Goal: Task Accomplishment & Management: Use online tool/utility

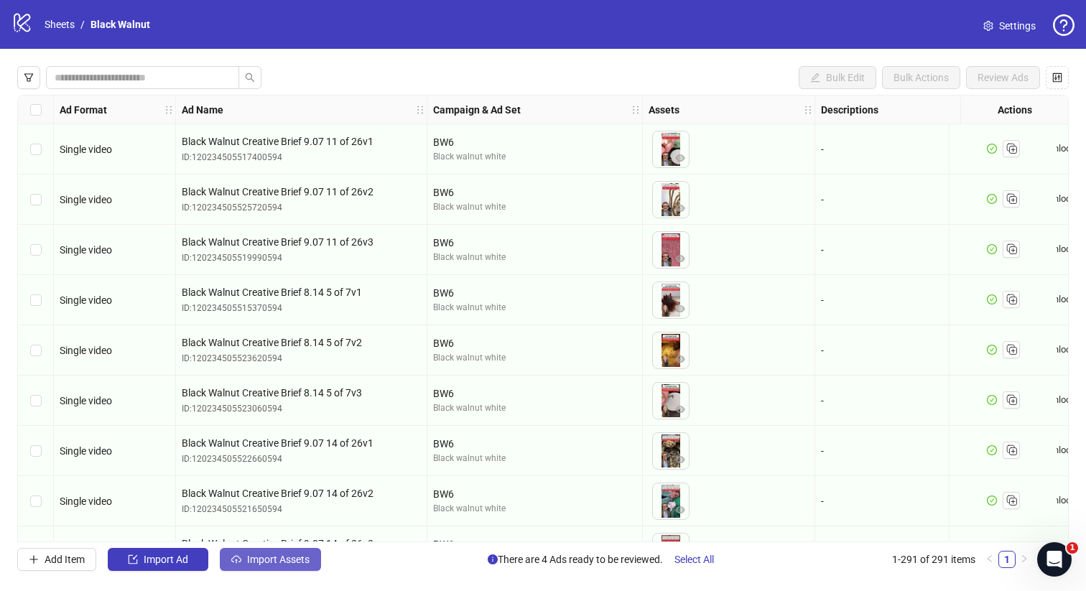
click at [260, 555] on span "Import Assets" at bounding box center [278, 559] width 62 height 11
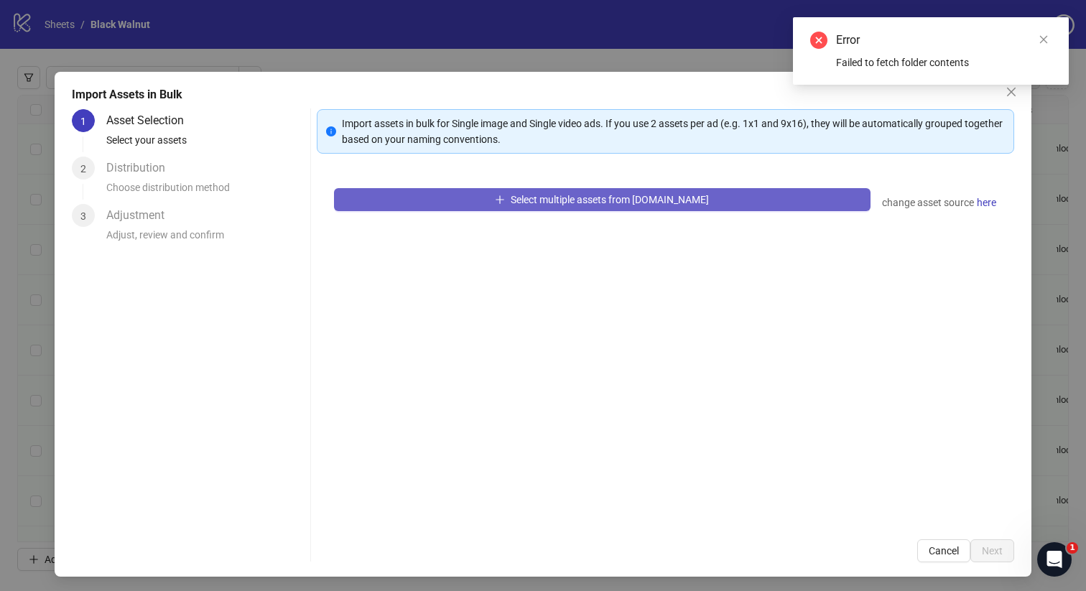
click at [495, 189] on button "Select multiple assets from Frame.io" at bounding box center [602, 199] width 537 height 23
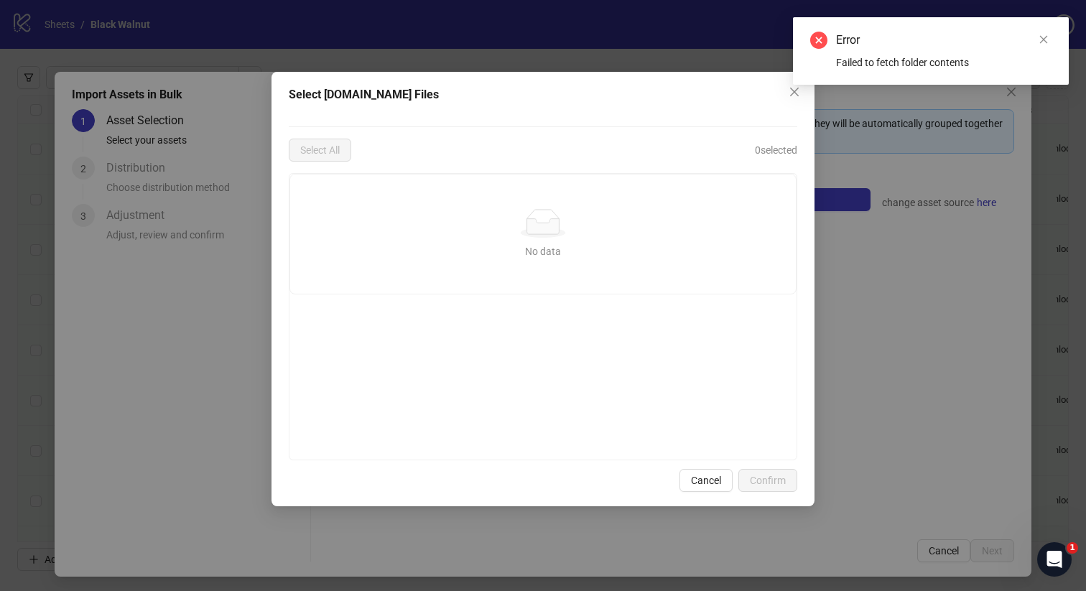
click at [794, 85] on div "Error Failed to fetch folder contents" at bounding box center [931, 51] width 276 height 68
click at [1062, 34] on div "Error Failed to fetch folder contents" at bounding box center [931, 51] width 276 height 68
click at [1047, 35] on icon "close" at bounding box center [1044, 39] width 10 height 10
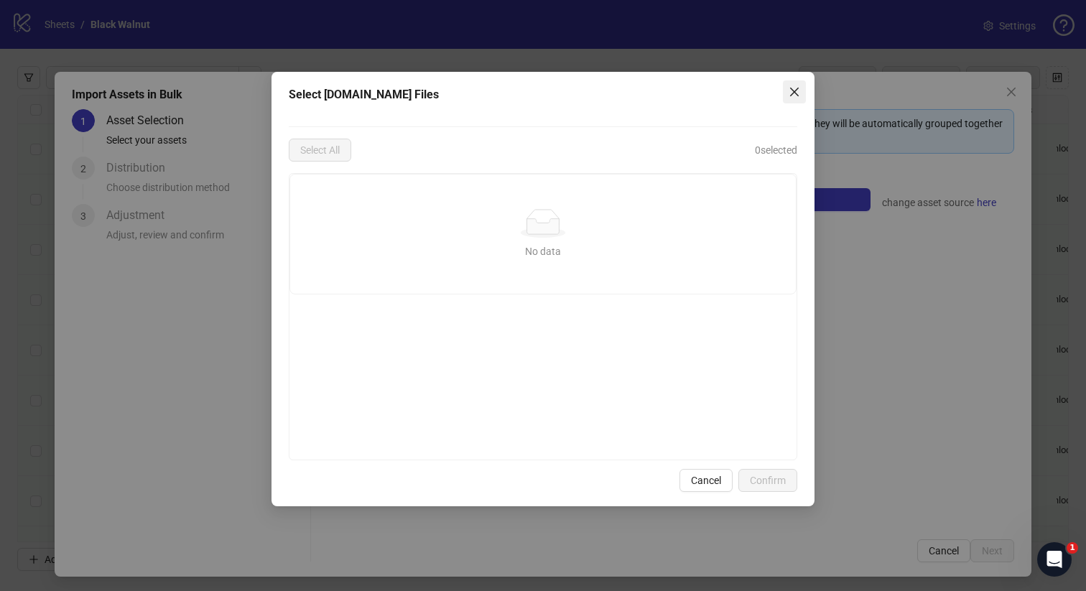
click at [797, 91] on icon "close" at bounding box center [794, 91] width 11 height 11
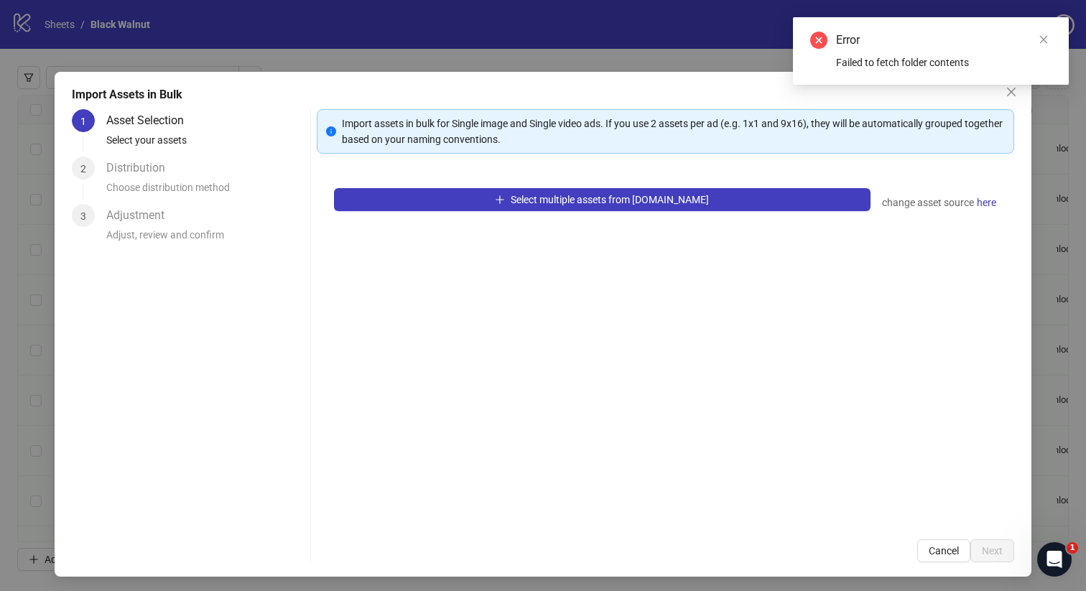
click at [1007, 85] on div "Error Failed to fetch folder contents" at bounding box center [931, 51] width 276 height 68
click at [1047, 35] on icon "close" at bounding box center [1044, 39] width 10 height 10
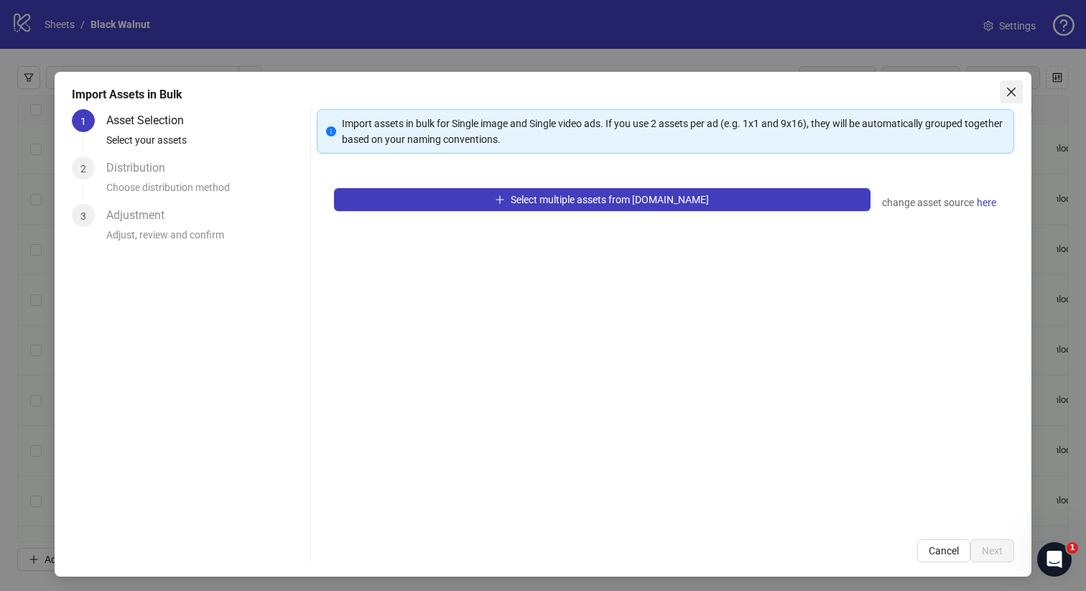
click at [1013, 89] on icon "close" at bounding box center [1011, 91] width 11 height 11
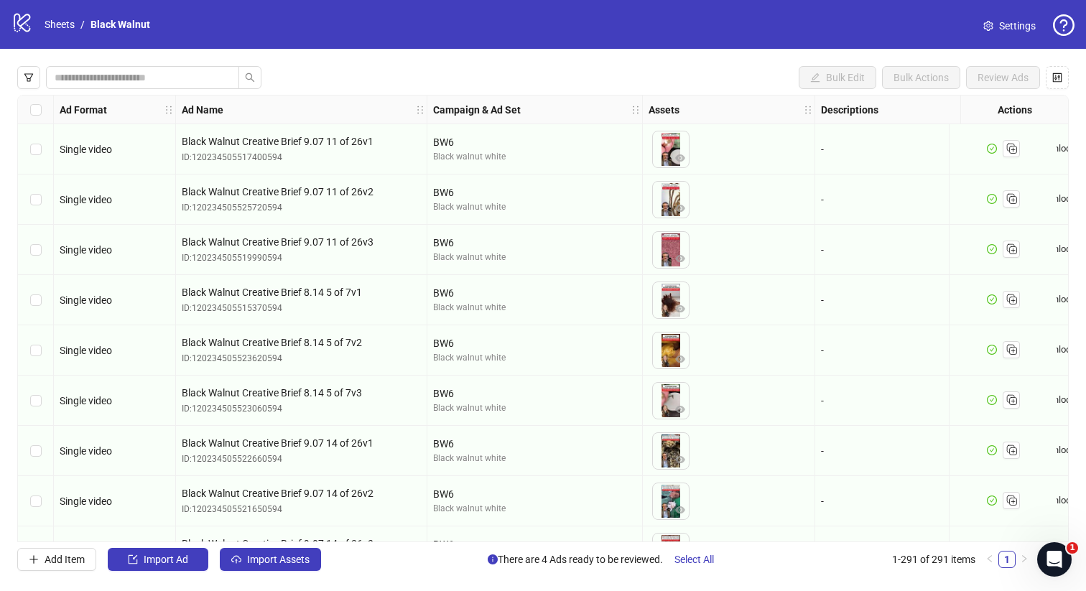
click at [21, 34] on div "logo/logo-mobile" at bounding box center [22, 24] width 22 height 26
click at [1053, 562] on icon "Open Intercom Messenger" at bounding box center [1053, 558] width 24 height 24
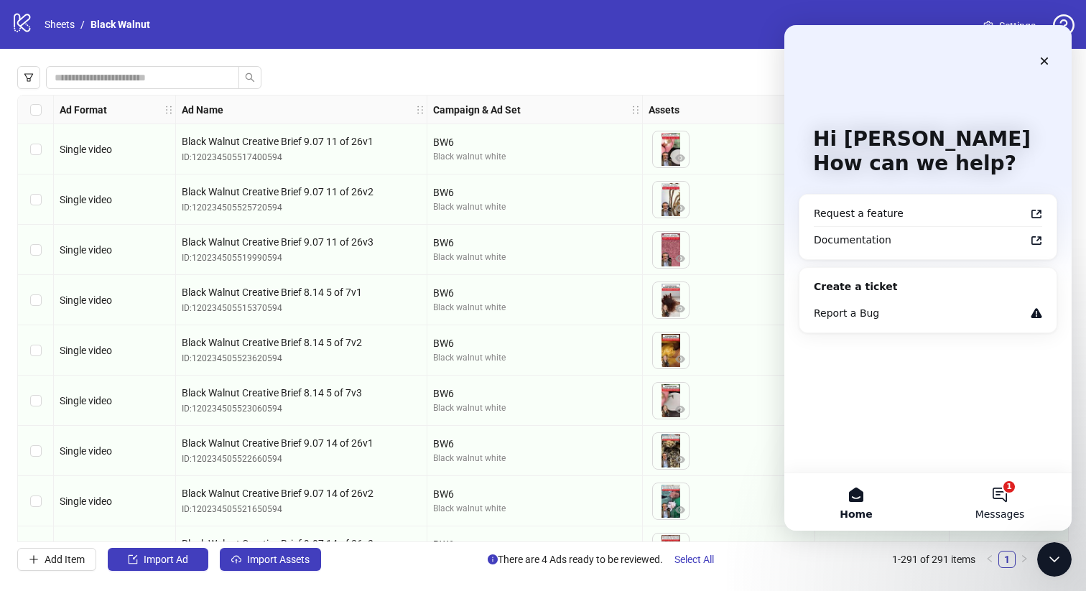
click at [986, 497] on button "1 Messages" at bounding box center [1000, 501] width 144 height 57
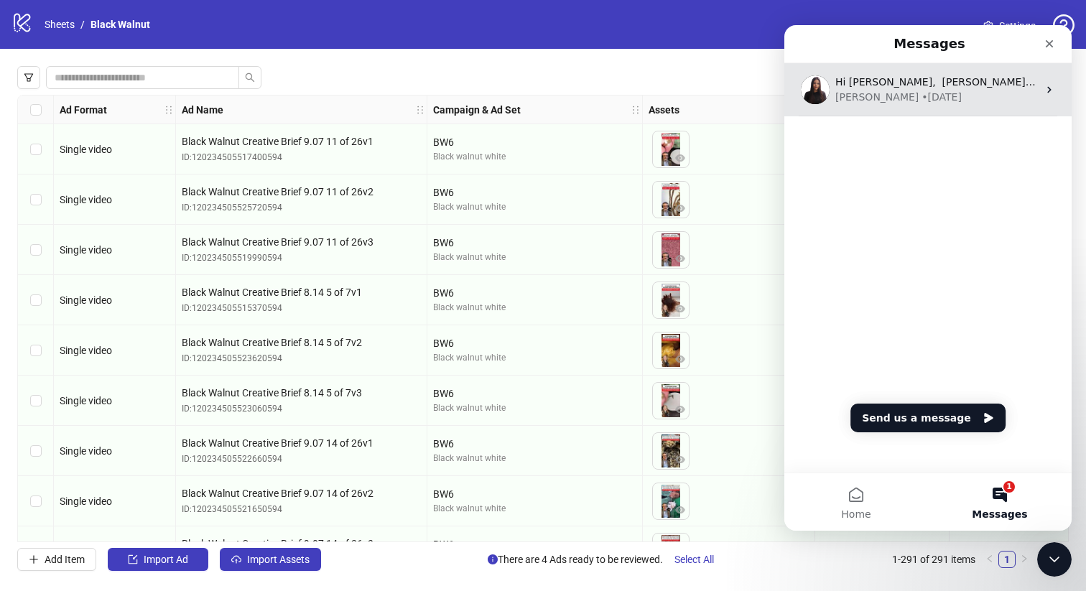
click at [947, 84] on span "Hi Julien, ​ Laura here - how can I help you?" at bounding box center [998, 81] width 326 height 11
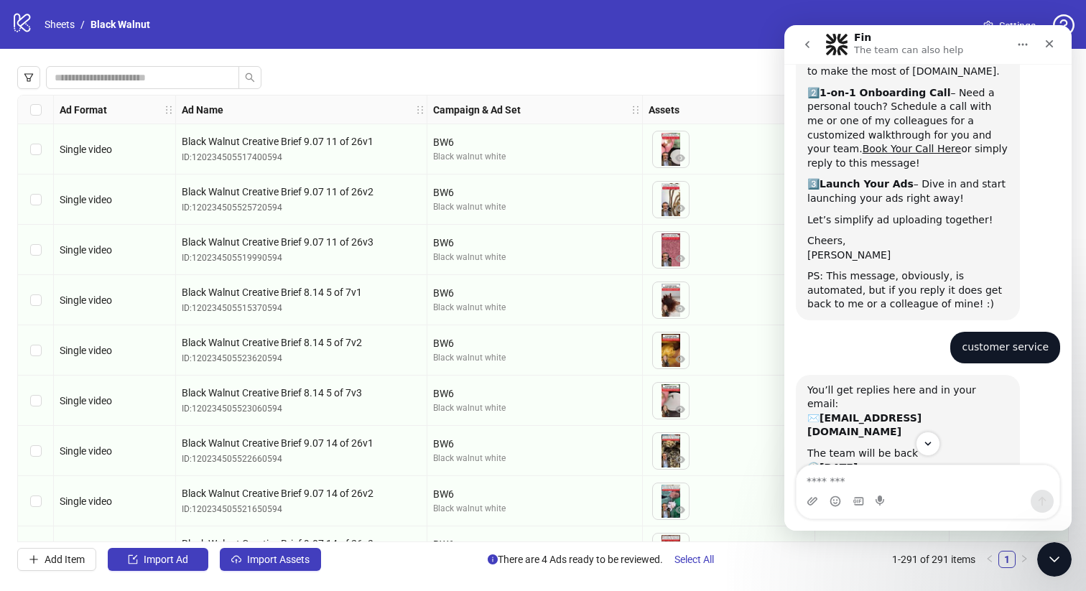
scroll to position [282, 0]
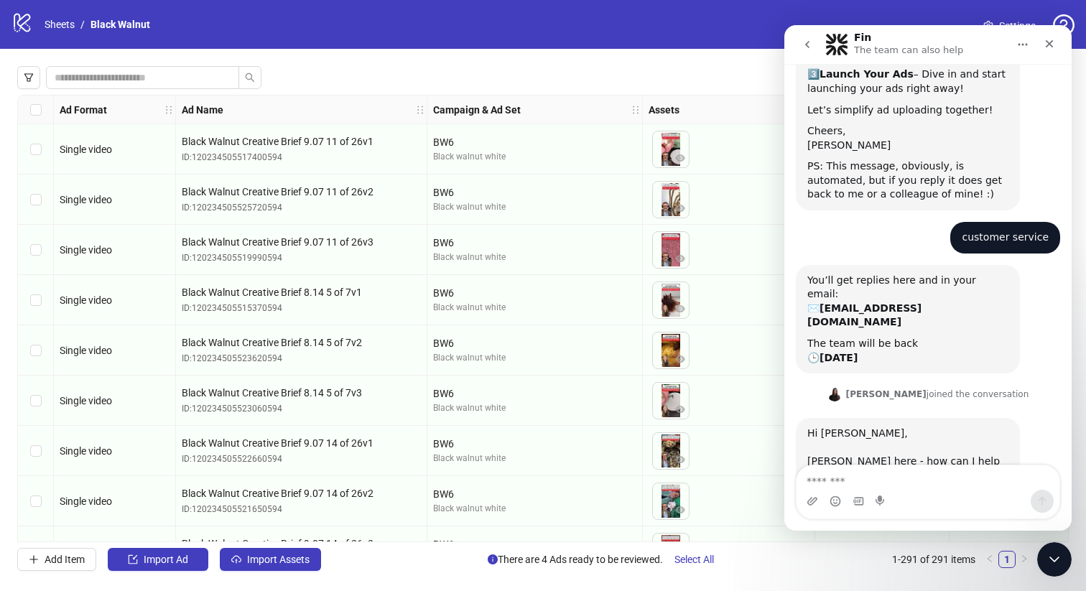
click at [746, 389] on div "To pick up a draggable item, press the space bar. While dragging, use the arrow…" at bounding box center [729, 401] width 160 height 45
click at [804, 41] on icon "go back" at bounding box center [807, 44] width 11 height 11
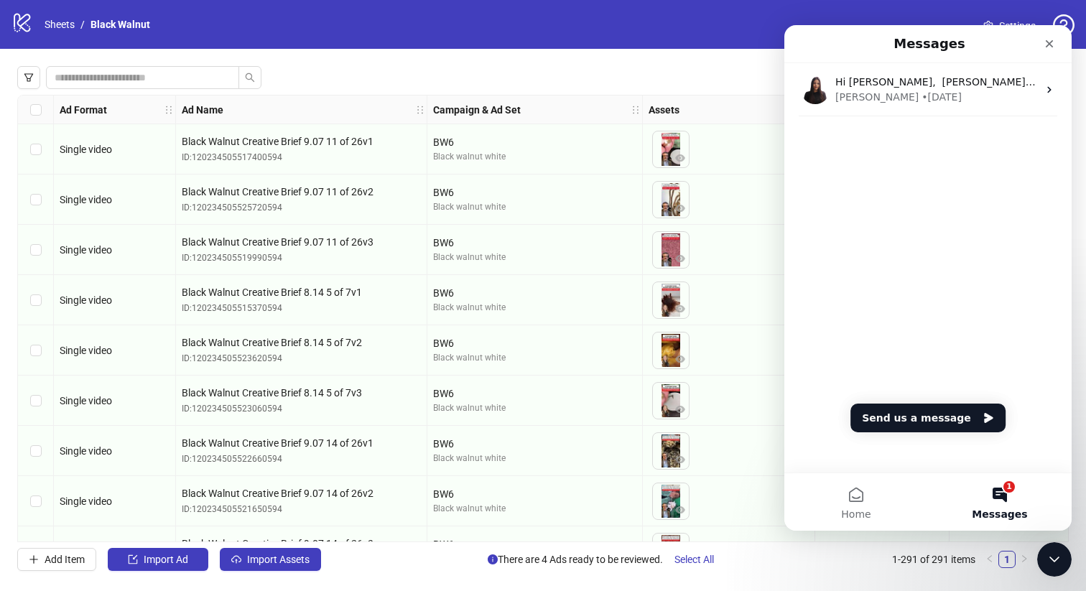
click at [786, 151] on div "Hi Julien, ​ Laura here - how can I help you? Laura • 3w ago" at bounding box center [927, 118] width 287 height 111
click at [1047, 37] on div "Close" at bounding box center [1049, 44] width 26 height 26
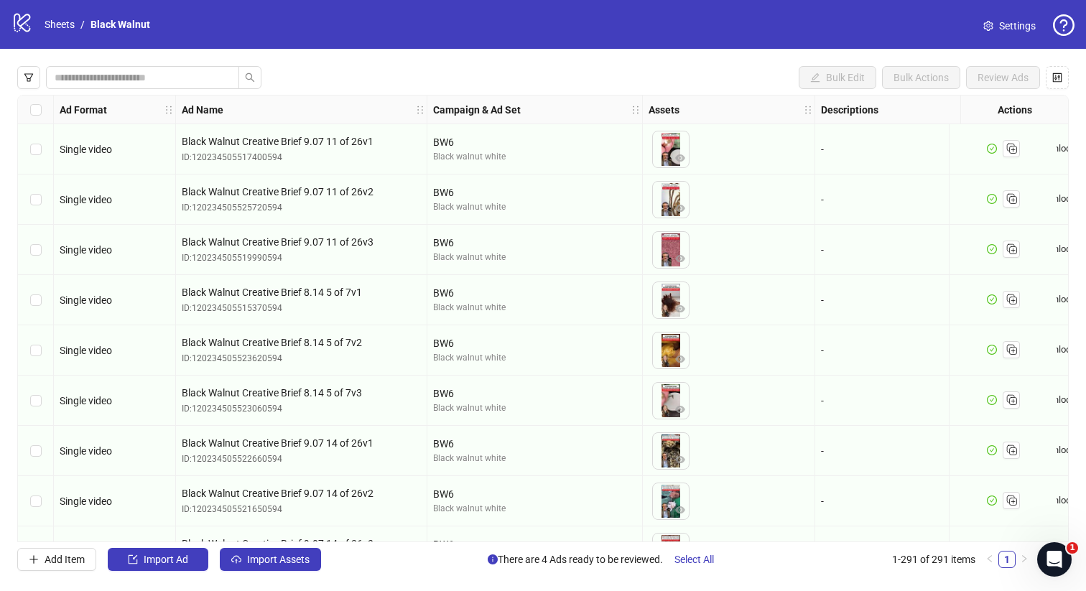
click at [1008, 20] on span "Settings" at bounding box center [1017, 26] width 37 height 16
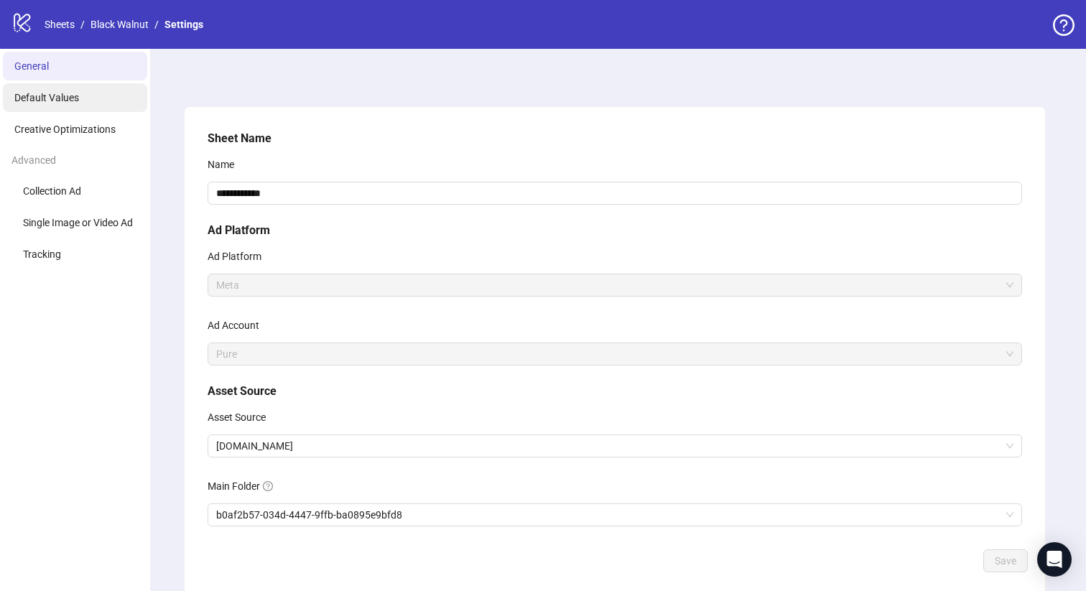
click at [85, 96] on li "Default Values" at bounding box center [75, 97] width 144 height 29
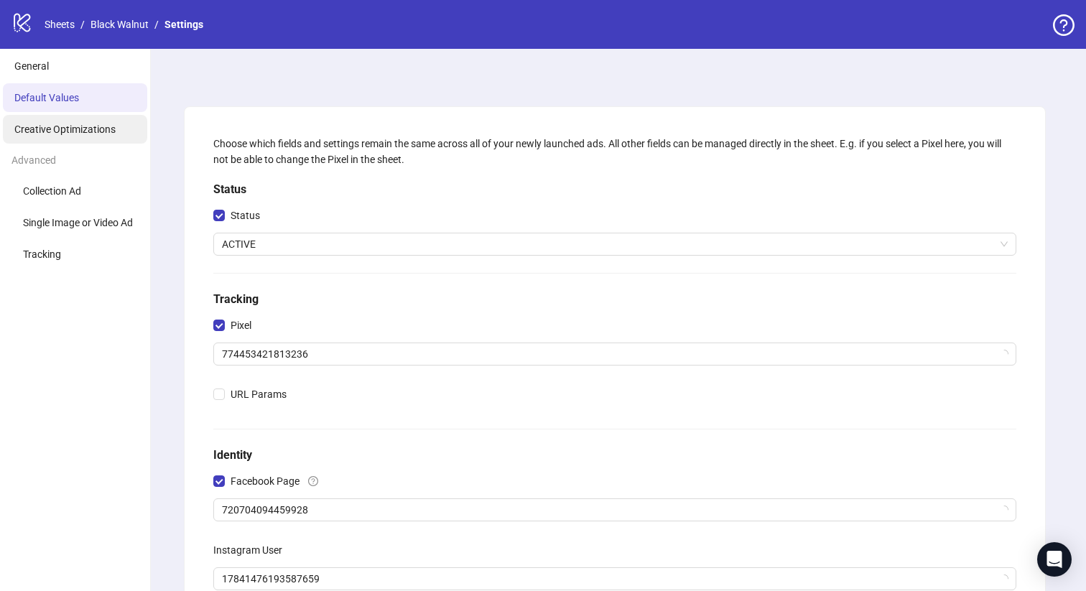
click at [80, 134] on span "Creative Optimizations" at bounding box center [64, 129] width 101 height 11
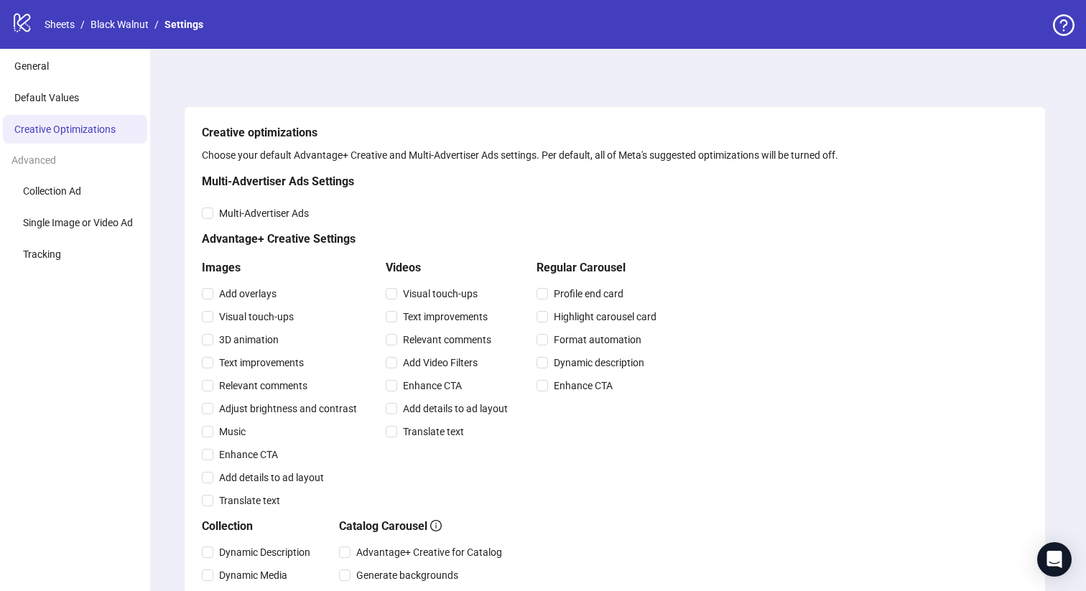
click at [76, 163] on div "Advanced" at bounding box center [75, 160] width 150 height 27
click at [77, 186] on span "Collection Ad" at bounding box center [52, 190] width 58 height 11
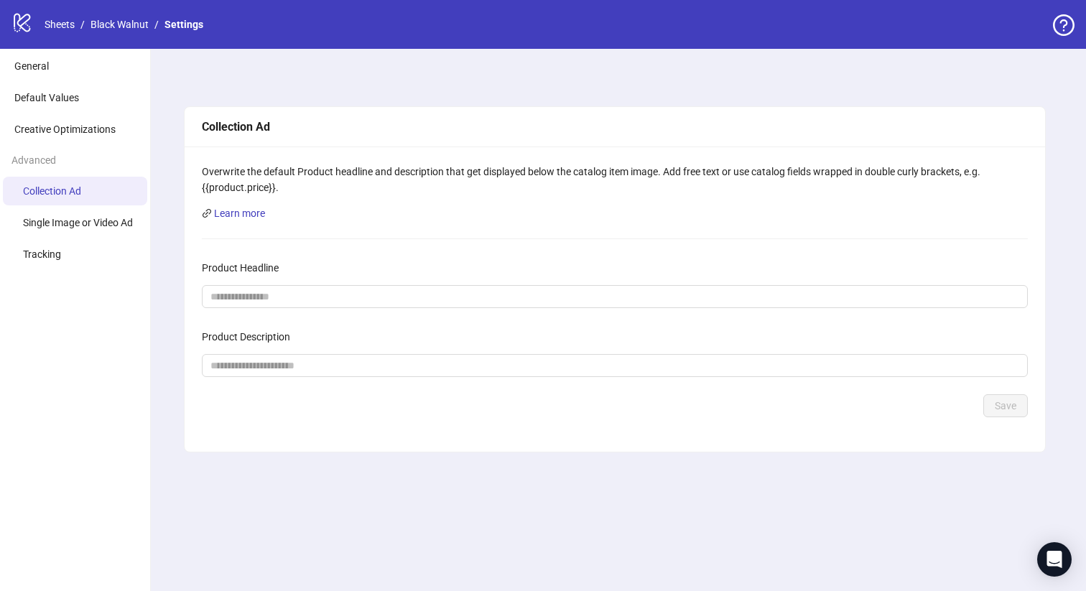
click at [120, 6] on div "logo/logo-mobile Sheets / Black Walnut / Settings" at bounding box center [543, 24] width 1086 height 49
click at [120, 27] on link "Black Walnut" at bounding box center [120, 25] width 64 height 16
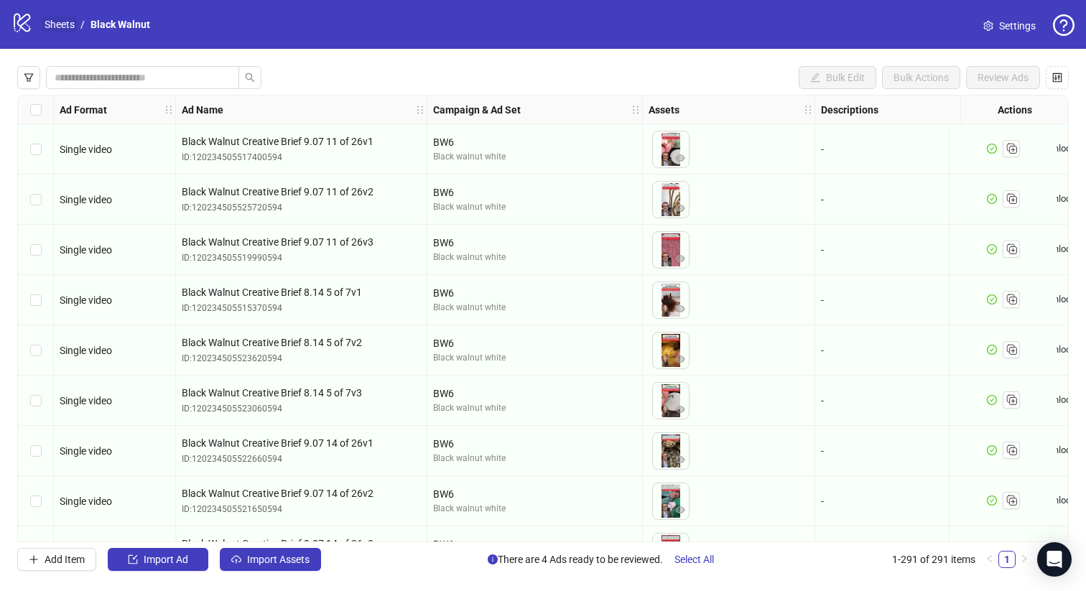
click at [57, 17] on link "Sheets" at bounding box center [60, 25] width 36 height 16
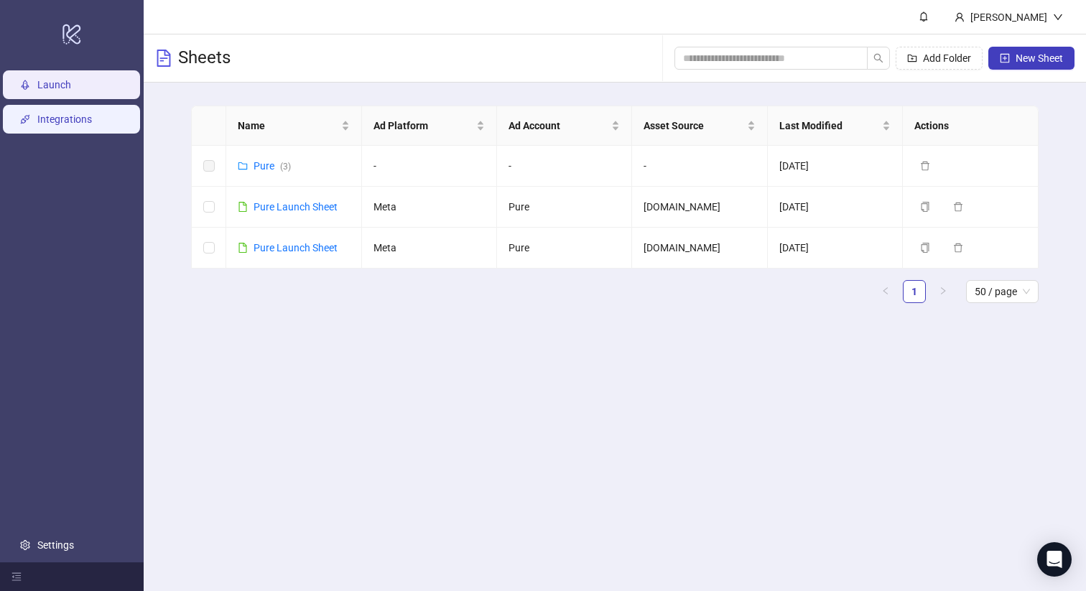
click at [92, 118] on link "Integrations" at bounding box center [64, 118] width 55 height 11
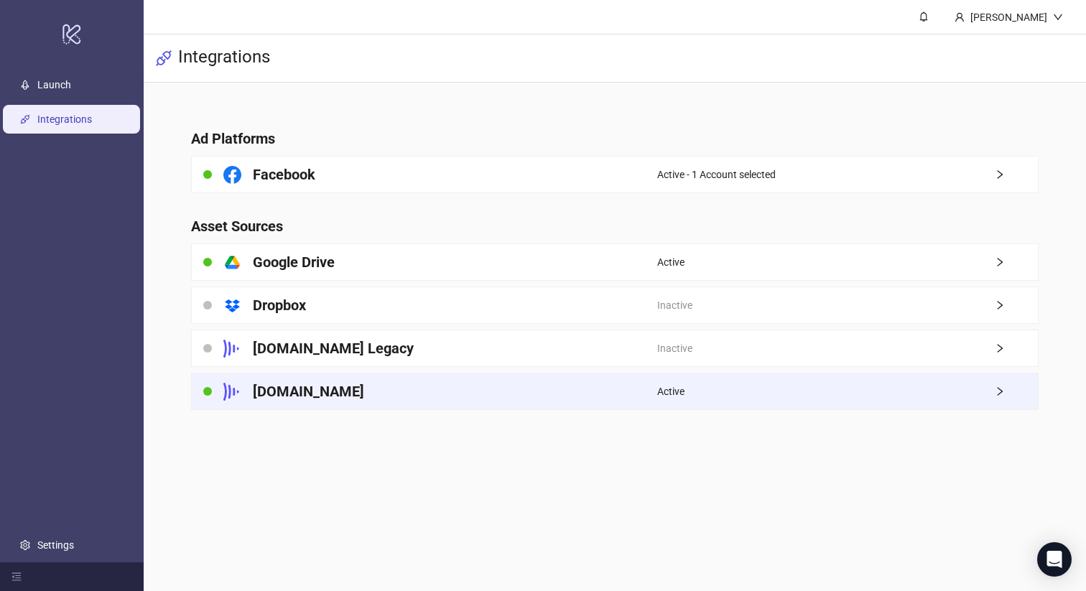
click at [388, 388] on div "[DOMAIN_NAME]" at bounding box center [424, 391] width 465 height 36
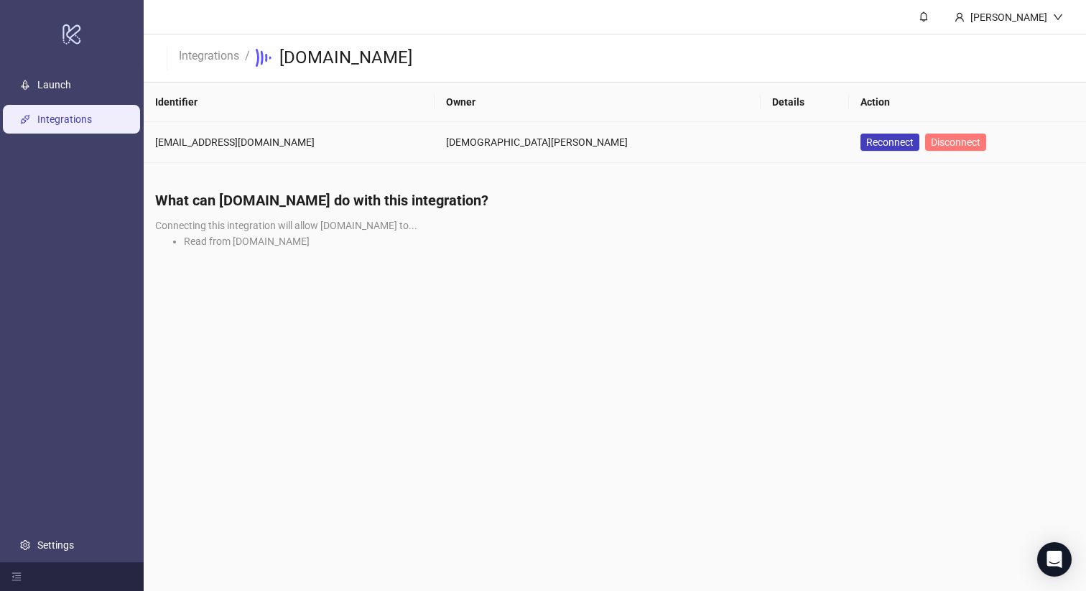
click at [931, 140] on span "Disconnect" at bounding box center [956, 141] width 50 height 11
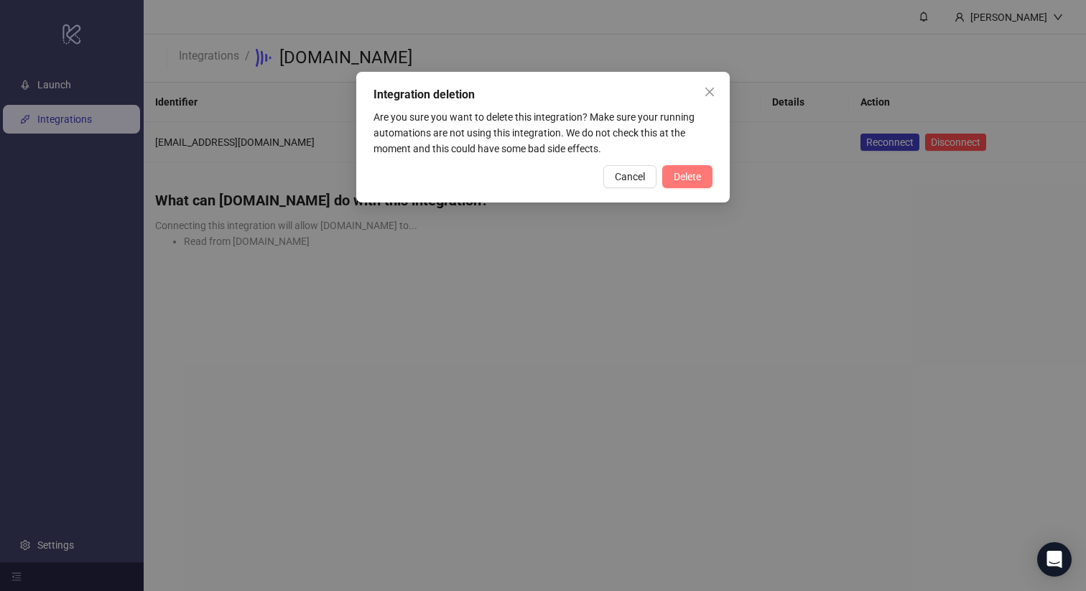
click at [682, 179] on span "Delete" at bounding box center [687, 176] width 27 height 11
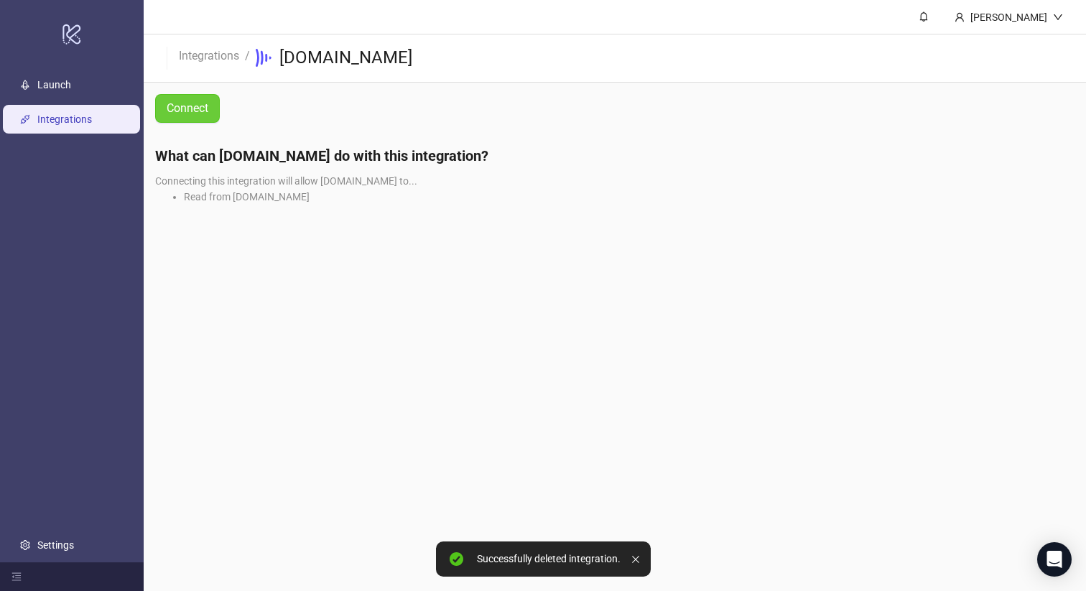
click at [198, 108] on span "Connect" at bounding box center [188, 108] width 42 height 13
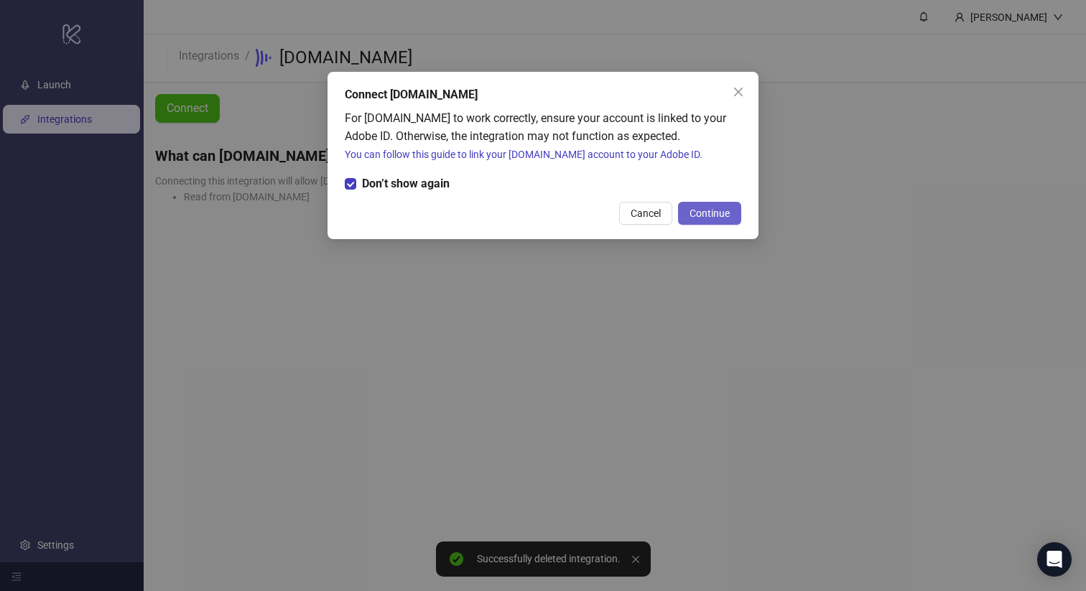
click at [704, 213] on span "Continue" at bounding box center [710, 213] width 40 height 11
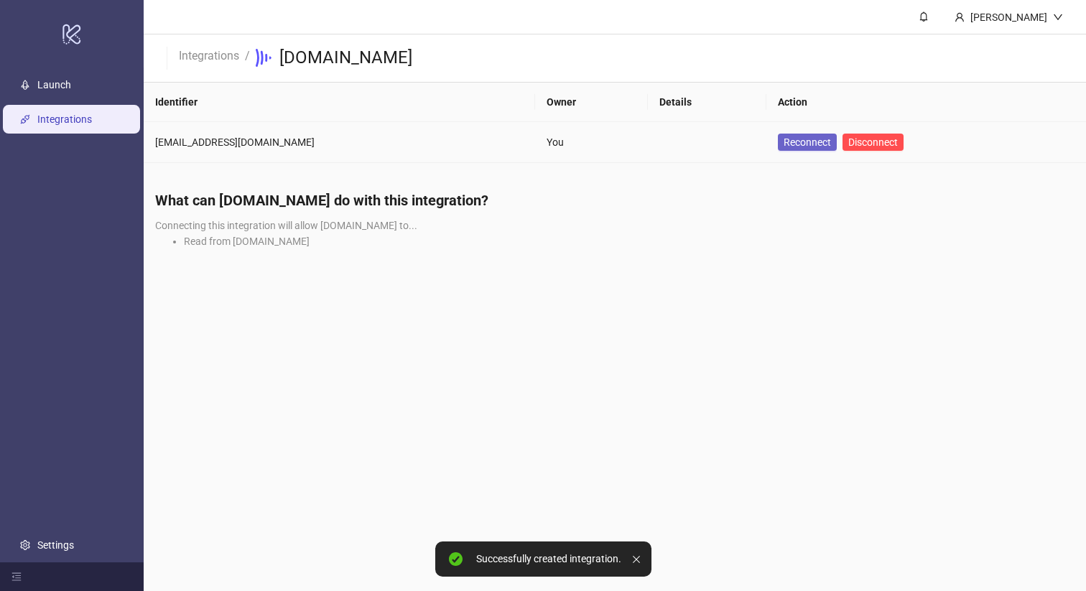
click at [784, 148] on span "Reconnect" at bounding box center [807, 142] width 47 height 16
click at [71, 91] on link "Launch" at bounding box center [54, 84] width 34 height 11
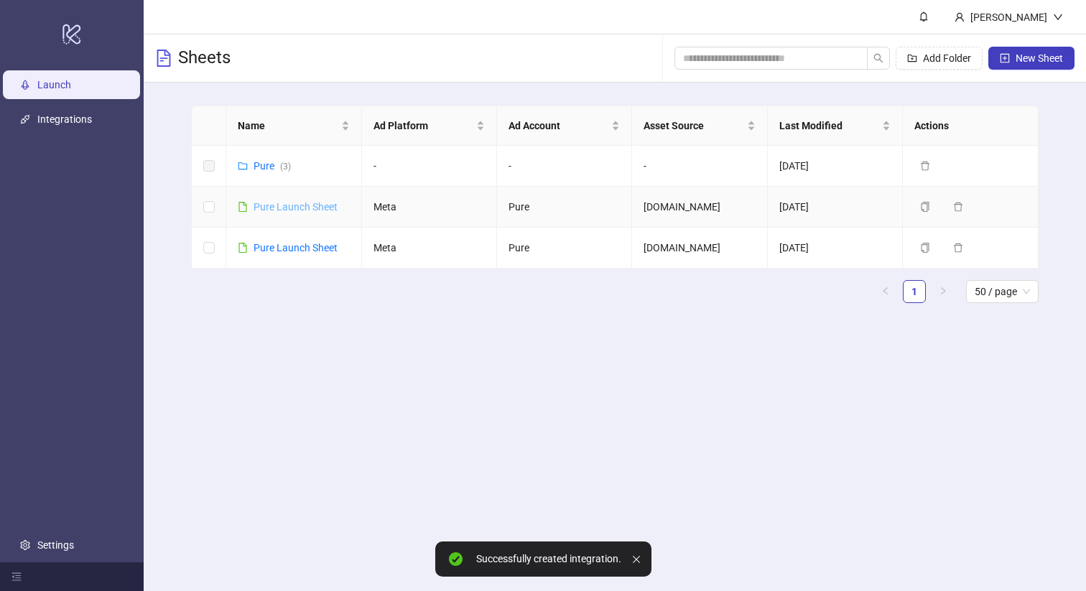
click at [312, 204] on link "Pure Launch Sheet" at bounding box center [296, 206] width 84 height 11
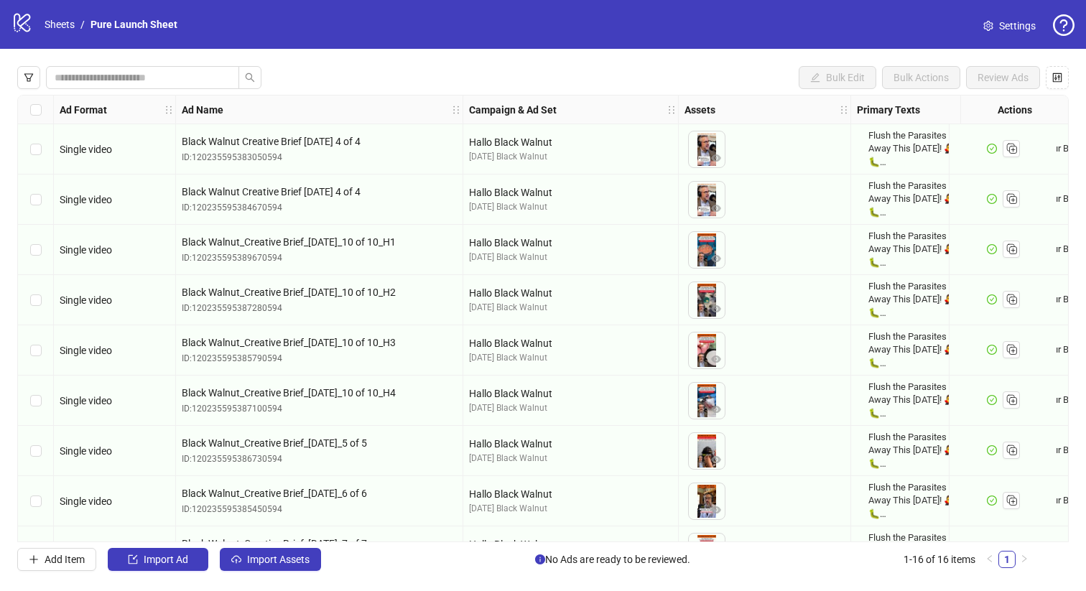
click at [279, 572] on div "Bulk Edit Bulk Actions Review Ads Ad Format Ad Name Campaign & Ad Set Assets Pr…" at bounding box center [543, 318] width 1086 height 539
click at [279, 564] on span "Import Assets" at bounding box center [278, 559] width 62 height 11
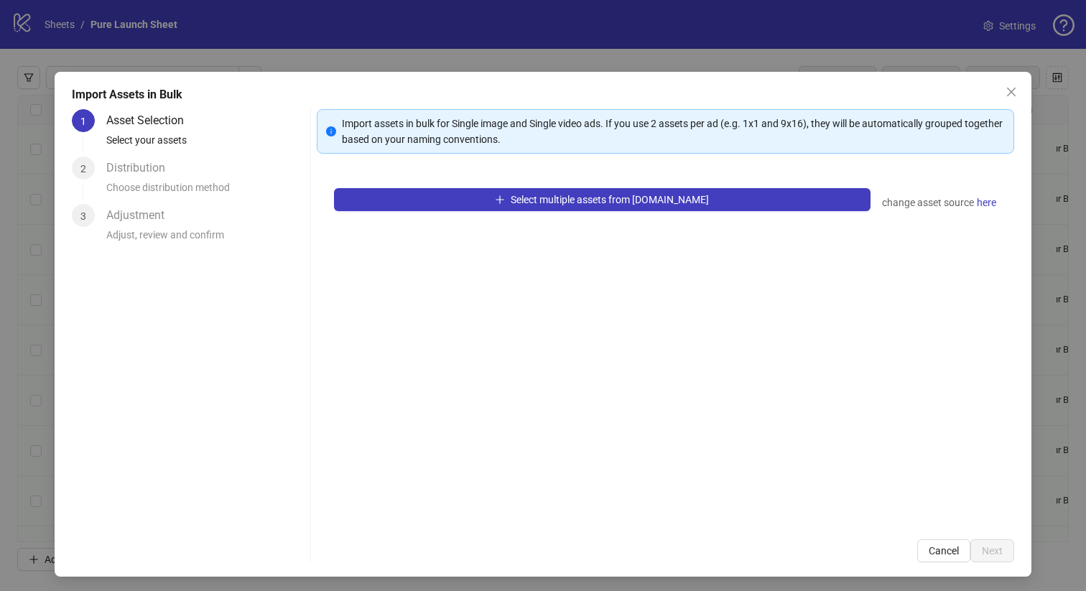
click at [527, 211] on div "Select multiple assets from Frame.io change asset source here" at bounding box center [666, 346] width 698 height 351
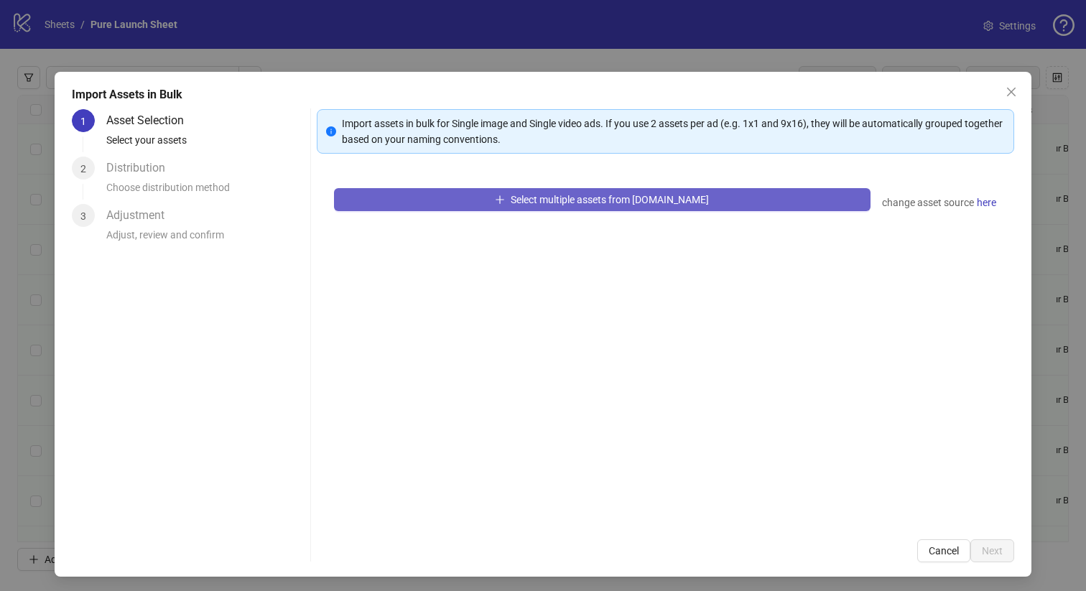
click at [539, 195] on span "Select multiple assets from [DOMAIN_NAME]" at bounding box center [610, 199] width 198 height 11
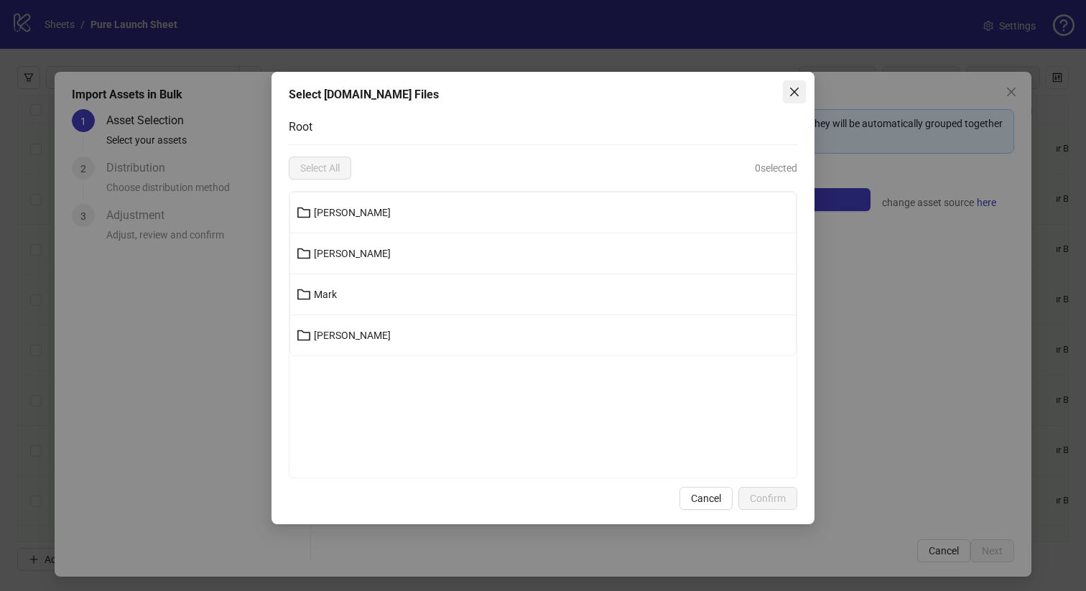
click at [793, 92] on icon "close" at bounding box center [794, 91] width 11 height 11
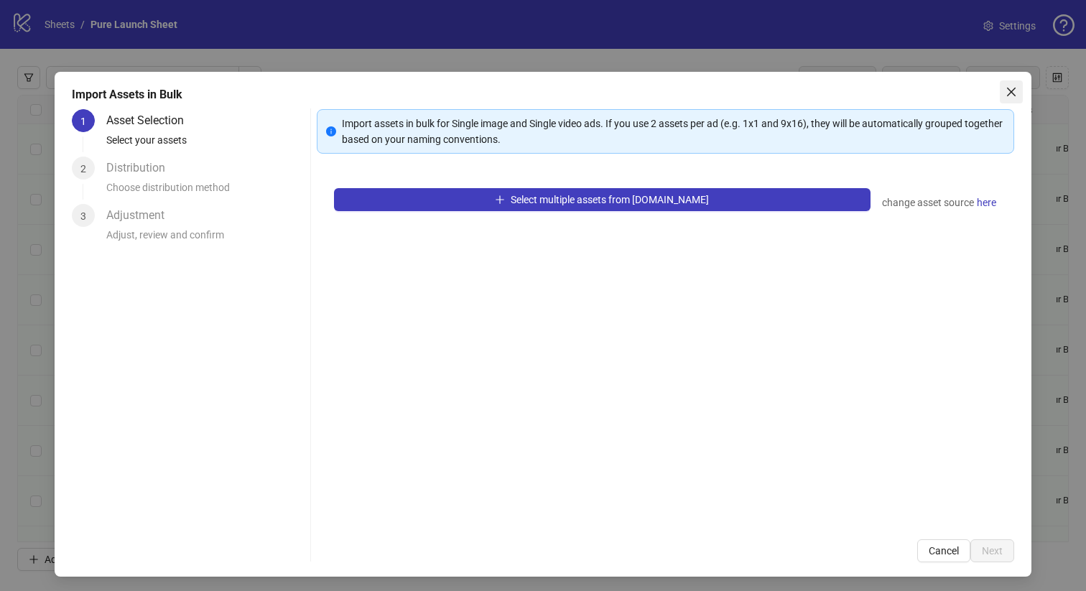
click at [1013, 82] on button "Close" at bounding box center [1011, 91] width 23 height 23
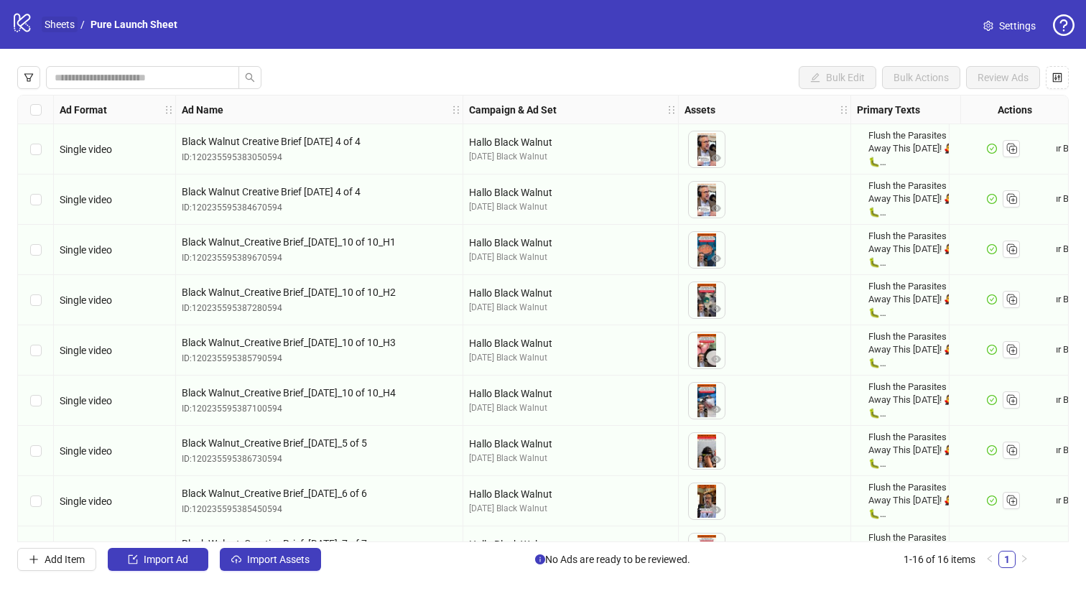
click at [71, 24] on link "Sheets" at bounding box center [60, 25] width 36 height 16
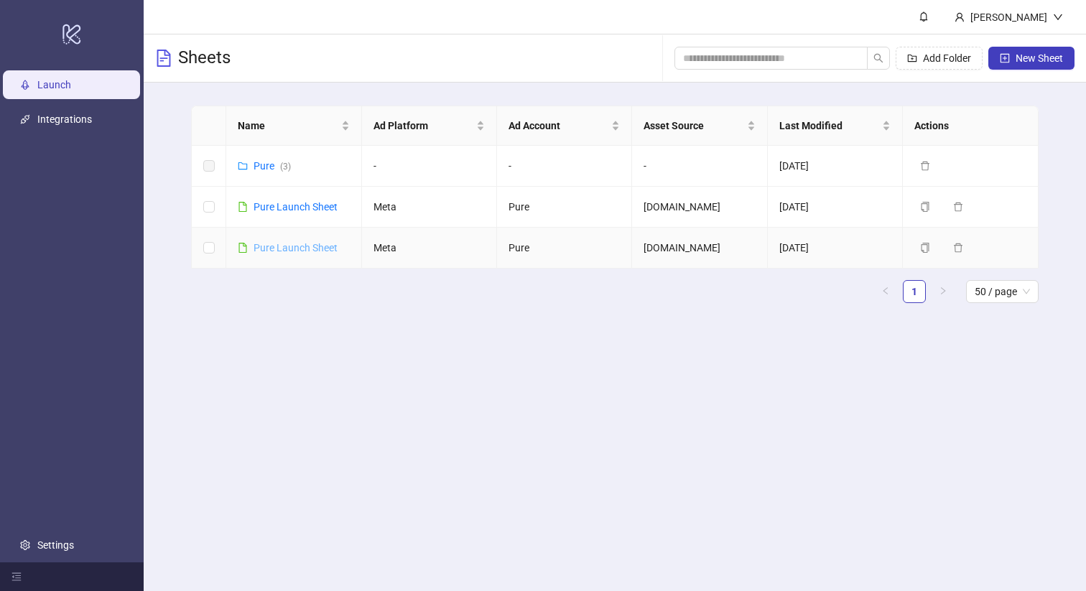
click at [297, 251] on link "Pure Launch Sheet" at bounding box center [296, 247] width 84 height 11
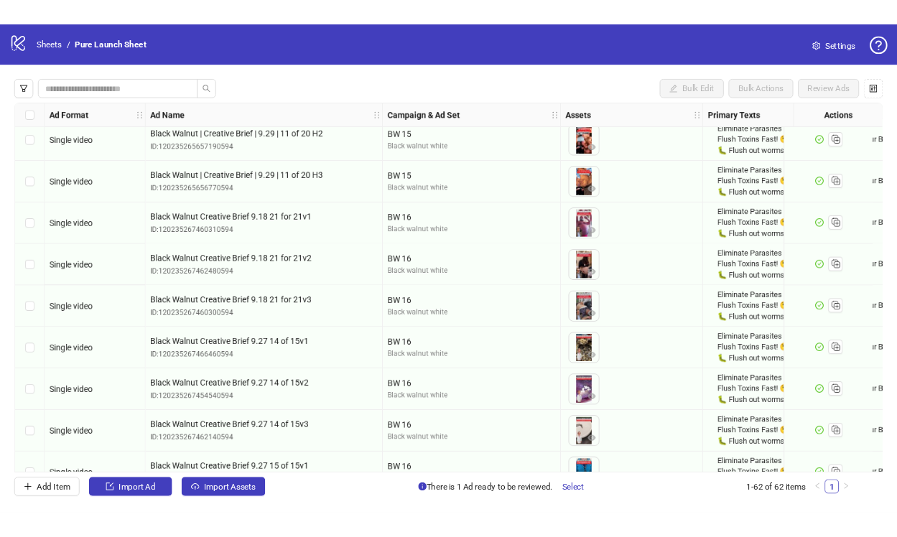
scroll to position [1966, 0]
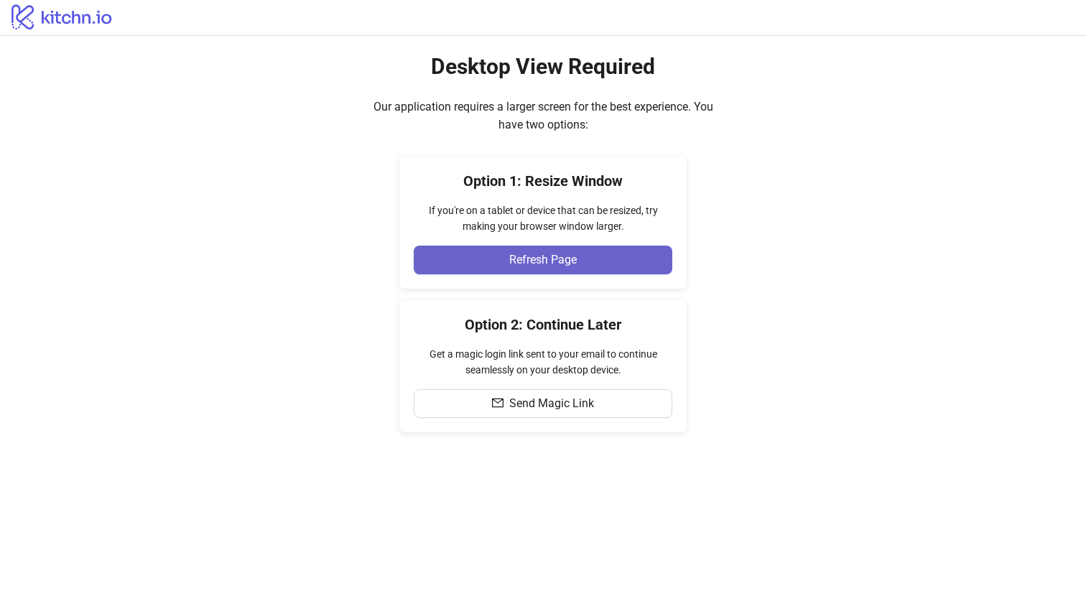
click at [487, 256] on button "Refresh Page" at bounding box center [543, 260] width 259 height 29
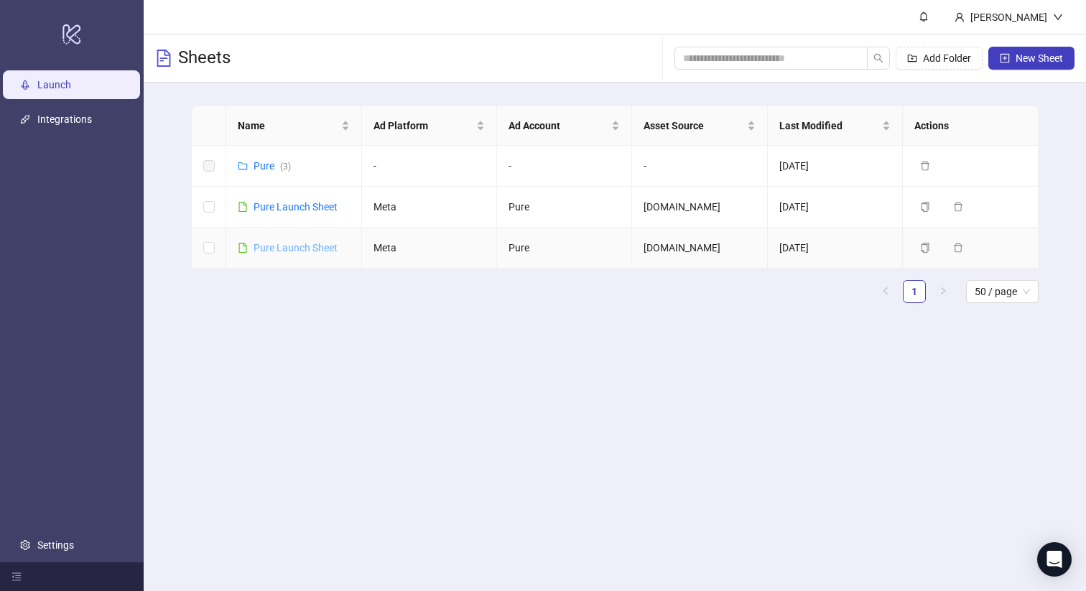
click at [297, 247] on link "Pure Launch Sheet" at bounding box center [296, 247] width 84 height 11
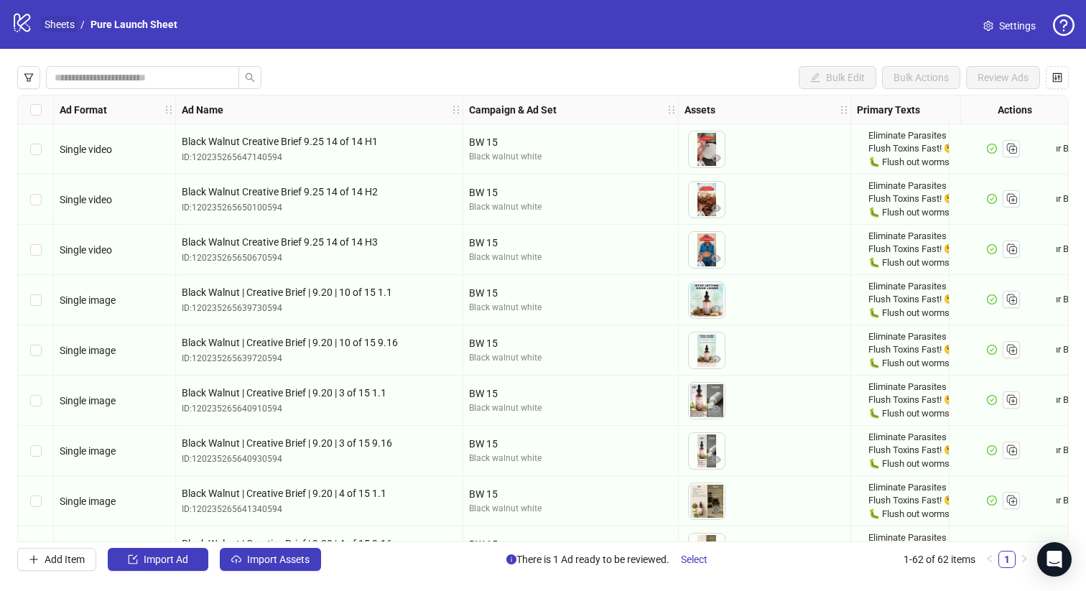
click at [66, 22] on link "Sheets" at bounding box center [60, 25] width 36 height 16
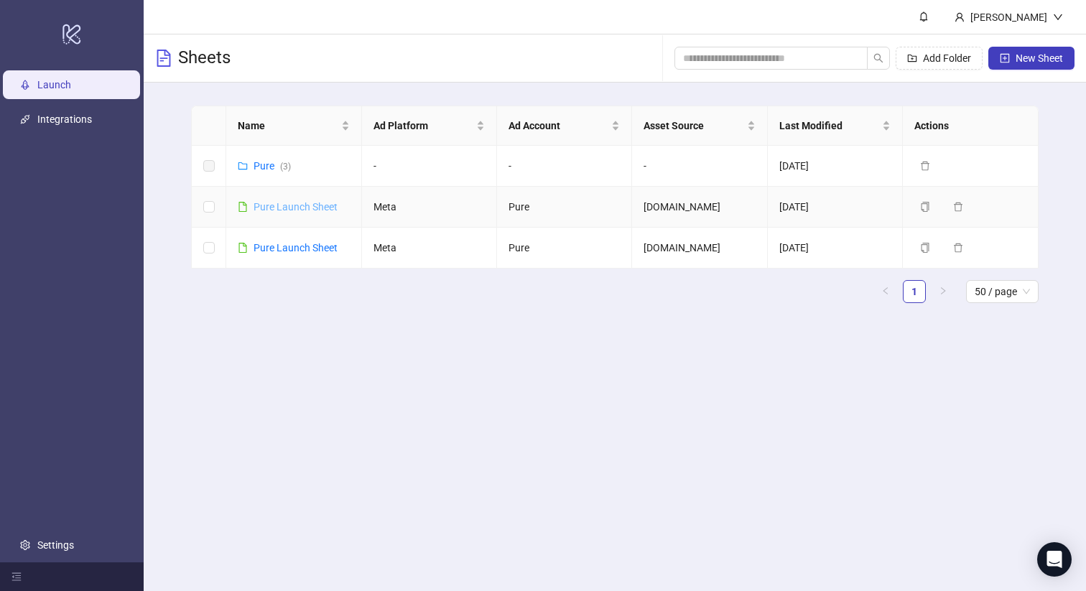
click at [286, 203] on link "Pure Launch Sheet" at bounding box center [296, 206] width 84 height 11
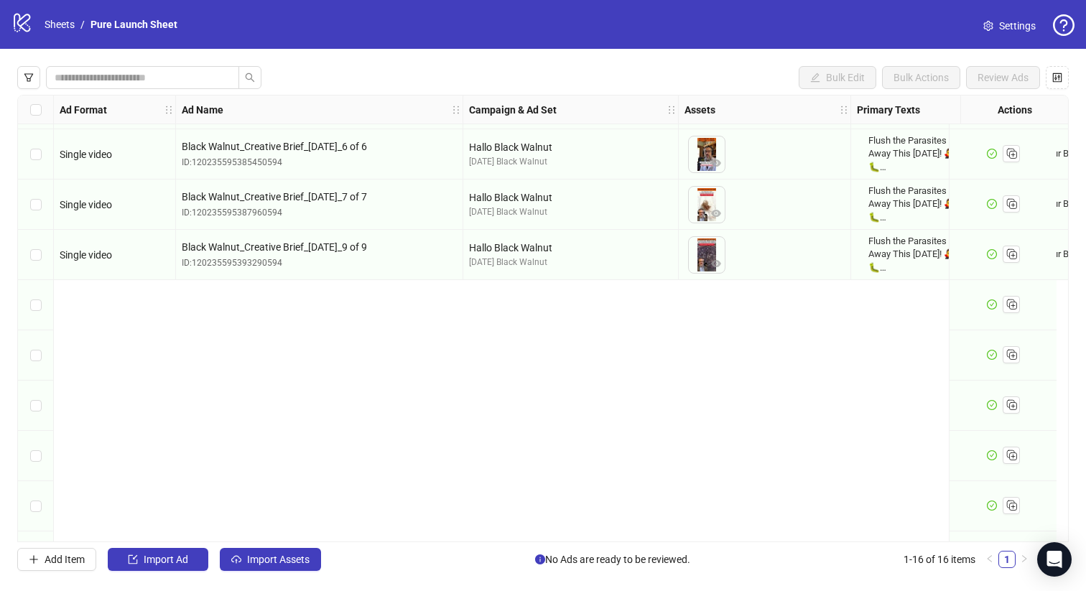
scroll to position [393, 0]
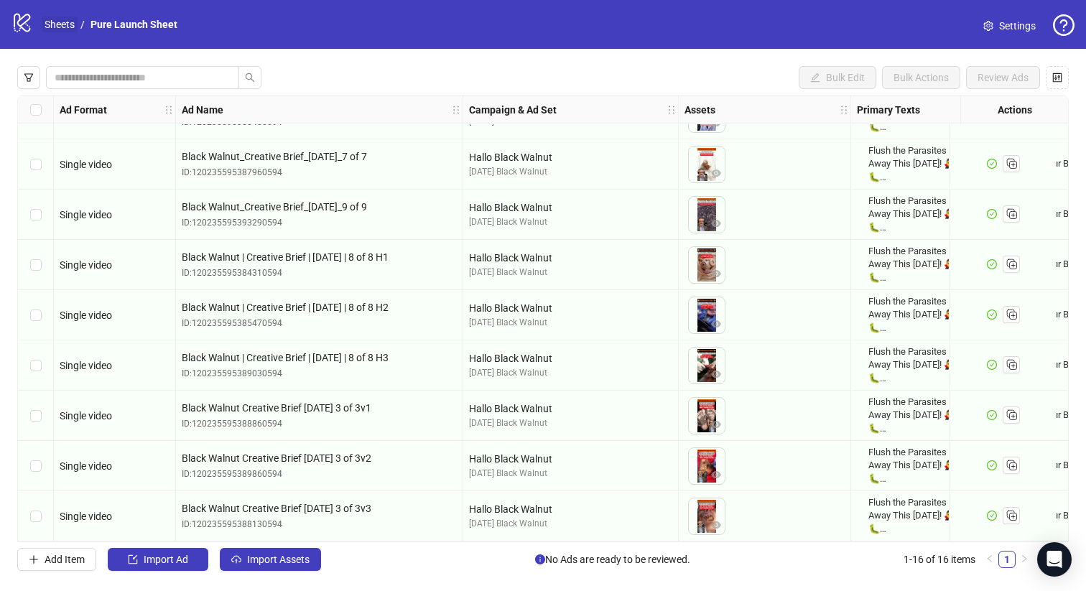
click at [62, 27] on link "Sheets" at bounding box center [60, 25] width 36 height 16
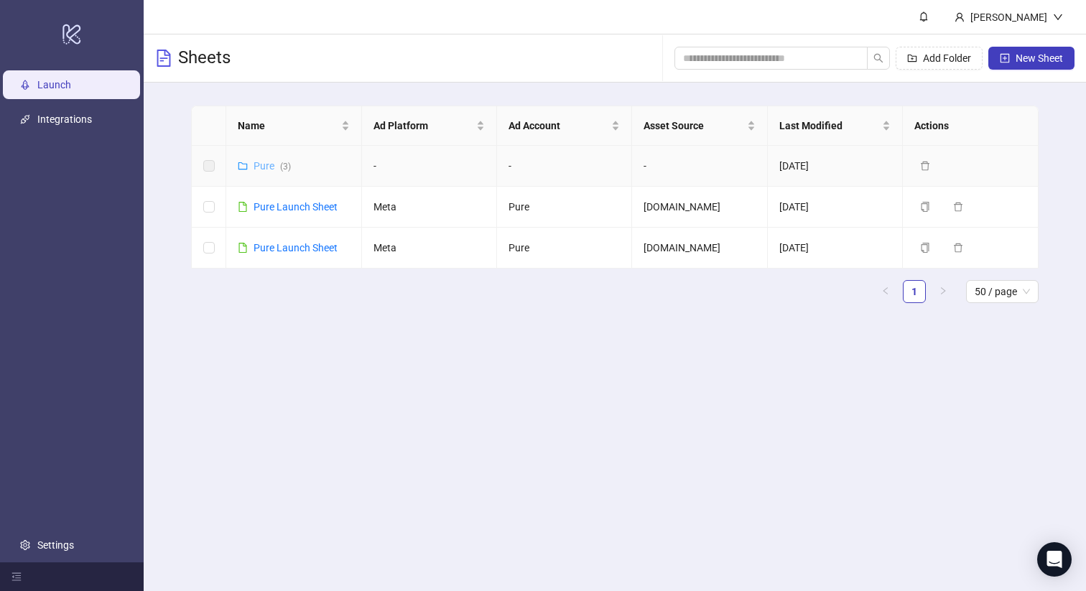
click at [263, 164] on link "Pure ( 3 )" at bounding box center [272, 165] width 37 height 11
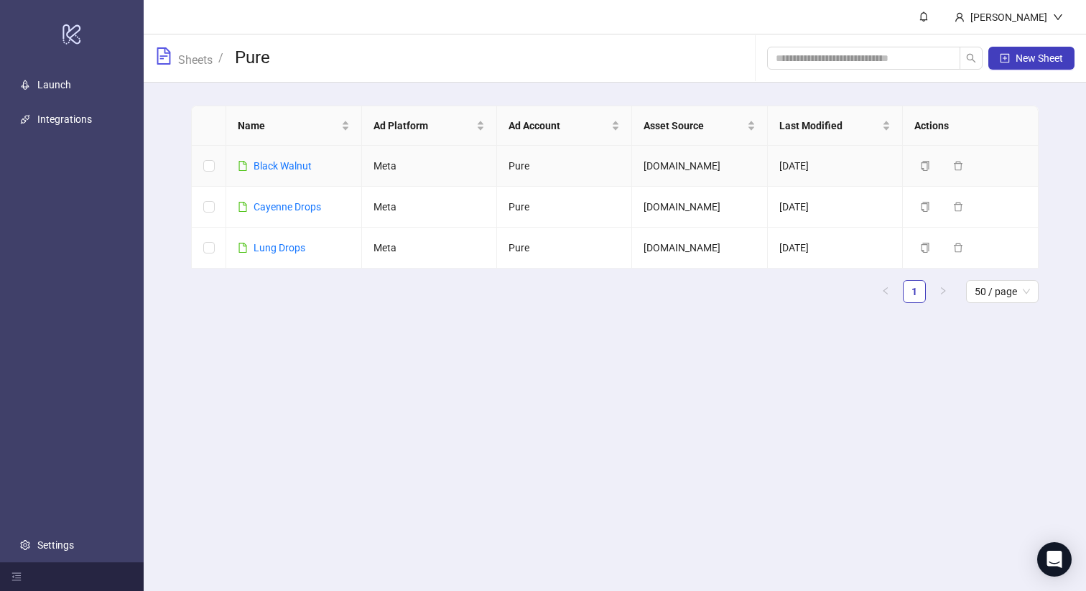
click at [263, 164] on link "Black Walnut" at bounding box center [283, 165] width 58 height 11
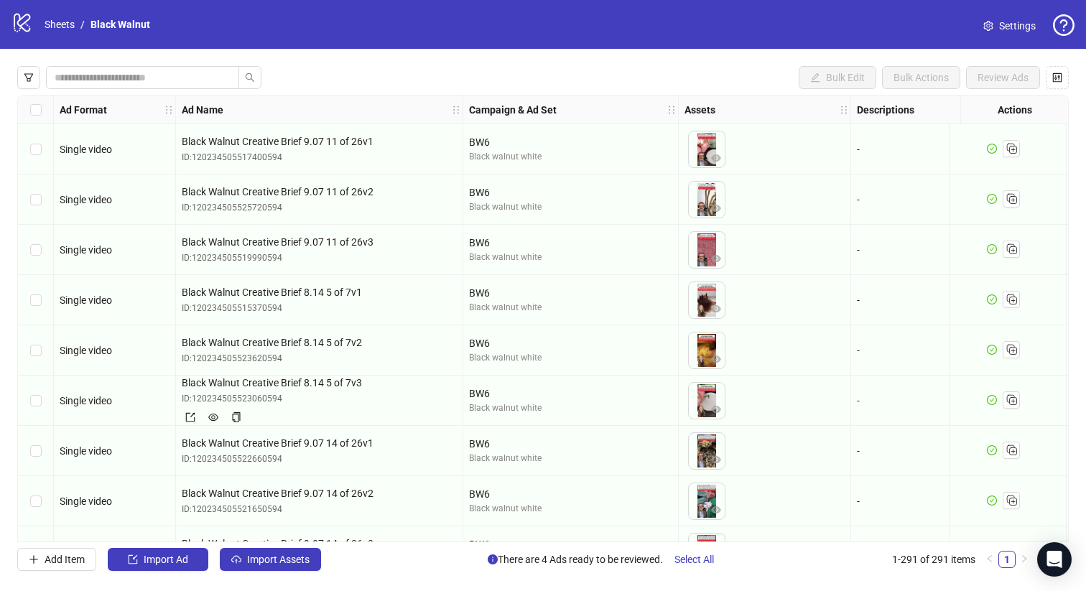
scroll to position [805, 0]
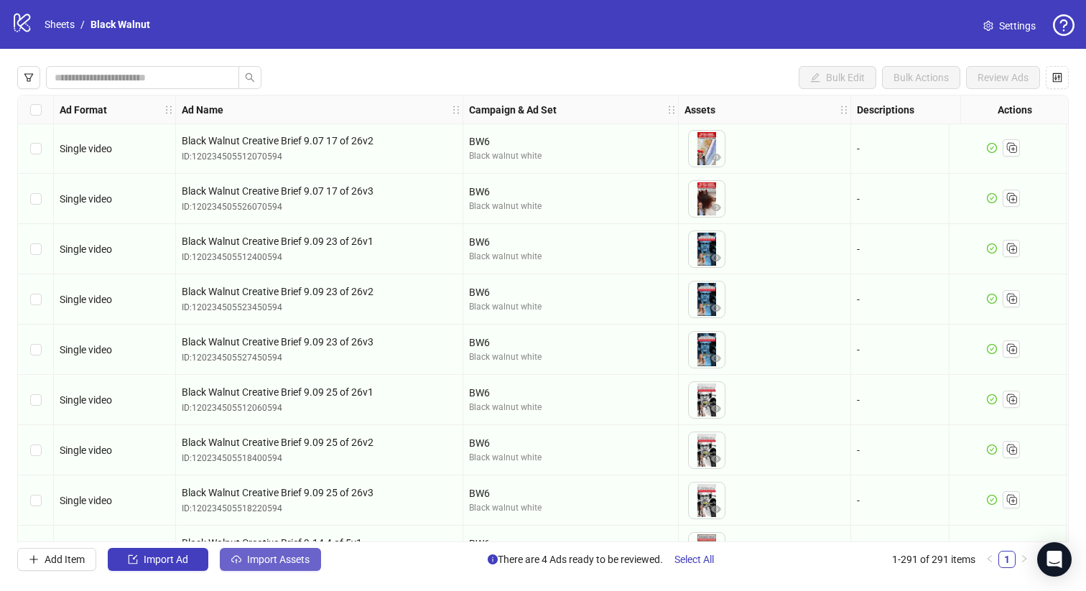
click at [277, 556] on span "Import Assets" at bounding box center [278, 559] width 62 height 11
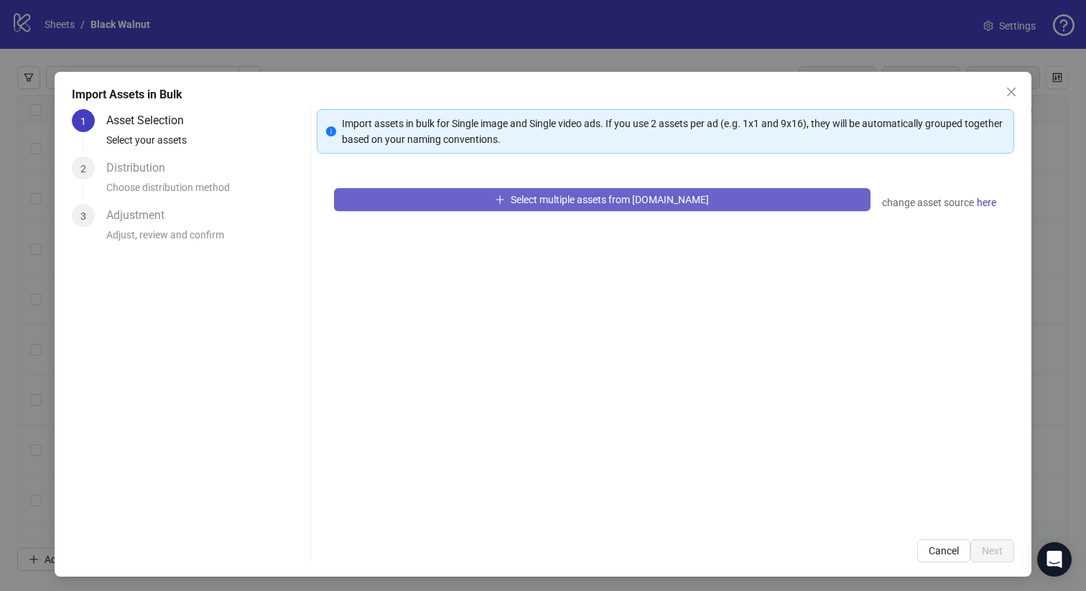
click at [485, 199] on button "Select multiple assets from Frame.io" at bounding box center [602, 199] width 537 height 23
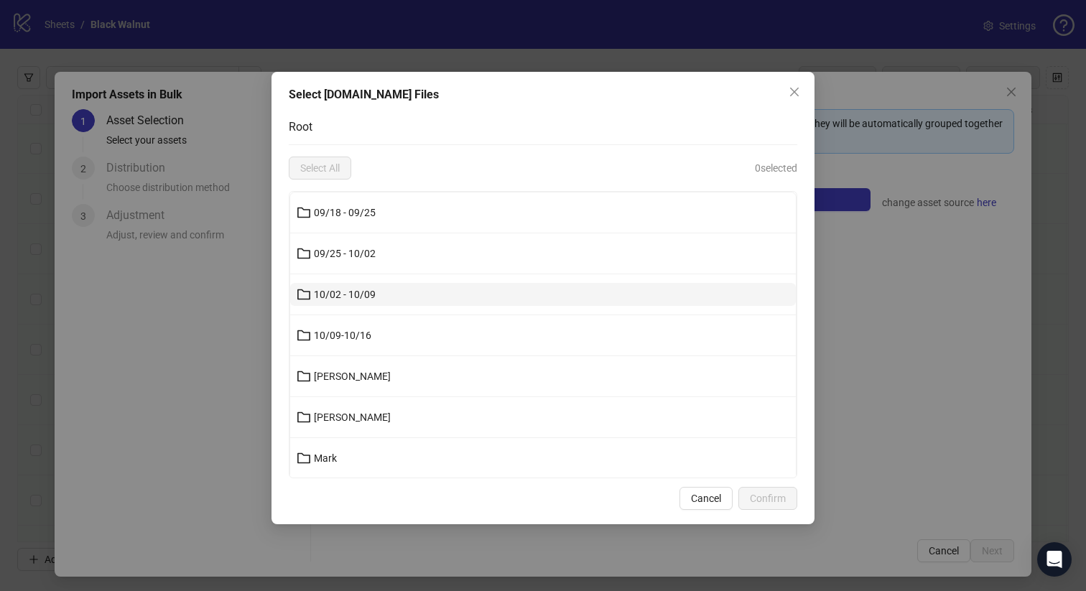
click at [353, 294] on span "10/02 - 10/09" at bounding box center [345, 294] width 62 height 11
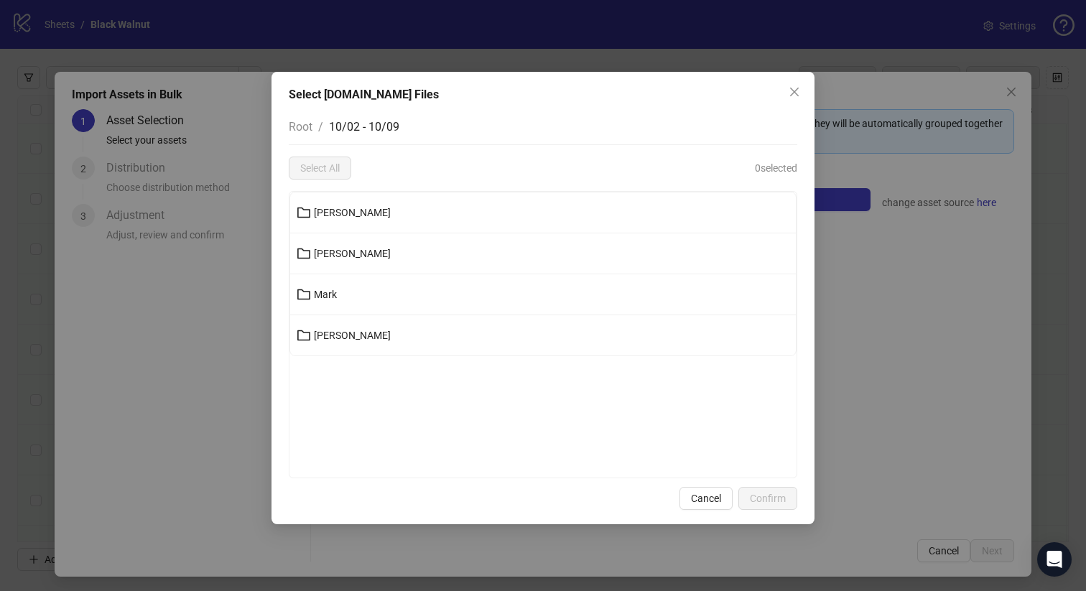
click at [411, 211] on button "Joanna" at bounding box center [543, 212] width 506 height 23
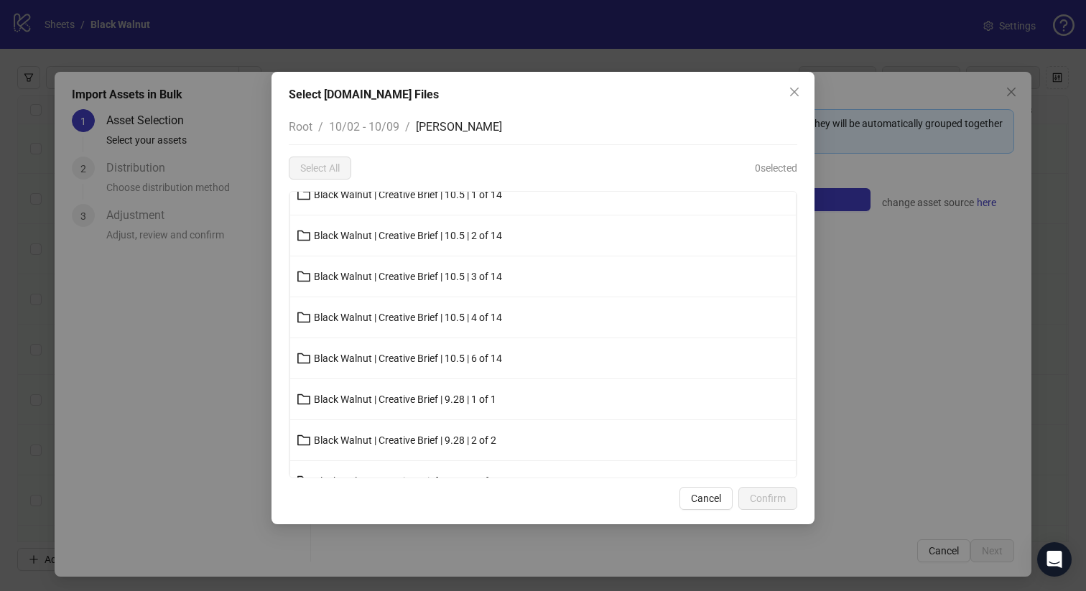
scroll to position [0, 0]
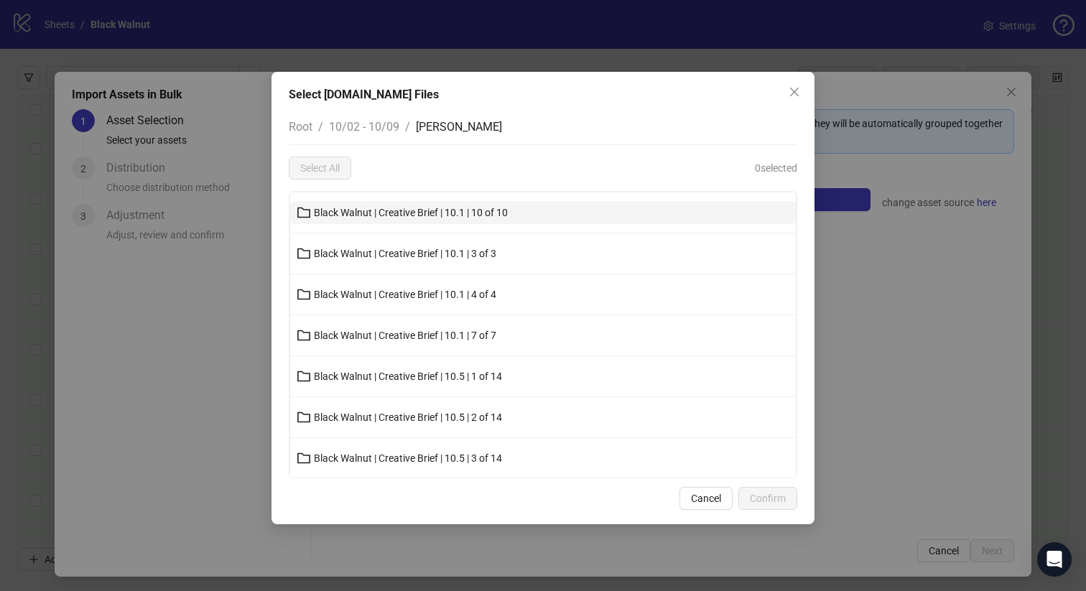
click at [436, 217] on span "Black Walnut | Creative Brief | 10.1 | 10 of 10" at bounding box center [411, 212] width 194 height 11
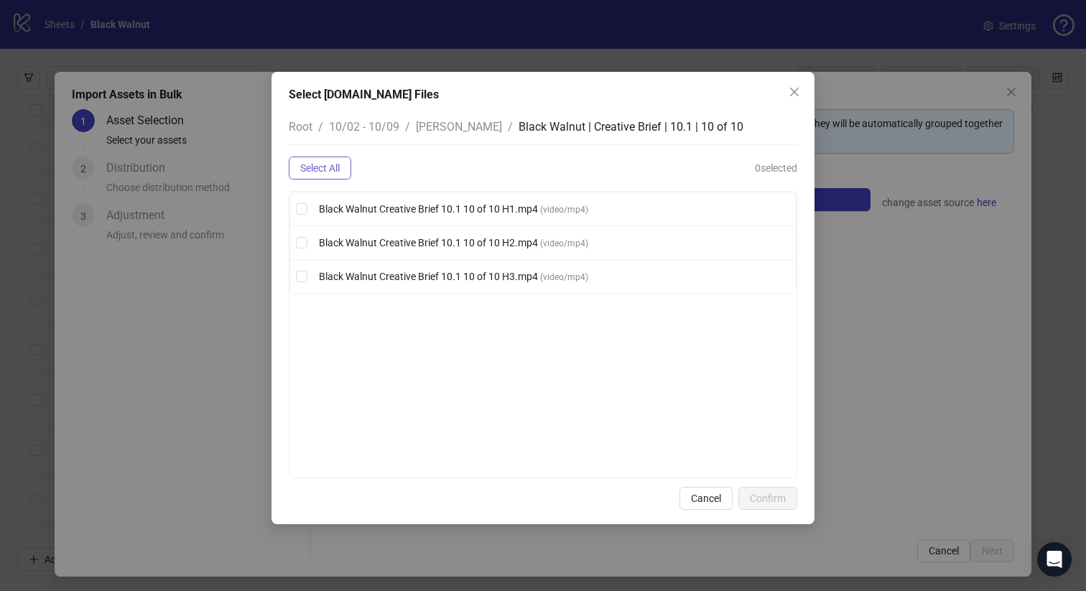
click at [321, 177] on button "Select All" at bounding box center [320, 168] width 62 height 23
click at [750, 502] on span "Confirm" at bounding box center [768, 498] width 36 height 11
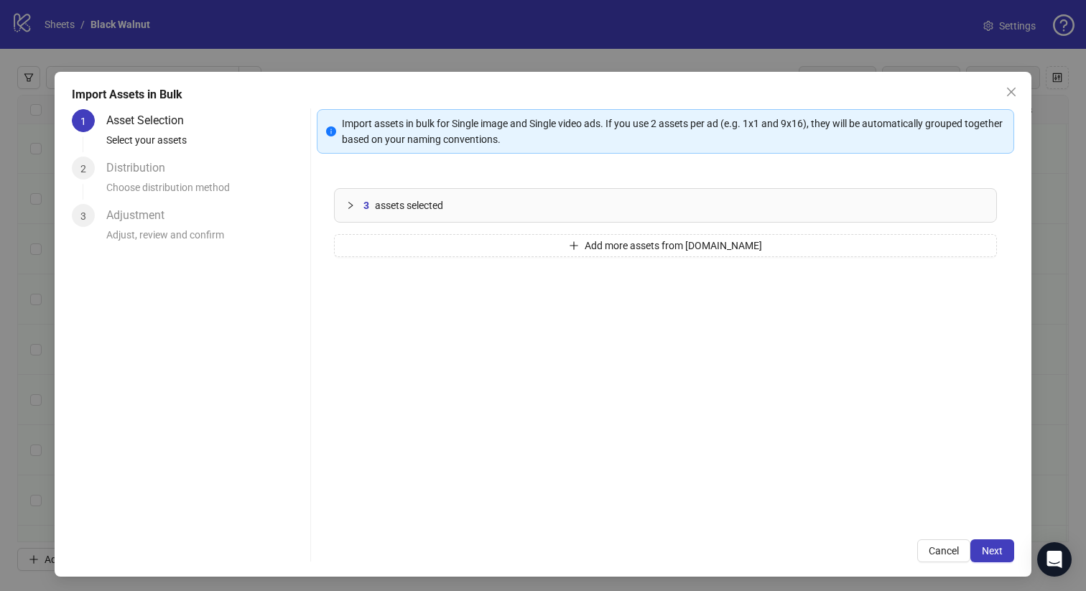
click at [460, 209] on div "3 assets selected" at bounding box center [674, 206] width 622 height 16
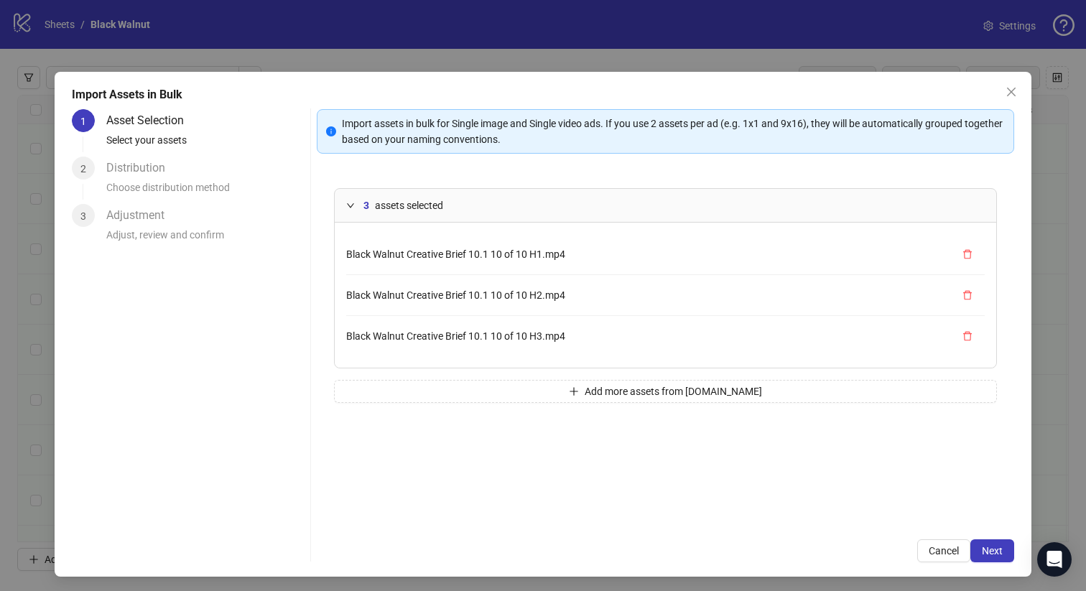
click at [496, 372] on div "3 assets selected Black Walnut Creative Brief 10.1 10 of 10 H1.mp4 Black Walnut…" at bounding box center [666, 346] width 698 height 351
click at [498, 386] on button "Add more assets from Frame.io" at bounding box center [666, 391] width 664 height 23
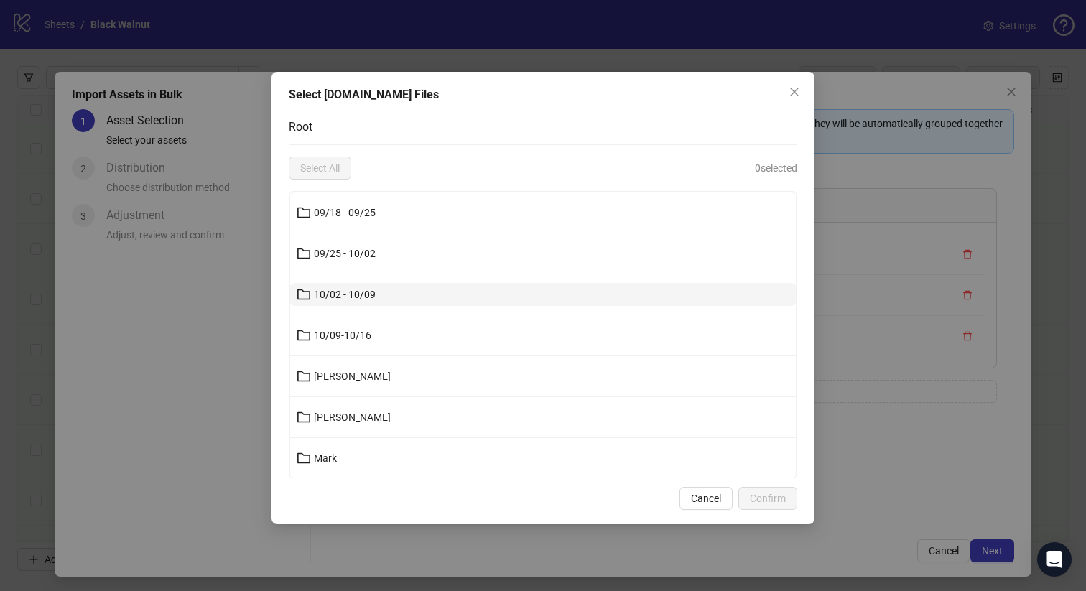
click at [394, 295] on button "10/02 - 10/09" at bounding box center [543, 294] width 506 height 23
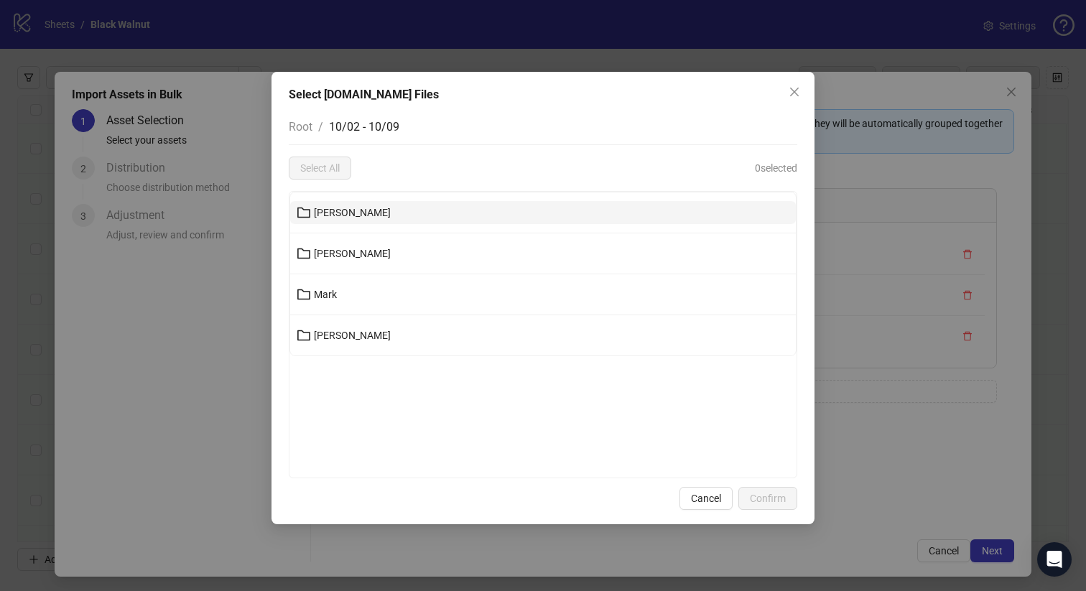
click at [397, 214] on button "Joanna" at bounding box center [543, 212] width 506 height 23
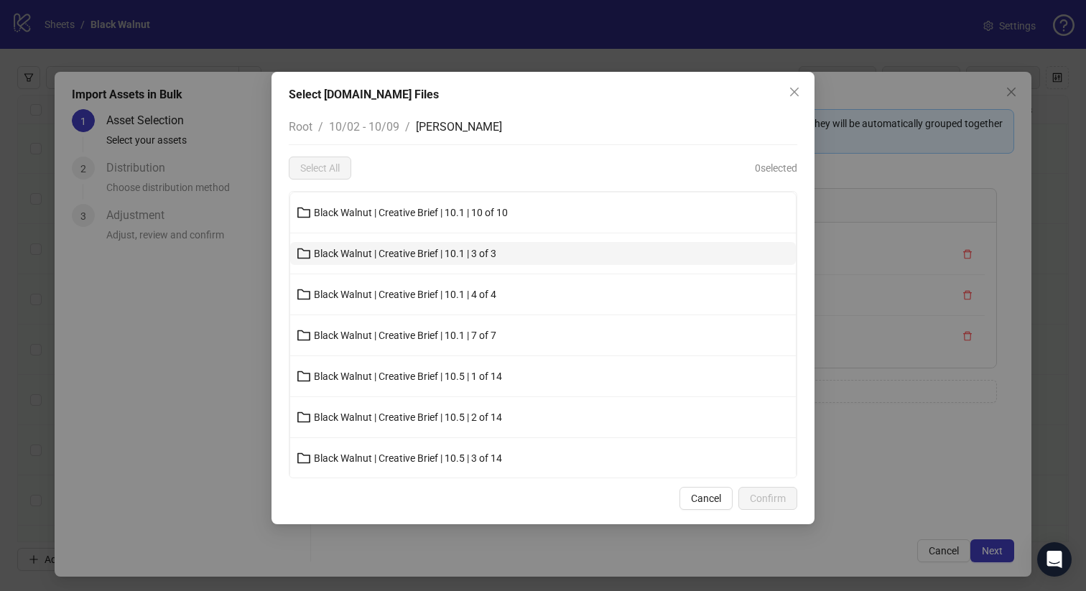
scroll to position [7, 0]
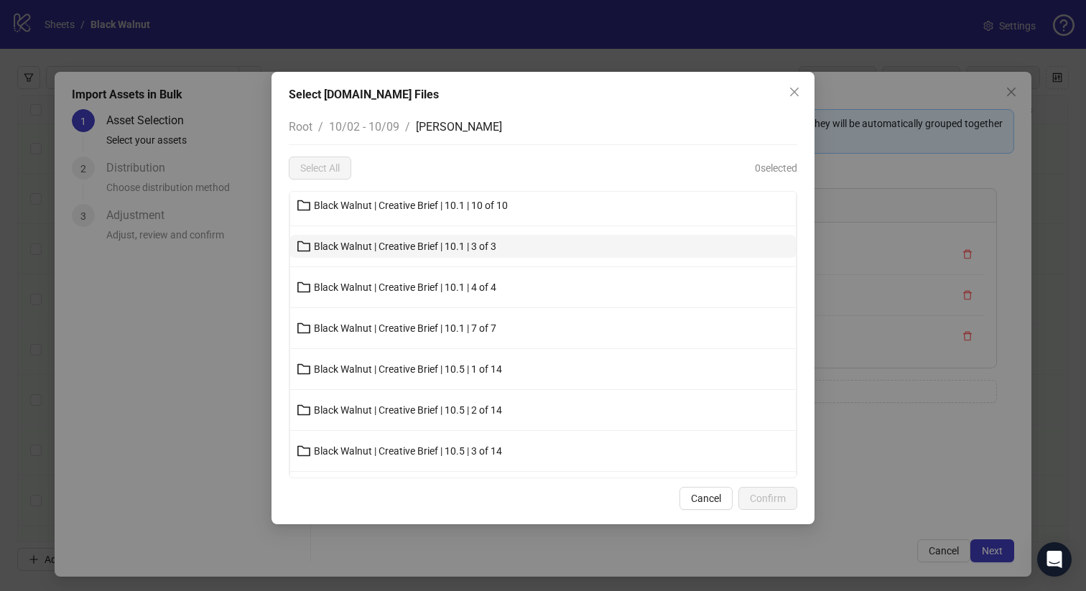
click at [392, 256] on button "Black Walnut | Creative Brief | 10.1 | 3 of 3" at bounding box center [543, 246] width 506 height 23
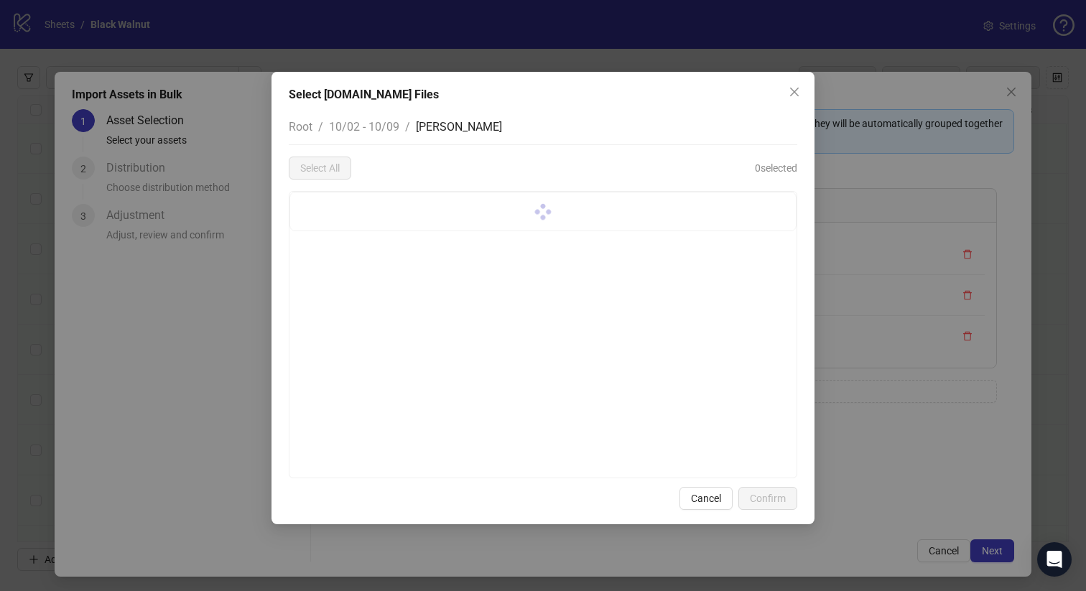
scroll to position [0, 0]
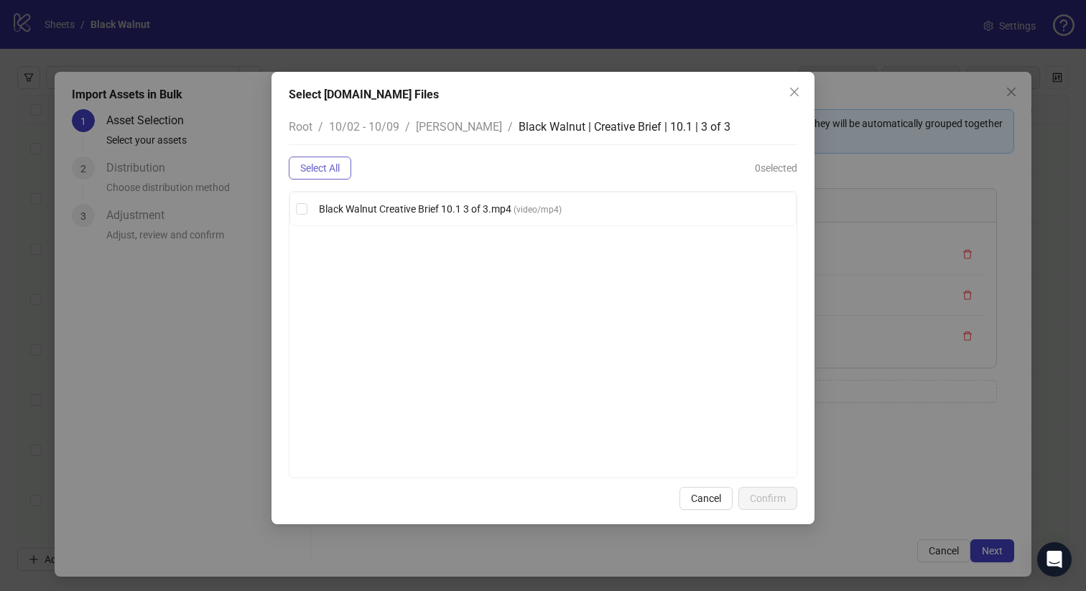
click at [347, 171] on button "Select All" at bounding box center [320, 168] width 62 height 23
click at [776, 496] on span "Confirm" at bounding box center [768, 498] width 36 height 11
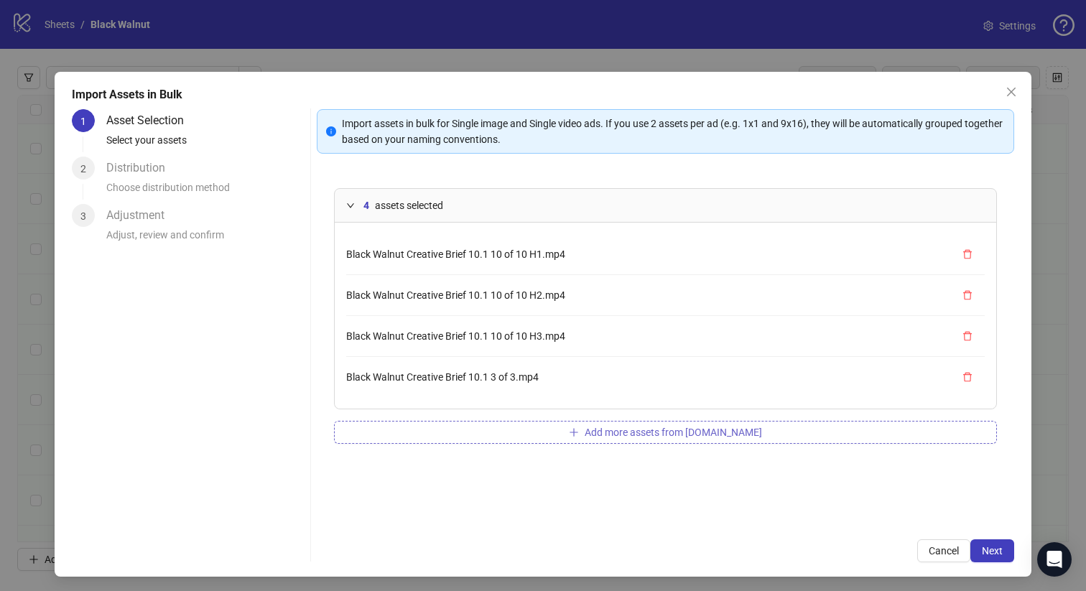
click at [573, 425] on button "Add more assets from Frame.io" at bounding box center [666, 432] width 664 height 23
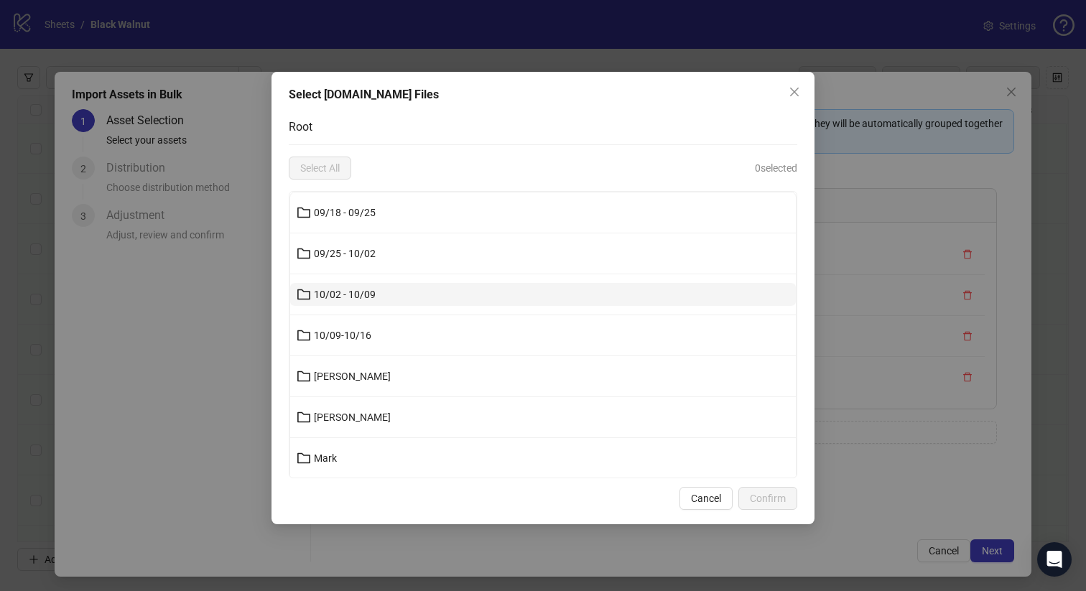
click at [420, 293] on button "10/02 - 10/09" at bounding box center [543, 294] width 506 height 23
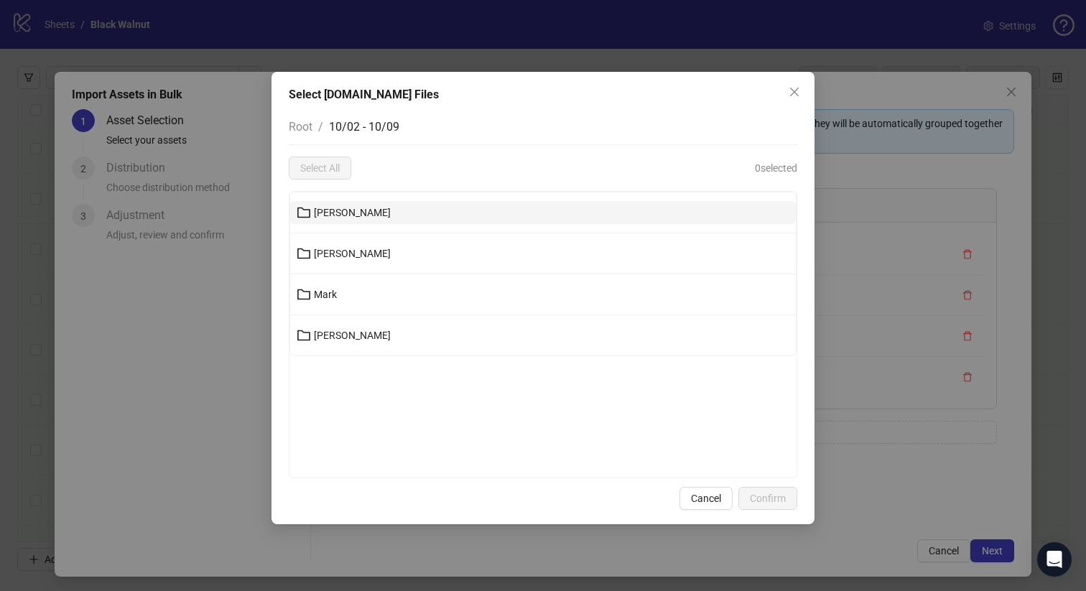
click at [413, 215] on button "Joanna" at bounding box center [543, 212] width 506 height 23
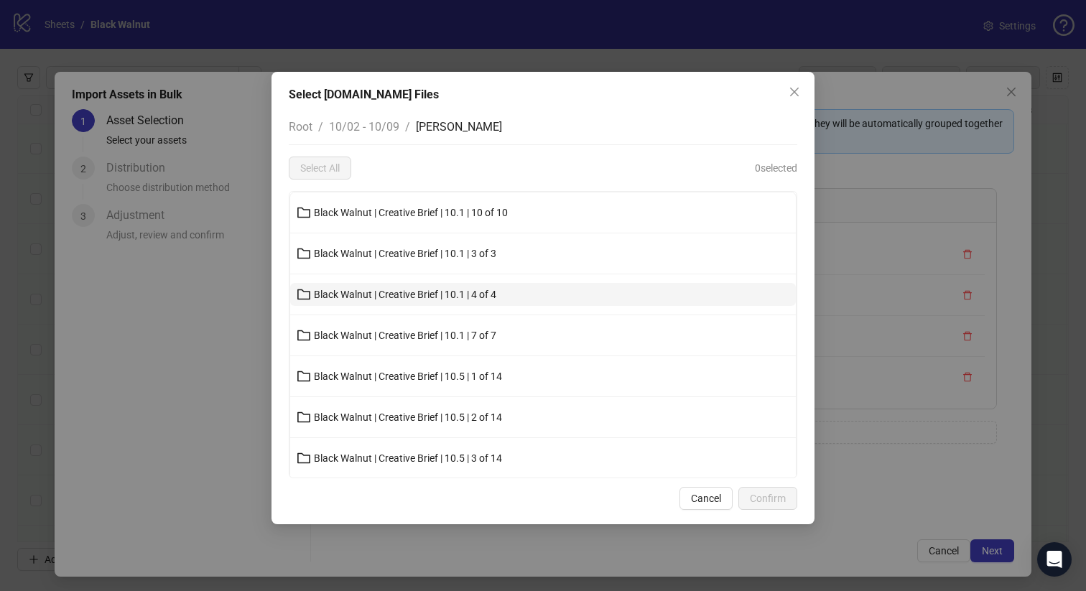
click at [404, 286] on button "Black Walnut | Creative Brief | 10.1 | 4 of 4" at bounding box center [543, 294] width 506 height 23
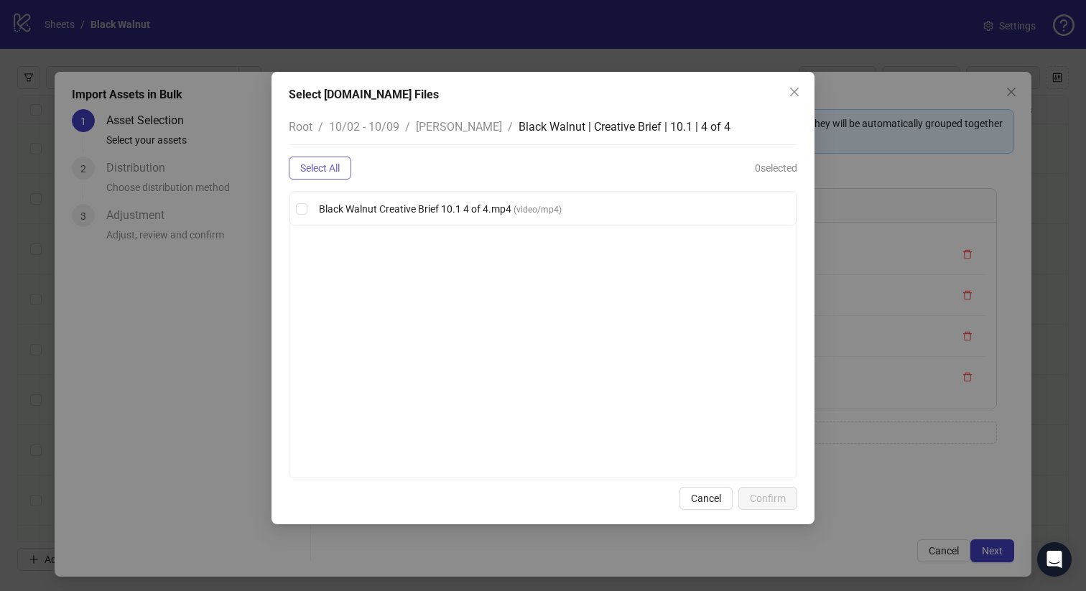
click at [335, 170] on span "Select All" at bounding box center [320, 167] width 40 height 11
click at [753, 493] on span "Confirm" at bounding box center [768, 498] width 36 height 11
click at [764, 500] on span "Confirm" at bounding box center [768, 498] width 36 height 11
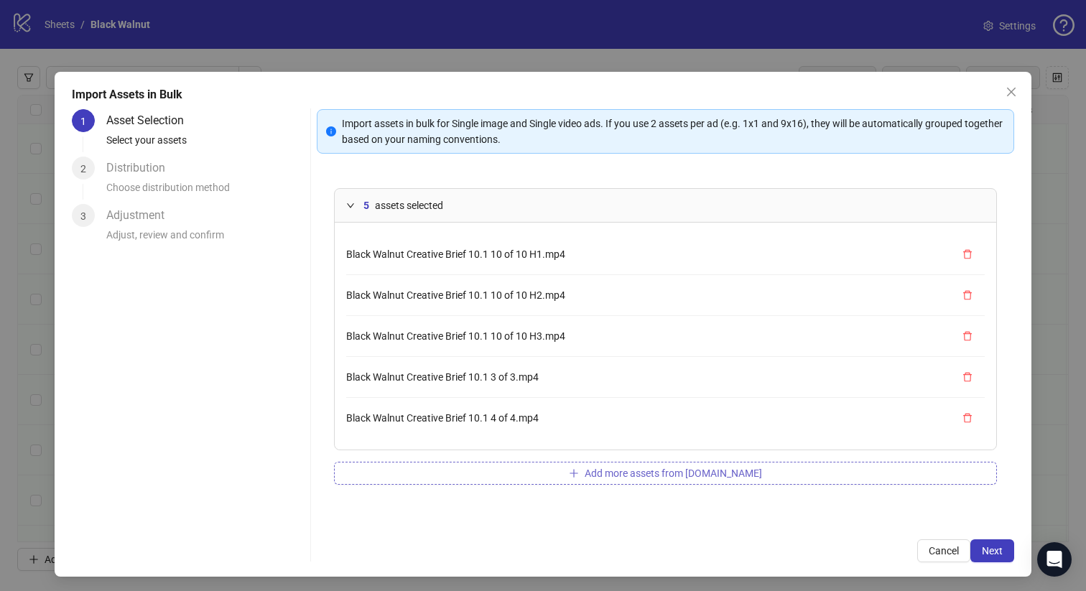
click at [493, 477] on button "Add more assets from Frame.io" at bounding box center [666, 473] width 664 height 23
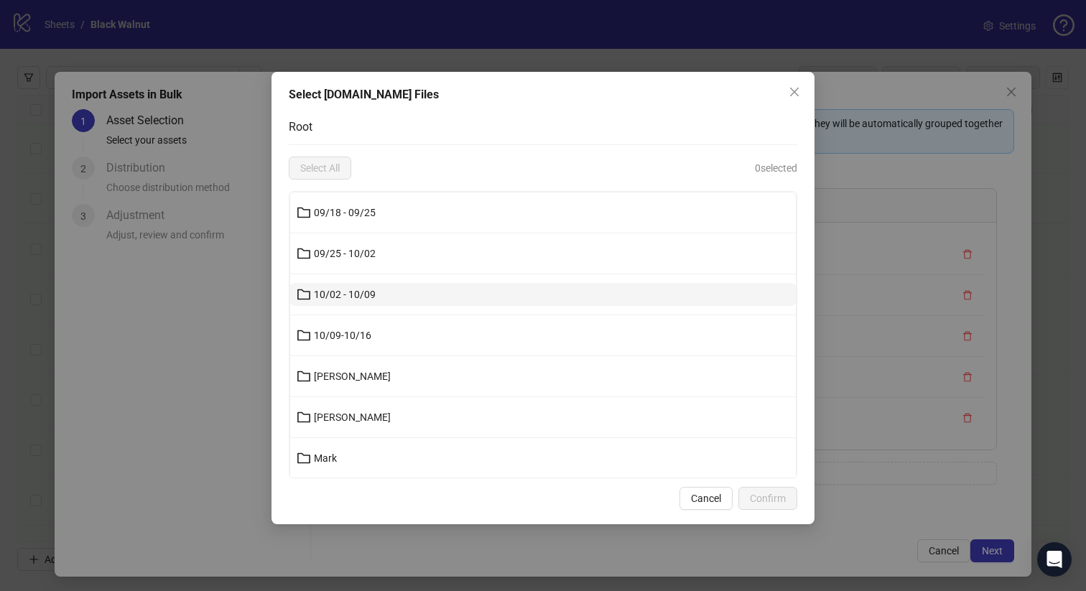
click at [457, 285] on button "10/02 - 10/09" at bounding box center [543, 294] width 506 height 23
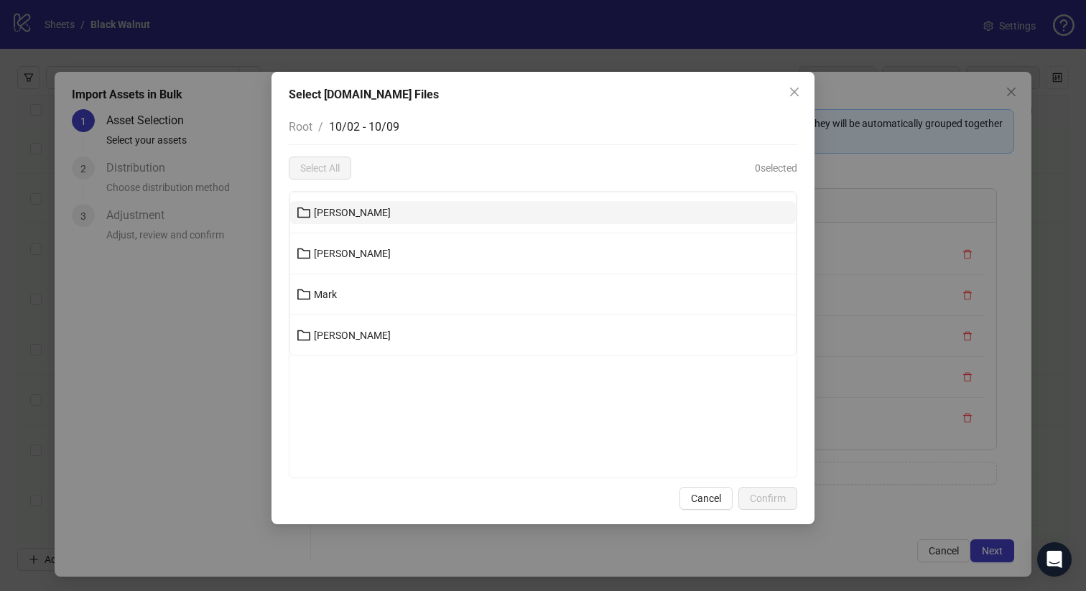
click at [457, 215] on button "Joanna" at bounding box center [543, 212] width 506 height 23
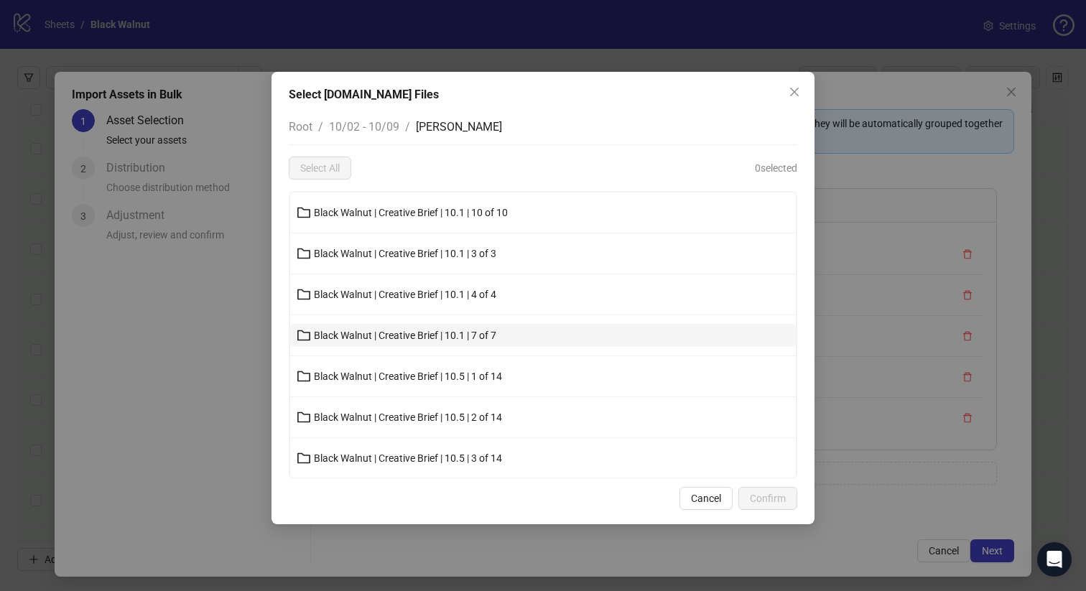
click at [432, 333] on span "Black Walnut | Creative Brief | 10.1 | 7 of 7" at bounding box center [405, 335] width 182 height 11
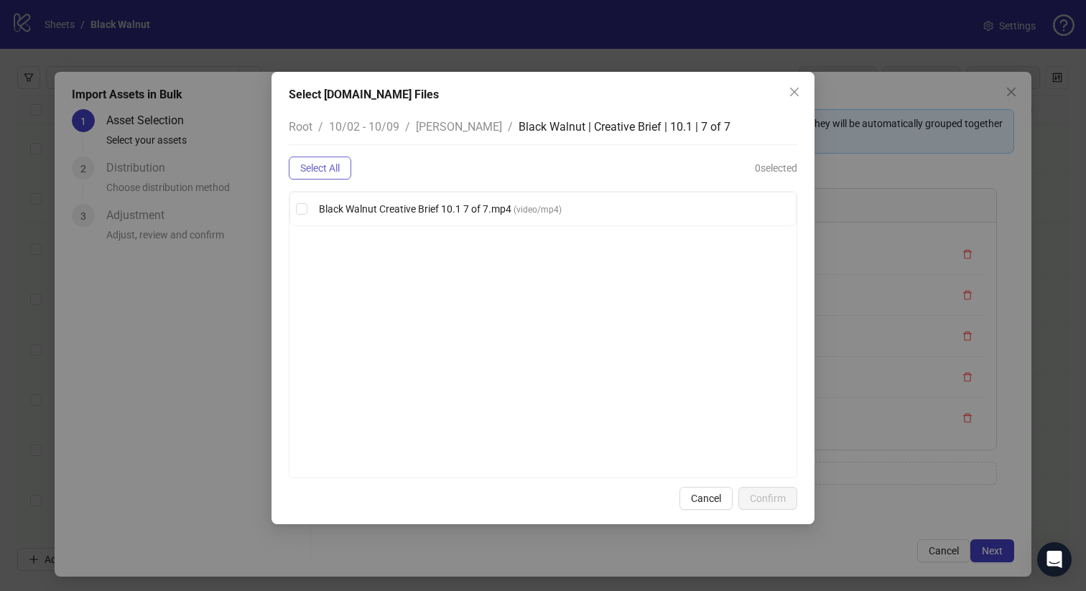
click at [325, 167] on span "Select All" at bounding box center [320, 167] width 40 height 11
click at [761, 498] on span "Confirm" at bounding box center [768, 498] width 36 height 11
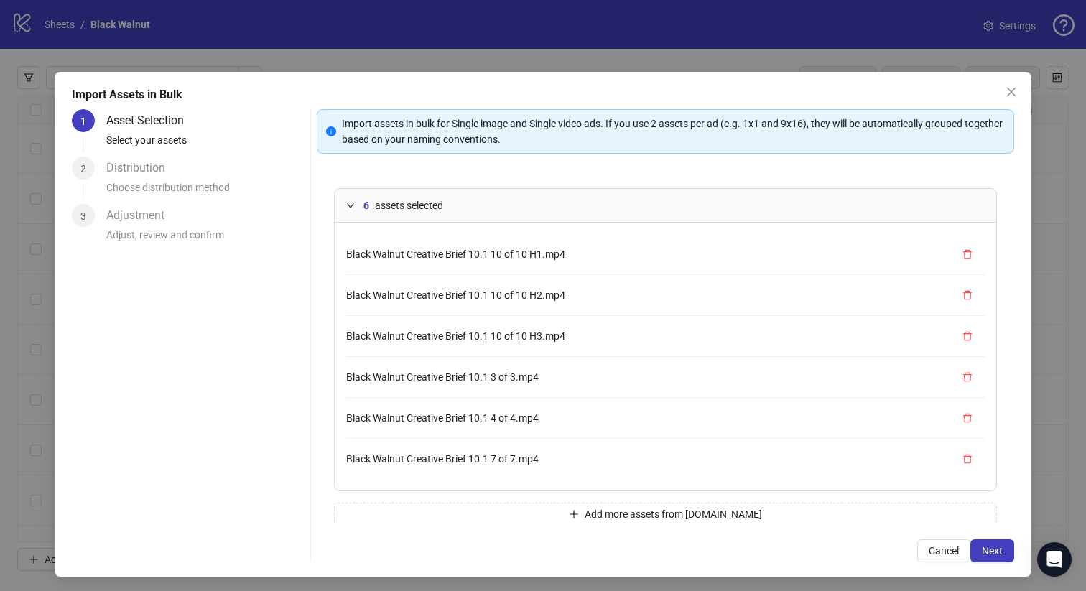
scroll to position [21, 0]
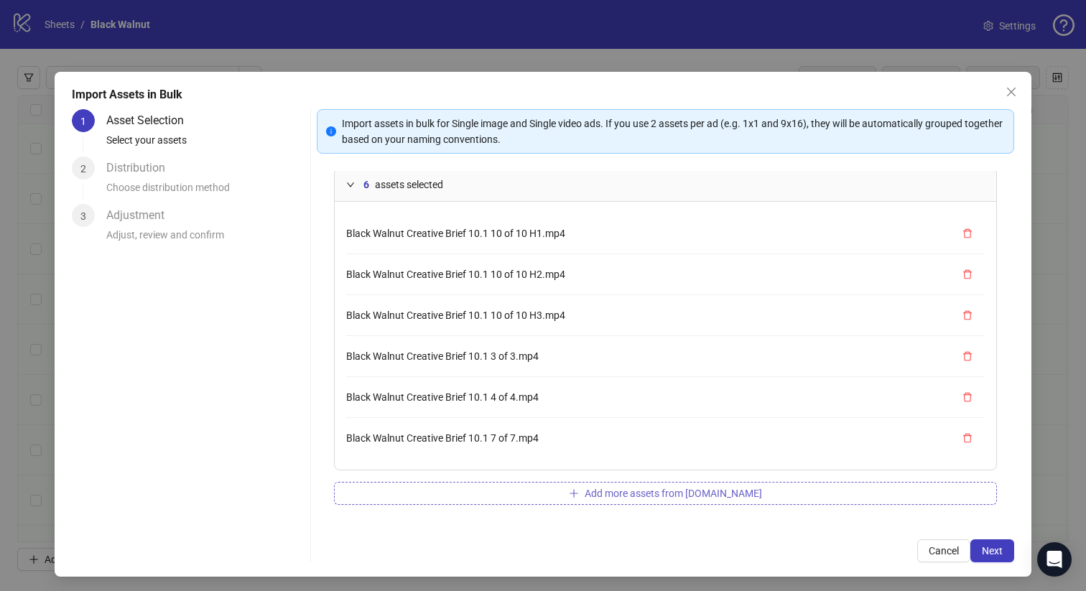
click at [586, 484] on button "Add more assets from Frame.io" at bounding box center [666, 493] width 664 height 23
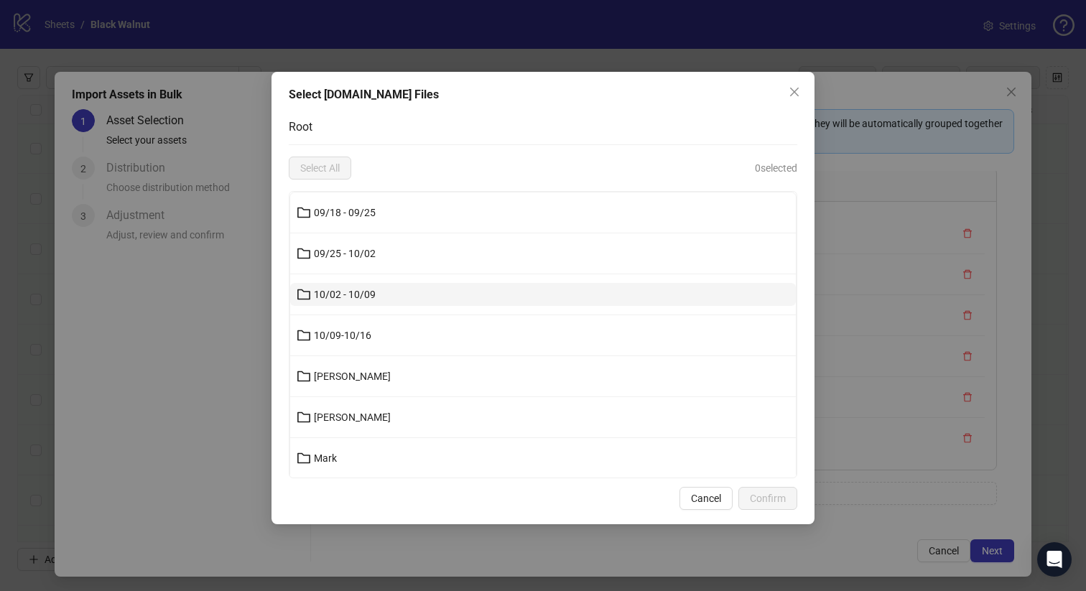
click at [459, 287] on button "10/02 - 10/09" at bounding box center [543, 294] width 506 height 23
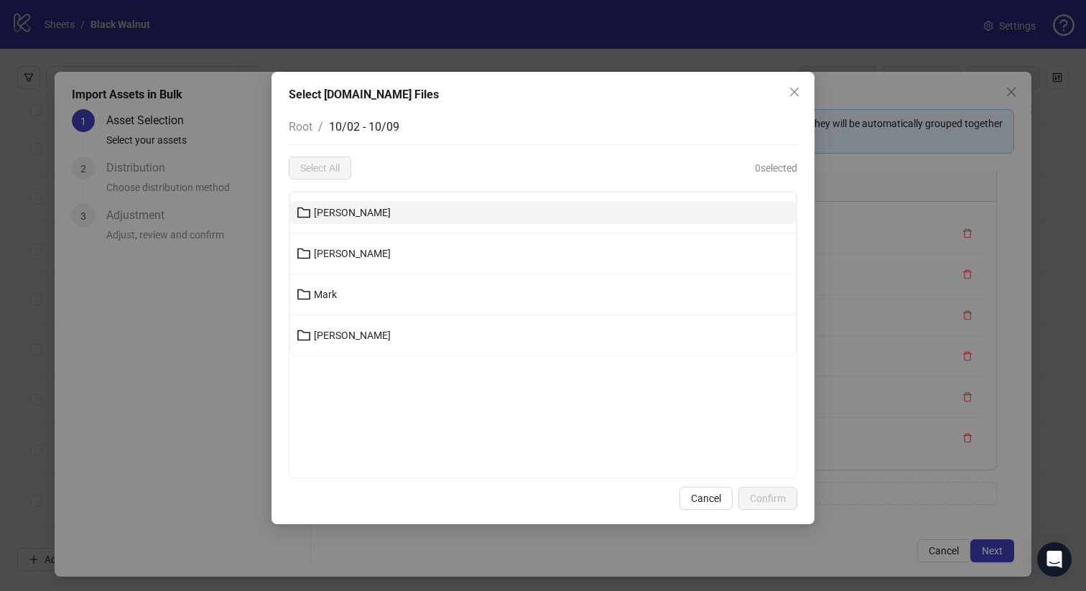
click at [445, 216] on button "Joanna" at bounding box center [543, 212] width 506 height 23
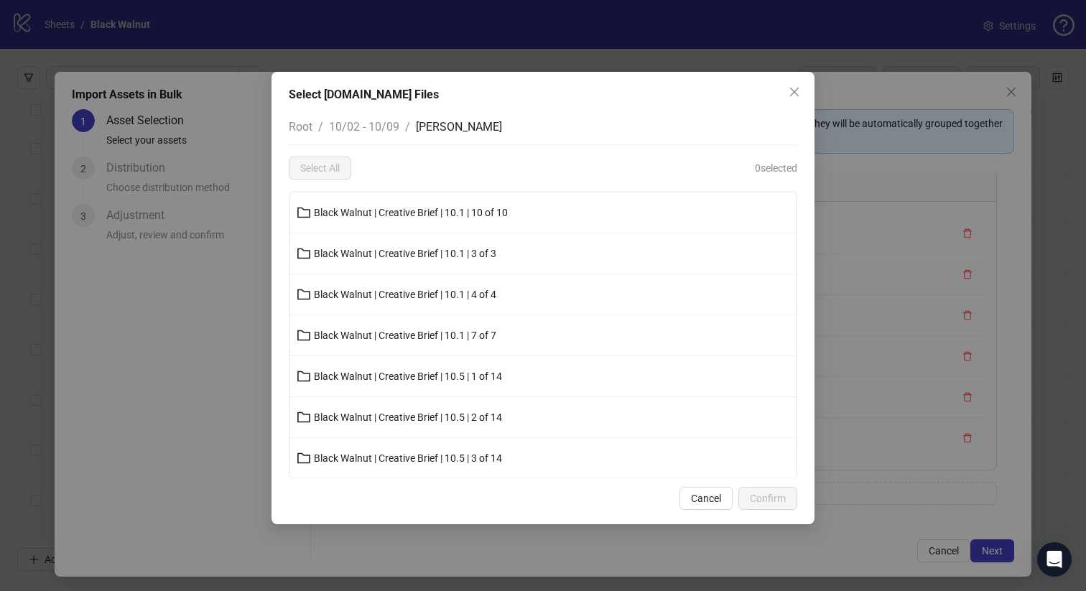
scroll to position [32, 0]
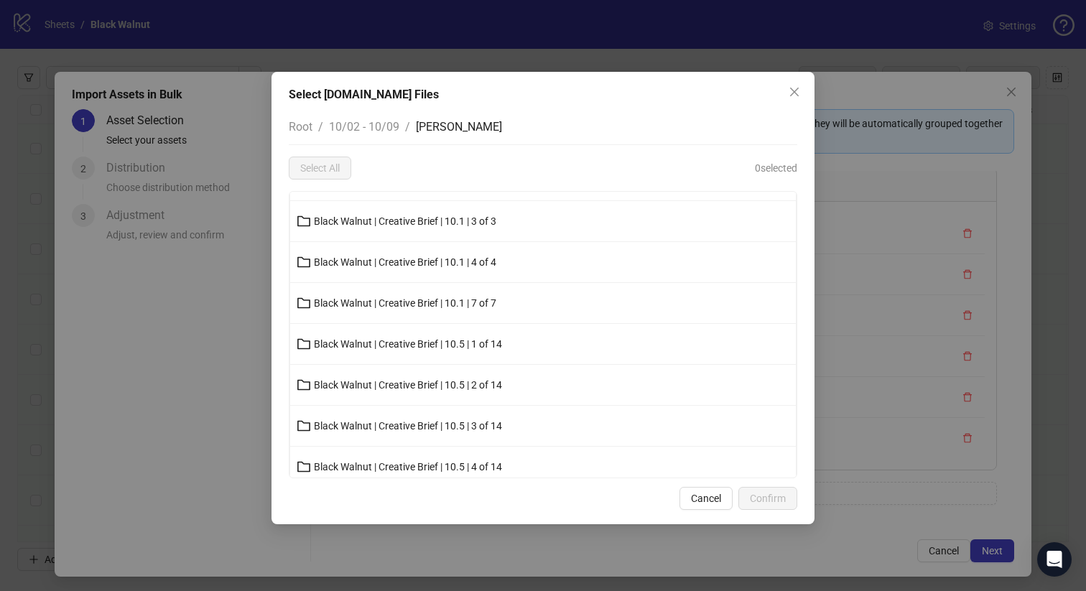
click at [410, 348] on span "Black Walnut | Creative Brief | 10.5 | 1 of 14" at bounding box center [408, 343] width 188 height 11
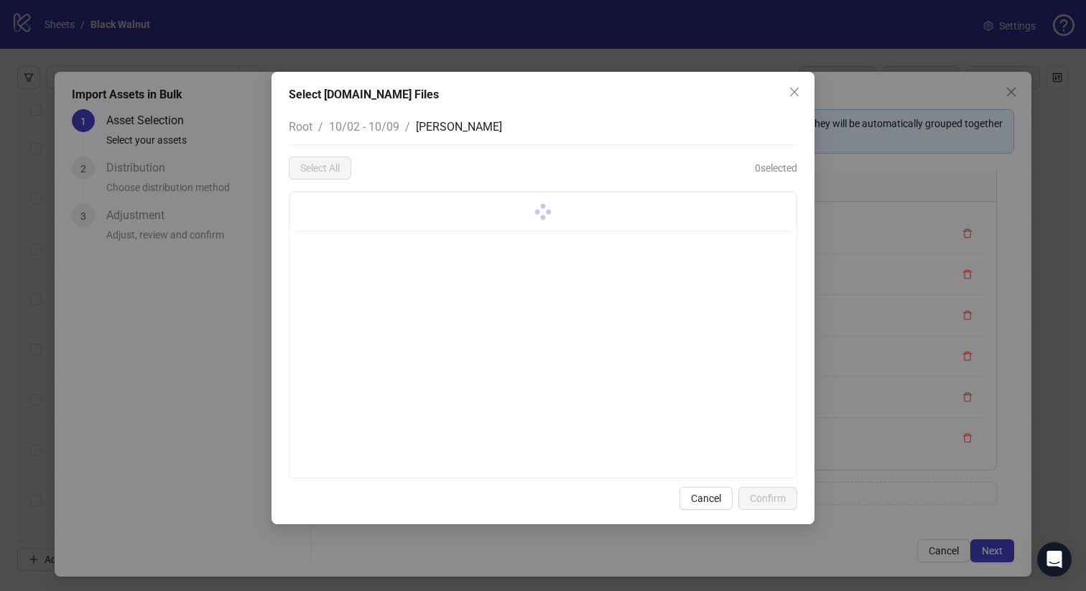
scroll to position [0, 0]
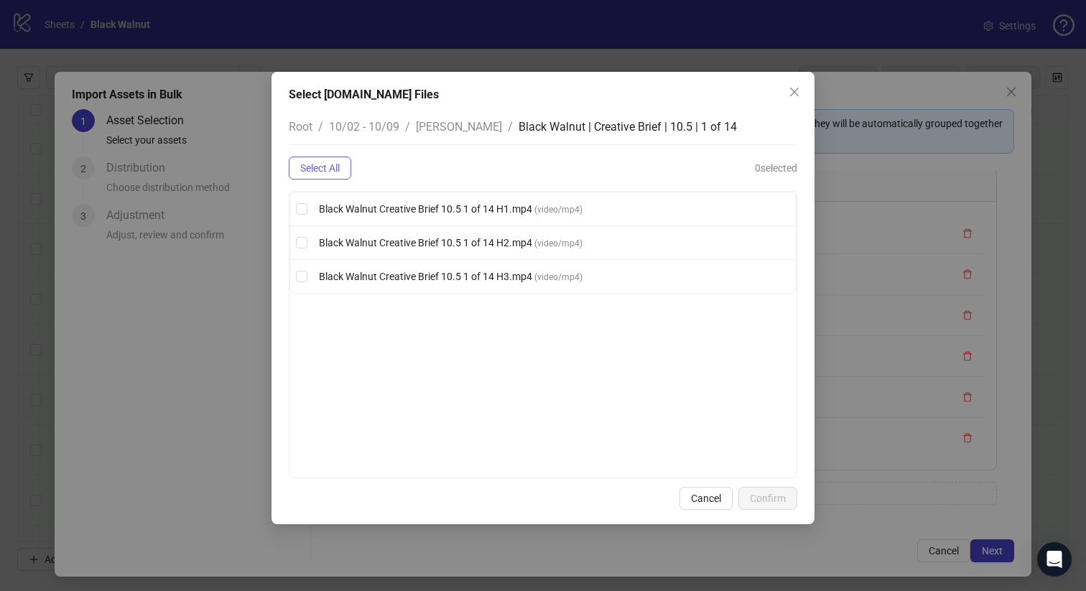
click at [338, 175] on button "Select All" at bounding box center [320, 168] width 62 height 23
click at [774, 493] on span "Confirm" at bounding box center [768, 498] width 36 height 11
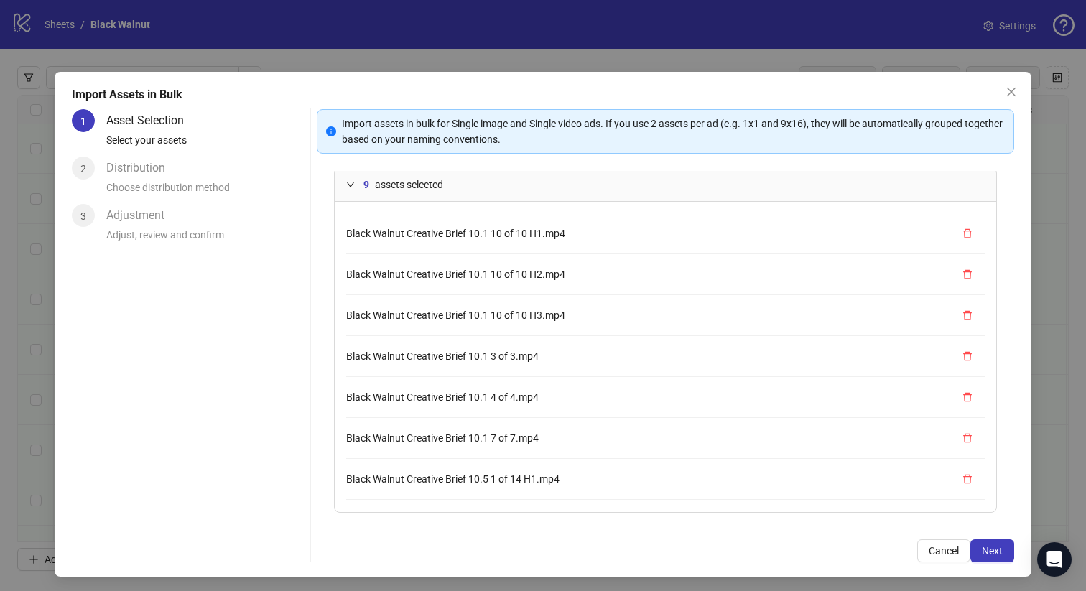
scroll to position [80, 0]
click at [391, 188] on span "assets selected" at bounding box center [409, 185] width 68 height 16
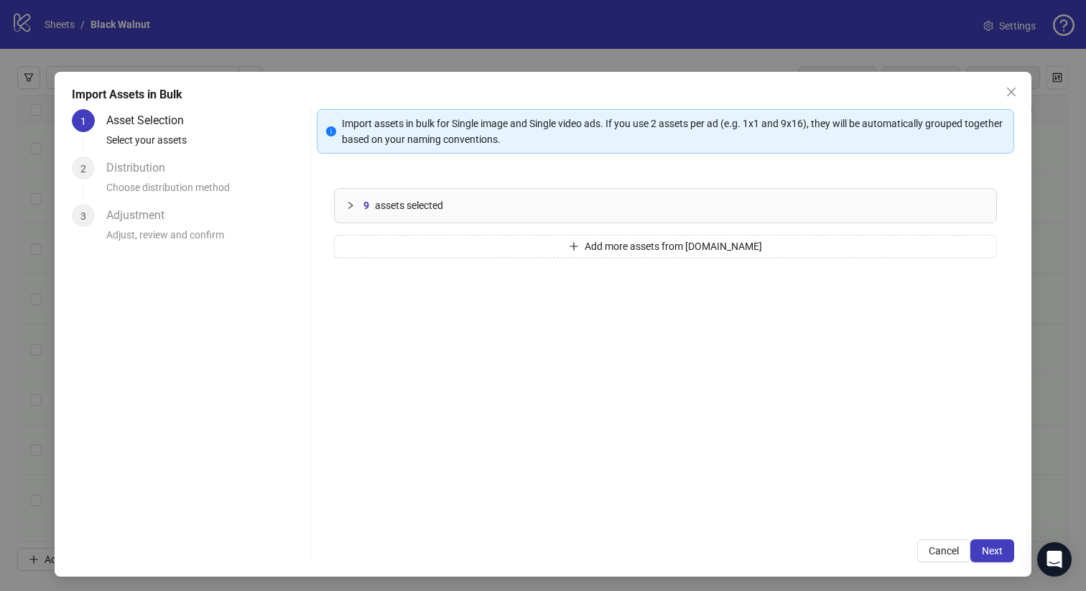
scroll to position [0, 0]
click at [465, 238] on button "Add more assets from Frame.io" at bounding box center [666, 245] width 664 height 23
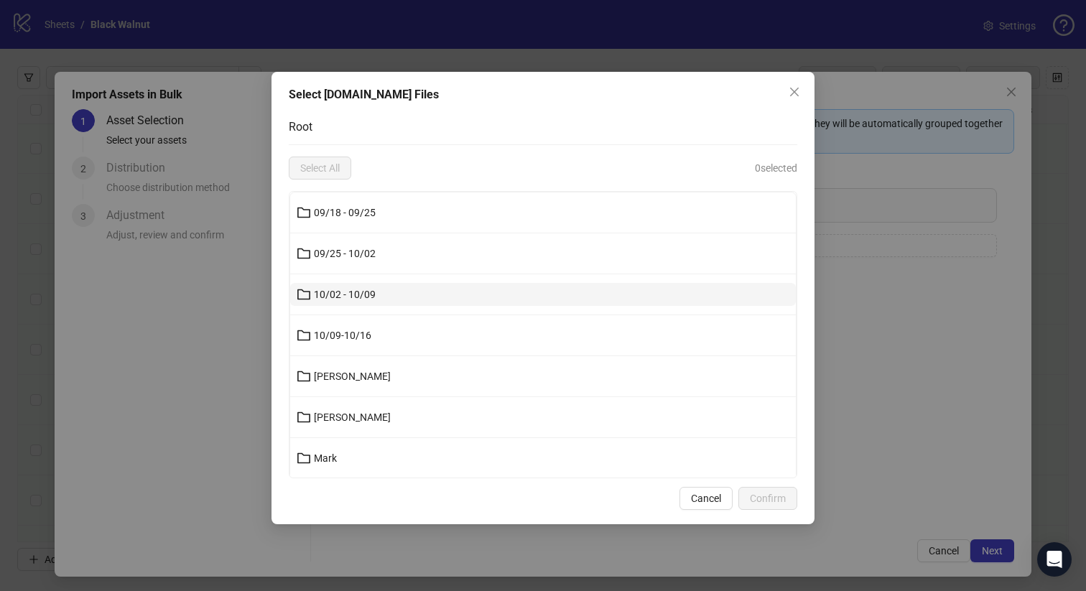
click at [404, 294] on button "10/02 - 10/09" at bounding box center [543, 294] width 506 height 23
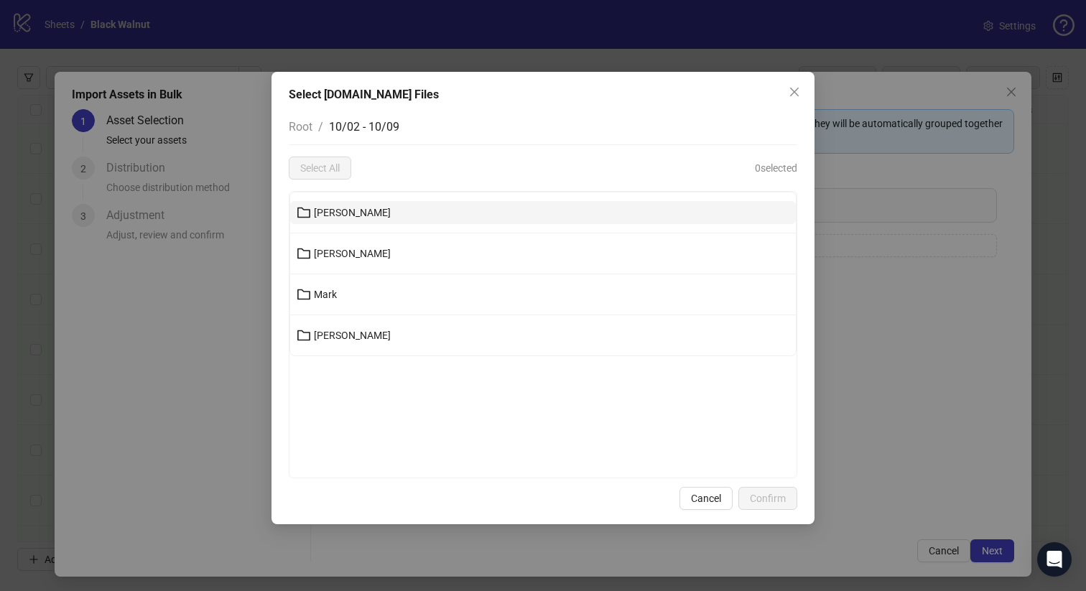
click at [414, 217] on button "Joanna" at bounding box center [543, 212] width 506 height 23
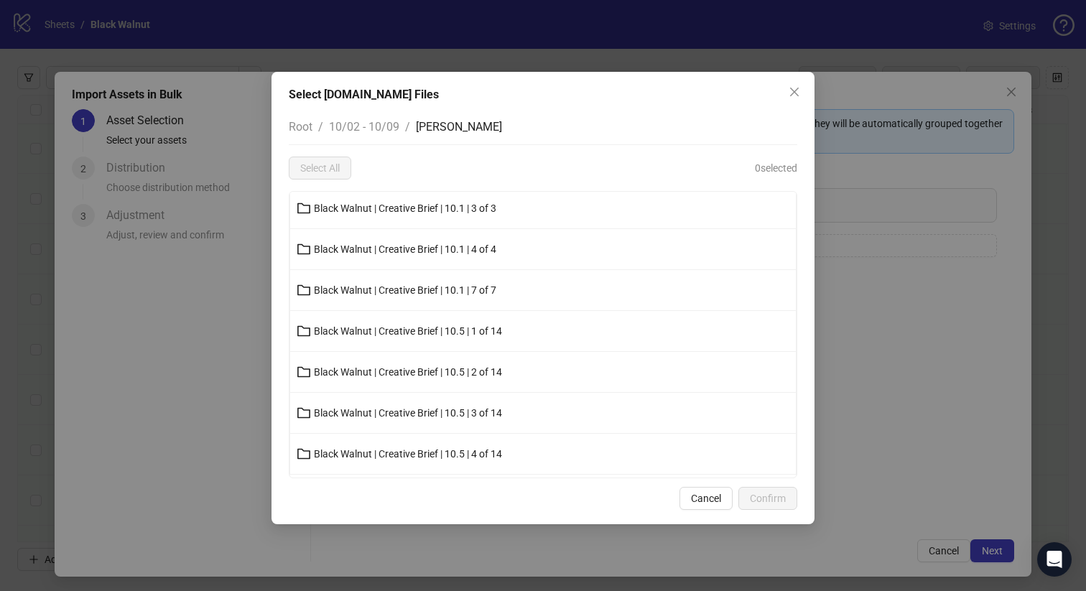
scroll to position [50, 0]
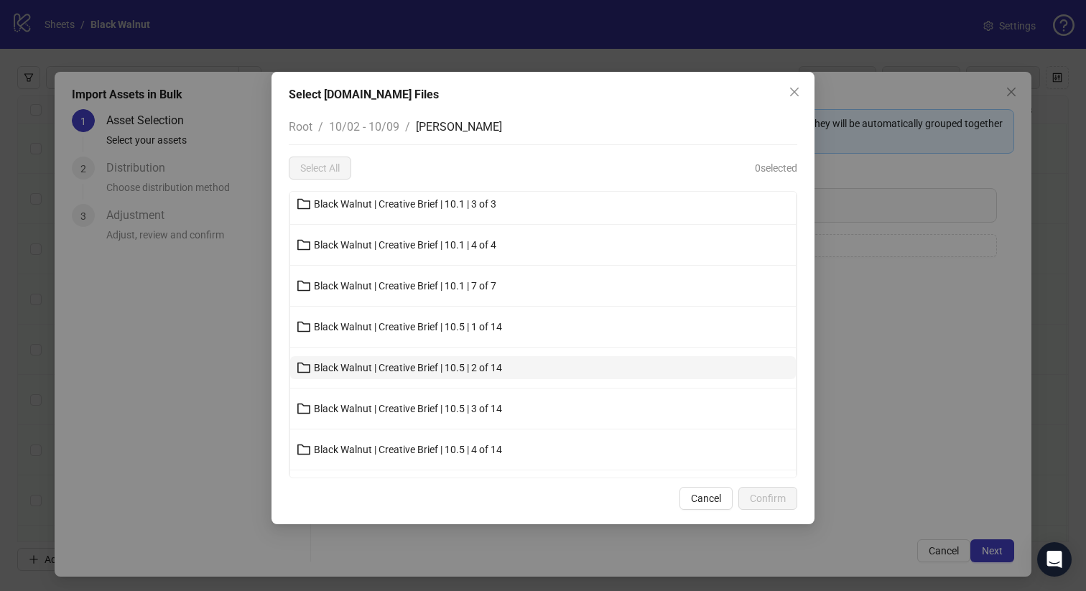
click at [433, 371] on span "Black Walnut | Creative Brief | 10.5 | 2 of 14" at bounding box center [408, 367] width 188 height 11
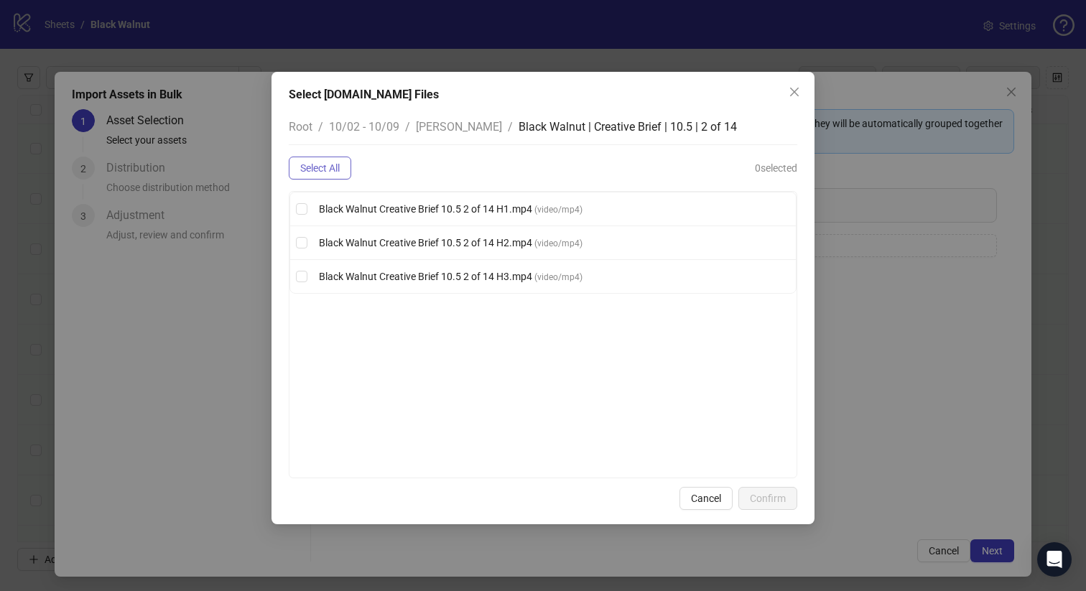
click at [292, 175] on button "Select All" at bounding box center [320, 168] width 62 height 23
click at [754, 494] on span "Confirm" at bounding box center [768, 498] width 36 height 11
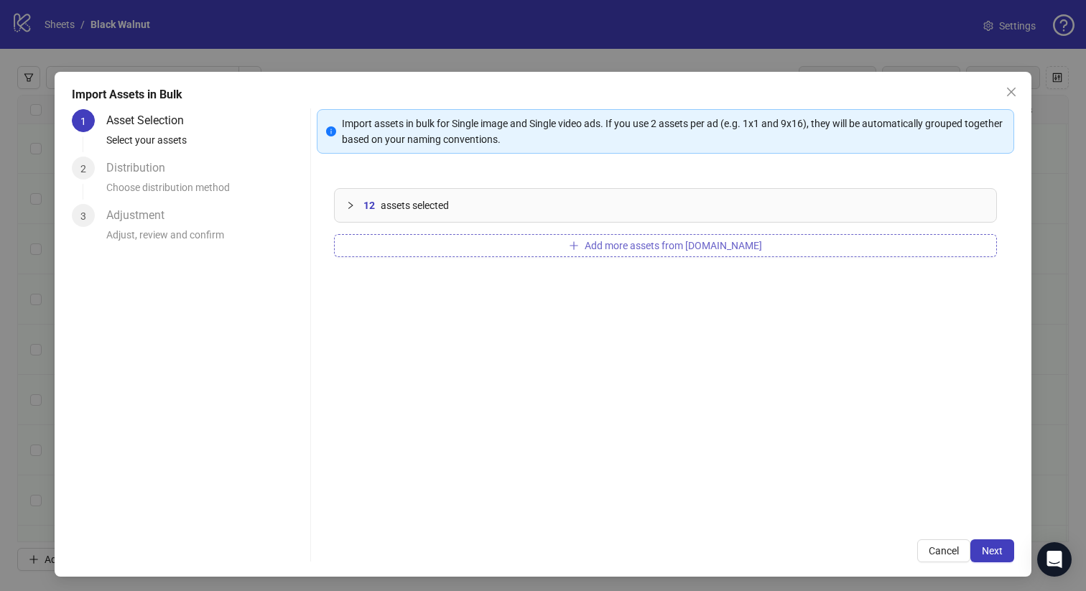
click at [588, 239] on button "Add more assets from Frame.io" at bounding box center [666, 245] width 664 height 23
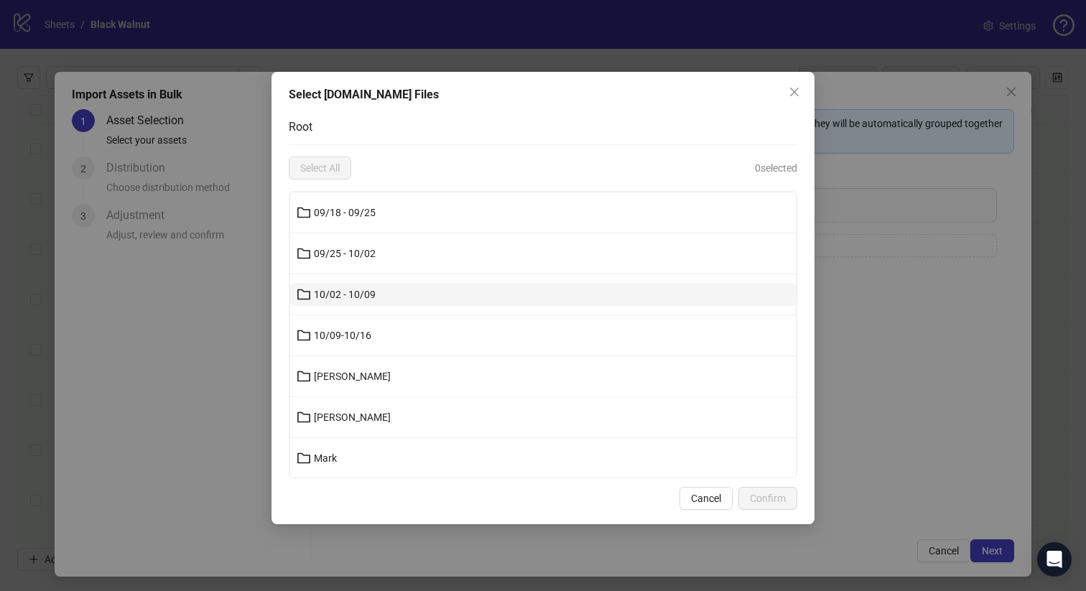
click at [389, 289] on button "10/02 - 10/09" at bounding box center [543, 294] width 506 height 23
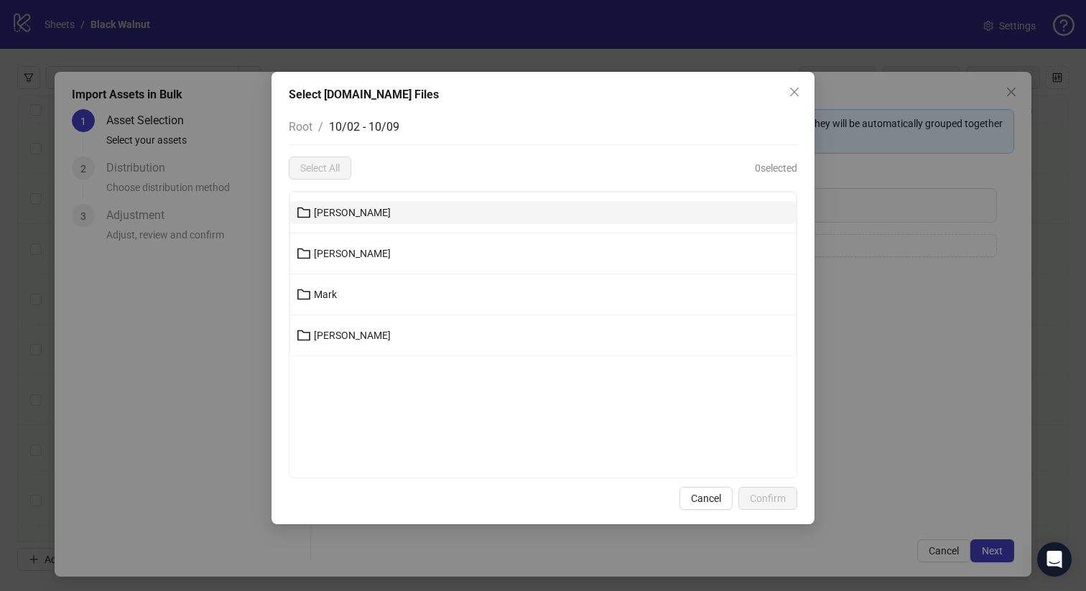
click at [384, 213] on button "Joanna" at bounding box center [543, 212] width 506 height 23
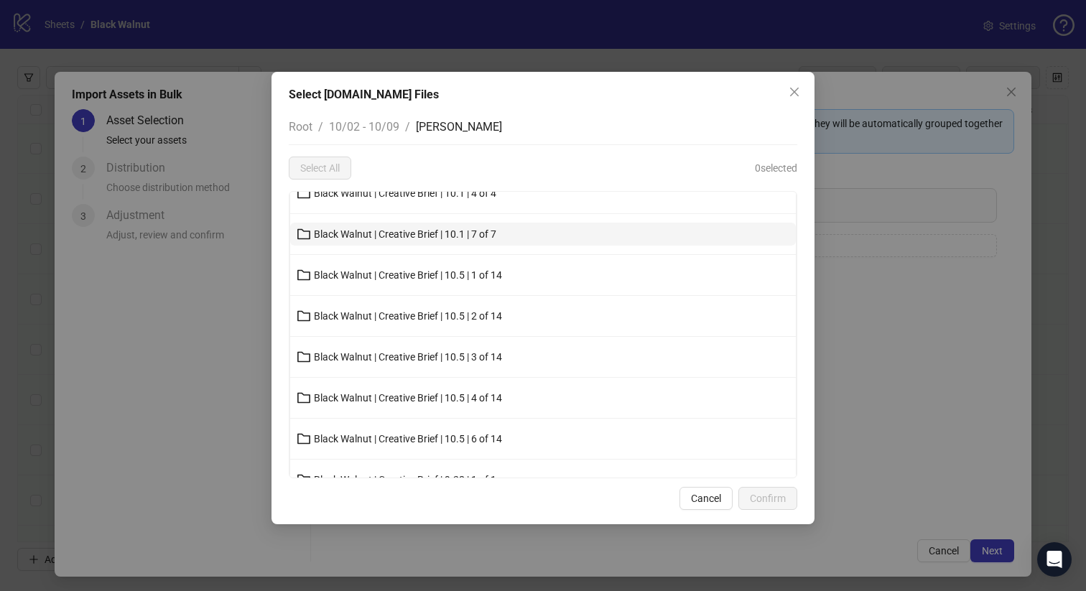
scroll to position [111, 0]
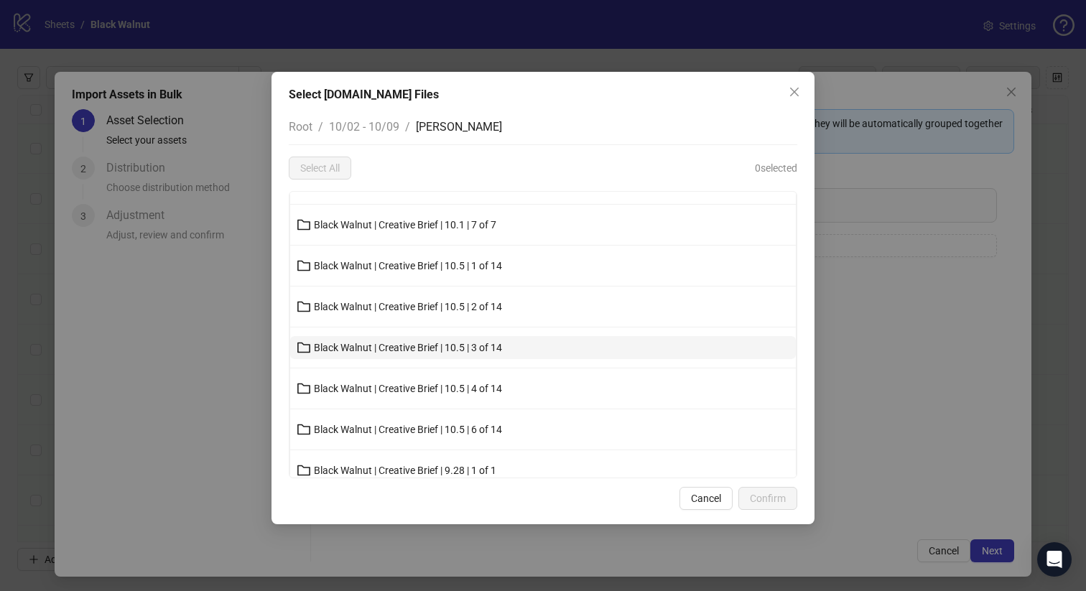
click at [424, 354] on button "Black Walnut | Creative Brief | 10.5 | 3 of 14" at bounding box center [543, 347] width 506 height 23
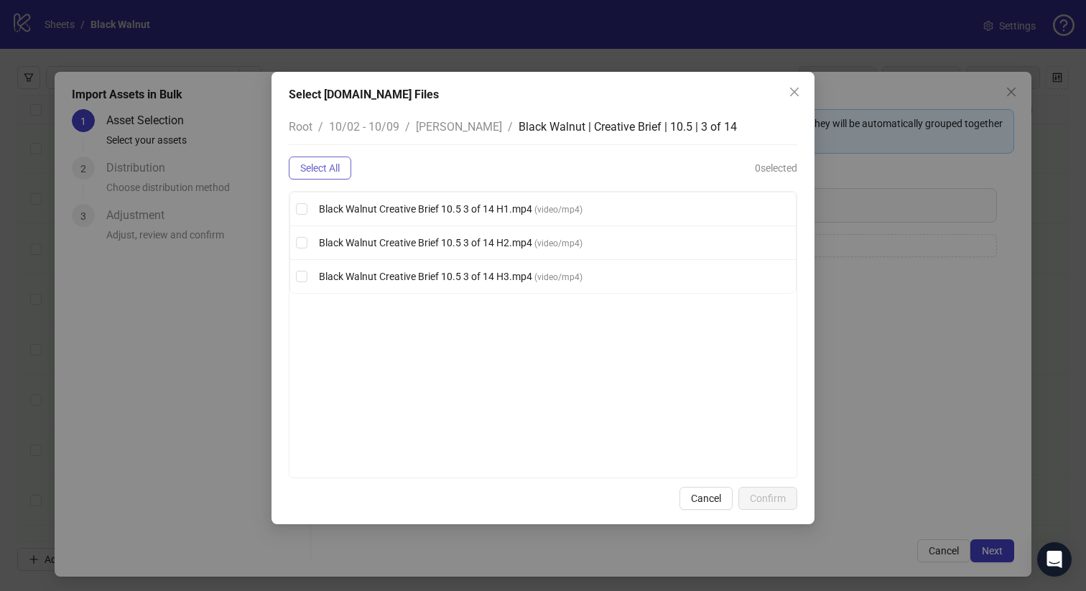
click at [340, 168] on span "Select All" at bounding box center [320, 167] width 40 height 11
click at [769, 501] on span "Confirm" at bounding box center [768, 498] width 36 height 11
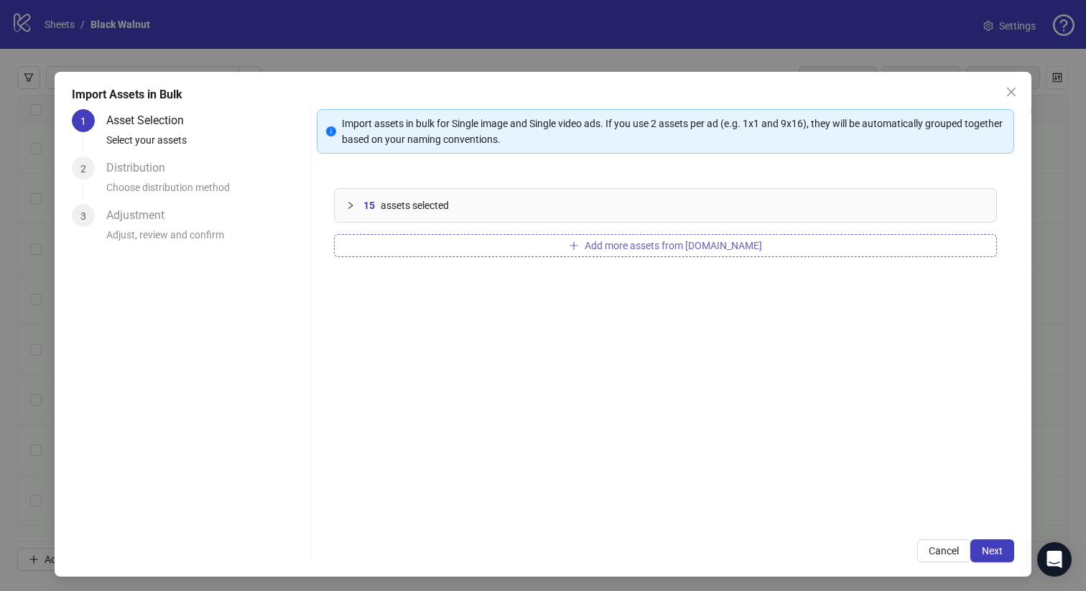
click at [521, 251] on button "Add more assets from Frame.io" at bounding box center [666, 245] width 664 height 23
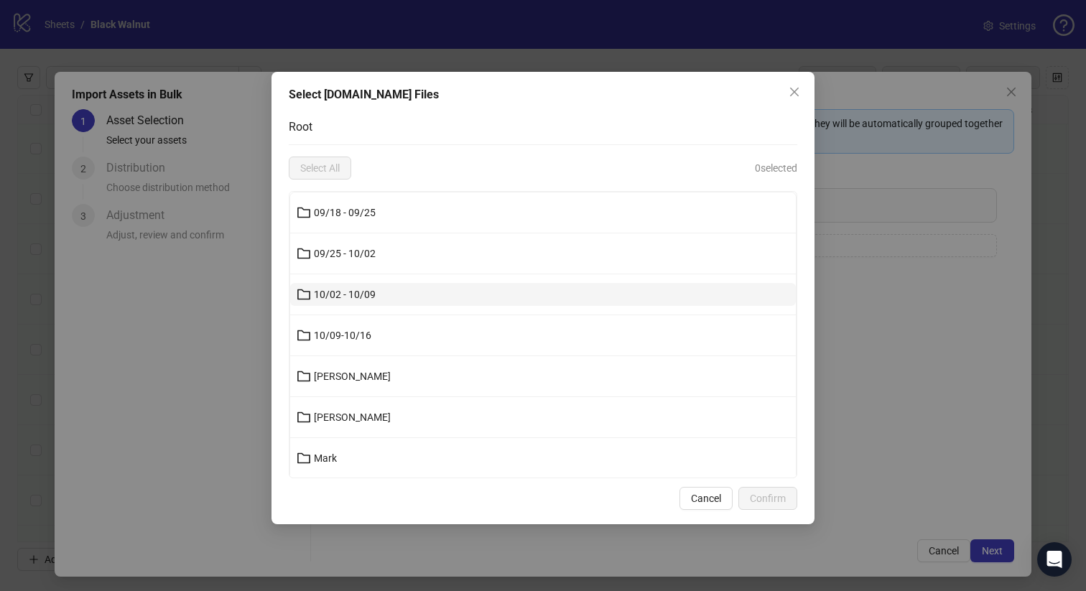
click at [417, 302] on button "10/02 - 10/09" at bounding box center [543, 294] width 506 height 23
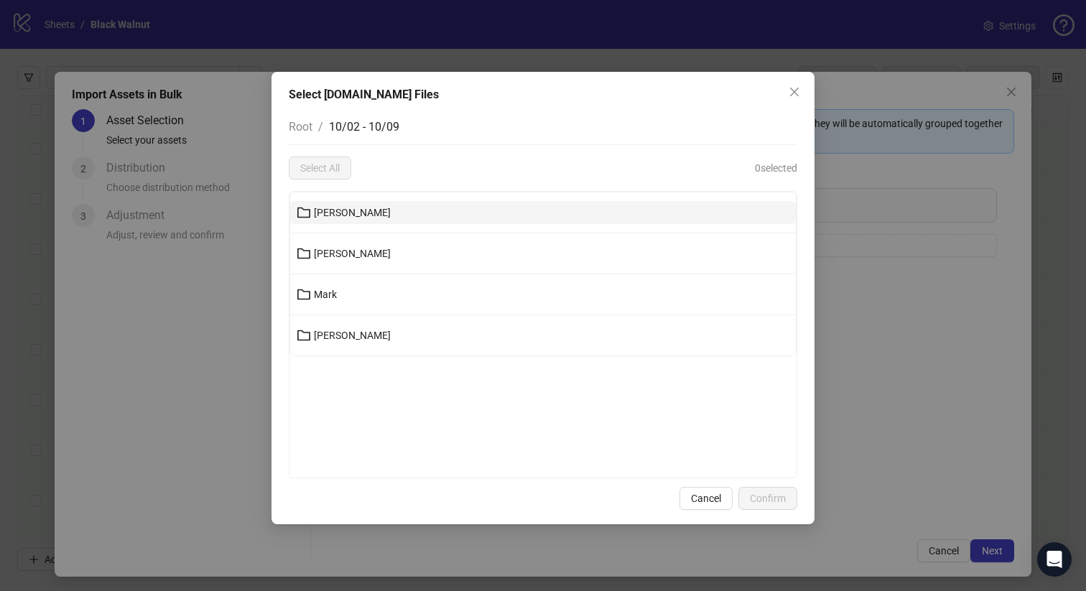
click at [391, 220] on button "Joanna" at bounding box center [543, 212] width 506 height 23
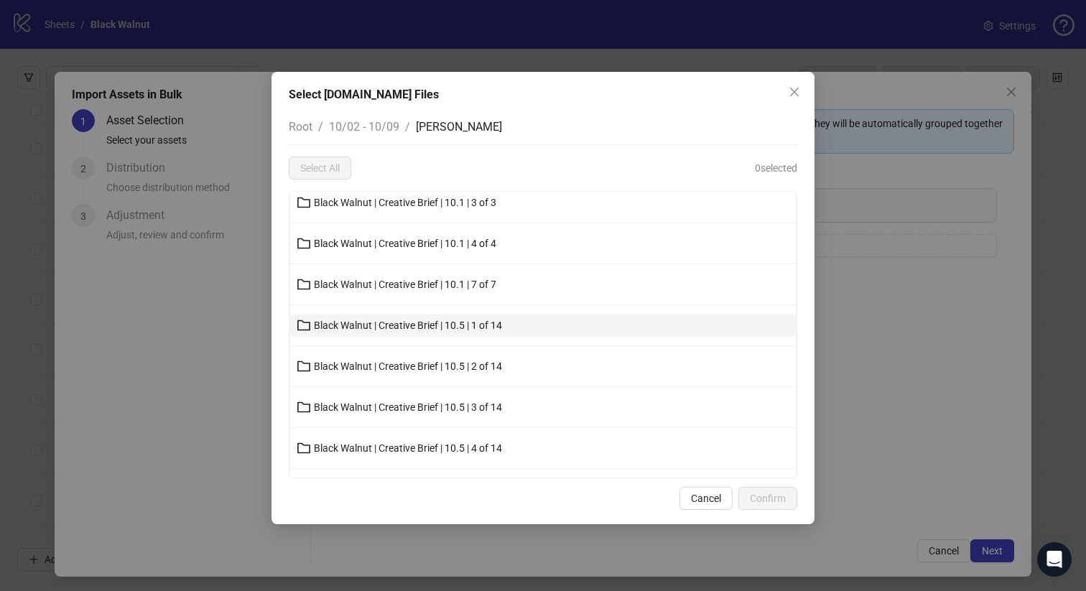
scroll to position [58, 0]
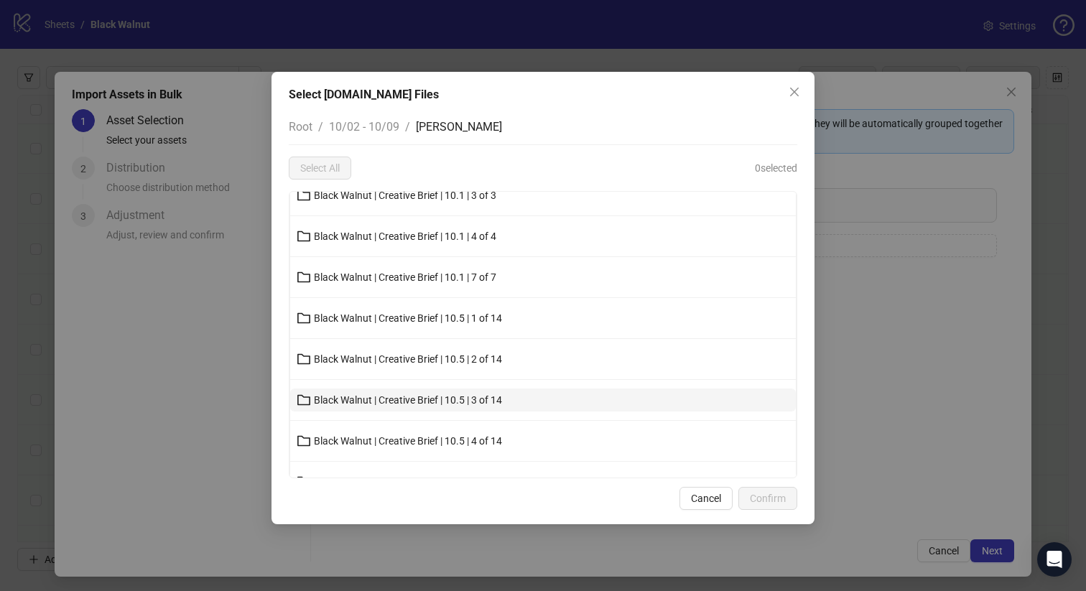
click at [398, 392] on button "Black Walnut | Creative Brief | 10.5 | 3 of 14" at bounding box center [543, 400] width 506 height 23
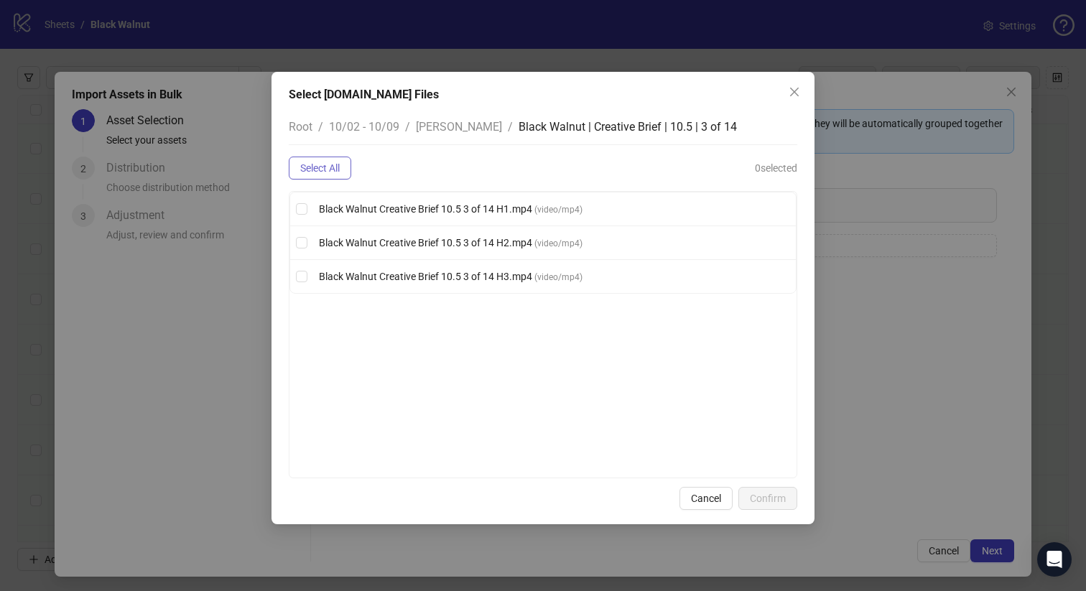
click at [330, 172] on span "Select All" at bounding box center [320, 167] width 40 height 11
click at [781, 493] on span "Confirm" at bounding box center [768, 498] width 36 height 11
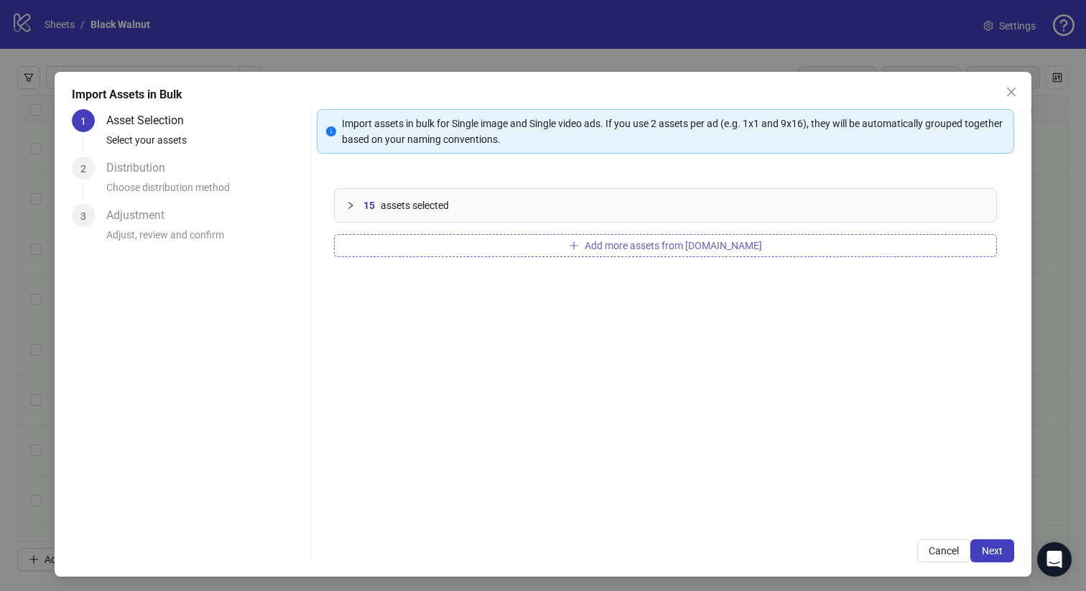
click at [532, 242] on button "Add more assets from Frame.io" at bounding box center [666, 245] width 664 height 23
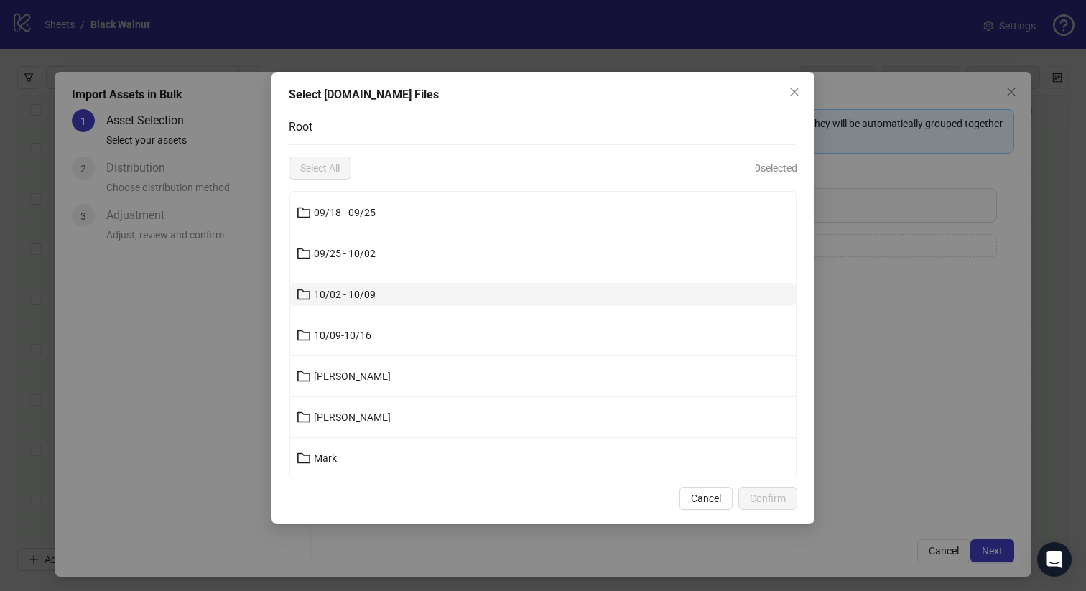
click at [388, 287] on button "10/02 - 10/09" at bounding box center [543, 294] width 506 height 23
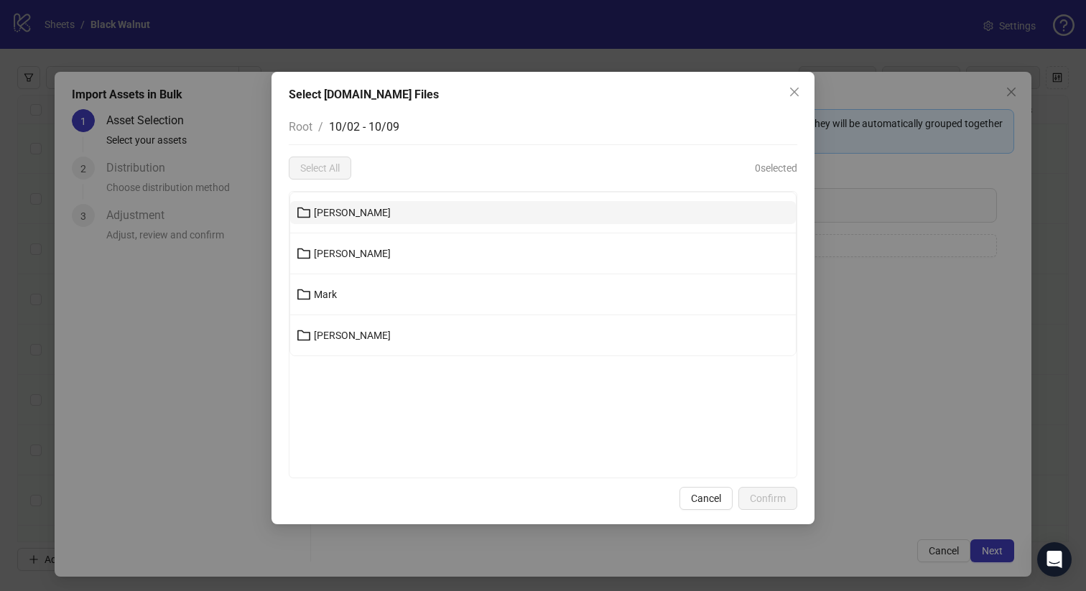
click at [378, 215] on button "Joanna" at bounding box center [543, 212] width 506 height 23
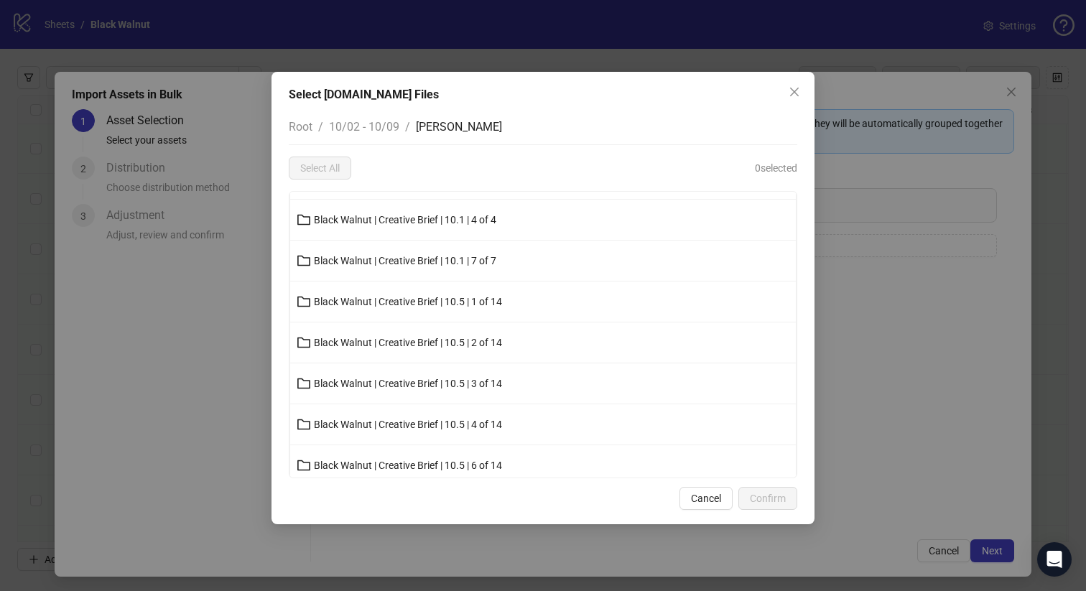
scroll to position [75, 0]
drag, startPoint x: 399, startPoint y: 417, endPoint x: 383, endPoint y: 389, distance: 32.2
click at [383, 389] on ul "Black Walnut | Creative Brief | 10.1 | 10 of 10 Black Walnut | Creative Brief |…" at bounding box center [543, 444] width 506 height 654
click at [392, 418] on span "Black Walnut | Creative Brief | 10.5 | 4 of 14" at bounding box center [408, 423] width 188 height 11
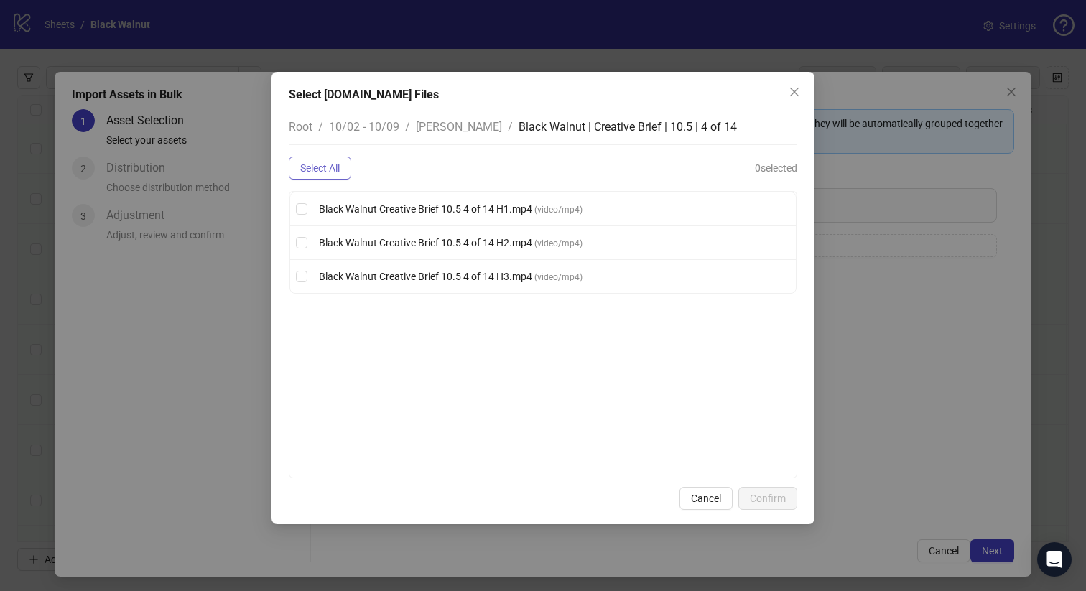
click at [348, 164] on button "Select All" at bounding box center [320, 168] width 62 height 23
click at [769, 495] on span "Confirm" at bounding box center [768, 498] width 36 height 11
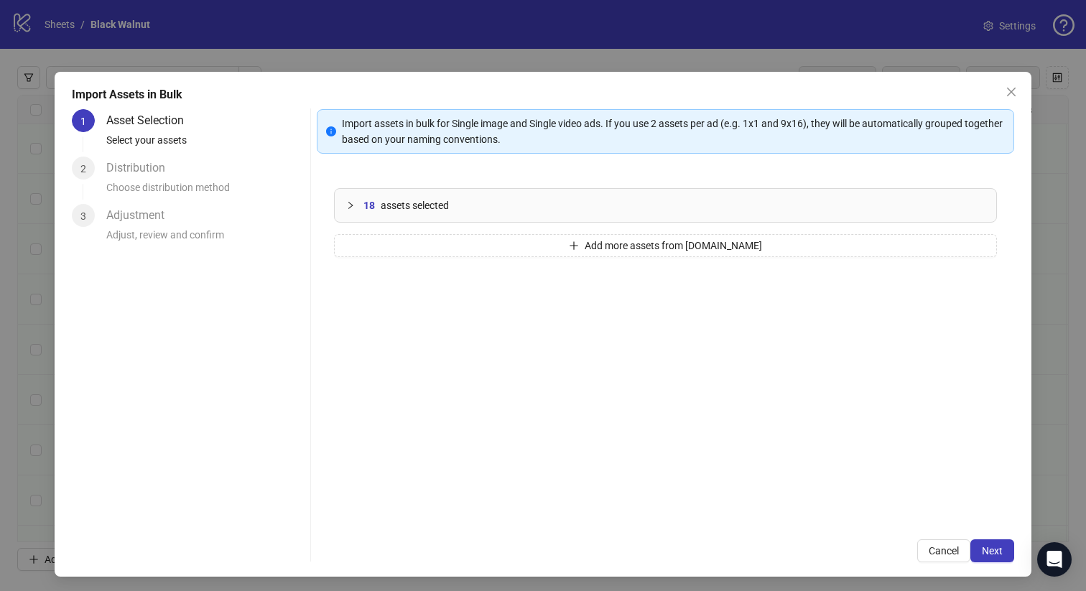
click at [428, 211] on span "assets selected" at bounding box center [415, 206] width 68 height 16
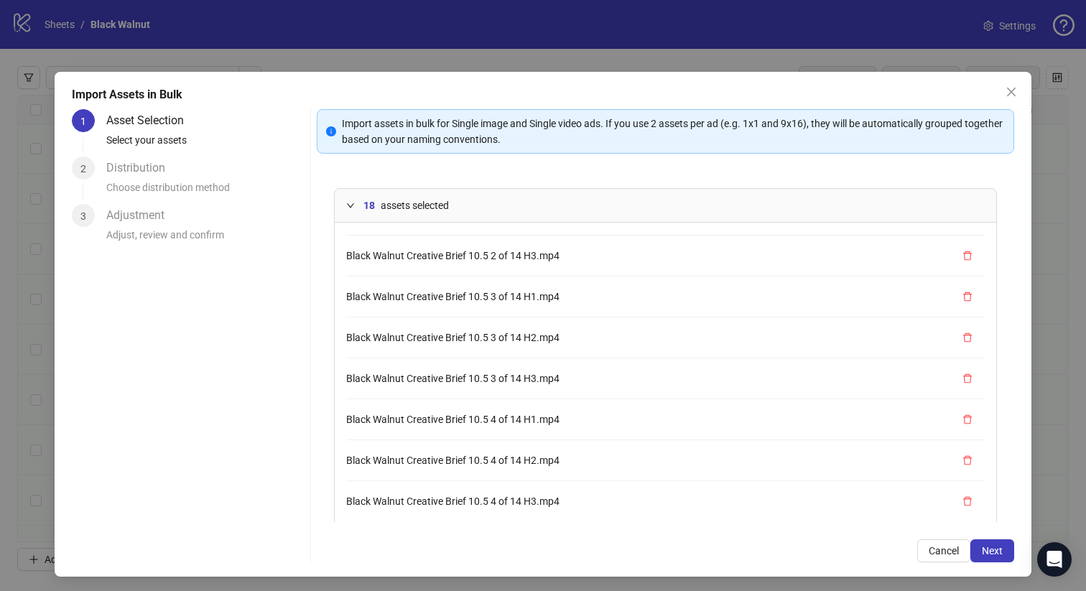
scroll to position [63, 0]
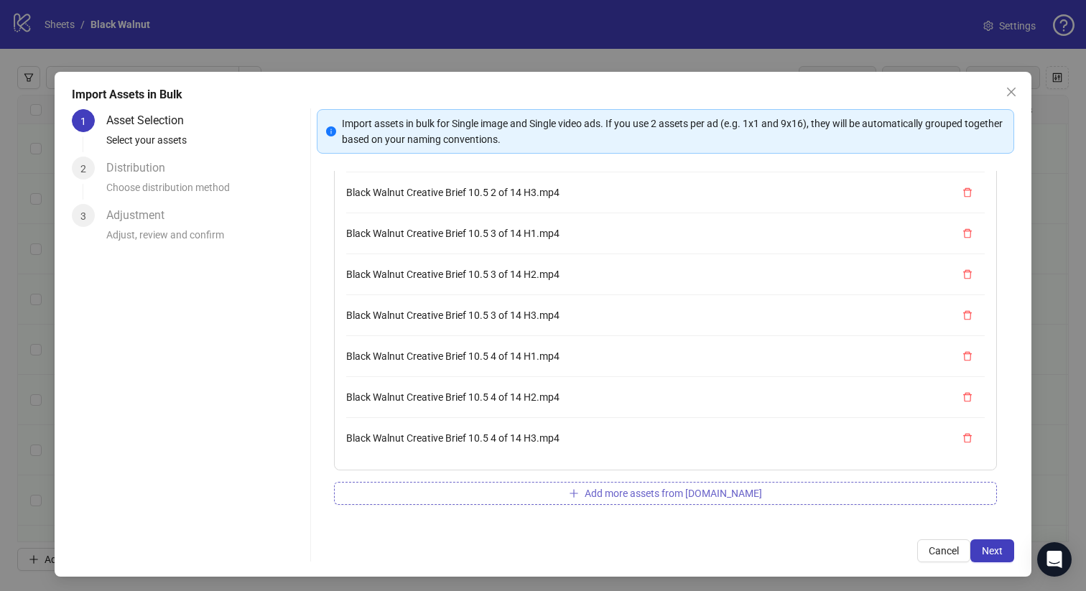
click at [659, 494] on span "Add more assets from Frame.io" at bounding box center [673, 493] width 177 height 11
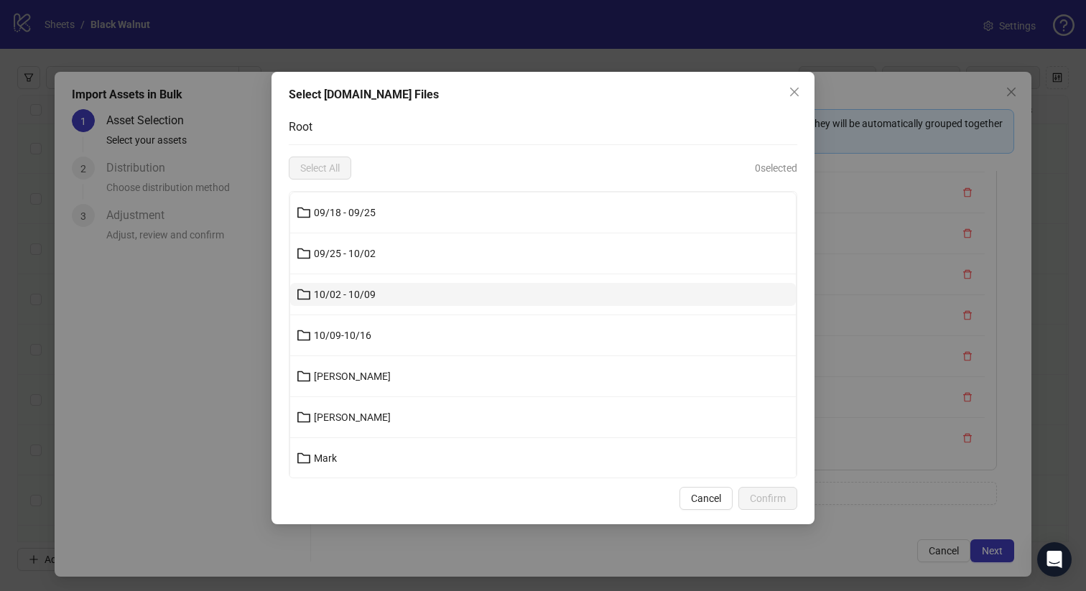
click at [417, 289] on button "10/02 - 10/09" at bounding box center [543, 294] width 506 height 23
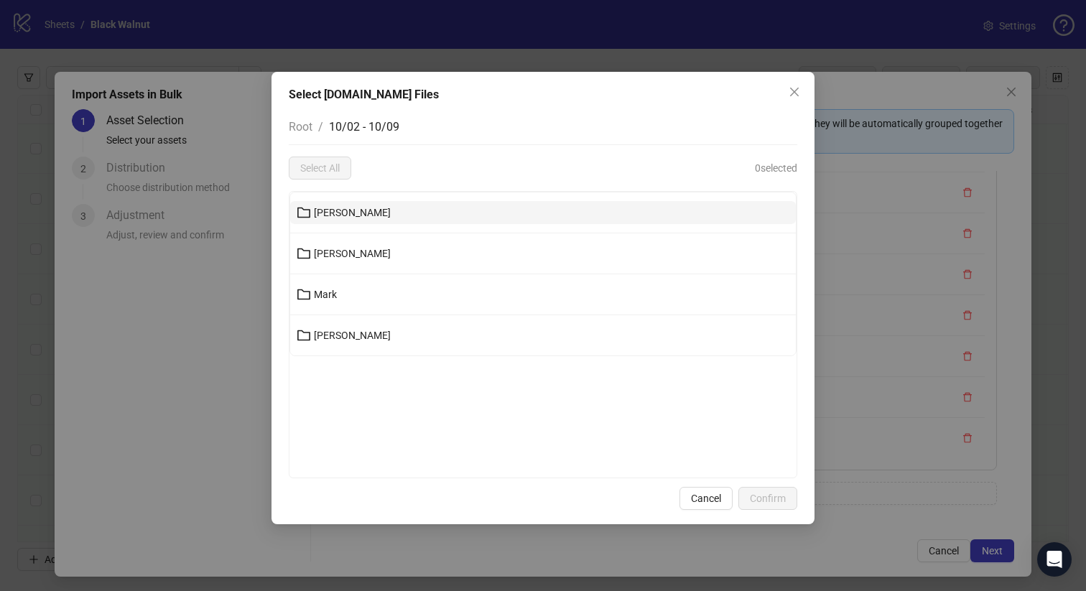
click at [392, 219] on button "Joanna" at bounding box center [543, 212] width 506 height 23
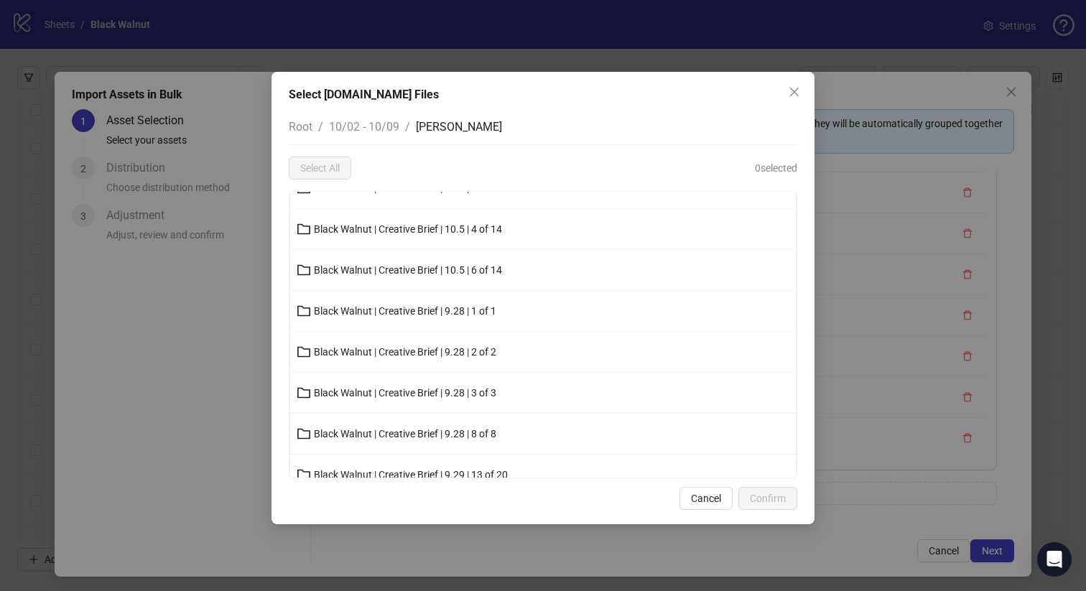
scroll to position [272, 0]
click at [477, 269] on span "Black Walnut | Creative Brief | 10.5 | 6 of 14" at bounding box center [408, 268] width 188 height 11
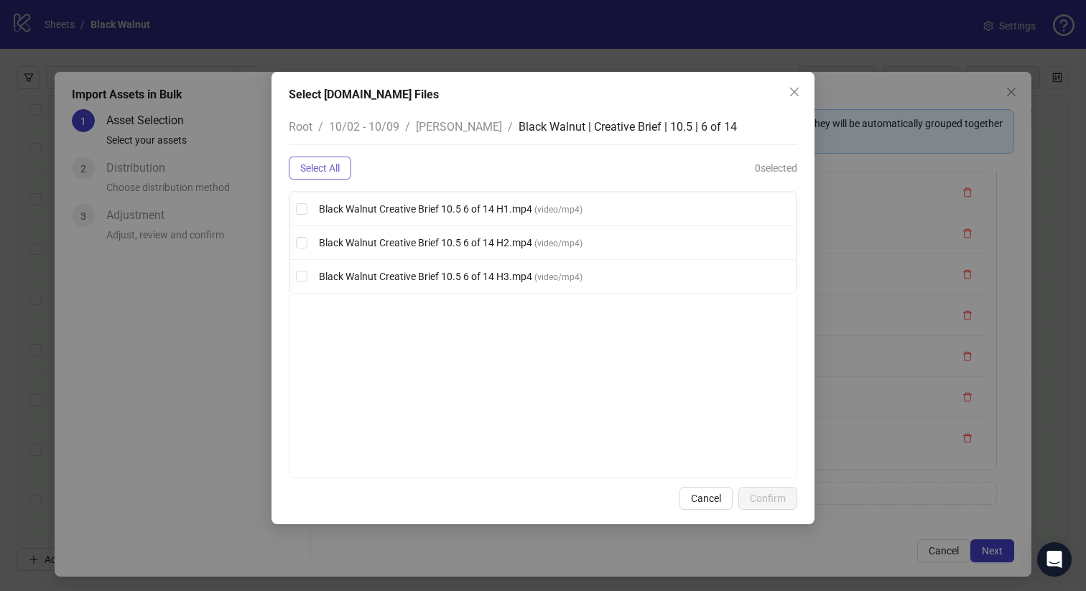
click at [325, 164] on span "Select All" at bounding box center [320, 167] width 40 height 11
click at [776, 498] on span "Confirm" at bounding box center [768, 498] width 36 height 11
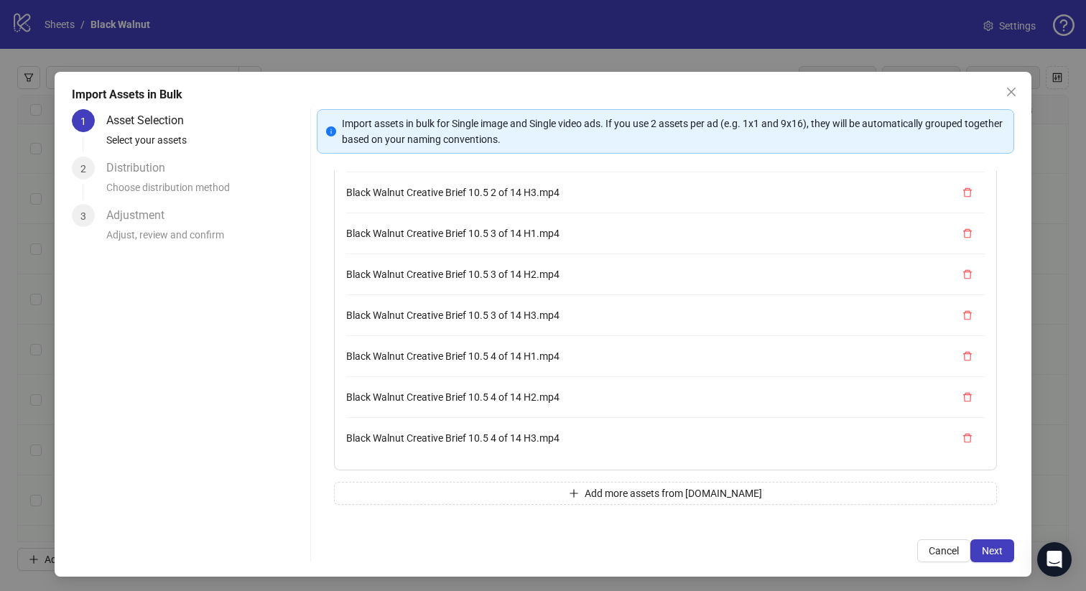
scroll to position [572, 0]
click at [494, 491] on button "Add more assets from Frame.io" at bounding box center [666, 493] width 664 height 23
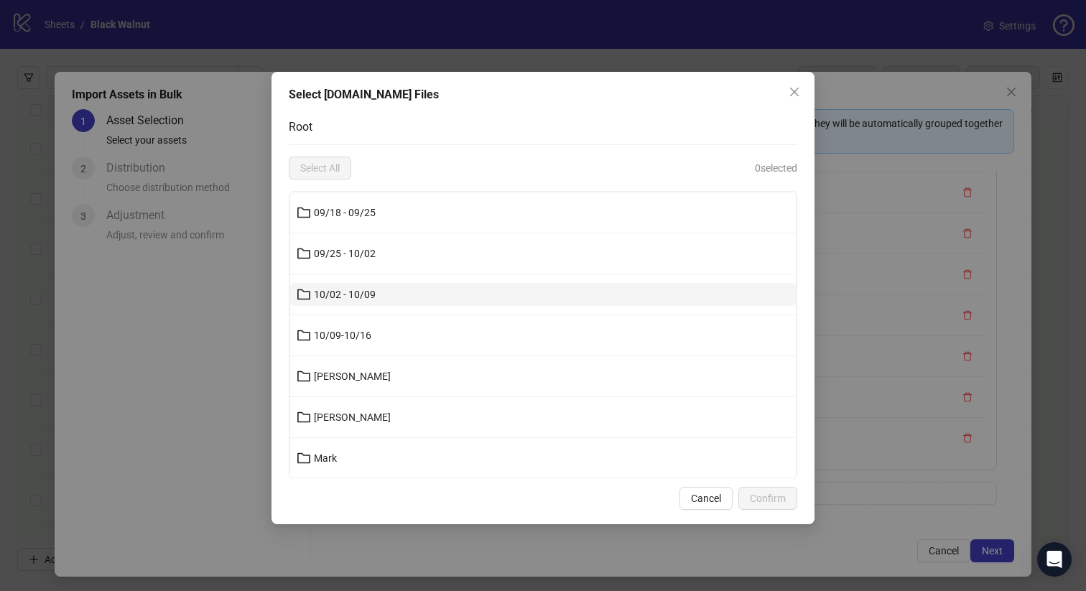
click at [399, 297] on button "10/02 - 10/09" at bounding box center [543, 294] width 506 height 23
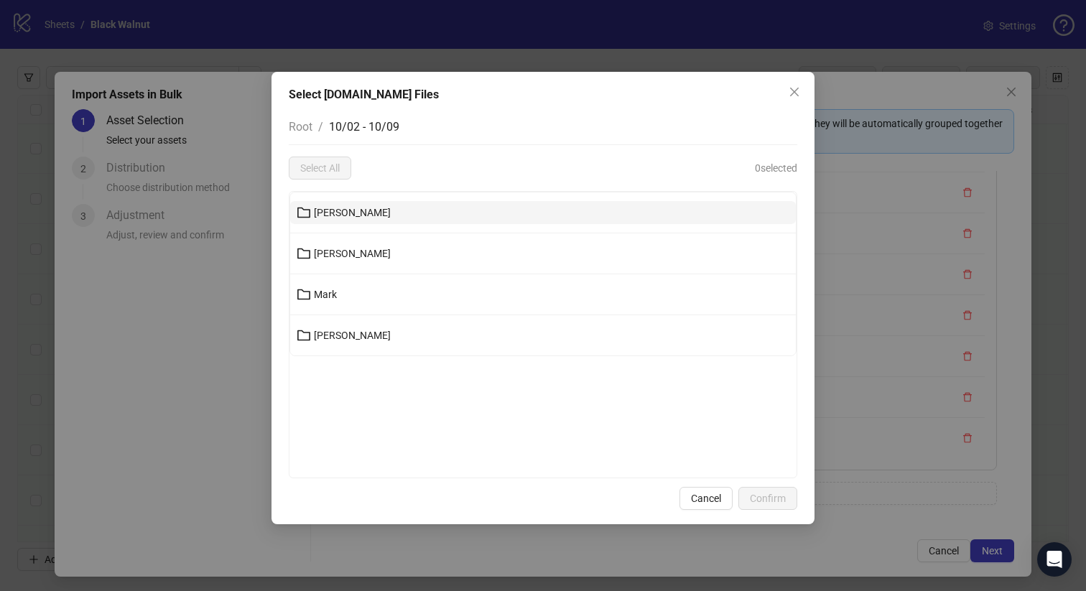
click at [397, 210] on button "Joanna" at bounding box center [543, 212] width 506 height 23
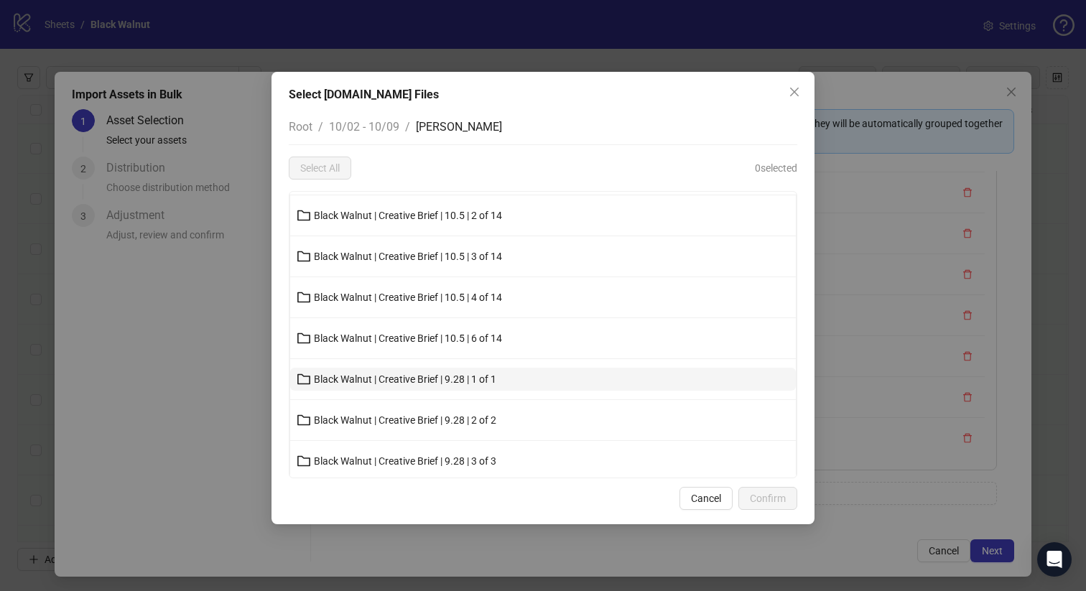
scroll to position [205, 0]
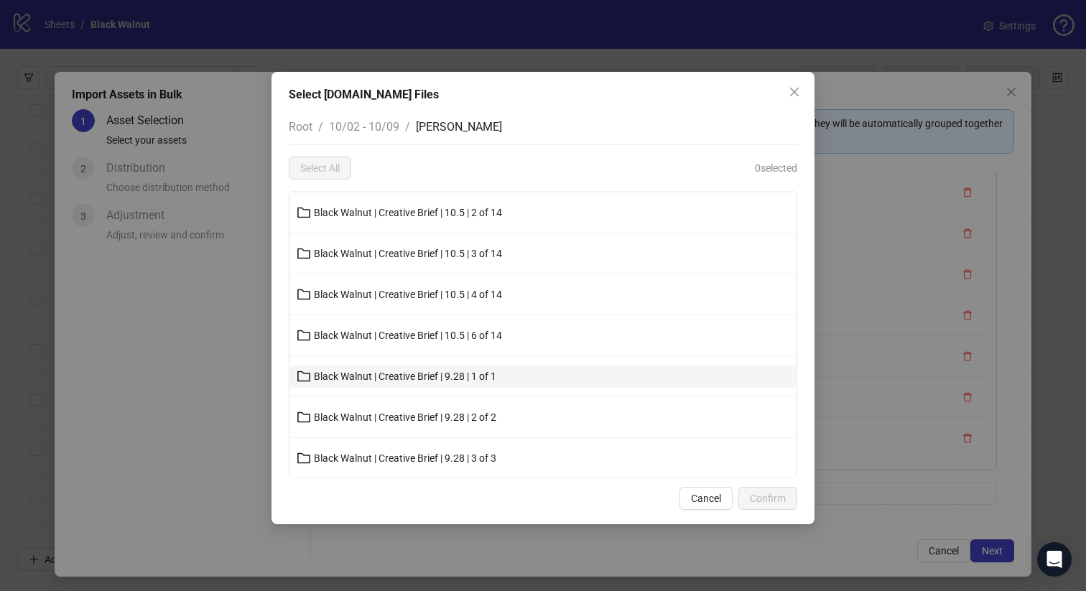
click at [421, 386] on button "Black Walnut | Creative Brief | 9.28 | 1 of 1" at bounding box center [543, 376] width 506 height 23
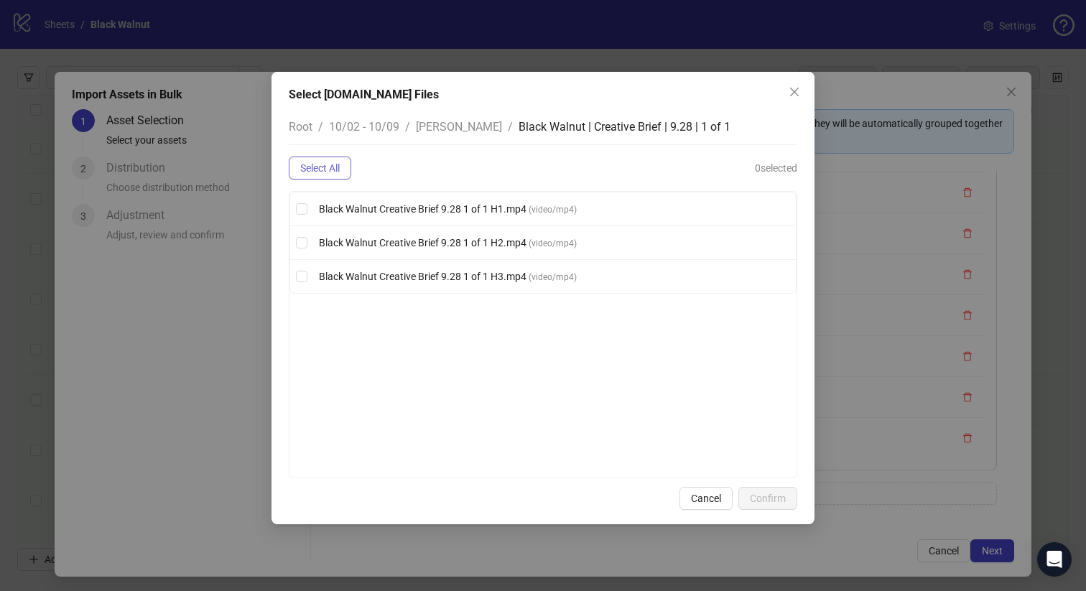
click at [334, 159] on button "Select All" at bounding box center [320, 168] width 62 height 23
click at [778, 496] on span "Confirm" at bounding box center [768, 498] width 36 height 11
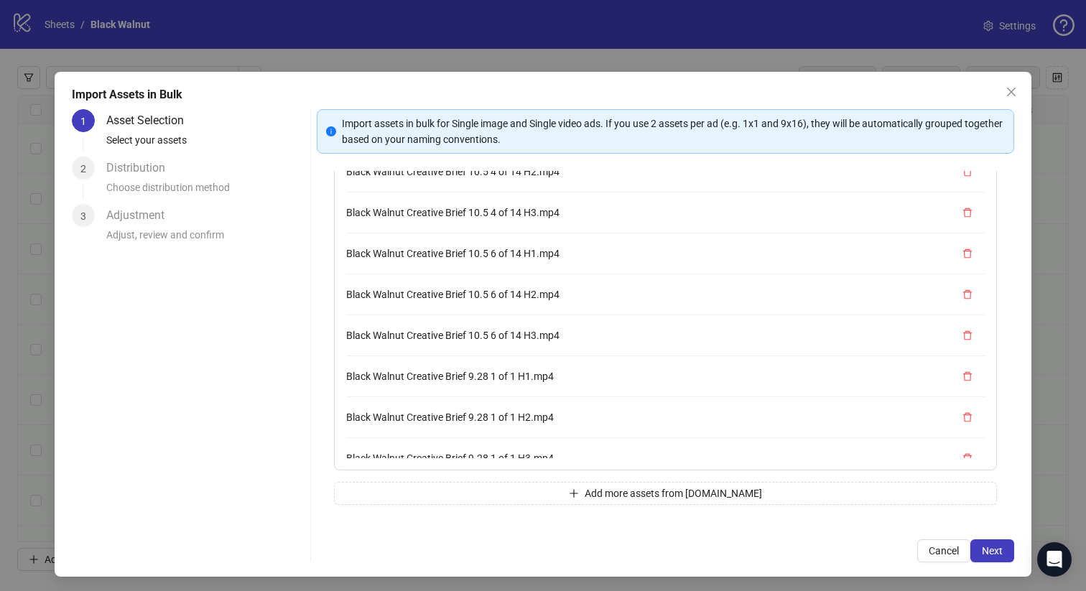
scroll to position [695, 0]
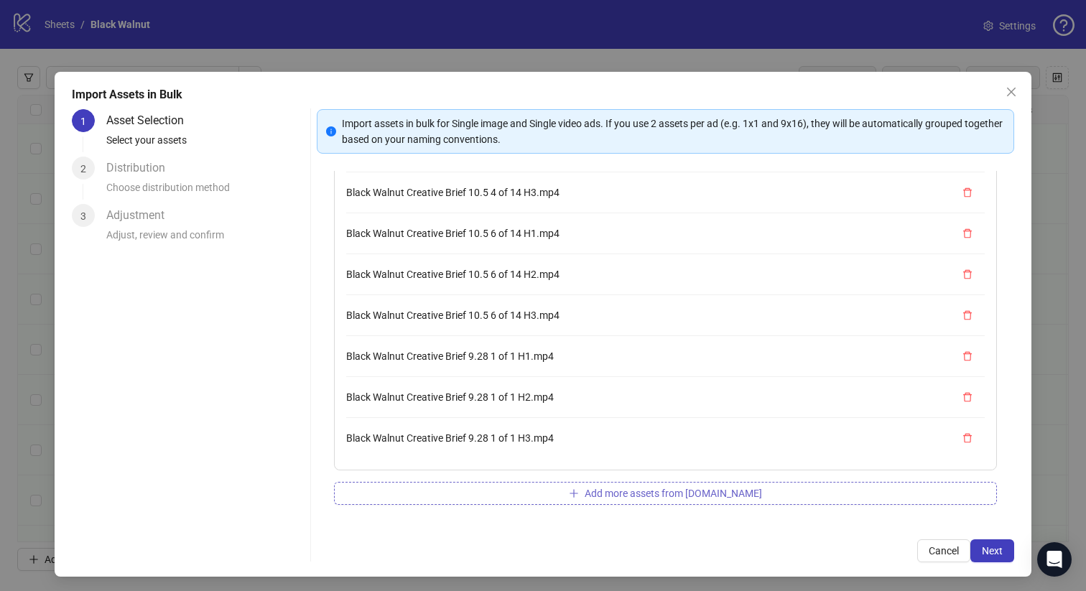
click at [540, 491] on button "Add more assets from Frame.io" at bounding box center [666, 493] width 664 height 23
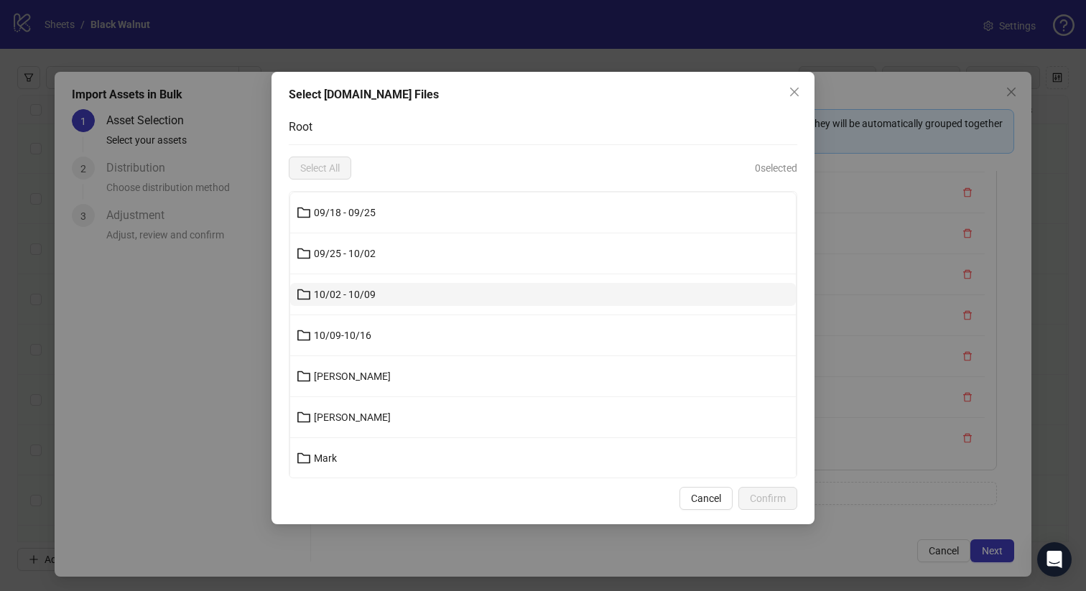
click at [391, 289] on button "10/02 - 10/09" at bounding box center [543, 294] width 506 height 23
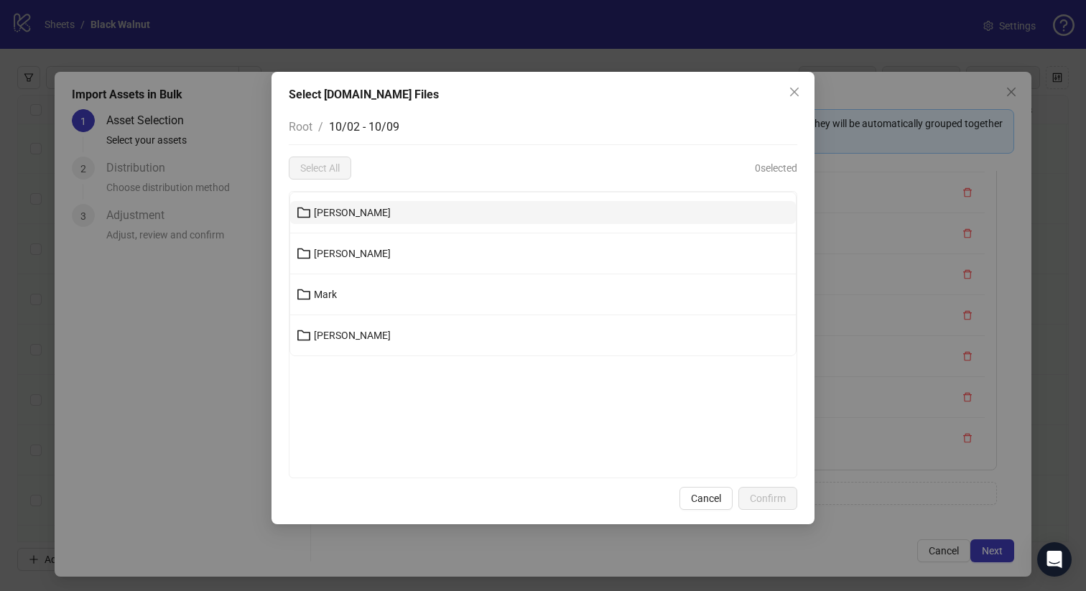
click at [381, 210] on button "Joanna" at bounding box center [543, 212] width 506 height 23
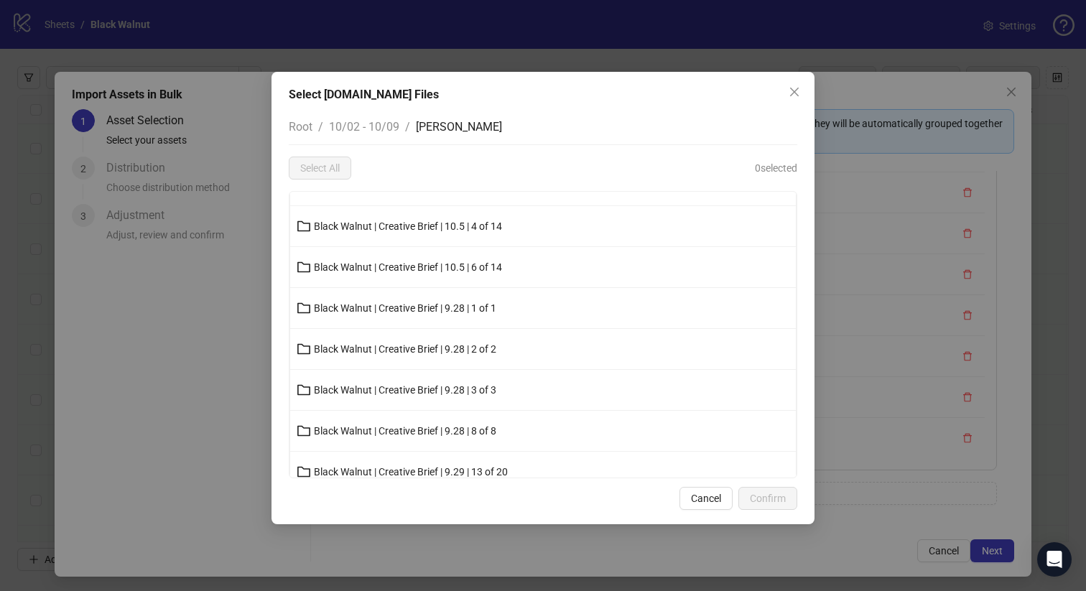
scroll to position [297, 0]
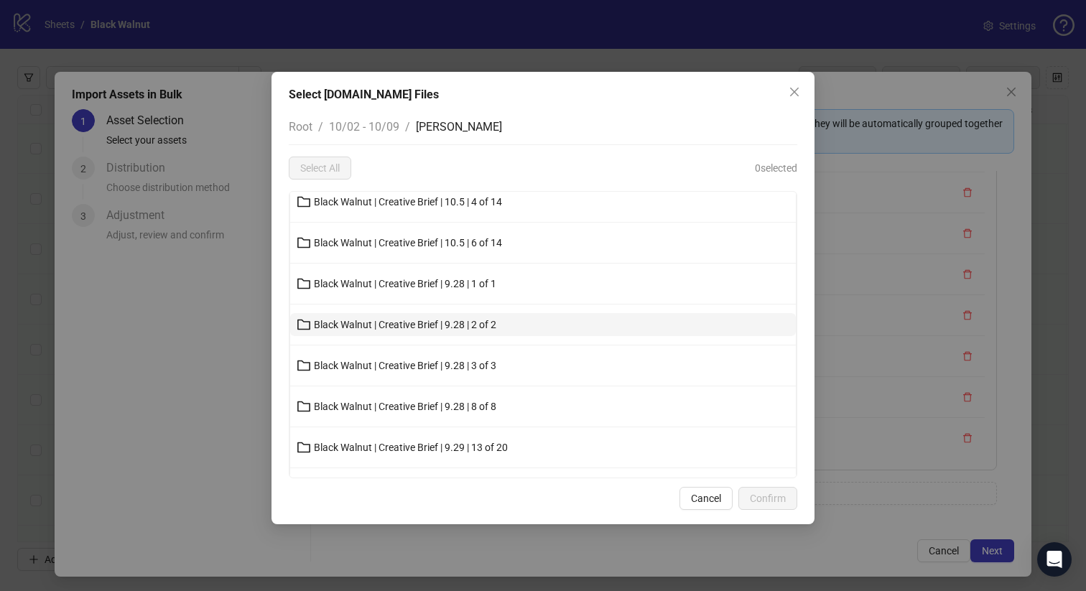
click at [404, 335] on button "Black Walnut | Creative Brief | 9.28 | 2 of 2" at bounding box center [543, 324] width 506 height 23
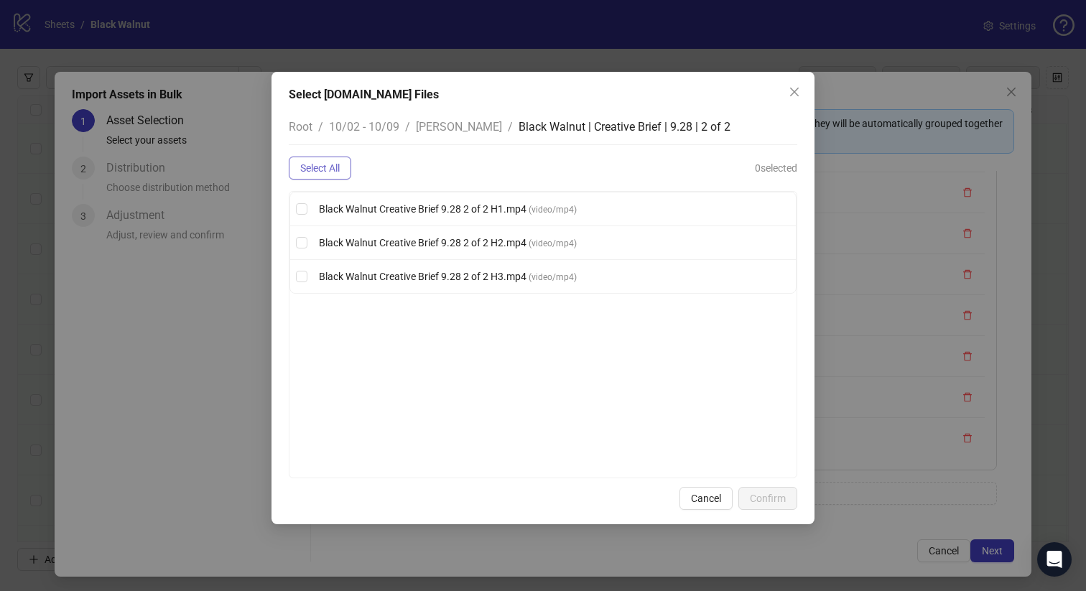
click at [337, 160] on button "Select All" at bounding box center [320, 168] width 62 height 23
click at [771, 489] on button "Confirm" at bounding box center [767, 498] width 59 height 23
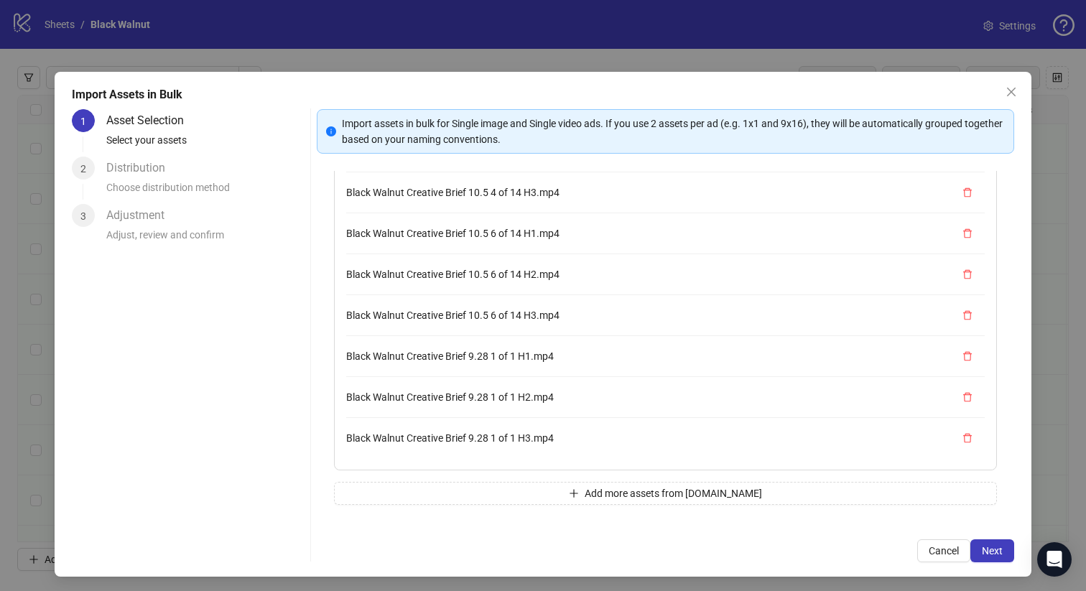
scroll to position [817, 0]
click at [532, 490] on button "Add more assets from Frame.io" at bounding box center [666, 493] width 664 height 23
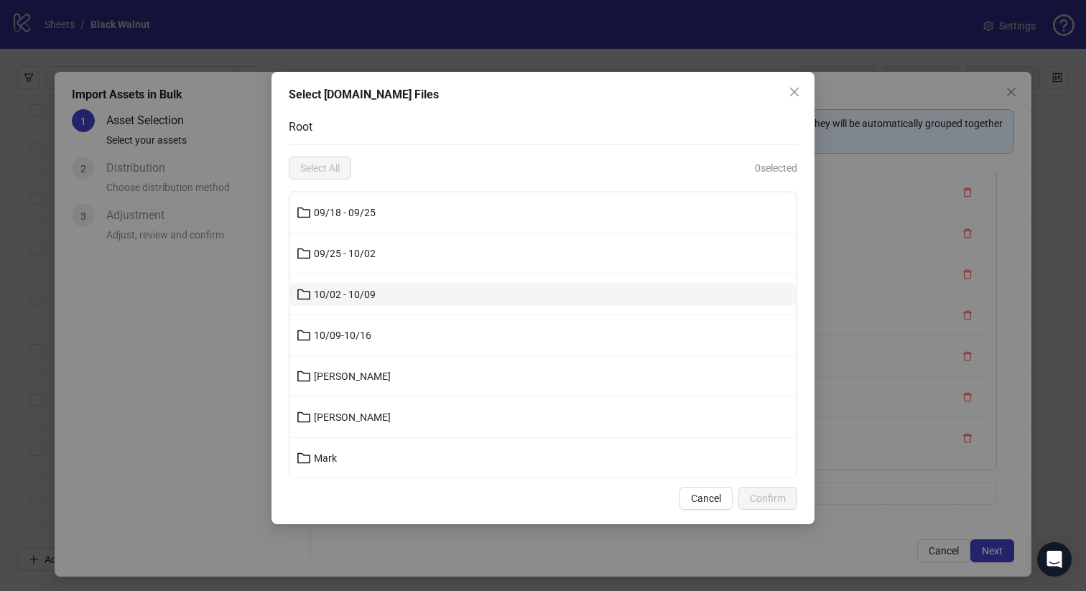
click at [393, 288] on button "10/02 - 10/09" at bounding box center [543, 294] width 506 height 23
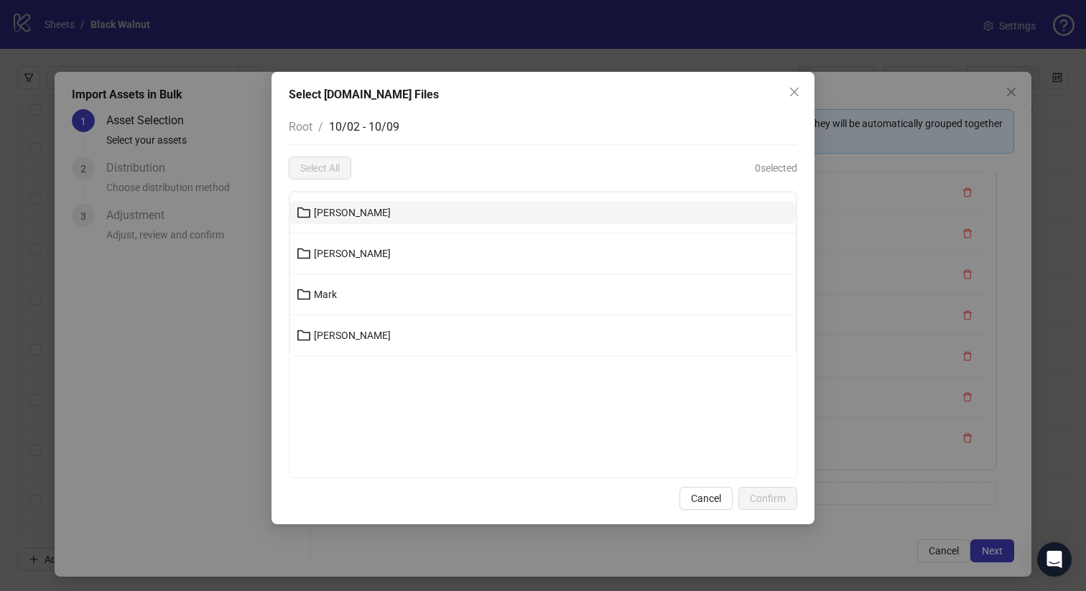
click at [366, 208] on button "Joanna" at bounding box center [543, 212] width 506 height 23
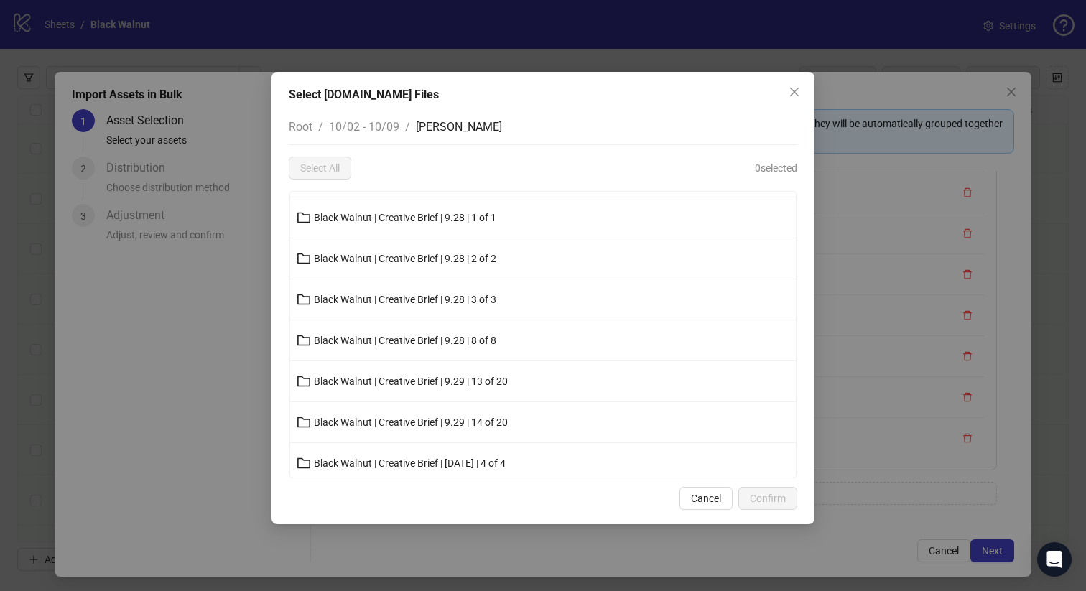
scroll to position [365, 0]
click at [442, 312] on li "Black Walnut | Creative Brief | 9.28 | 3 of 3" at bounding box center [543, 298] width 506 height 41
click at [434, 288] on button "Black Walnut | Creative Brief | 9.28 | 3 of 3" at bounding box center [543, 298] width 506 height 23
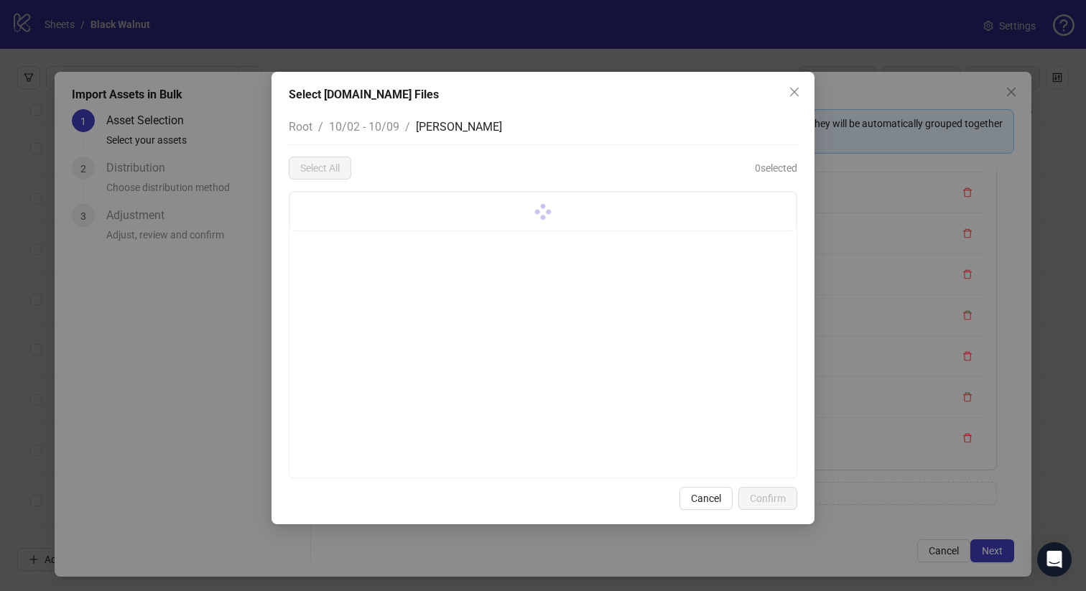
scroll to position [0, 0]
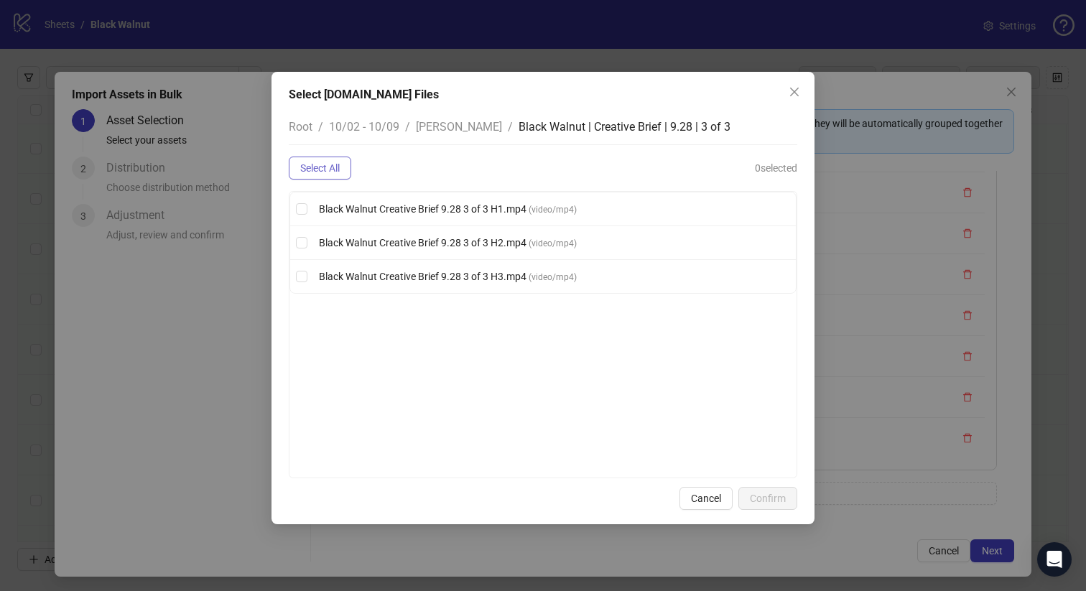
click at [335, 166] on span "Select All" at bounding box center [320, 167] width 40 height 11
click at [780, 501] on span "Confirm" at bounding box center [768, 498] width 36 height 11
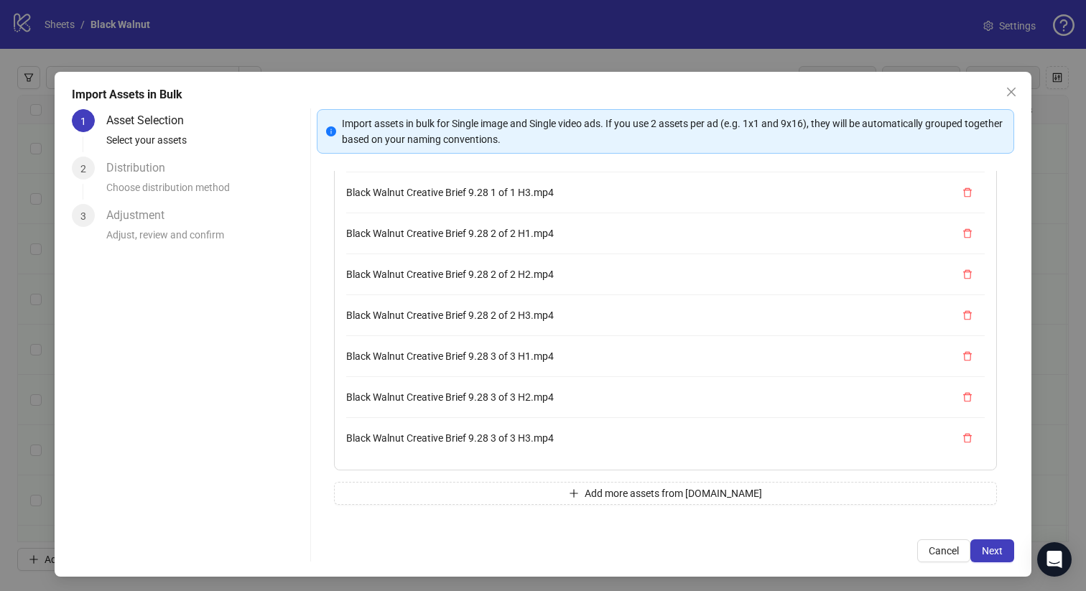
scroll to position [2, 0]
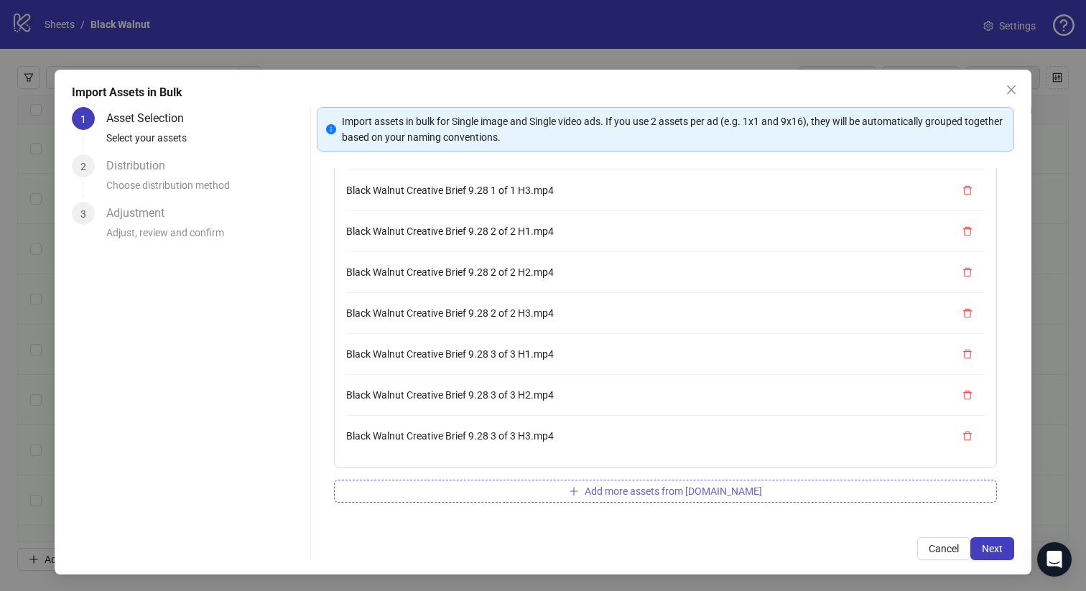
click at [483, 488] on button "Add more assets from Frame.io" at bounding box center [666, 491] width 664 height 23
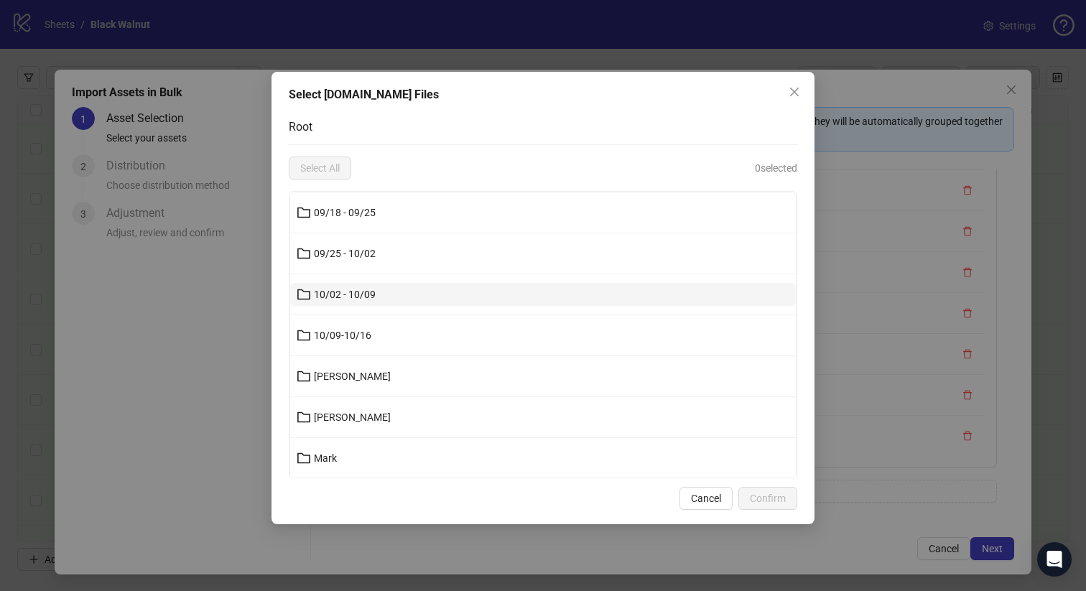
click at [368, 285] on button "10/02 - 10/09" at bounding box center [543, 294] width 506 height 23
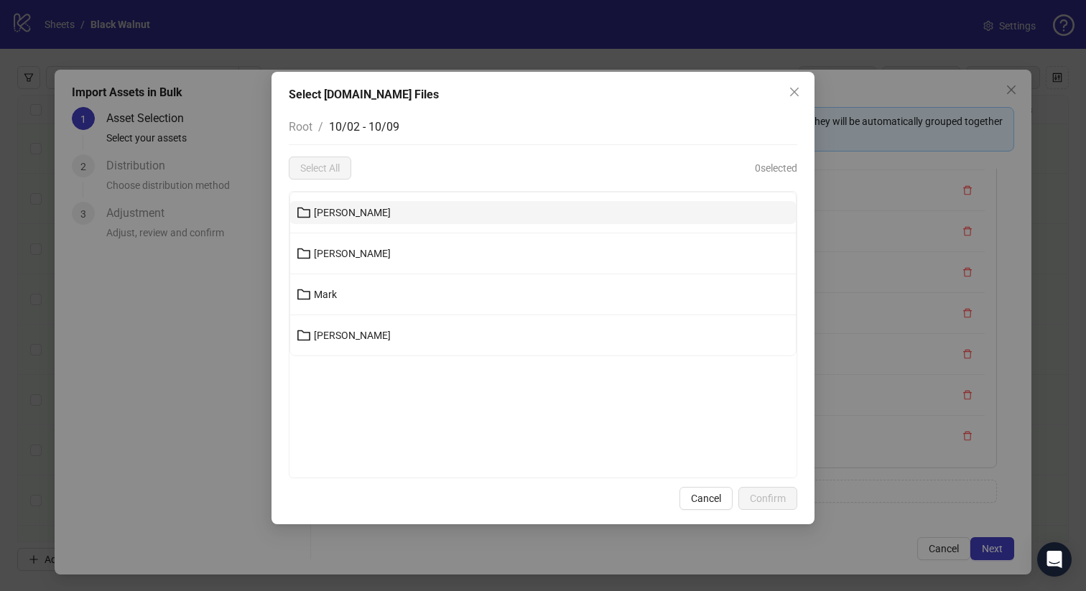
click at [388, 217] on button "Joanna" at bounding box center [543, 212] width 506 height 23
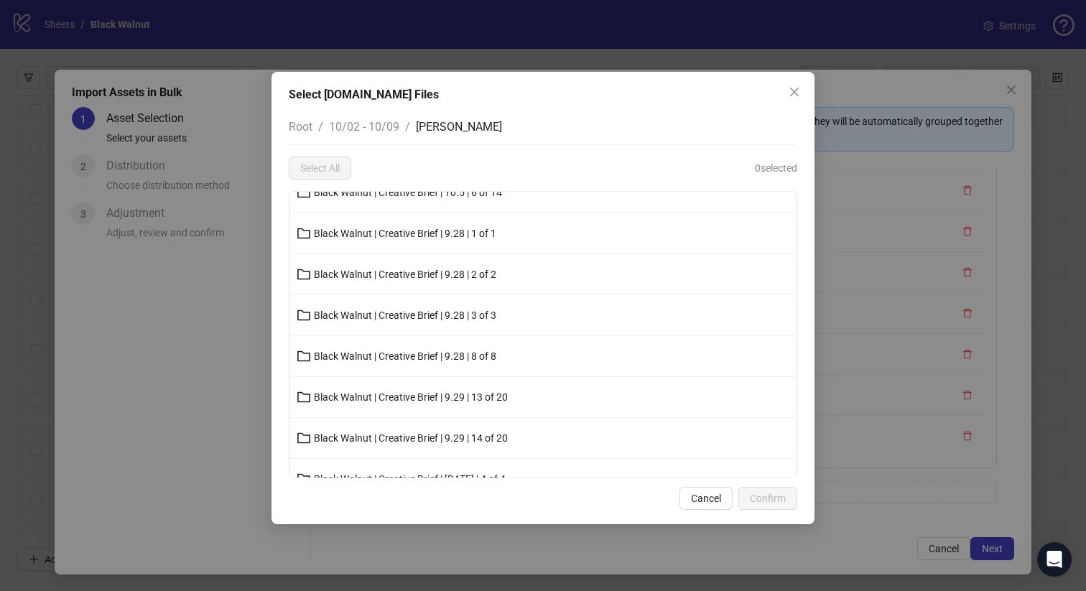
scroll to position [362, 0]
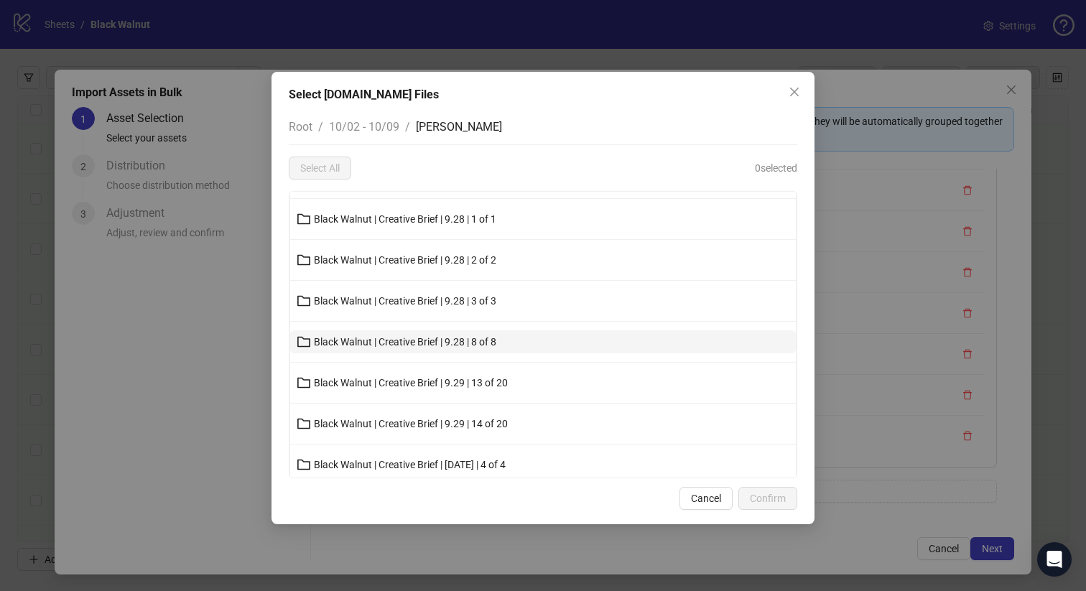
click at [409, 343] on span "Black Walnut | Creative Brief | 9.28 | 8 of 8" at bounding box center [405, 341] width 182 height 11
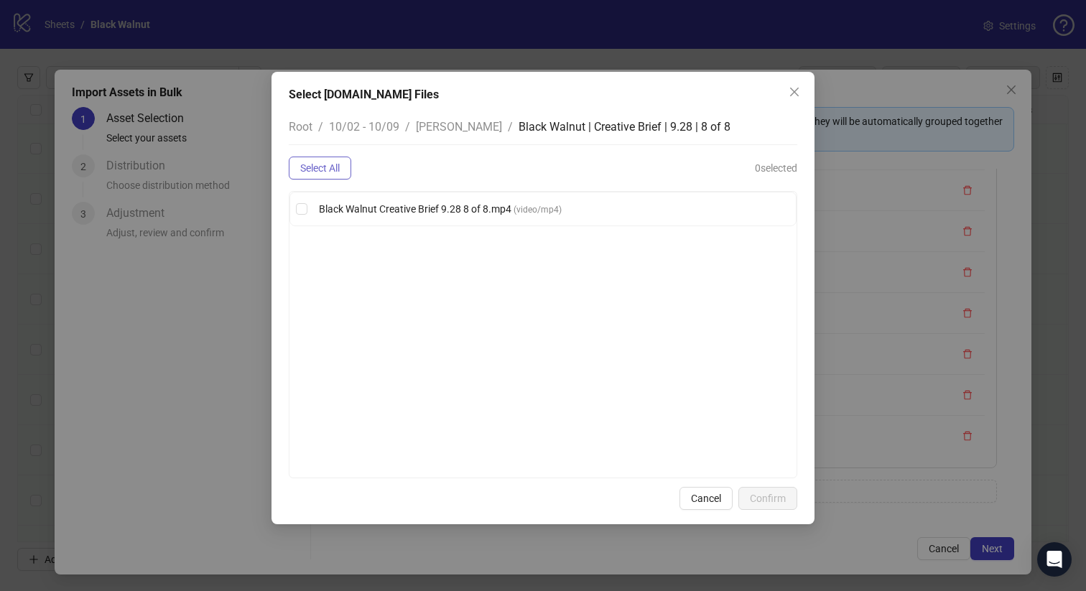
click at [322, 172] on span "Select All" at bounding box center [320, 167] width 40 height 11
click at [760, 488] on button "Confirm" at bounding box center [767, 498] width 59 height 23
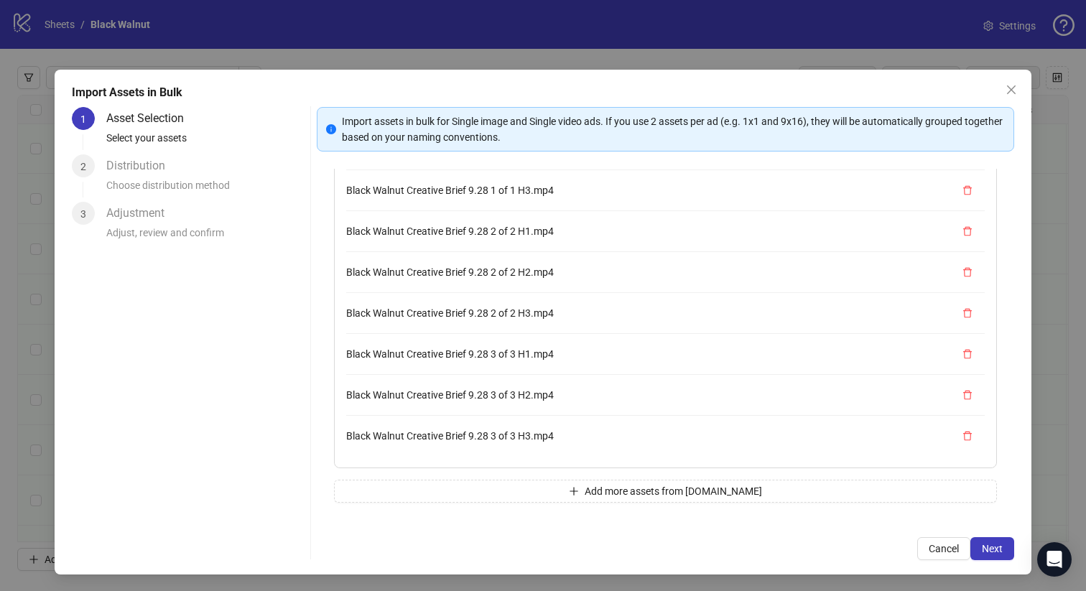
scroll to position [981, 0]
click at [514, 493] on button "Add more assets from Frame.io" at bounding box center [666, 491] width 664 height 23
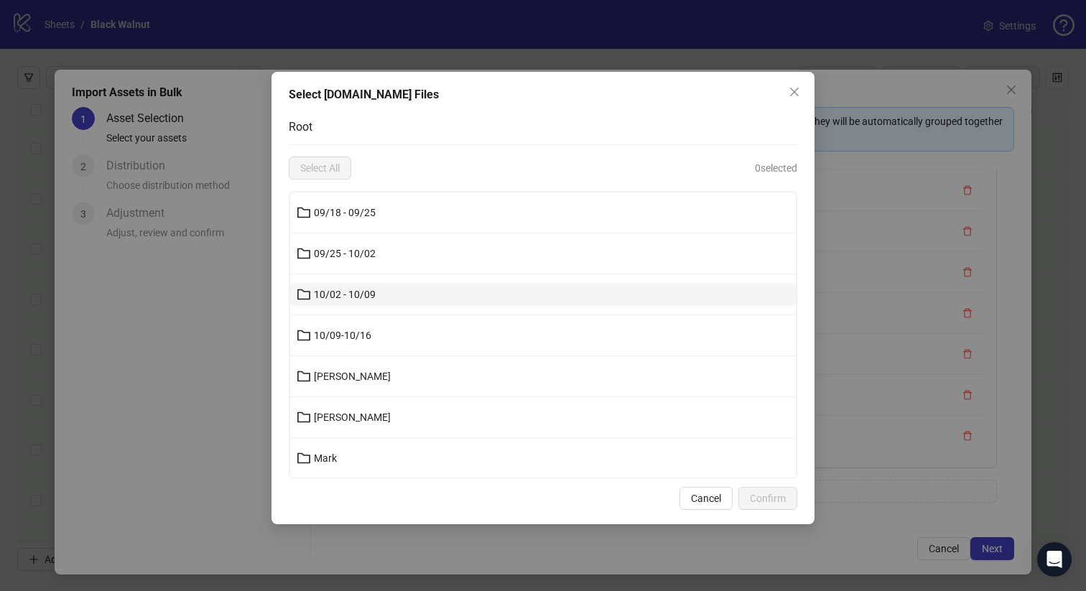
click at [415, 288] on button "10/02 - 10/09" at bounding box center [543, 294] width 506 height 23
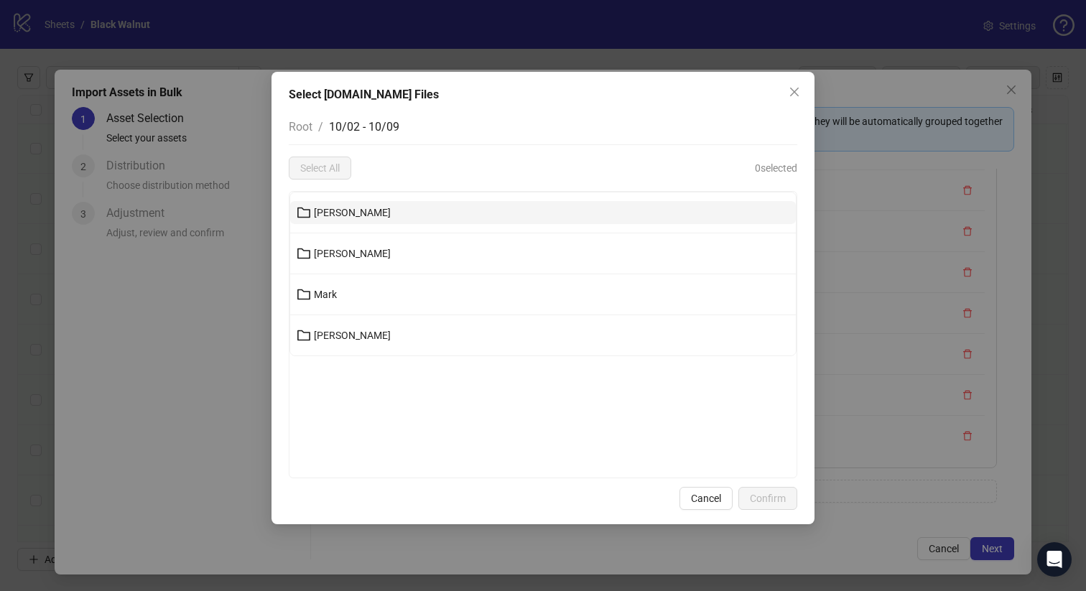
click at [359, 214] on button "Joanna" at bounding box center [543, 212] width 506 height 23
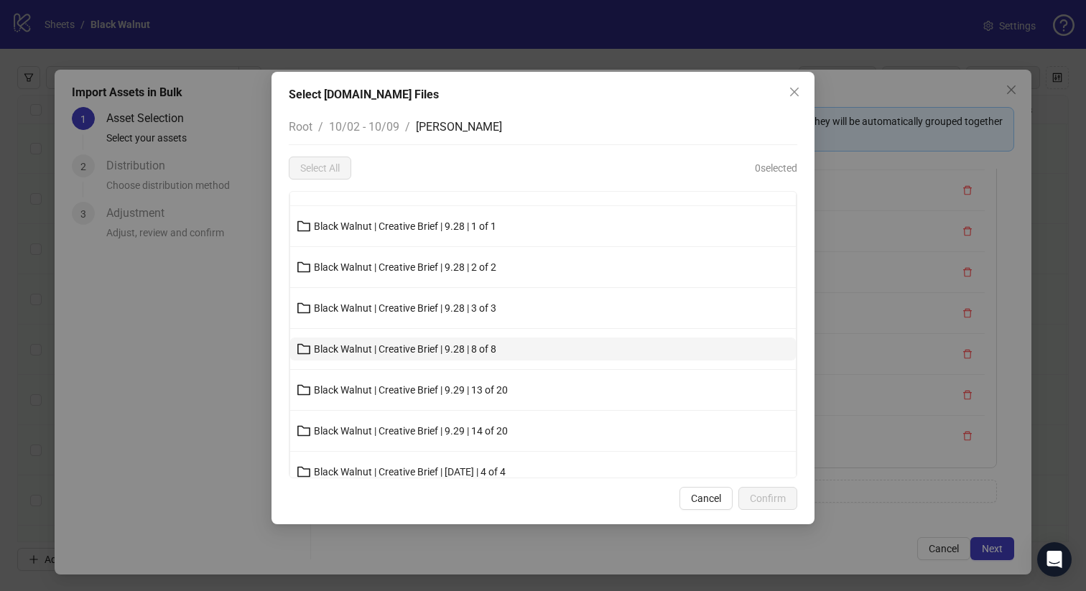
scroll to position [370, 0]
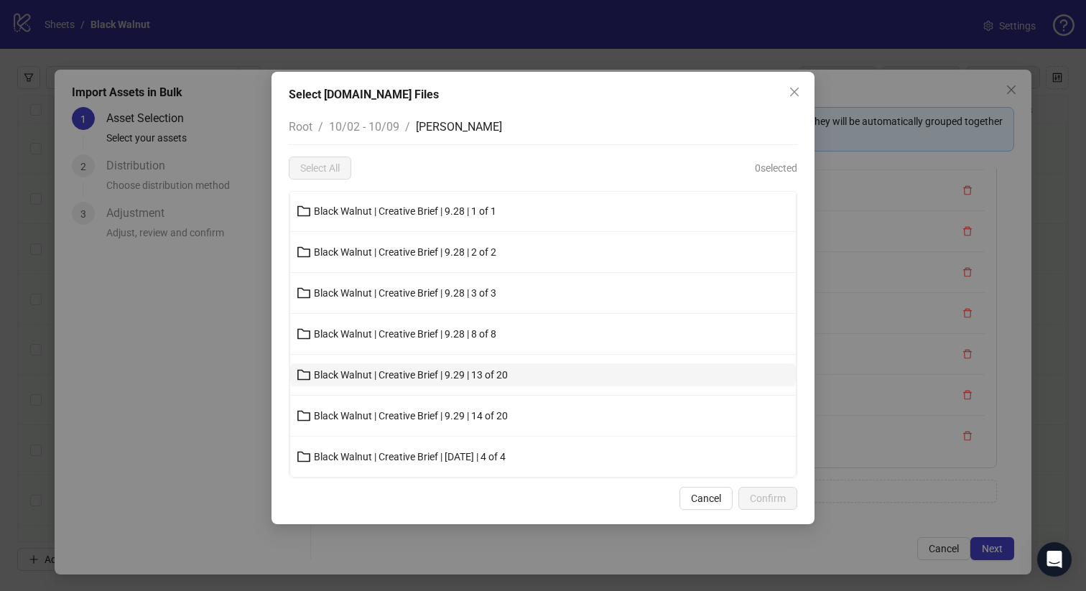
click at [421, 365] on button "Black Walnut | Creative Brief | 9.29 | 13 of 20" at bounding box center [543, 374] width 506 height 23
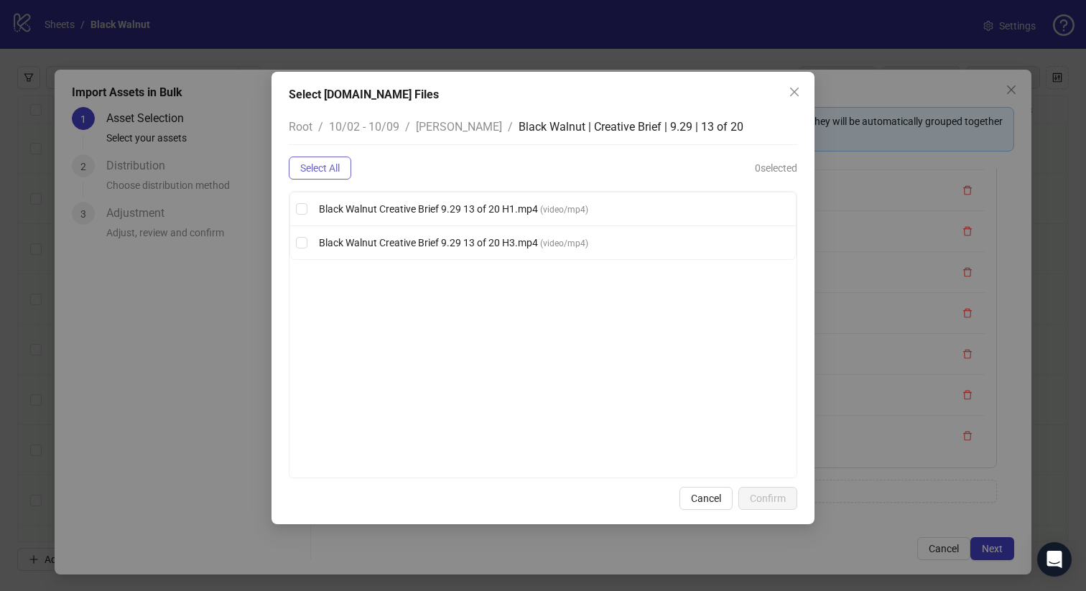
click at [329, 161] on button "Select All" at bounding box center [320, 168] width 62 height 23
click at [761, 501] on span "Confirm" at bounding box center [768, 498] width 36 height 11
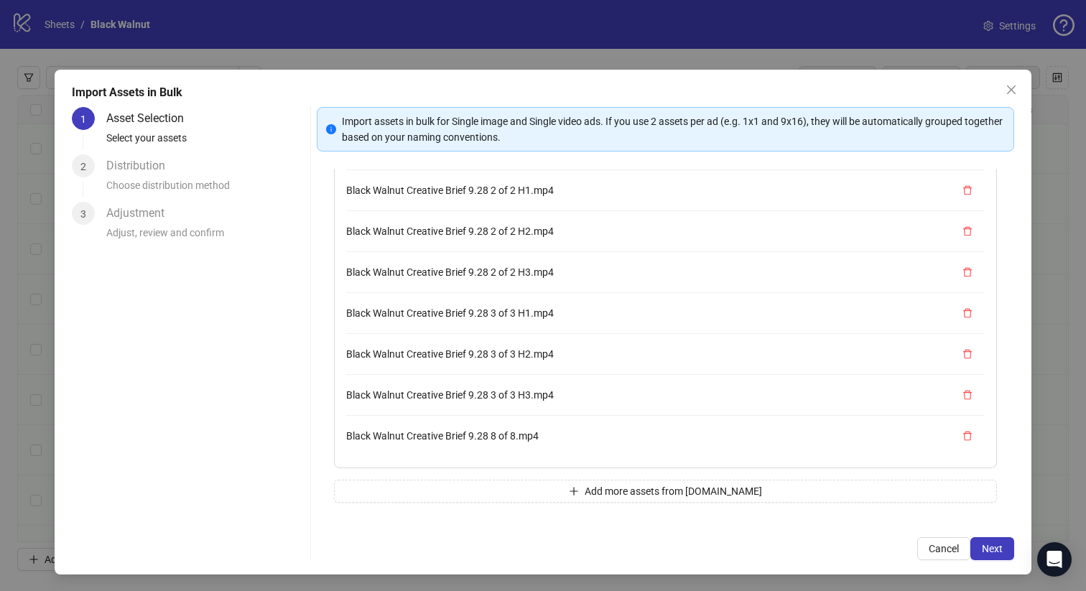
scroll to position [1063, 0]
click at [513, 483] on button "Add more assets from Frame.io" at bounding box center [666, 491] width 664 height 23
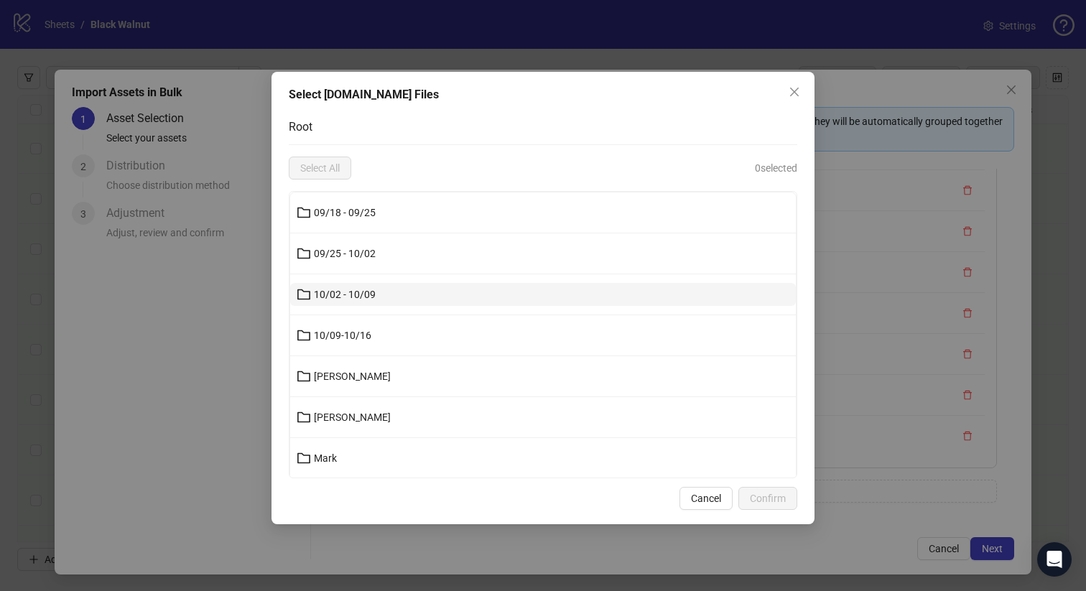
click at [405, 300] on button "10/02 - 10/09" at bounding box center [543, 294] width 506 height 23
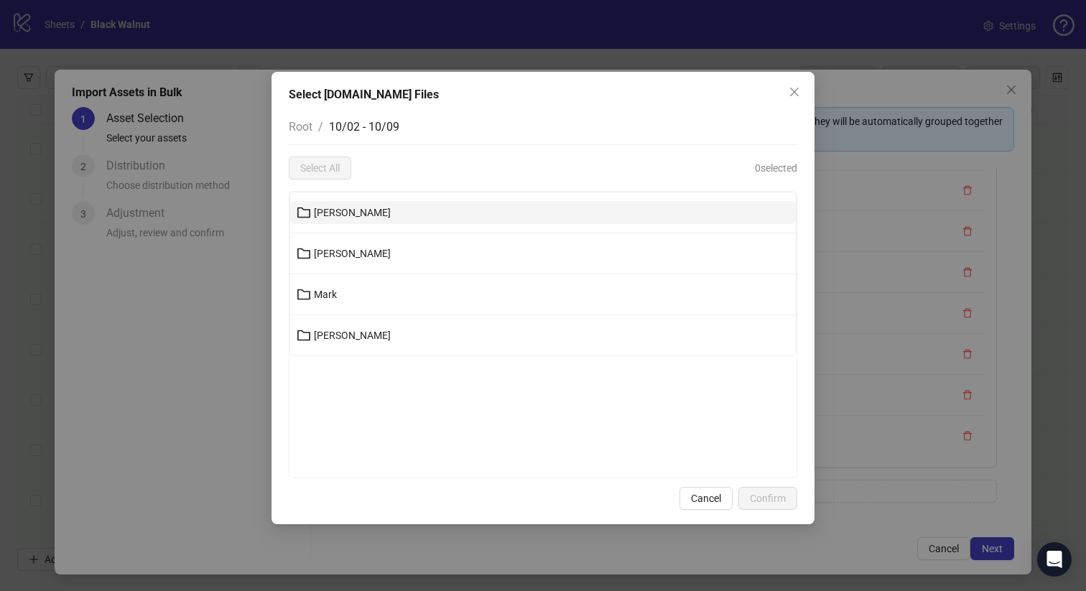
click at [398, 211] on button "Joanna" at bounding box center [543, 212] width 506 height 23
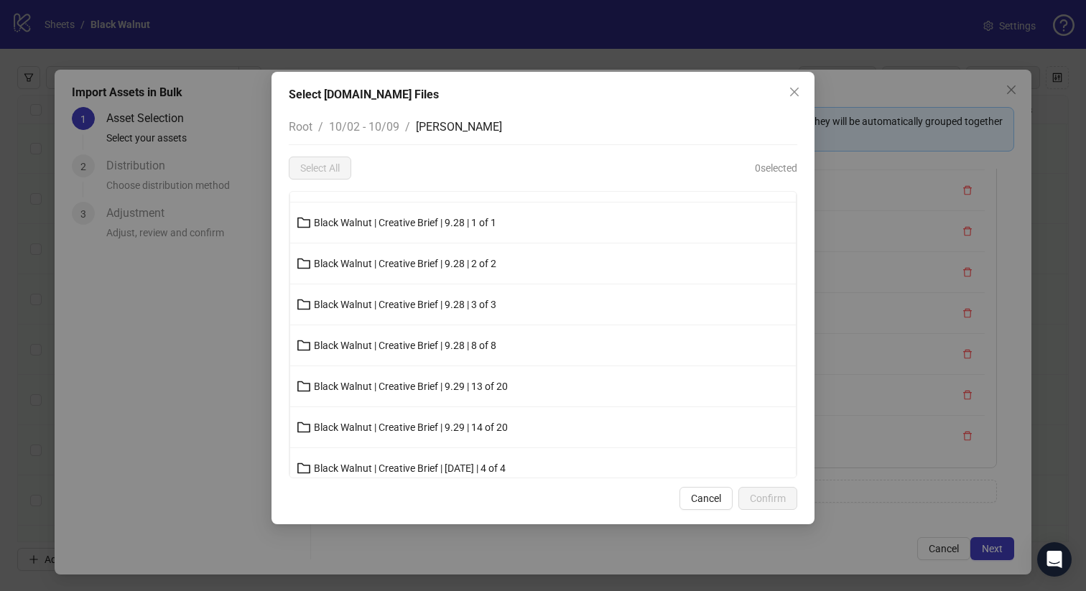
scroll to position [370, 0]
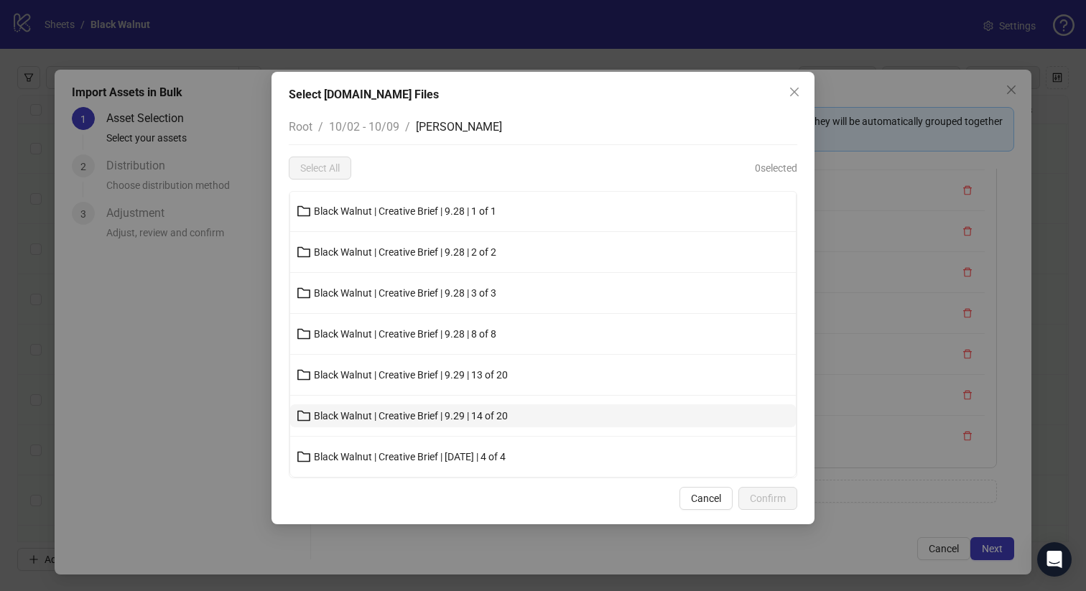
click at [437, 409] on button "Black Walnut | Creative Brief | 9.29 | 14 of 20" at bounding box center [543, 415] width 506 height 23
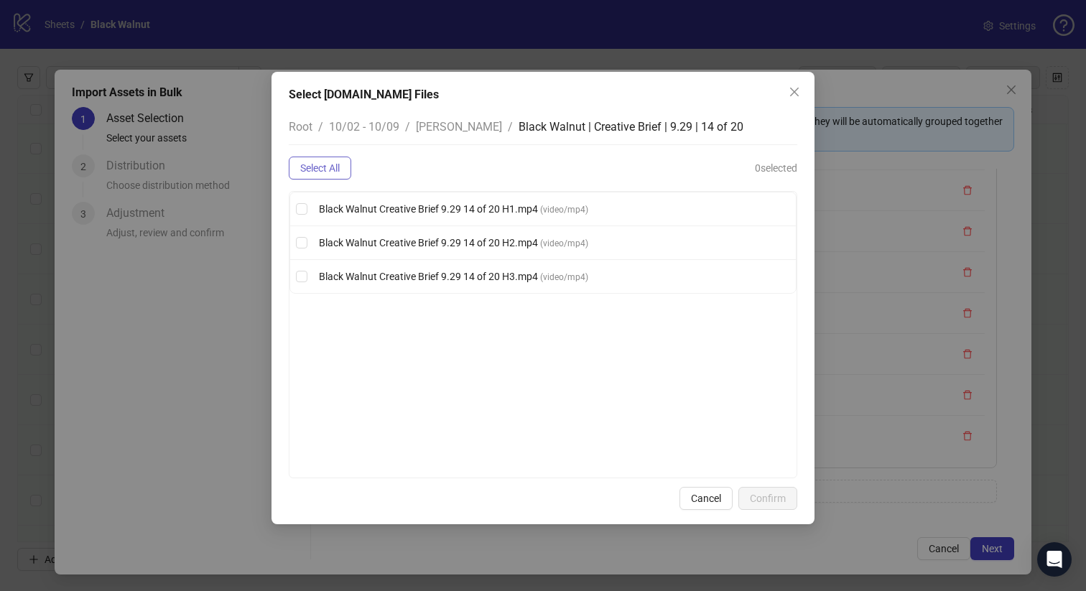
click at [343, 162] on button "Select All" at bounding box center [320, 168] width 62 height 23
click at [761, 497] on span "Confirm" at bounding box center [768, 498] width 36 height 11
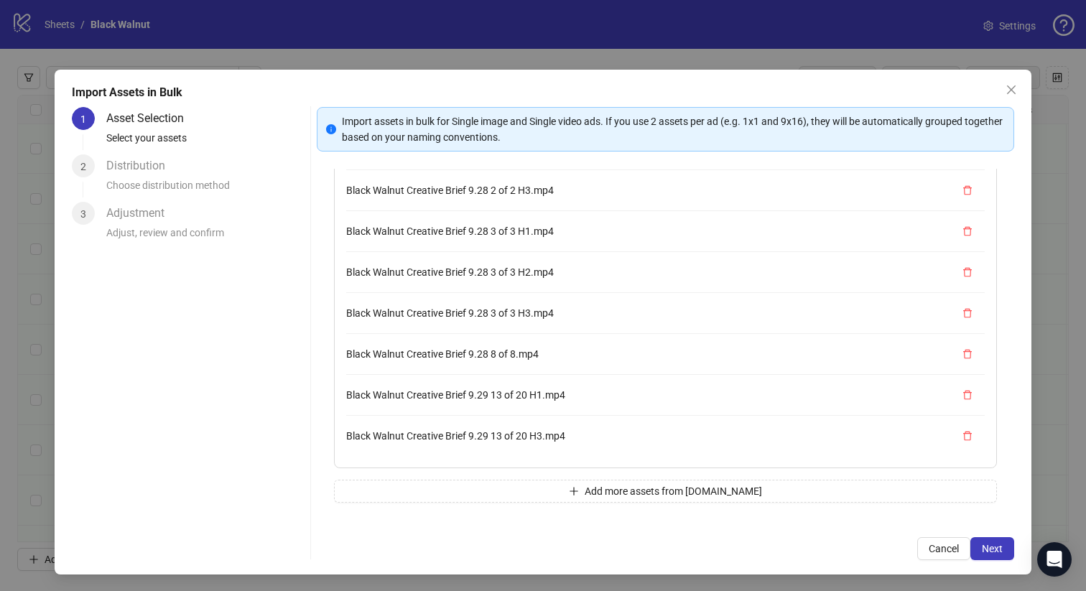
scroll to position [1186, 0]
click at [506, 490] on button "Add more assets from Frame.io" at bounding box center [666, 491] width 664 height 23
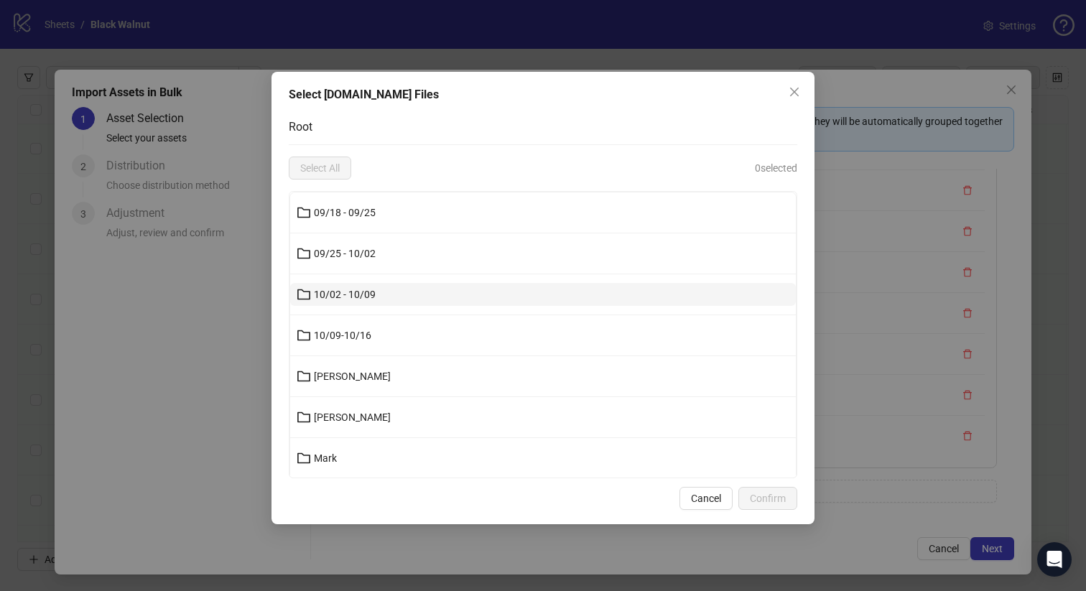
click at [400, 301] on button "10/02 - 10/09" at bounding box center [543, 294] width 506 height 23
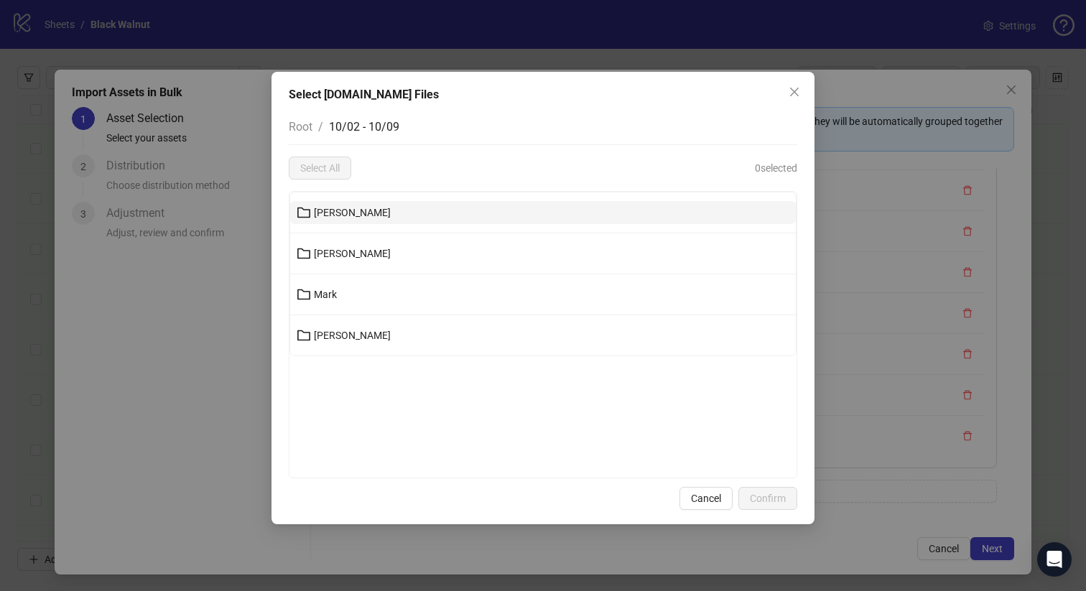
click at [358, 213] on button "Joanna" at bounding box center [543, 212] width 506 height 23
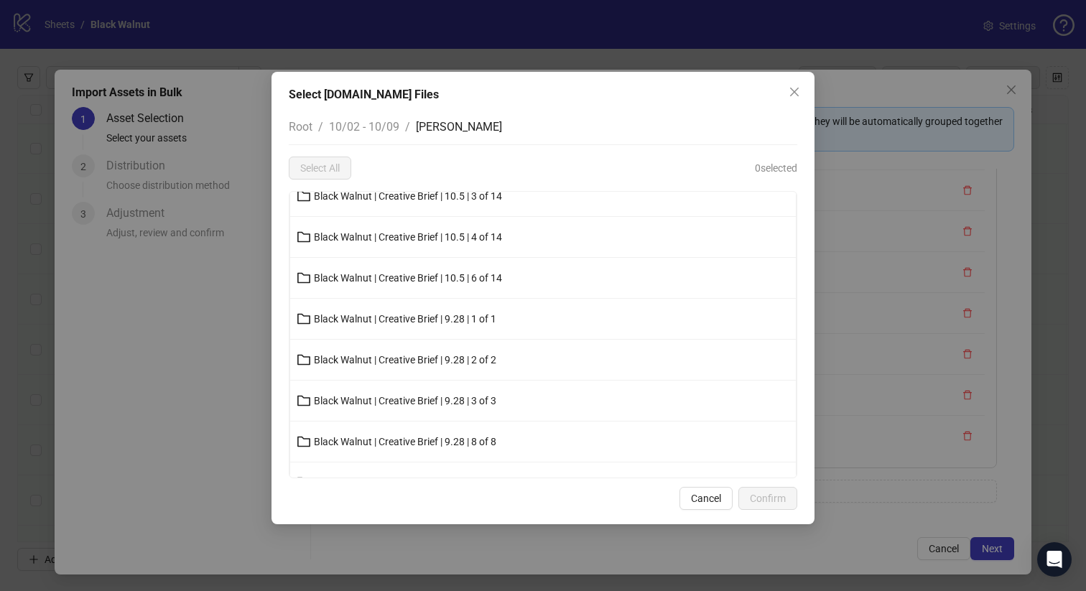
scroll to position [370, 0]
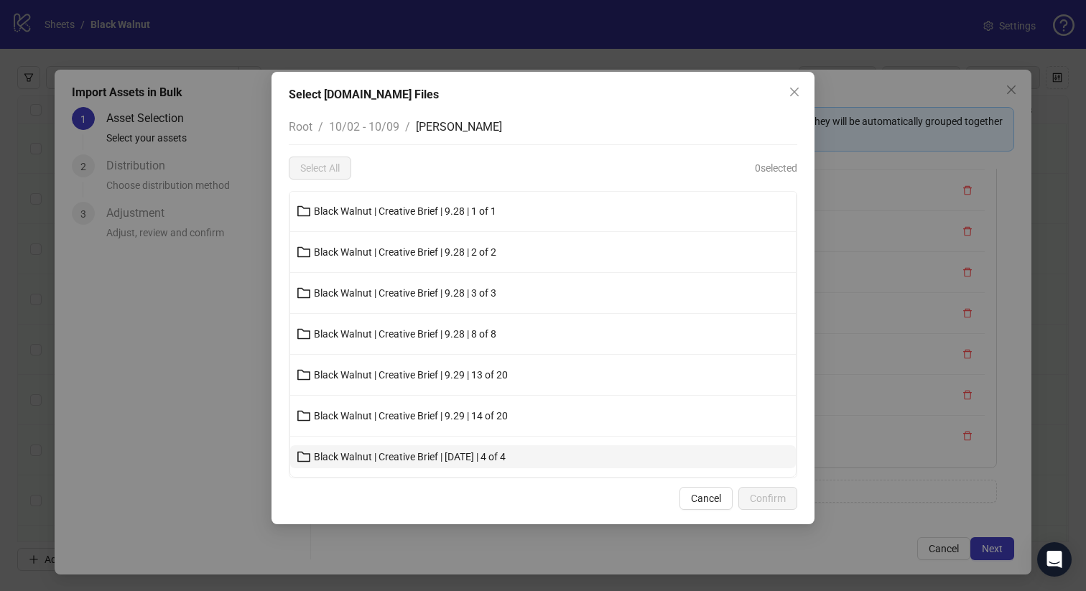
click at [432, 446] on button "Black Walnut | Creative Brief | Halloween | 4 of 4" at bounding box center [543, 456] width 506 height 23
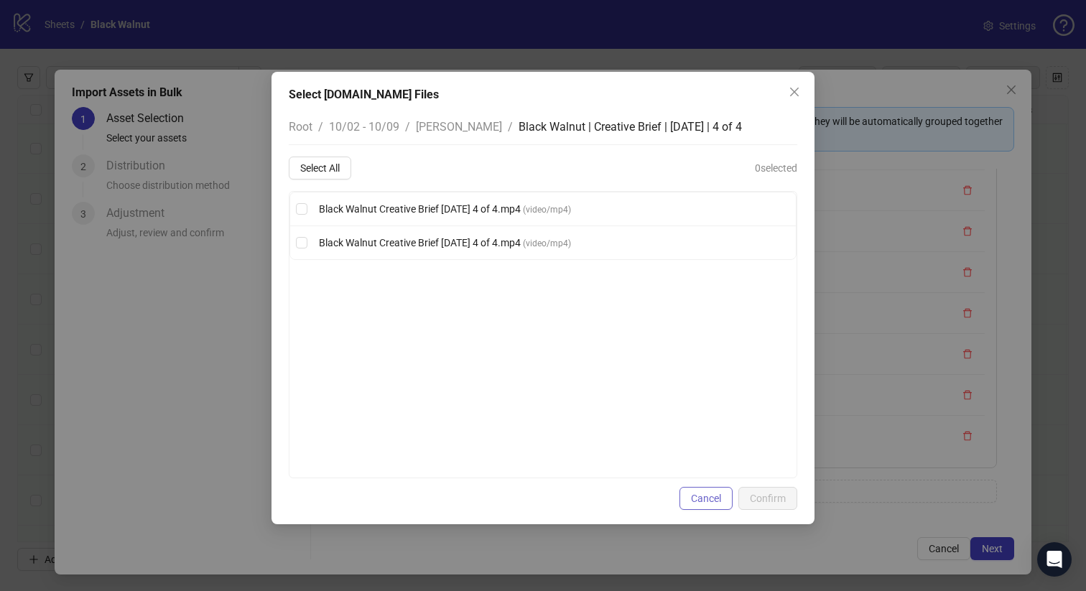
click at [701, 495] on span "Cancel" at bounding box center [706, 498] width 30 height 11
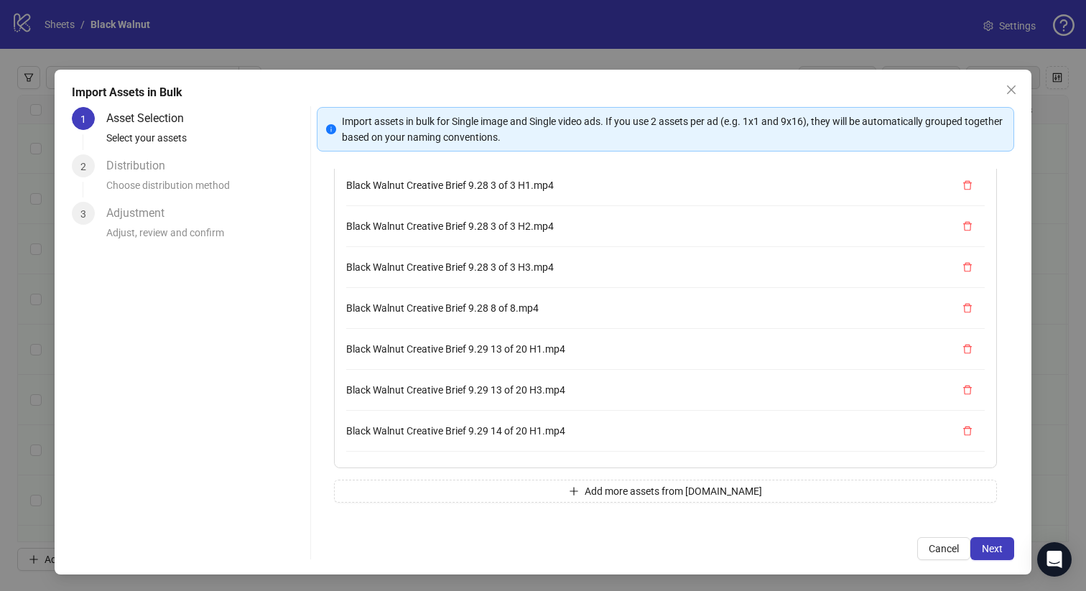
scroll to position [1107, 0]
click at [988, 541] on button "Next" at bounding box center [992, 548] width 44 height 23
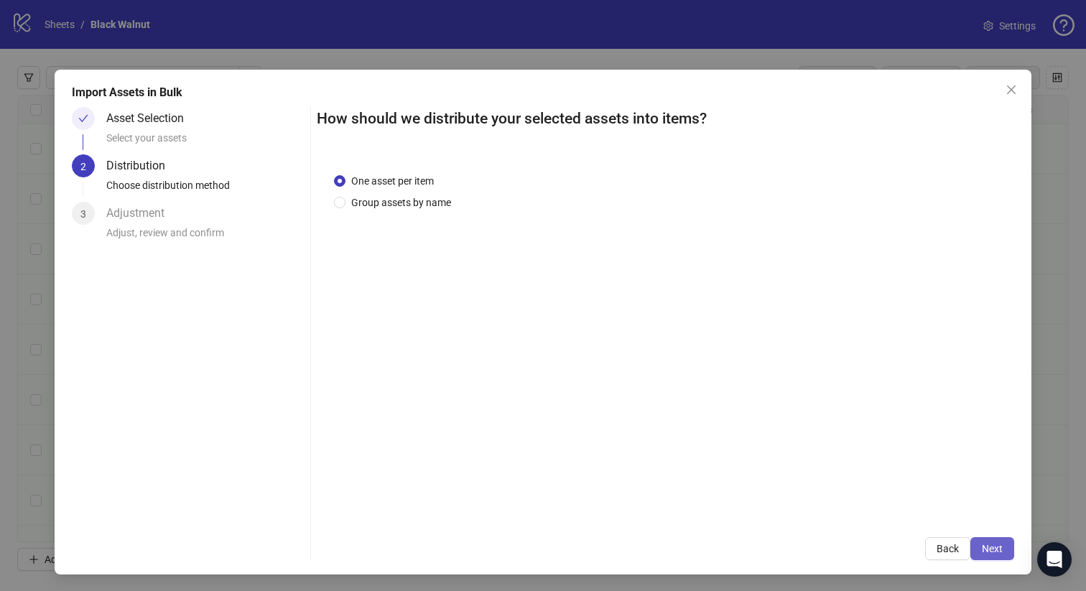
click at [998, 550] on span "Next" at bounding box center [992, 548] width 21 height 11
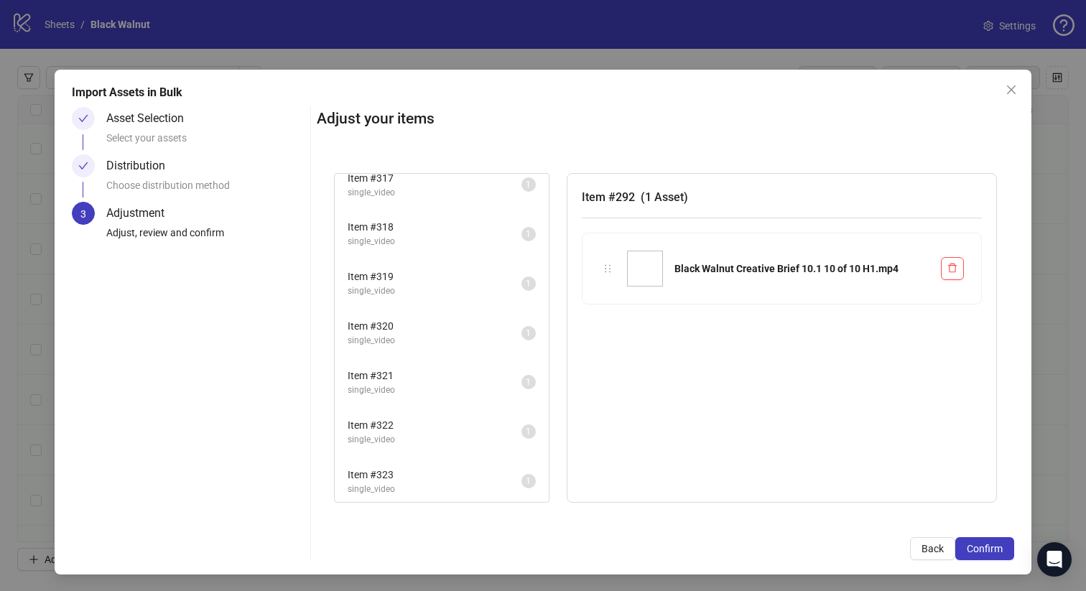
scroll to position [1452, 0]
click at [984, 539] on button "Confirm" at bounding box center [984, 548] width 59 height 23
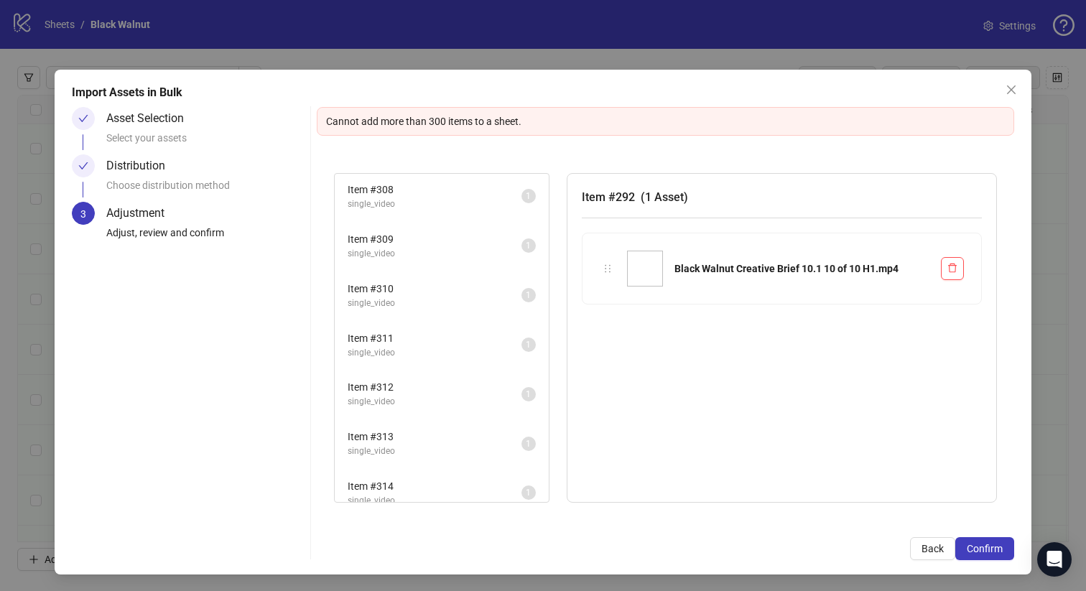
scroll to position [778, 0]
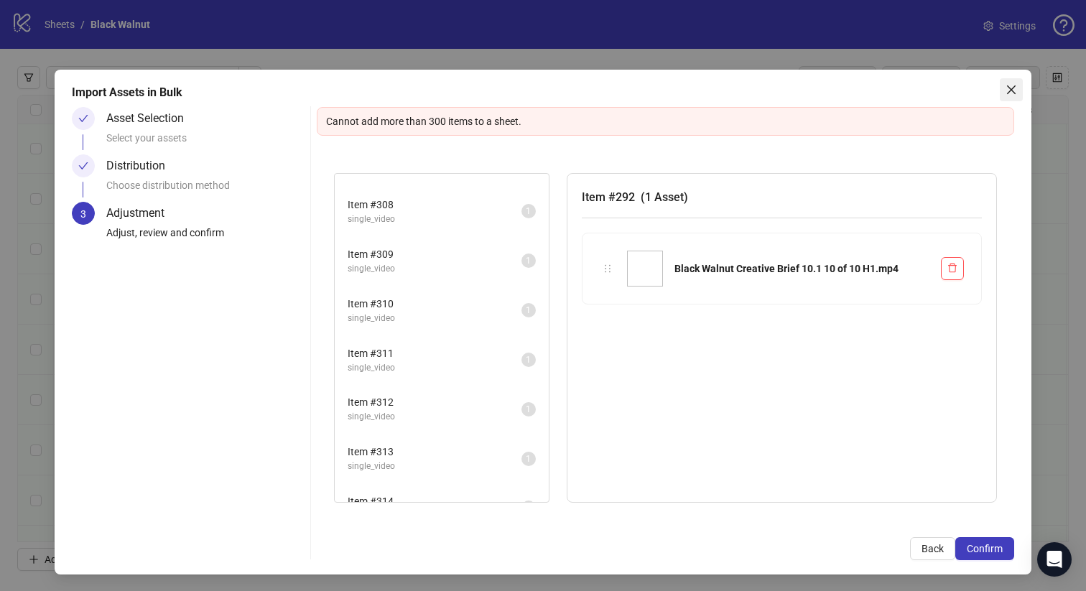
click at [1009, 80] on button "Close" at bounding box center [1011, 89] width 23 height 23
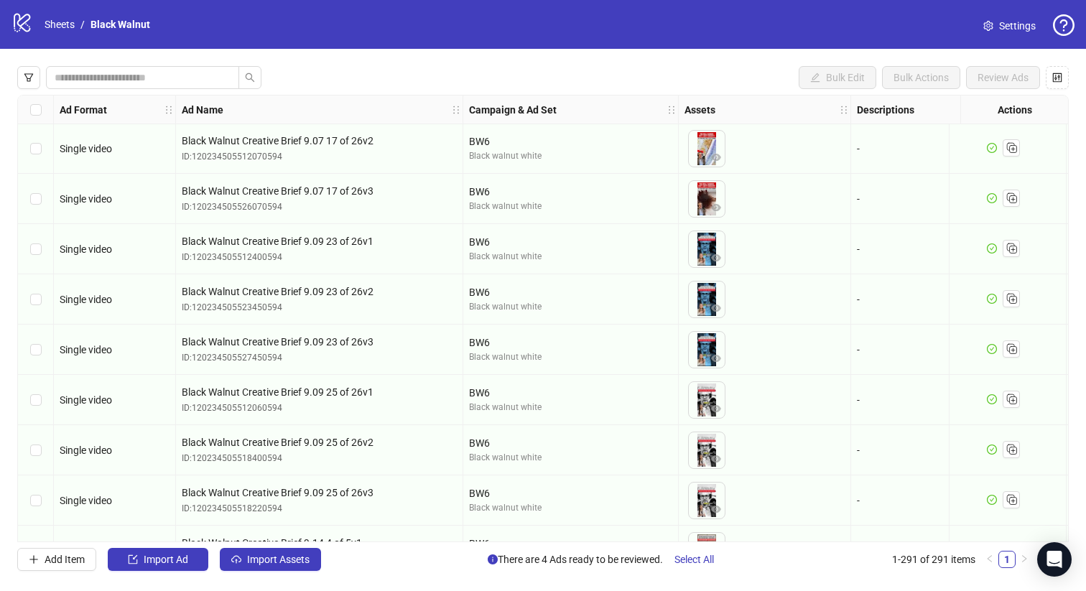
click at [64, 33] on div "logo/logo-mobile Sheets / Black Walnut" at bounding box center [83, 24] width 144 height 26
click at [62, 18] on link "Sheets" at bounding box center [60, 25] width 36 height 16
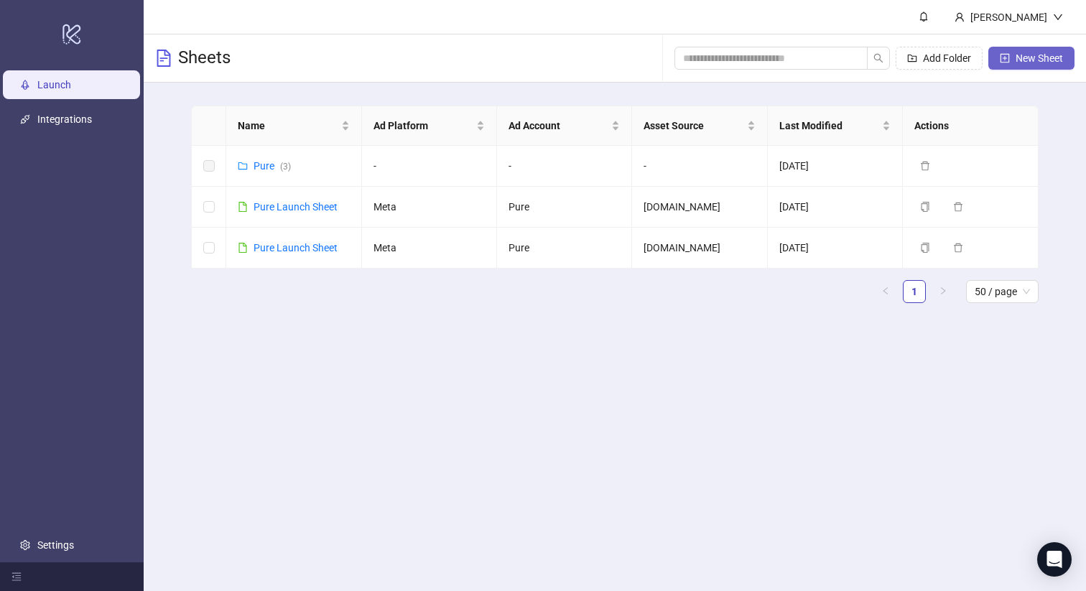
click at [1014, 52] on button "New Sheet" at bounding box center [1031, 58] width 86 height 23
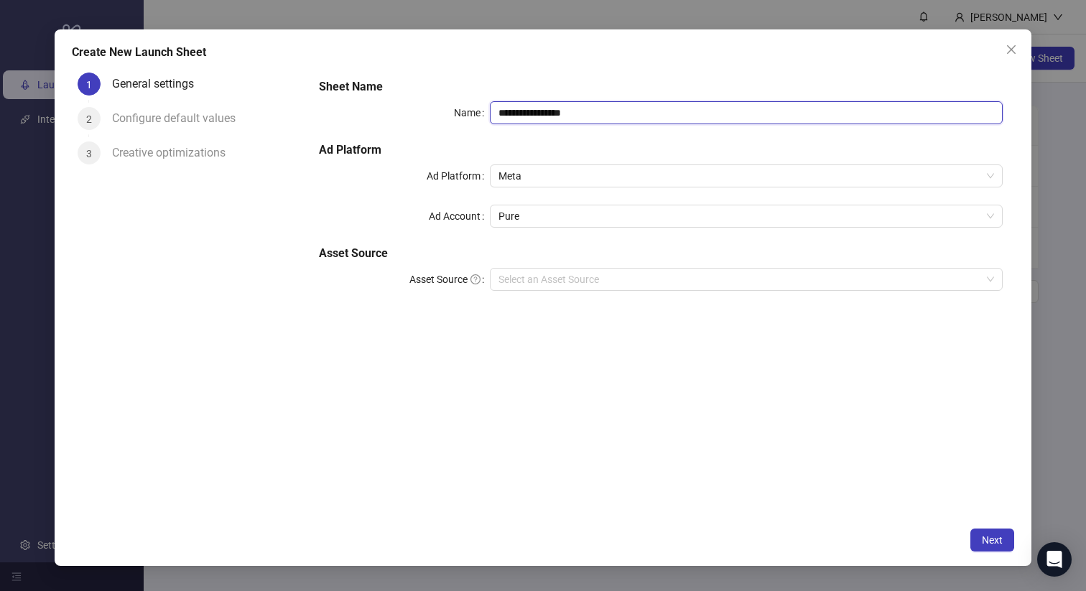
click at [557, 112] on input "**********" at bounding box center [746, 112] width 513 height 23
type input "**********"
click at [516, 273] on input "Asset Source" at bounding box center [739, 280] width 483 height 22
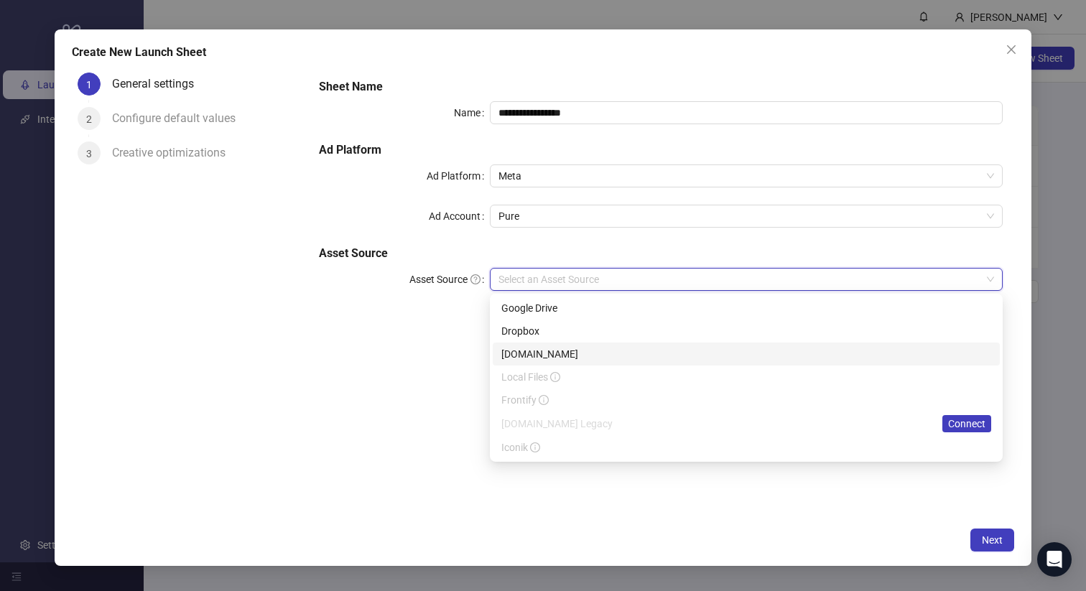
click at [526, 353] on div "[DOMAIN_NAME]" at bounding box center [746, 354] width 490 height 16
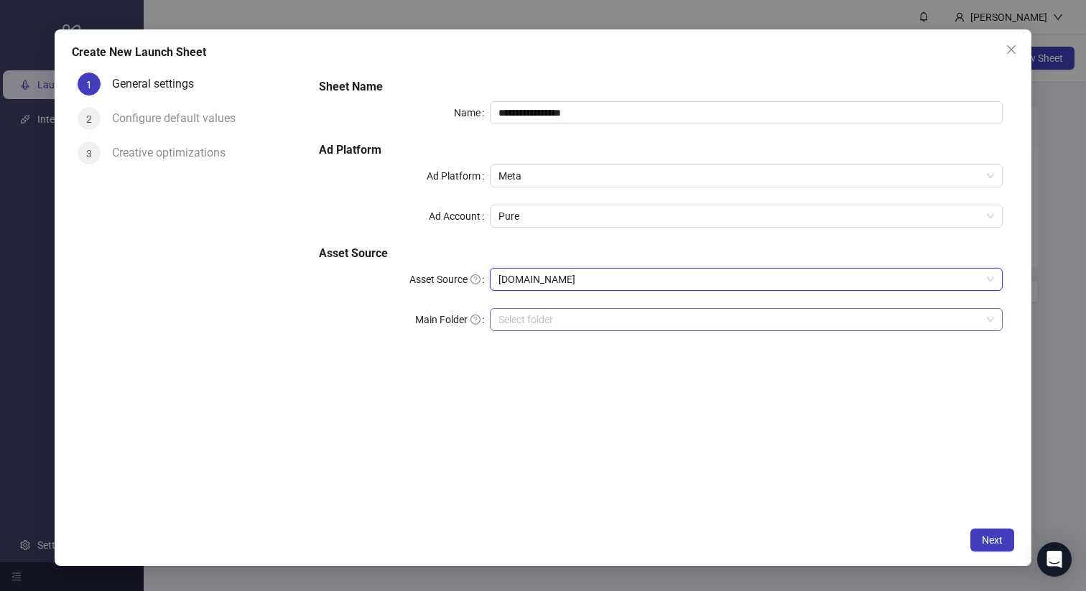
click at [537, 321] on input "search" at bounding box center [739, 320] width 483 height 22
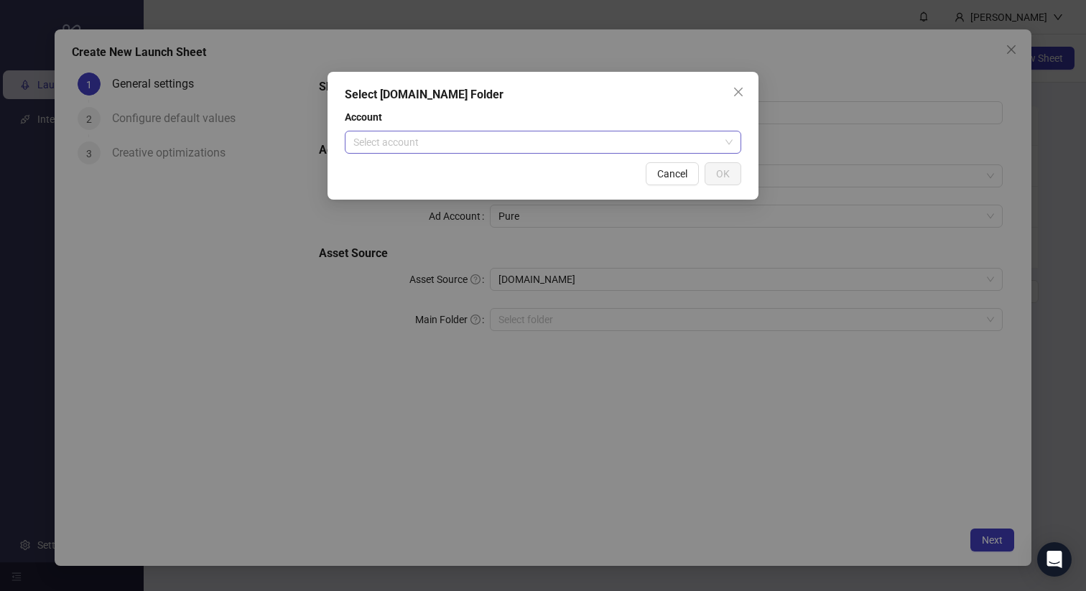
click at [592, 139] on input "search" at bounding box center [536, 142] width 366 height 22
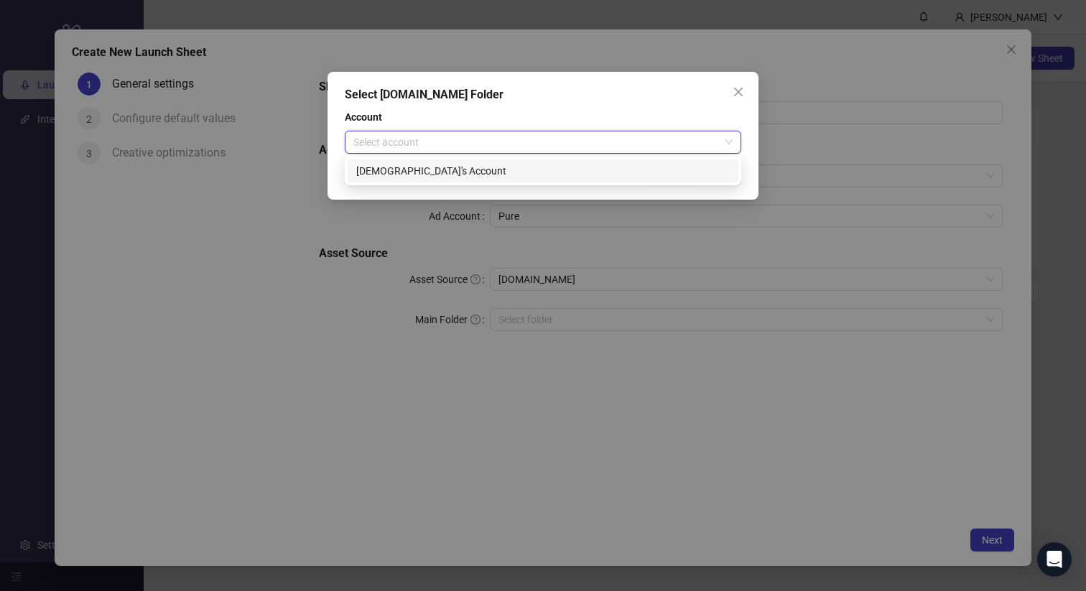
click at [550, 172] on div "Christian's Account" at bounding box center [542, 171] width 373 height 16
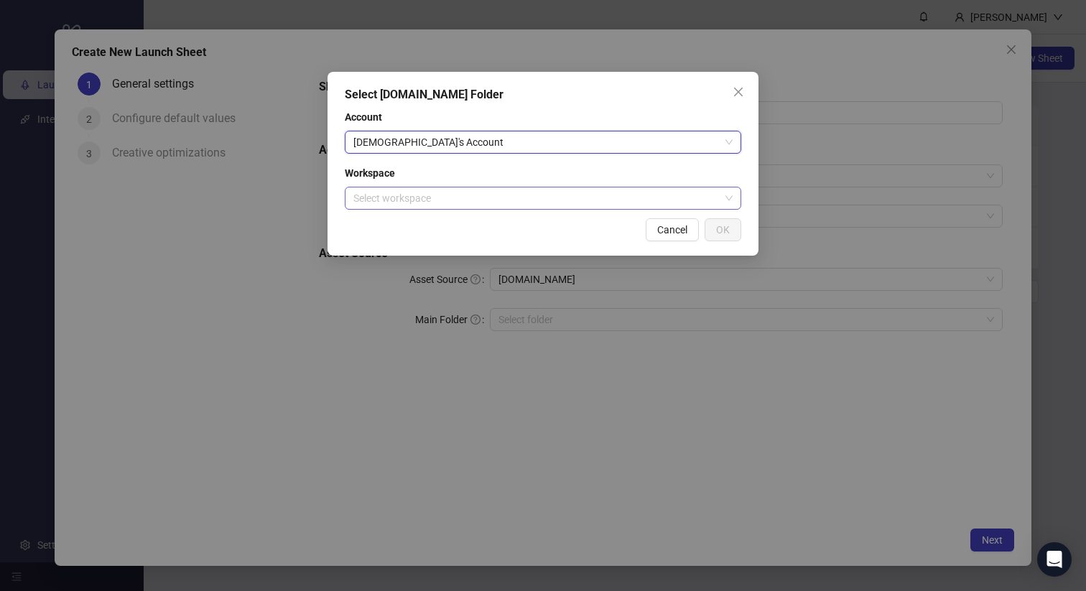
click at [511, 198] on input "search" at bounding box center [536, 198] width 366 height 22
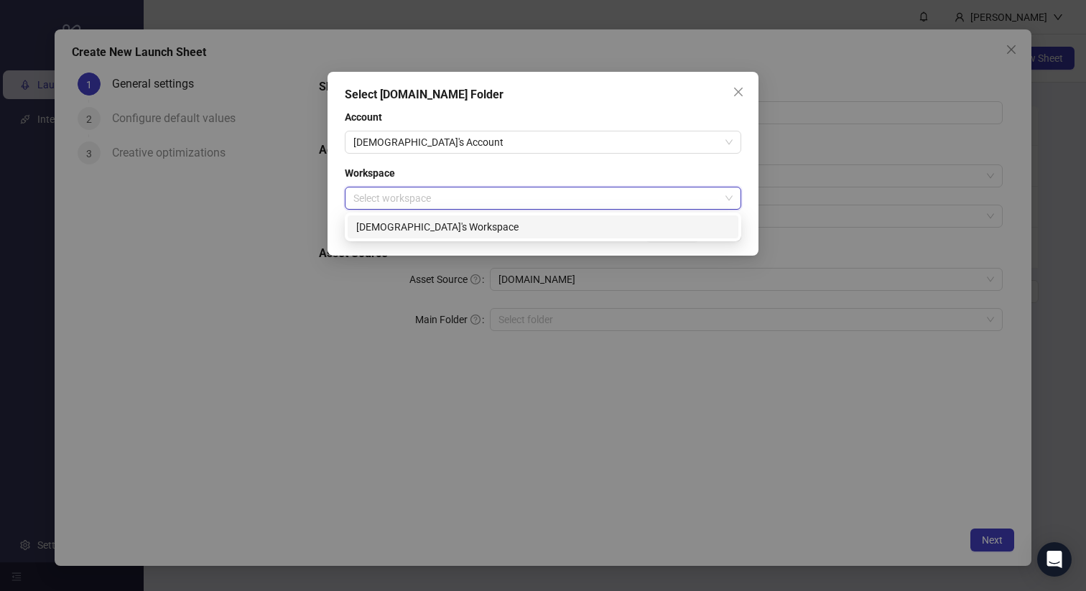
click at [486, 218] on div "Christian's Workspace" at bounding box center [543, 226] width 391 height 23
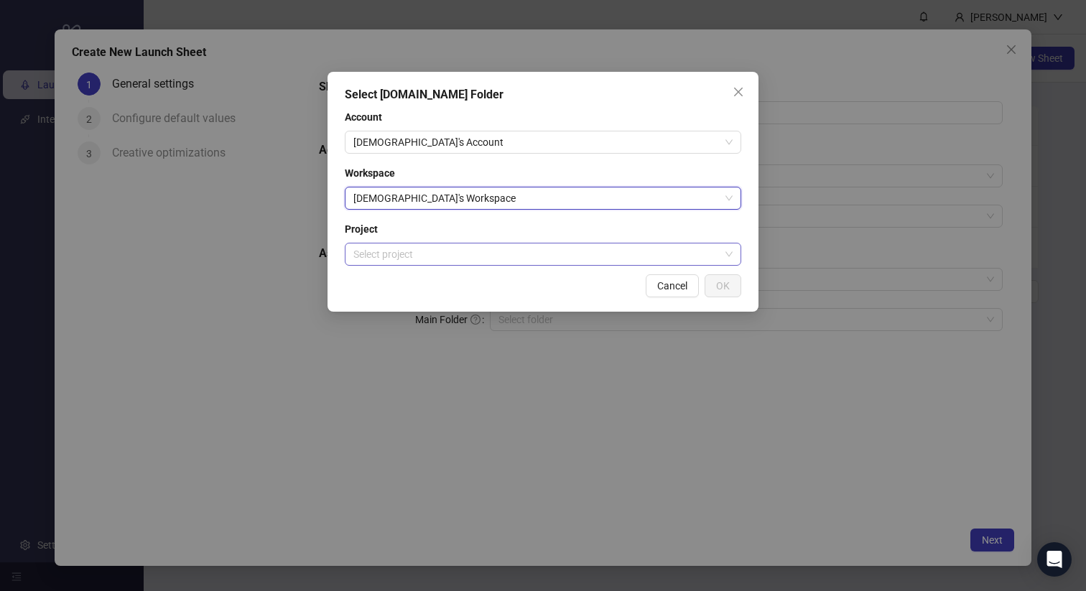
click at [456, 260] on input "search" at bounding box center [536, 254] width 366 height 22
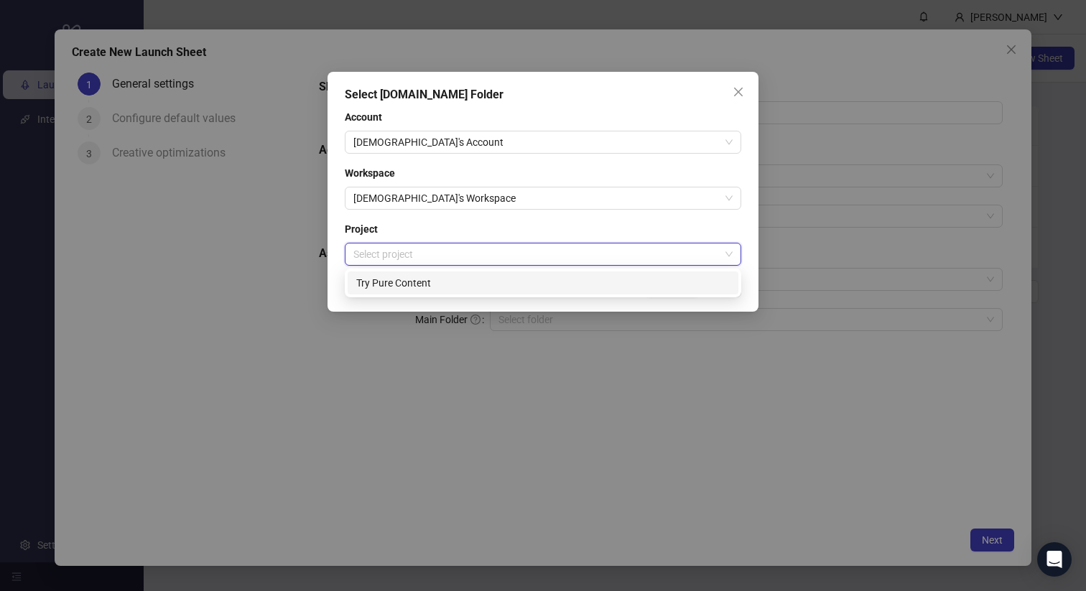
click at [440, 288] on div "Try Pure Content" at bounding box center [542, 283] width 373 height 16
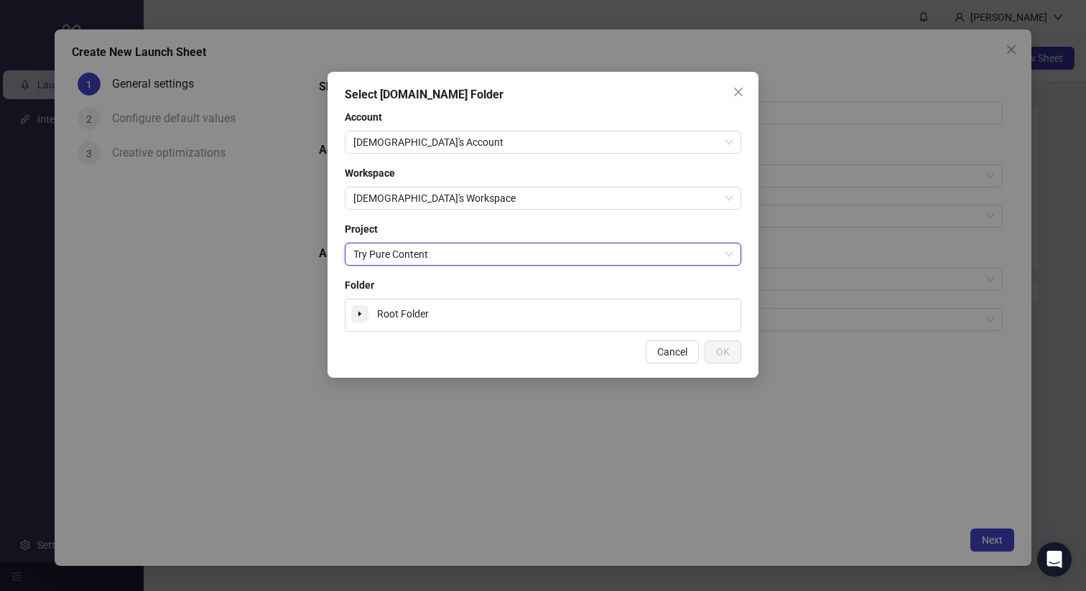
click at [357, 317] on span at bounding box center [359, 313] width 17 height 17
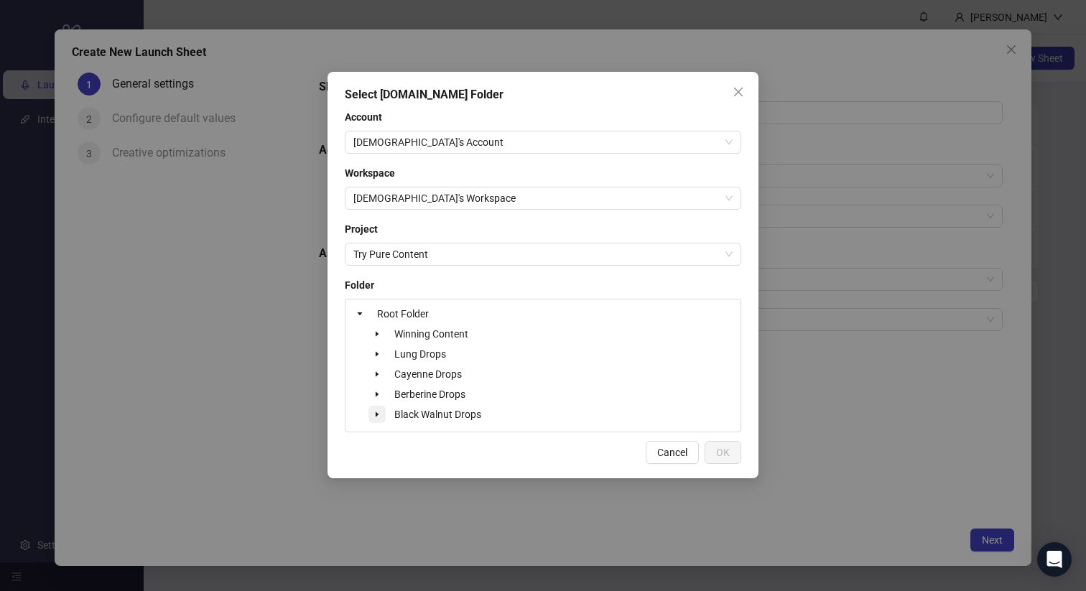
click at [379, 411] on icon "caret-down" at bounding box center [376, 414] width 7 height 7
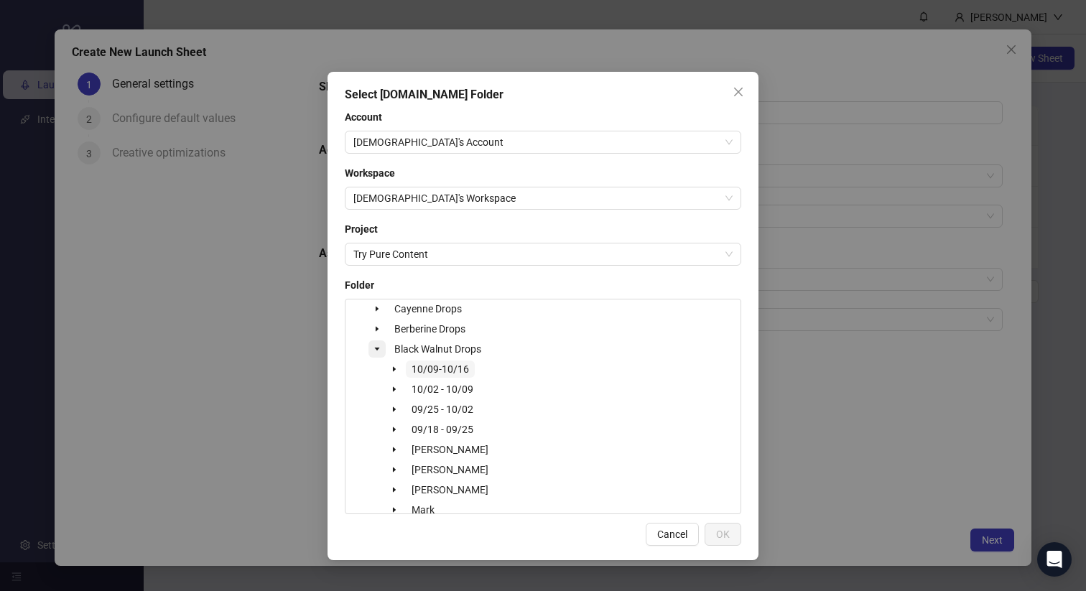
scroll to position [79, 0]
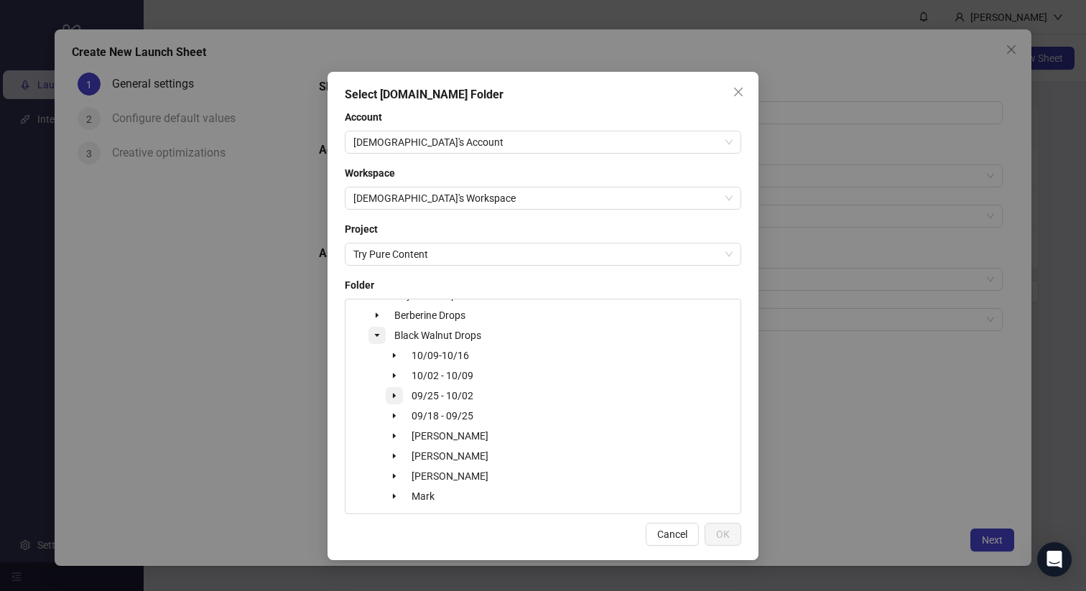
click at [394, 399] on span at bounding box center [394, 395] width 17 height 17
click at [394, 394] on icon "caret-down" at bounding box center [394, 395] width 5 height 3
click at [394, 376] on icon "caret-down" at bounding box center [394, 375] width 3 height 5
click at [444, 453] on span "Joanna" at bounding box center [467, 455] width 77 height 11
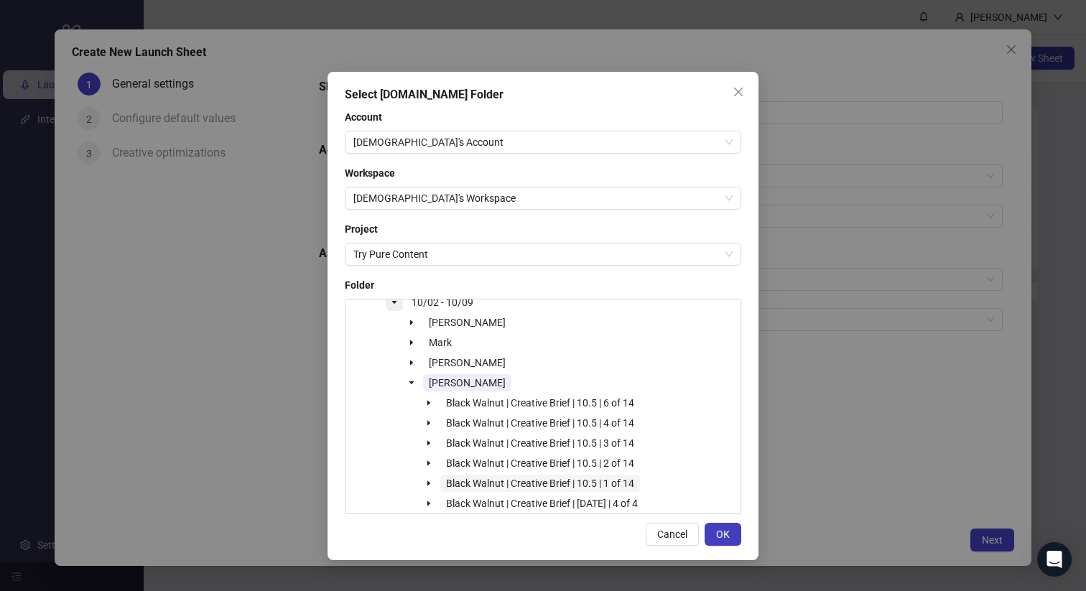
scroll to position [112, 0]
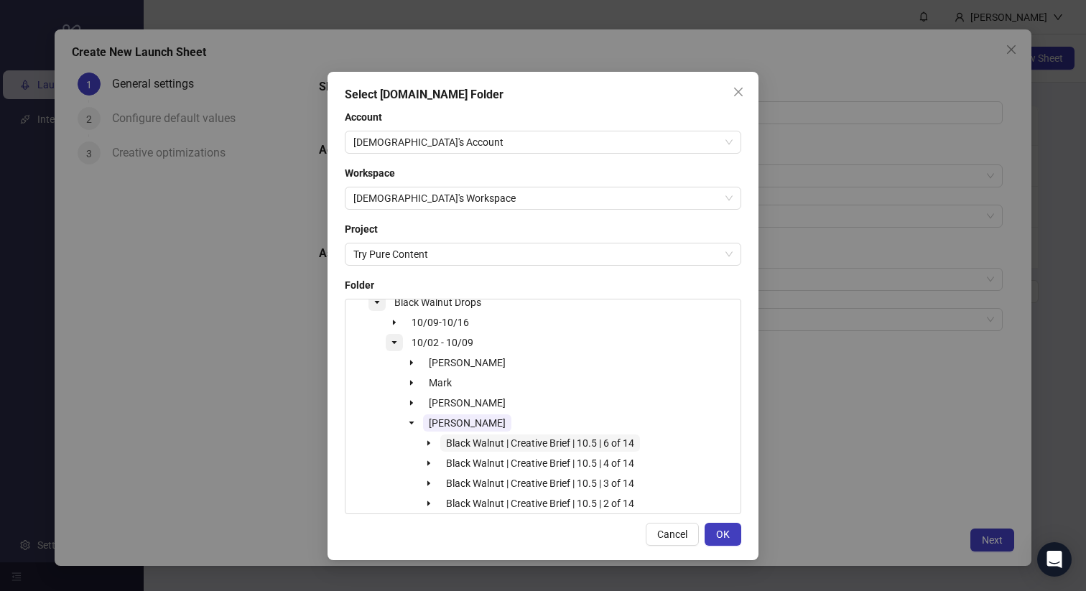
click at [529, 440] on span "Black Walnut | Creative Brief | 10.5 | 6 of 14" at bounding box center [540, 442] width 188 height 11
click at [516, 459] on span "Black Walnut | Creative Brief | 10.5 | 4 of 14" at bounding box center [540, 463] width 188 height 11
click at [464, 439] on span "Black Walnut | Creative Brief | 10.5 | 6 of 14" at bounding box center [540, 442] width 188 height 11
click at [459, 478] on span "Black Walnut | Creative Brief | 10.5 | 3 of 14" at bounding box center [540, 483] width 188 height 11
click at [450, 419] on span "Joanna" at bounding box center [467, 422] width 77 height 11
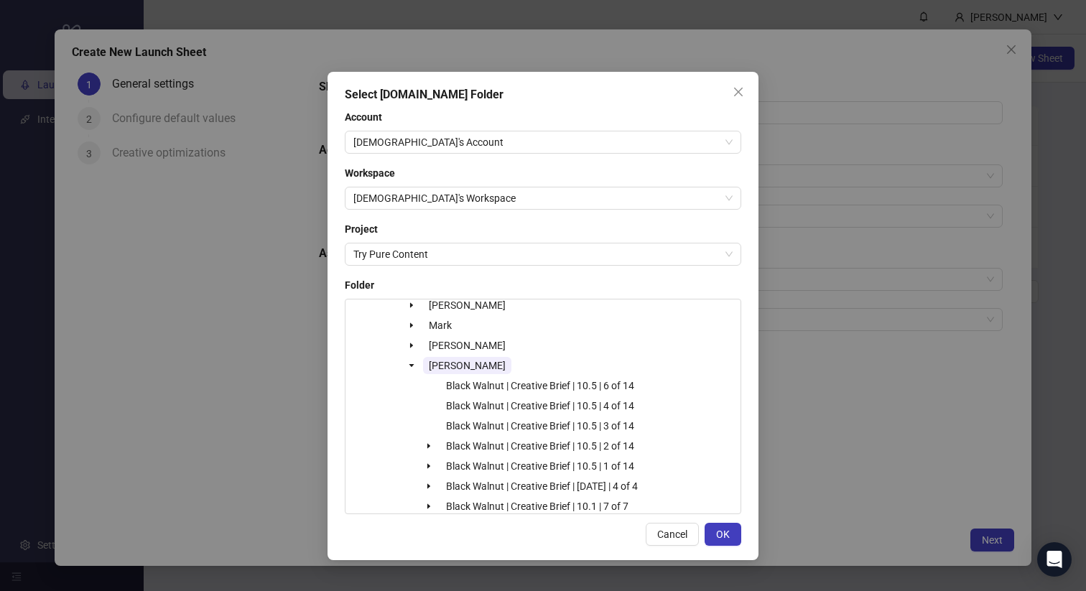
scroll to position [227, 0]
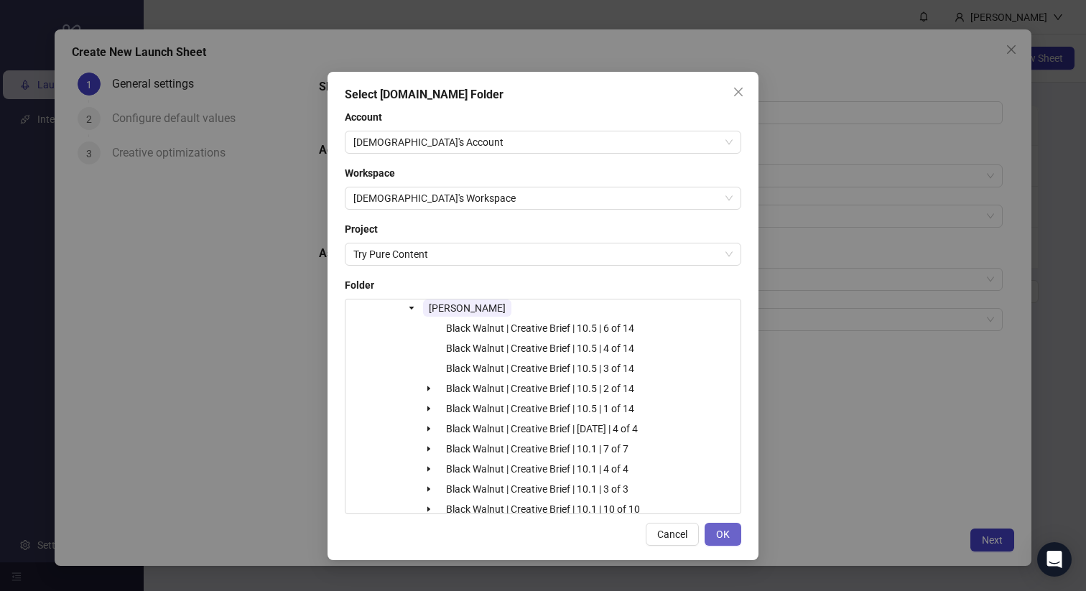
click at [720, 527] on button "OK" at bounding box center [723, 534] width 37 height 23
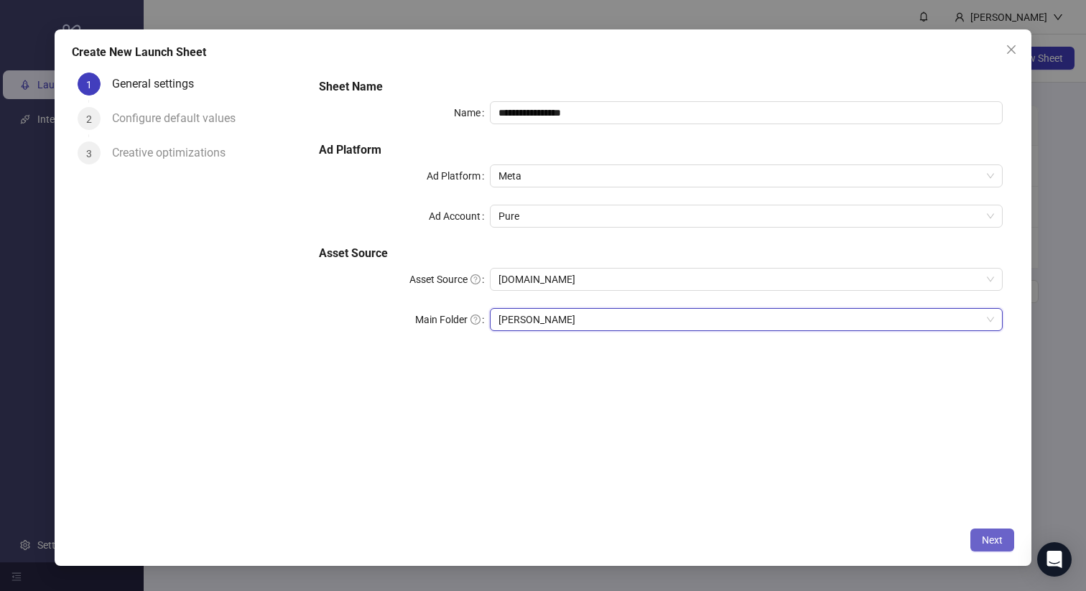
click at [990, 534] on span "Next" at bounding box center [992, 539] width 21 height 11
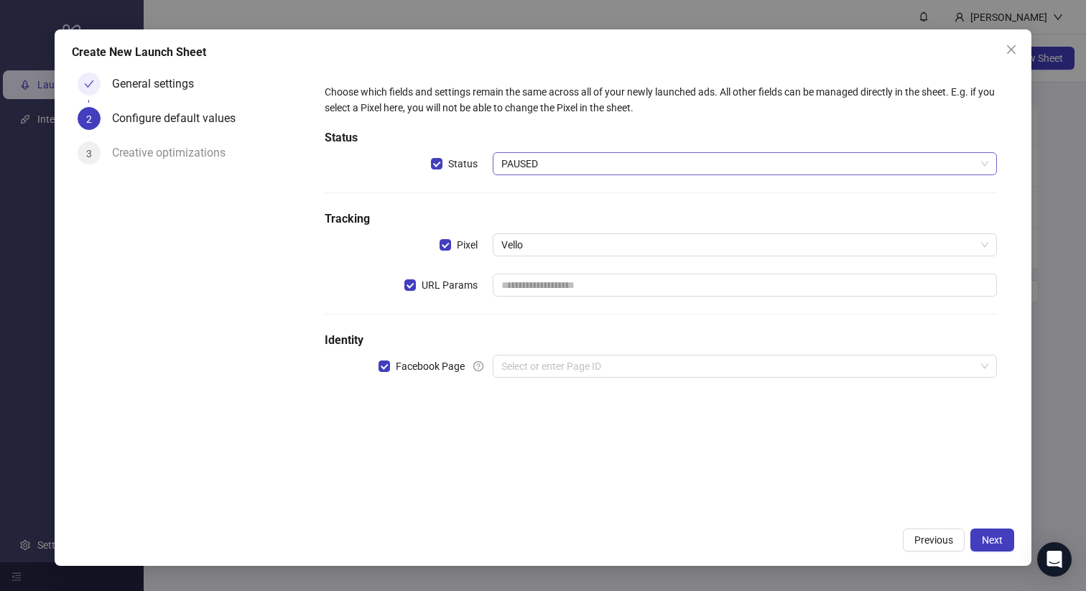
click at [542, 152] on div "Choose which fields and settings remain the same across all of your newly launc…" at bounding box center [661, 239] width 685 height 323
click at [541, 167] on span "PAUSED" at bounding box center [744, 164] width 487 height 22
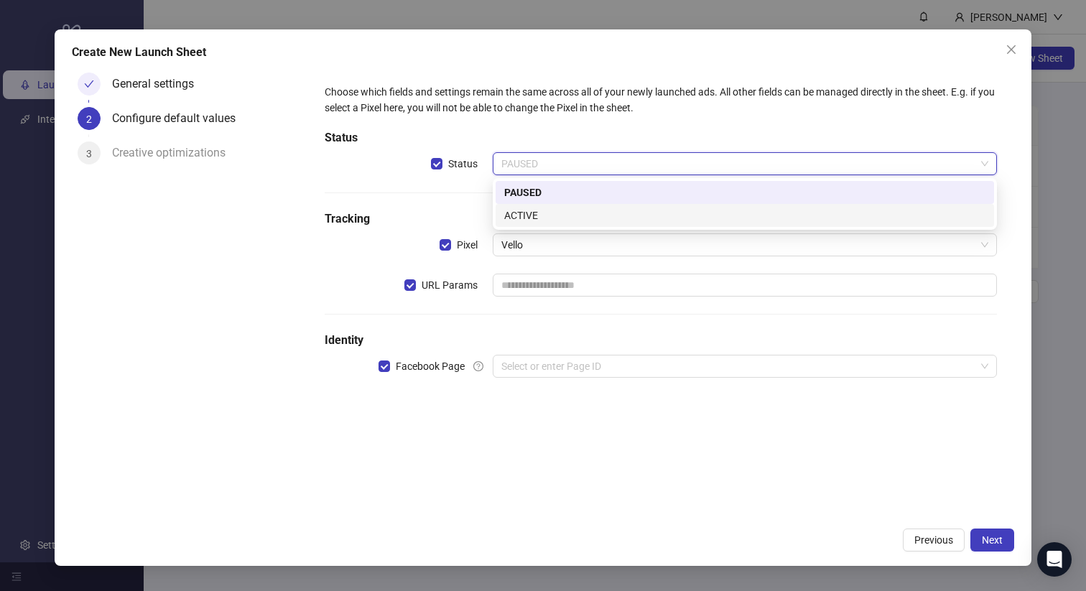
click at [534, 210] on div "ACTIVE" at bounding box center [744, 216] width 481 height 16
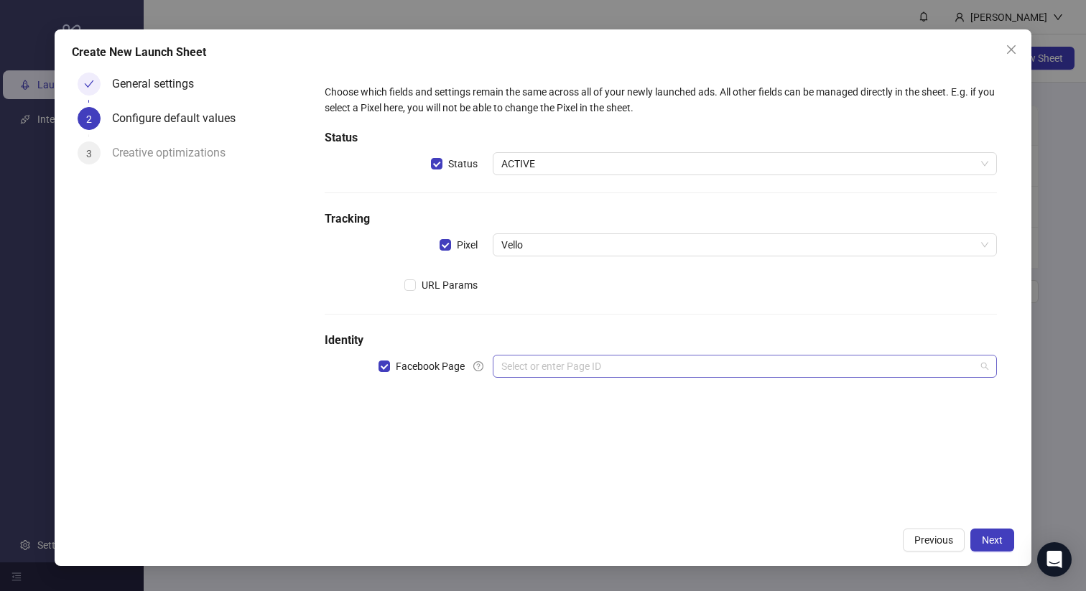
click at [538, 356] on input "search" at bounding box center [738, 367] width 474 height 22
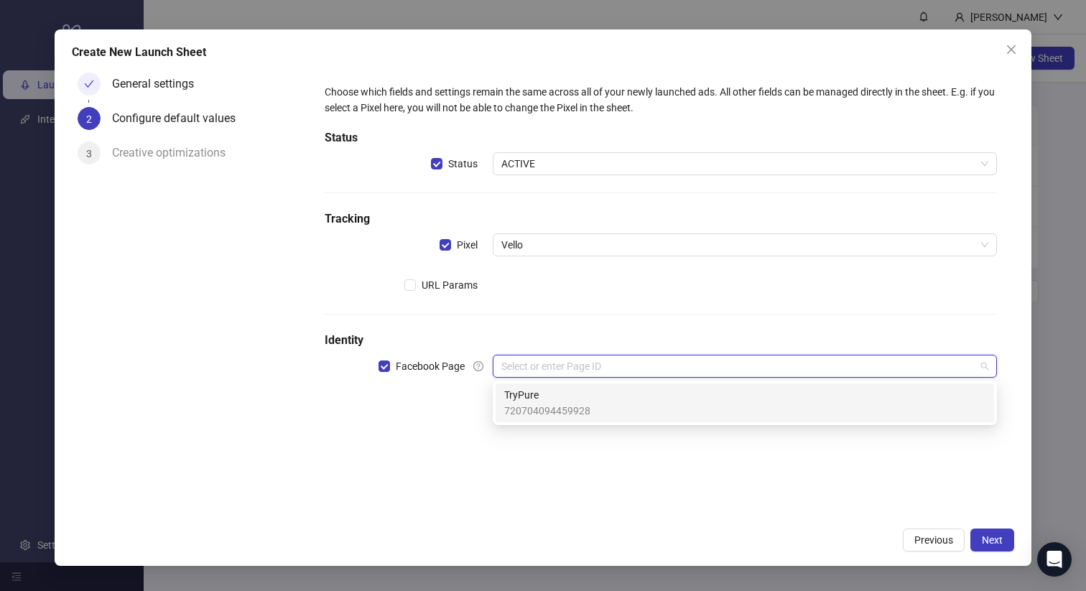
click at [535, 405] on span "720704094459928" at bounding box center [547, 411] width 86 height 16
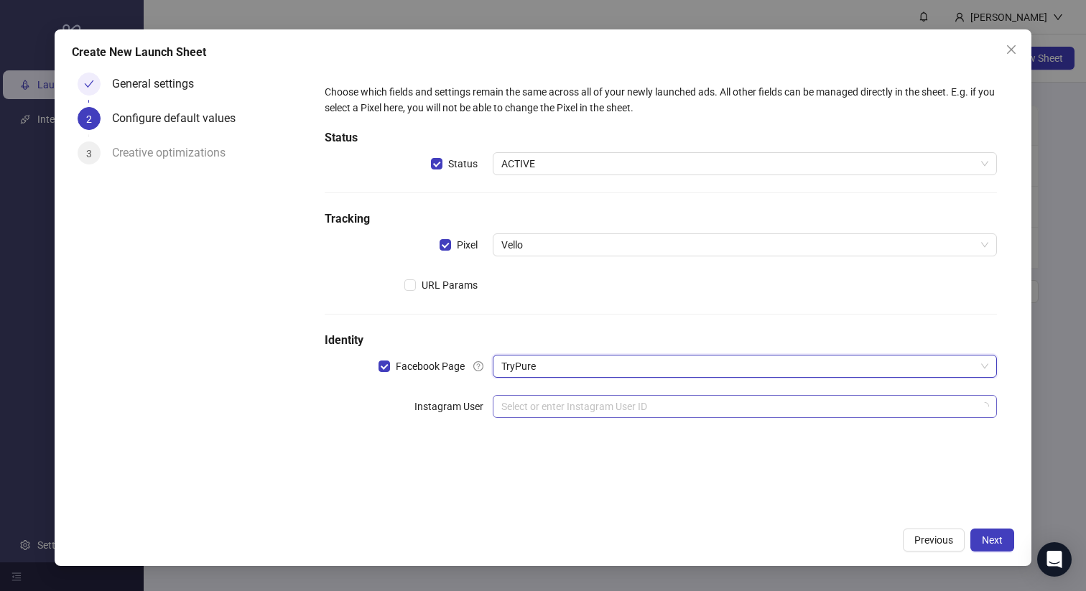
click at [537, 411] on input "search" at bounding box center [738, 407] width 474 height 22
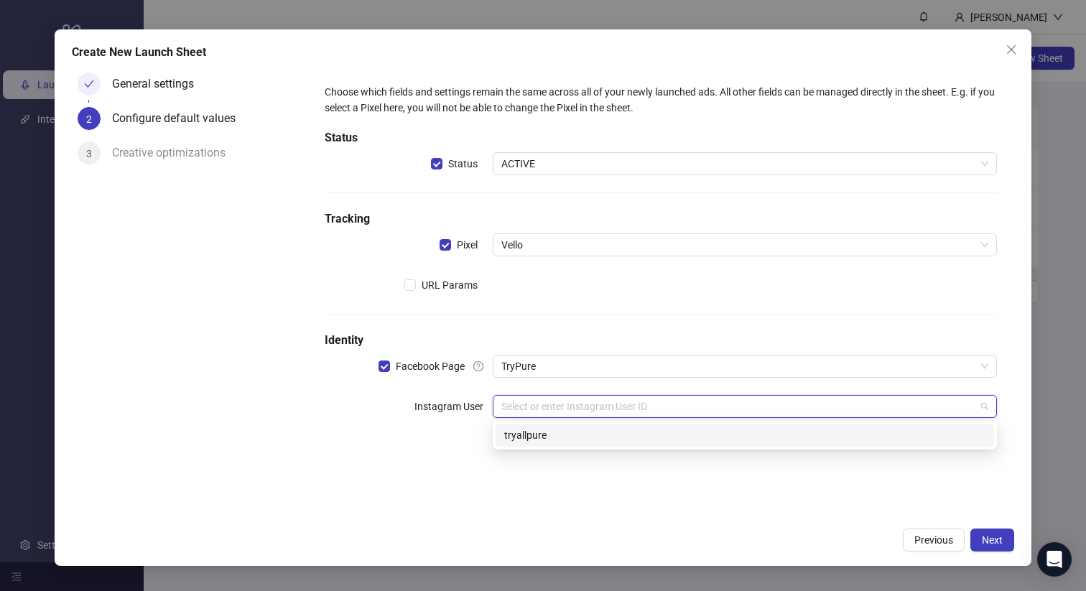
click at [555, 441] on div "tryallpure" at bounding box center [744, 435] width 481 height 16
click at [547, 447] on input "search" at bounding box center [738, 447] width 474 height 22
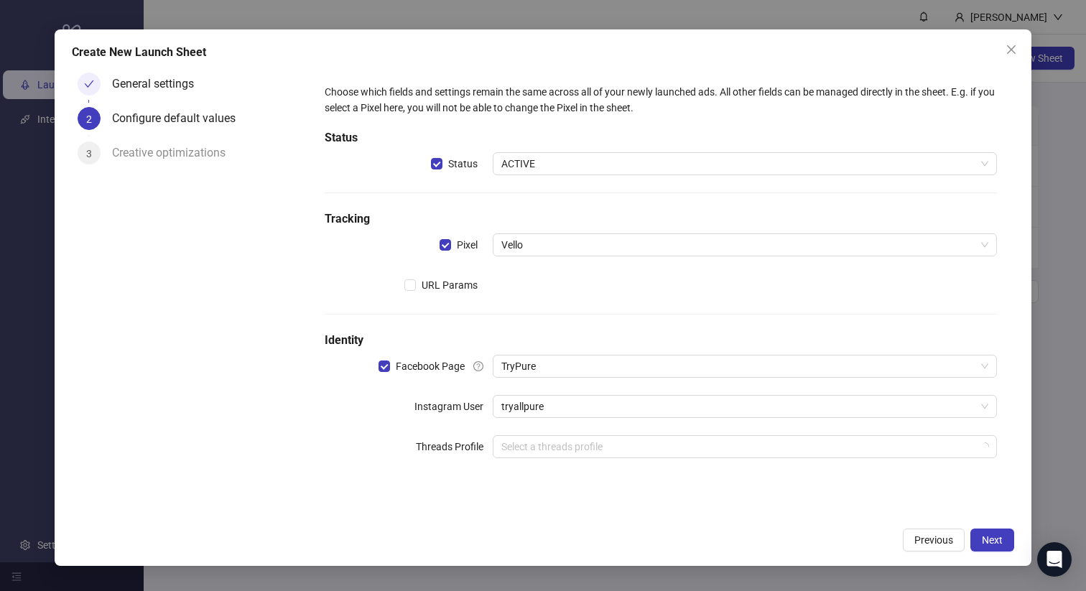
click at [447, 473] on div "Choose which fields and settings remain the same across all of your newly launc…" at bounding box center [661, 279] width 685 height 403
click at [991, 544] on span "Next" at bounding box center [992, 539] width 21 height 11
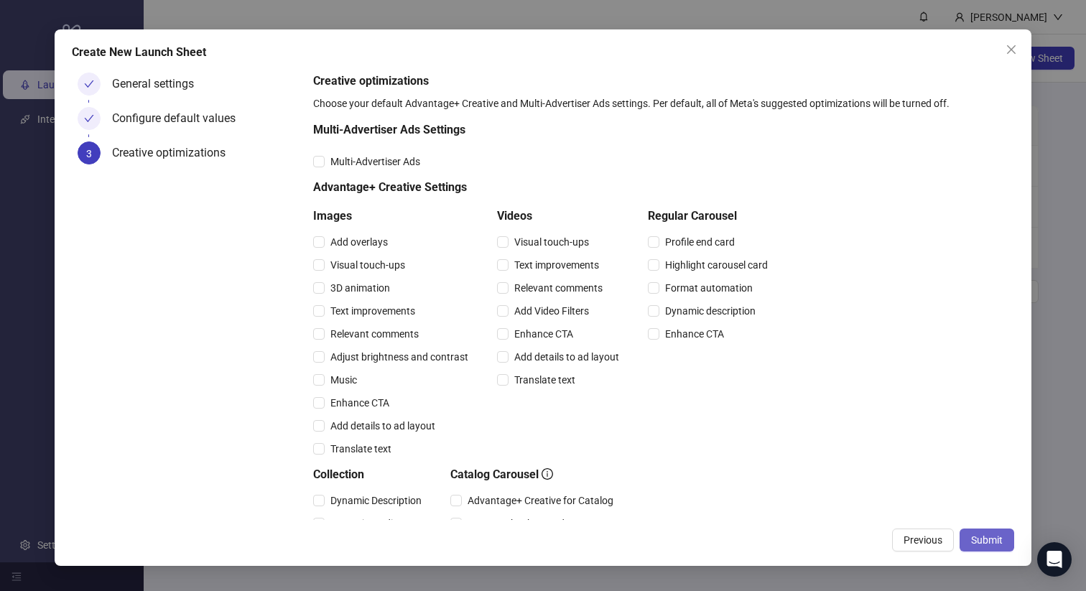
click at [992, 542] on span "Submit" at bounding box center [987, 539] width 32 height 11
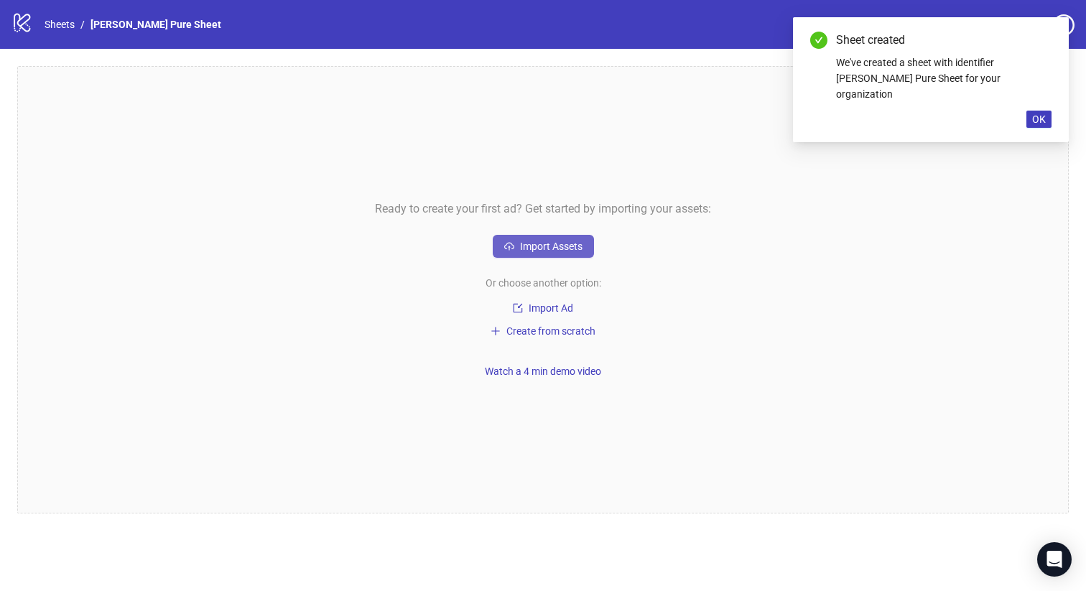
click at [572, 249] on span "Import Assets" at bounding box center [551, 246] width 62 height 11
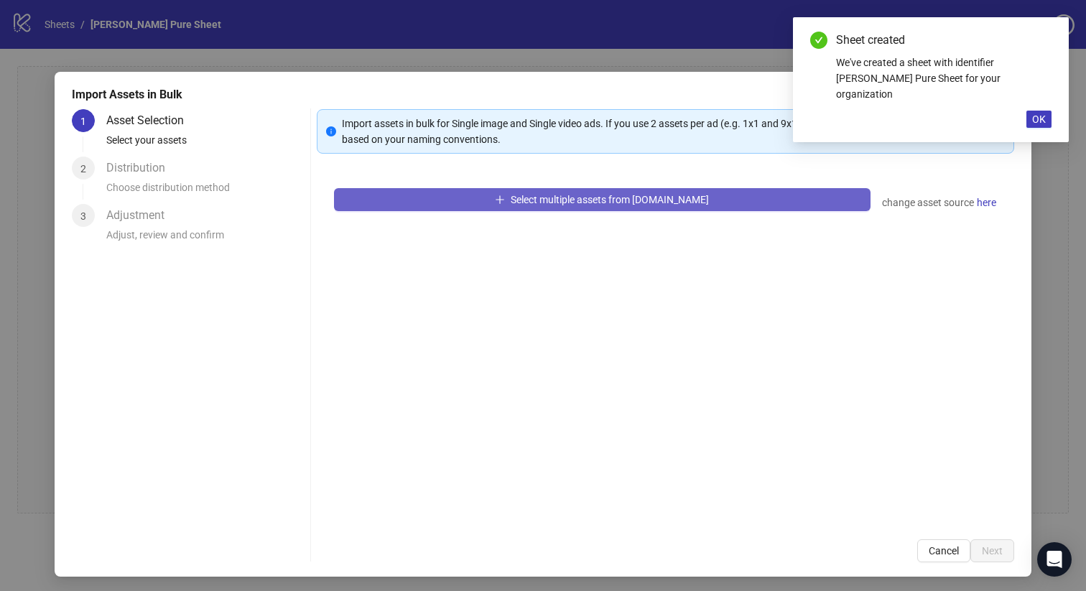
click at [577, 200] on span "Select multiple assets from Frame.io" at bounding box center [610, 199] width 198 height 11
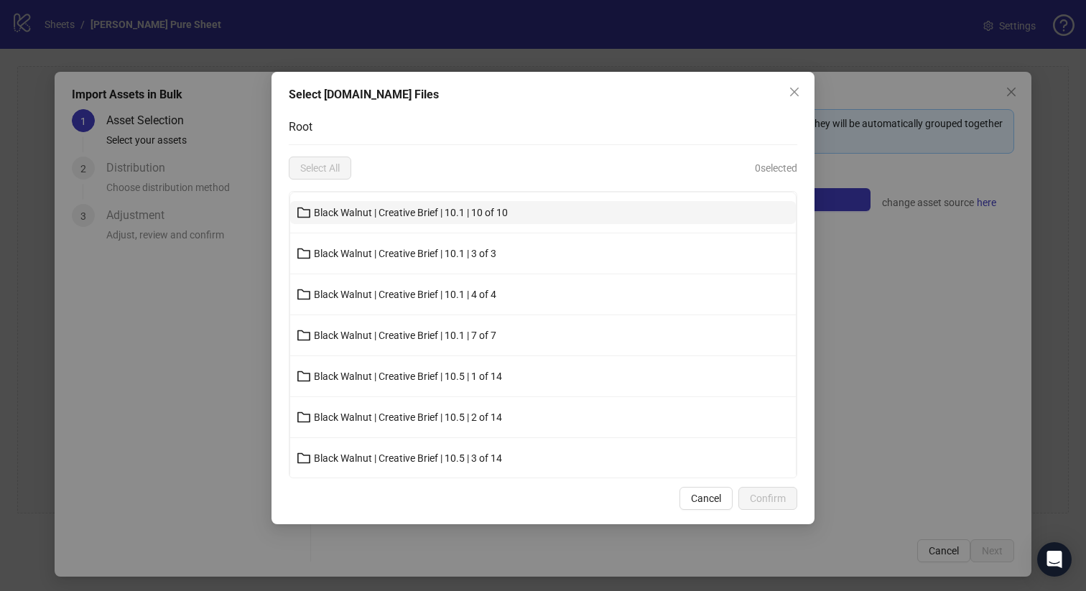
click at [513, 214] on button "Black Walnut | Creative Brief | 10.1 | 10 of 10" at bounding box center [543, 212] width 506 height 23
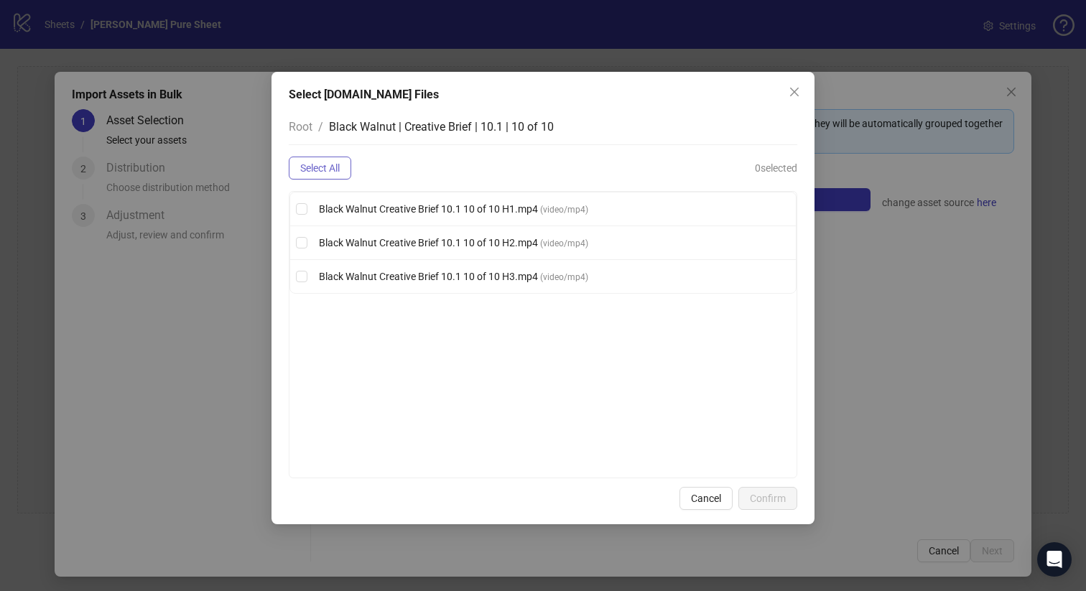
click at [324, 167] on span "Select All" at bounding box center [320, 167] width 40 height 11
click at [781, 499] on span "Confirm" at bounding box center [768, 498] width 36 height 11
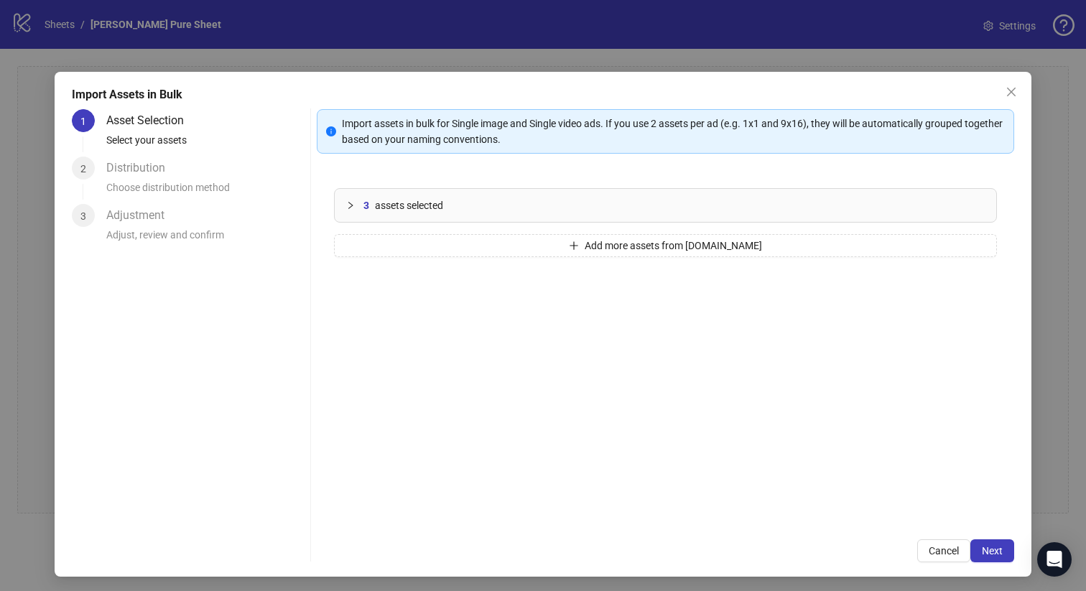
click at [426, 202] on span "assets selected" at bounding box center [409, 206] width 68 height 16
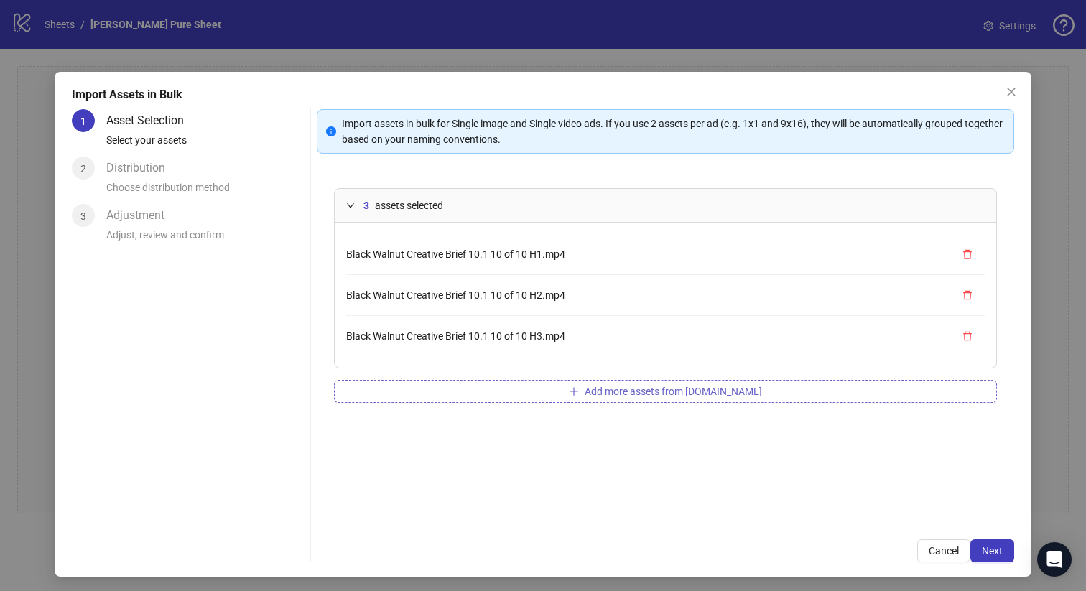
click at [412, 388] on button "Add more assets from Frame.io" at bounding box center [666, 391] width 664 height 23
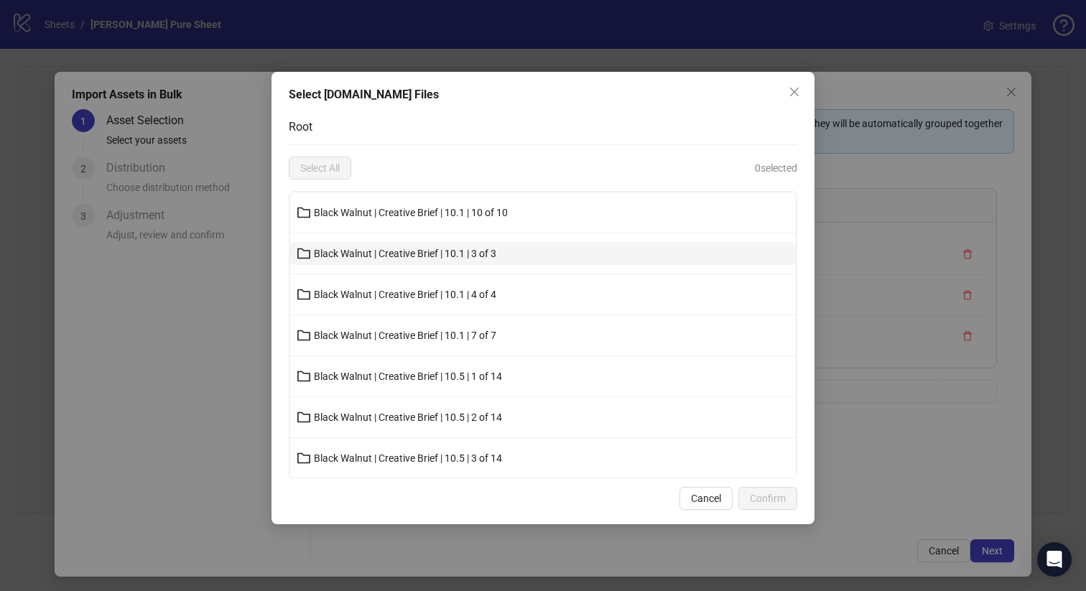
click at [421, 249] on span "Black Walnut | Creative Brief | 10.1 | 3 of 3" at bounding box center [405, 253] width 182 height 11
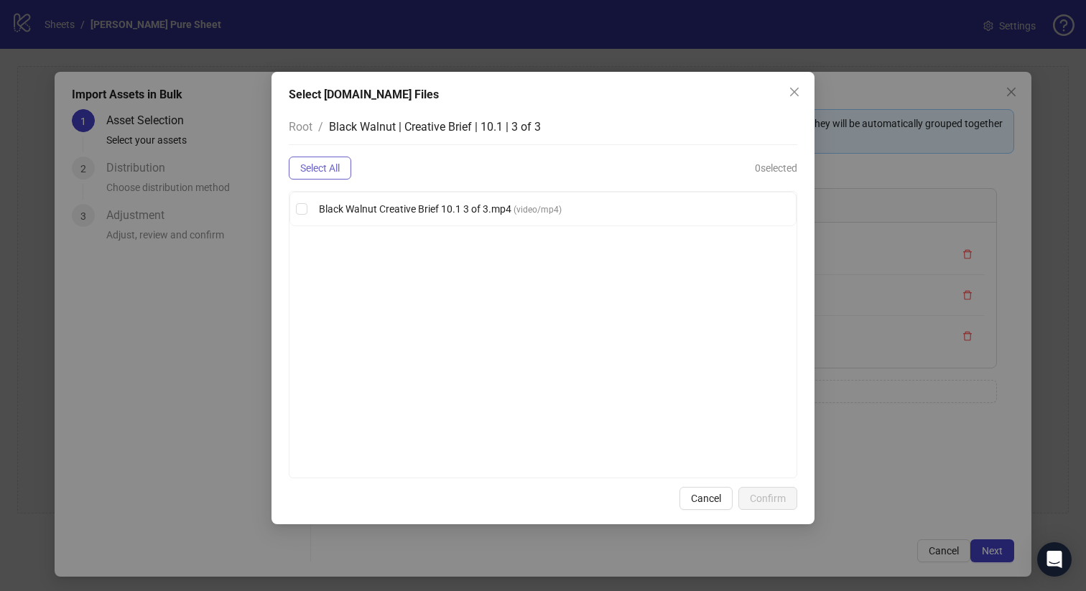
click at [334, 173] on span "Select All" at bounding box center [320, 167] width 40 height 11
click at [780, 506] on button "Confirm" at bounding box center [767, 498] width 59 height 23
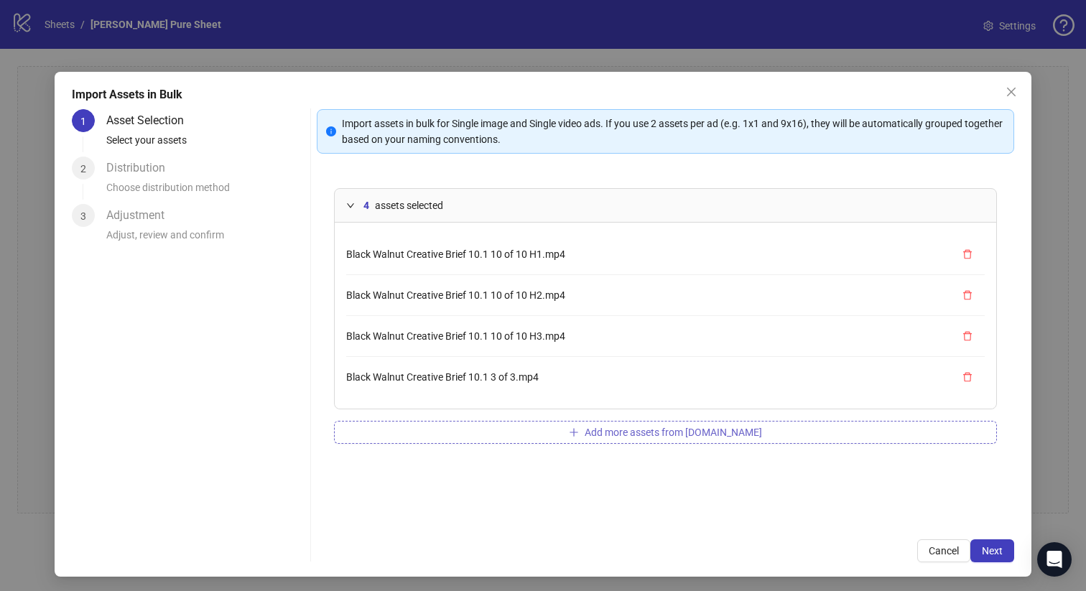
click at [520, 430] on button "Add more assets from Frame.io" at bounding box center [666, 432] width 664 height 23
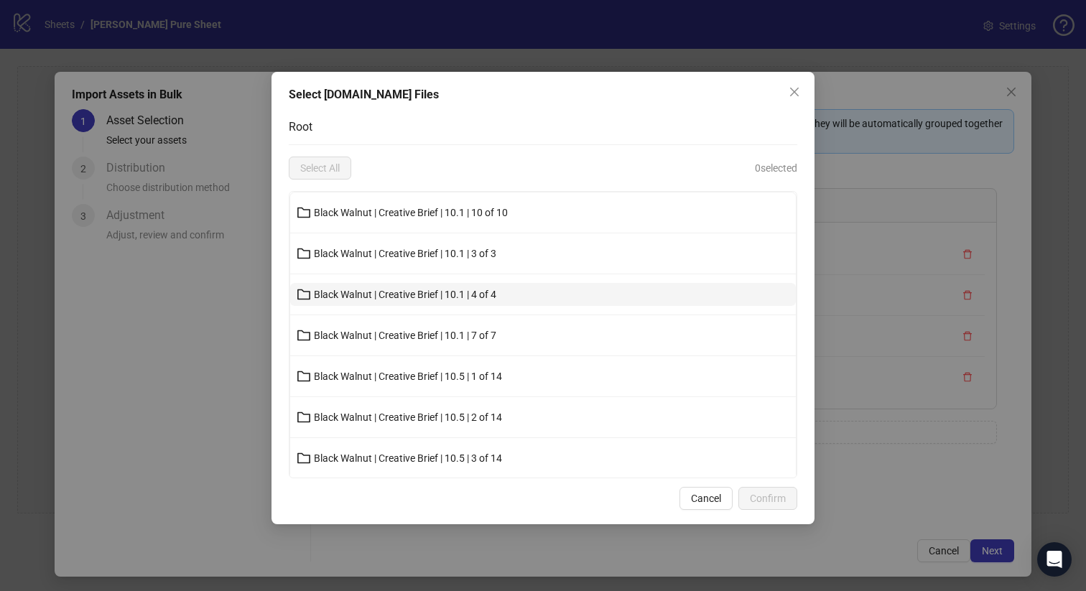
click at [449, 287] on button "Black Walnut | Creative Brief | 10.1 | 4 of 4" at bounding box center [543, 294] width 506 height 23
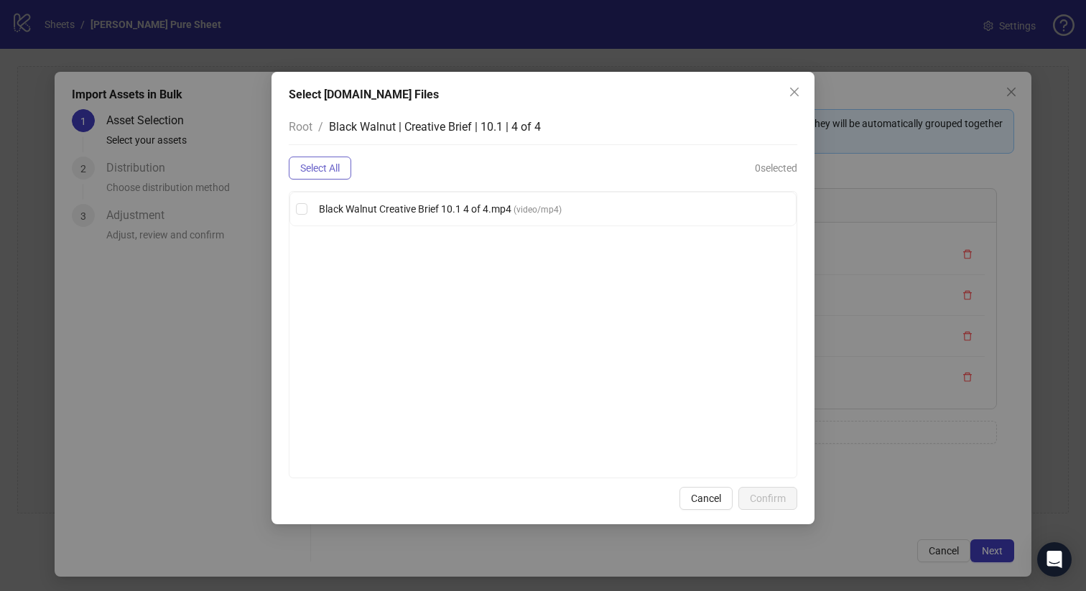
click at [344, 170] on button "Select All" at bounding box center [320, 168] width 62 height 23
click at [783, 492] on button "Confirm" at bounding box center [767, 498] width 59 height 23
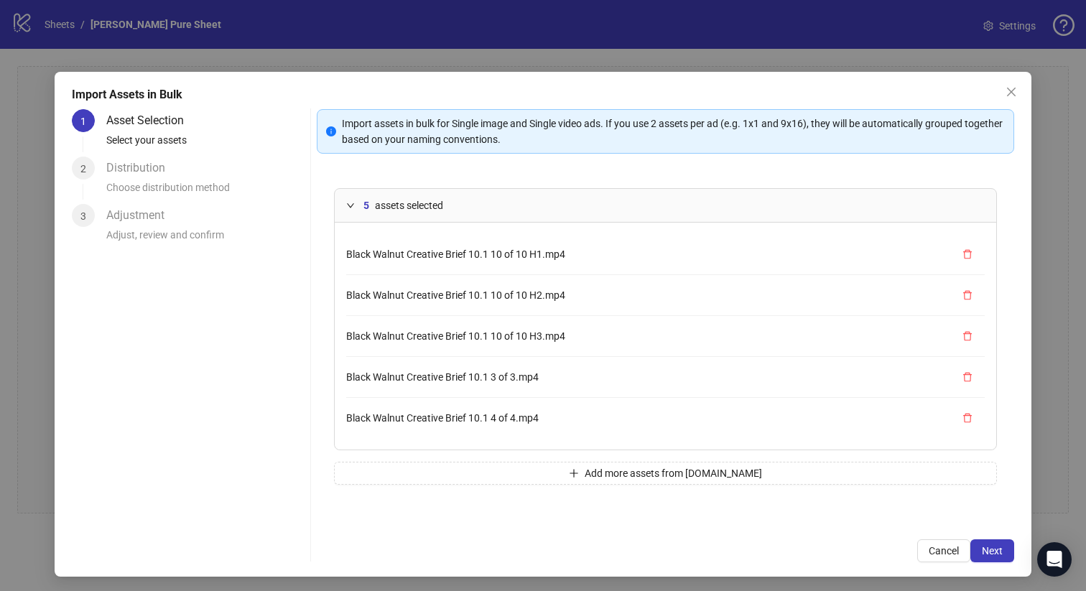
scroll to position [2, 0]
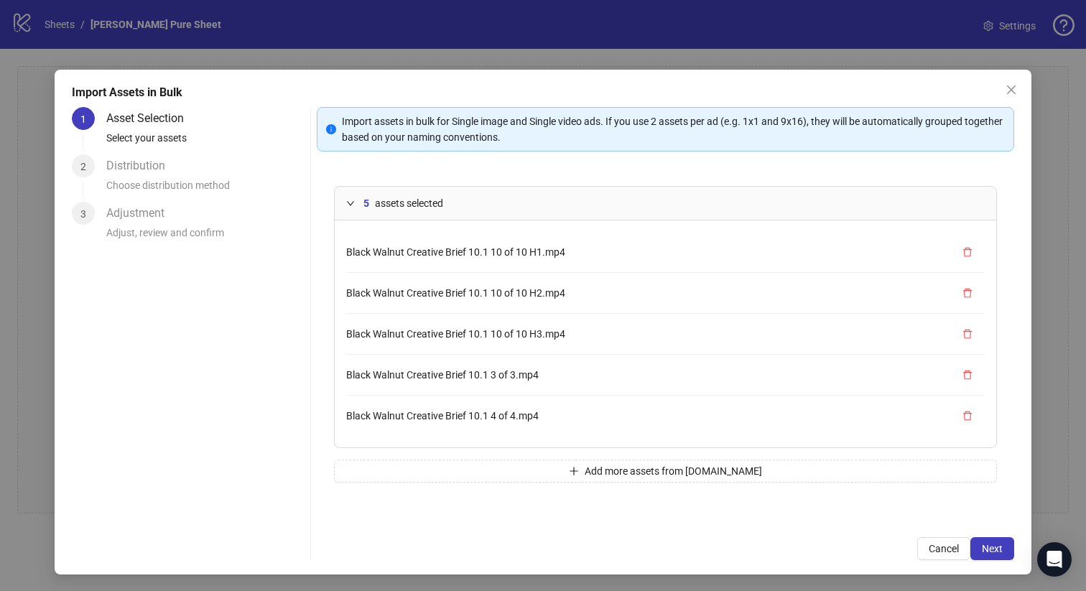
click at [483, 458] on div "5 assets selected Black Walnut Creative Brief 10.1 10 of 10 H1.mp4 Black Walnut…" at bounding box center [666, 344] width 698 height 351
click at [484, 465] on button "Add more assets from Frame.io" at bounding box center [666, 471] width 664 height 23
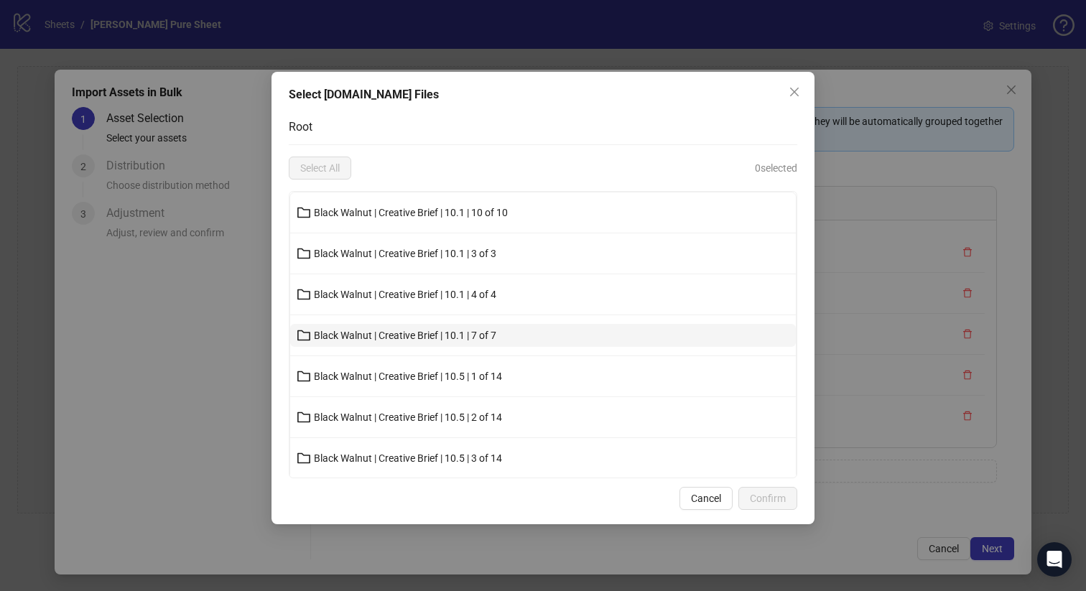
click at [449, 330] on span "Black Walnut | Creative Brief | 10.1 | 7 of 7" at bounding box center [405, 335] width 182 height 11
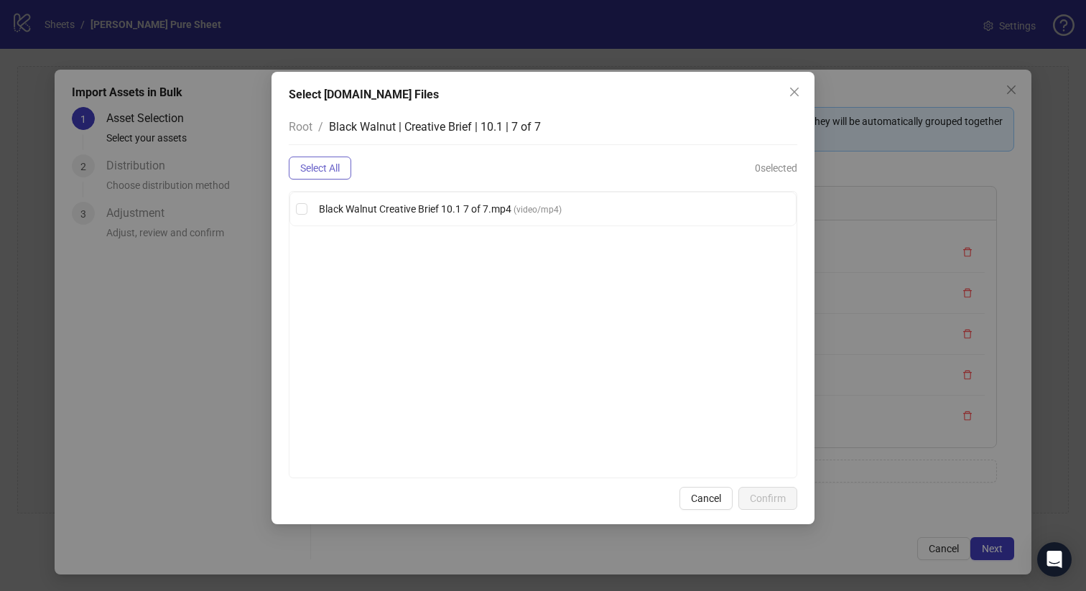
click at [337, 172] on span "Select All" at bounding box center [320, 167] width 40 height 11
click at [787, 496] on button "Confirm" at bounding box center [767, 498] width 59 height 23
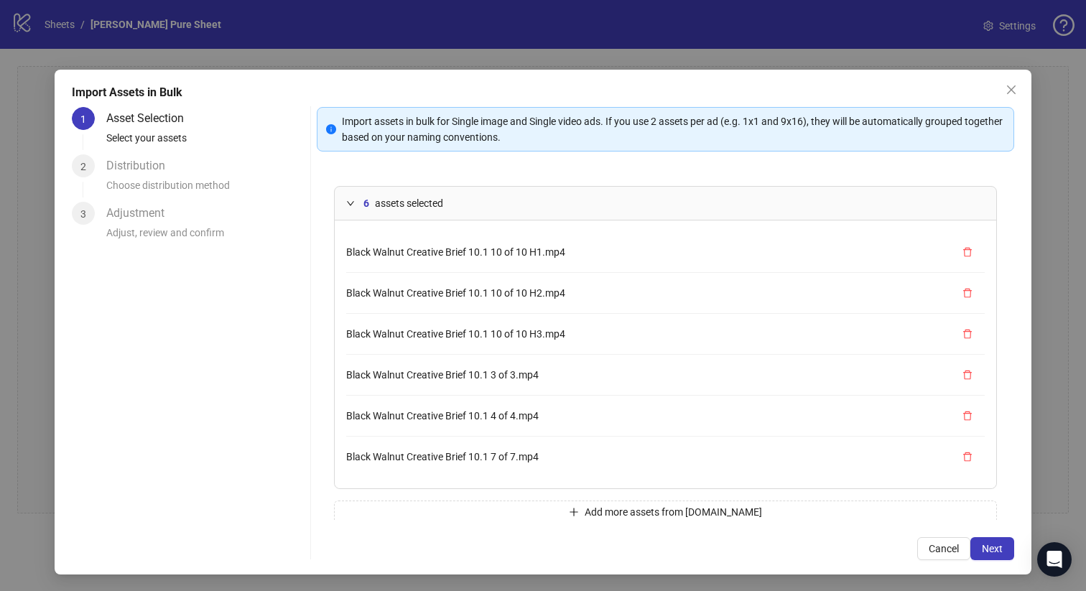
scroll to position [21, 0]
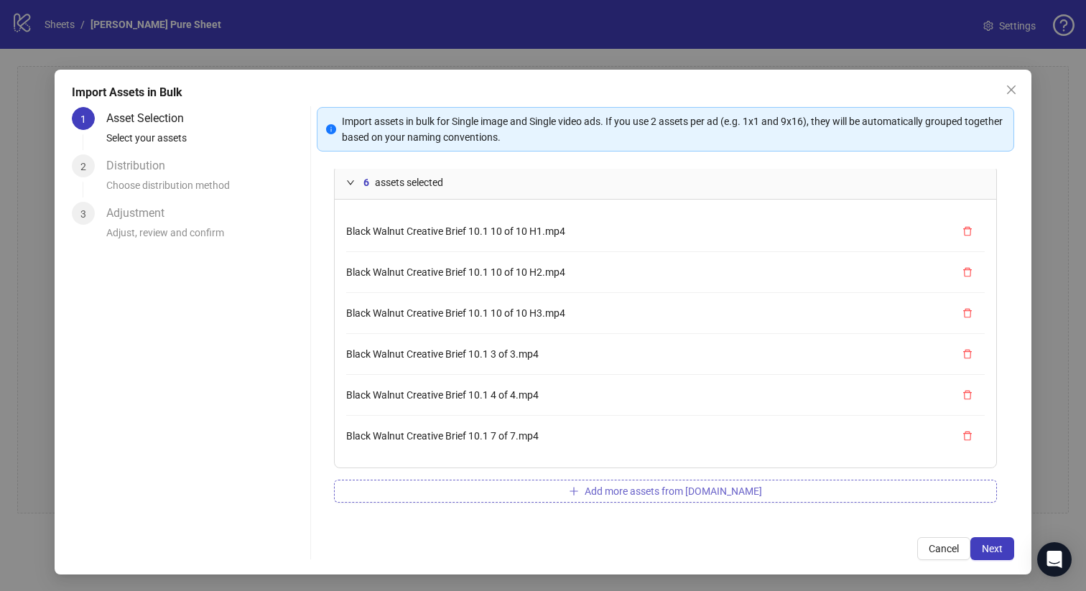
click at [491, 480] on button "Add more assets from Frame.io" at bounding box center [666, 491] width 664 height 23
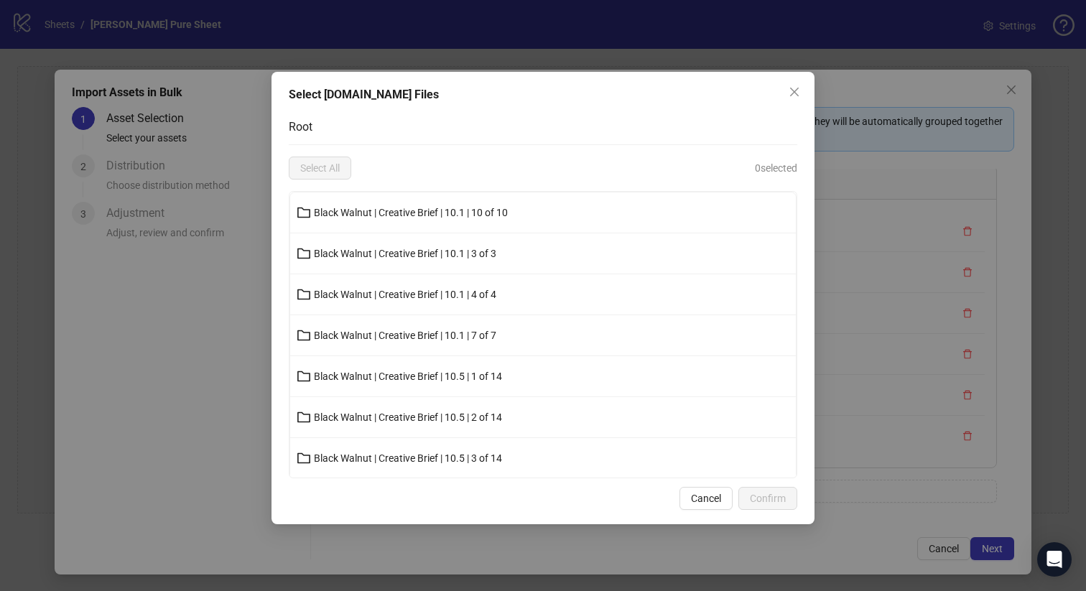
scroll to position [33, 0]
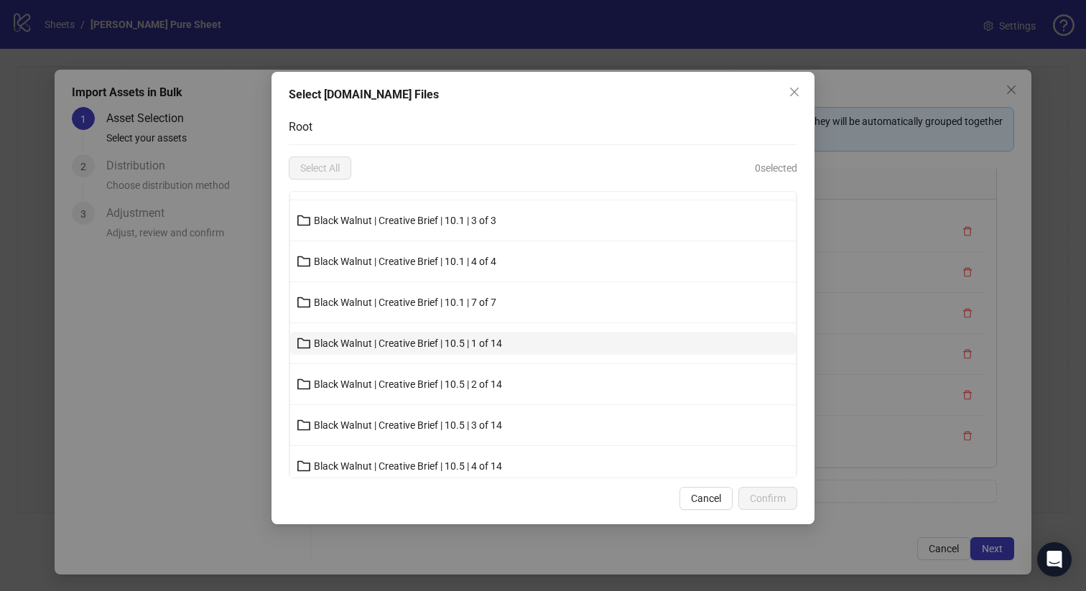
click at [457, 336] on button "Black Walnut | Creative Brief | 10.5 | 1 of 14" at bounding box center [543, 343] width 506 height 23
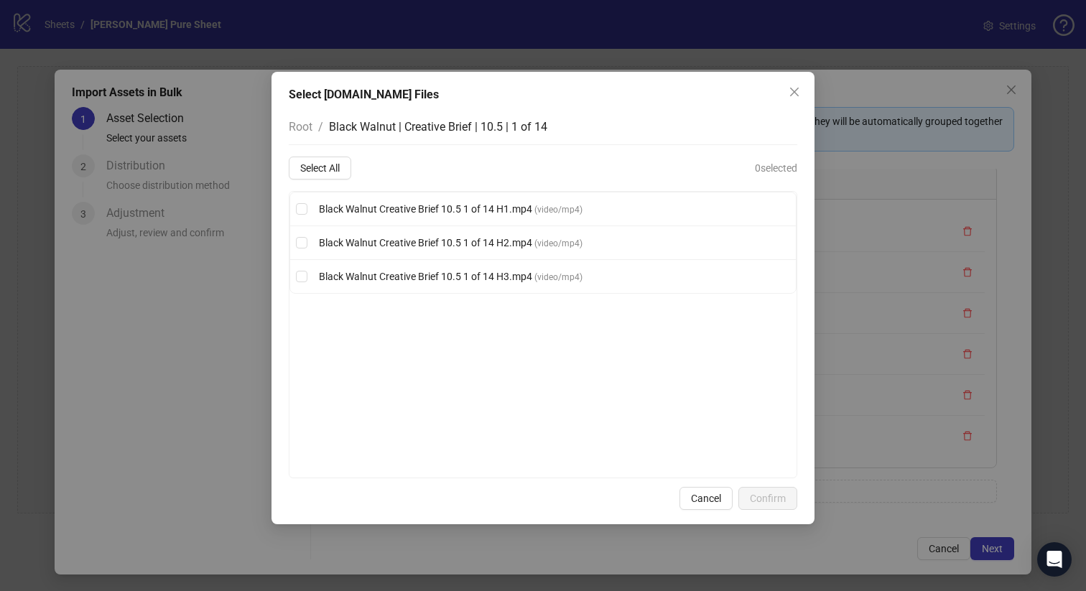
scroll to position [0, 0]
click at [336, 159] on button "Select All" at bounding box center [320, 168] width 62 height 23
click at [758, 493] on span "Confirm" at bounding box center [768, 498] width 36 height 11
click at [777, 495] on div "Select Frame.io Files Root / Black Walnut | Creative Brief | 10.5 | 1 of 14 Des…" at bounding box center [543, 295] width 1086 height 591
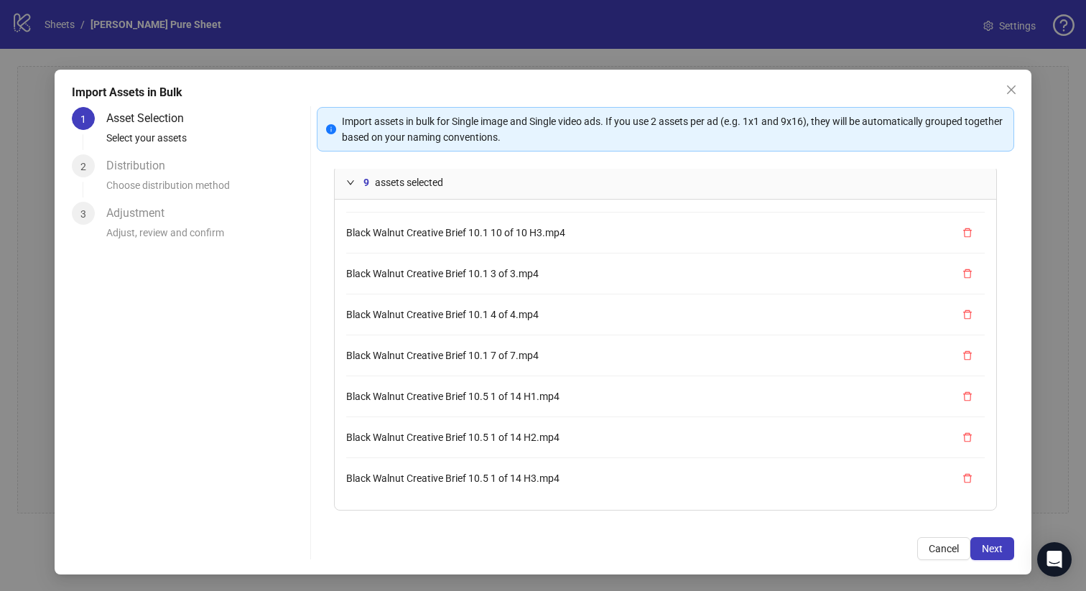
scroll to position [63, 0]
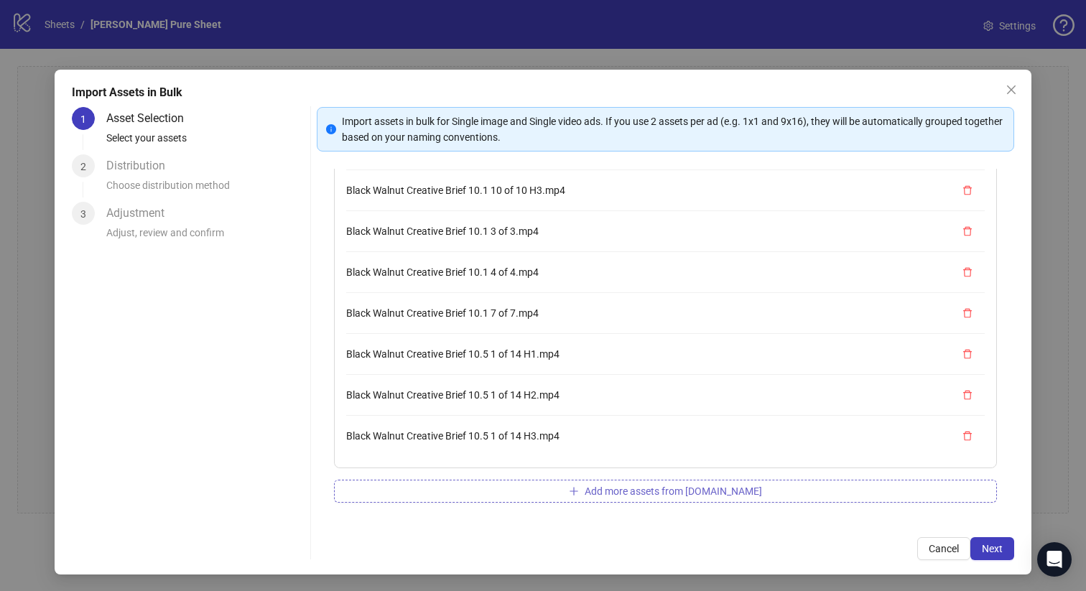
click at [650, 494] on span "Add more assets from Frame.io" at bounding box center [673, 491] width 177 height 11
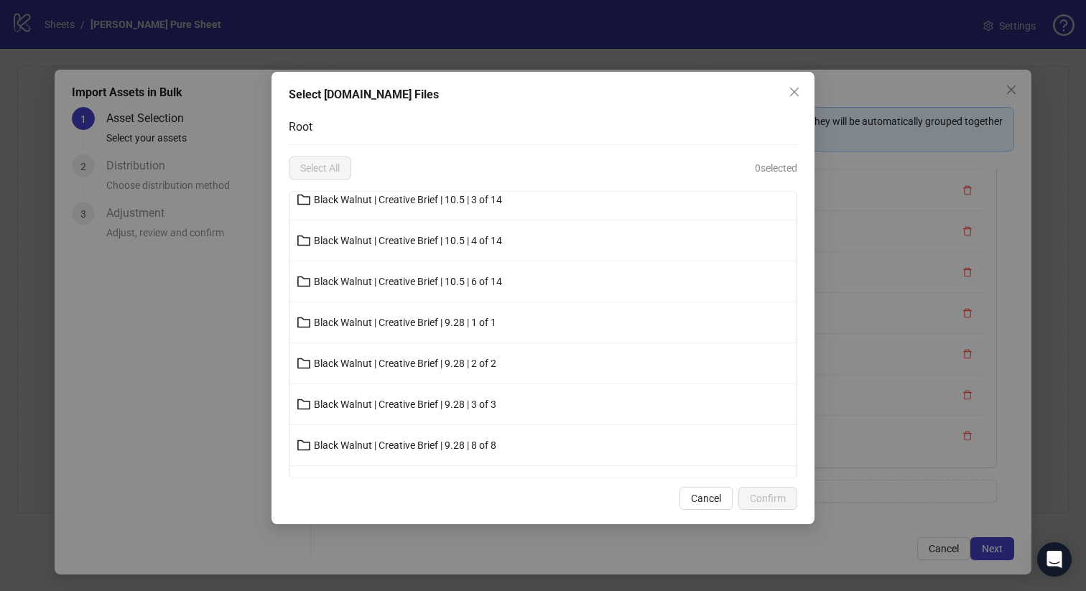
scroll to position [0, 0]
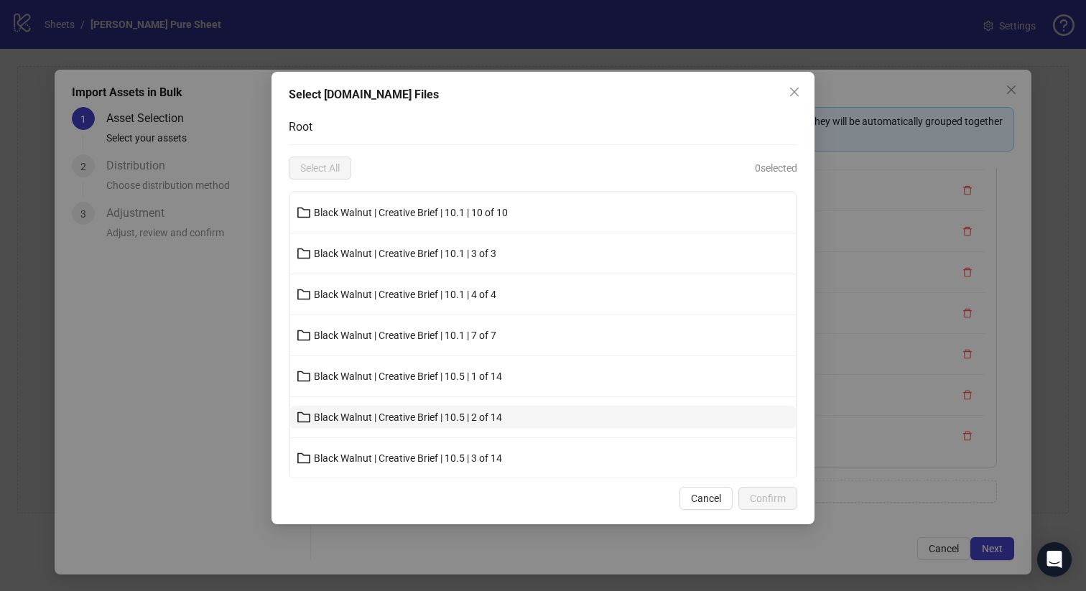
click at [505, 410] on button "Black Walnut | Creative Brief | 10.5 | 2 of 14" at bounding box center [543, 417] width 506 height 23
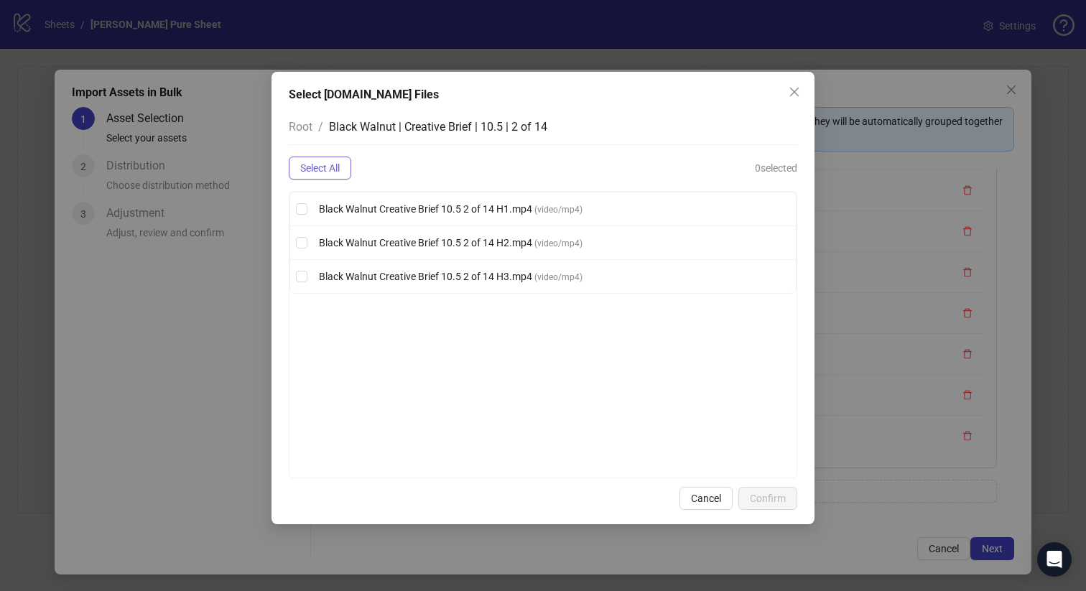
click at [341, 161] on button "Select All" at bounding box center [320, 168] width 62 height 23
click at [763, 502] on span "Confirm" at bounding box center [768, 498] width 36 height 11
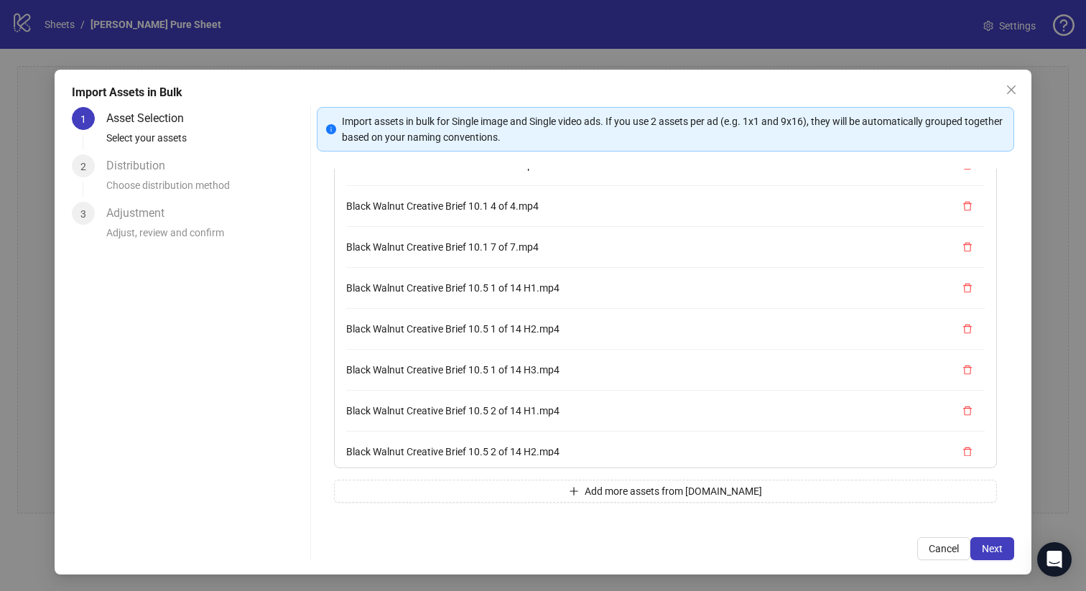
scroll to position [203, 0]
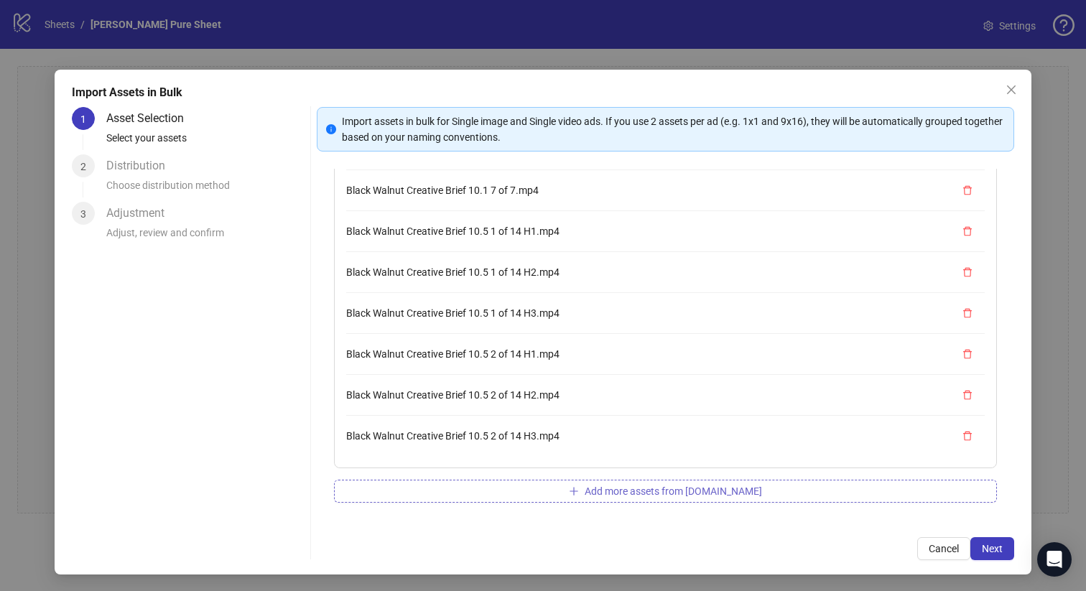
click at [613, 486] on span "Add more assets from Frame.io" at bounding box center [673, 491] width 177 height 11
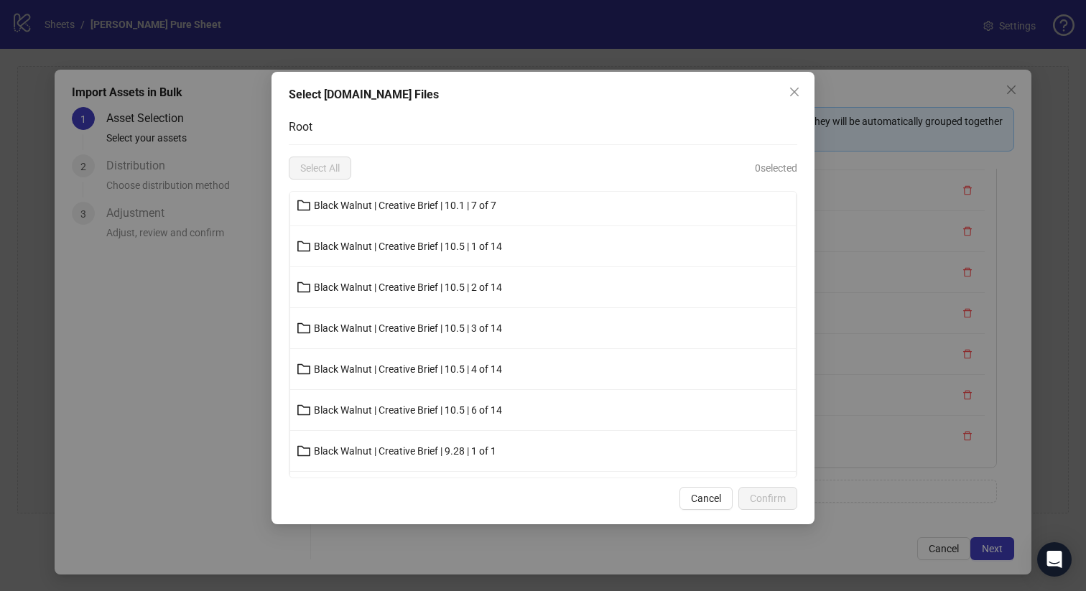
scroll to position [210, 0]
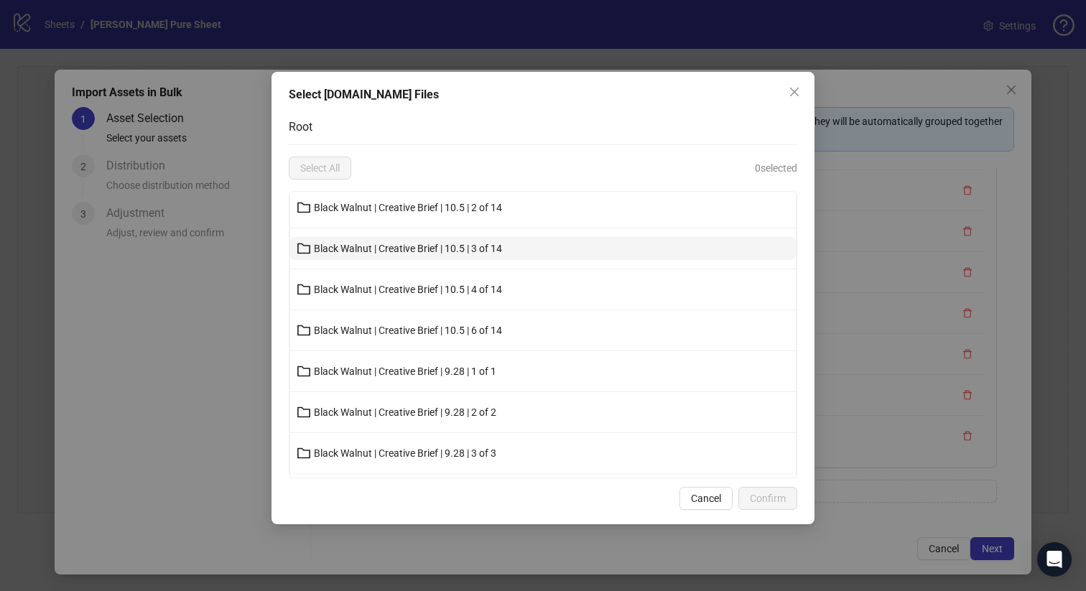
click at [495, 241] on button "Black Walnut | Creative Brief | 10.5 | 3 of 14" at bounding box center [543, 248] width 506 height 23
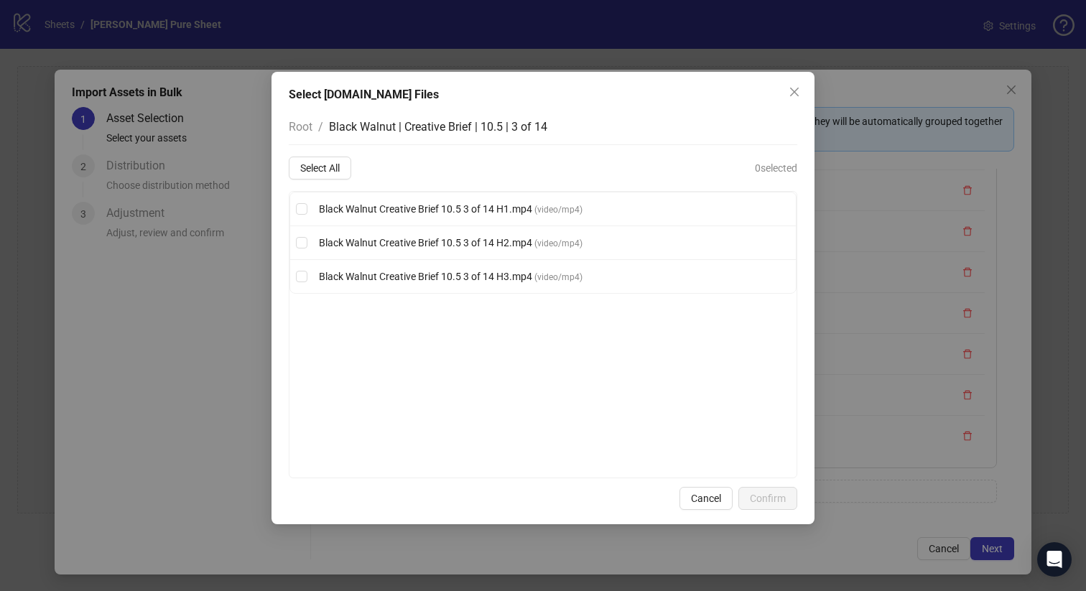
scroll to position [0, 0]
click at [333, 167] on span "Select All" at bounding box center [320, 167] width 40 height 11
click at [764, 501] on span "Confirm" at bounding box center [768, 498] width 36 height 11
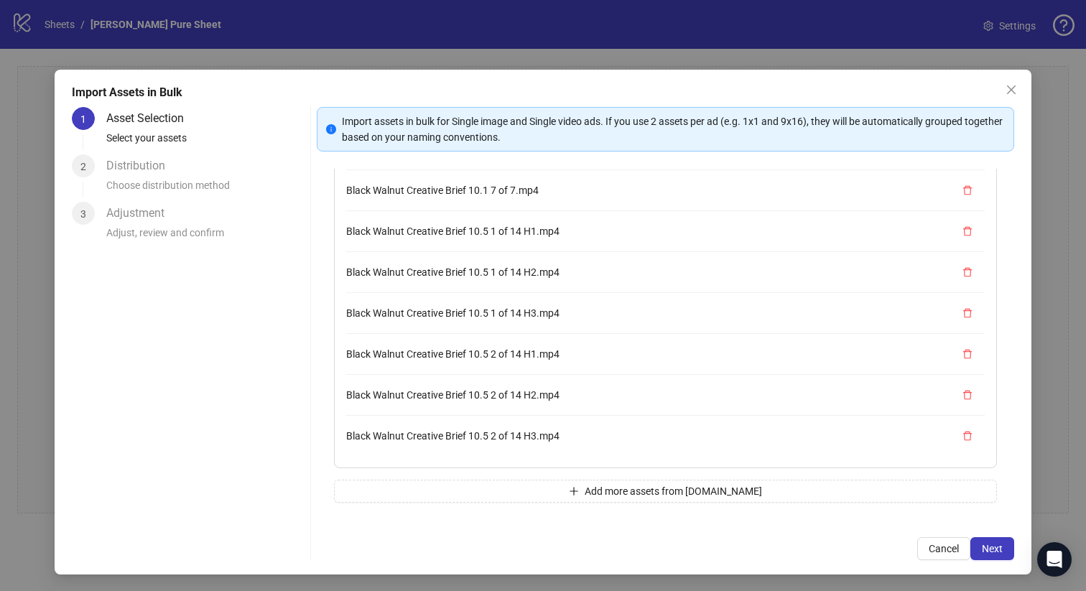
scroll to position [326, 0]
click at [550, 493] on button "Add more assets from Frame.io" at bounding box center [666, 491] width 664 height 23
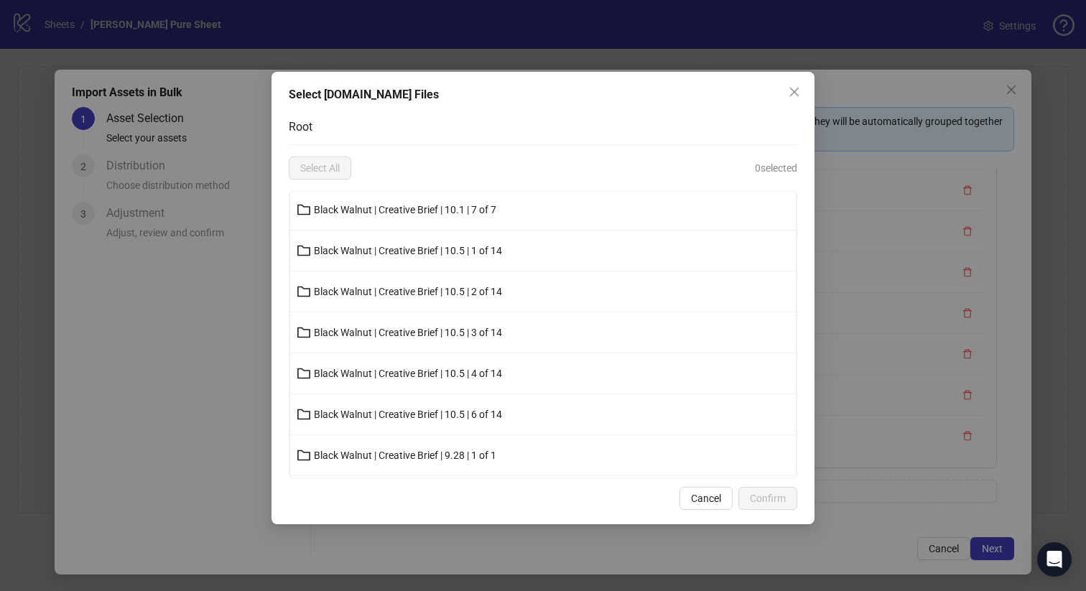
scroll to position [130, 0]
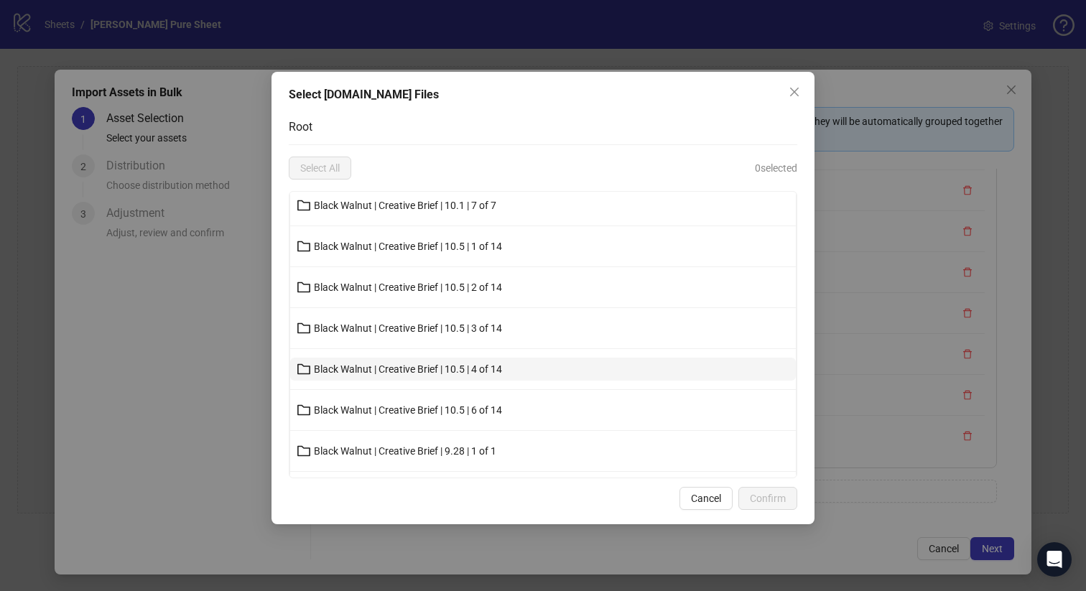
click at [495, 366] on span "Black Walnut | Creative Brief | 10.5 | 4 of 14" at bounding box center [408, 368] width 188 height 11
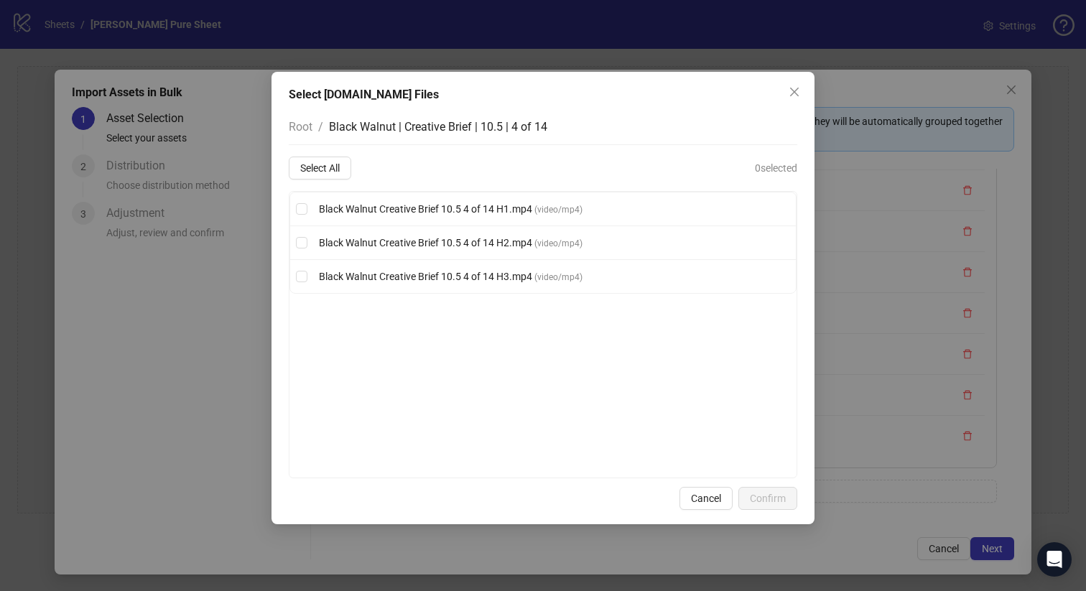
scroll to position [0, 0]
click at [323, 168] on span "Select All" at bounding box center [320, 167] width 40 height 11
click at [766, 500] on span "Confirm" at bounding box center [768, 498] width 36 height 11
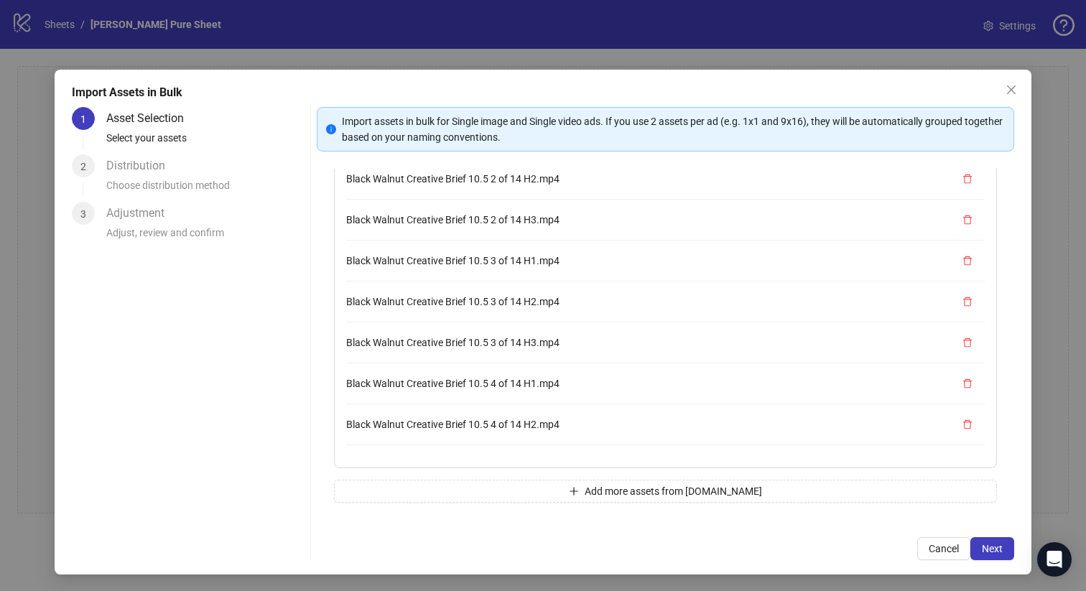
scroll to position [449, 0]
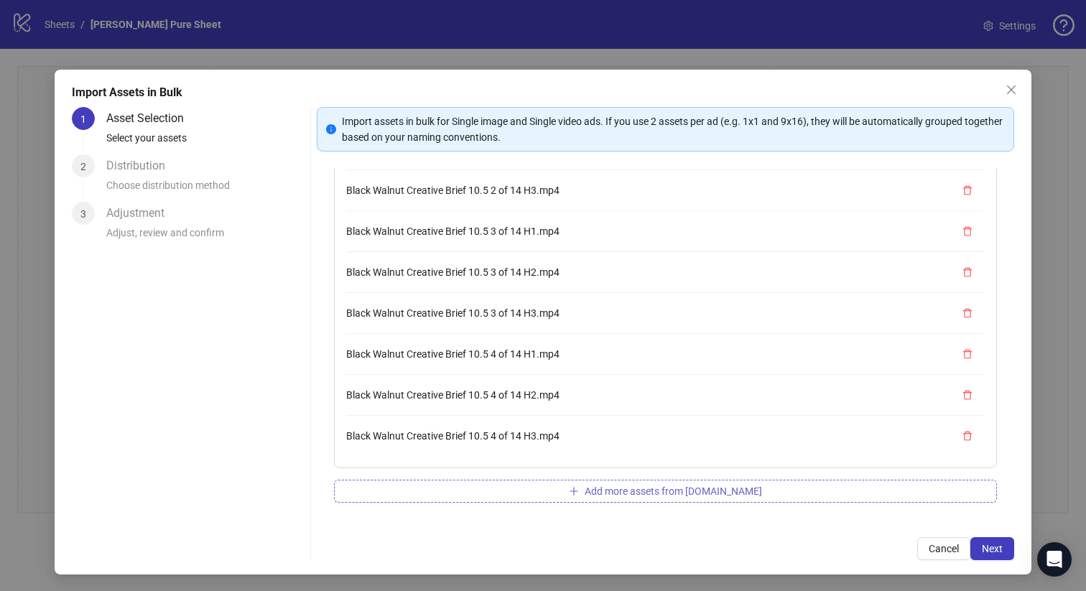
click at [534, 490] on button "Add more assets from Frame.io" at bounding box center [666, 491] width 664 height 23
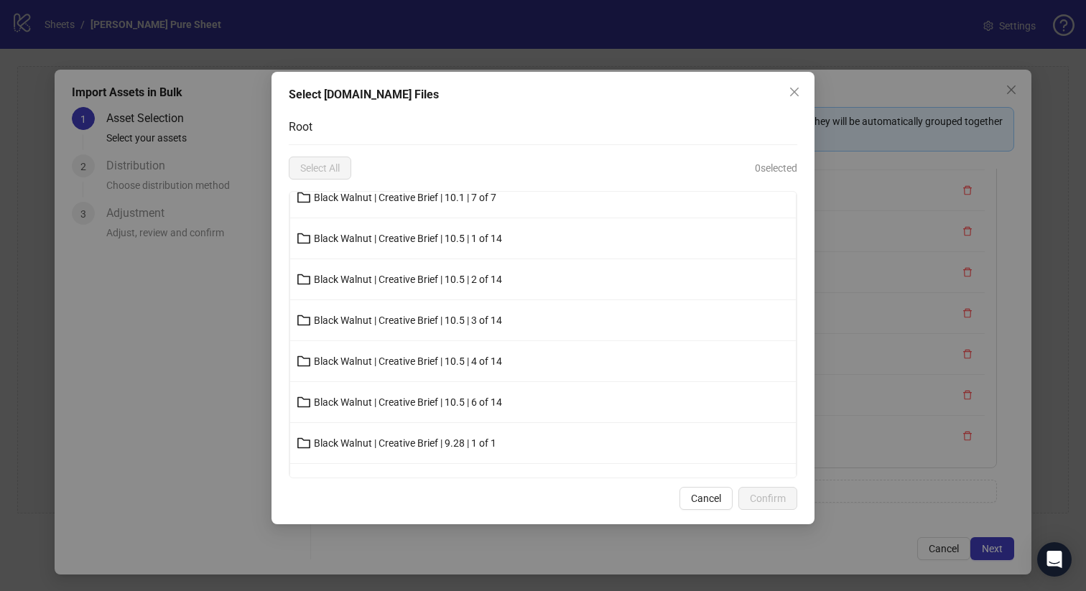
scroll to position [173, 0]
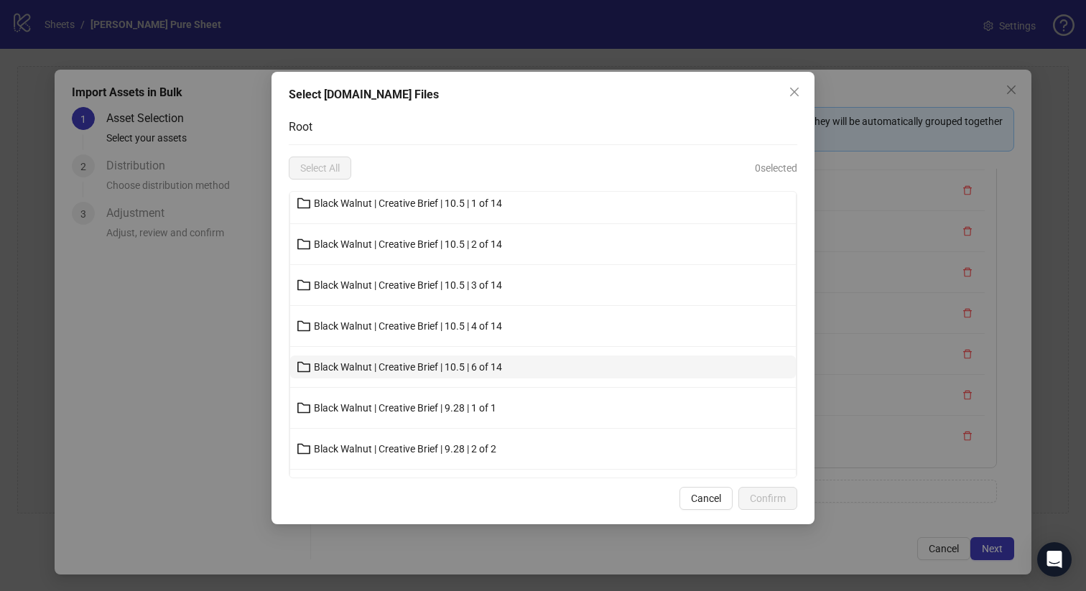
click at [492, 361] on span "Black Walnut | Creative Brief | 10.5 | 6 of 14" at bounding box center [408, 366] width 188 height 11
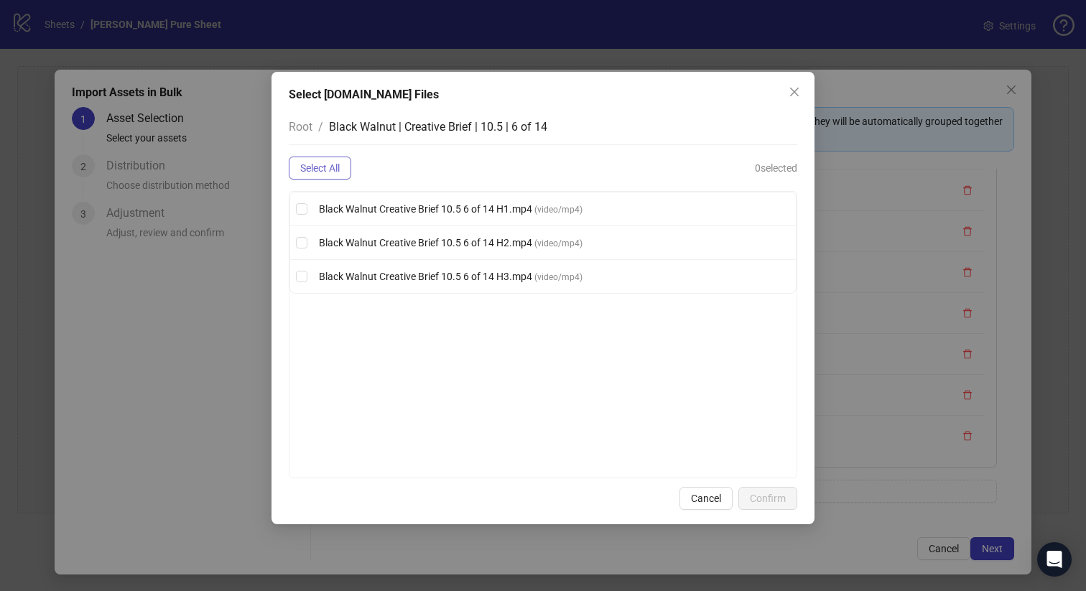
click at [345, 173] on button "Select All" at bounding box center [320, 168] width 62 height 23
click at [767, 502] on span "Confirm" at bounding box center [768, 498] width 36 height 11
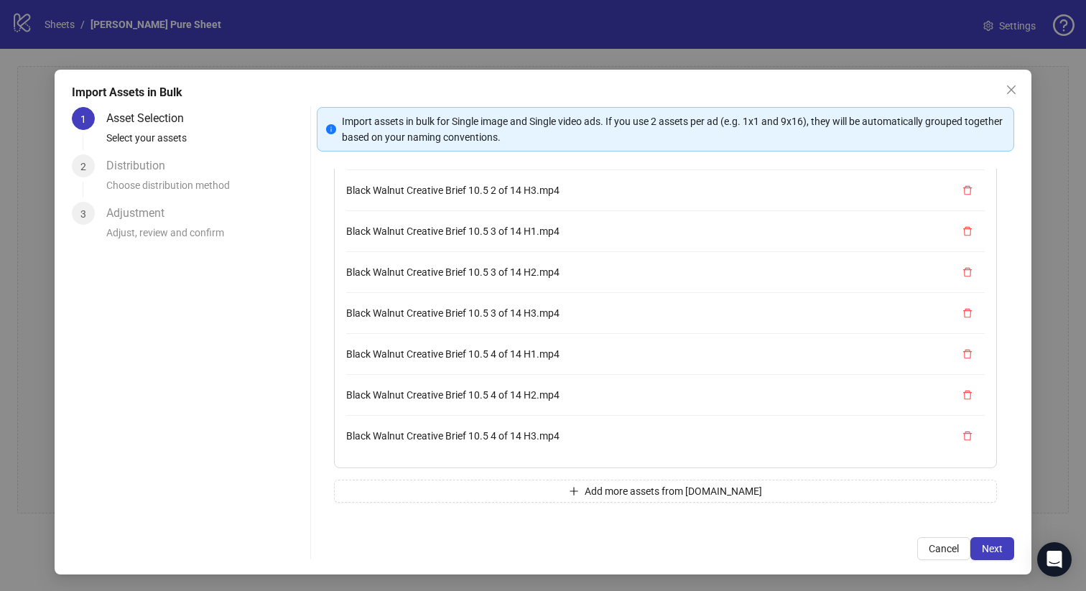
scroll to position [572, 0]
click at [554, 486] on button "Add more assets from Frame.io" at bounding box center [666, 491] width 664 height 23
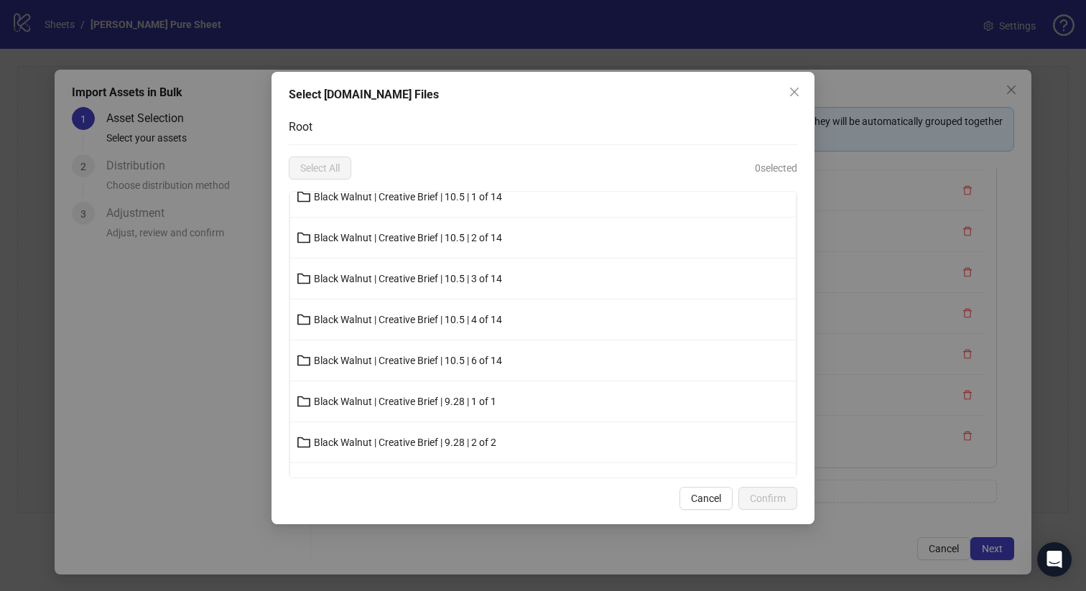
scroll to position [182, 0]
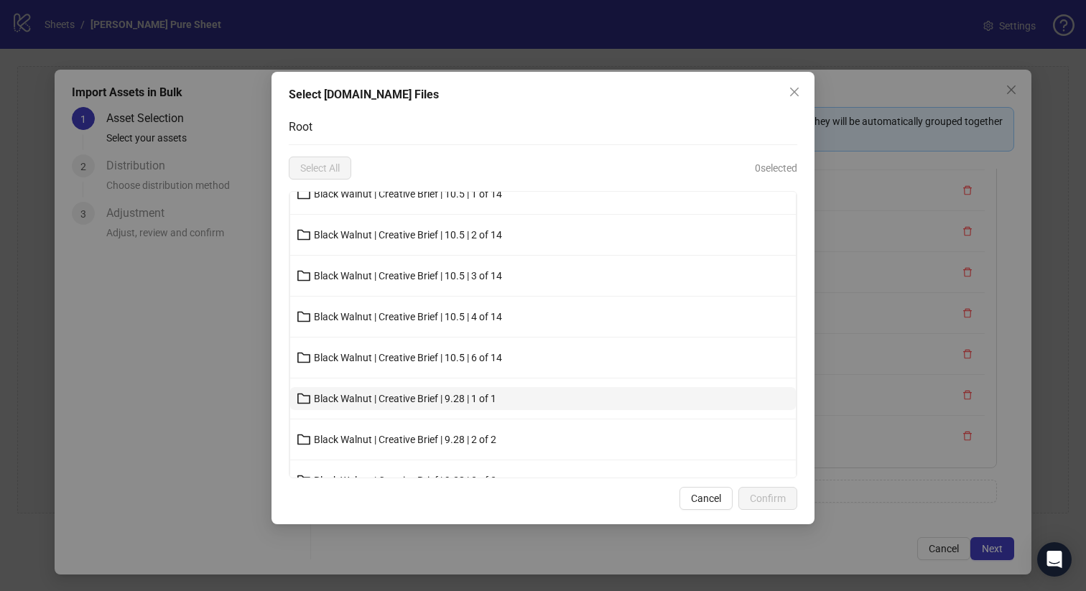
click at [524, 403] on button "Black Walnut | Creative Brief | 9.28 | 1 of 1" at bounding box center [543, 398] width 506 height 23
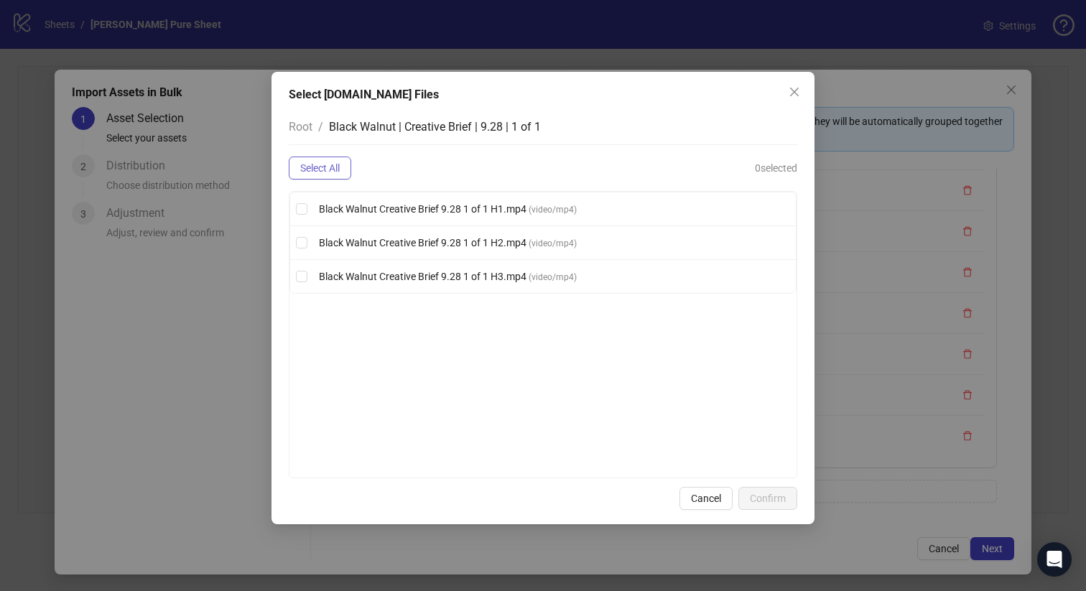
click at [309, 171] on span "Select All" at bounding box center [320, 167] width 40 height 11
click at [777, 504] on button "Confirm" at bounding box center [767, 498] width 59 height 23
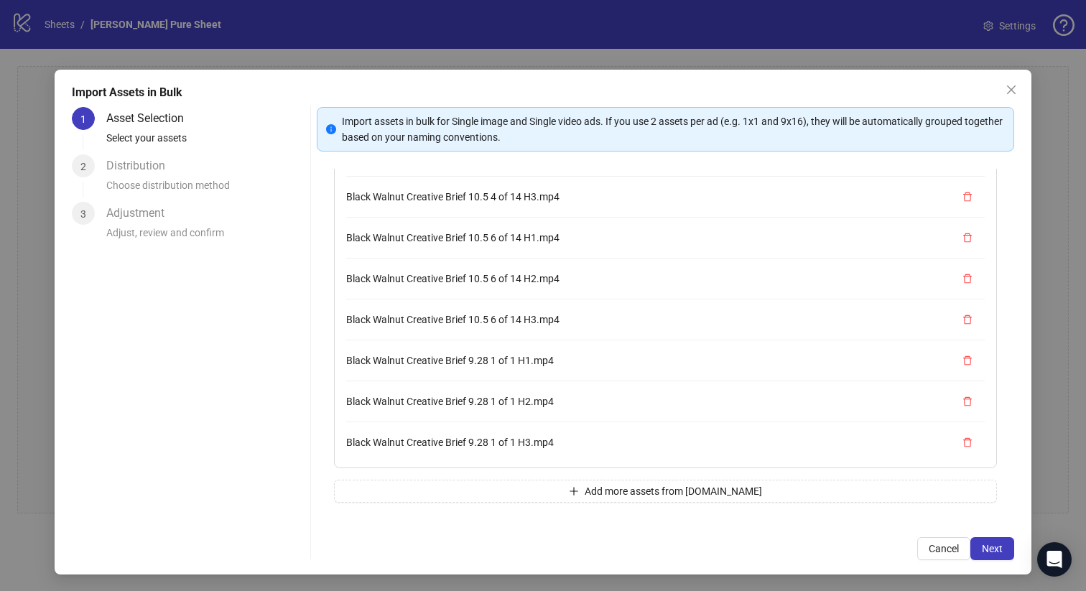
scroll to position [695, 0]
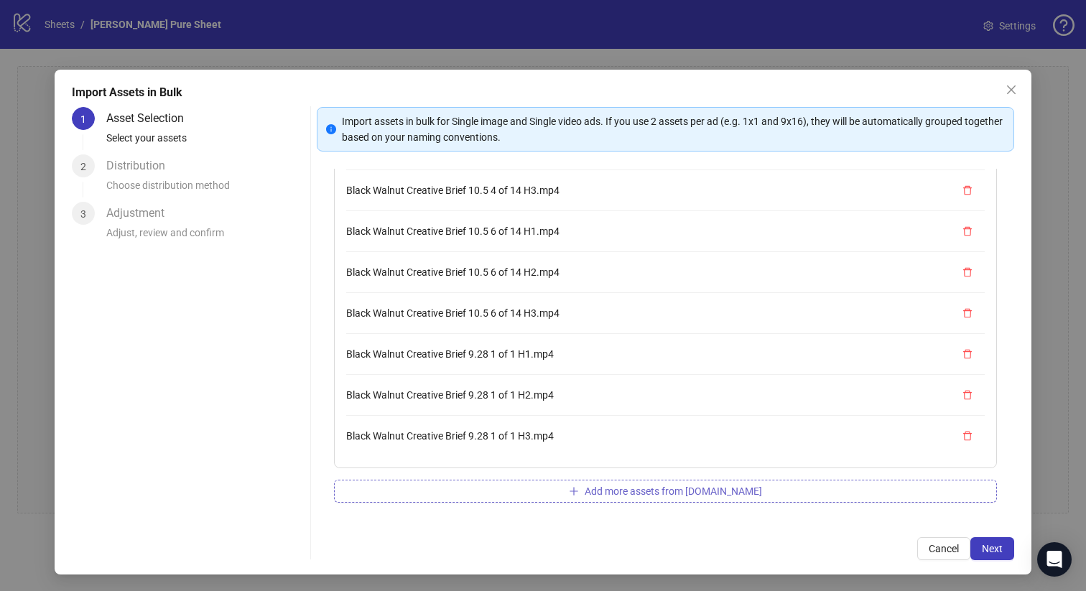
click at [539, 493] on button "Add more assets from Frame.io" at bounding box center [666, 491] width 664 height 23
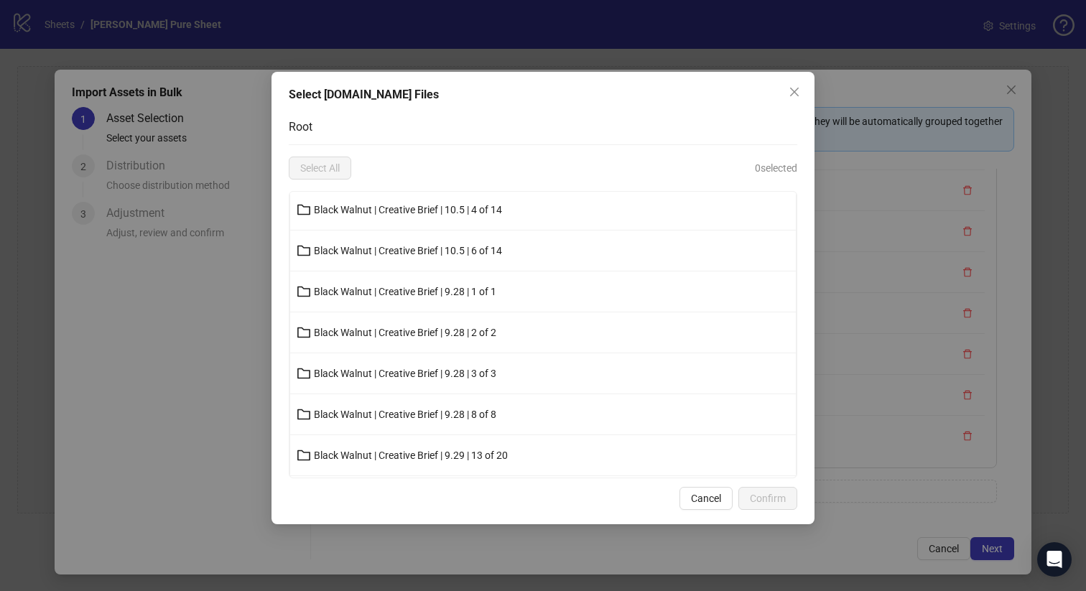
scroll to position [297, 0]
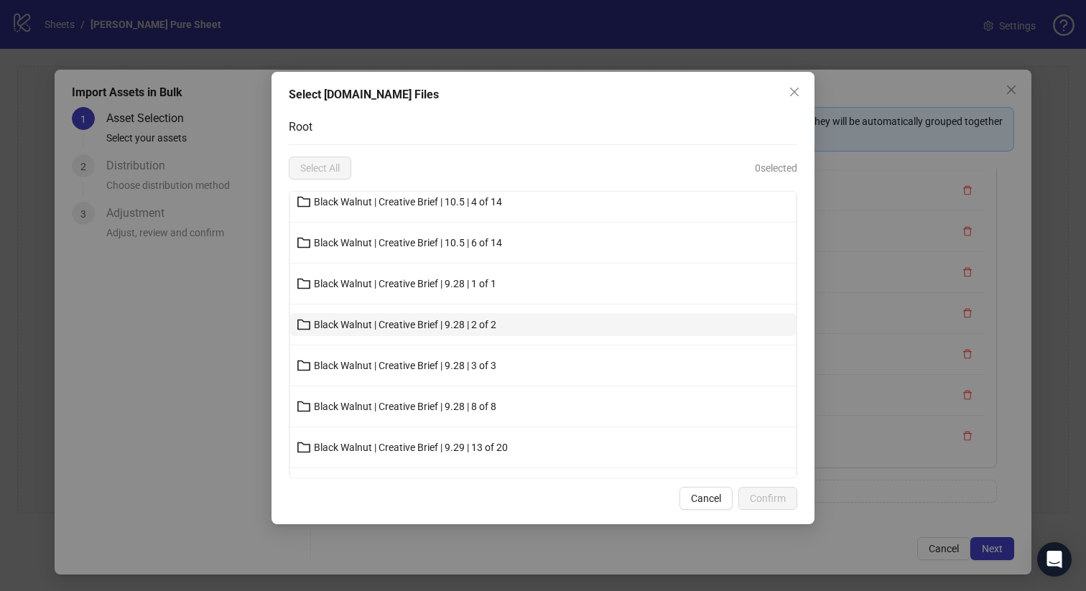
click at [504, 325] on button "Black Walnut | Creative Brief | 9.28 | 2 of 2" at bounding box center [543, 324] width 506 height 23
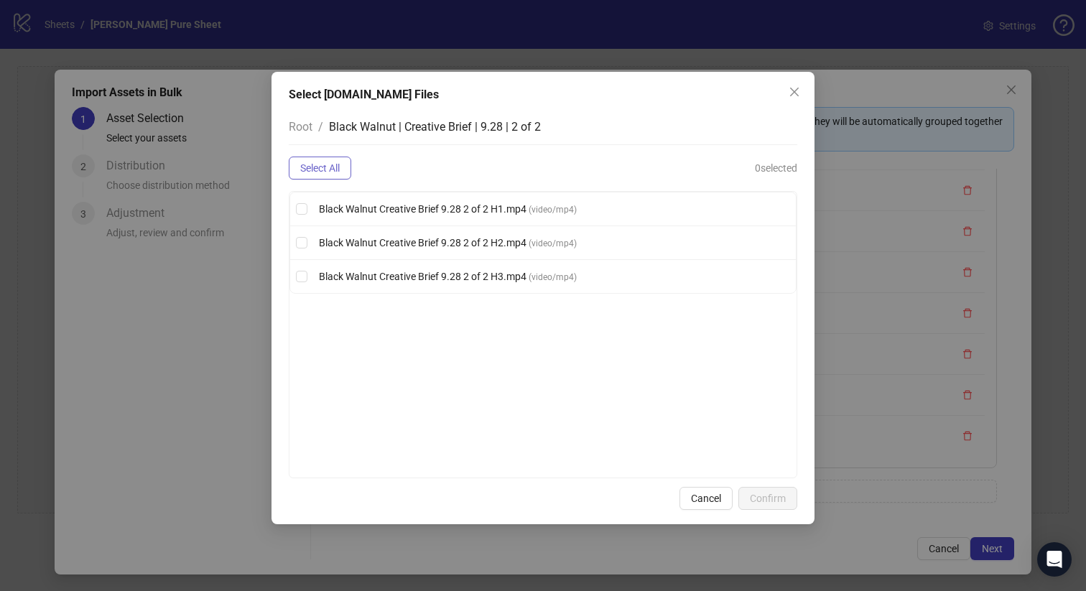
click at [327, 170] on span "Select All" at bounding box center [320, 167] width 40 height 11
click at [768, 496] on span "Confirm" at bounding box center [768, 498] width 36 height 11
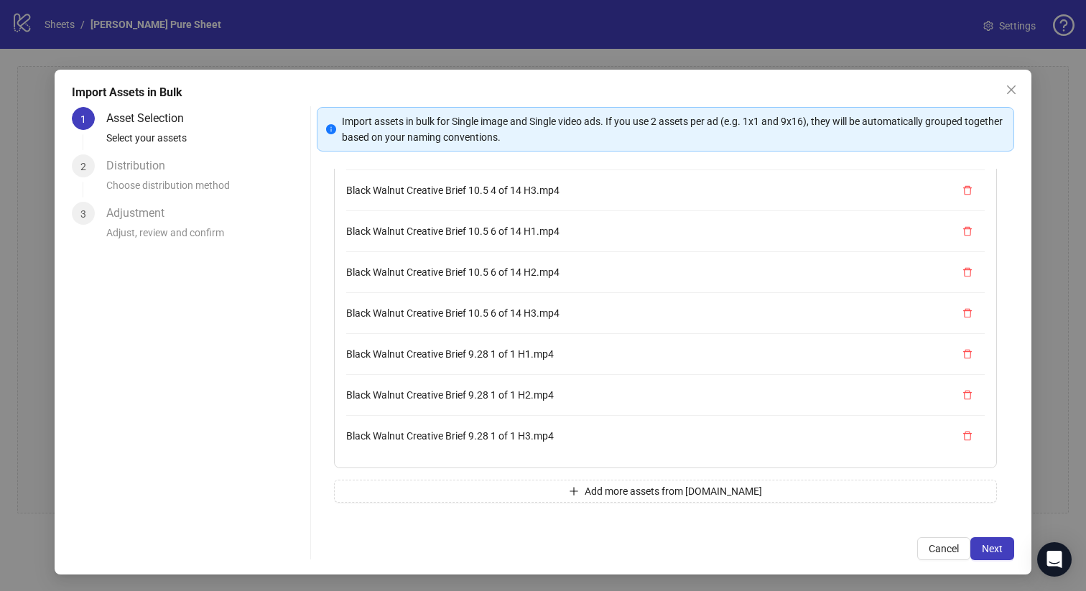
scroll to position [817, 0]
click at [574, 486] on button "Add more assets from Frame.io" at bounding box center [666, 491] width 664 height 23
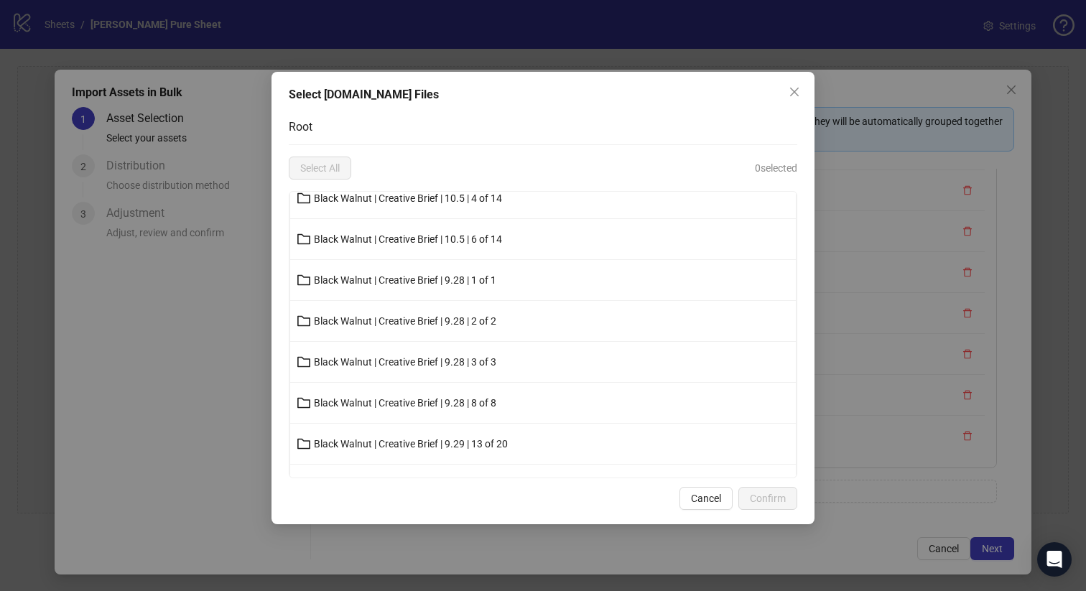
scroll to position [312, 0]
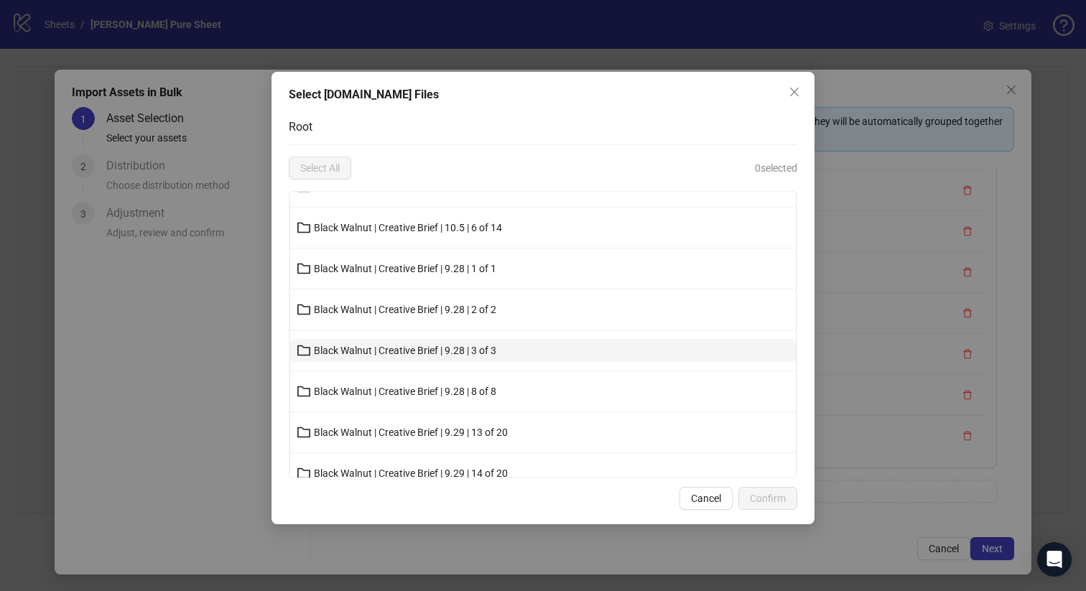
click at [524, 348] on button "Black Walnut | Creative Brief | 9.28 | 3 of 3" at bounding box center [543, 350] width 506 height 23
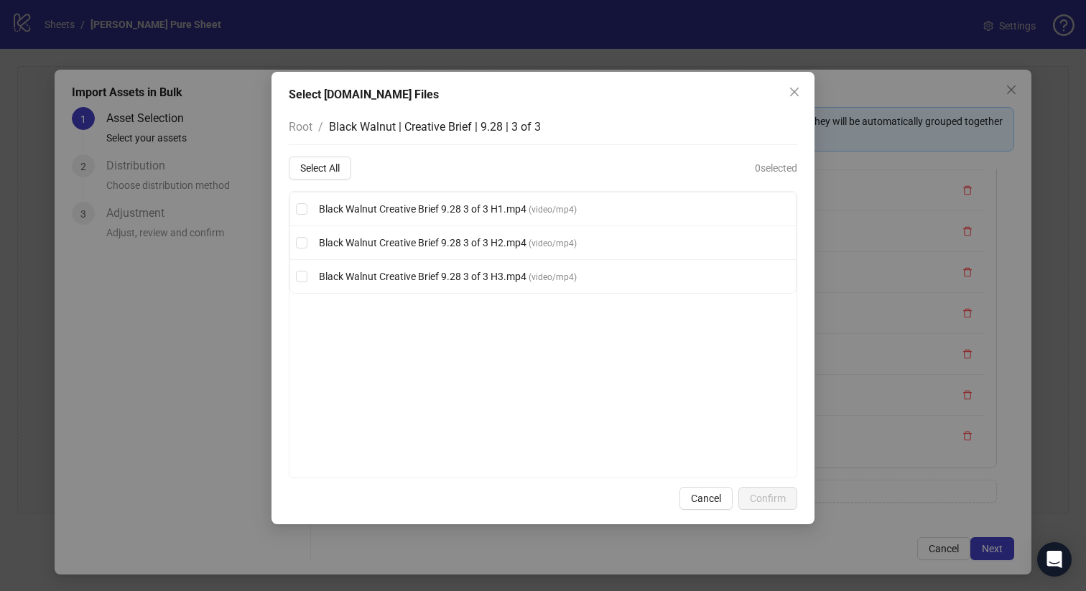
scroll to position [0, 0]
click at [335, 168] on span "Select All" at bounding box center [320, 167] width 40 height 11
click at [757, 493] on span "Confirm" at bounding box center [768, 498] width 36 height 11
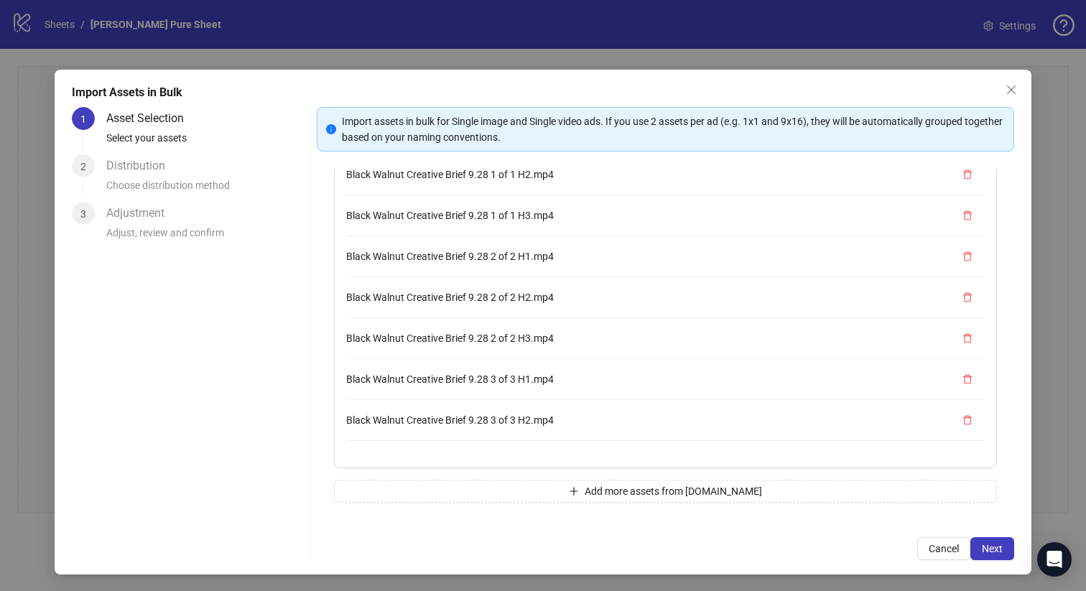
scroll to position [940, 0]
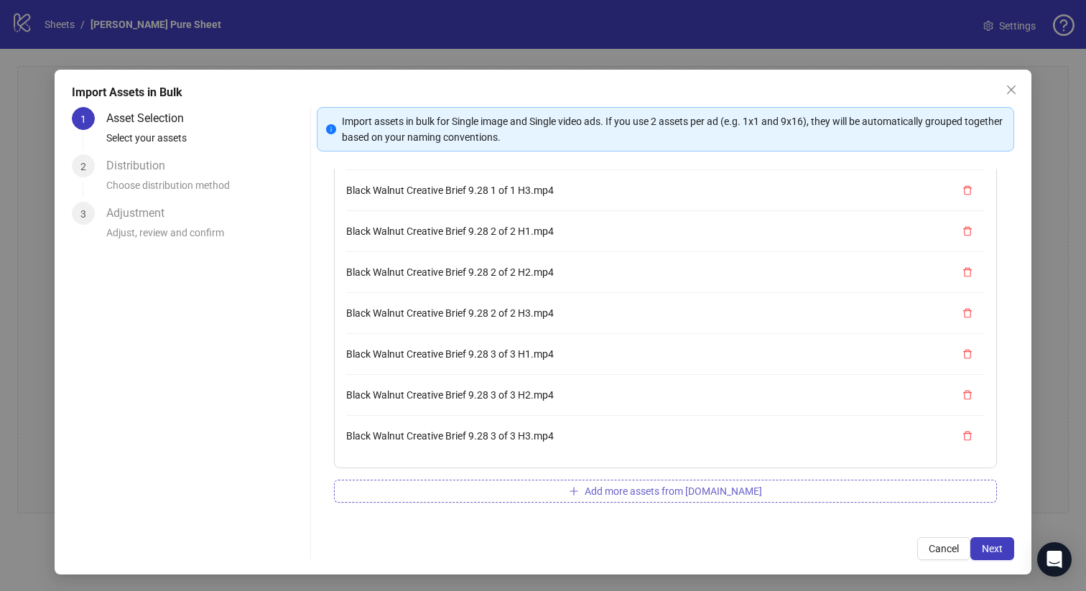
click at [555, 486] on button "Add more assets from Frame.io" at bounding box center [666, 491] width 664 height 23
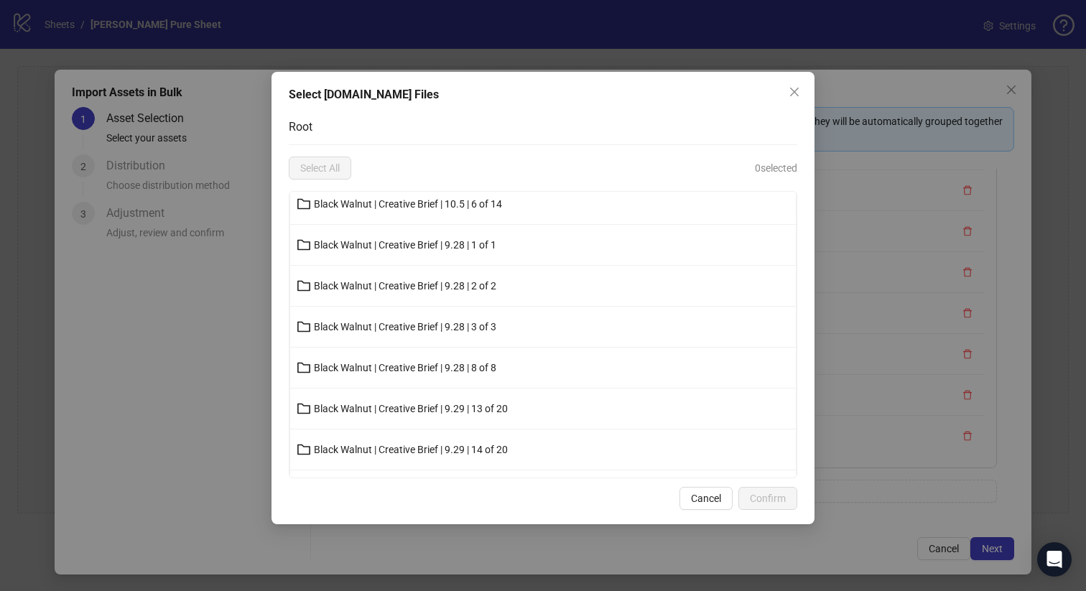
scroll to position [342, 0]
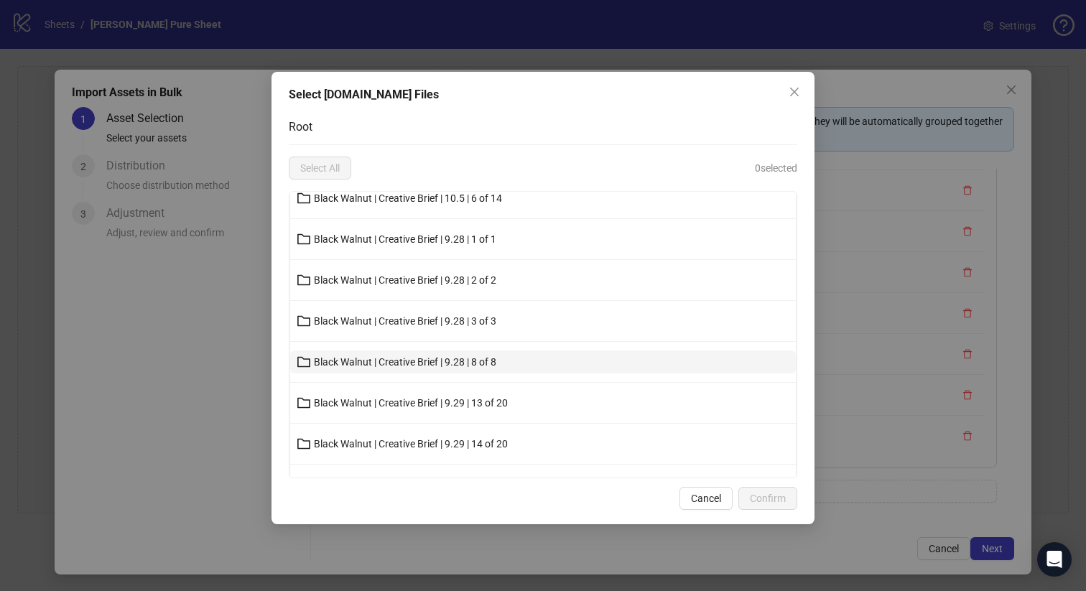
click at [537, 358] on button "Black Walnut | Creative Brief | 9.28 | 8 of 8" at bounding box center [543, 362] width 506 height 23
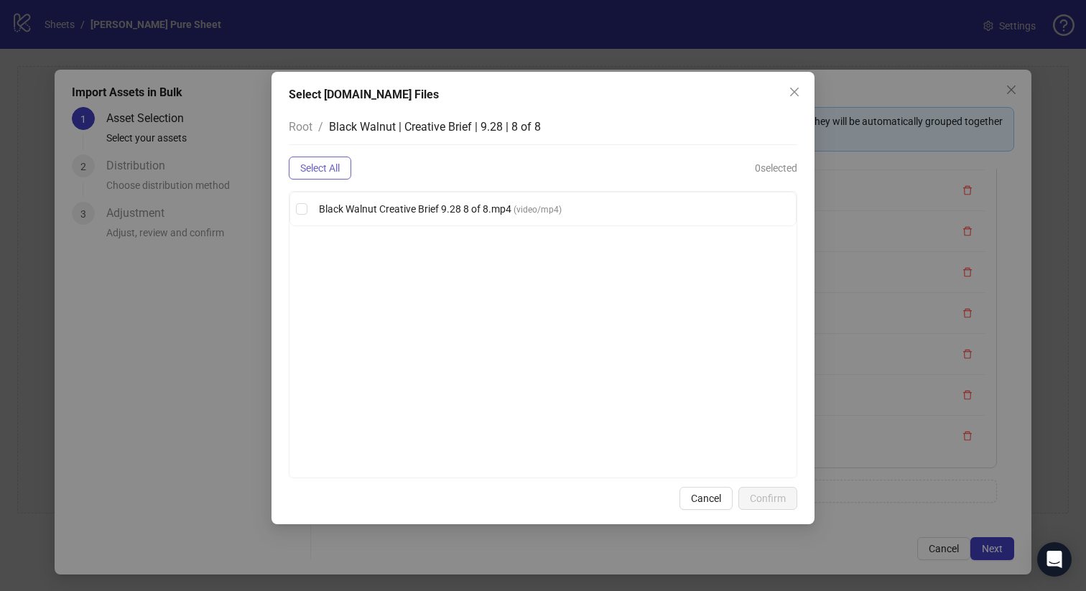
click at [335, 166] on span "Select All" at bounding box center [320, 167] width 40 height 11
click at [769, 501] on span "Confirm" at bounding box center [768, 498] width 36 height 11
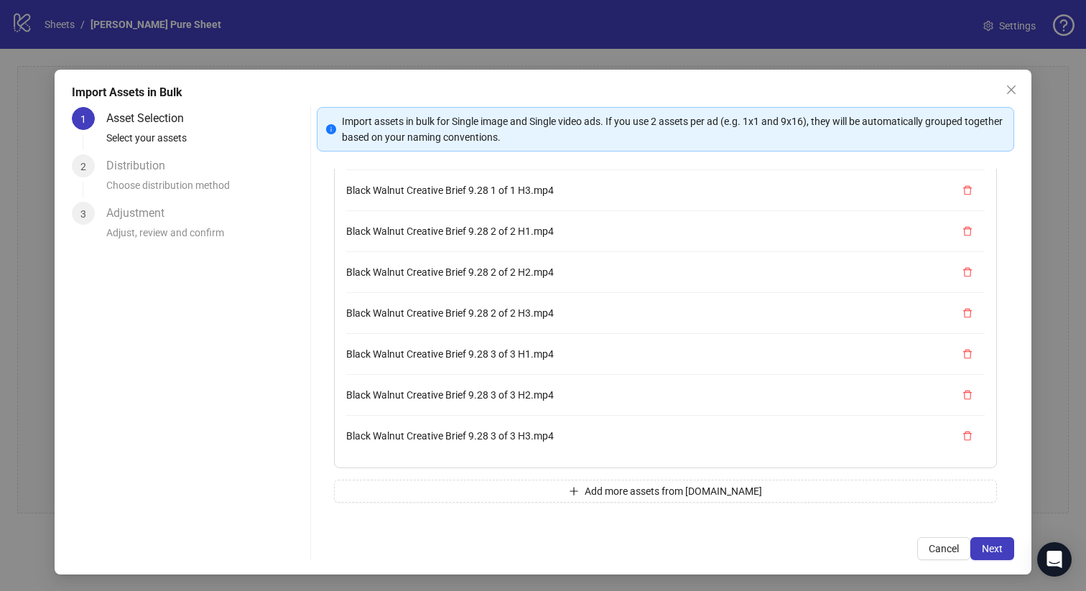
scroll to position [981, 0]
click at [501, 494] on button "Add more assets from Frame.io" at bounding box center [666, 491] width 664 height 23
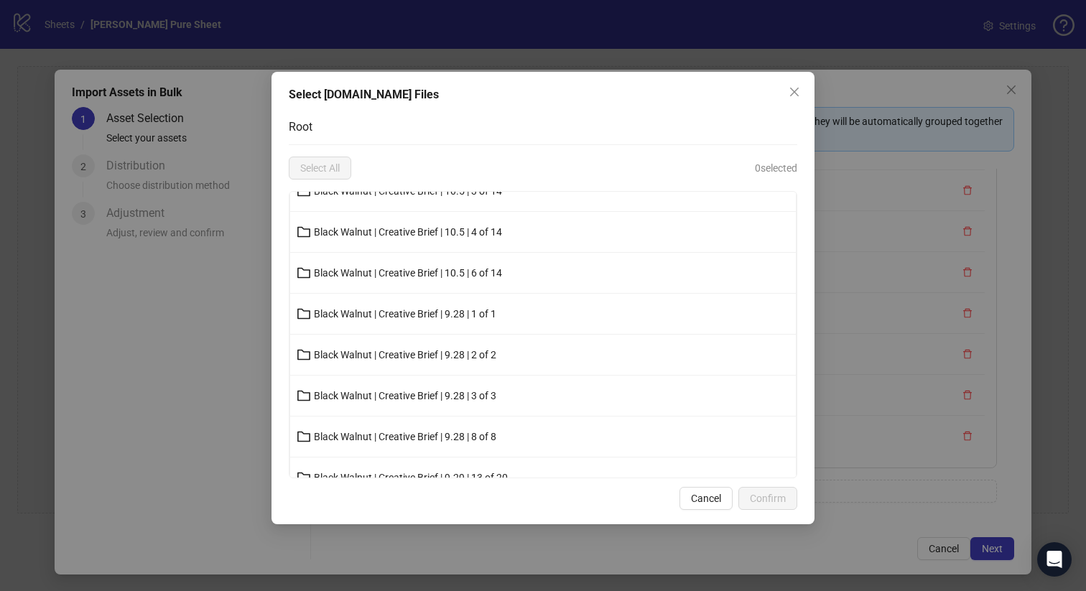
scroll to position [370, 0]
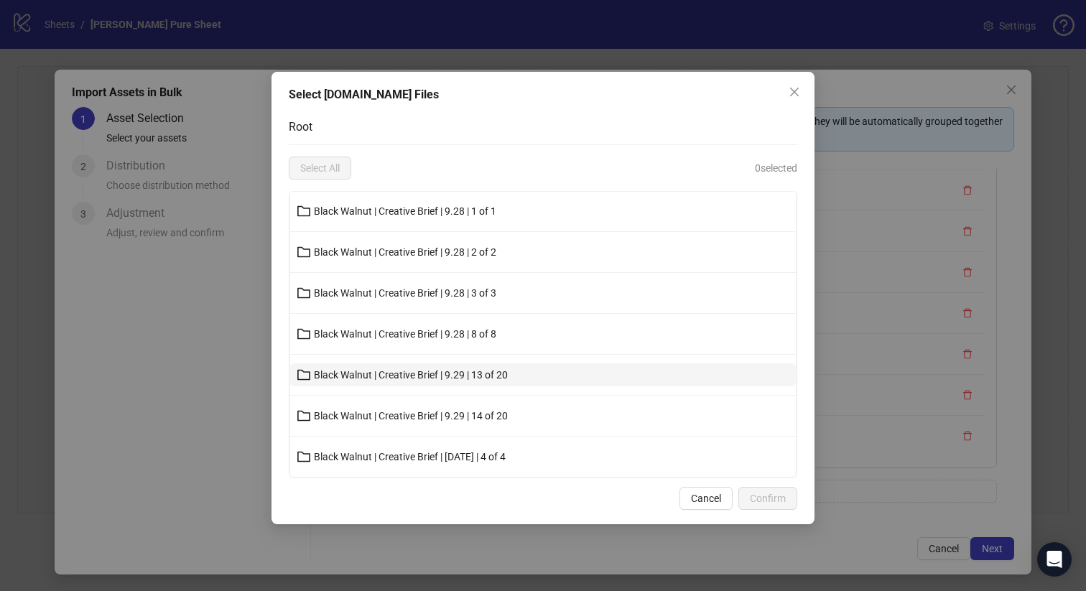
click at [453, 371] on span "Black Walnut | Creative Brief | 9.29 | 13 of 20" at bounding box center [411, 374] width 194 height 11
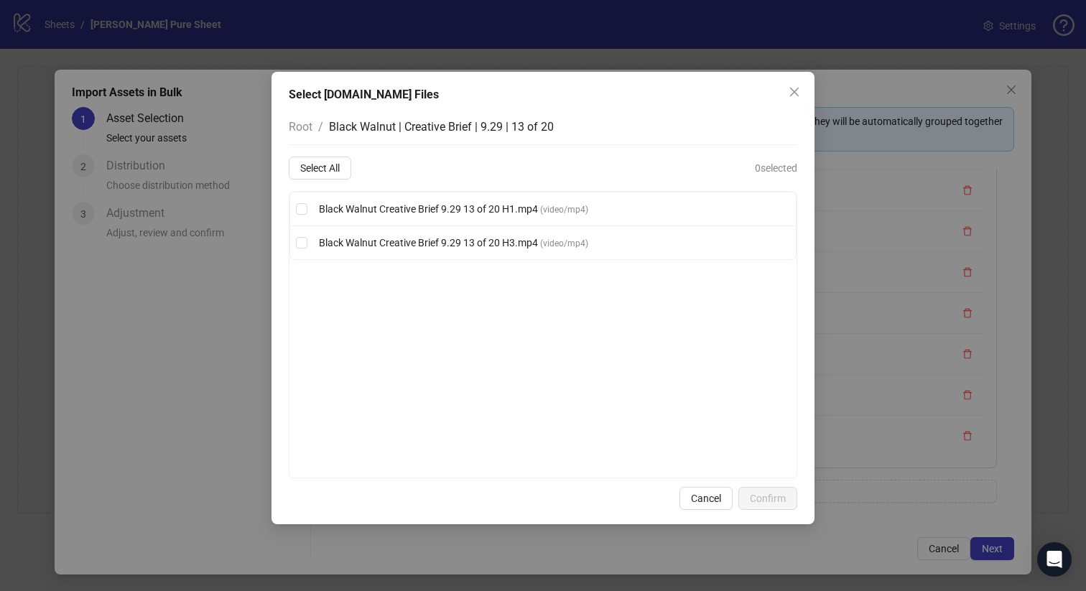
scroll to position [0, 0]
click at [343, 156] on div "Root / Black Walnut | Creative Brief | 9.29 | 13 of 20 Select All 0 selected Bl…" at bounding box center [543, 293] width 509 height 369
click at [338, 158] on button "Select All" at bounding box center [320, 168] width 62 height 23
click at [773, 498] on span "Confirm" at bounding box center [768, 498] width 36 height 11
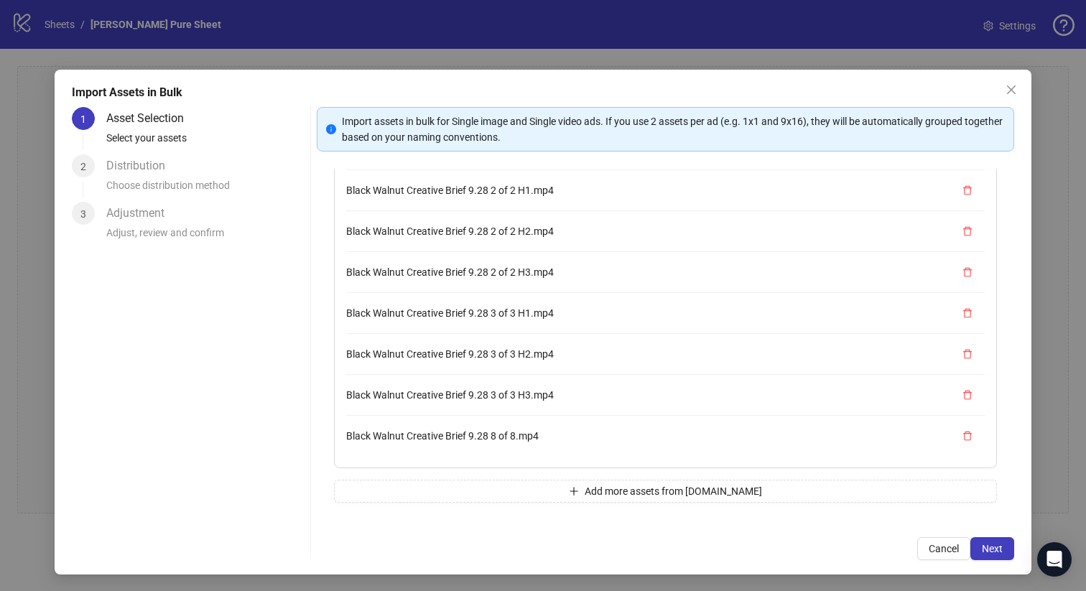
scroll to position [1063, 0]
click at [504, 483] on button "Add more assets from Frame.io" at bounding box center [666, 491] width 664 height 23
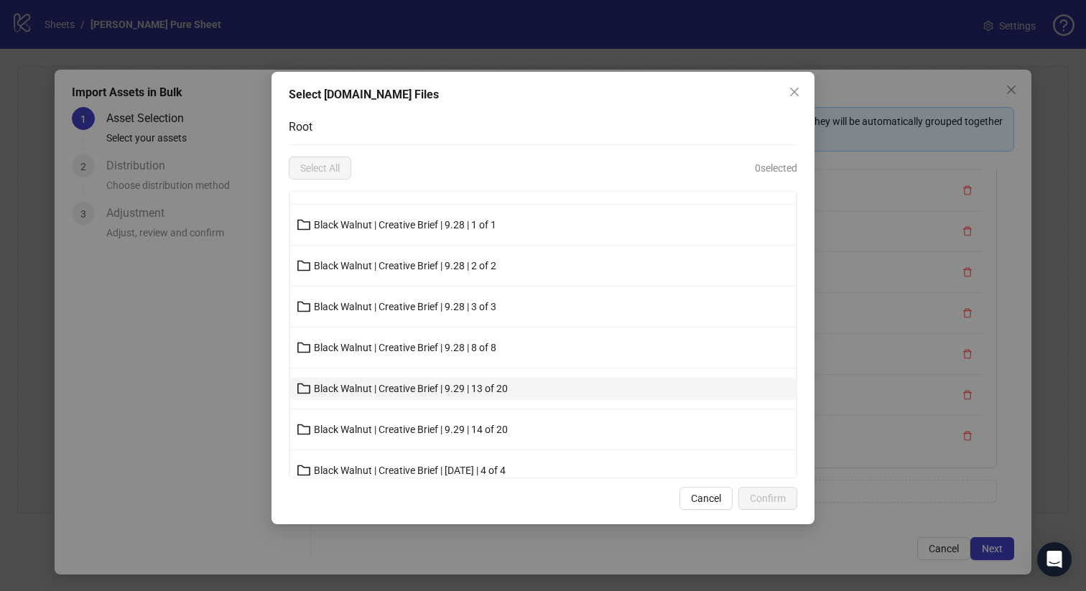
scroll to position [370, 0]
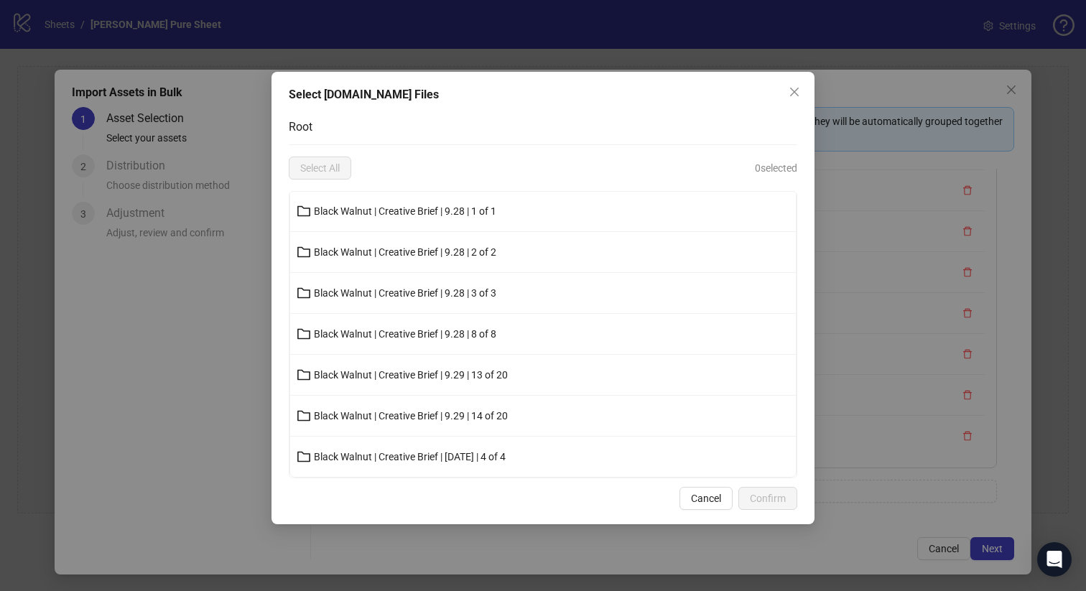
click at [470, 402] on li "Black Walnut | Creative Brief | 9.29 | 14 of 20" at bounding box center [543, 416] width 506 height 41
click at [470, 410] on span "Black Walnut | Creative Brief | 9.29 | 14 of 20" at bounding box center [411, 415] width 194 height 11
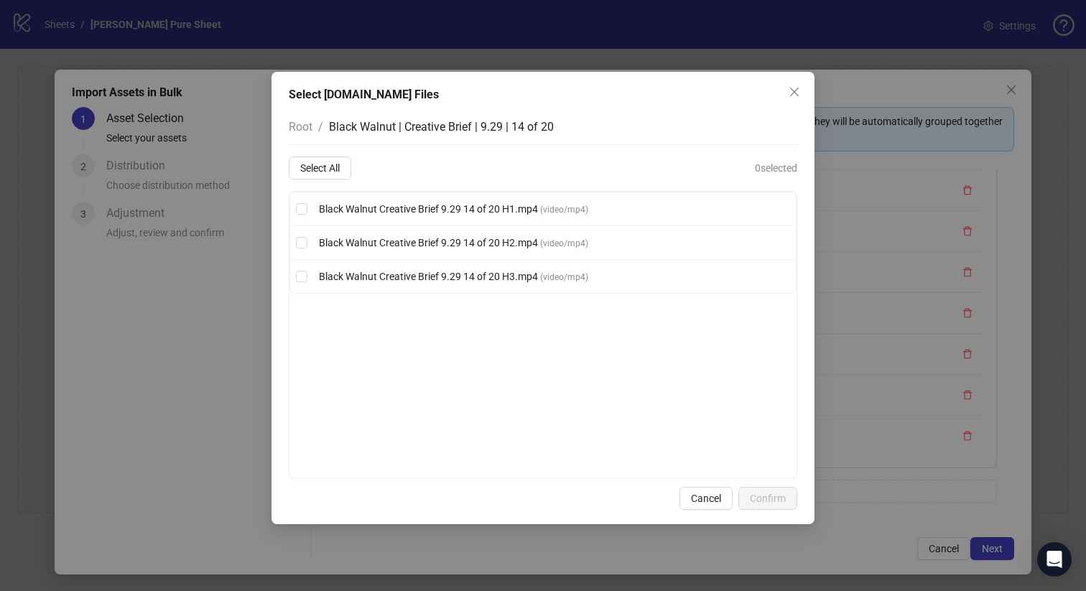
scroll to position [0, 0]
click at [331, 151] on div "Root / Black Walnut | Creative Brief | 9.29 | 14 of 20 Select All 0 selected Bl…" at bounding box center [543, 293] width 509 height 369
click at [331, 160] on button "Select All" at bounding box center [320, 168] width 62 height 23
click at [770, 498] on span "Confirm" at bounding box center [768, 498] width 36 height 11
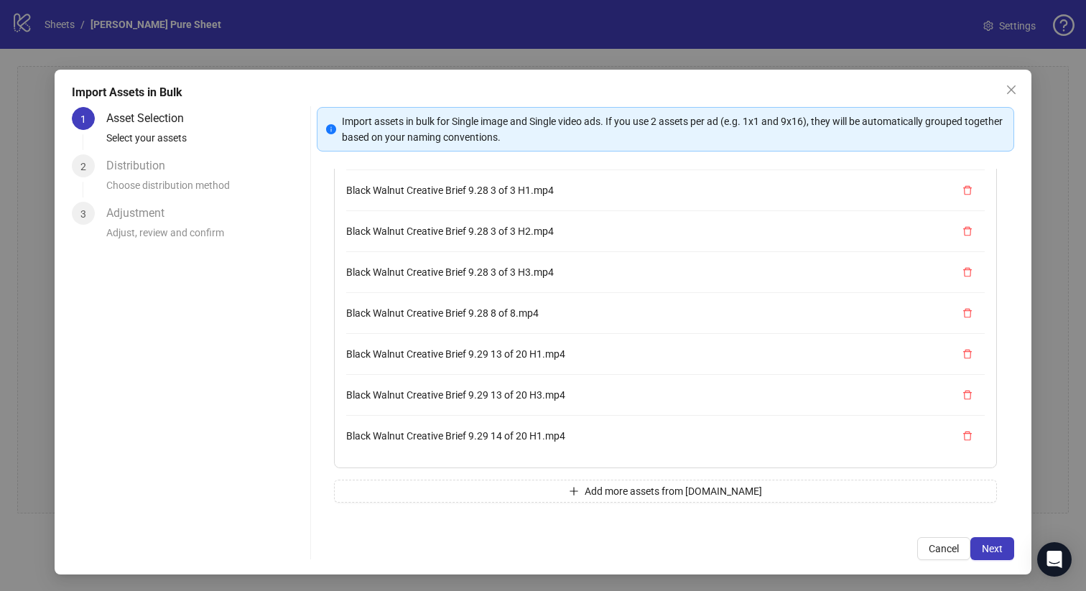
scroll to position [1186, 0]
click at [998, 543] on span "Next" at bounding box center [992, 548] width 21 height 11
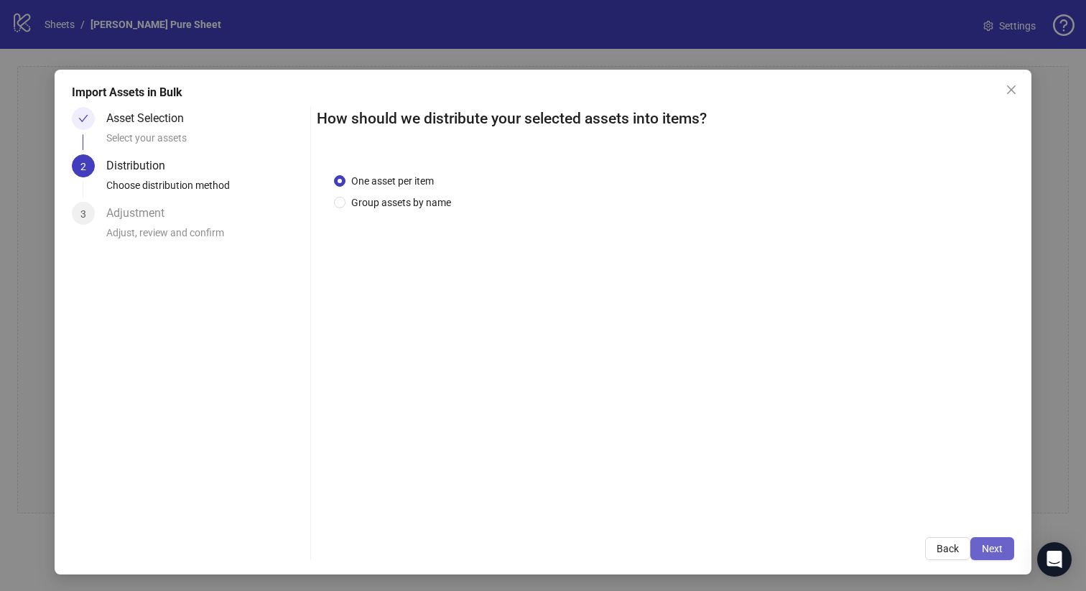
click at [990, 553] on span "Next" at bounding box center [992, 548] width 21 height 11
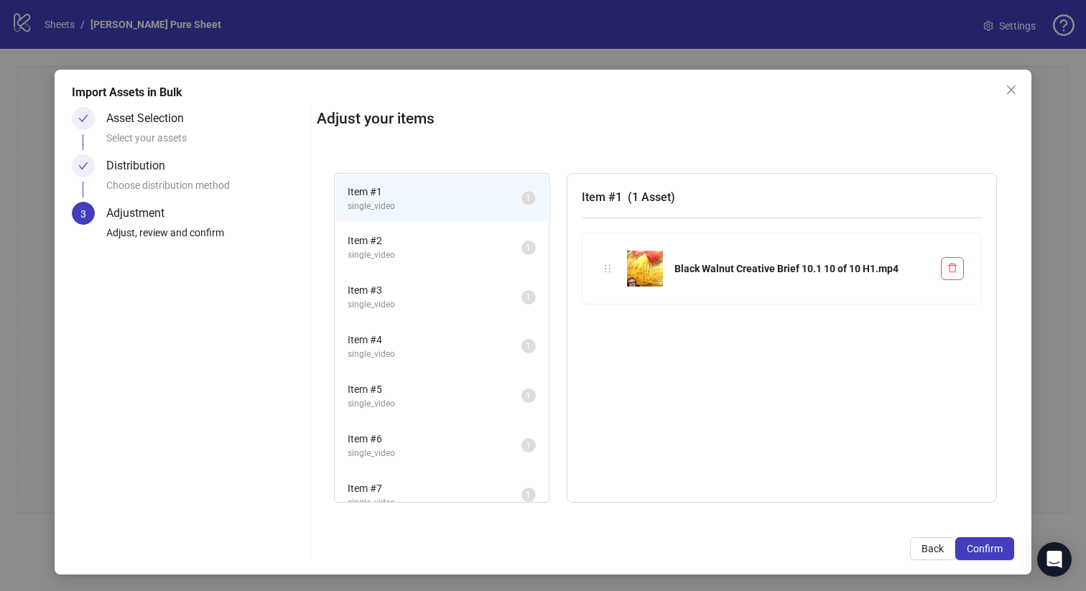
click at [990, 553] on span "Confirm" at bounding box center [985, 548] width 36 height 11
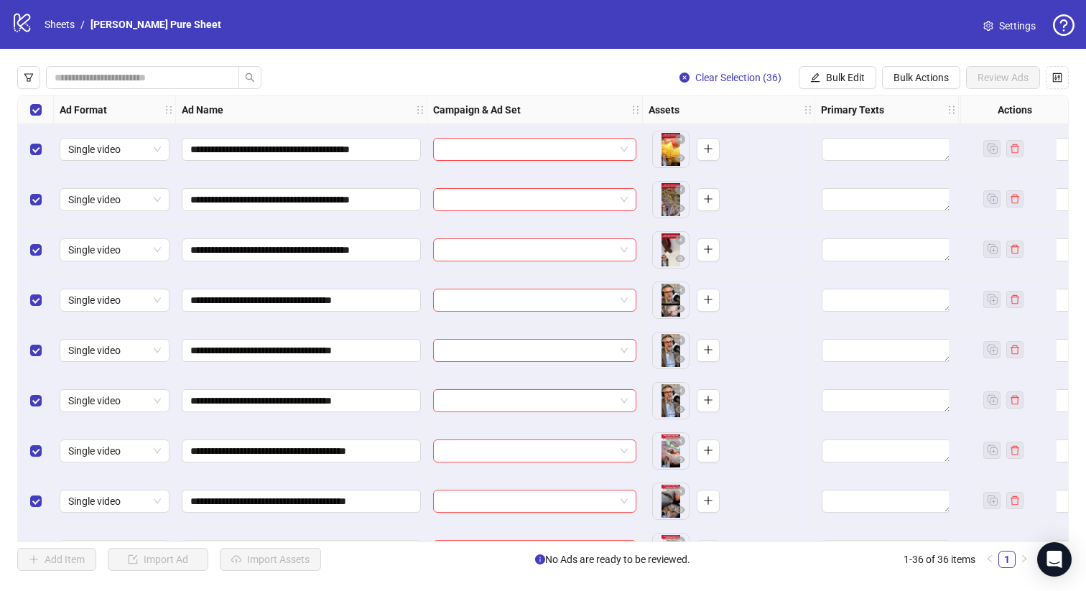
scroll to position [0, 0]
click at [829, 68] on button "Bulk Edit" at bounding box center [838, 77] width 78 height 23
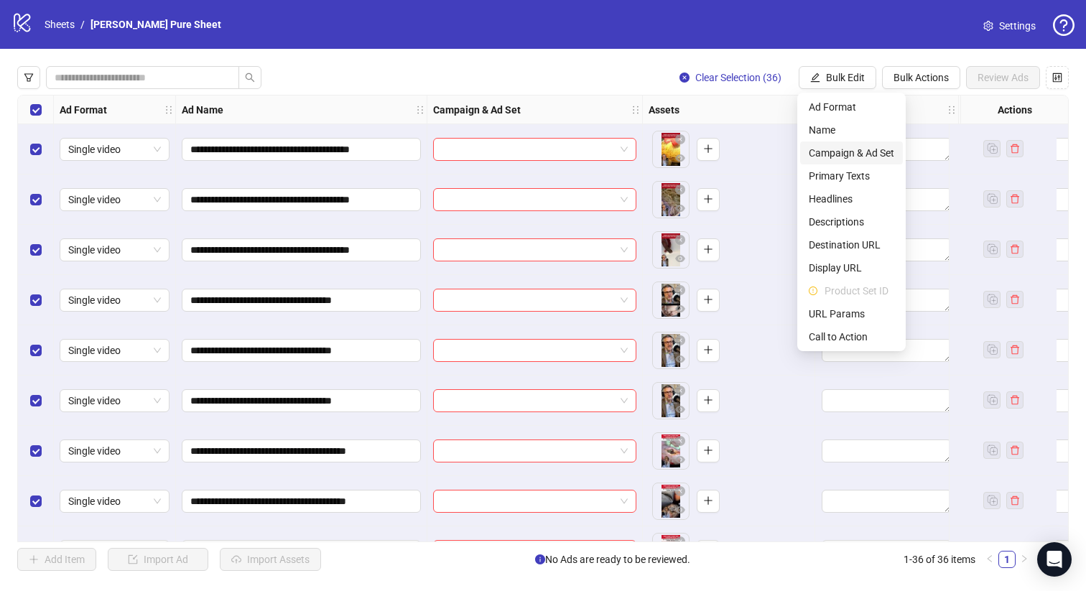
click at [849, 152] on span "Campaign & Ad Set" at bounding box center [851, 153] width 85 height 16
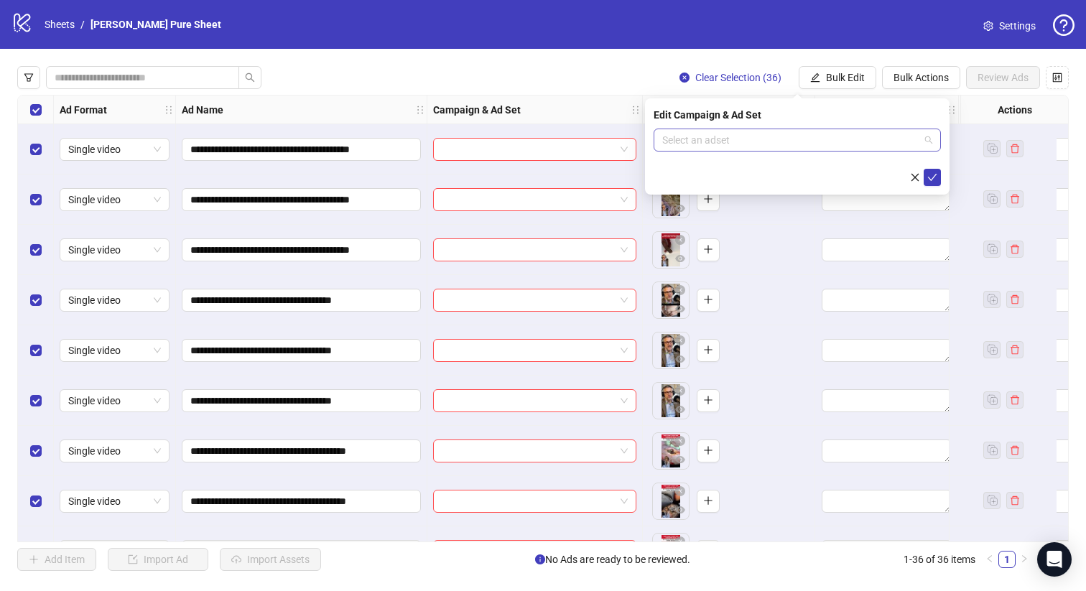
click at [822, 139] on input "search" at bounding box center [790, 140] width 257 height 22
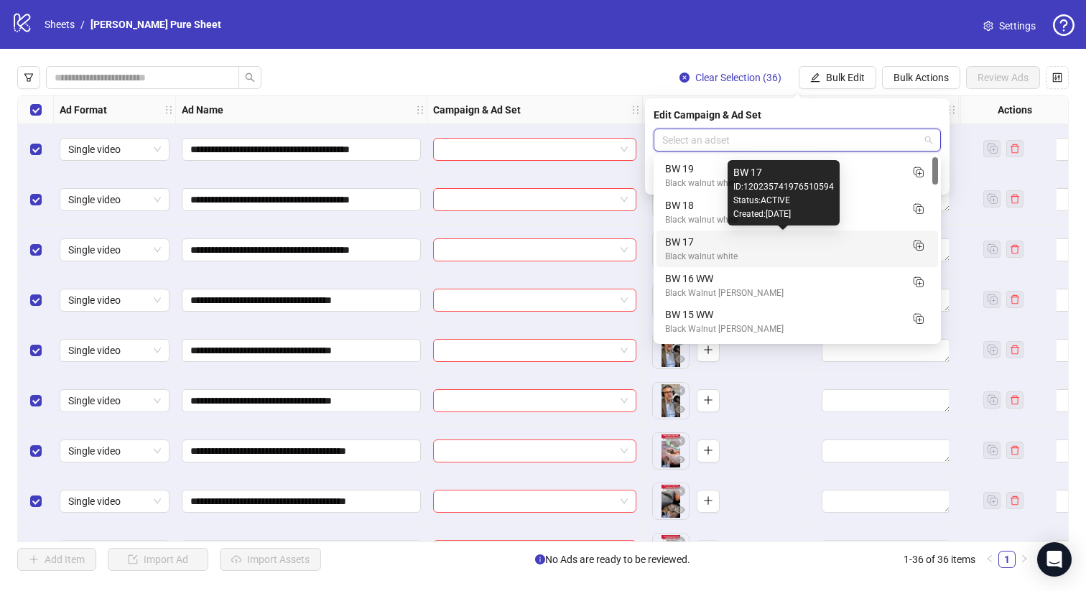
click at [746, 236] on div "BW 17" at bounding box center [783, 242] width 236 height 16
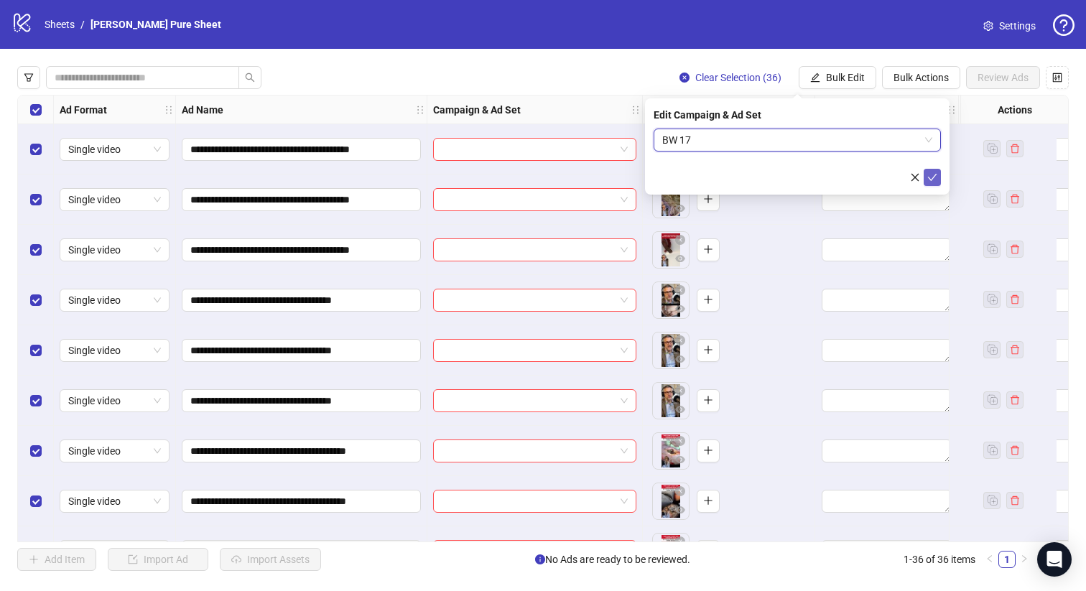
click at [932, 180] on icon "check" at bounding box center [932, 177] width 10 height 10
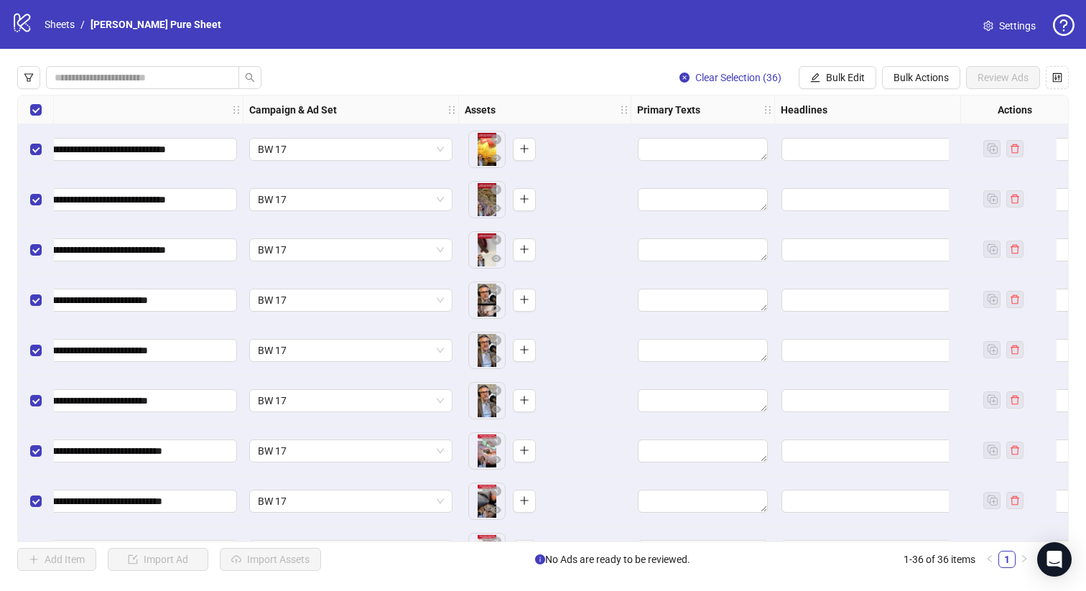
scroll to position [0, 185]
click at [839, 79] on span "Bulk Edit" at bounding box center [845, 77] width 39 height 11
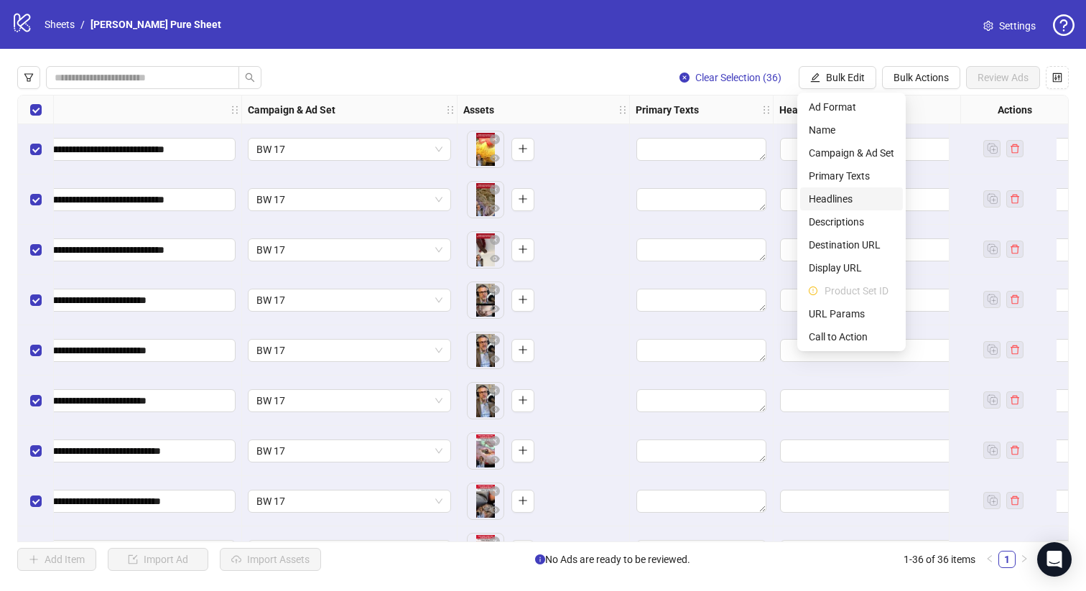
click at [835, 196] on span "Headlines" at bounding box center [851, 199] width 85 height 16
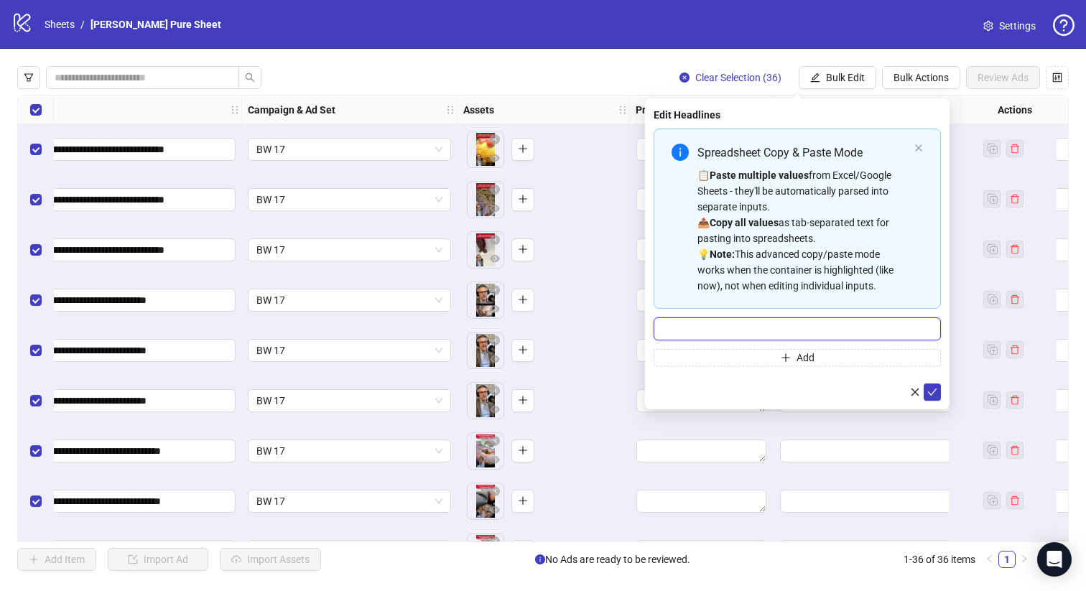
click at [760, 334] on input "Multi-input container - paste or copy values" at bounding box center [797, 328] width 287 height 23
type input "**********"
click at [936, 387] on icon "check" at bounding box center [932, 392] width 10 height 10
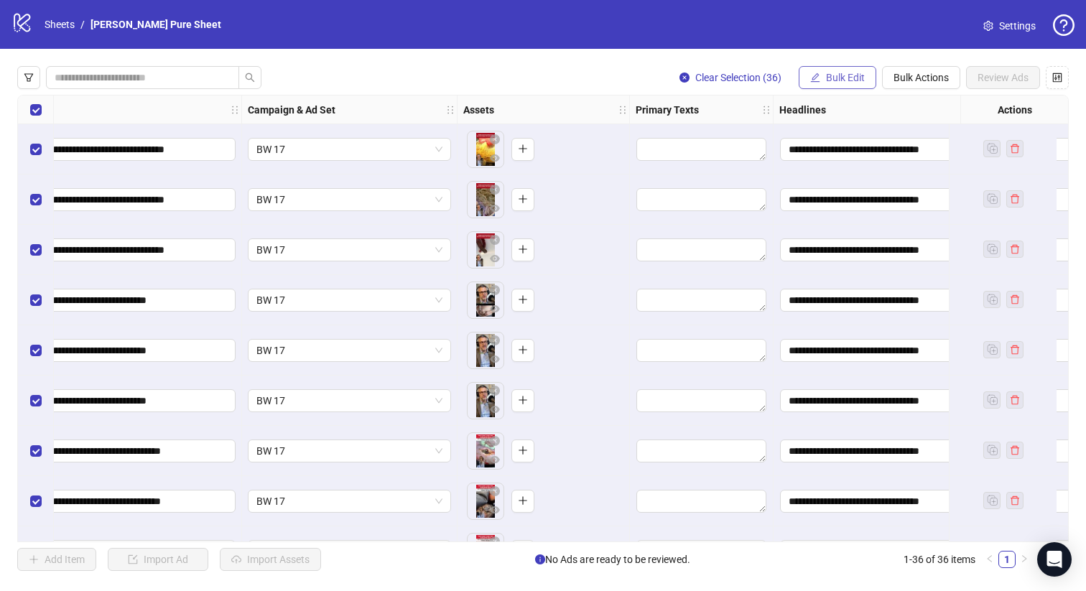
click at [855, 75] on span "Bulk Edit" at bounding box center [845, 77] width 39 height 11
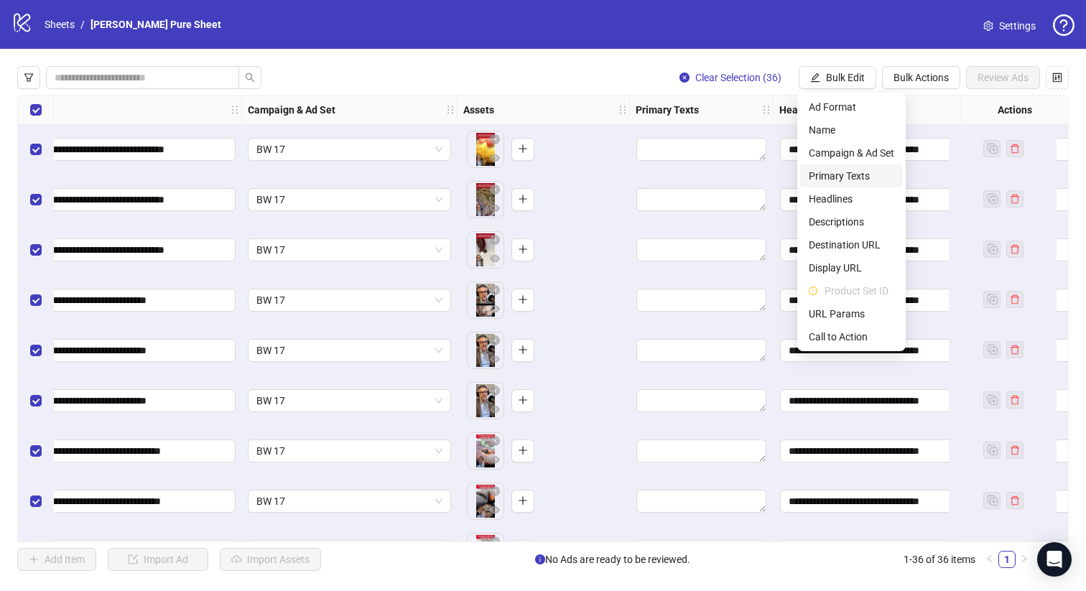
click at [851, 180] on span "Primary Texts" at bounding box center [851, 176] width 85 height 16
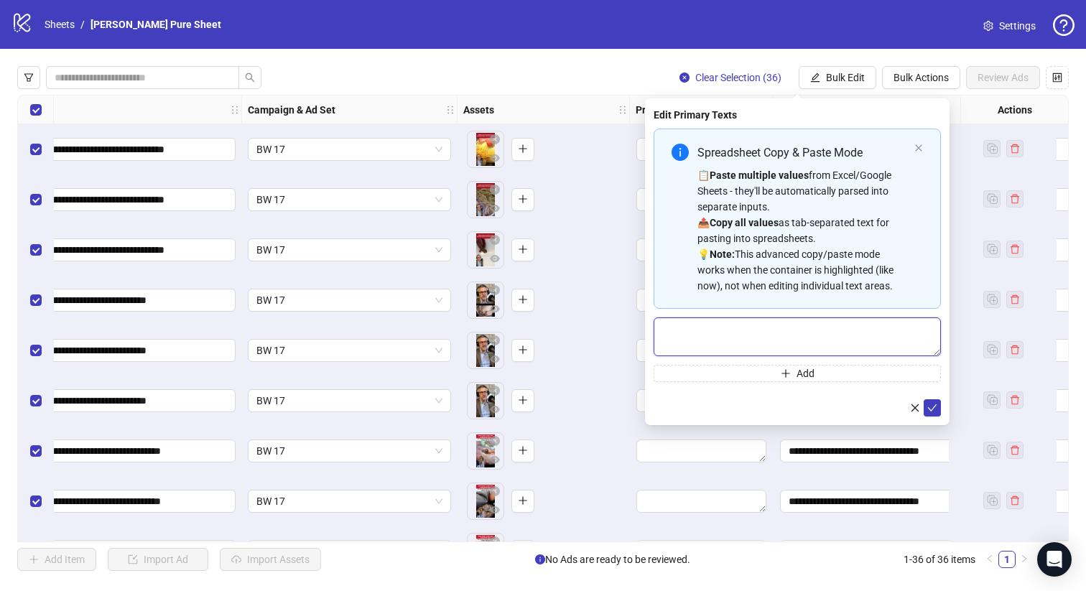
click at [747, 327] on textarea "Multi-text input container - paste or copy values" at bounding box center [797, 336] width 287 height 39
paste textarea "**********"
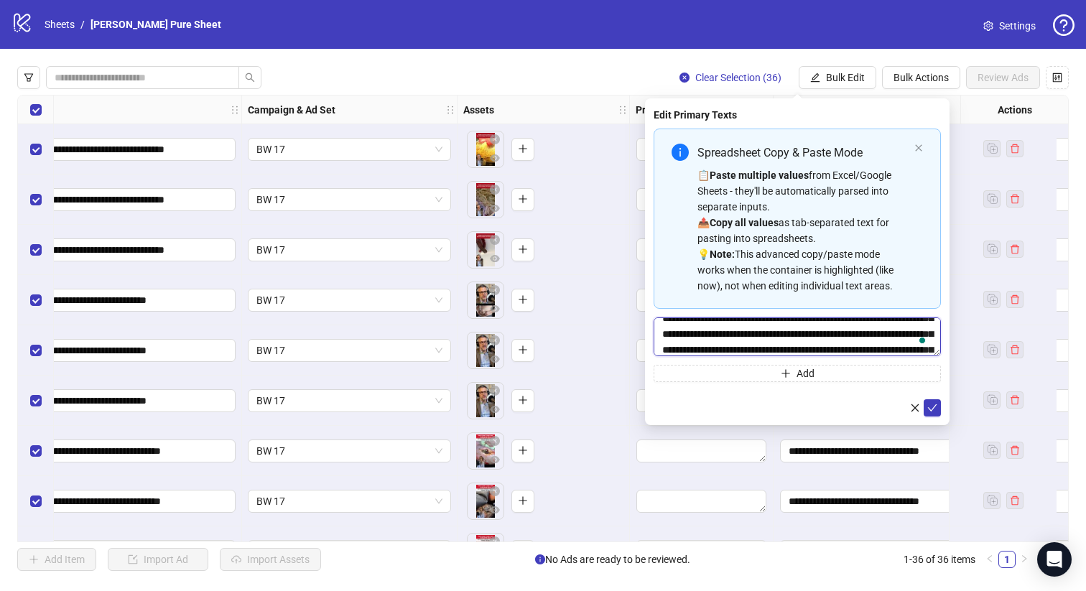
scroll to position [74, 0]
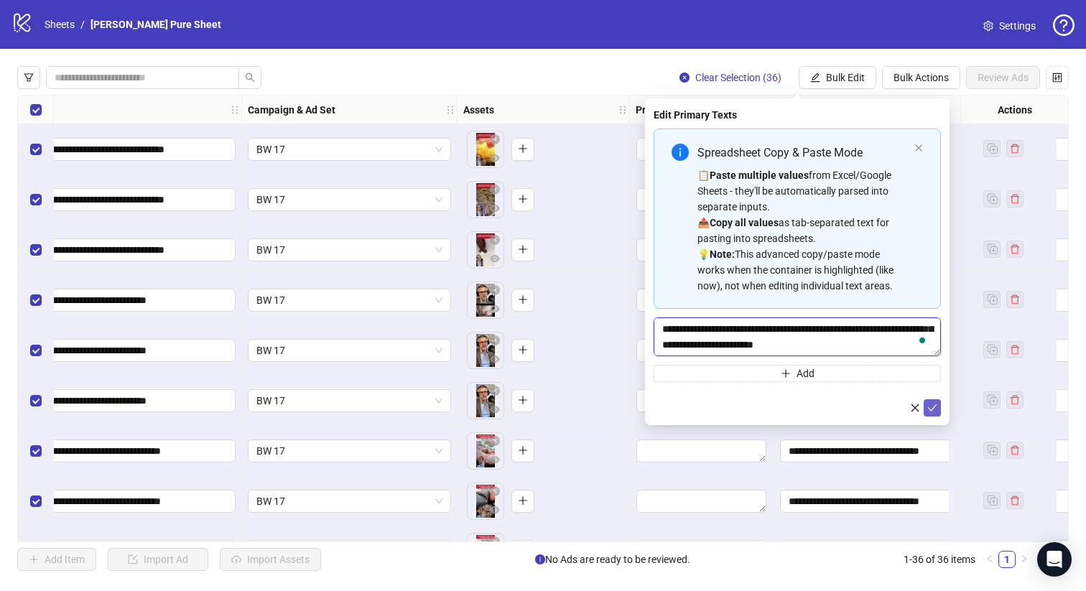
type textarea "**********"
click at [937, 407] on button "submit" at bounding box center [932, 407] width 17 height 17
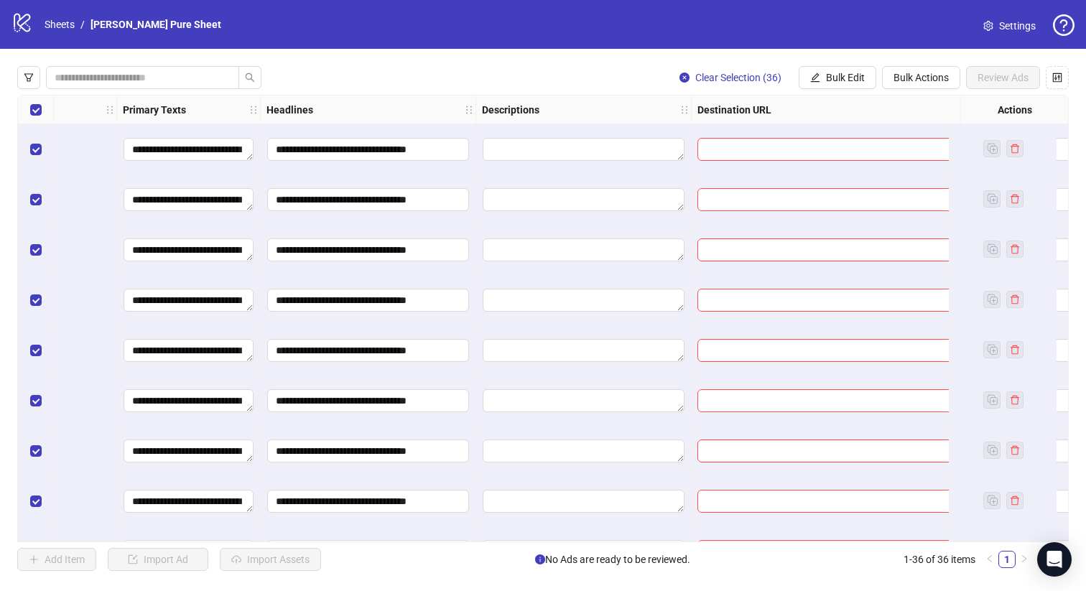
scroll to position [0, 749]
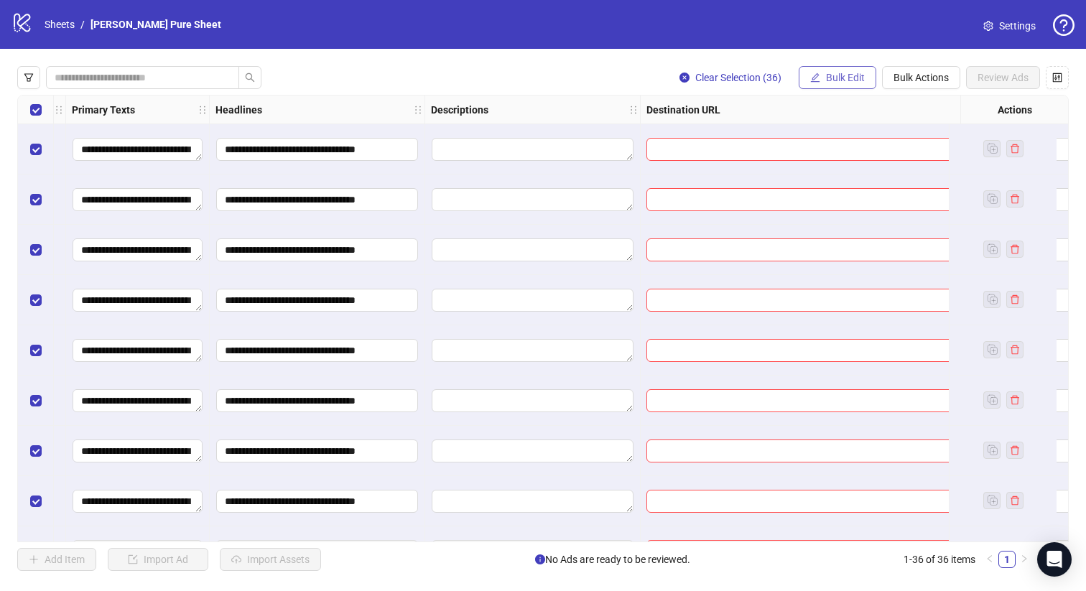
click at [832, 80] on span "Bulk Edit" at bounding box center [845, 77] width 39 height 11
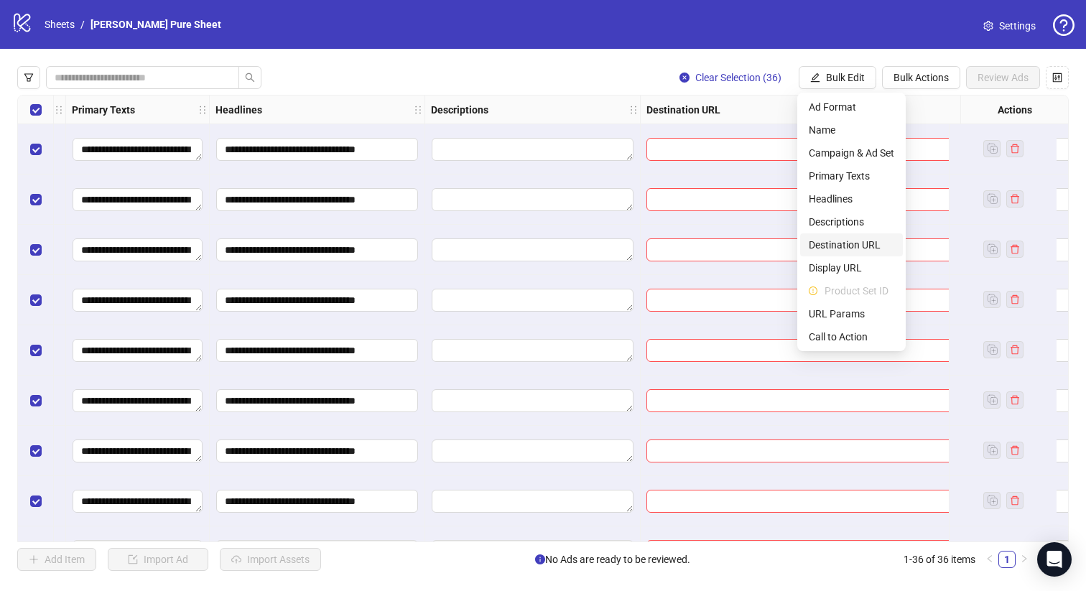
click at [842, 247] on span "Destination URL" at bounding box center [851, 245] width 85 height 16
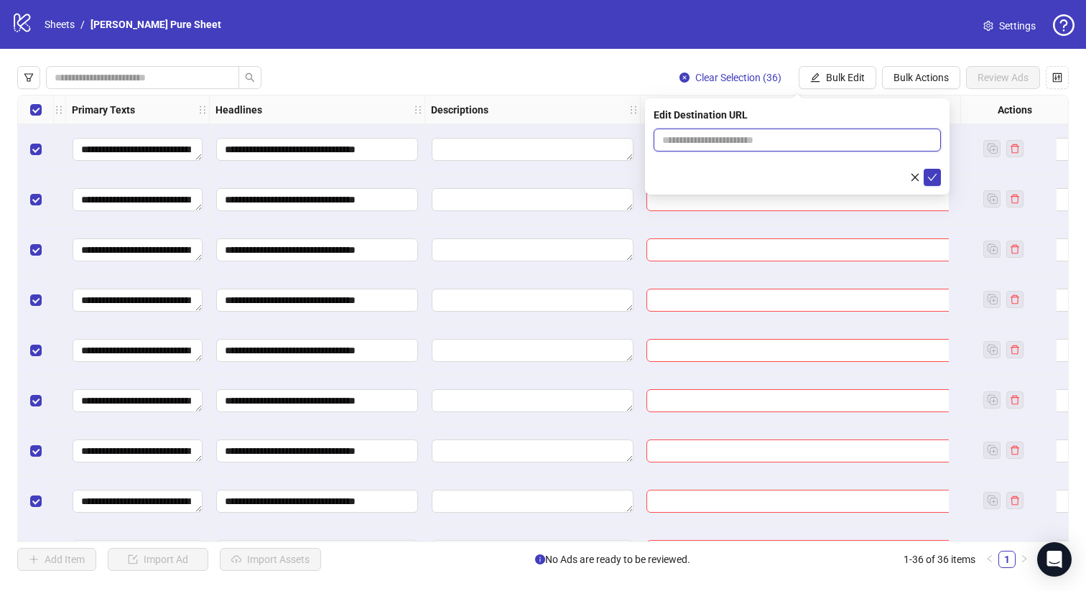
click at [809, 140] on input "text" at bounding box center [791, 140] width 259 height 16
paste input "**********"
type input "**********"
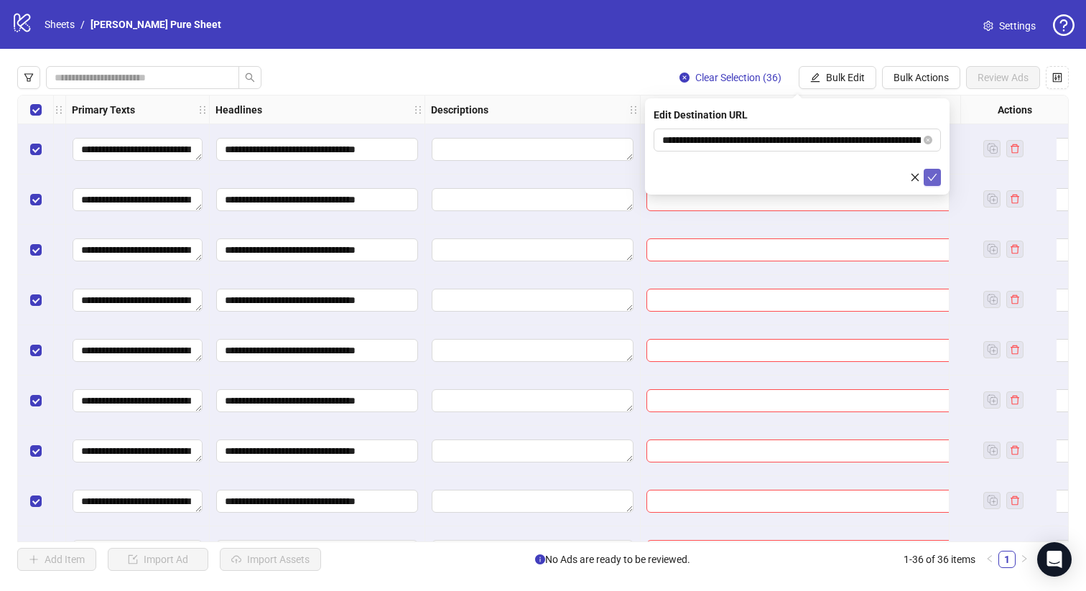
click at [932, 175] on icon "check" at bounding box center [932, 177] width 10 height 10
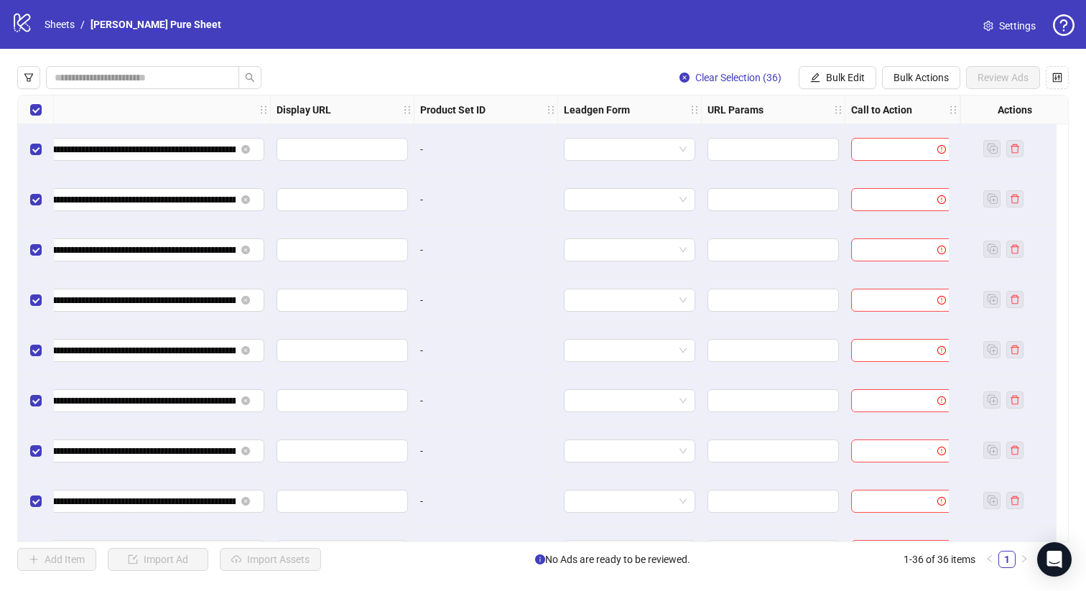
scroll to position [0, 1466]
click at [863, 78] on span "Bulk Edit" at bounding box center [845, 77] width 39 height 11
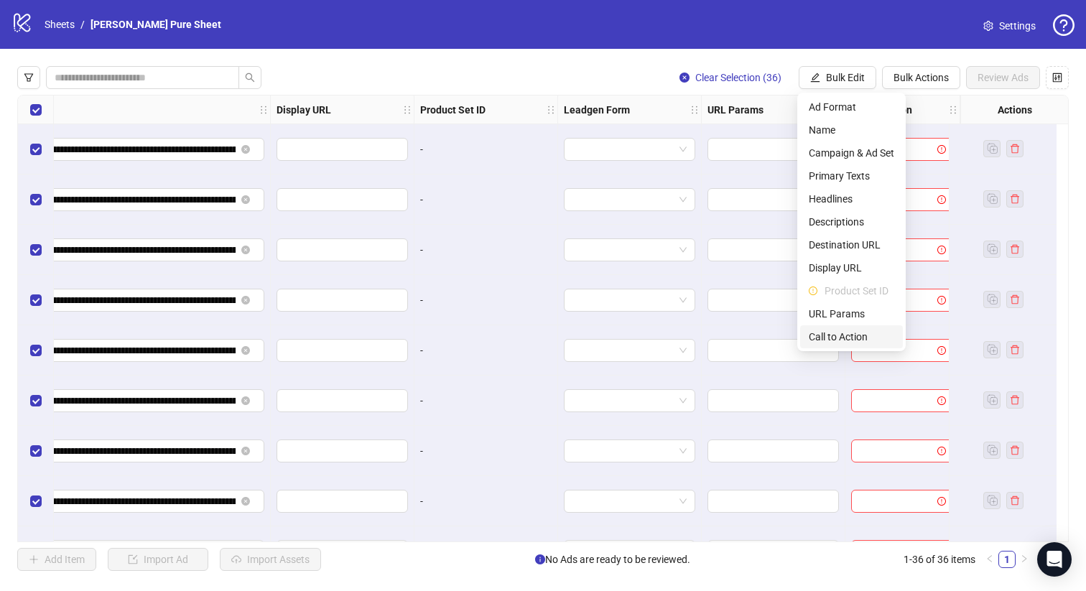
click at [848, 330] on span "Call to Action" at bounding box center [851, 337] width 85 height 16
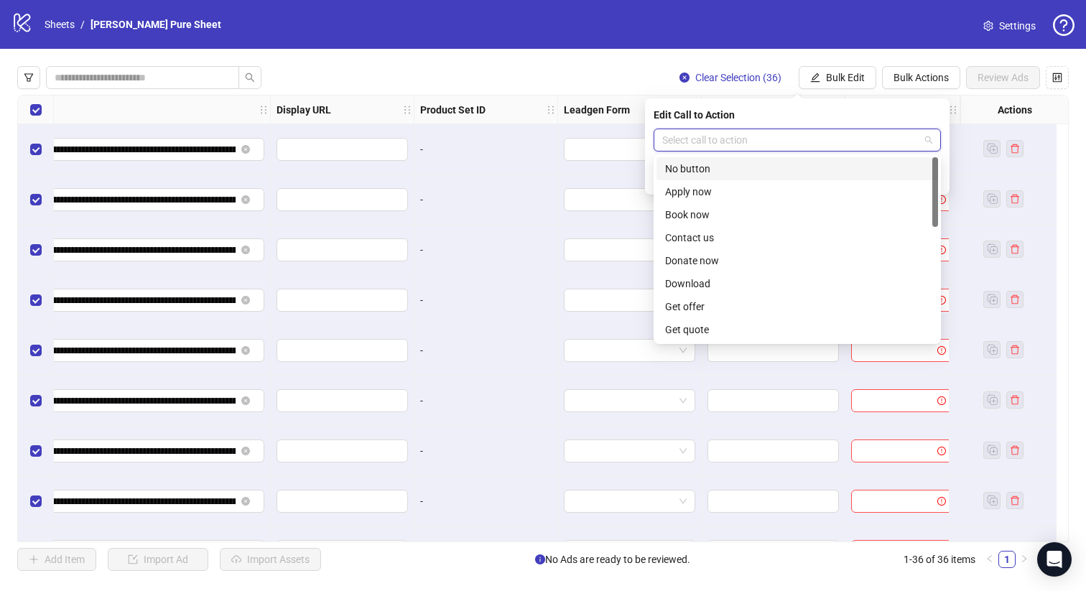
click at [859, 147] on input "search" at bounding box center [790, 140] width 257 height 22
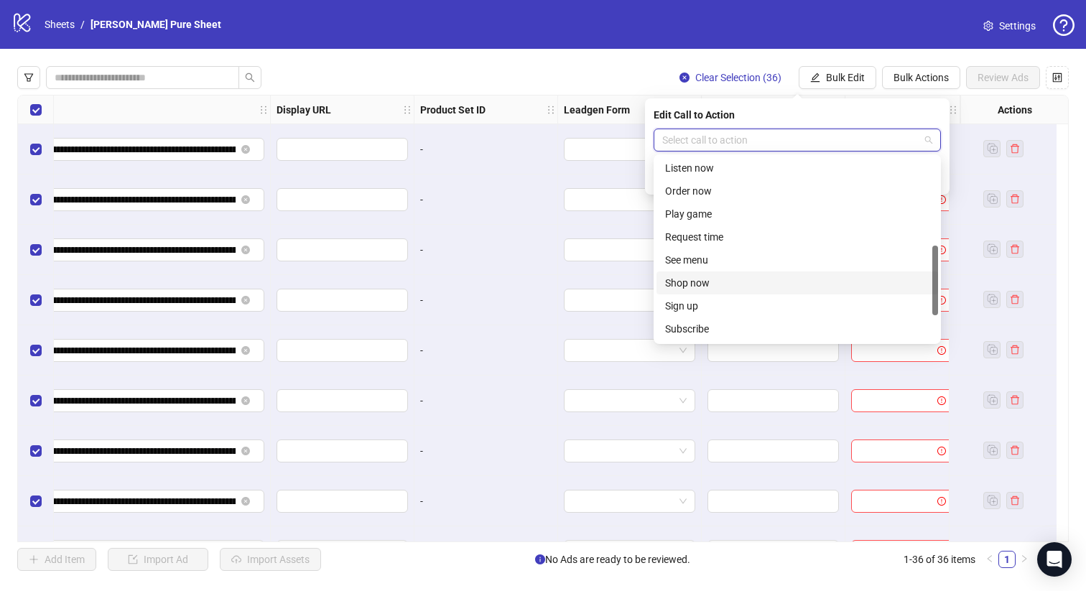
click at [746, 277] on div "Shop now" at bounding box center [797, 283] width 264 height 16
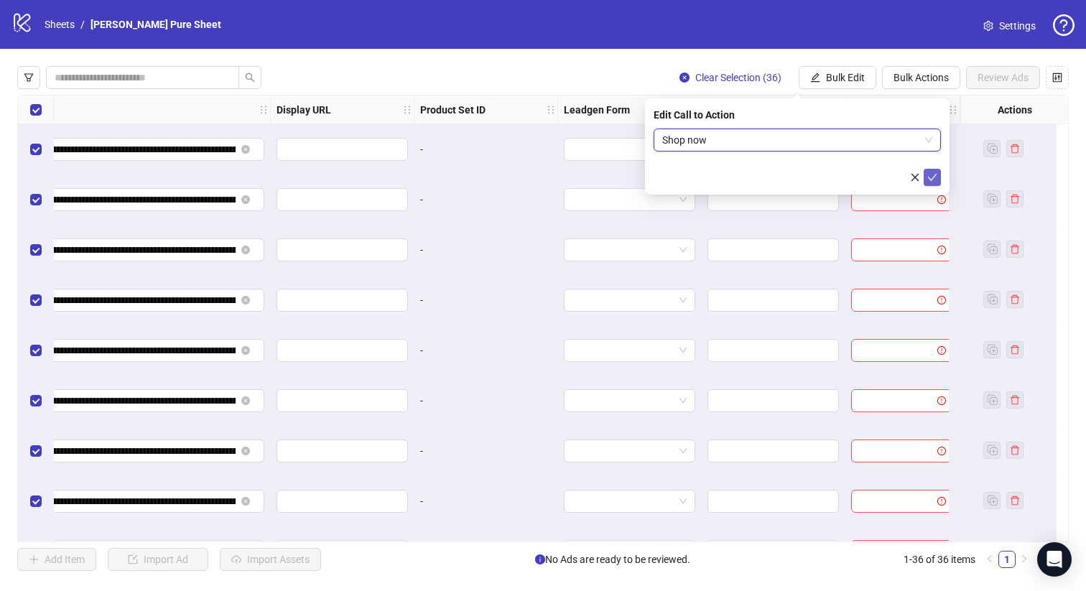
click at [929, 178] on icon "check" at bounding box center [932, 177] width 10 height 10
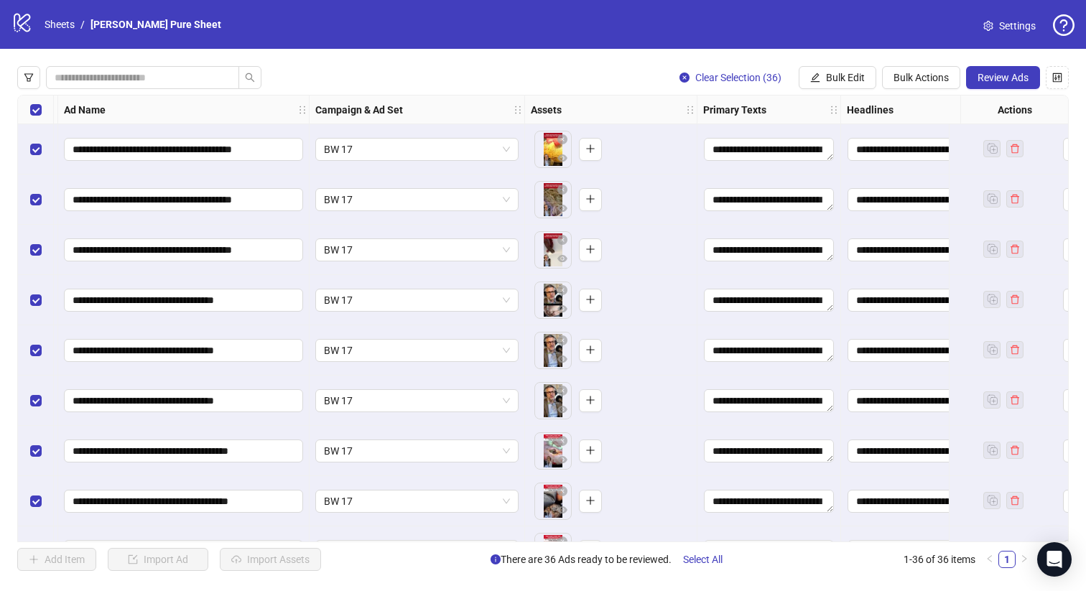
scroll to position [0, 0]
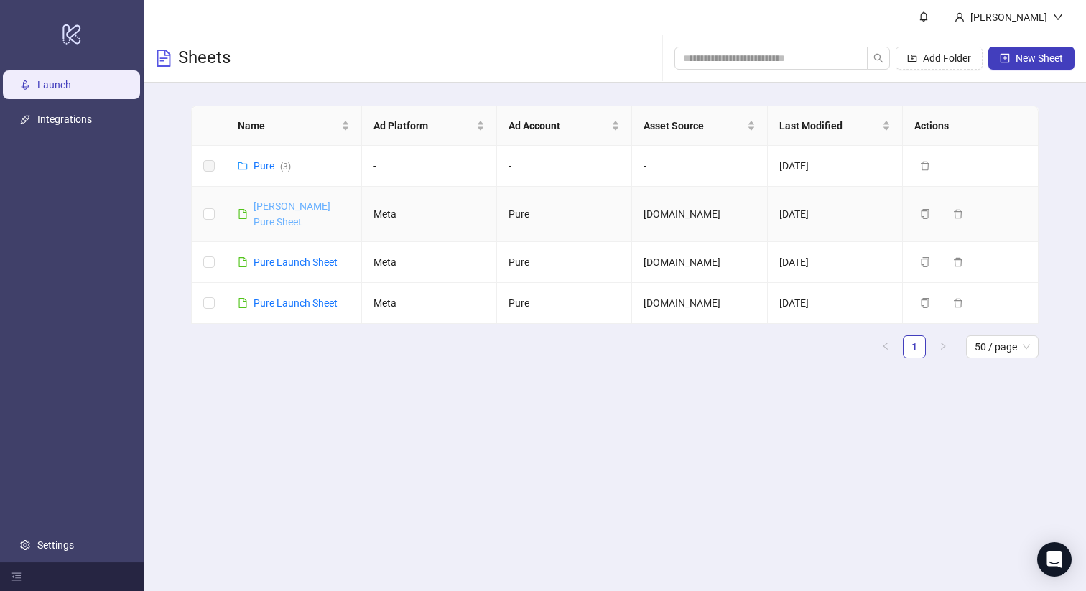
click at [285, 207] on link "[PERSON_NAME] Pure Sheet" at bounding box center [292, 213] width 77 height 27
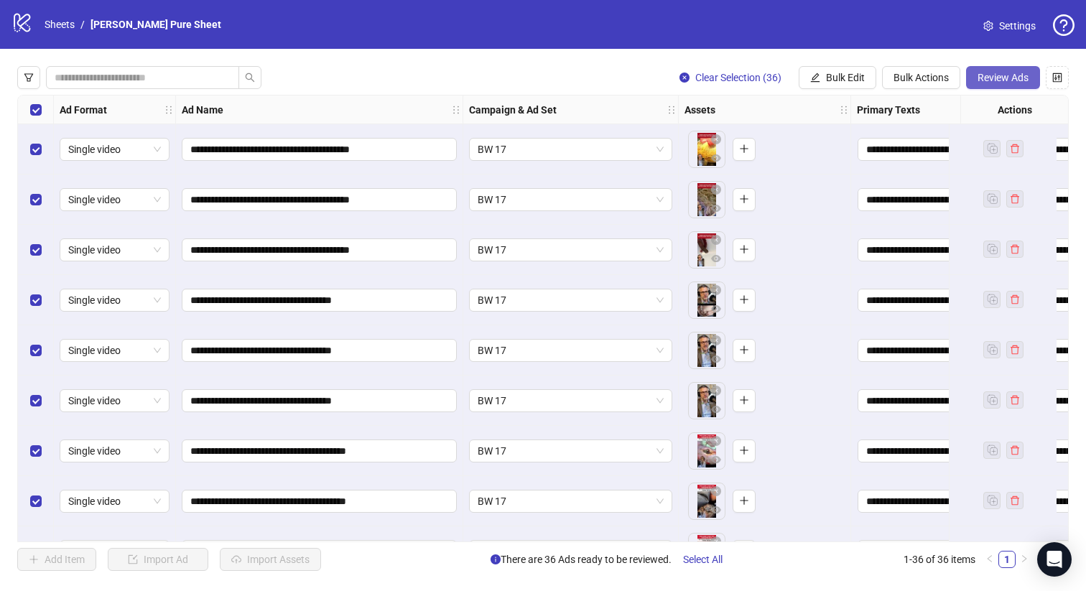
click at [1011, 81] on span "Review Ads" at bounding box center [1003, 77] width 51 height 11
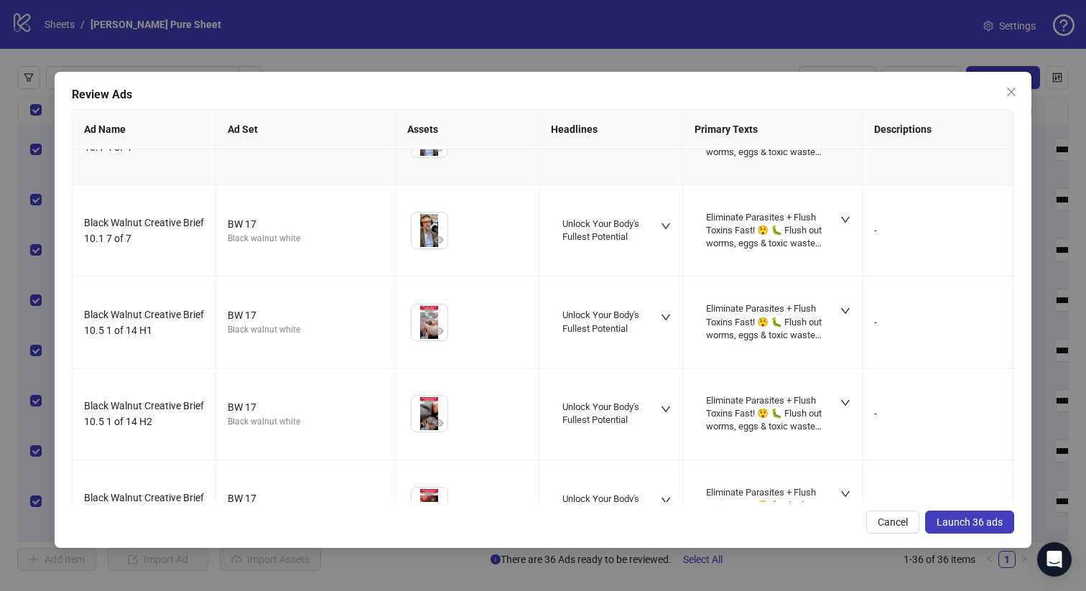
scroll to position [482, 0]
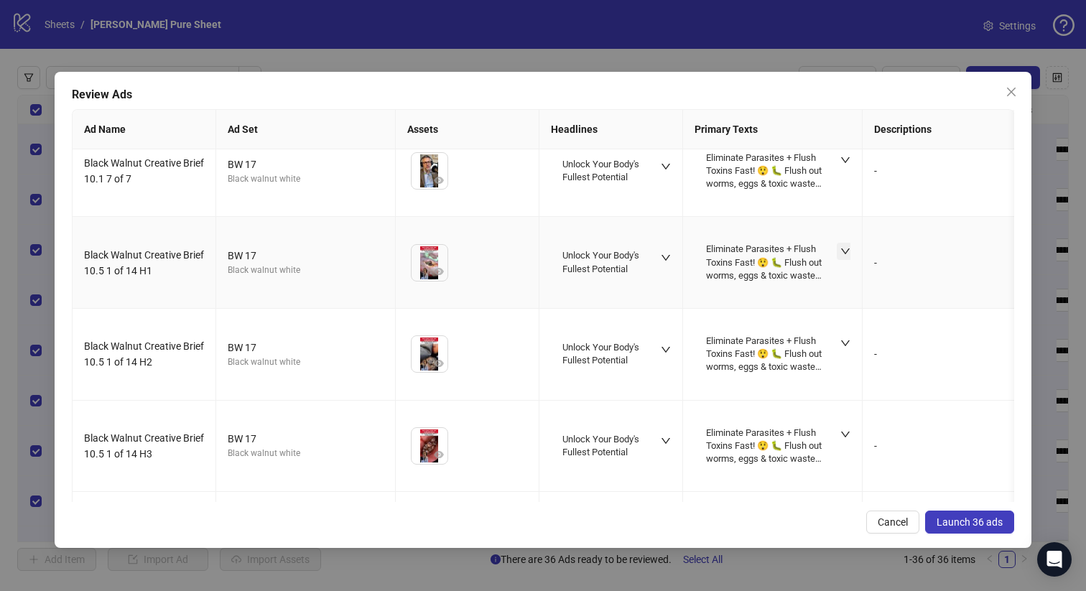
click at [845, 250] on icon "down" at bounding box center [845, 251] width 10 height 10
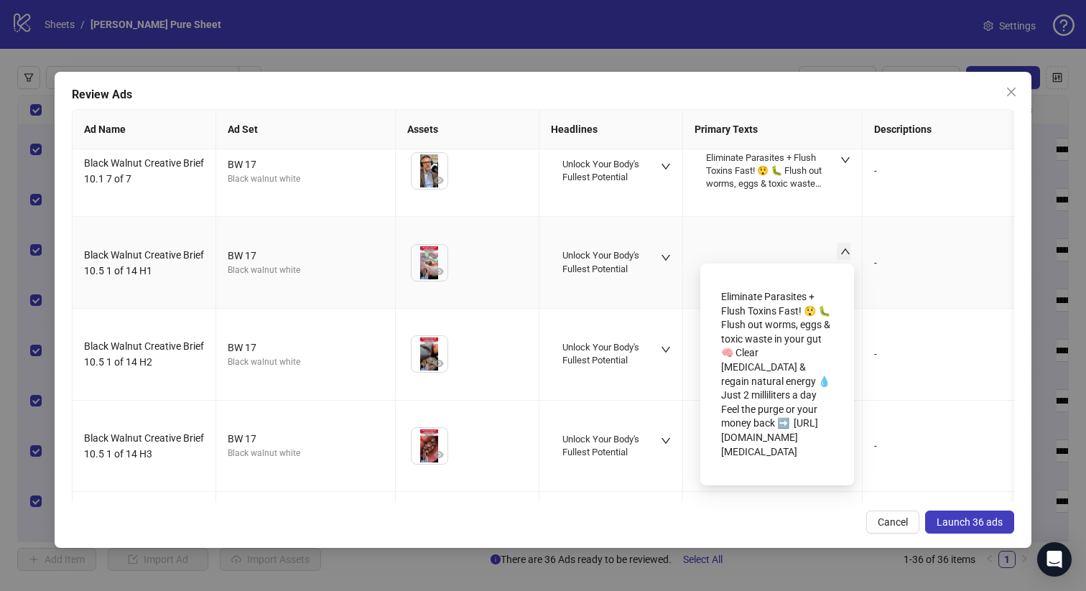
click at [833, 250] on div "Eliminate Parasites + Flush Toxins Fast! 😲 🐛 Flush out worms, eggs & toxic wast…" at bounding box center [773, 262] width 156 height 68
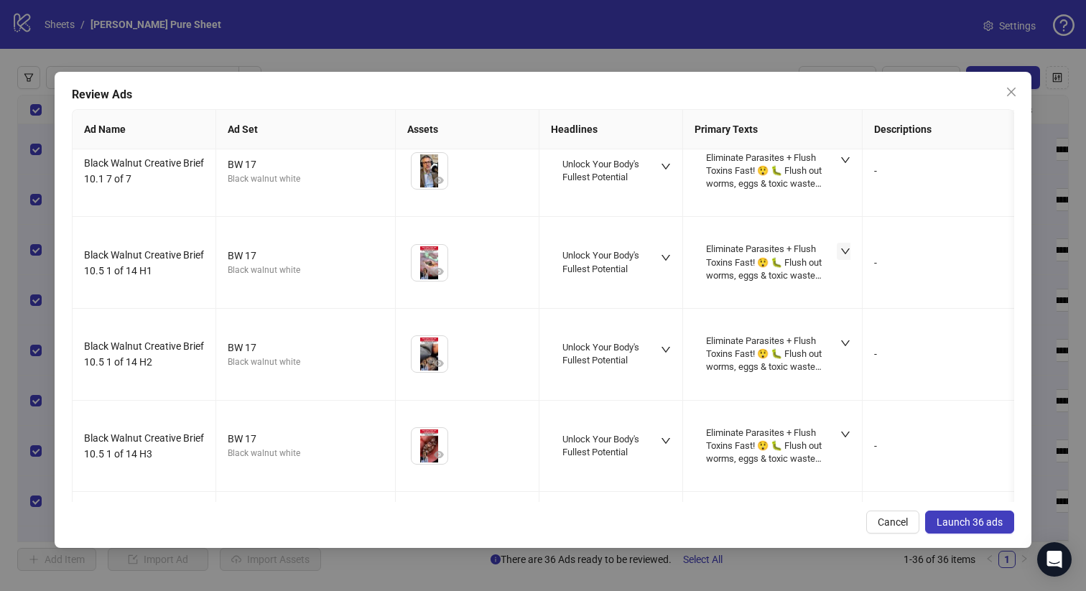
click at [960, 514] on button "Launch 36 ads" at bounding box center [969, 522] width 89 height 23
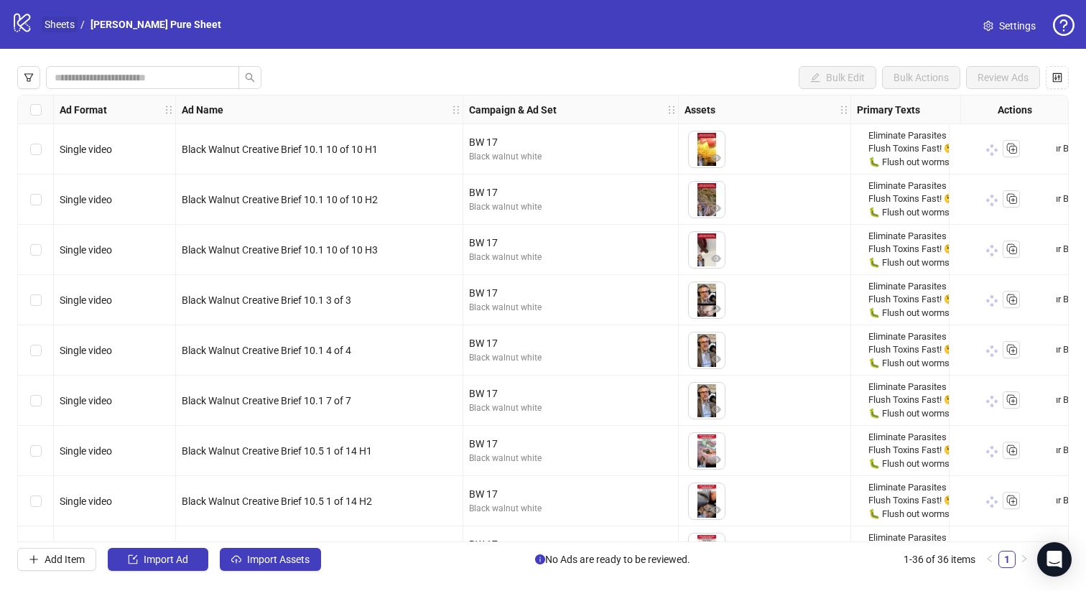
click at [65, 27] on link "Sheets" at bounding box center [60, 25] width 36 height 16
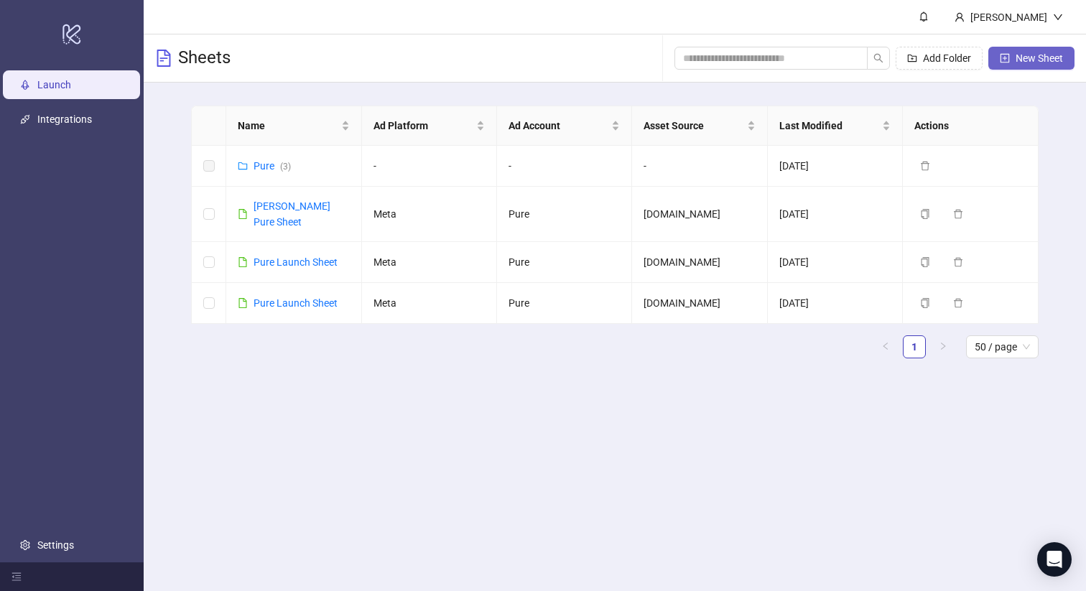
click at [1010, 53] on button "New Sheet" at bounding box center [1031, 58] width 86 height 23
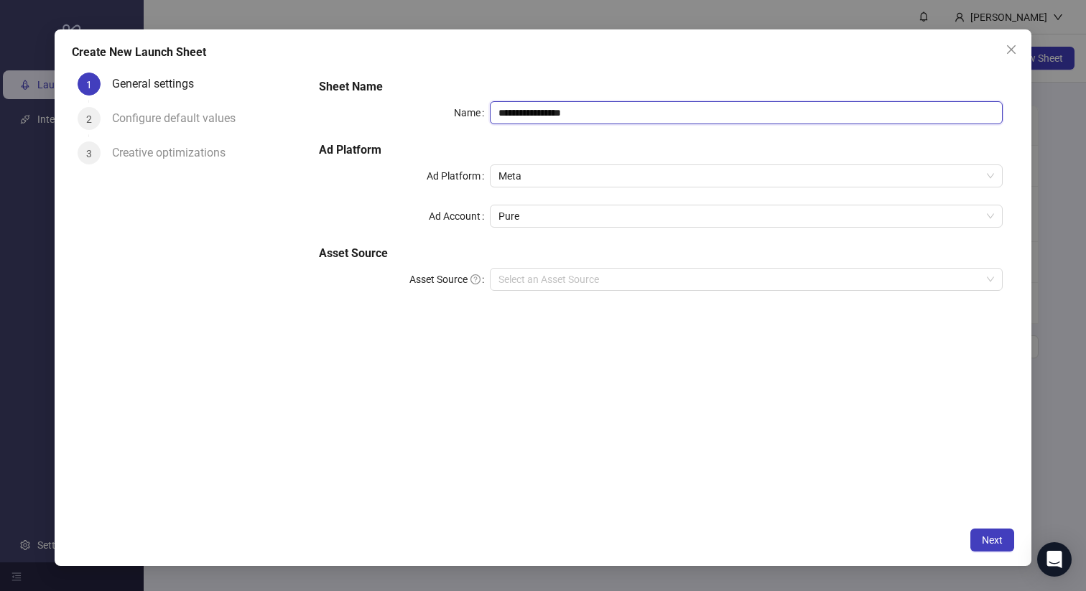
click at [627, 116] on input "**********" at bounding box center [746, 112] width 513 height 23
click at [570, 221] on span "Pure" at bounding box center [746, 216] width 496 height 22
type input "**********"
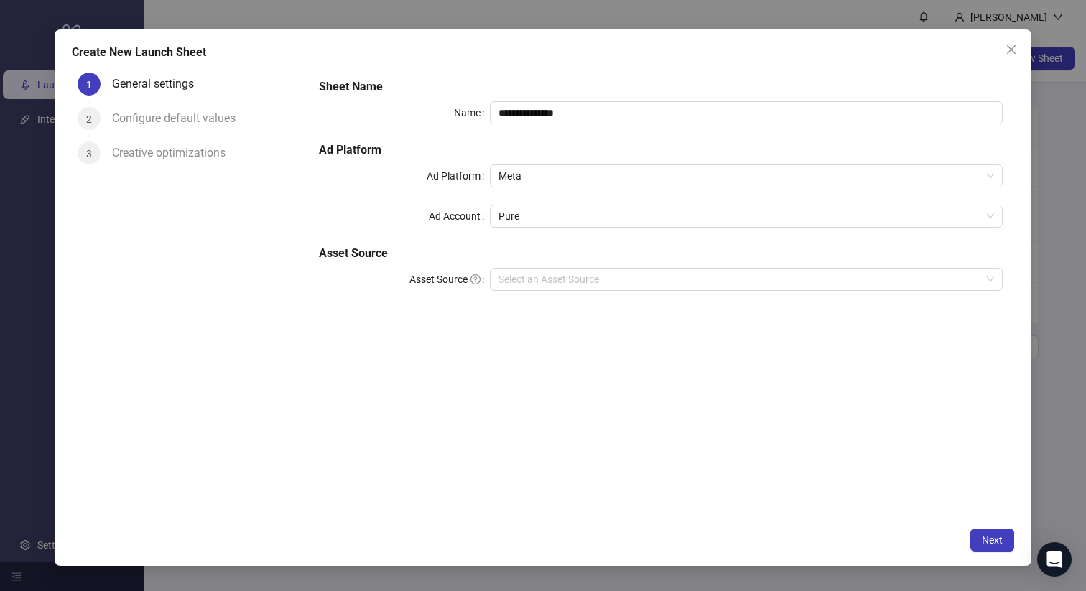
click at [472, 225] on label "Ad Account" at bounding box center [459, 216] width 61 height 23
click at [498, 225] on input "Ad Account" at bounding box center [739, 216] width 483 height 22
click at [523, 272] on input "Asset Source" at bounding box center [739, 280] width 483 height 22
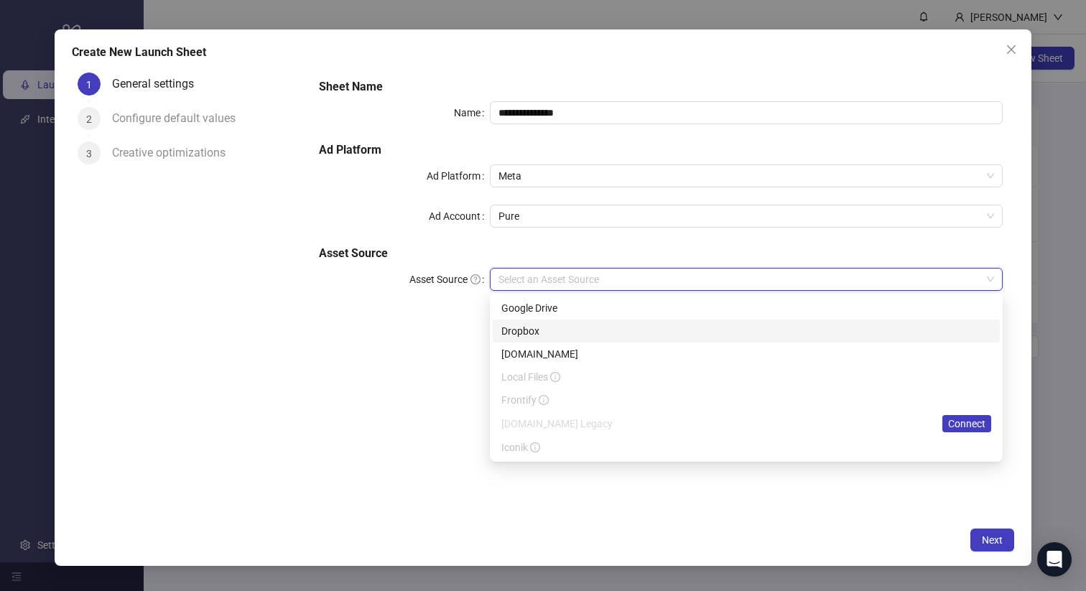
click at [530, 346] on div "[DOMAIN_NAME]" at bounding box center [746, 354] width 490 height 16
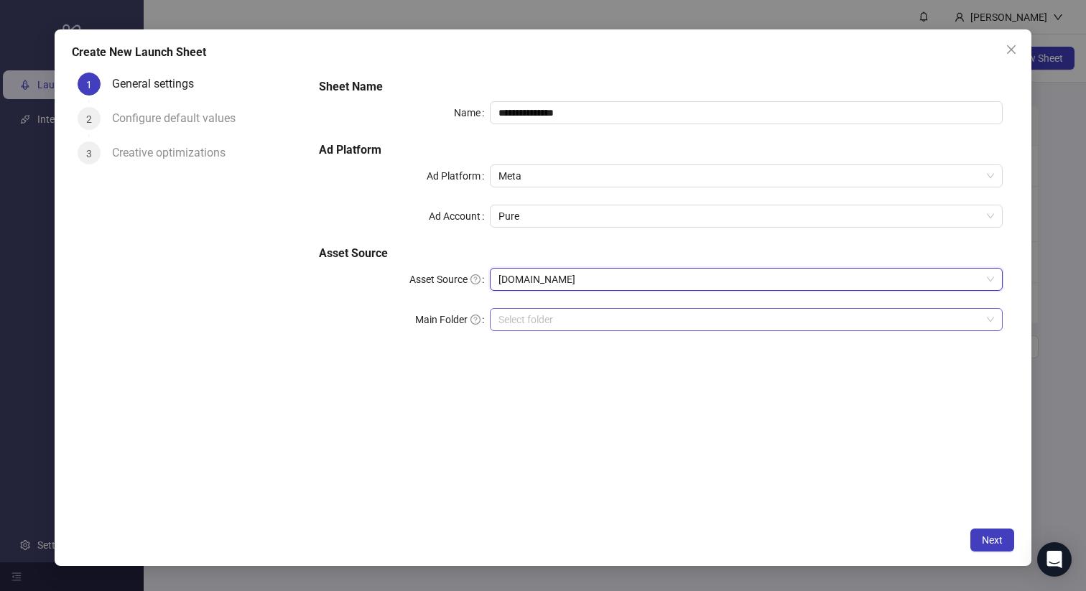
click at [542, 322] on input "search" at bounding box center [739, 320] width 483 height 22
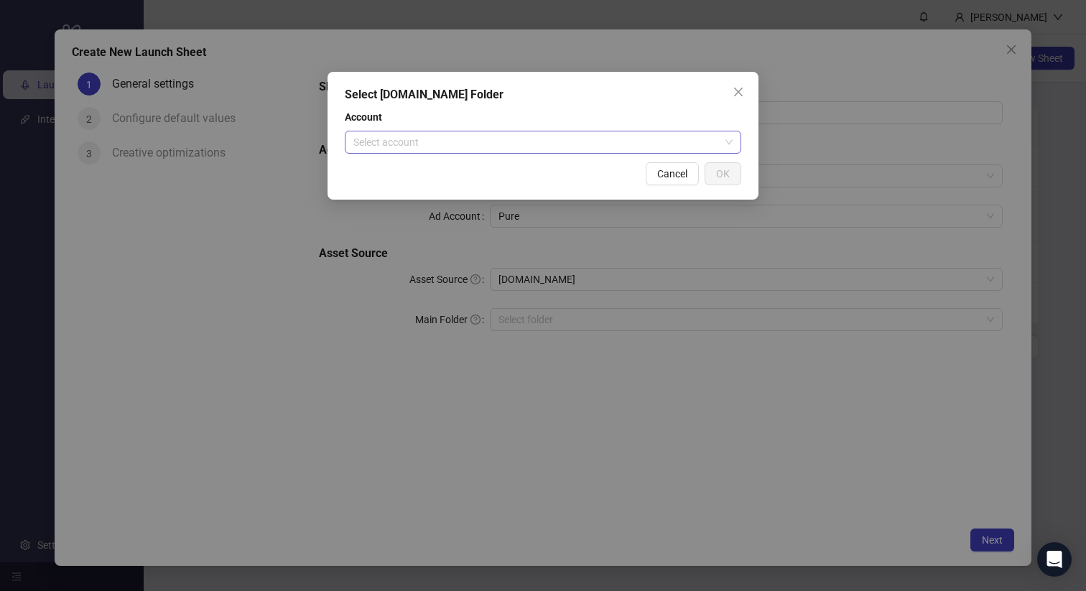
click at [560, 147] on input "search" at bounding box center [536, 142] width 366 height 22
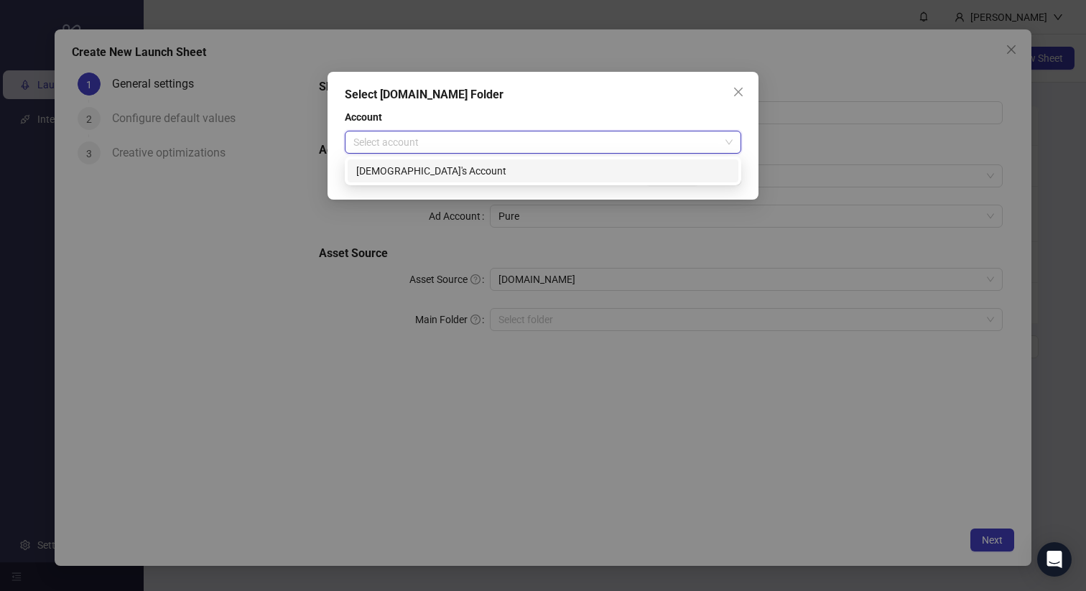
click at [521, 168] on div "Christian's Account" at bounding box center [542, 171] width 373 height 16
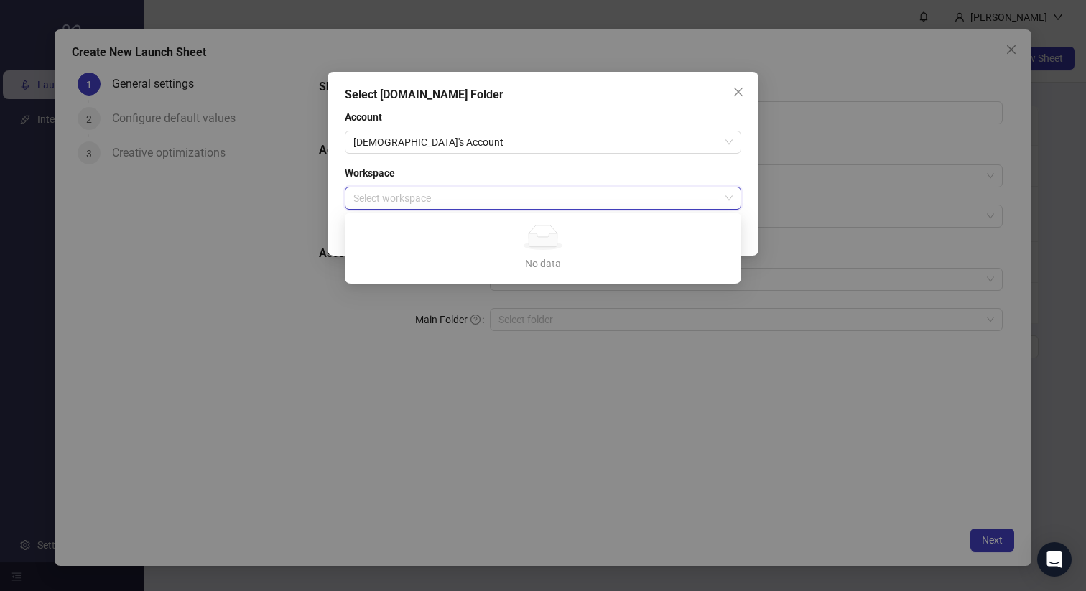
click at [479, 199] on input "search" at bounding box center [536, 198] width 366 height 22
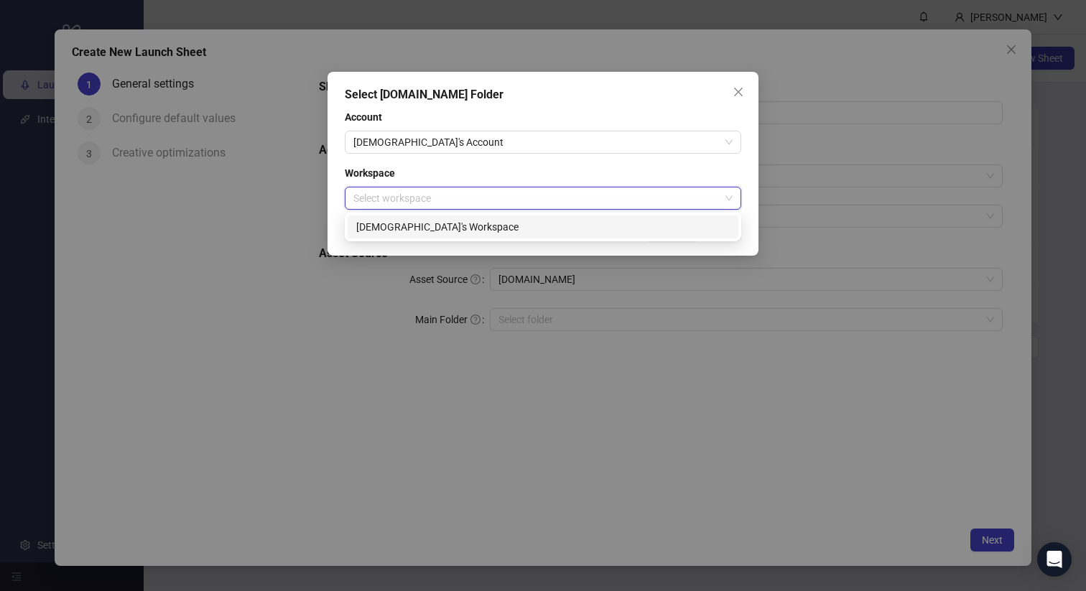
click at [450, 231] on div "Christian's Workspace" at bounding box center [542, 227] width 373 height 16
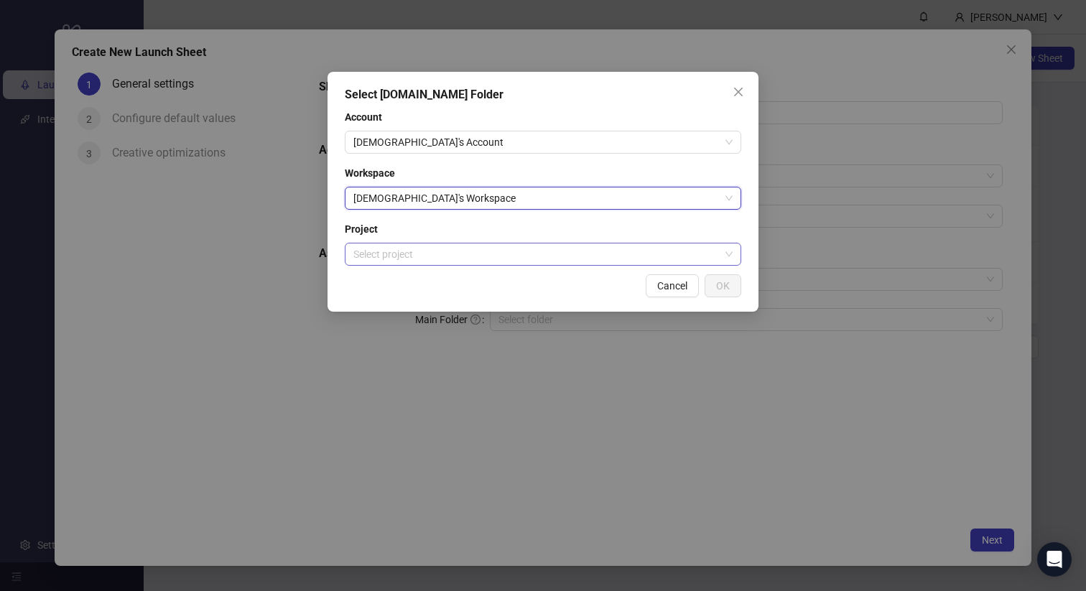
click at [438, 252] on input "search" at bounding box center [536, 254] width 366 height 22
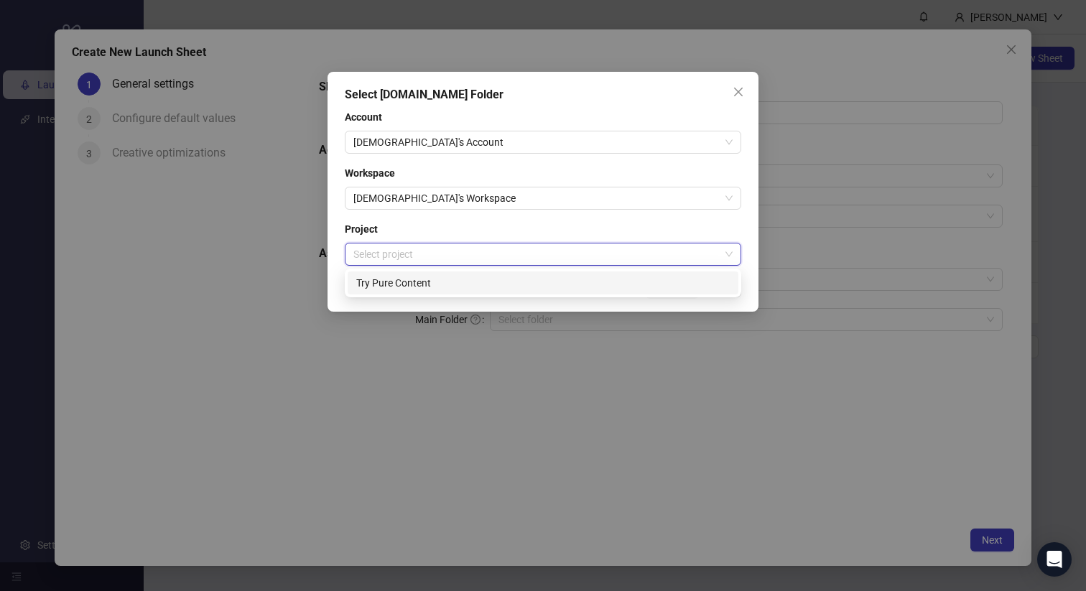
click at [425, 288] on div "Try Pure Content" at bounding box center [542, 283] width 373 height 16
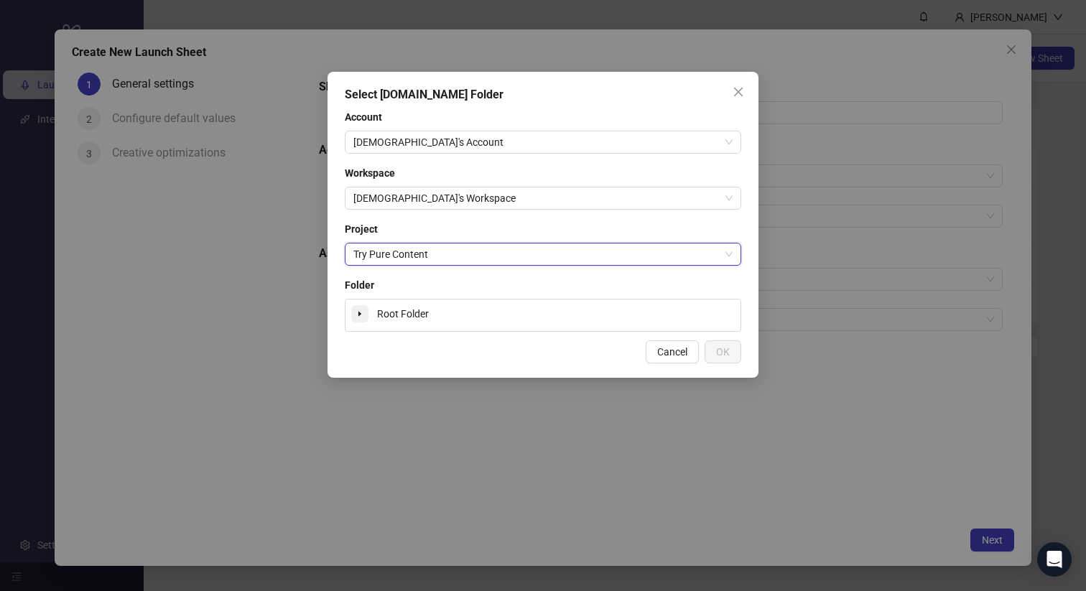
click at [361, 312] on icon "caret-down" at bounding box center [359, 313] width 7 height 7
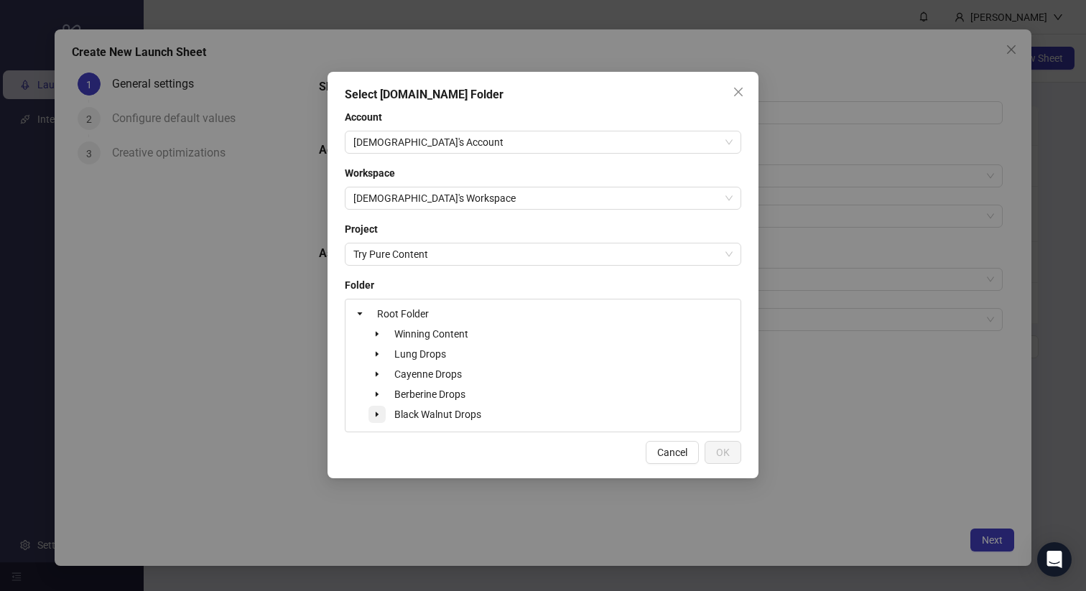
click at [376, 407] on span at bounding box center [376, 414] width 17 height 17
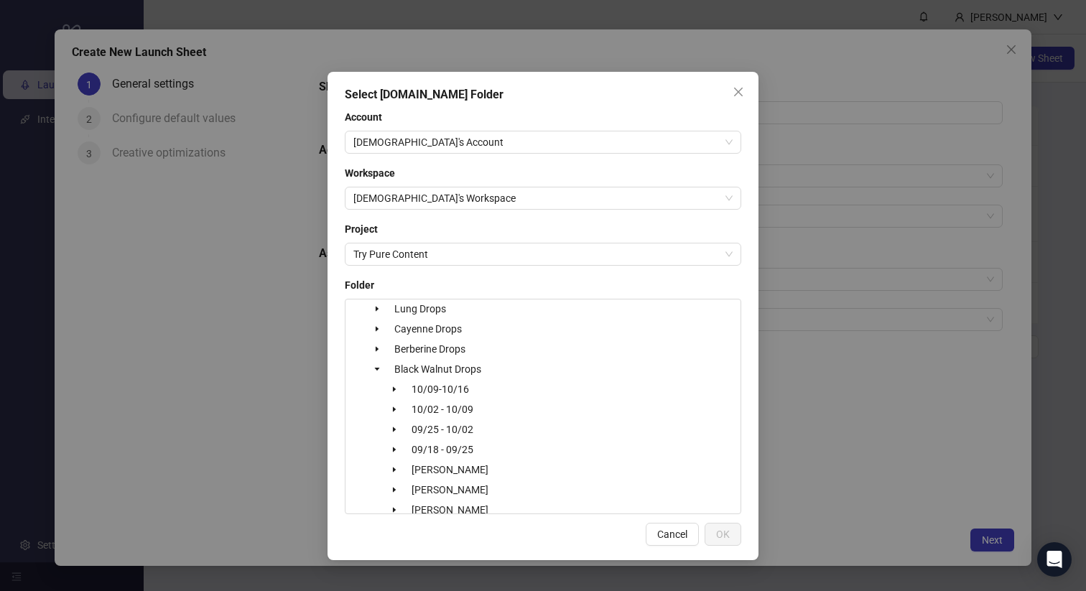
scroll to position [79, 0]
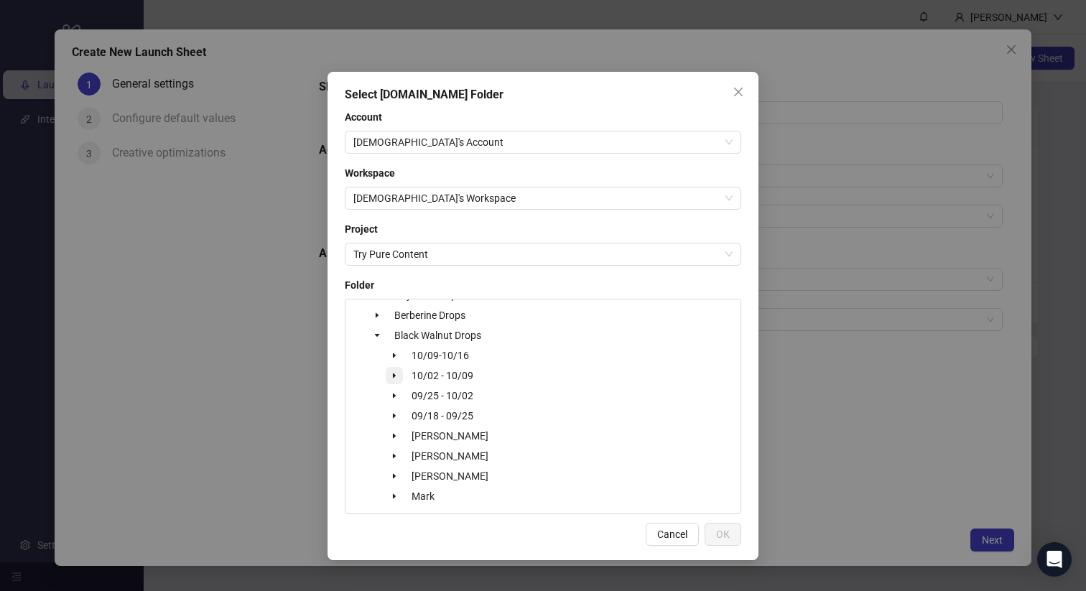
click at [391, 376] on icon "caret-down" at bounding box center [394, 375] width 7 height 7
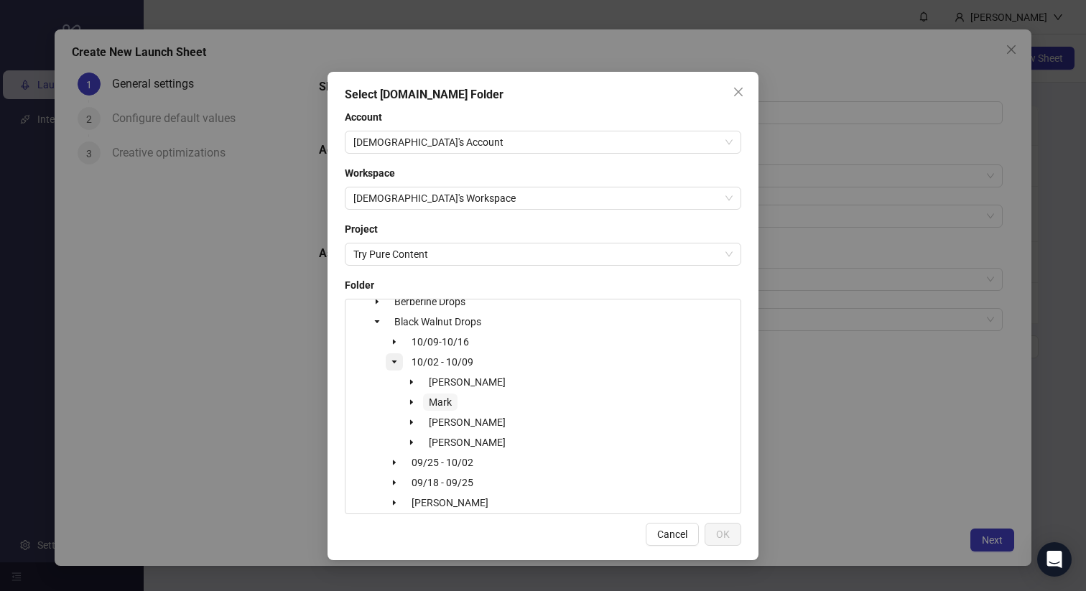
scroll to position [95, 0]
click at [413, 399] on icon "caret-down" at bounding box center [411, 399] width 7 height 7
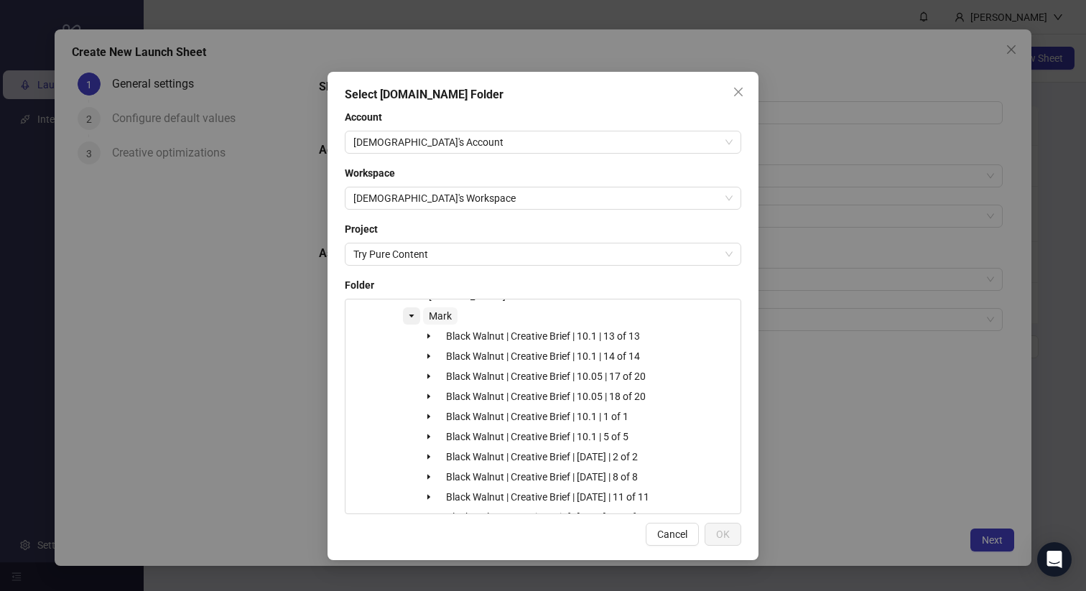
scroll to position [157, 0]
click at [445, 340] on span "Mark" at bounding box center [440, 338] width 23 height 11
click at [725, 531] on span "OK" at bounding box center [723, 534] width 14 height 11
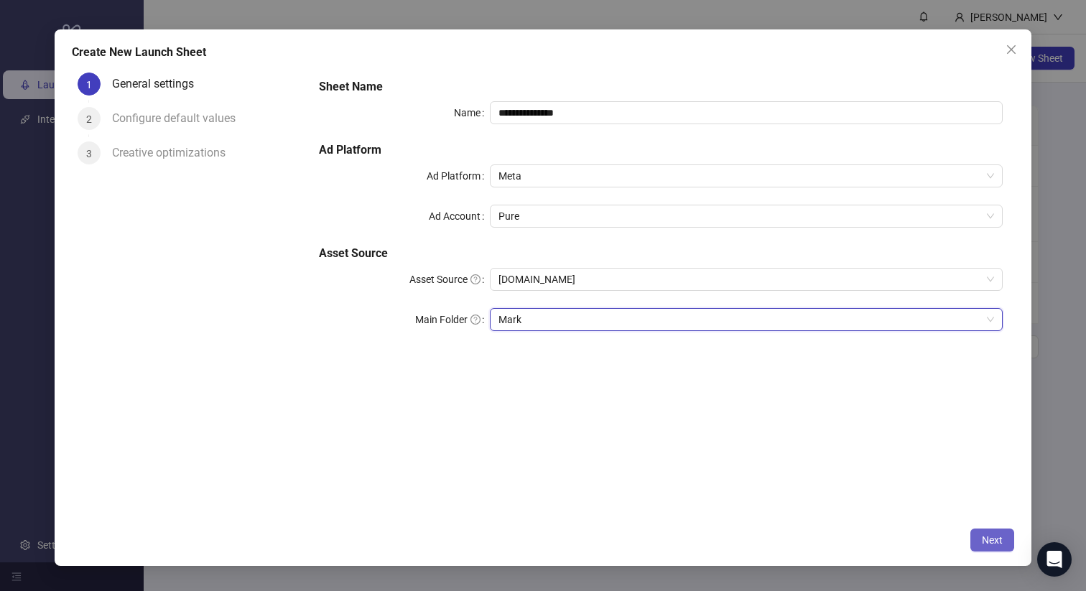
click at [989, 536] on span "Next" at bounding box center [992, 539] width 21 height 11
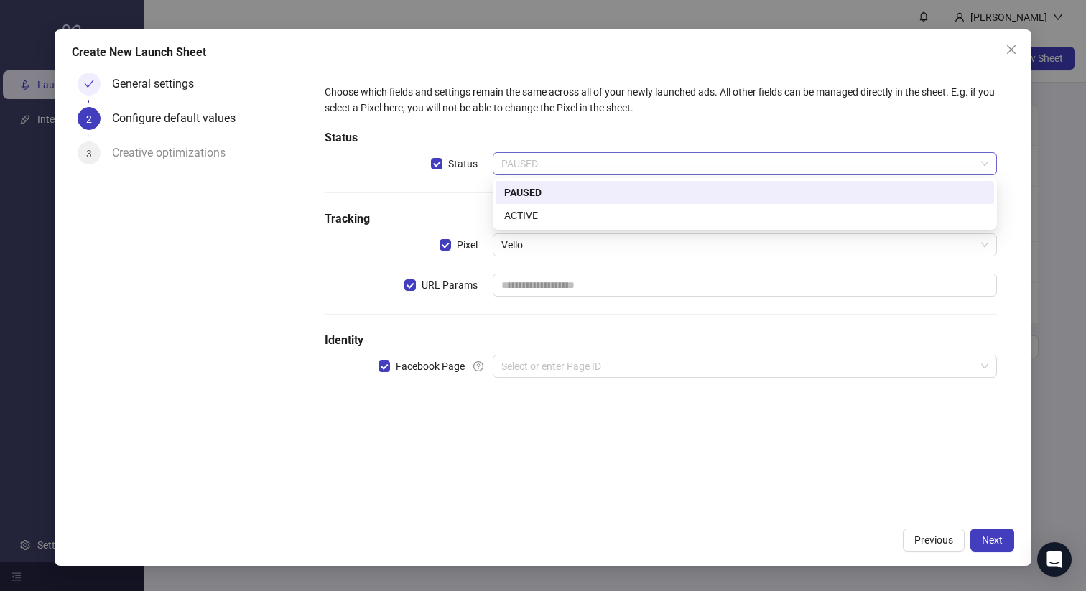
click at [669, 157] on span "PAUSED" at bounding box center [744, 164] width 487 height 22
click at [595, 213] on div "ACTIVE" at bounding box center [744, 216] width 481 height 16
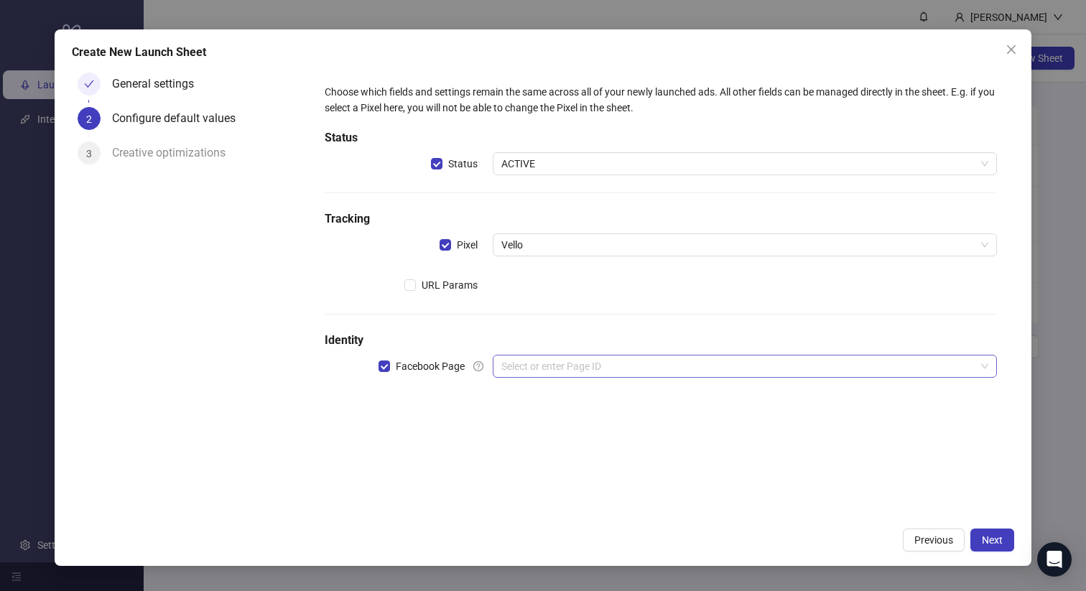
click at [544, 359] on input "search" at bounding box center [738, 367] width 474 height 22
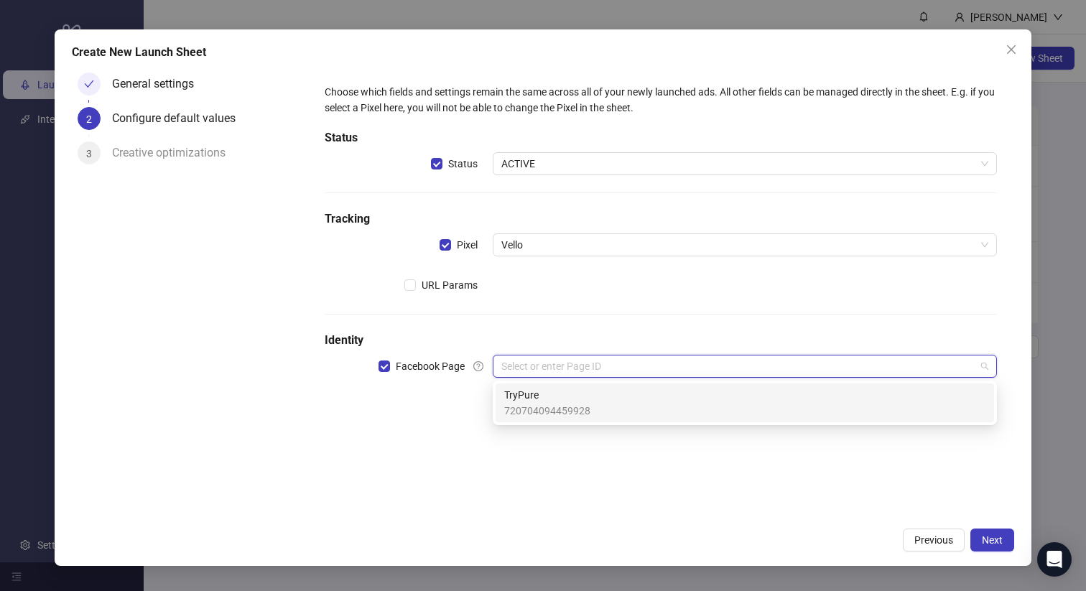
click at [529, 406] on span "720704094459928" at bounding box center [547, 411] width 86 height 16
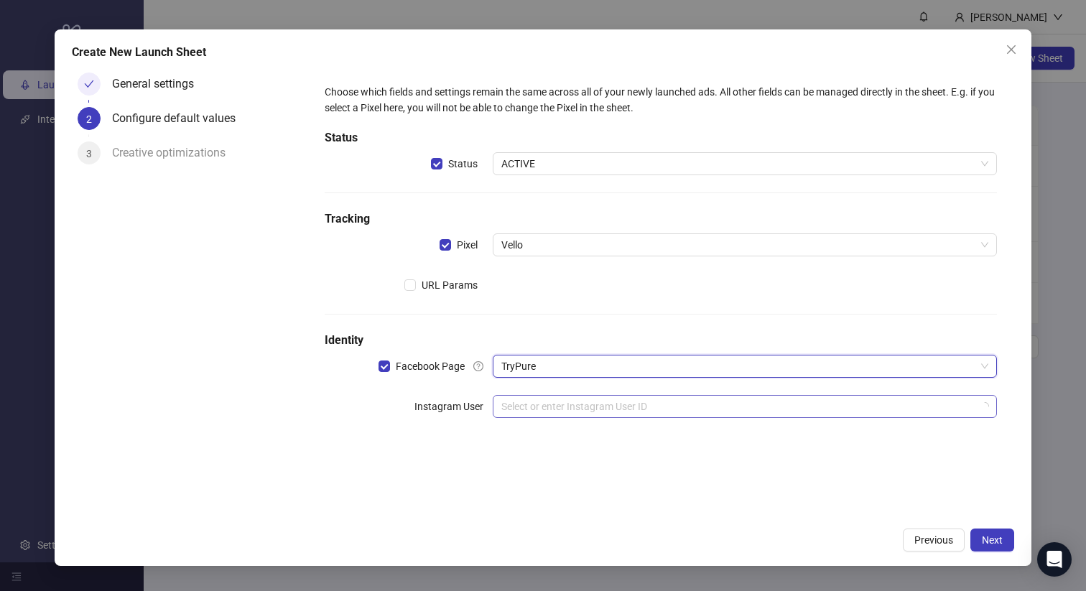
click at [532, 412] on input "search" at bounding box center [738, 407] width 474 height 22
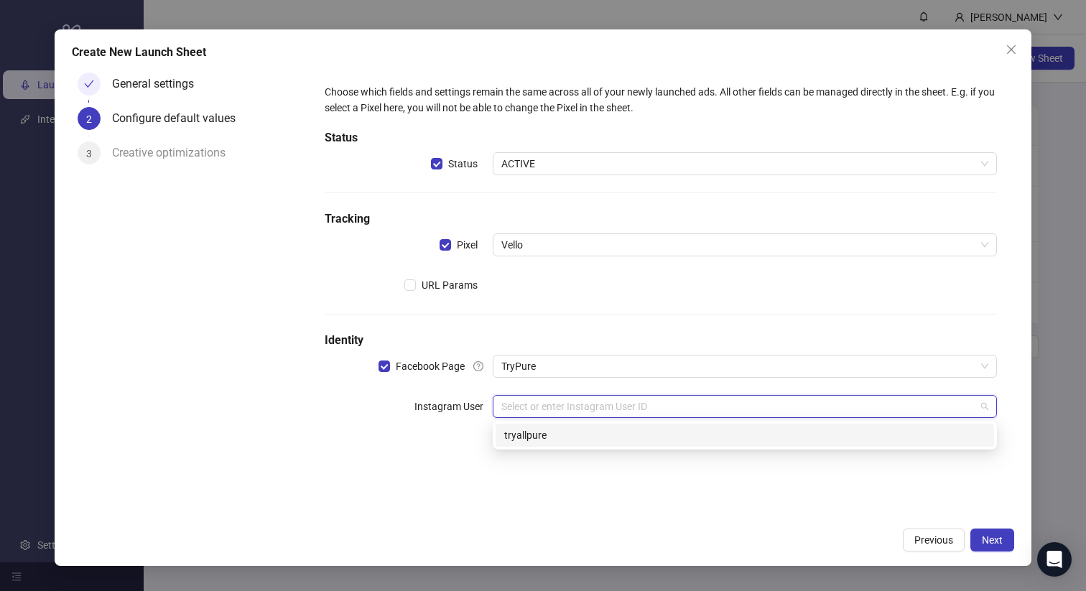
click at [528, 432] on div "tryallpure" at bounding box center [744, 435] width 481 height 16
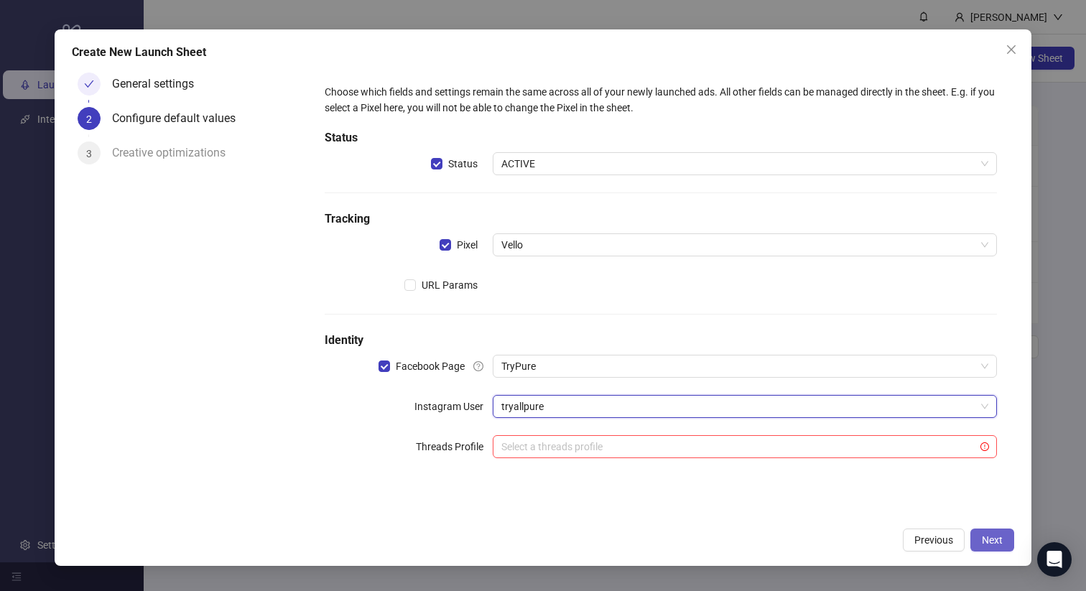
click at [995, 538] on span "Next" at bounding box center [992, 539] width 21 height 11
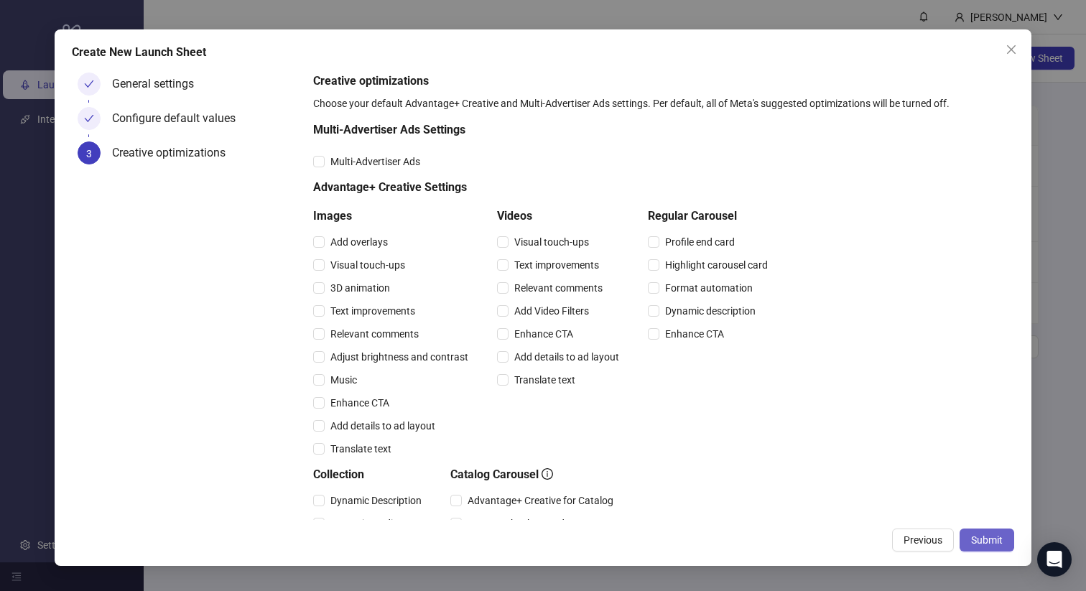
click at [985, 541] on span "Submit" at bounding box center [987, 539] width 32 height 11
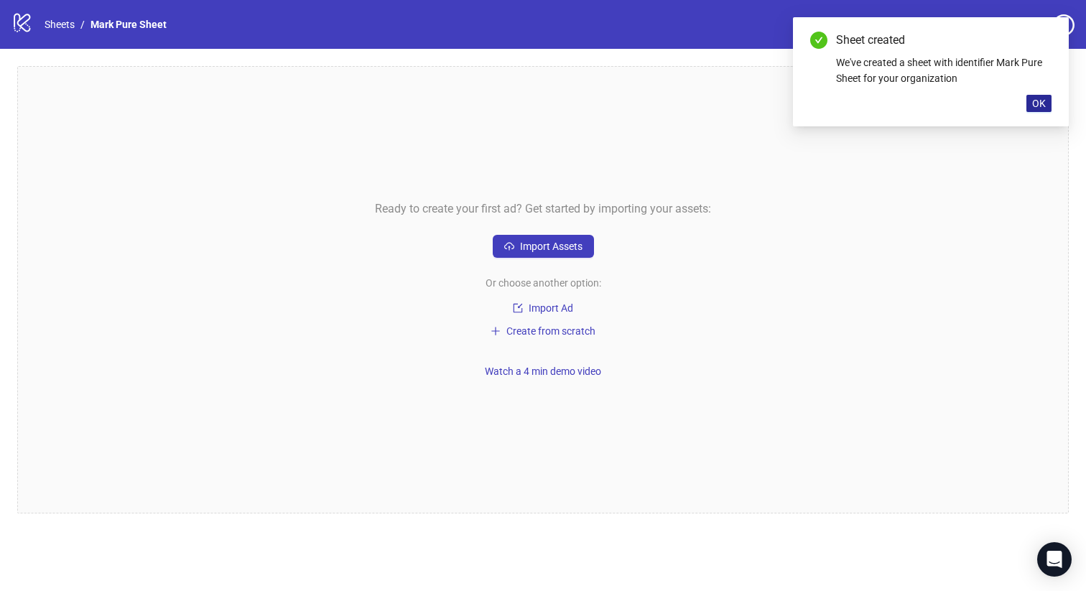
click at [1037, 107] on span "OK" at bounding box center [1039, 103] width 14 height 11
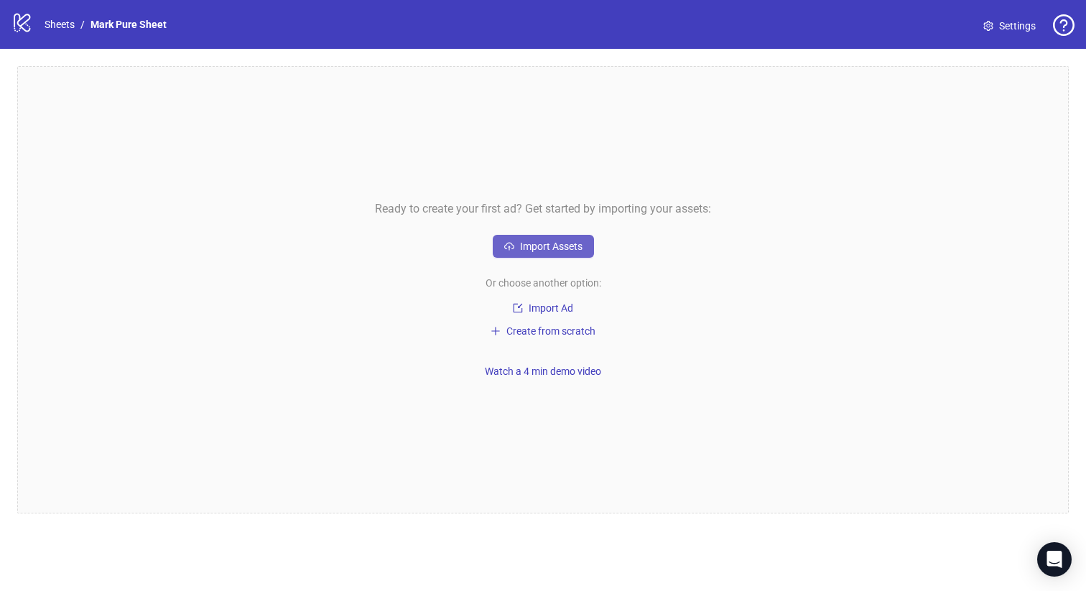
click at [532, 242] on span "Import Assets" at bounding box center [551, 246] width 62 height 11
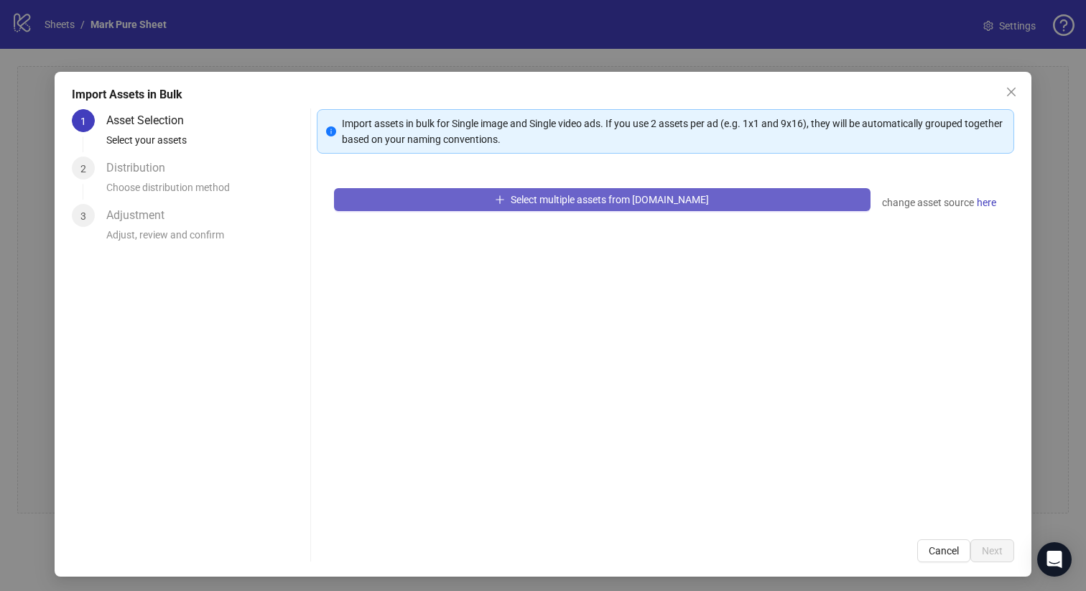
click at [542, 198] on span "Select multiple assets from Frame.io" at bounding box center [610, 199] width 198 height 11
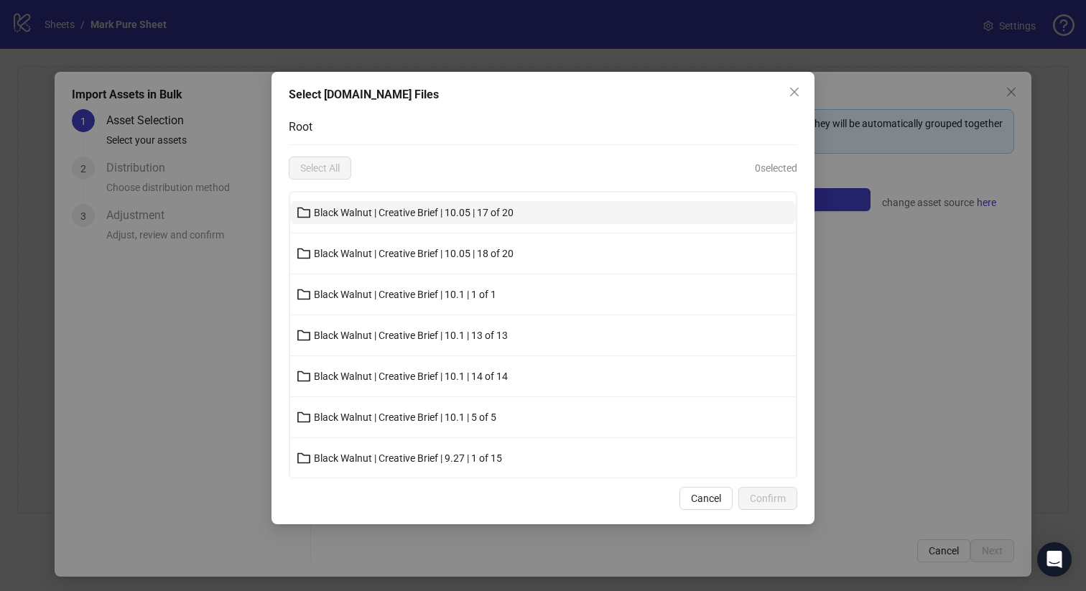
click at [340, 209] on span "Black Walnut | Creative Brief | 10.05 | 17 of 20" at bounding box center [414, 212] width 200 height 11
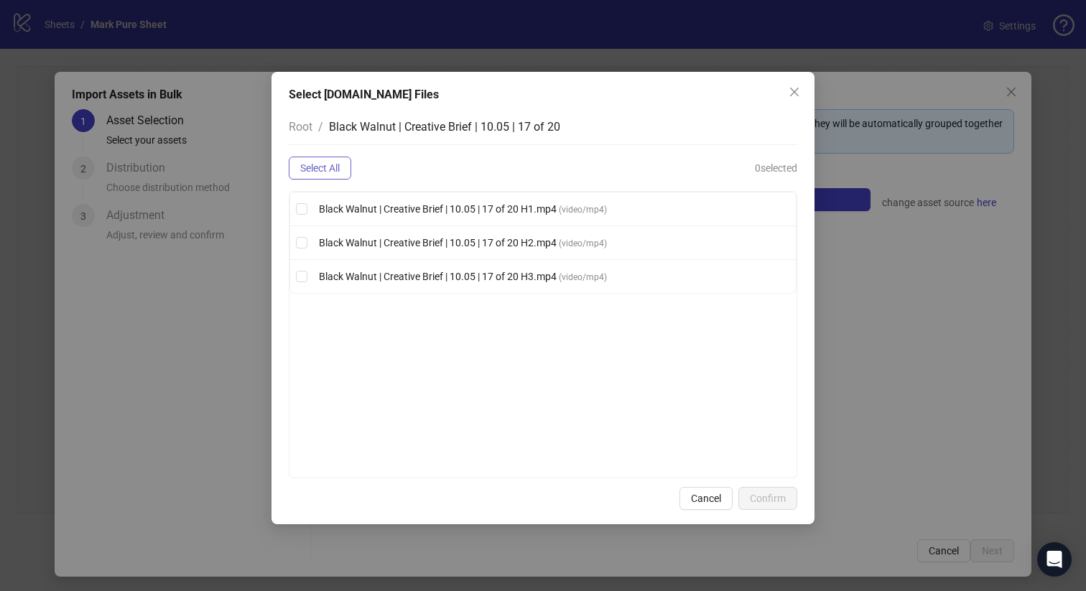
click at [317, 169] on span "Select All" at bounding box center [320, 167] width 40 height 11
click at [756, 486] on div "Select Frame.io Files Root / Black Walnut | Creative Brief | 10.05 | 17 of 20 D…" at bounding box center [543, 298] width 543 height 453
click at [762, 493] on span "Confirm" at bounding box center [768, 498] width 36 height 11
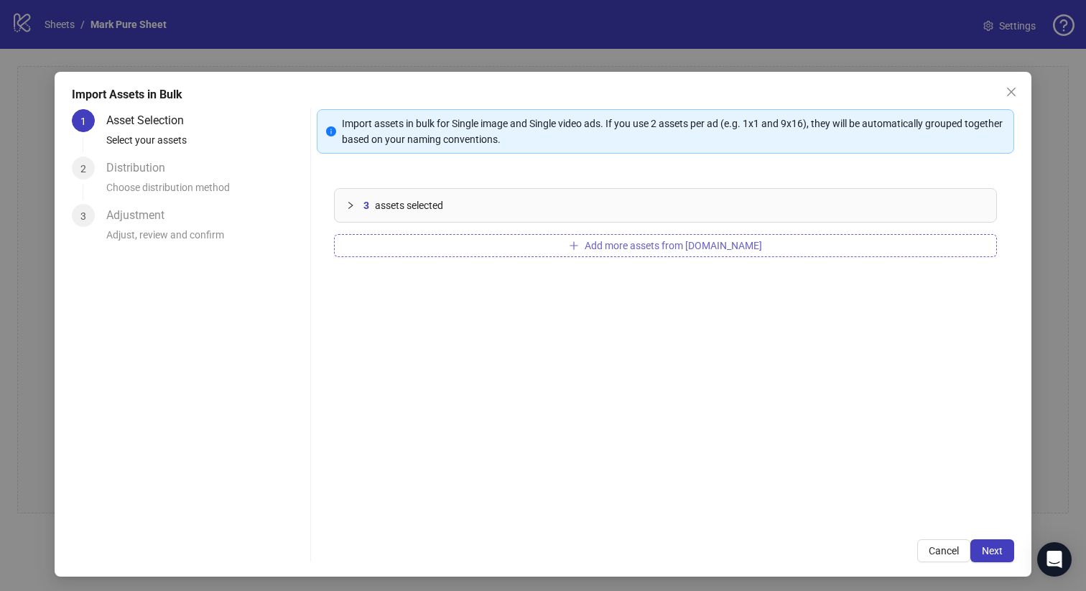
click at [493, 243] on button "Add more assets from Frame.io" at bounding box center [666, 245] width 664 height 23
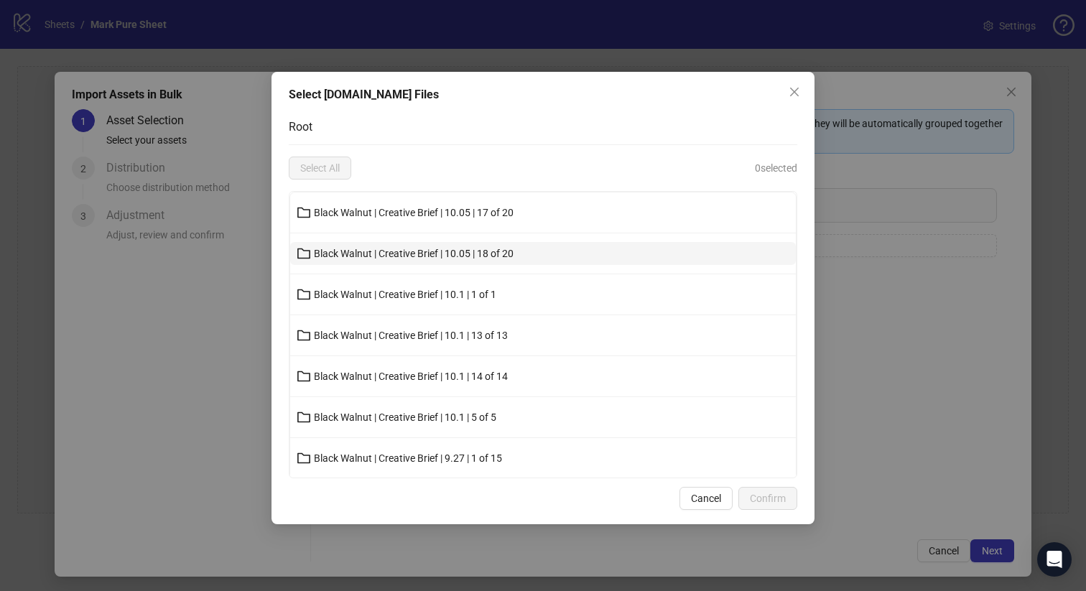
click at [443, 258] on span "Black Walnut | Creative Brief | 10.05 | 18 of 20" at bounding box center [414, 253] width 200 height 11
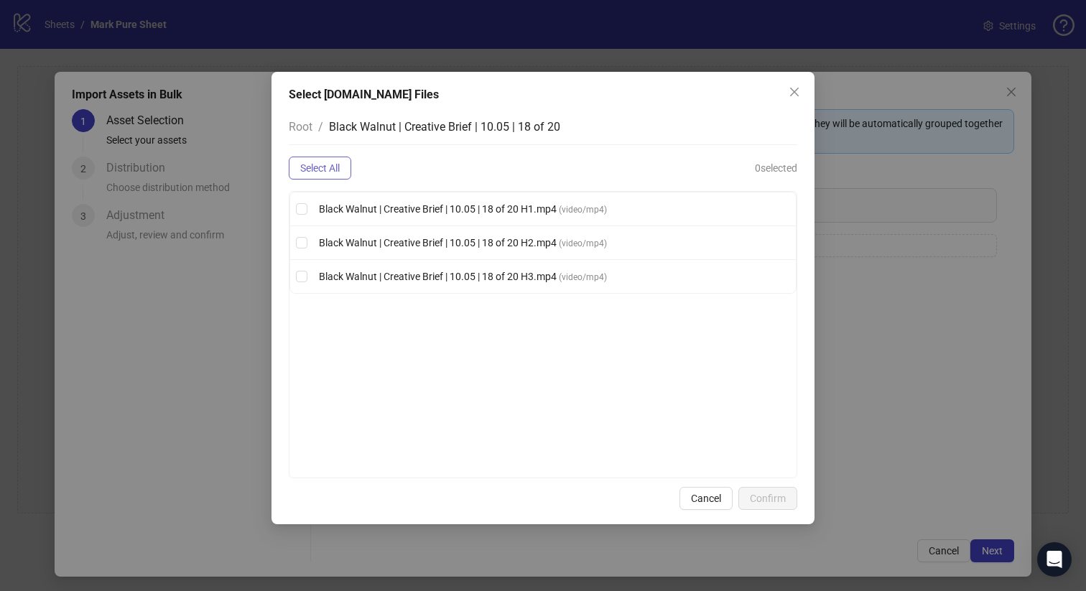
click at [319, 170] on span "Select All" at bounding box center [320, 167] width 40 height 11
click at [764, 489] on button "Confirm" at bounding box center [767, 498] width 59 height 23
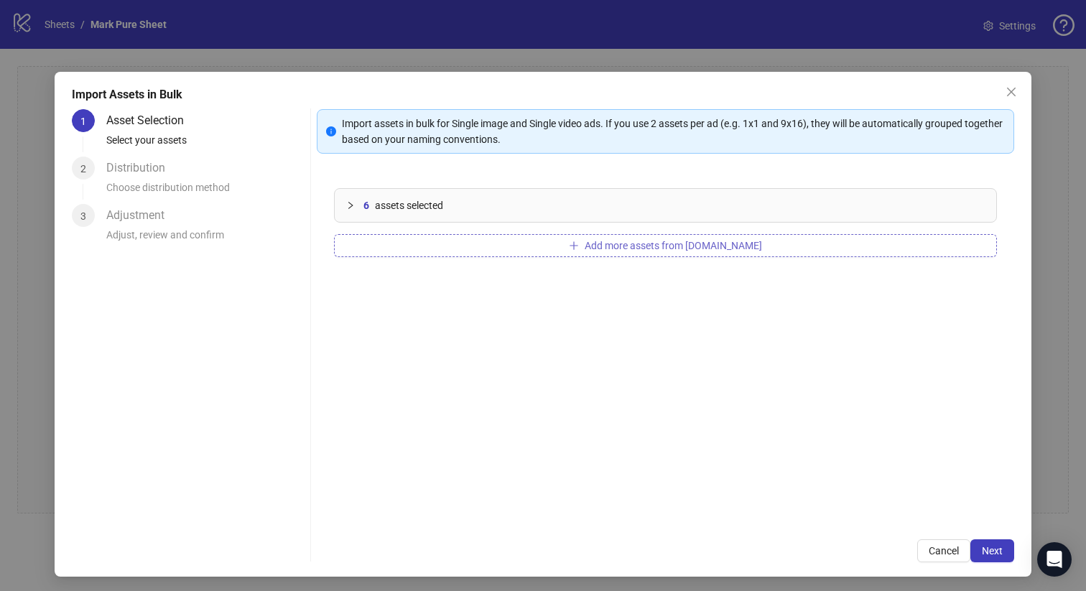
click at [501, 251] on button "Add more assets from Frame.io" at bounding box center [666, 245] width 664 height 23
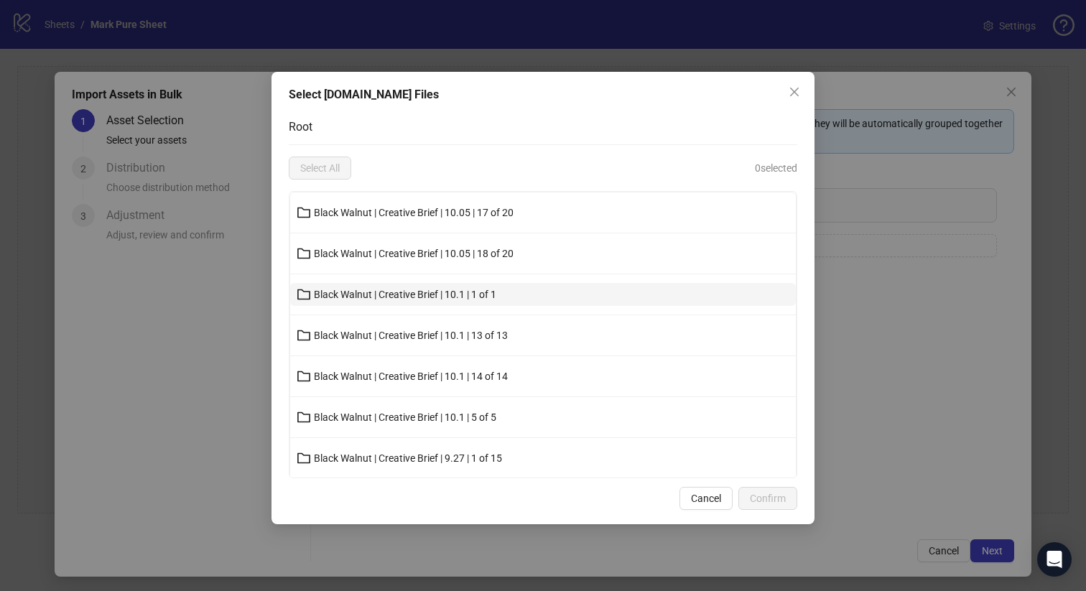
click at [463, 293] on span "Black Walnut | Creative Brief | 10.1 | 1 of 1" at bounding box center [405, 294] width 182 height 11
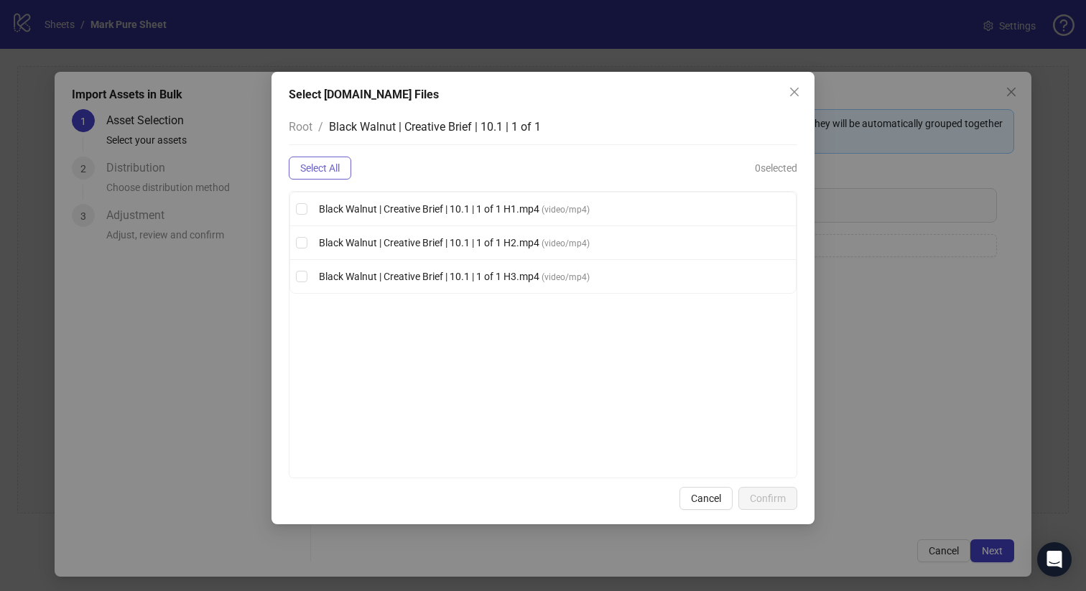
click at [308, 168] on span "Select All" at bounding box center [320, 167] width 40 height 11
click at [766, 498] on span "Confirm" at bounding box center [768, 498] width 36 height 11
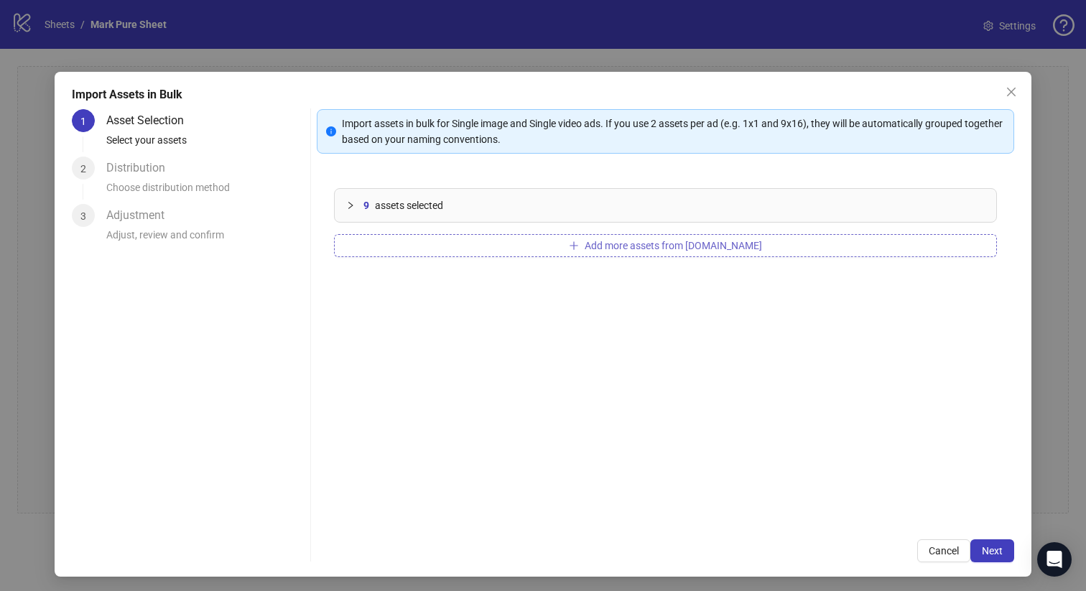
click at [561, 250] on button "Add more assets from Frame.io" at bounding box center [666, 245] width 664 height 23
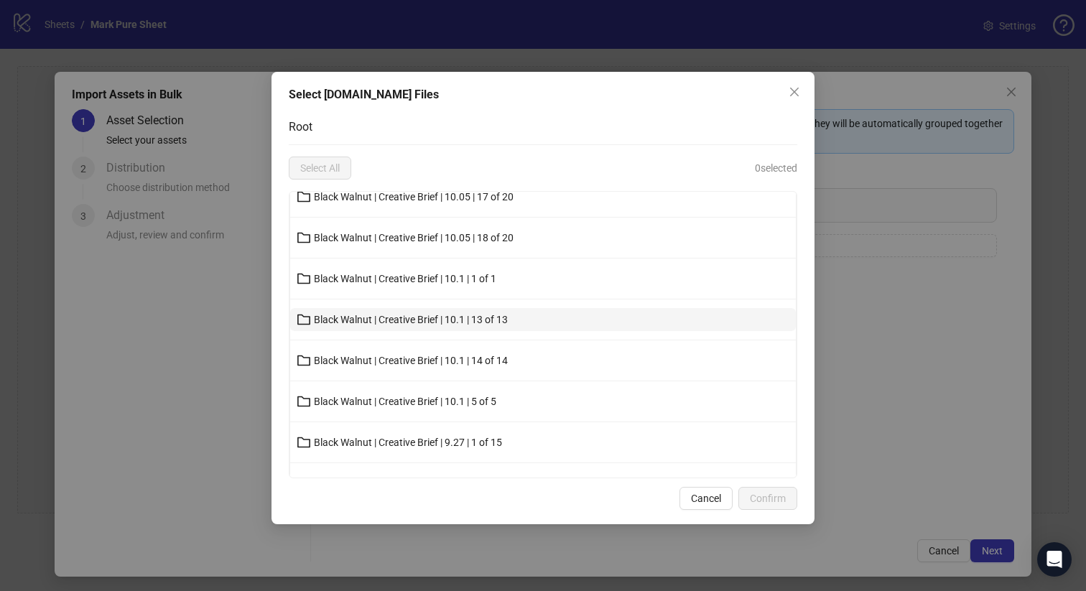
scroll to position [25, 0]
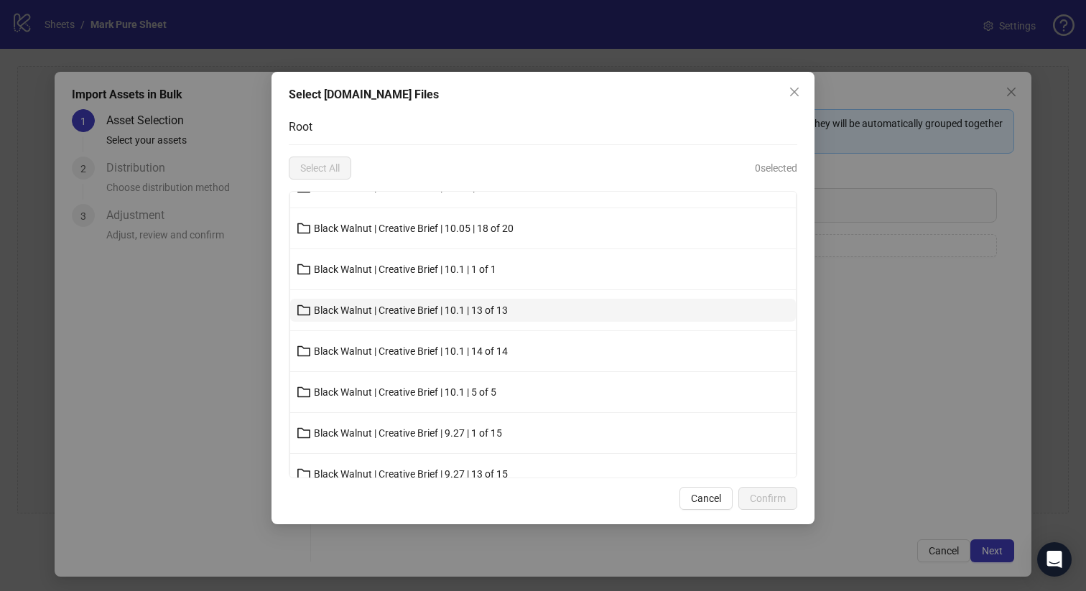
click at [519, 307] on button "Black Walnut | Creative Brief | 10.1 | 13 of 13" at bounding box center [543, 310] width 506 height 23
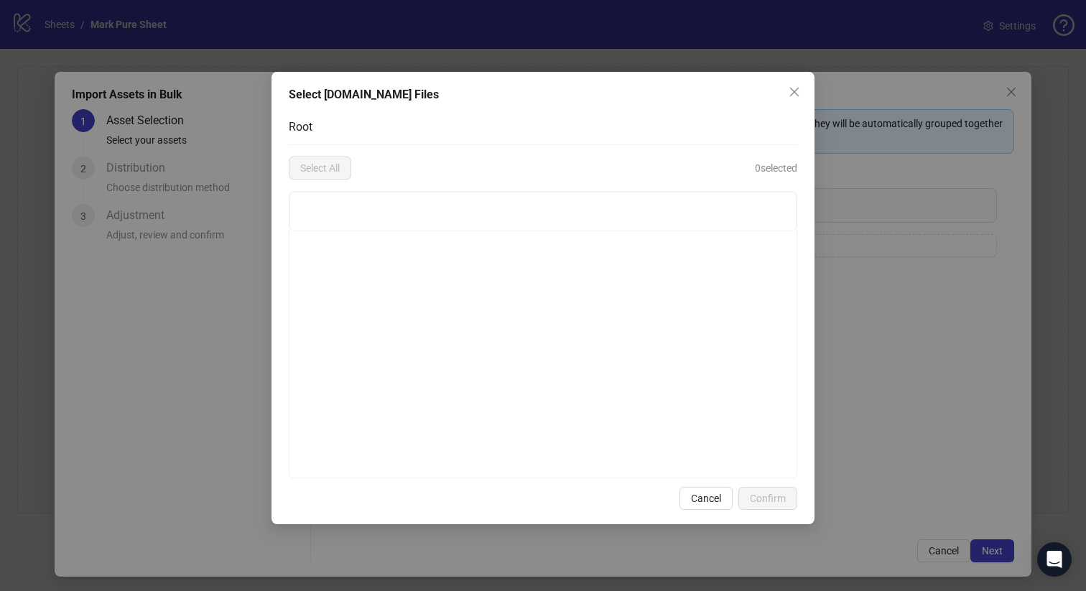
scroll to position [0, 0]
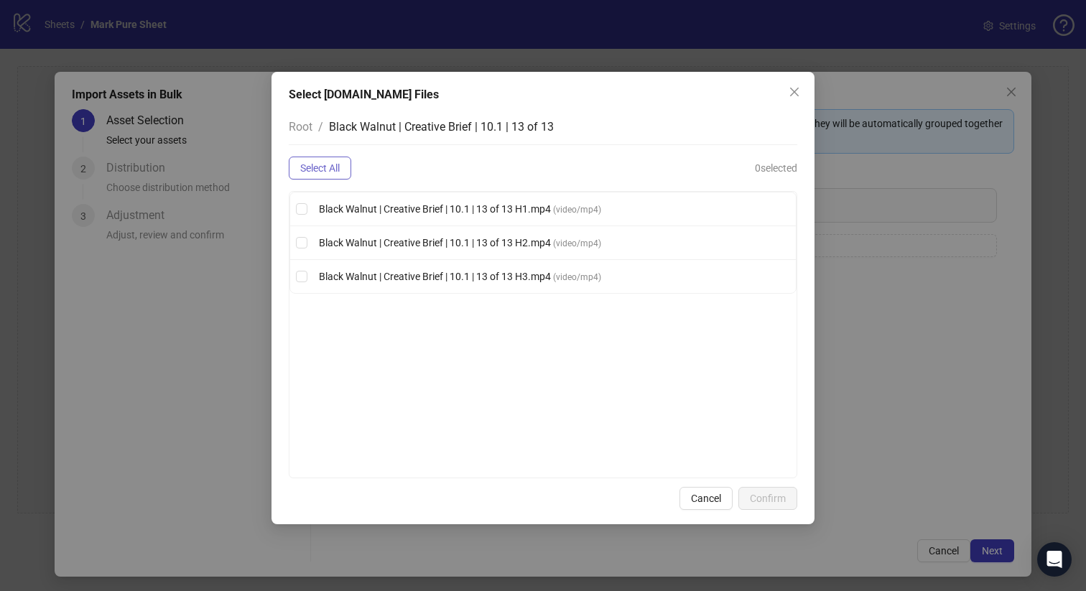
click at [340, 170] on span "Select All" at bounding box center [320, 167] width 40 height 11
click at [772, 495] on span "Confirm" at bounding box center [768, 498] width 36 height 11
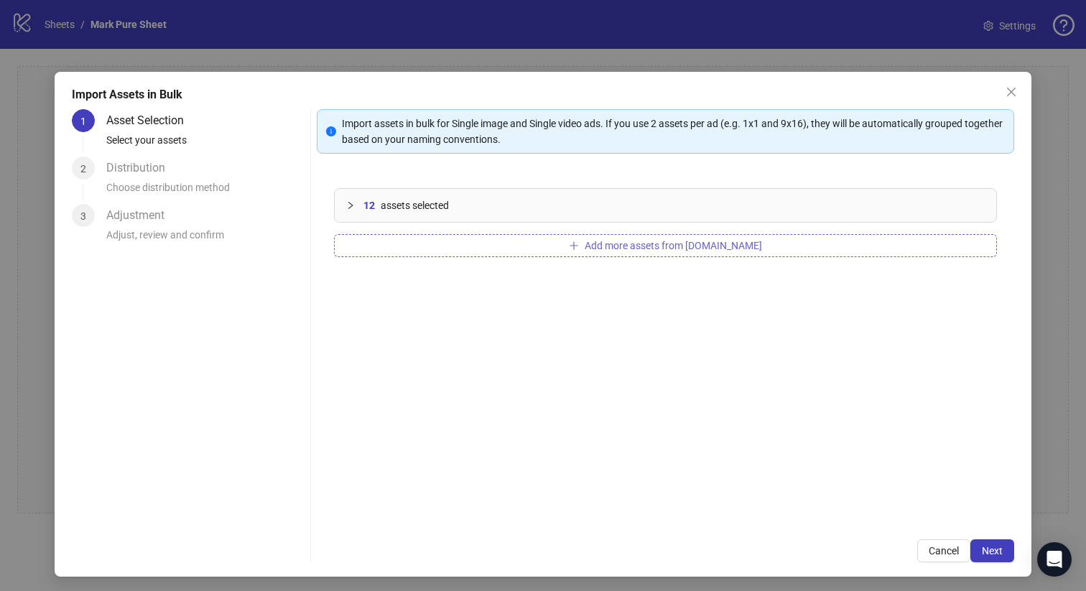
click at [621, 243] on span "Add more assets from Frame.io" at bounding box center [673, 245] width 177 height 11
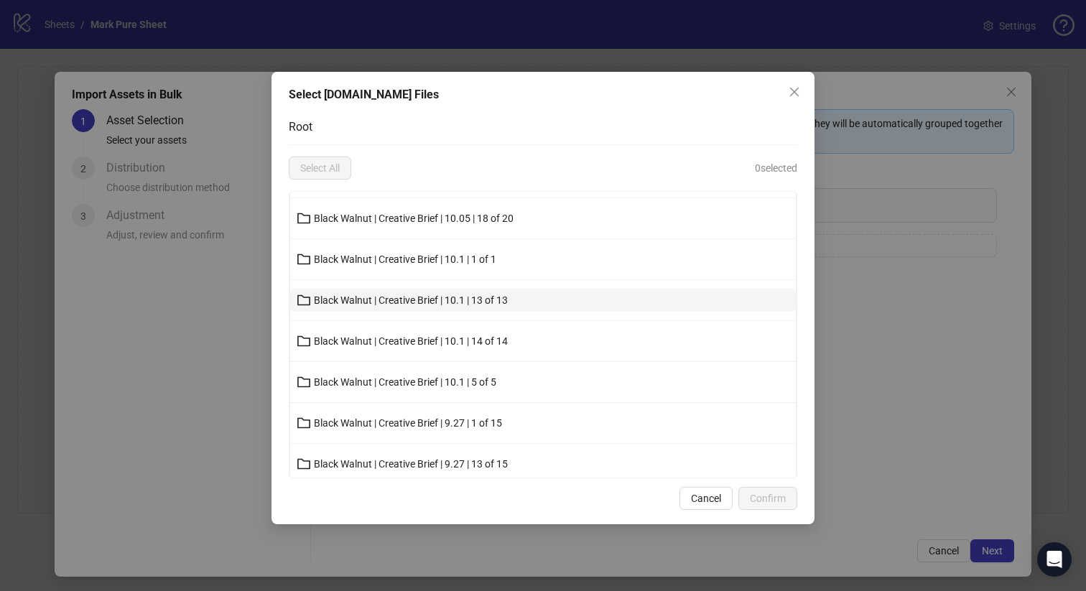
scroll to position [57, 0]
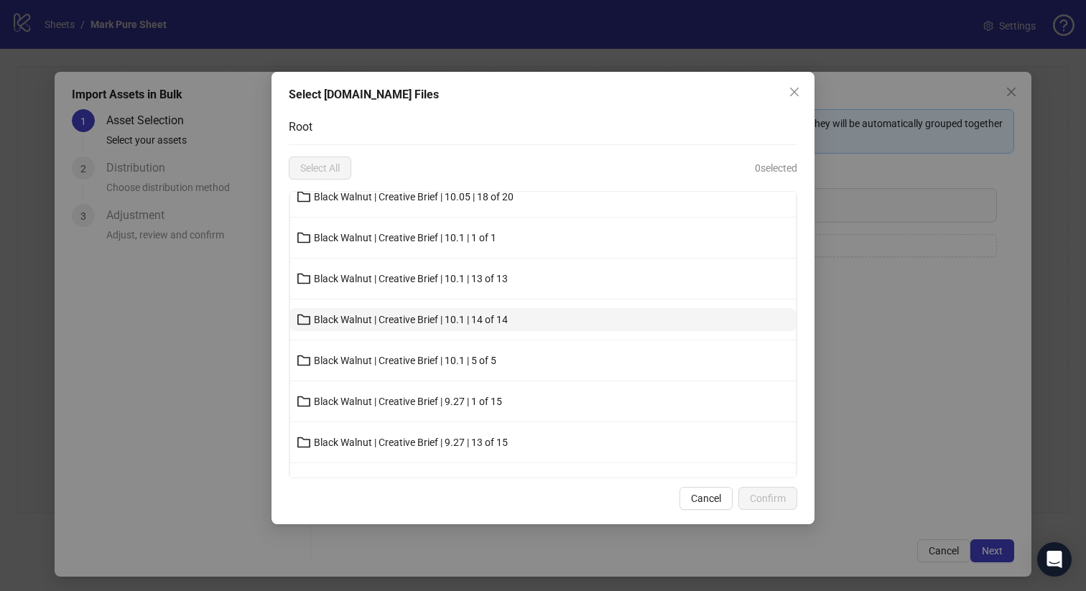
click at [424, 324] on span "Black Walnut | Creative Brief | 10.1 | 14 of 14" at bounding box center [411, 319] width 194 height 11
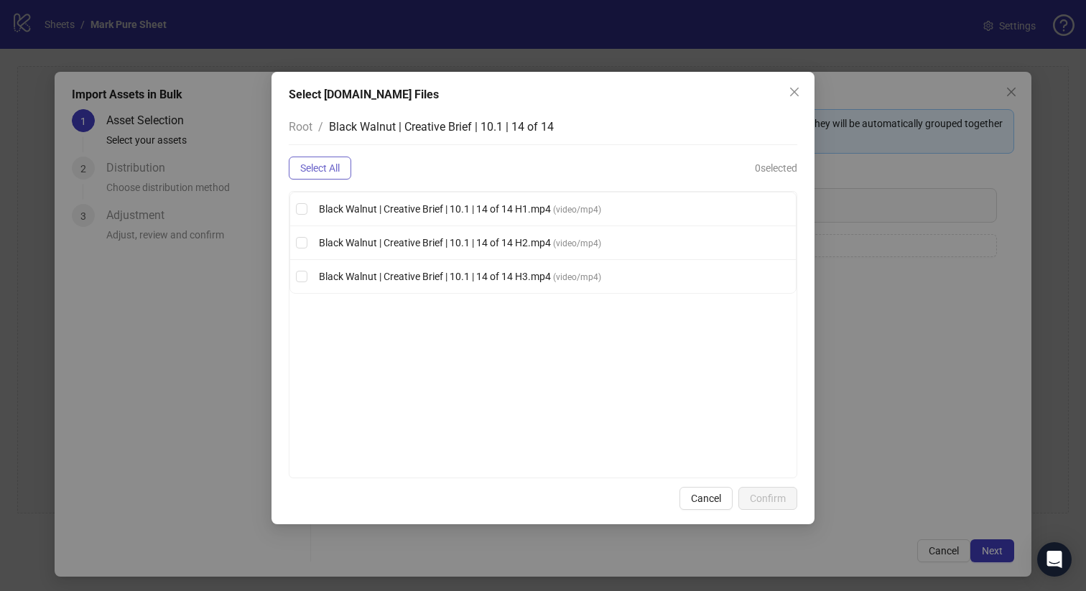
click at [338, 162] on span "Select All" at bounding box center [320, 167] width 40 height 11
click at [767, 494] on span "Confirm" at bounding box center [768, 498] width 36 height 11
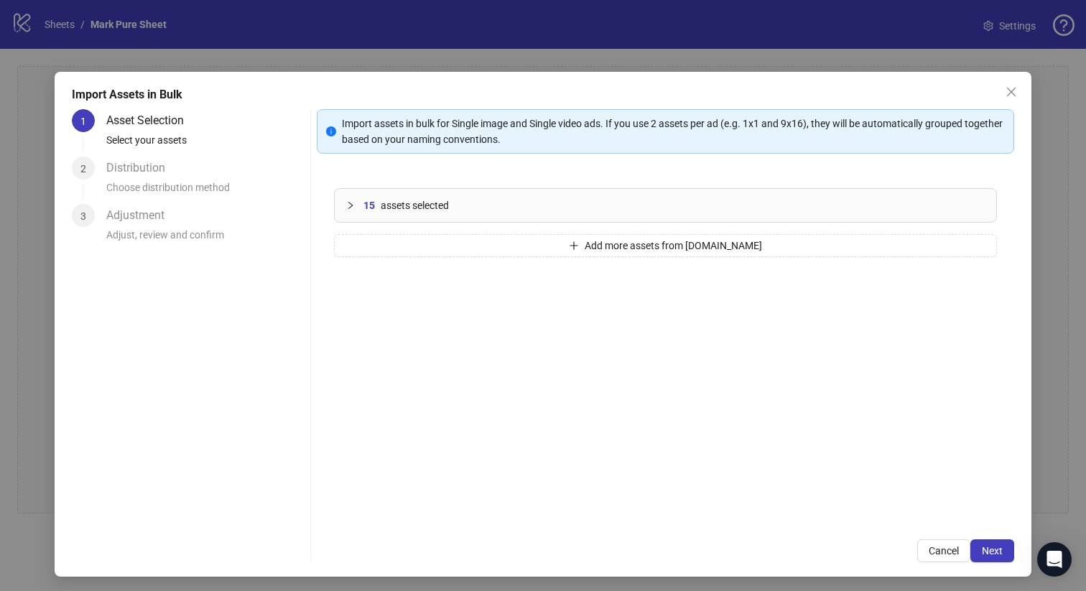
click at [449, 198] on span "assets selected" at bounding box center [415, 206] width 68 height 16
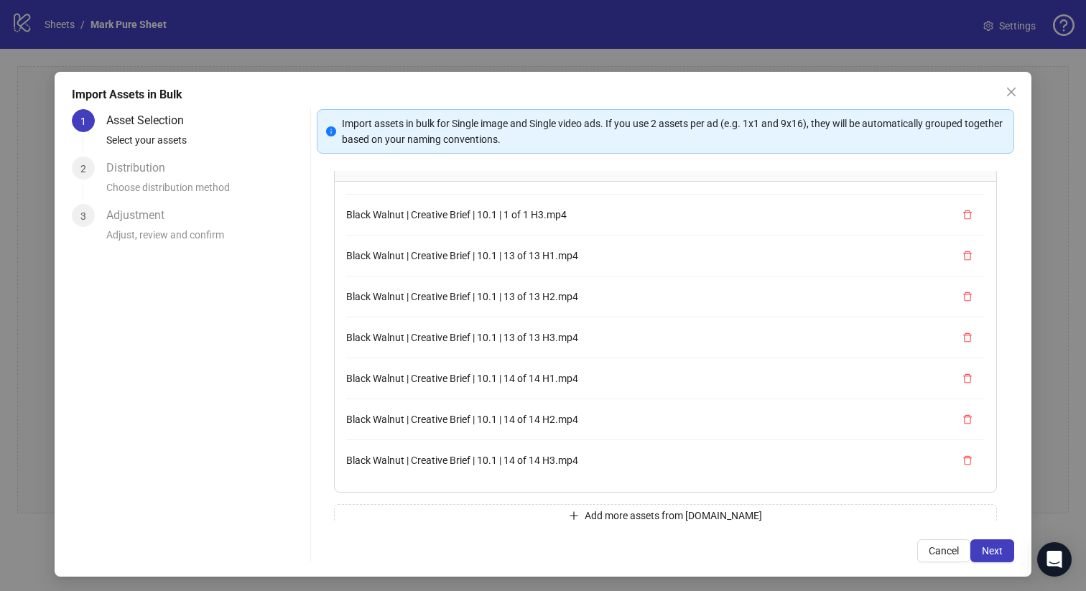
scroll to position [63, 0]
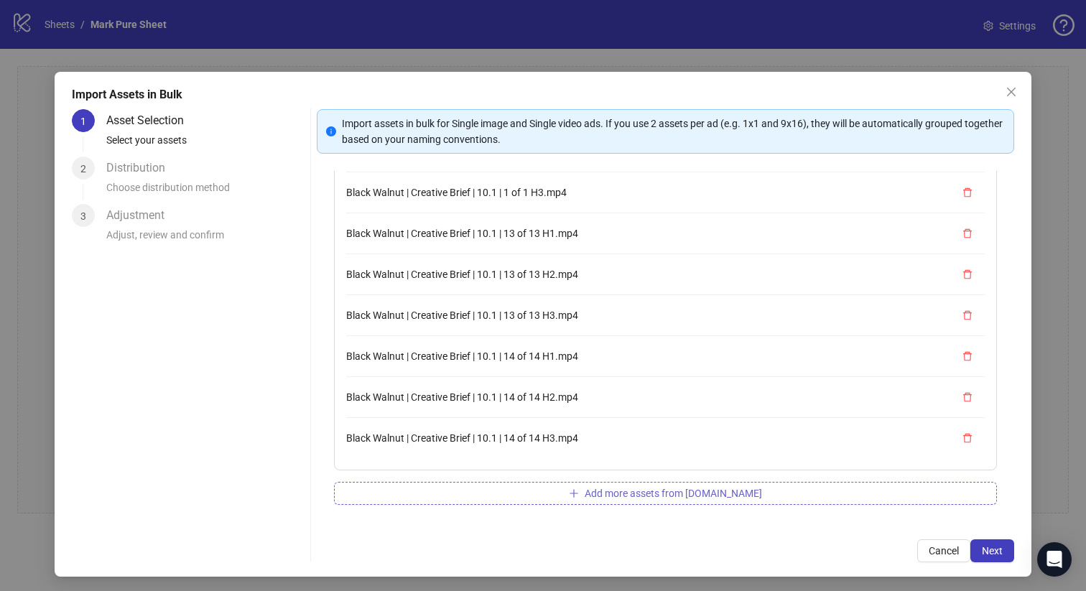
click at [543, 491] on button "Add more assets from Frame.io" at bounding box center [666, 493] width 664 height 23
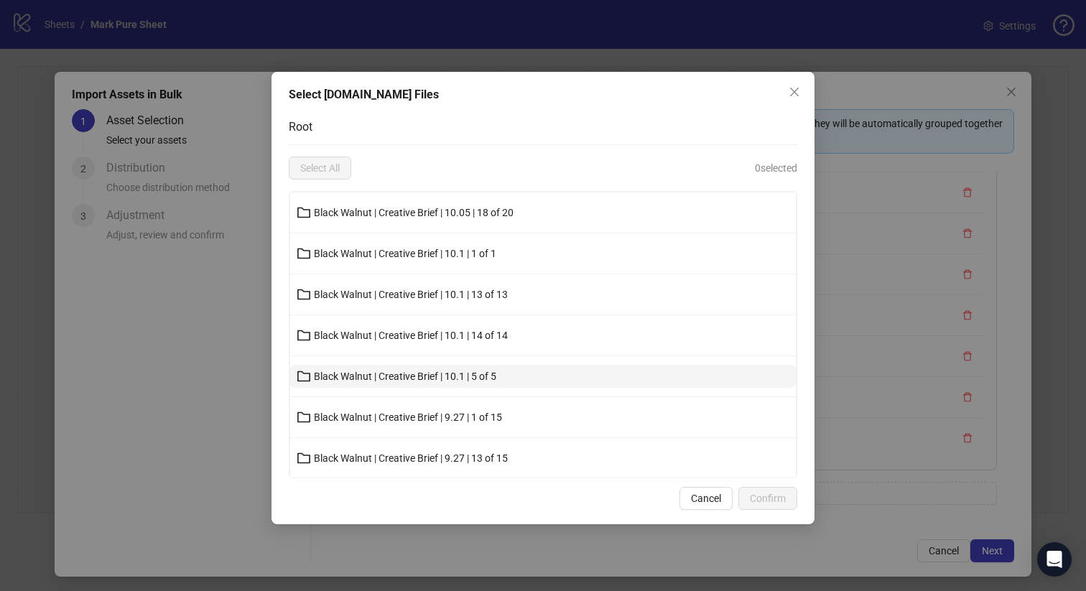
scroll to position [44, 0]
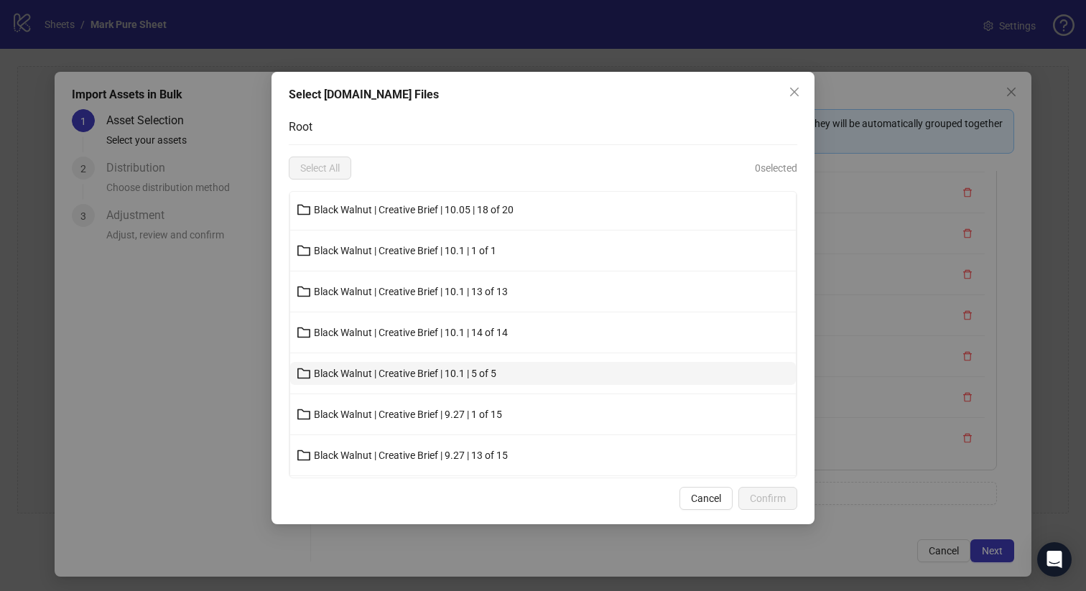
click at [504, 368] on button "Black Walnut | Creative Brief | 10.1 | 5 of 5" at bounding box center [543, 373] width 506 height 23
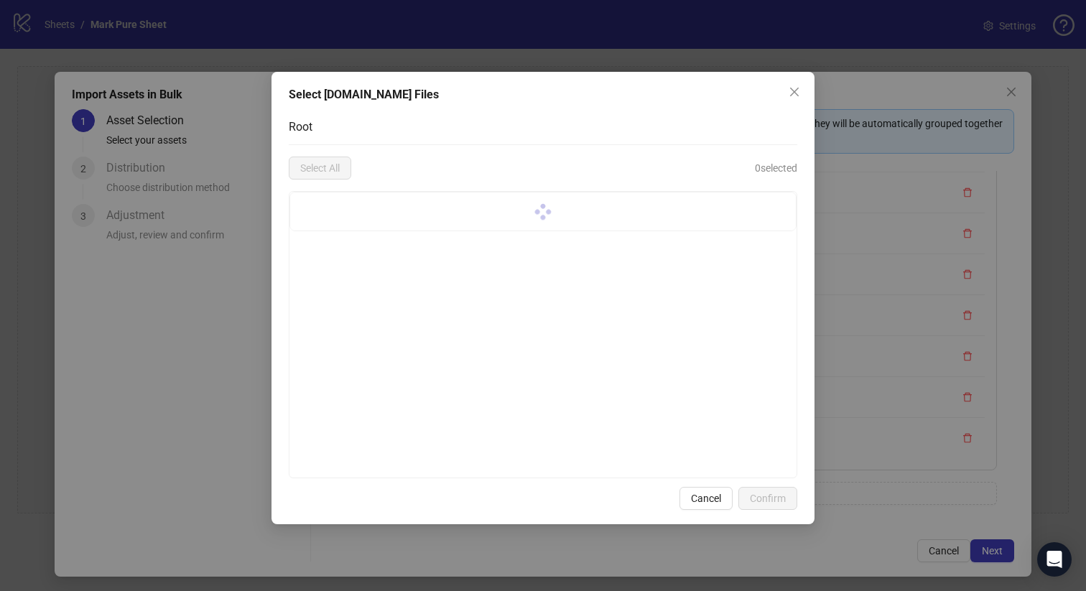
scroll to position [0, 0]
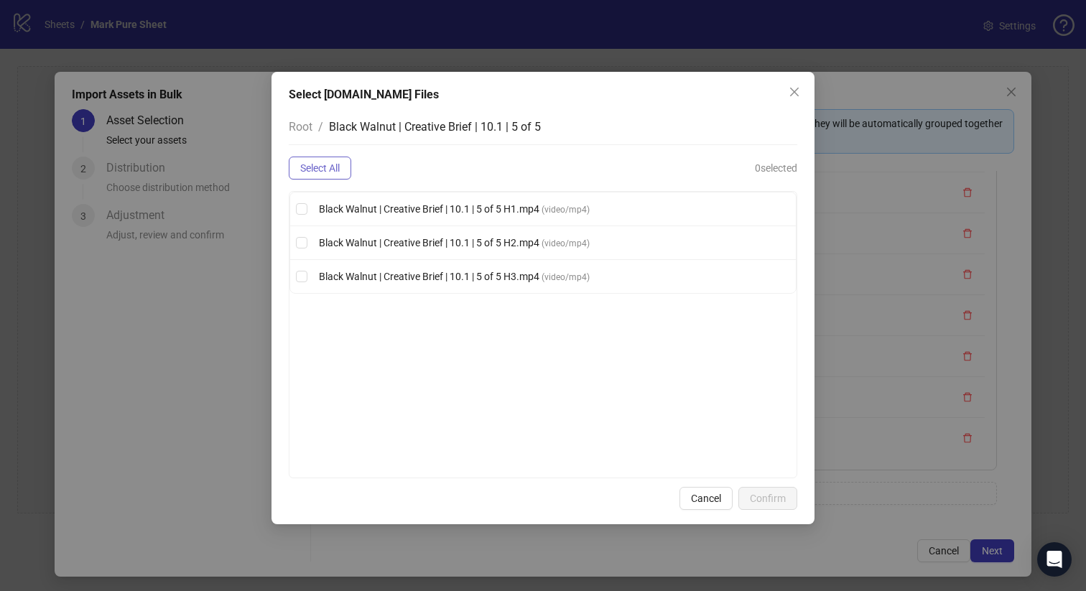
click at [340, 167] on span "Select All" at bounding box center [320, 167] width 40 height 11
click at [774, 497] on span "Confirm" at bounding box center [768, 498] width 36 height 11
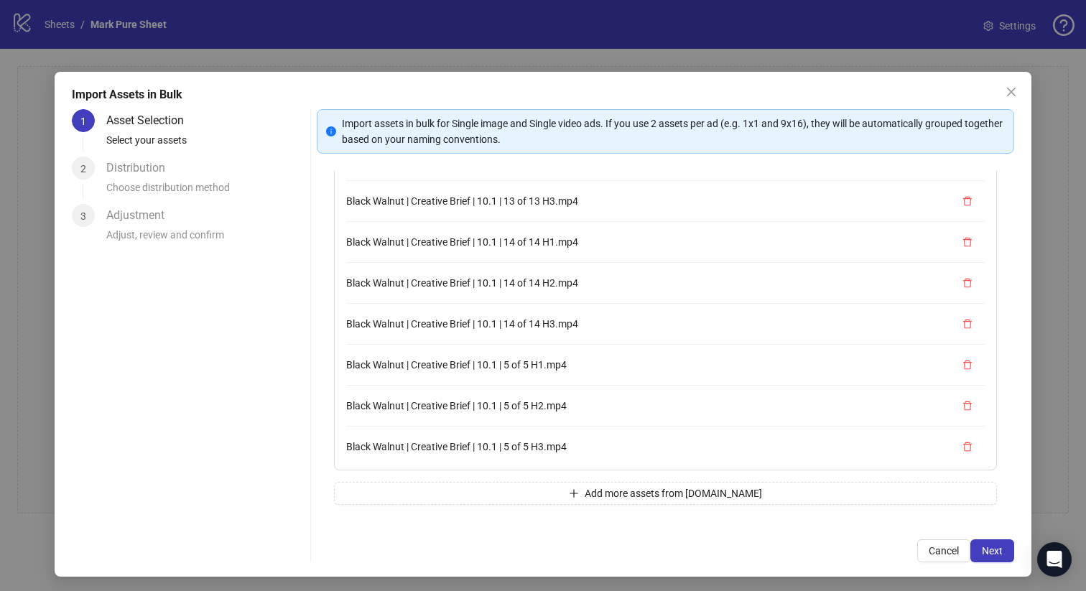
scroll to position [449, 0]
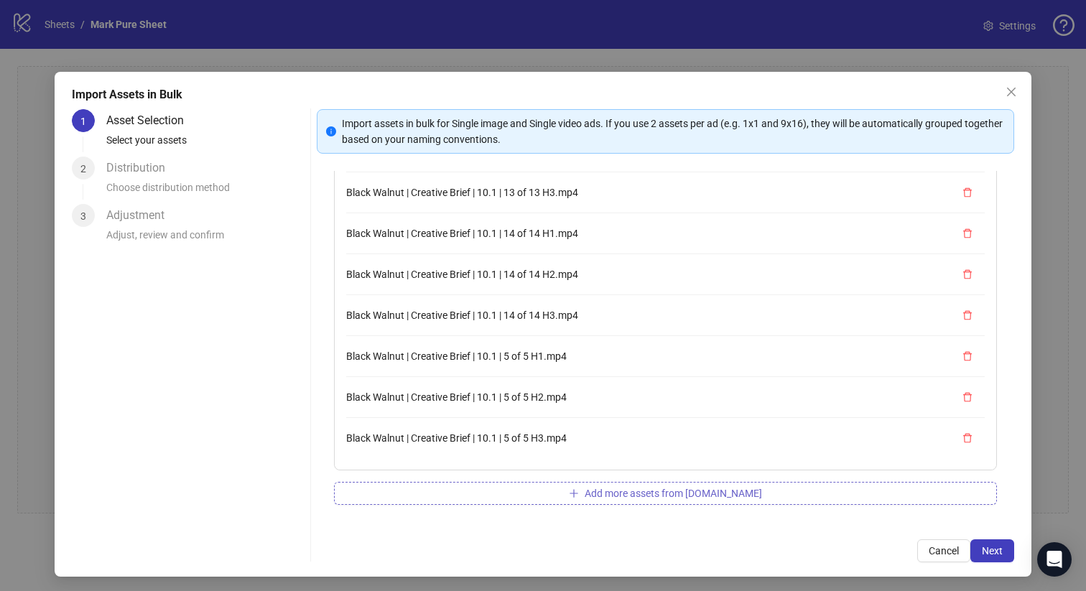
click at [503, 485] on button "Add more assets from Frame.io" at bounding box center [666, 493] width 664 height 23
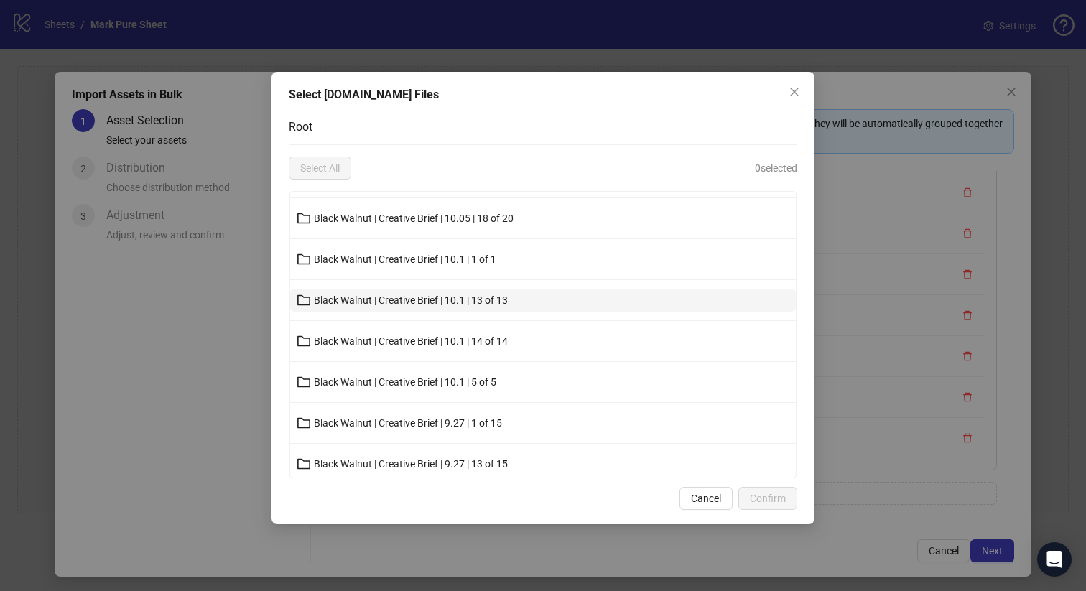
scroll to position [40, 0]
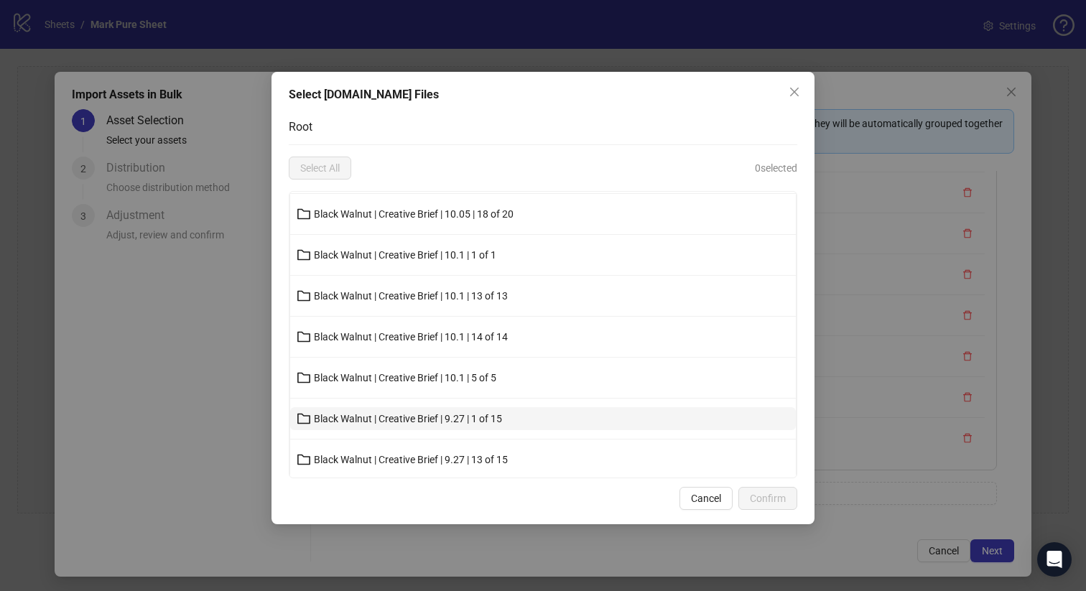
click at [424, 414] on span "Black Walnut | Creative Brief | 9.27 | 1 of 15" at bounding box center [408, 418] width 188 height 11
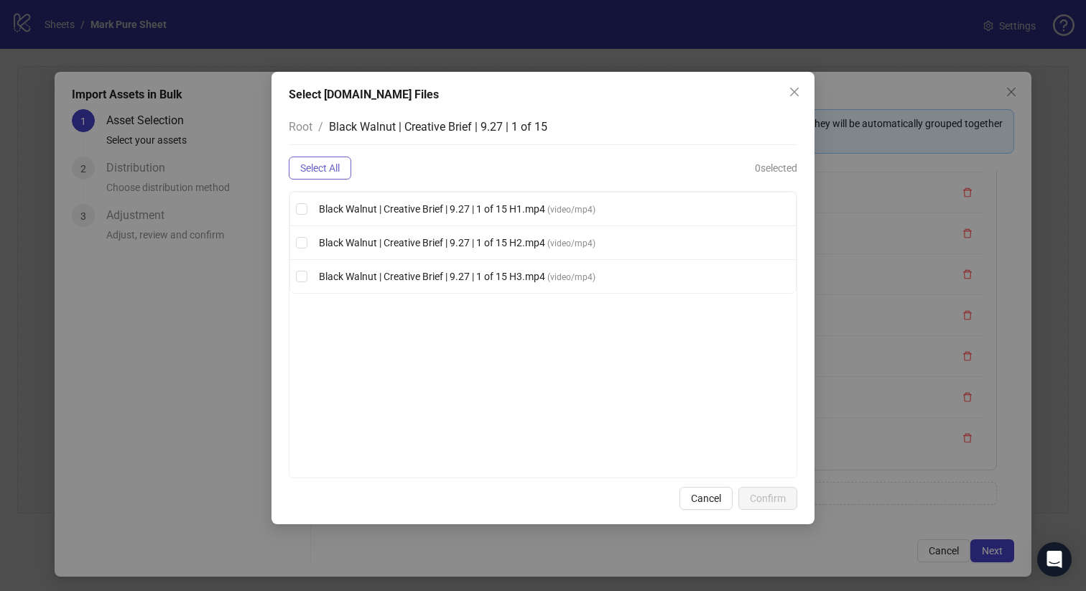
click at [342, 172] on button "Select All" at bounding box center [320, 168] width 62 height 23
click at [766, 499] on span "Confirm" at bounding box center [768, 498] width 36 height 11
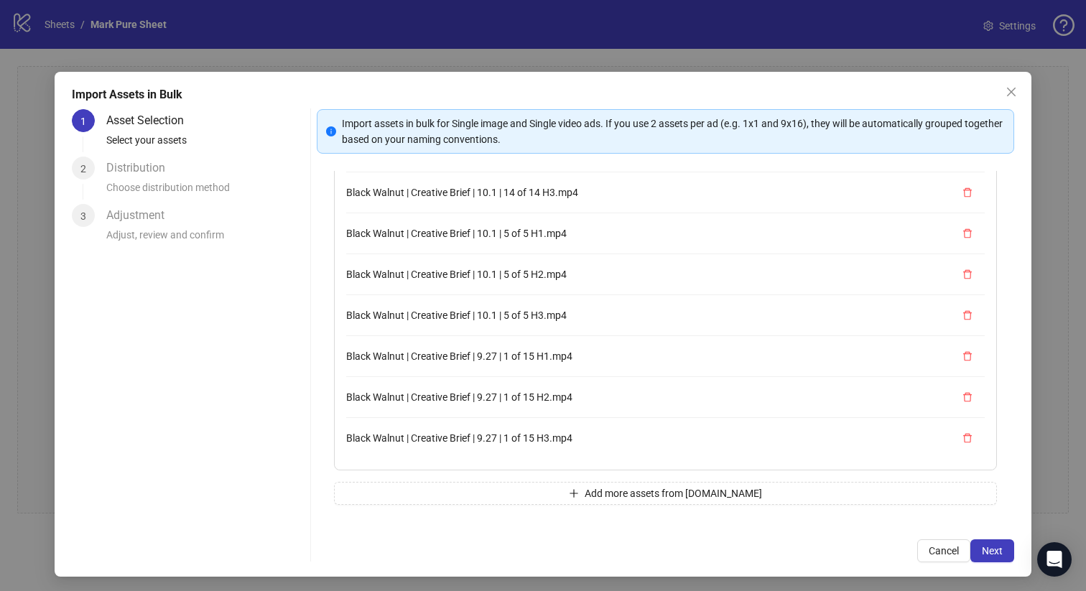
scroll to position [2, 0]
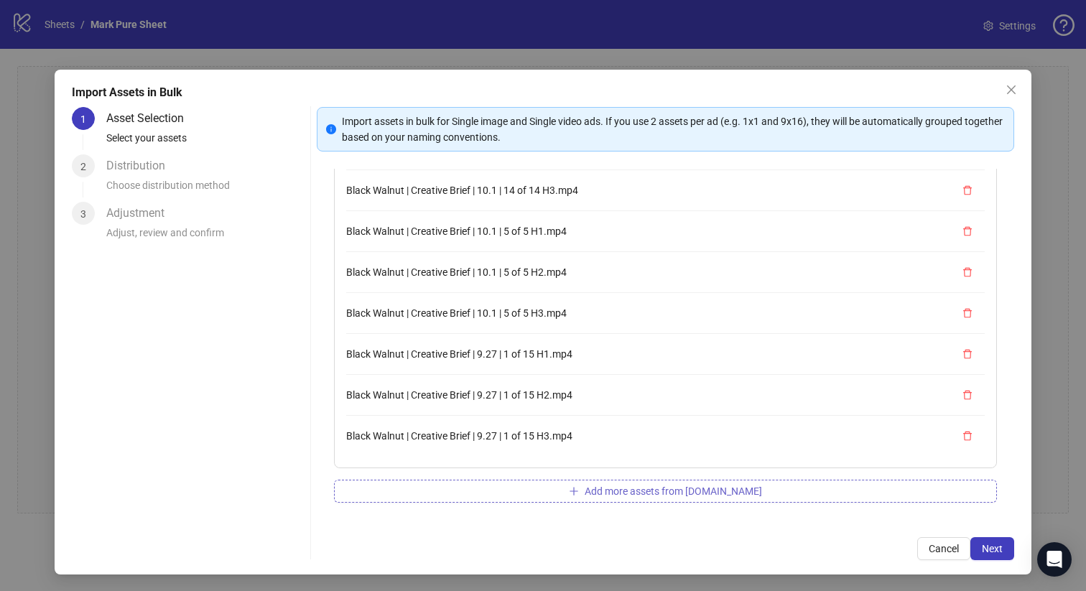
click at [528, 489] on button "Add more assets from Frame.io" at bounding box center [666, 491] width 664 height 23
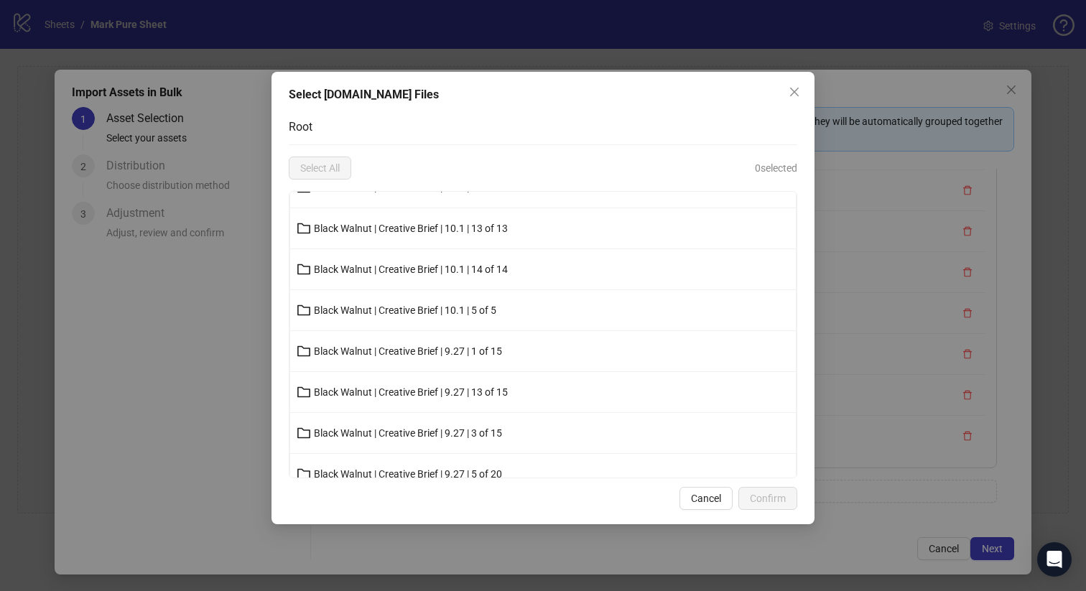
scroll to position [113, 0]
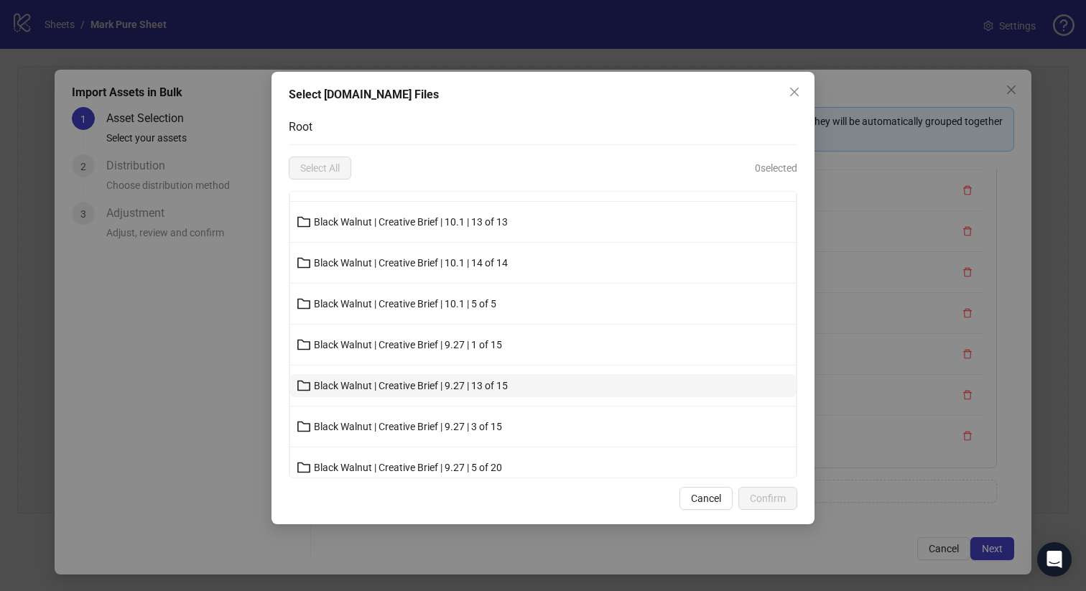
click at [437, 384] on span "Black Walnut | Creative Brief | 9.27 | 13 of 15" at bounding box center [411, 385] width 194 height 11
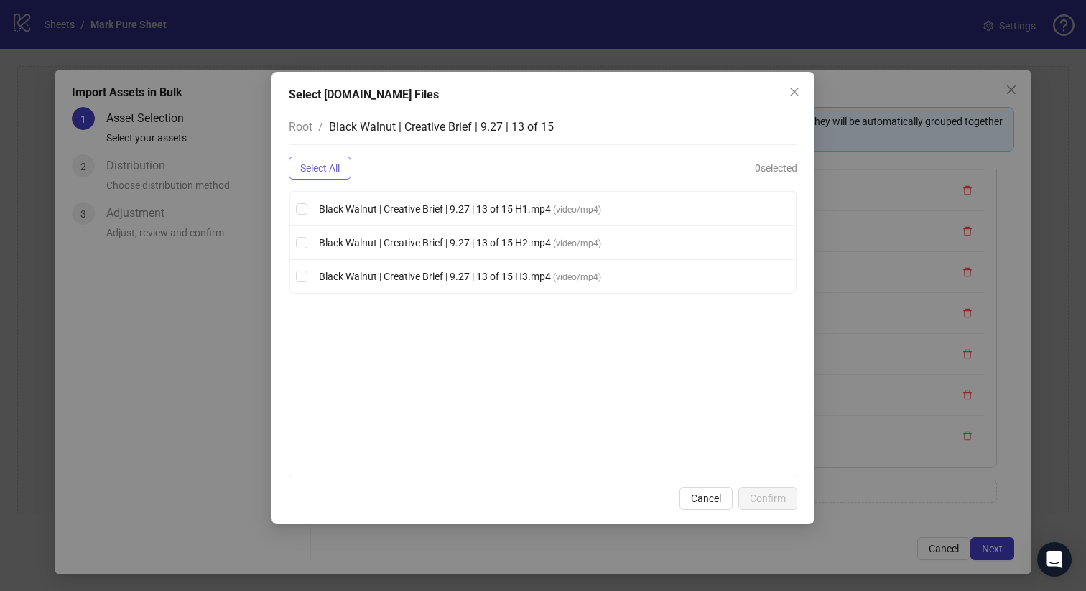
click at [348, 175] on button "Select All" at bounding box center [320, 168] width 62 height 23
click at [758, 495] on span "Confirm" at bounding box center [768, 498] width 36 height 11
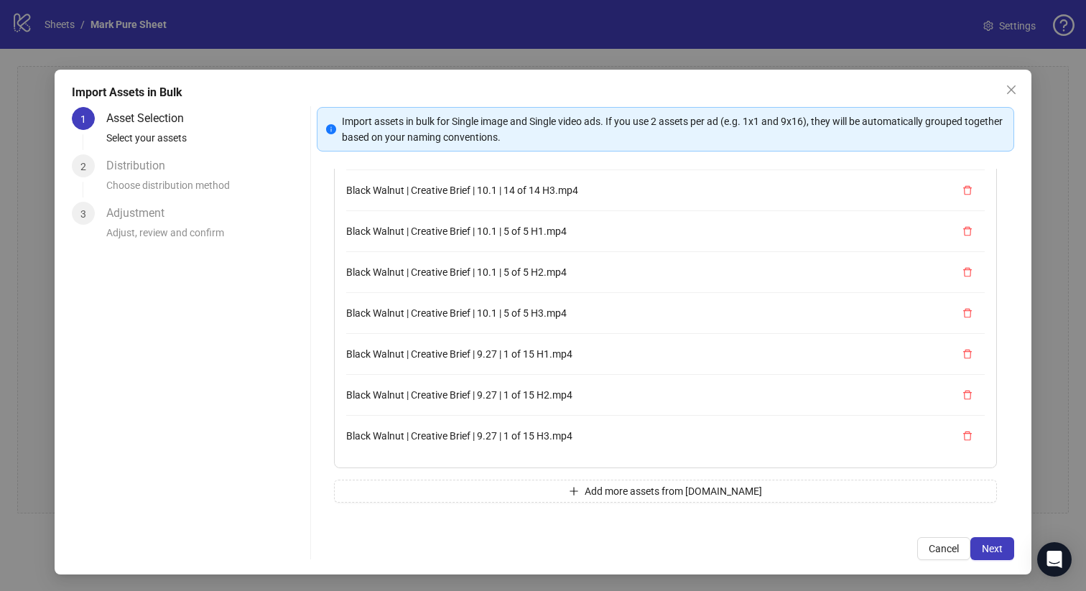
scroll to position [695, 0]
click at [532, 488] on button "Add more assets from Frame.io" at bounding box center [666, 491] width 664 height 23
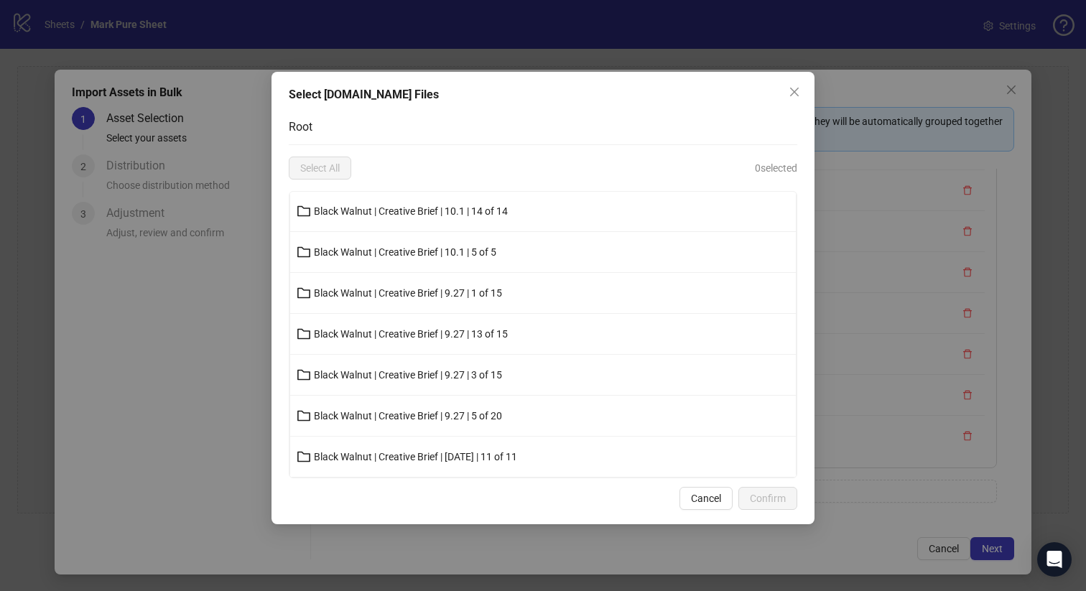
scroll to position [168, 0]
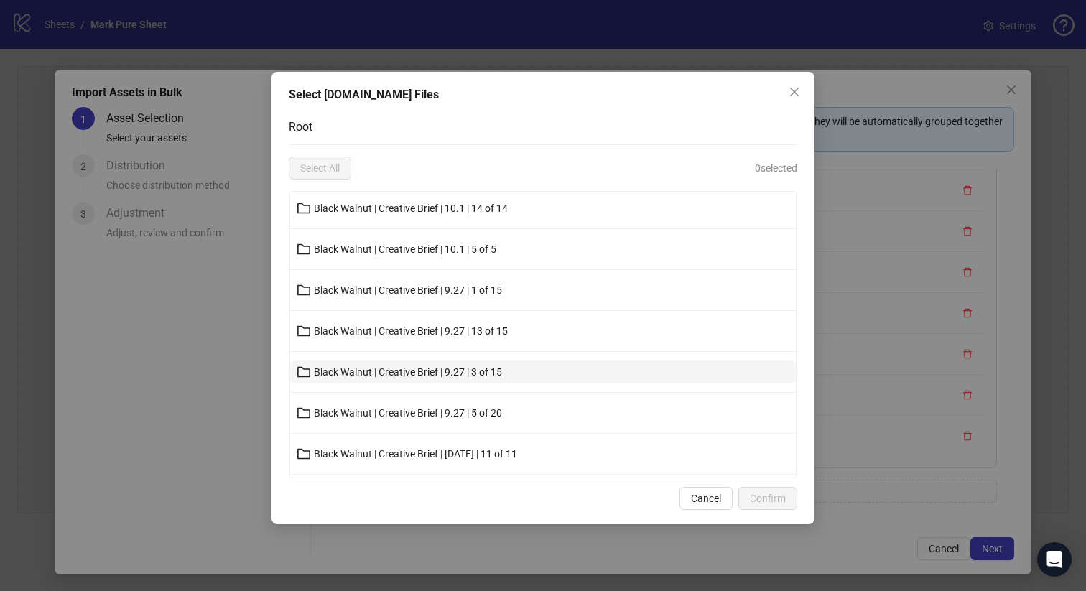
click at [410, 366] on span "Black Walnut | Creative Brief | 9.27 | 3 of 15" at bounding box center [408, 371] width 188 height 11
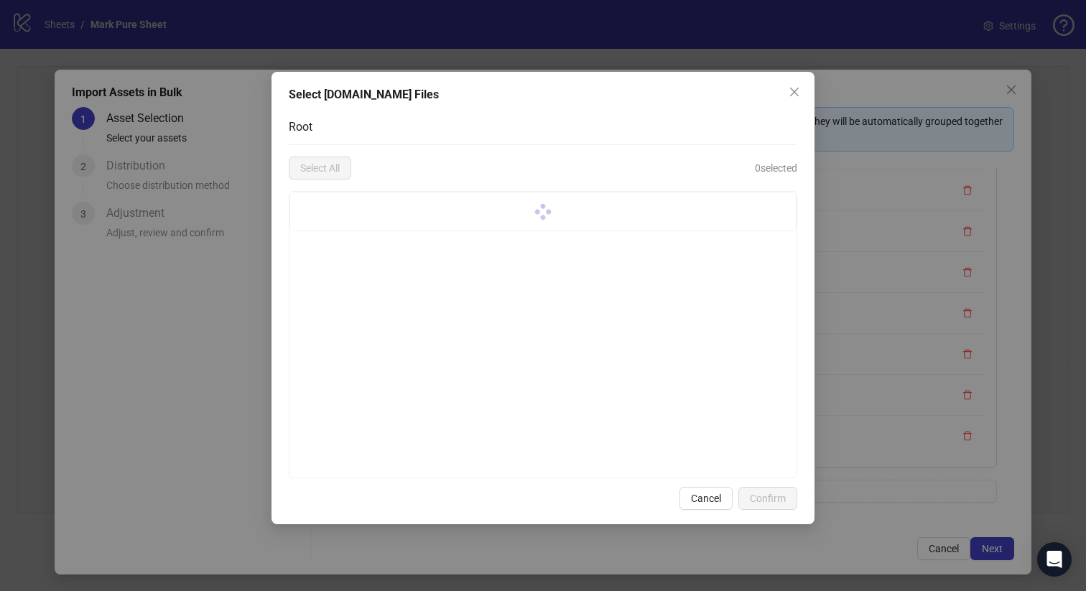
scroll to position [0, 0]
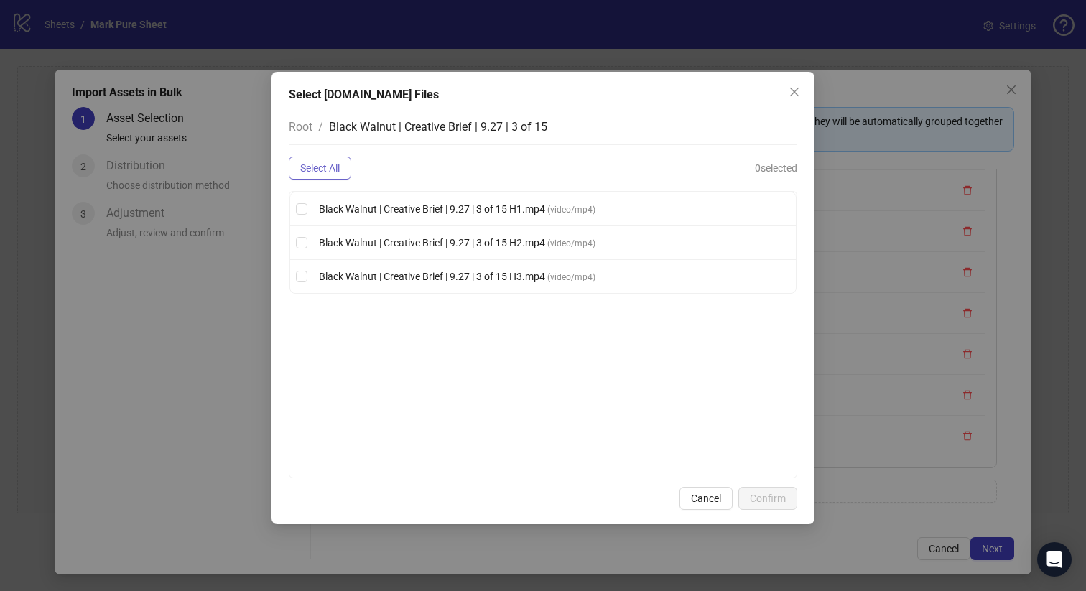
click at [314, 157] on button "Select All" at bounding box center [320, 168] width 62 height 23
click at [767, 506] on button "Confirm" at bounding box center [767, 498] width 59 height 23
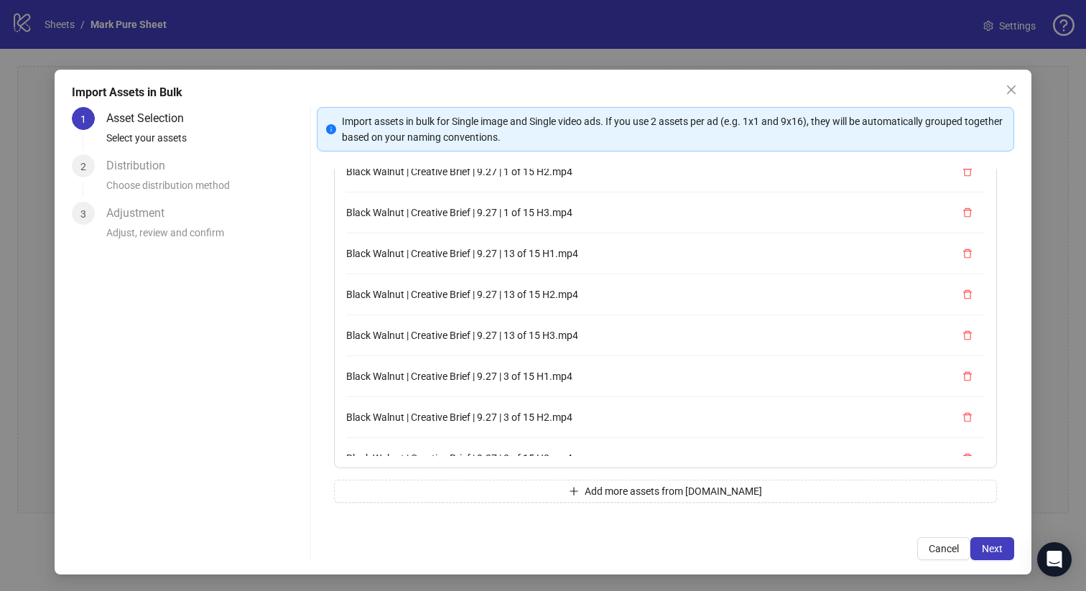
scroll to position [817, 0]
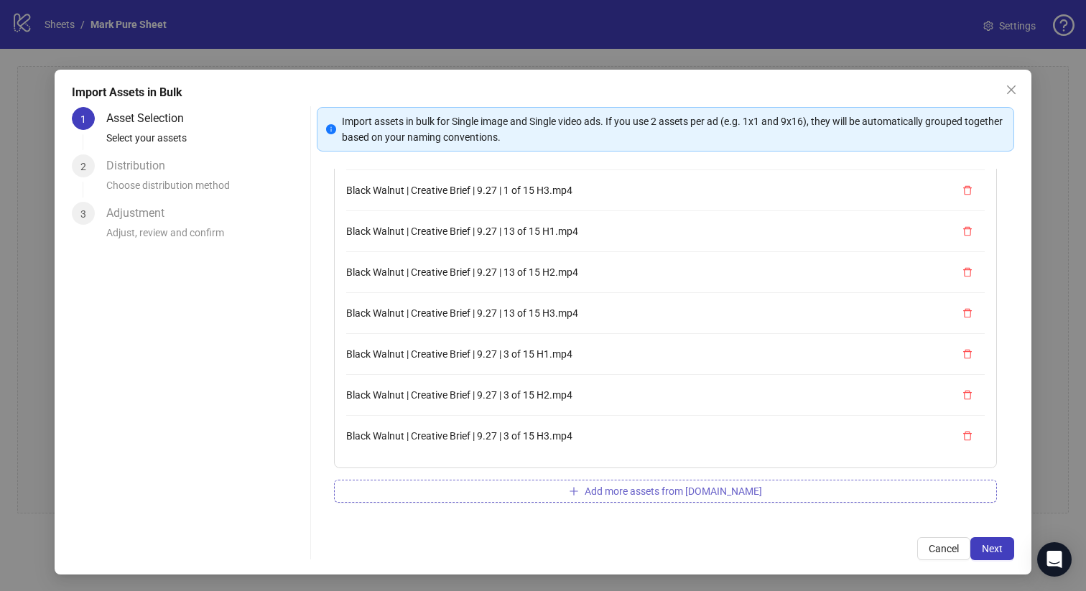
click at [519, 484] on button "Add more assets from Frame.io" at bounding box center [666, 491] width 664 height 23
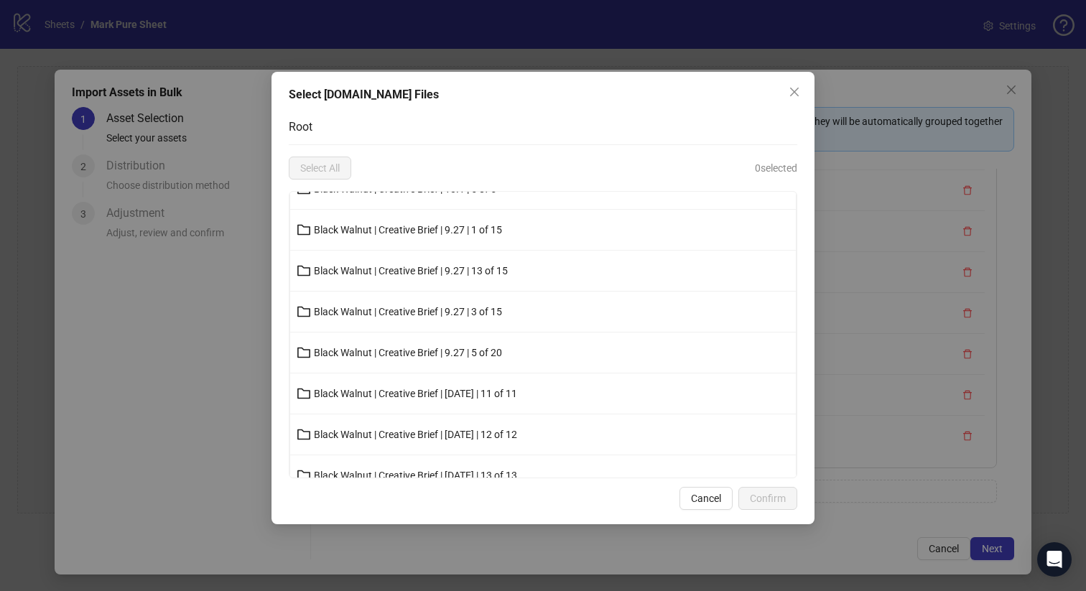
scroll to position [231, 0]
click at [482, 342] on button "Black Walnut | Creative Brief | 9.27 | 5 of 20" at bounding box center [543, 350] width 506 height 23
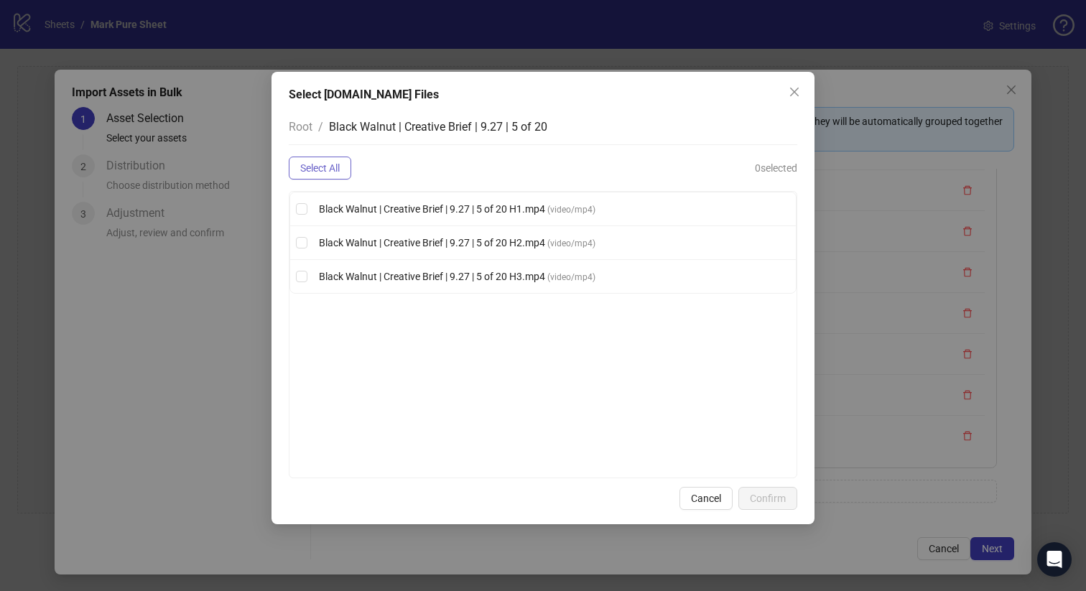
click at [325, 170] on span "Select All" at bounding box center [320, 167] width 40 height 11
click at [770, 500] on span "Confirm" at bounding box center [768, 498] width 36 height 11
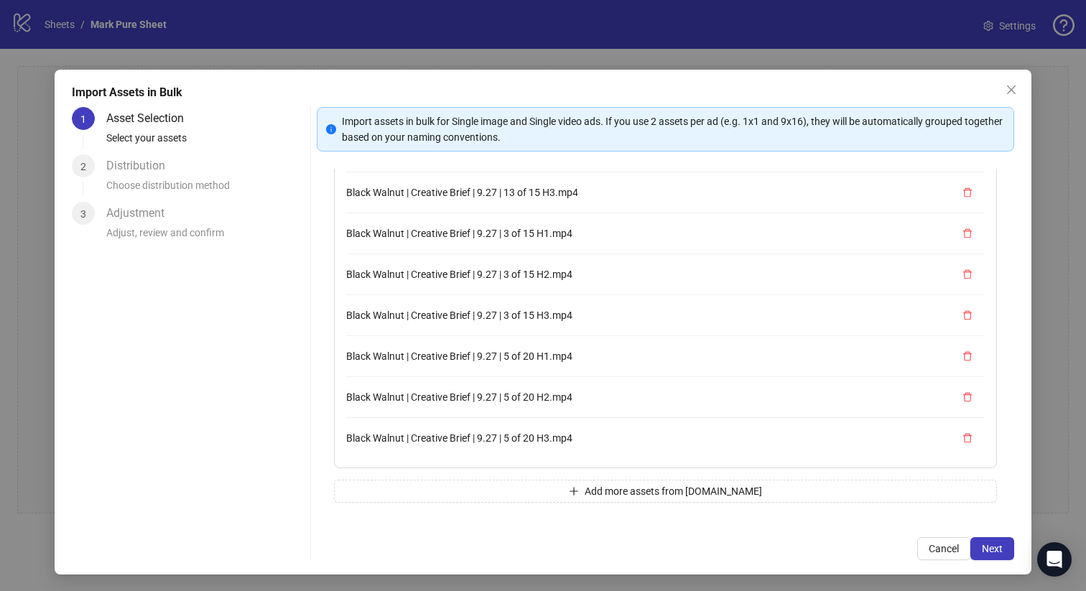
scroll to position [940, 0]
click at [526, 495] on button "Add more assets from Frame.io" at bounding box center [666, 491] width 664 height 23
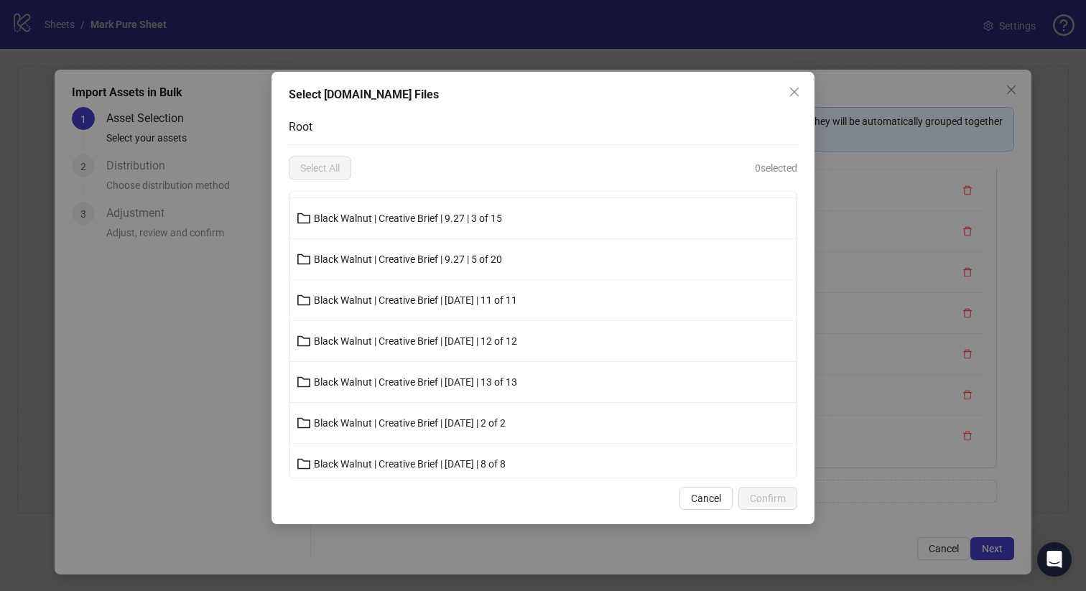
scroll to position [329, 0]
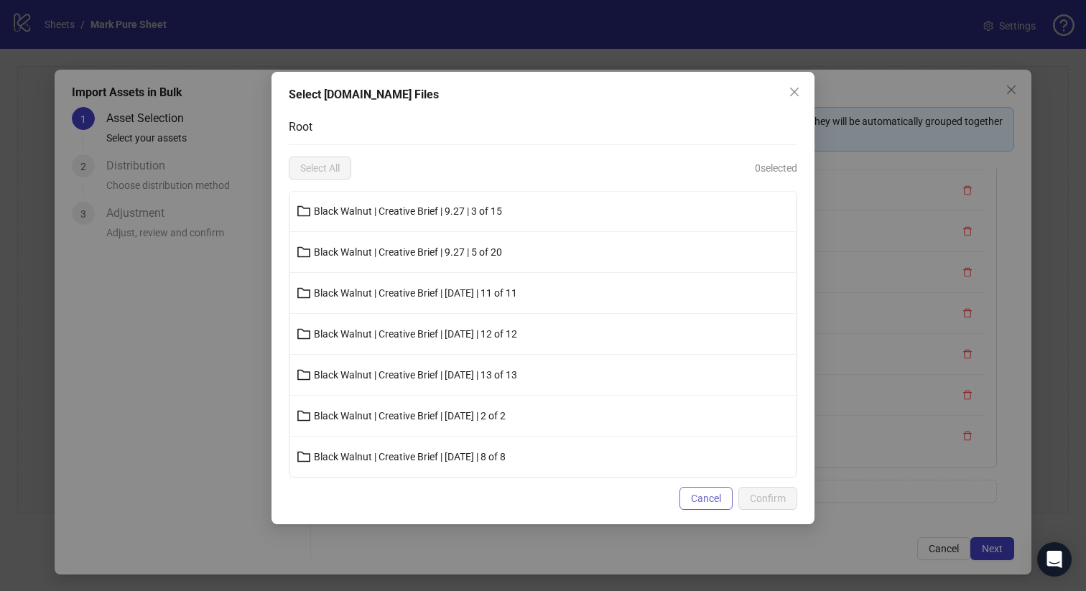
click at [695, 502] on span "Cancel" at bounding box center [706, 498] width 30 height 11
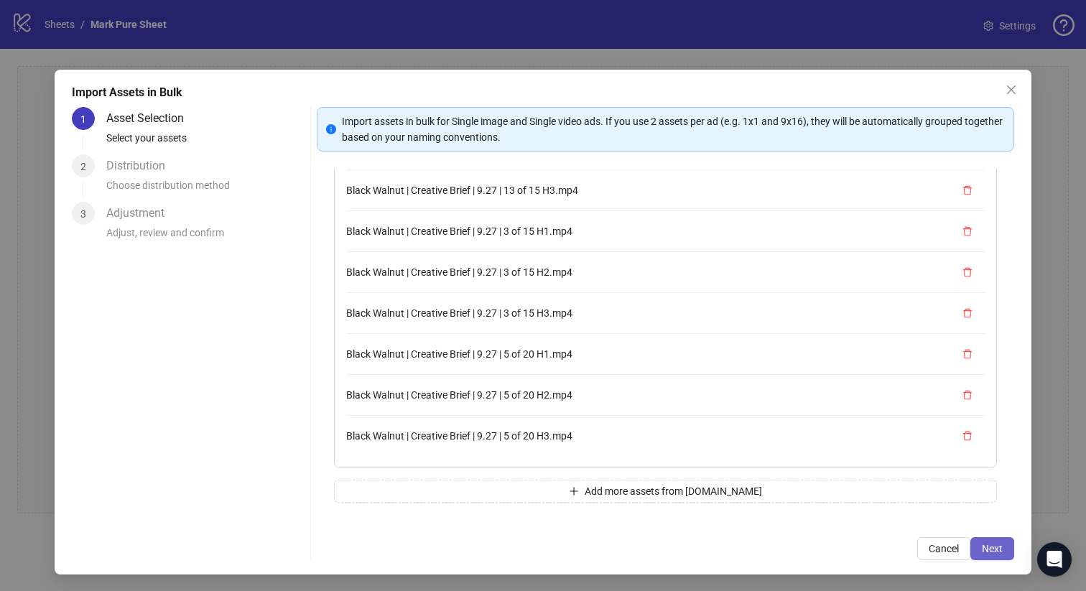
click at [996, 547] on span "Next" at bounding box center [992, 548] width 21 height 11
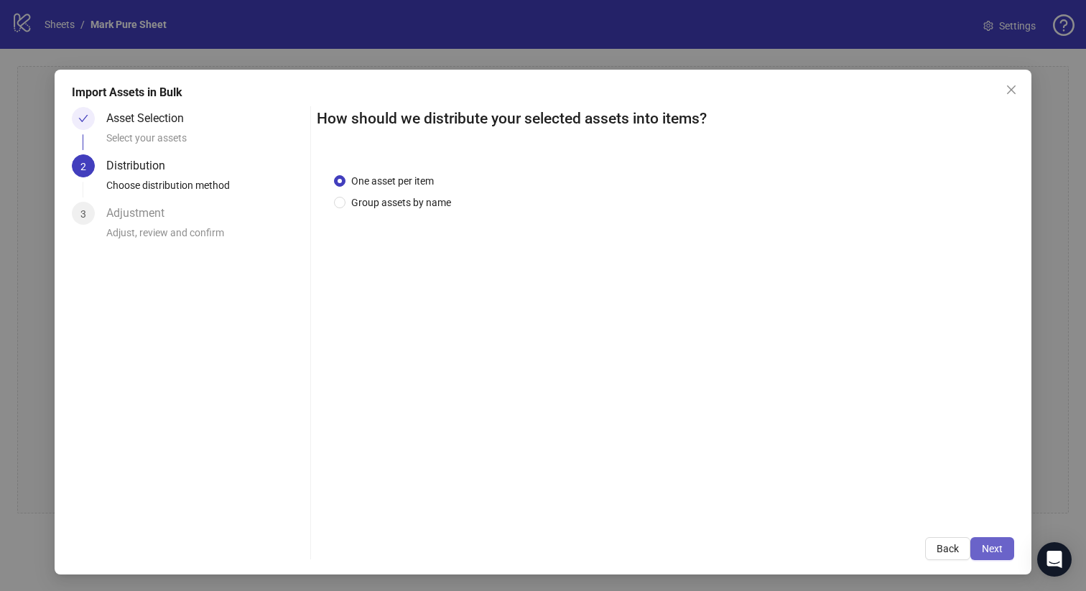
click at [992, 544] on span "Next" at bounding box center [992, 548] width 21 height 11
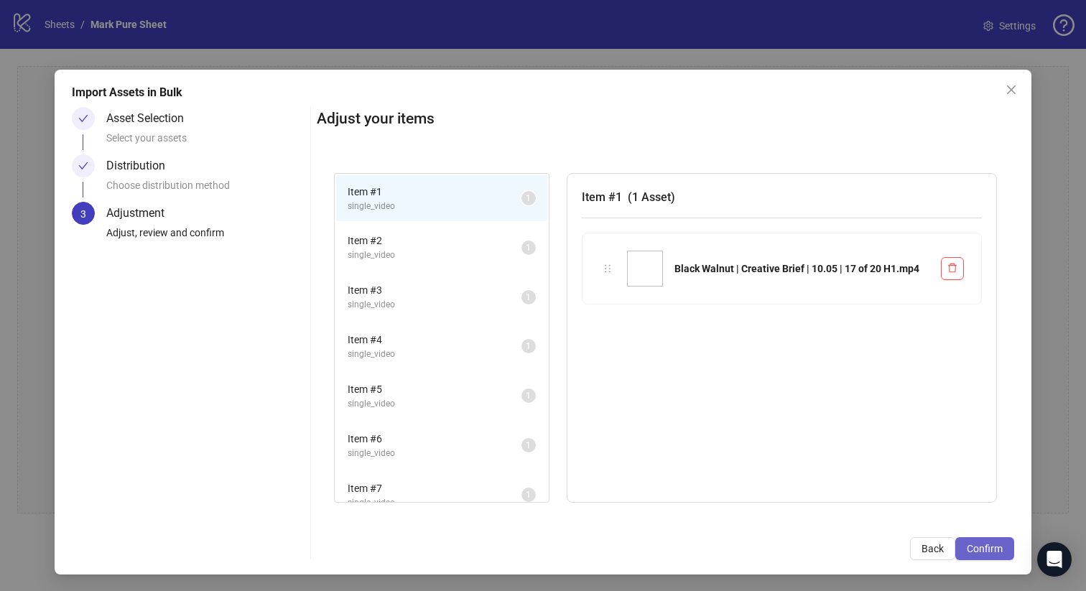
click at [985, 547] on span "Confirm" at bounding box center [985, 548] width 36 height 11
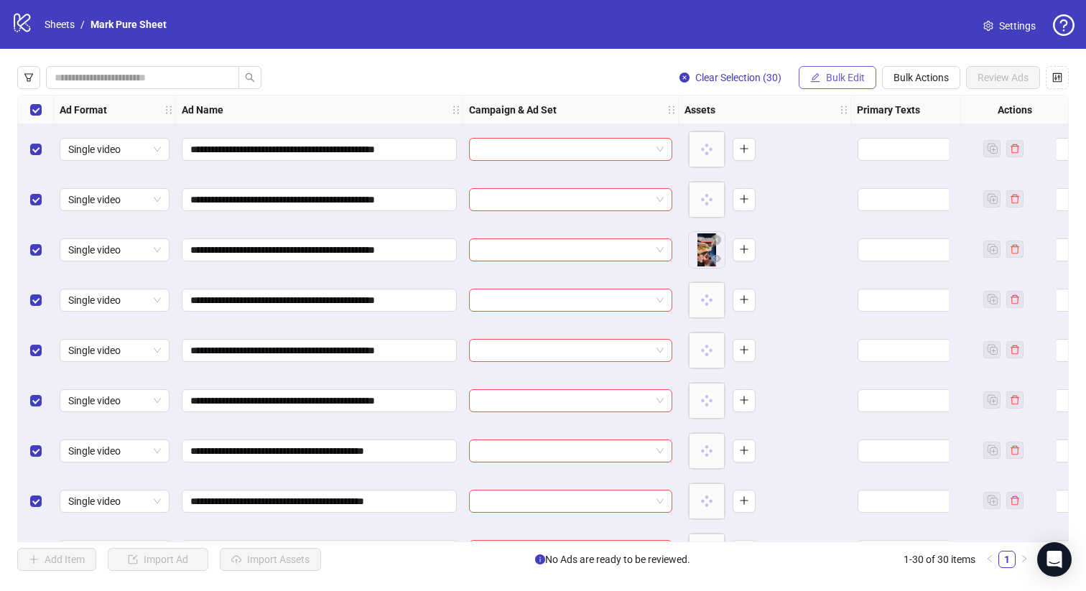
click at [827, 84] on button "Bulk Edit" at bounding box center [838, 77] width 78 height 23
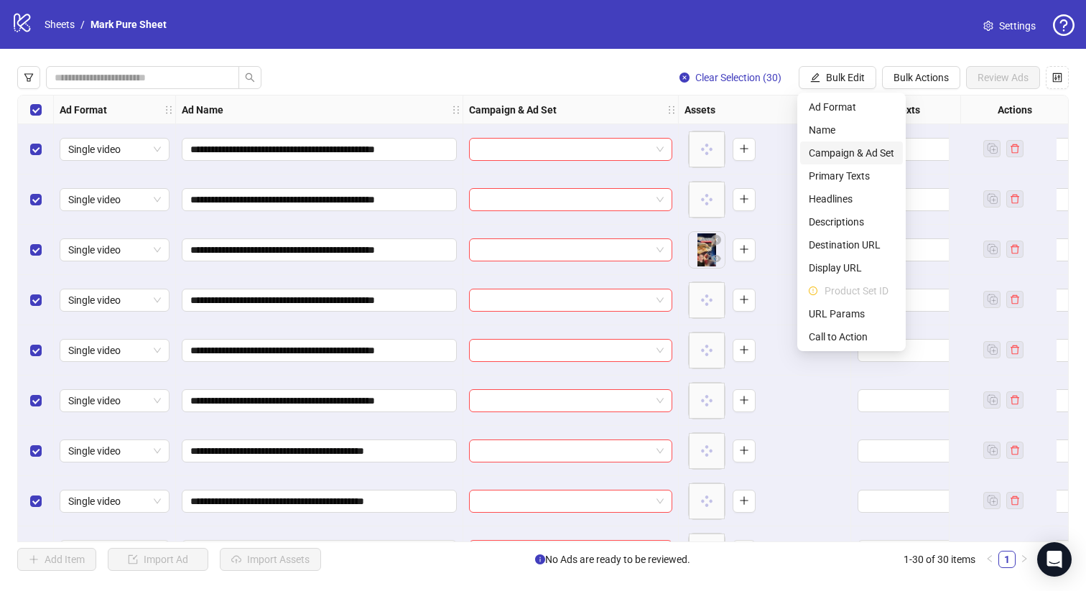
click at [828, 149] on span "Campaign & Ad Set" at bounding box center [851, 153] width 85 height 16
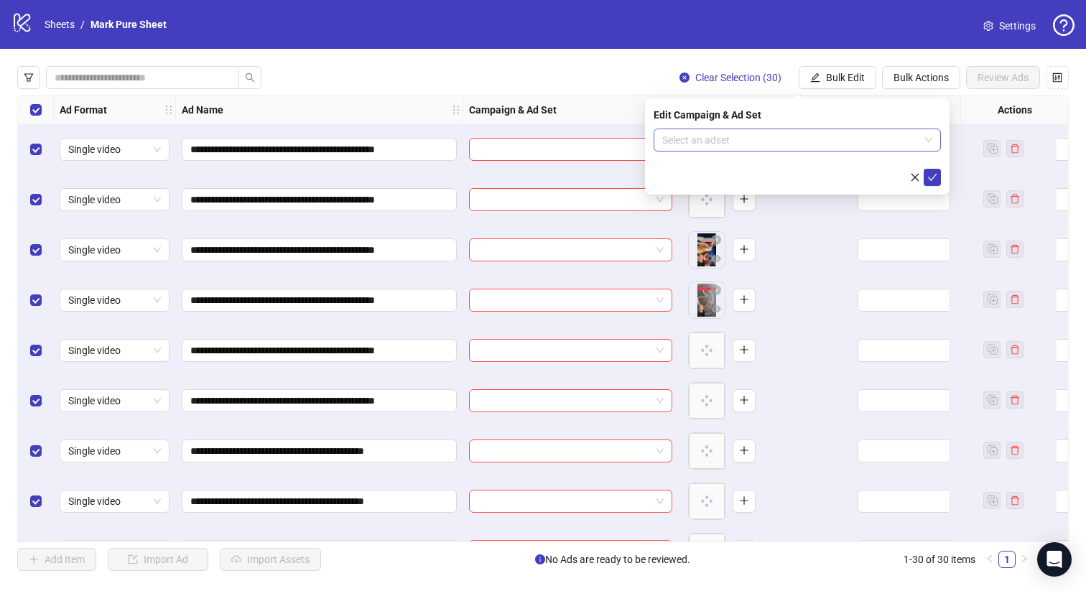
click at [802, 134] on input "search" at bounding box center [790, 140] width 257 height 22
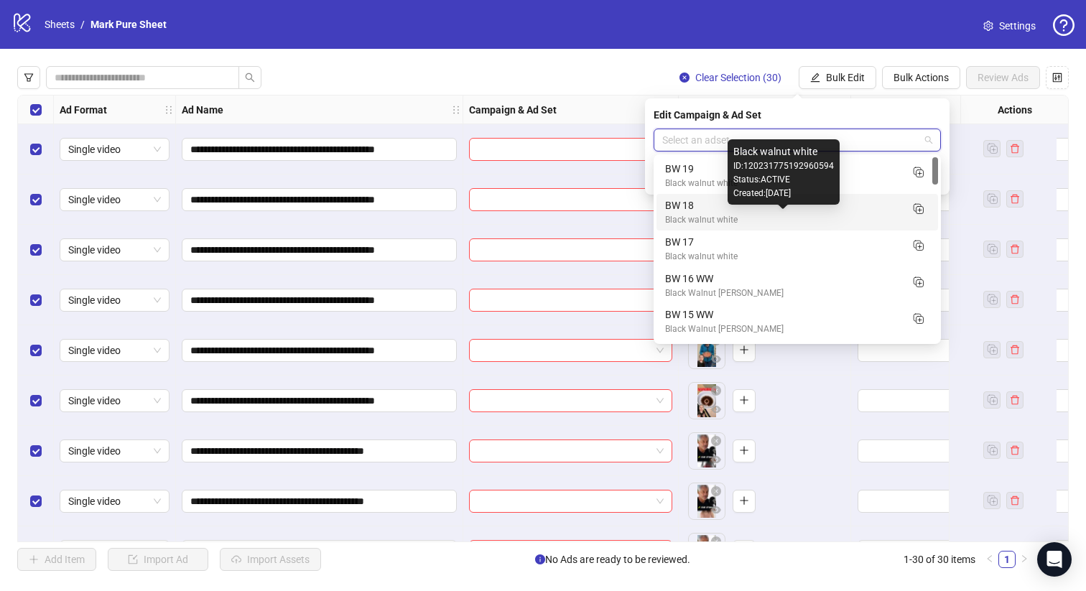
click at [733, 213] on div "Black walnut white" at bounding box center [783, 220] width 236 height 14
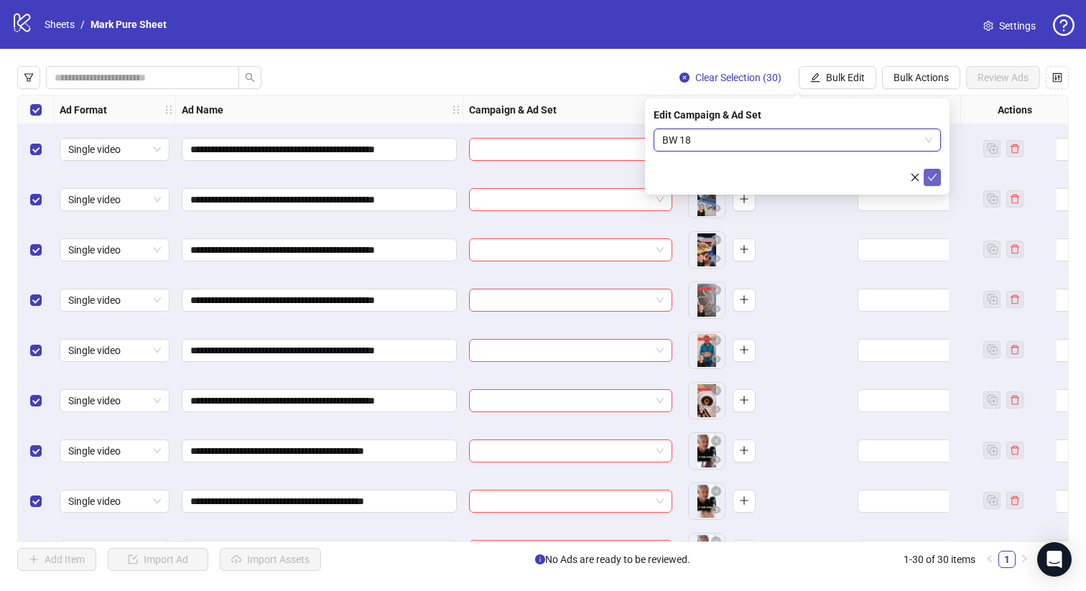
click at [930, 175] on icon "check" at bounding box center [932, 177] width 10 height 10
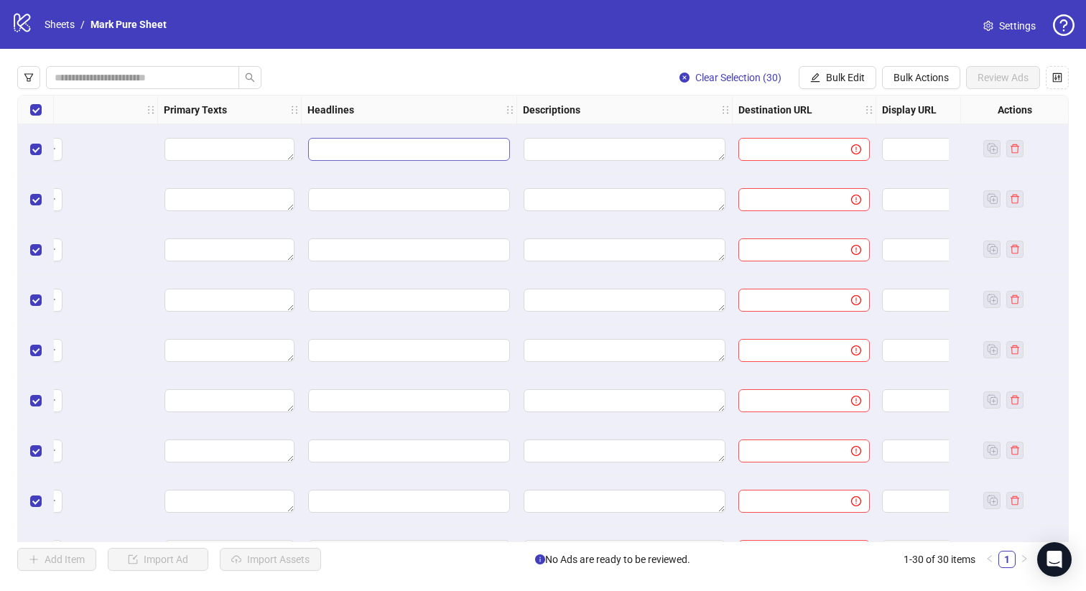
scroll to position [0, 710]
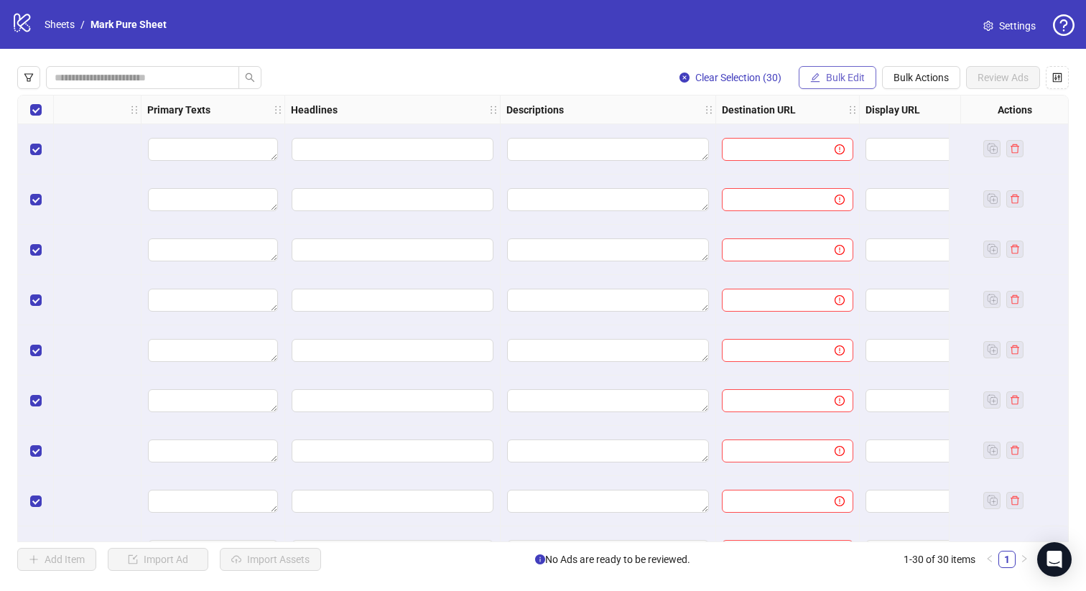
click at [851, 76] on span "Bulk Edit" at bounding box center [845, 77] width 39 height 11
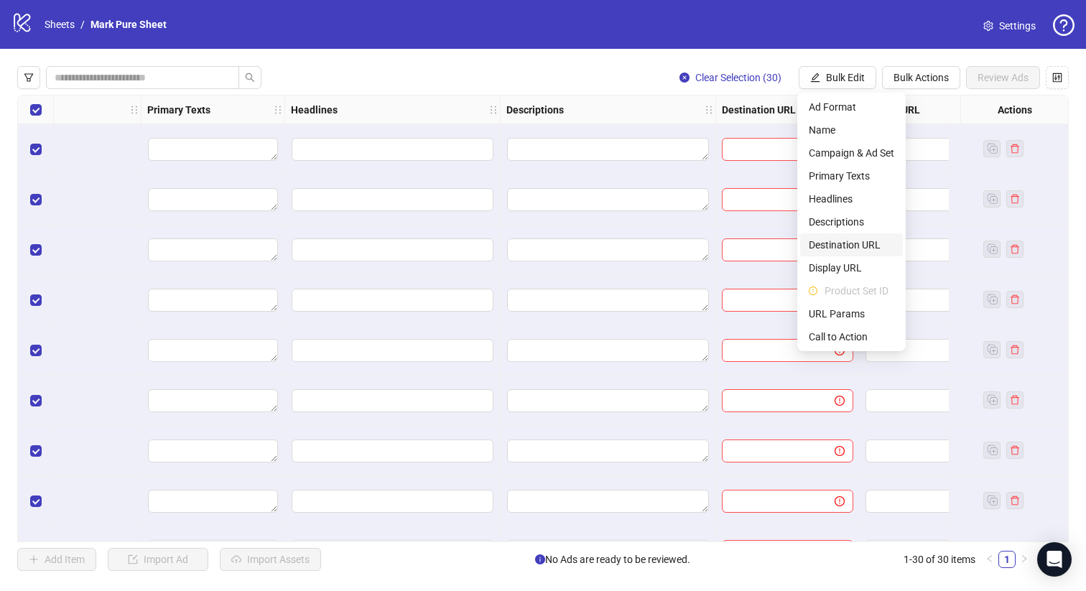
click at [833, 244] on span "Destination URL" at bounding box center [851, 245] width 85 height 16
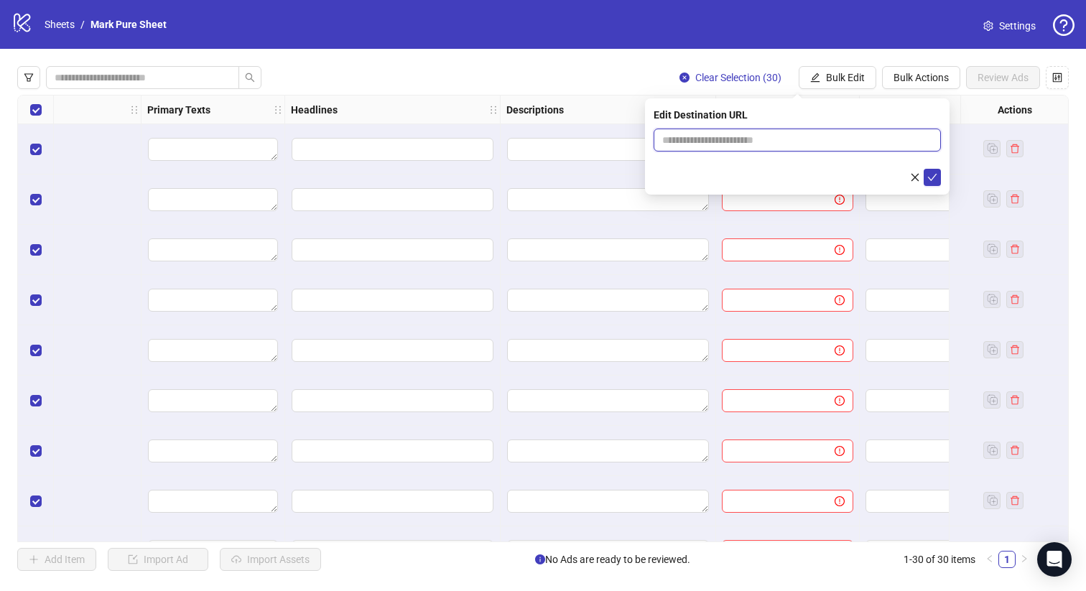
click at [762, 144] on input "text" at bounding box center [791, 140] width 259 height 16
paste input "**********"
type input "**********"
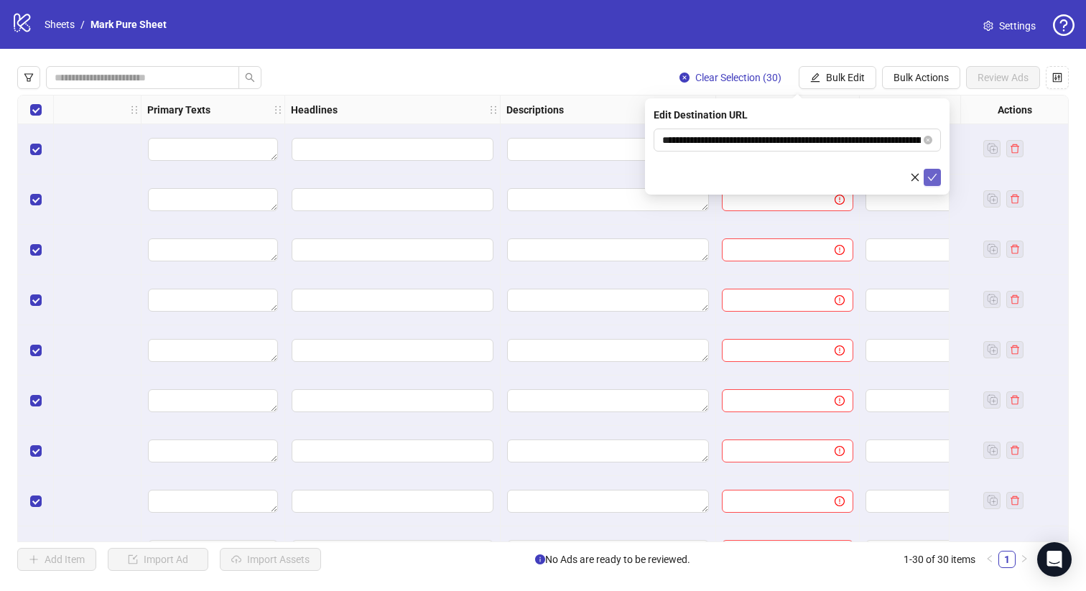
click at [931, 176] on icon "check" at bounding box center [932, 177] width 10 height 10
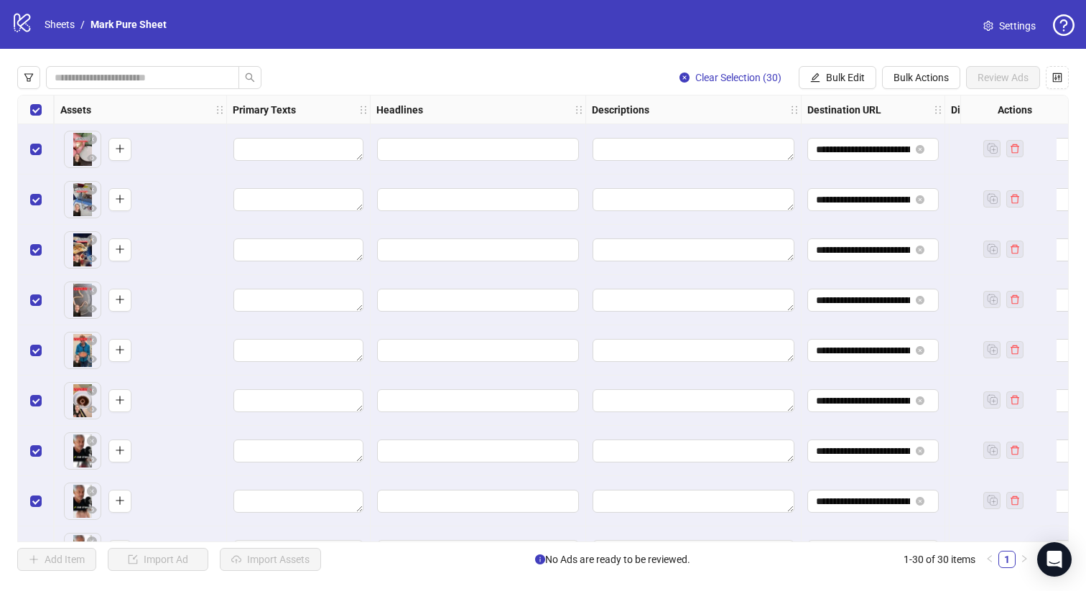
scroll to position [0, 600]
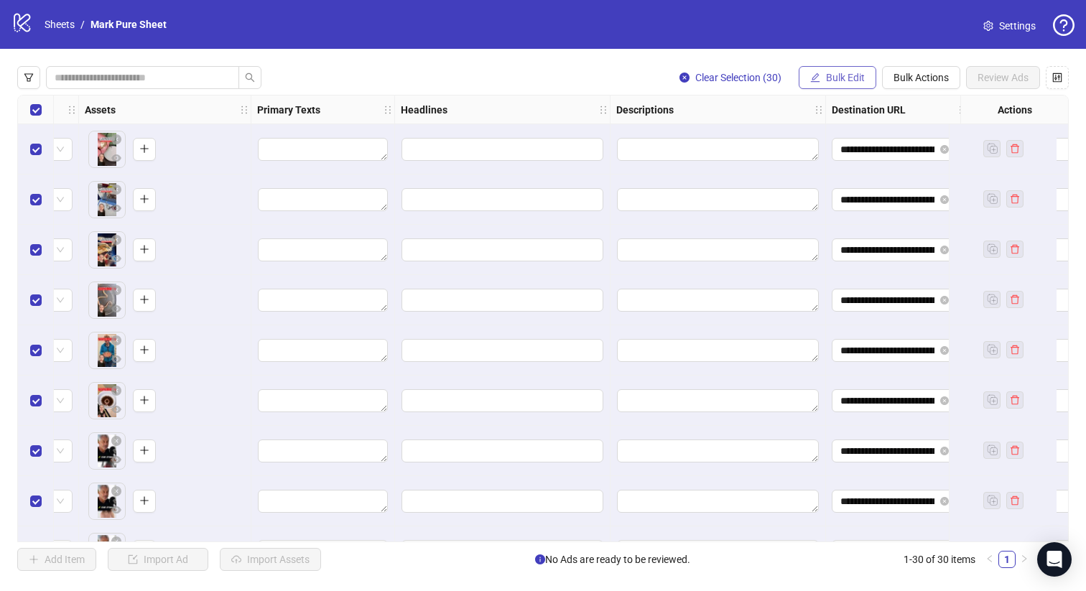
click at [832, 73] on span "Bulk Edit" at bounding box center [845, 77] width 39 height 11
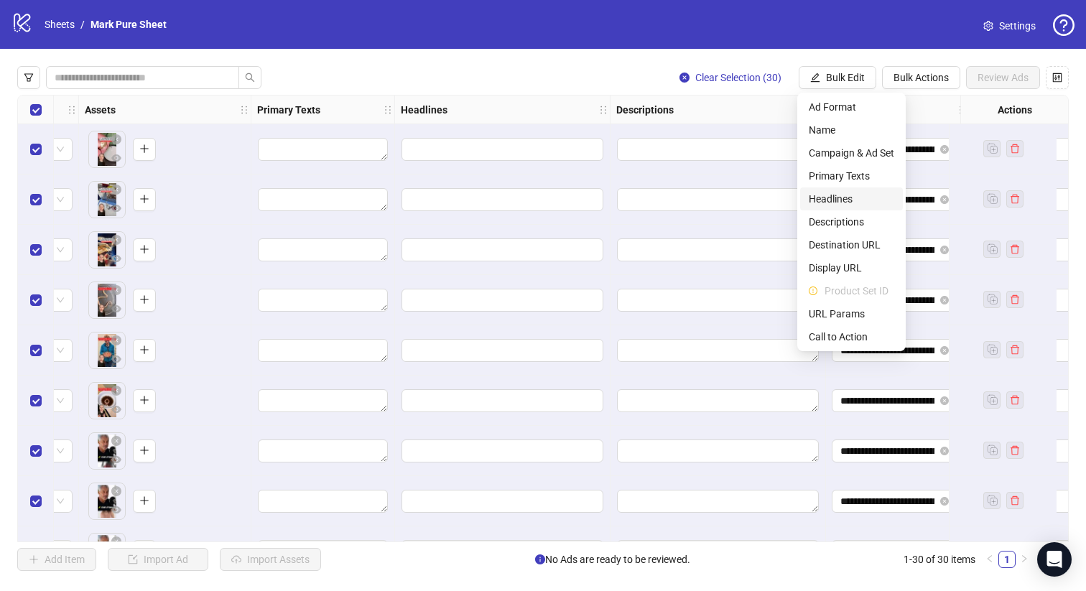
click at [836, 202] on span "Headlines" at bounding box center [851, 199] width 85 height 16
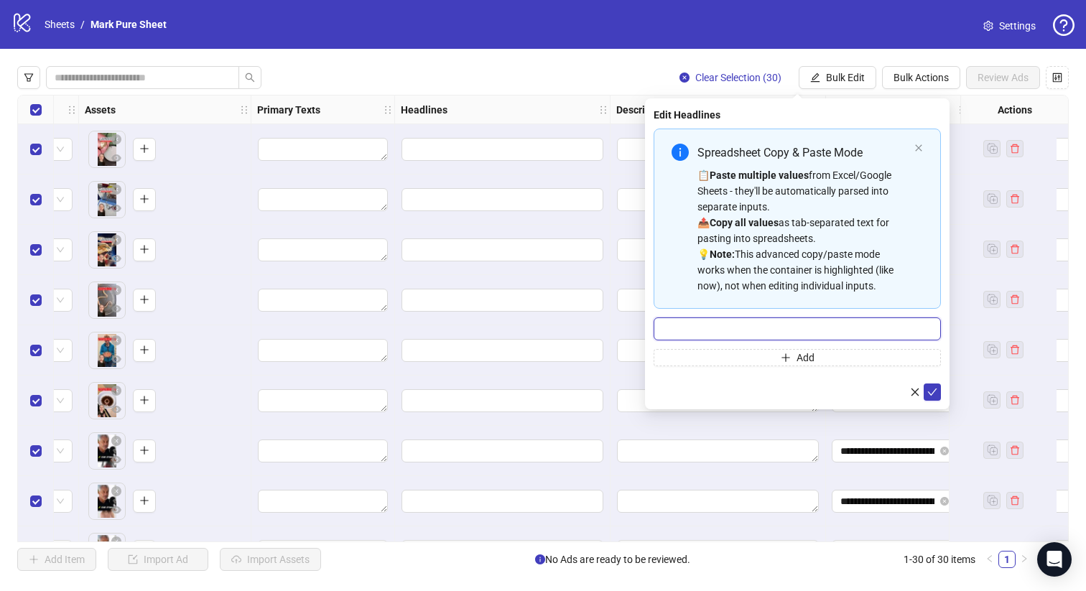
click at [760, 322] on input "Multi-input container - paste or copy values" at bounding box center [797, 328] width 287 height 23
type input "**********"
click at [938, 394] on button "submit" at bounding box center [932, 392] width 17 height 17
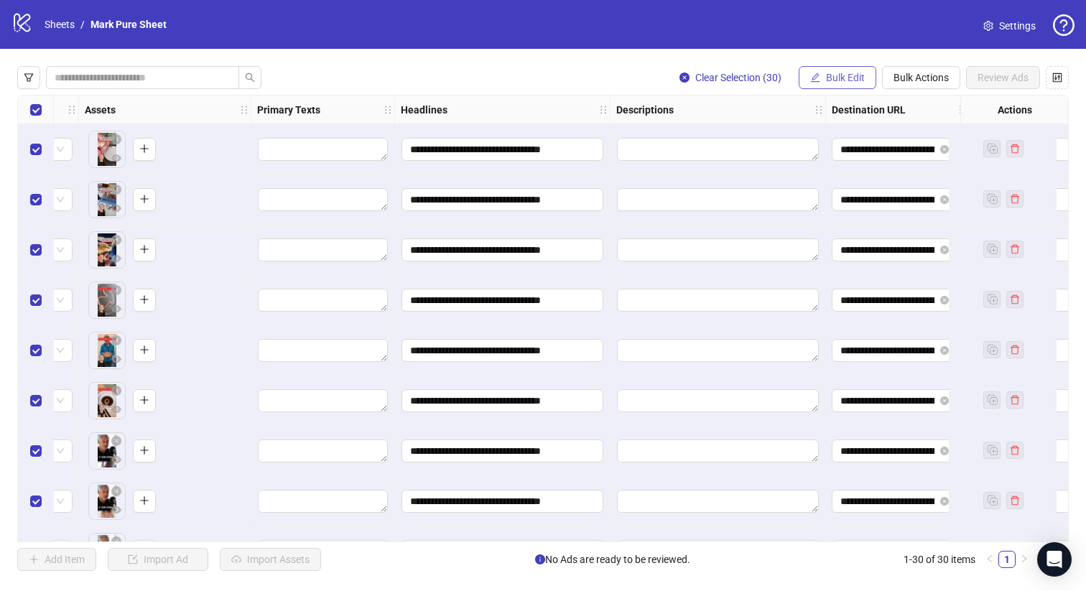
click at [829, 78] on span "Bulk Edit" at bounding box center [845, 77] width 39 height 11
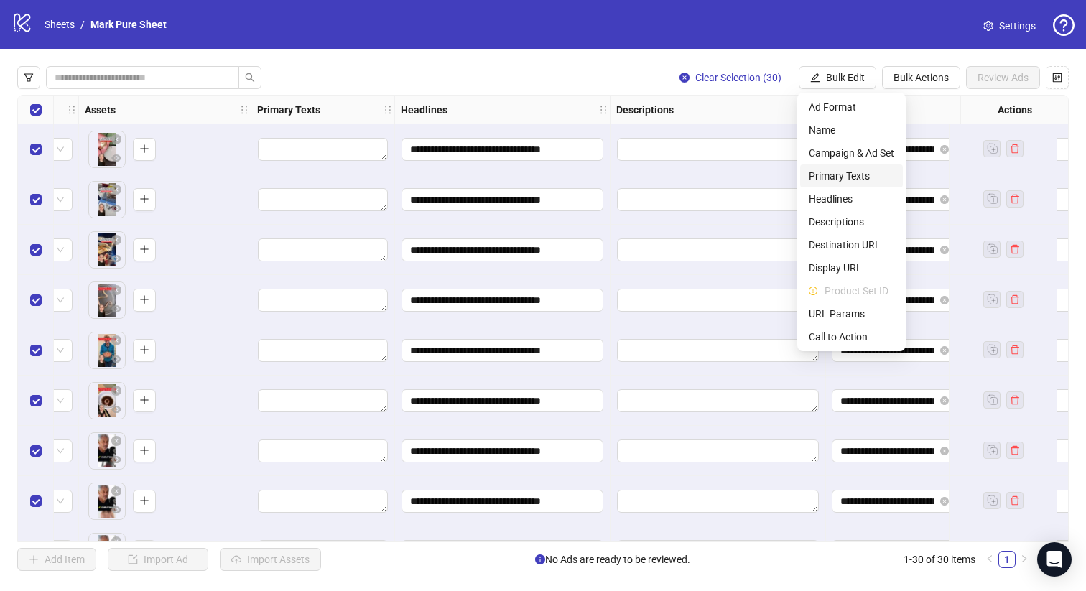
click at [831, 180] on span "Primary Texts" at bounding box center [851, 176] width 85 height 16
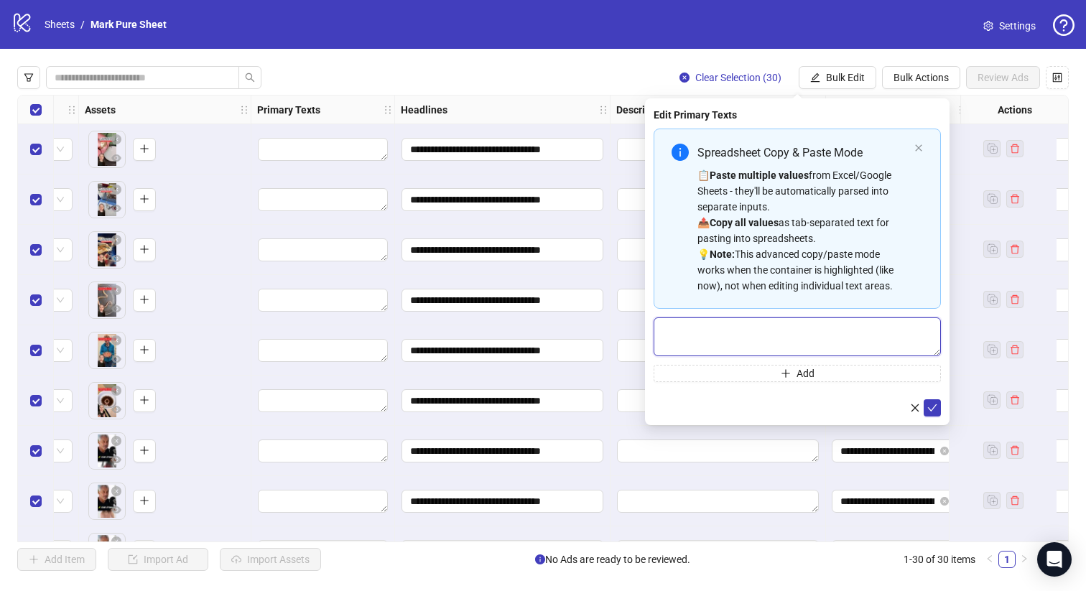
click at [782, 328] on textarea "Multi-text input container - paste or copy values" at bounding box center [797, 336] width 287 height 39
paste textarea "**********"
type textarea "**********"
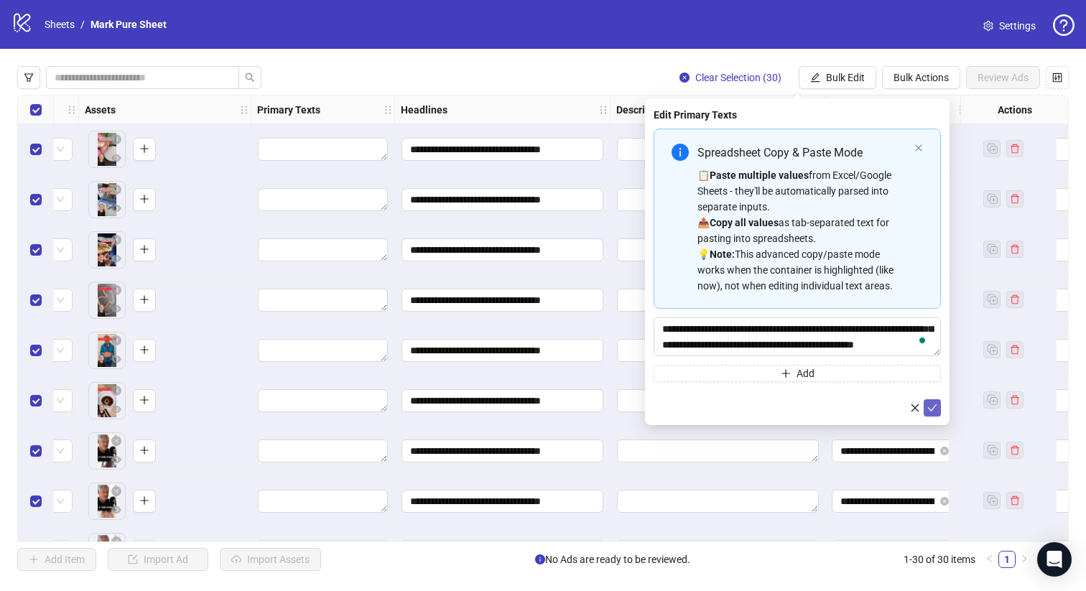
click at [931, 407] on icon "check" at bounding box center [932, 408] width 10 height 10
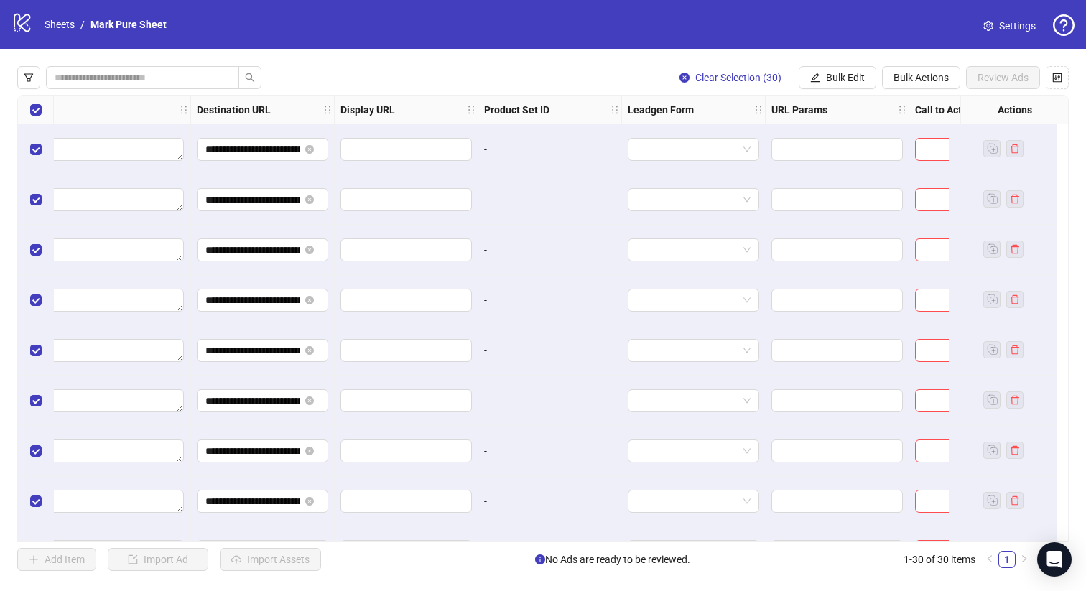
scroll to position [0, 1310]
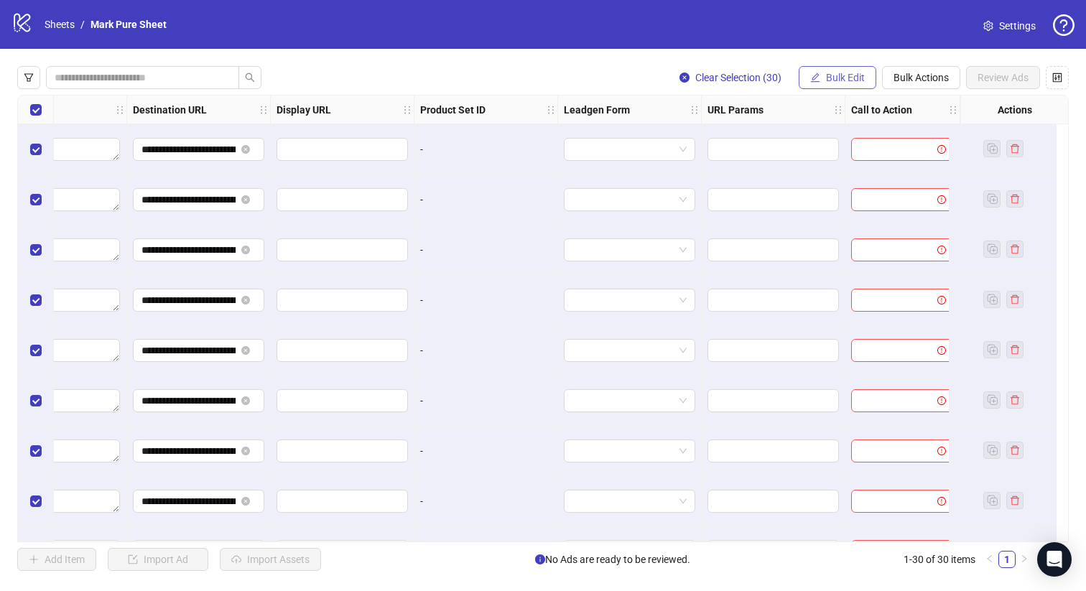
click at [849, 81] on span "Bulk Edit" at bounding box center [845, 77] width 39 height 11
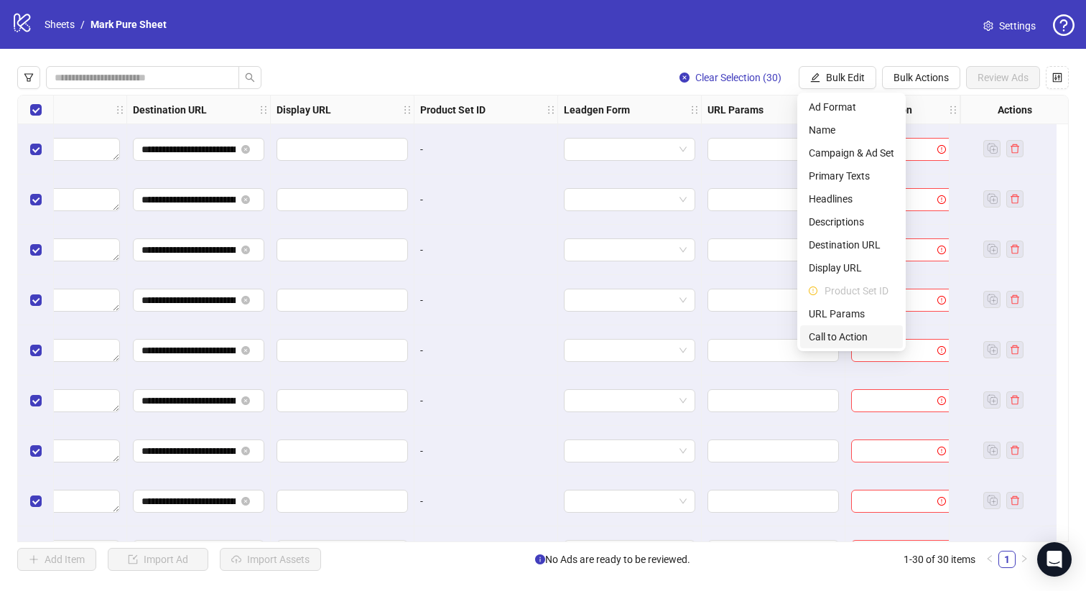
click at [847, 333] on span "Call to Action" at bounding box center [851, 337] width 85 height 16
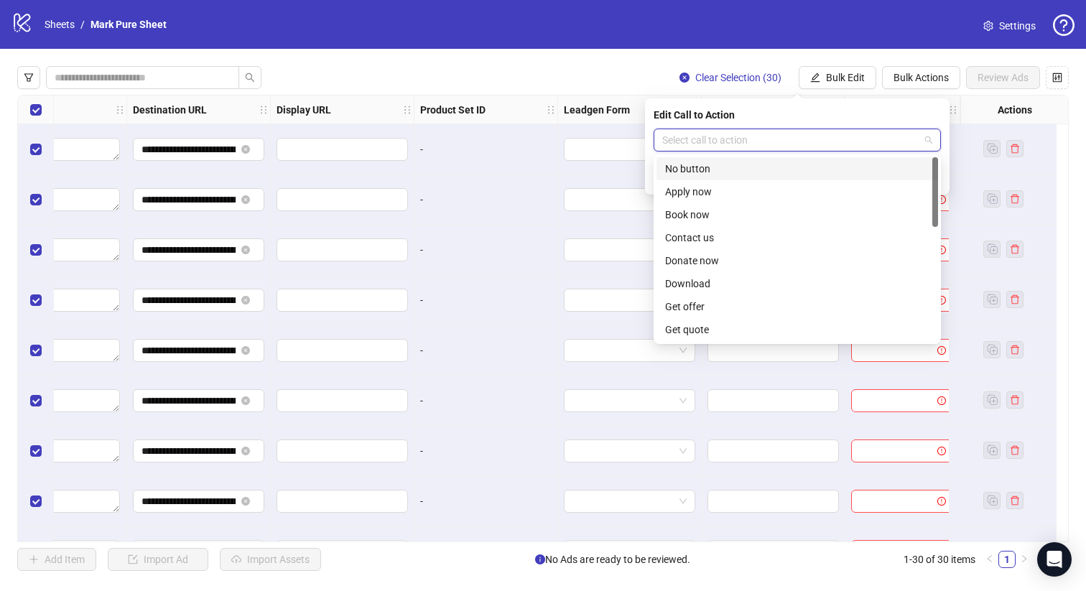
click at [878, 138] on input "search" at bounding box center [790, 140] width 257 height 22
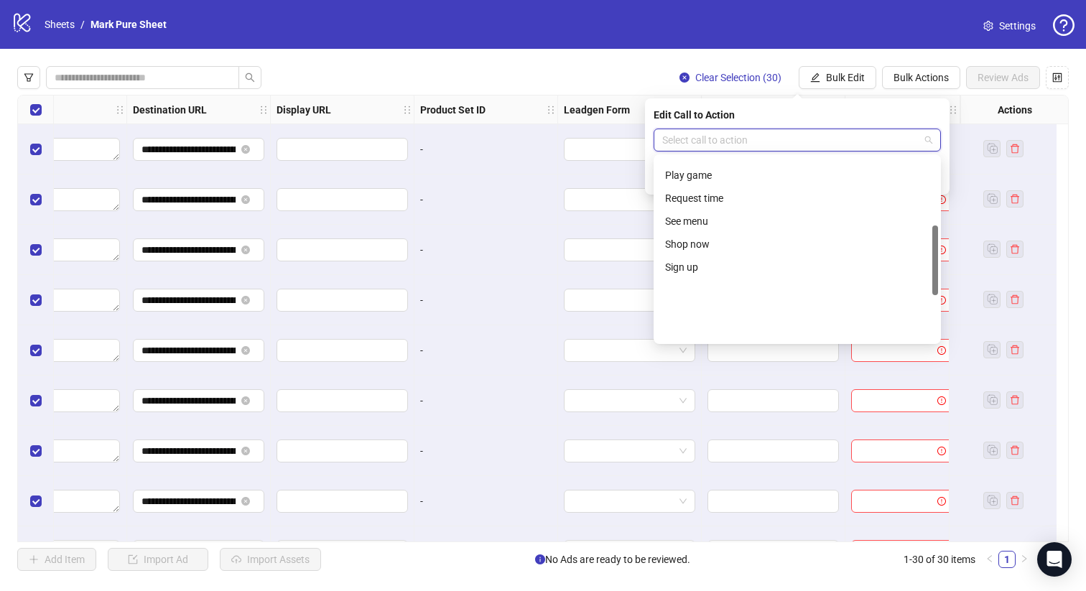
scroll to position [299, 0]
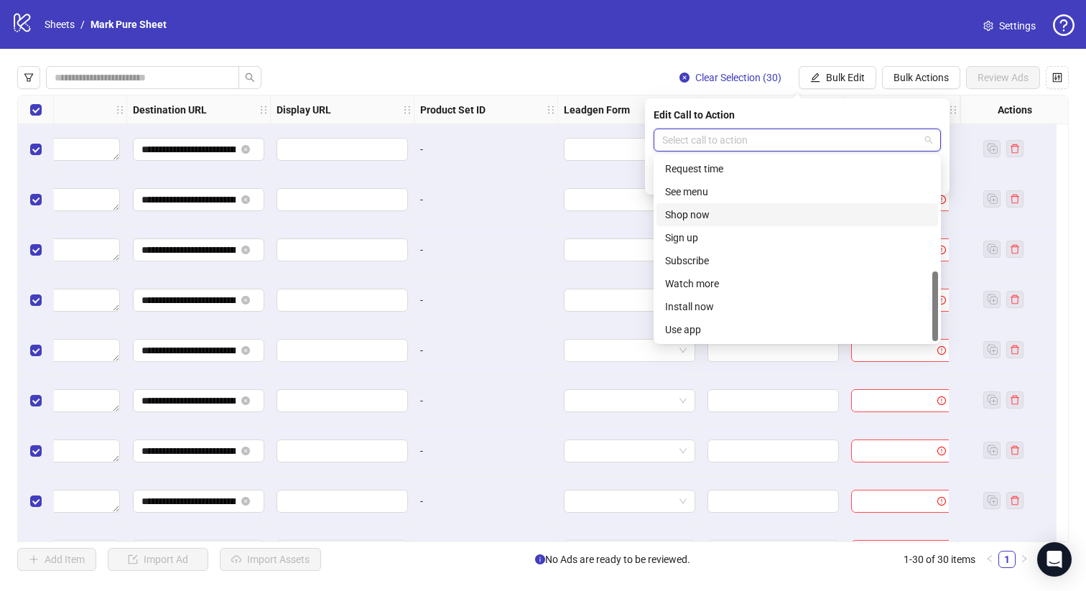
click at [785, 205] on div "Shop now" at bounding box center [797, 214] width 282 height 23
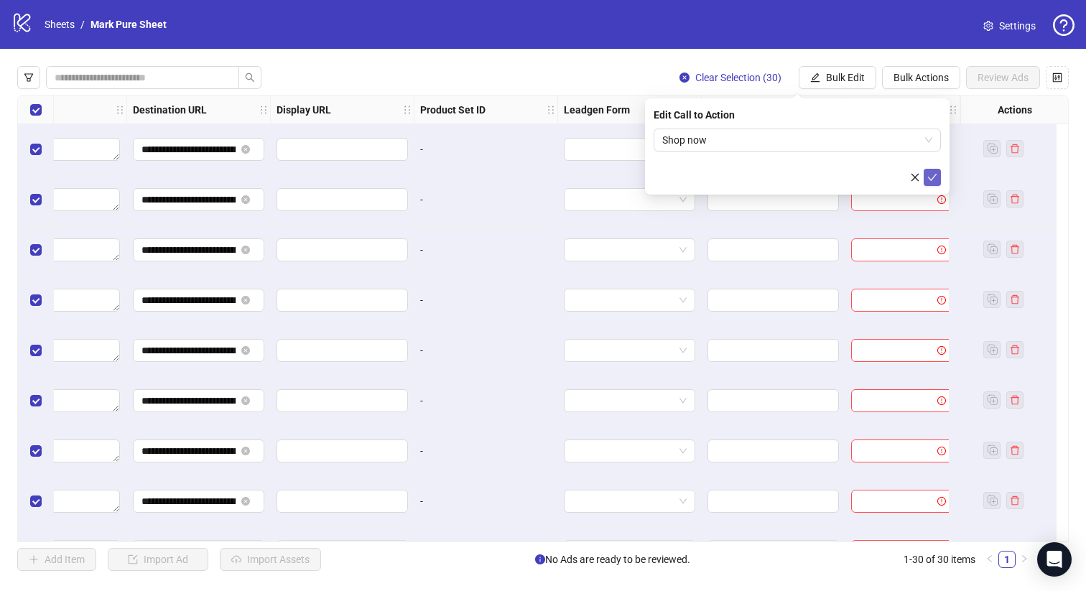
click at [932, 179] on icon "check" at bounding box center [932, 177] width 9 height 7
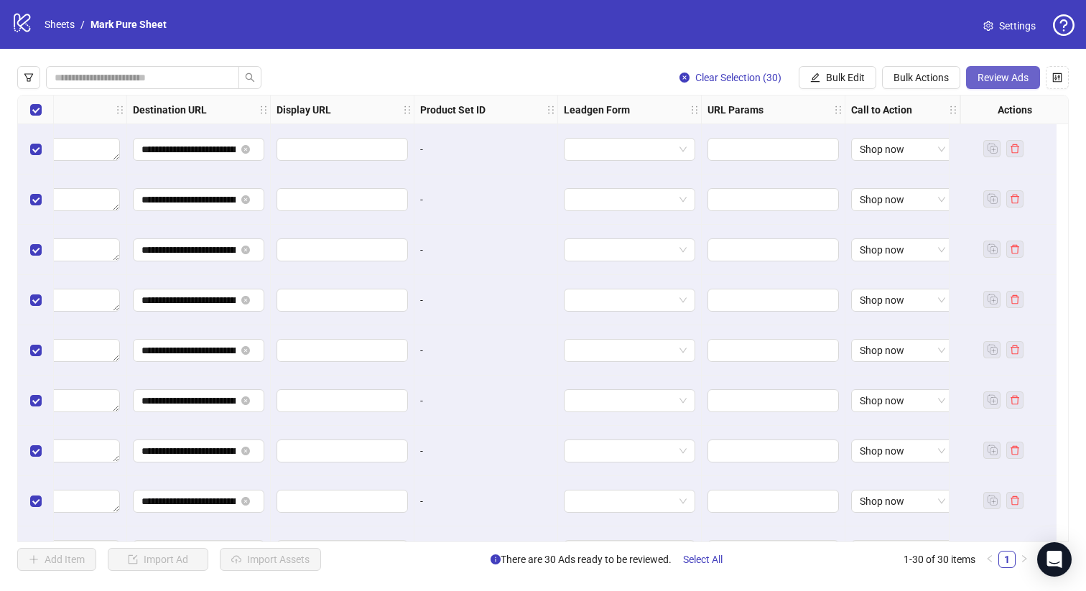
click at [980, 74] on span "Review Ads" at bounding box center [1003, 77] width 51 height 11
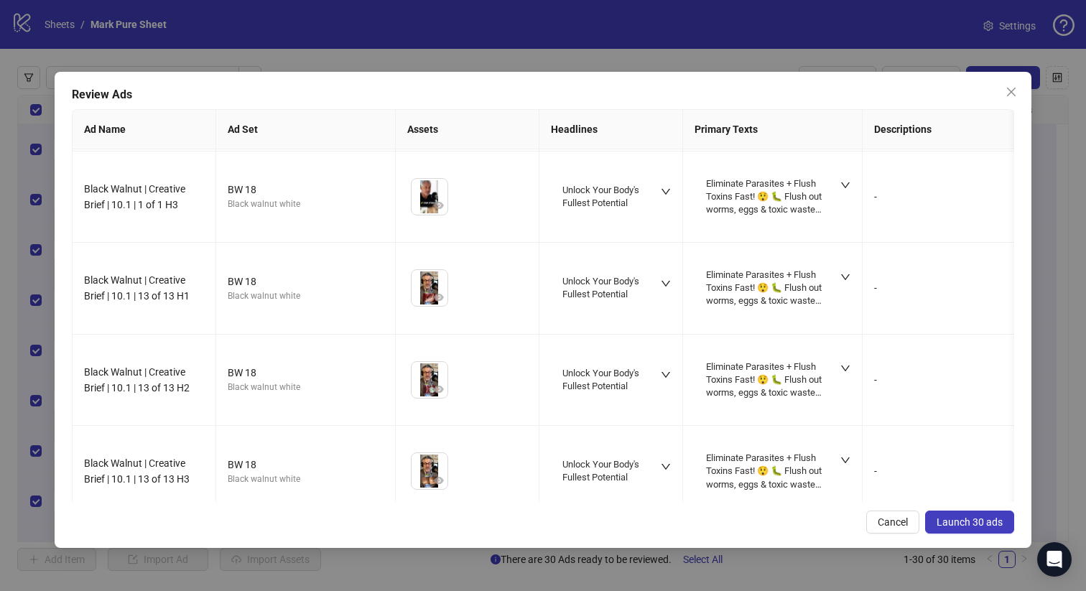
scroll to position [777, 0]
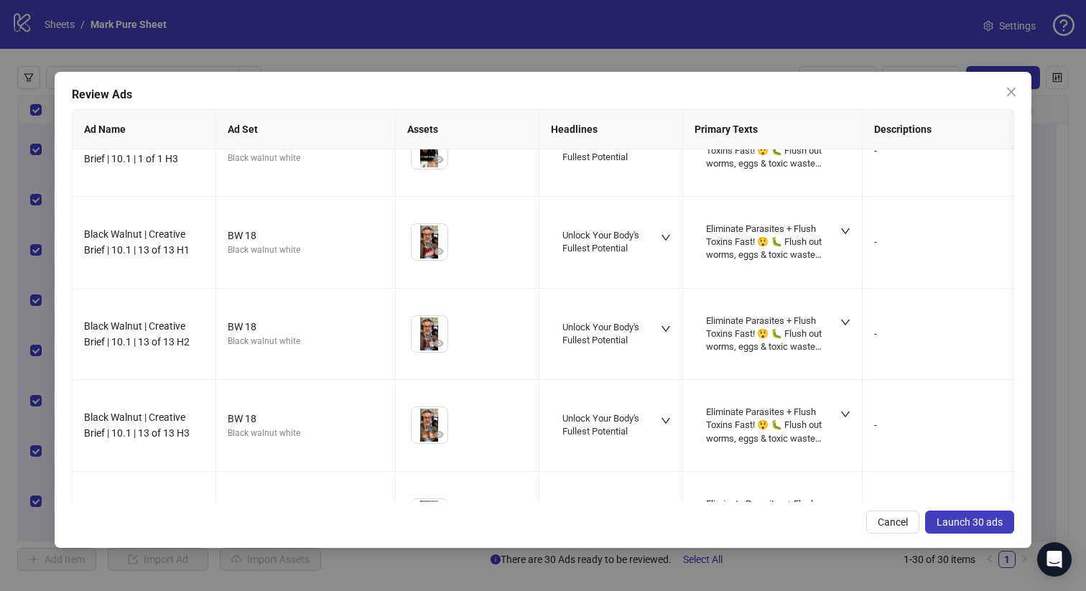
click at [959, 518] on span "Launch 30 ads" at bounding box center [970, 521] width 66 height 11
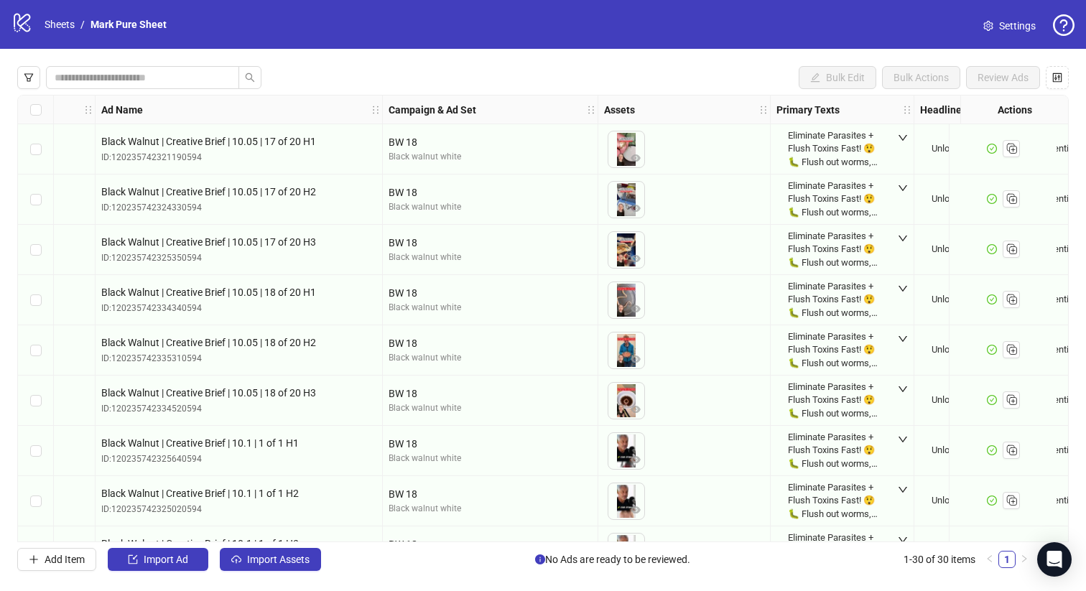
scroll to position [0, 0]
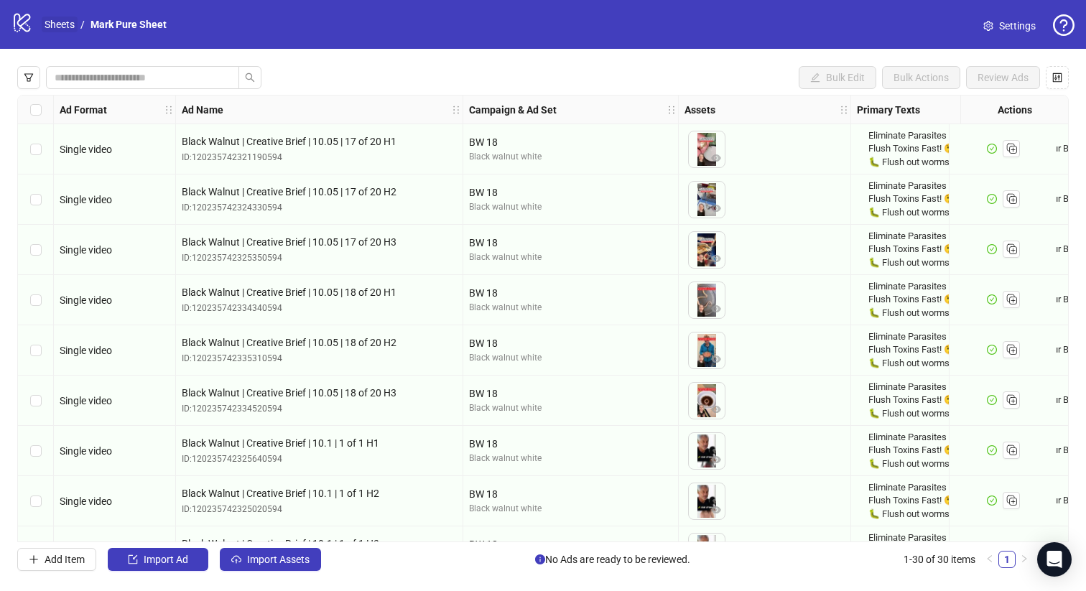
click at [65, 27] on link "Sheets" at bounding box center [60, 25] width 36 height 16
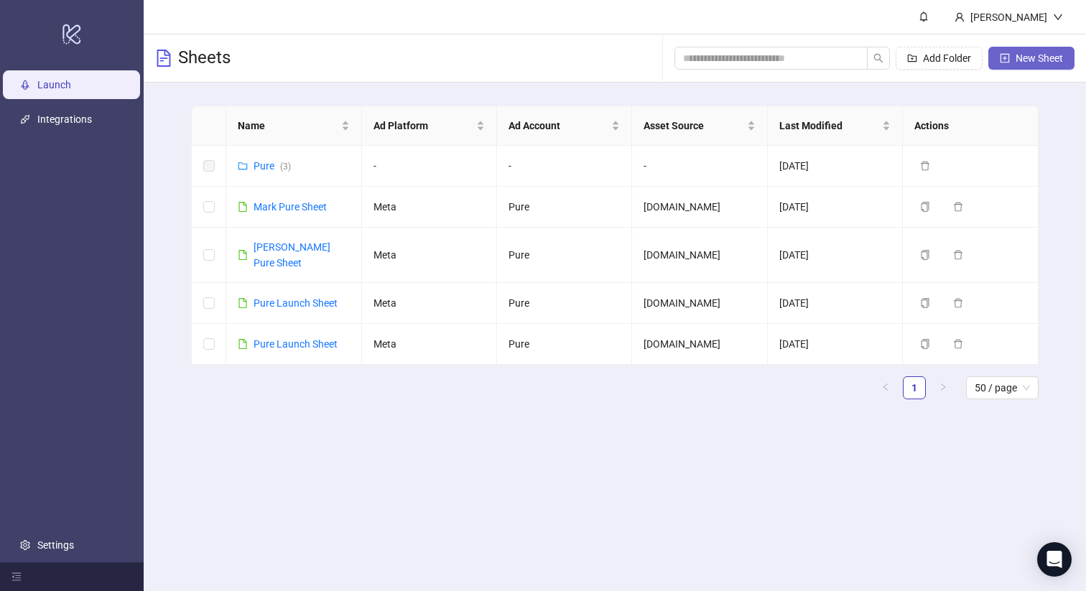
click at [1036, 62] on span "New Sheet" at bounding box center [1039, 57] width 47 height 11
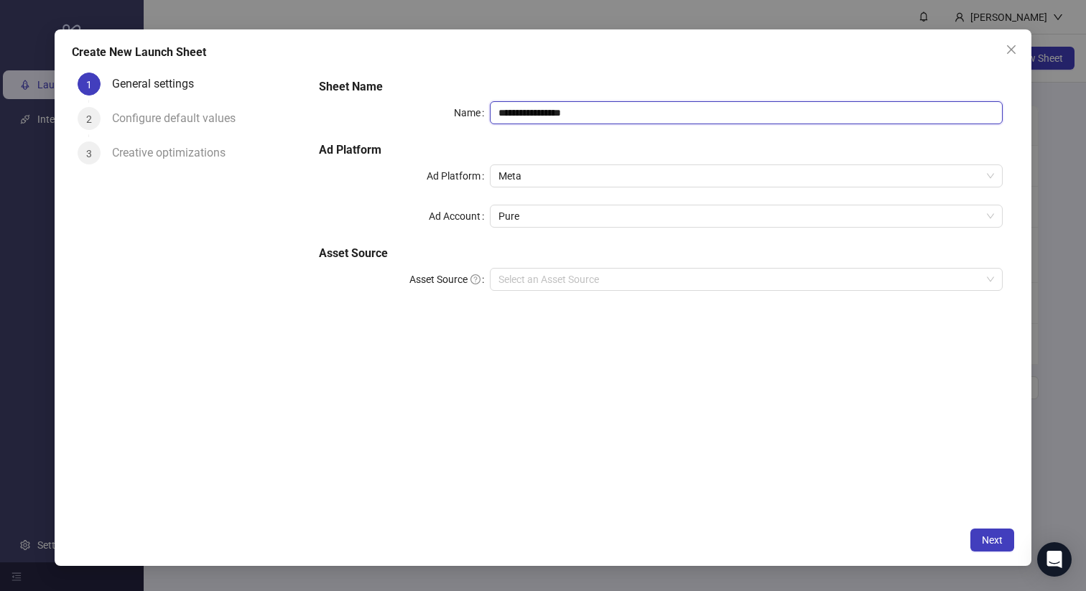
click at [529, 116] on input "**********" at bounding box center [746, 112] width 513 height 23
type input "*******"
click at [609, 279] on input "Asset Source" at bounding box center [739, 280] width 483 height 22
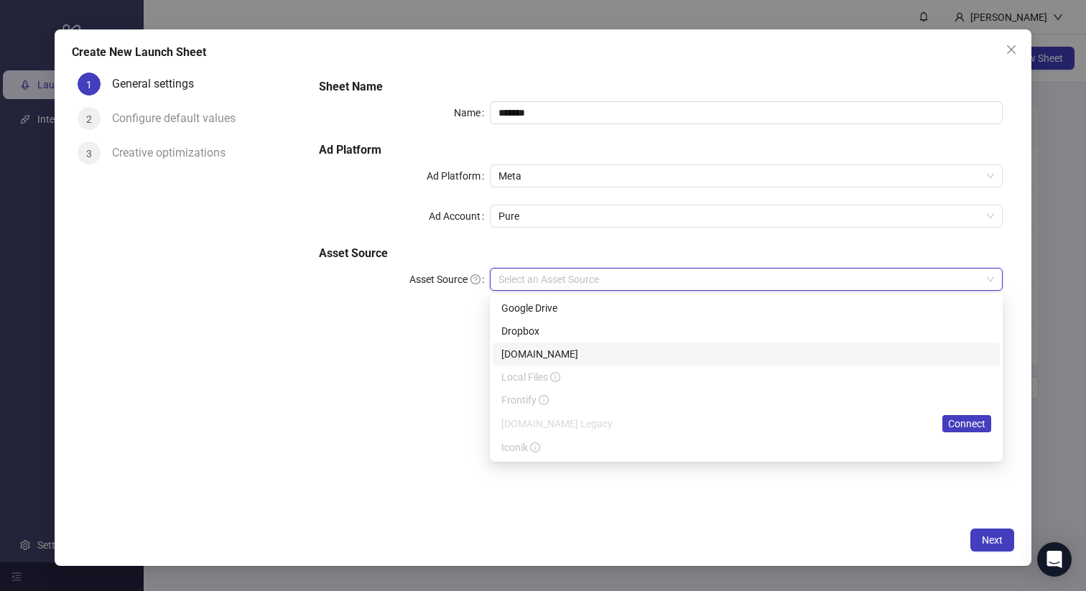
click at [560, 348] on div "[DOMAIN_NAME]" at bounding box center [746, 354] width 490 height 16
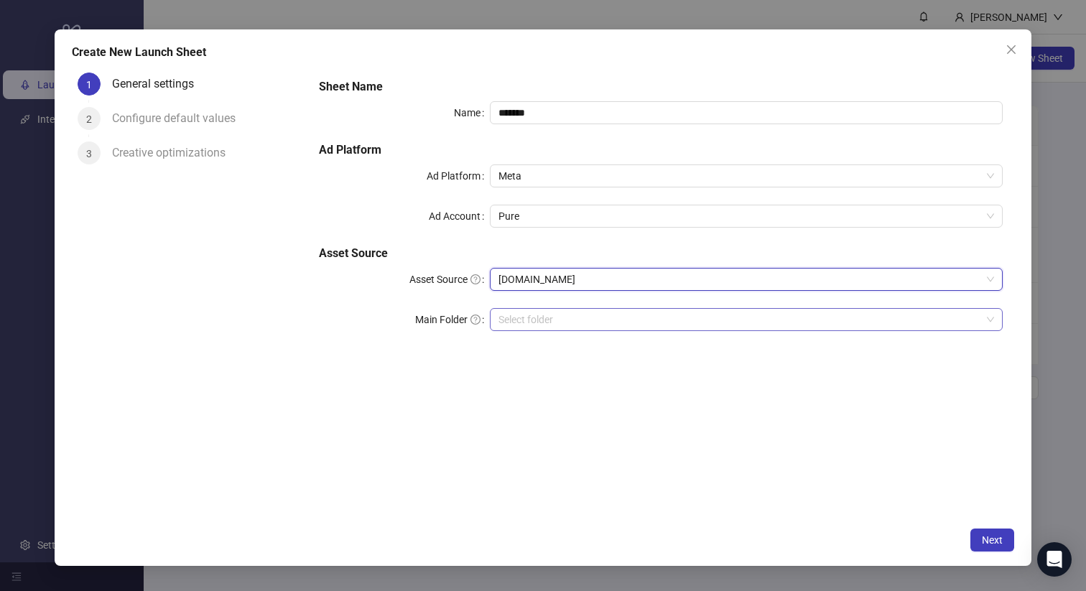
click at [566, 326] on input "search" at bounding box center [739, 320] width 483 height 22
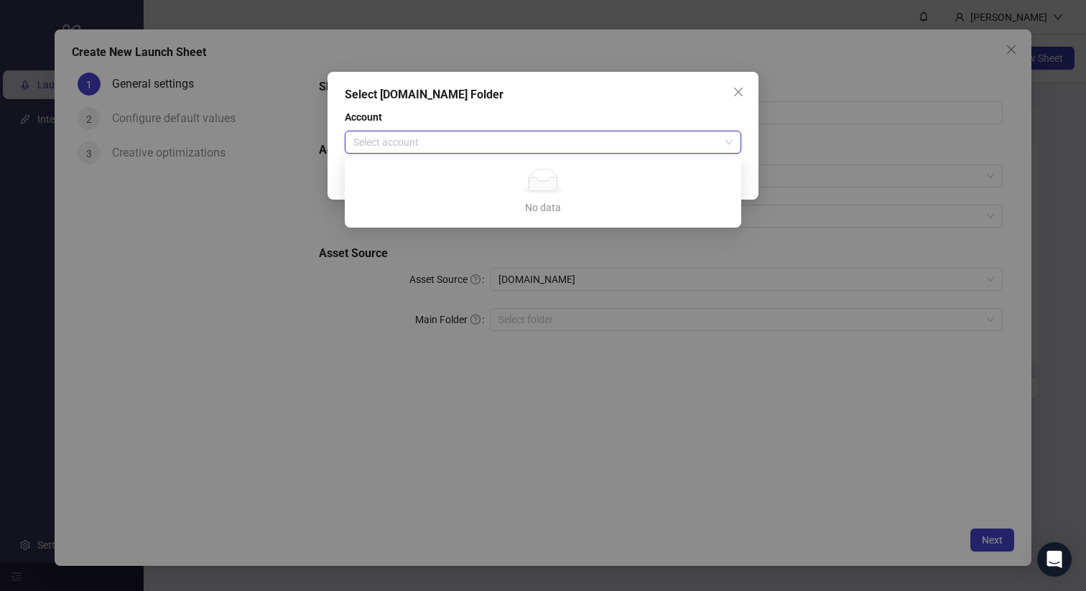
click at [644, 140] on input "search" at bounding box center [536, 142] width 366 height 22
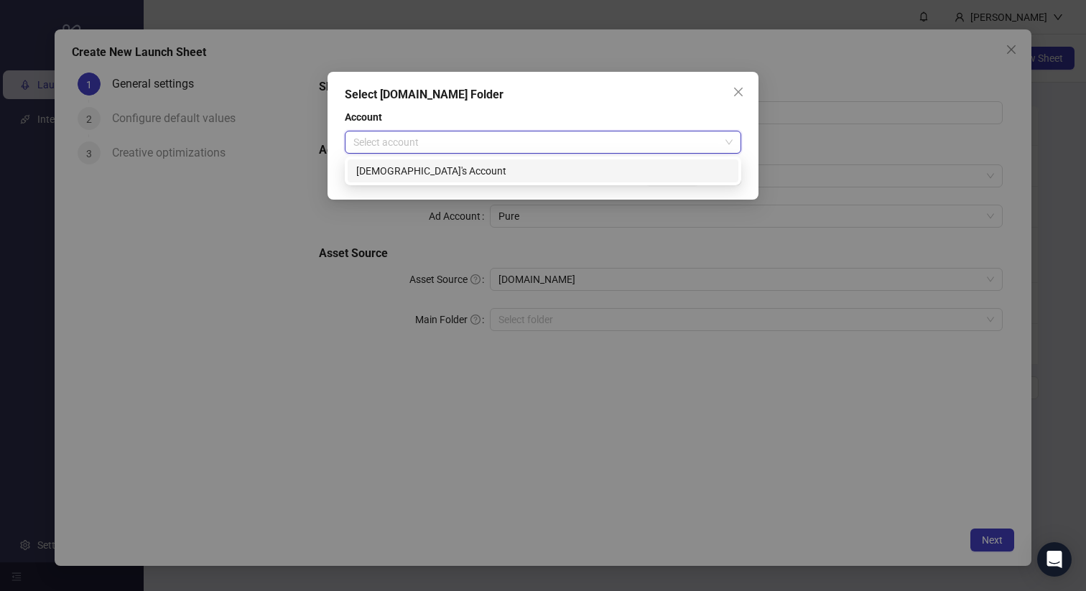
click at [628, 162] on div "Christian's Account" at bounding box center [543, 170] width 391 height 23
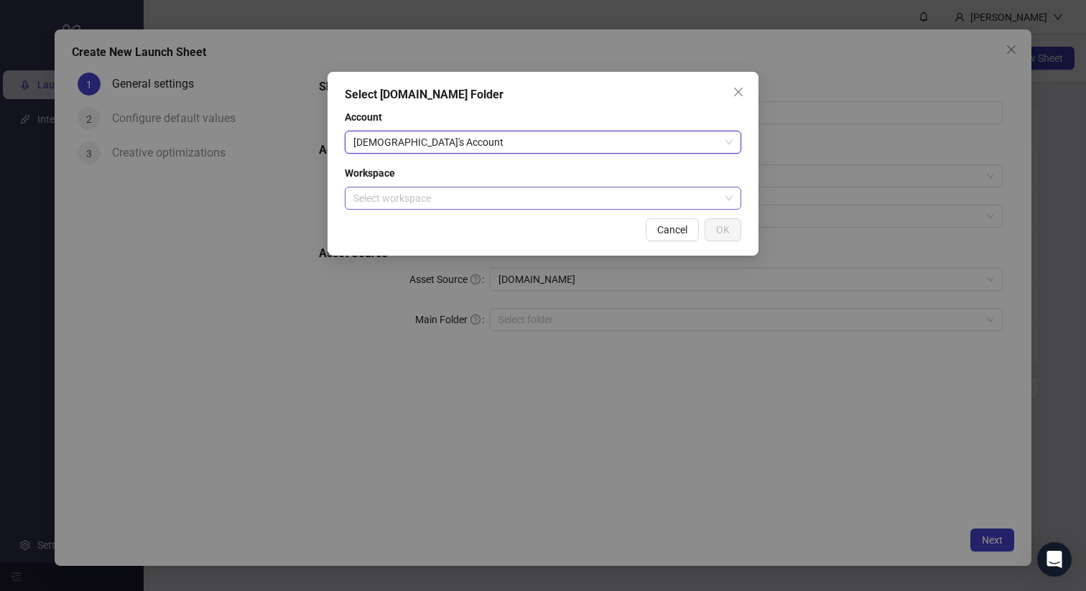
click at [595, 196] on input "search" at bounding box center [536, 198] width 366 height 22
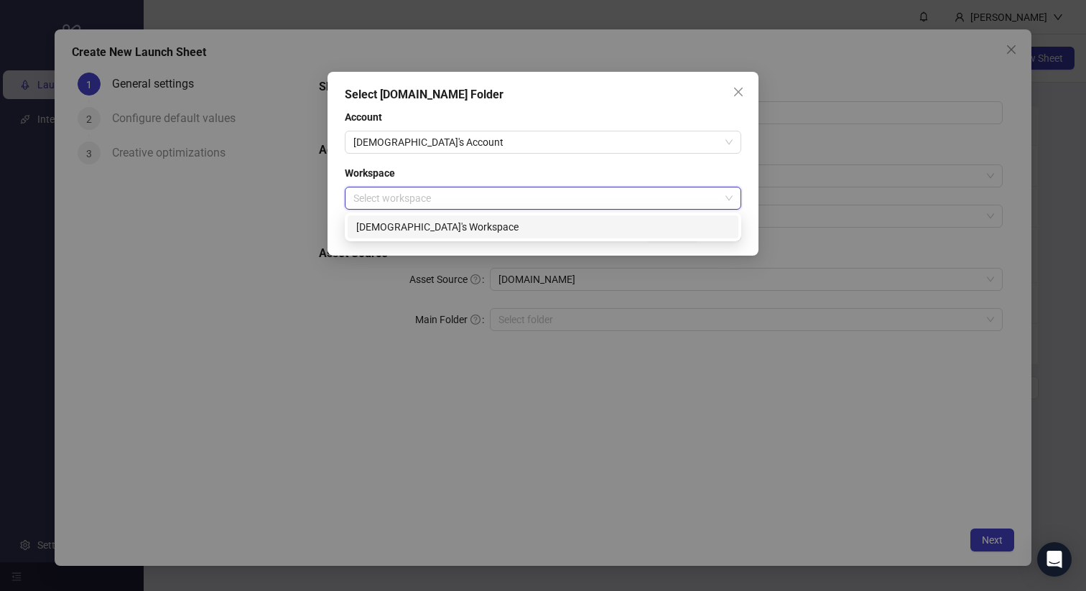
click at [580, 219] on div "Christian's Workspace" at bounding box center [542, 227] width 373 height 16
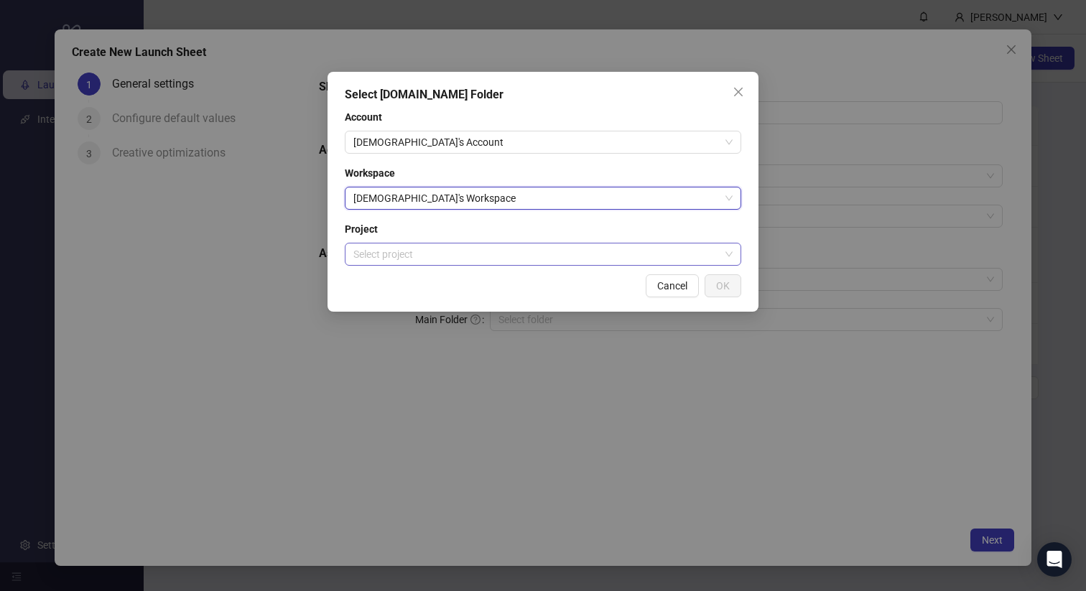
click at [555, 254] on input "search" at bounding box center [536, 254] width 366 height 22
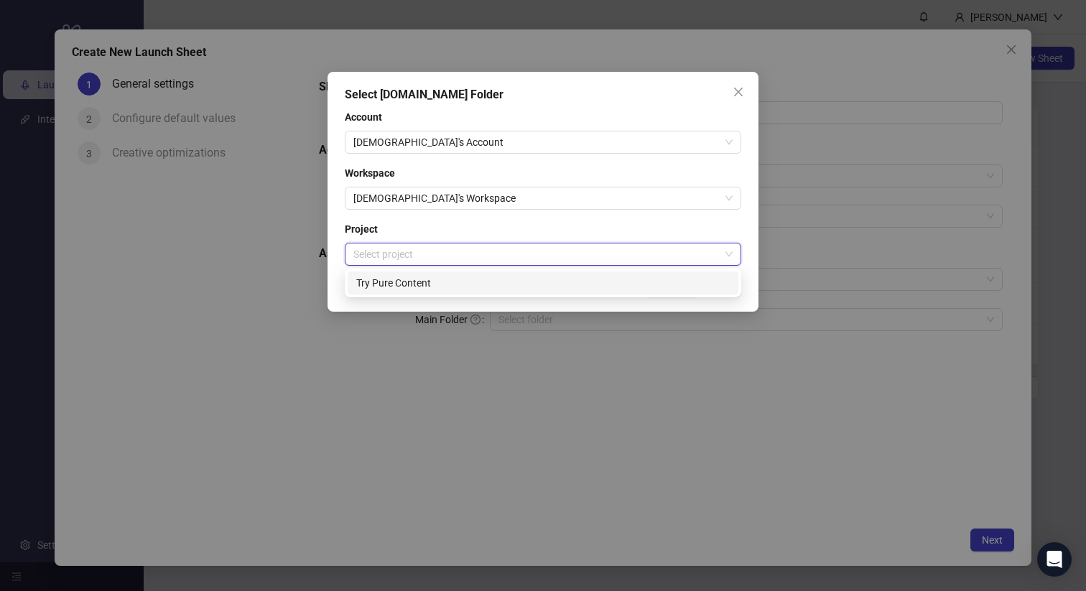
click at [538, 274] on div "Try Pure Content" at bounding box center [543, 283] width 391 height 23
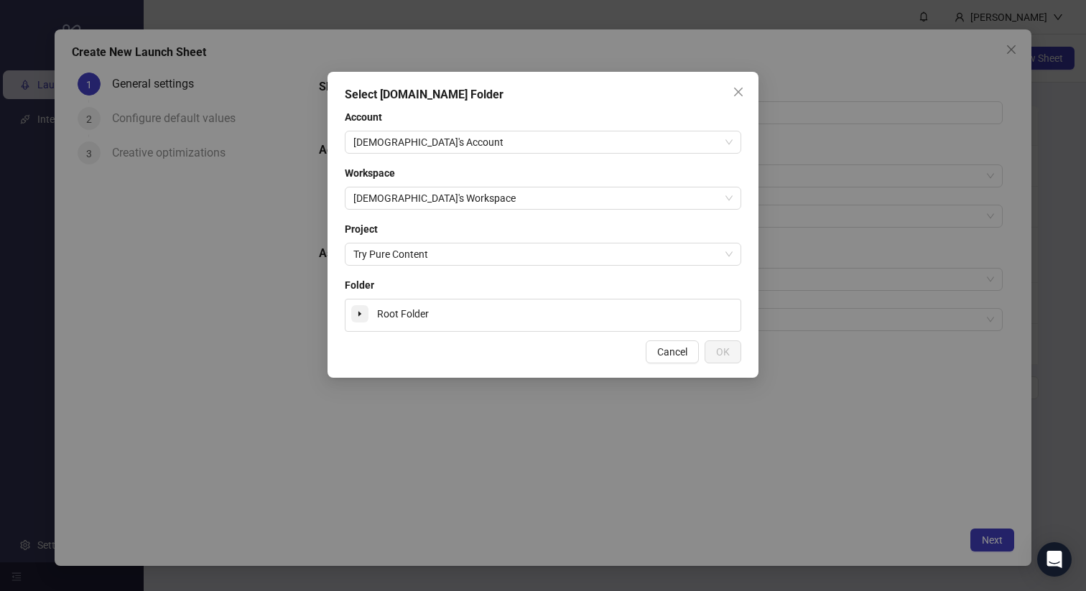
click at [358, 319] on span at bounding box center [359, 313] width 17 height 17
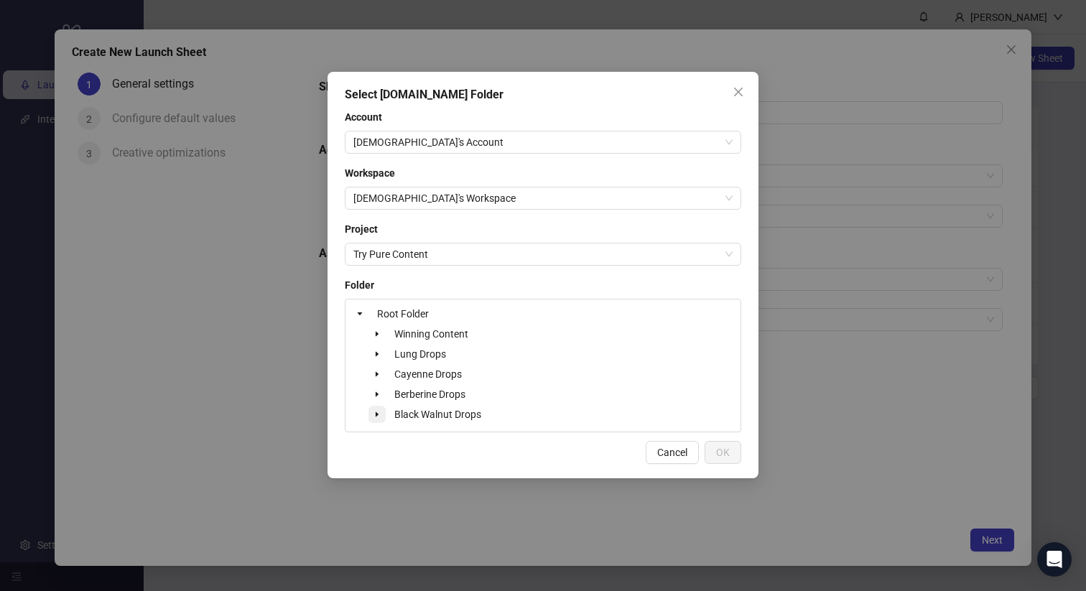
click at [384, 414] on span at bounding box center [376, 414] width 17 height 17
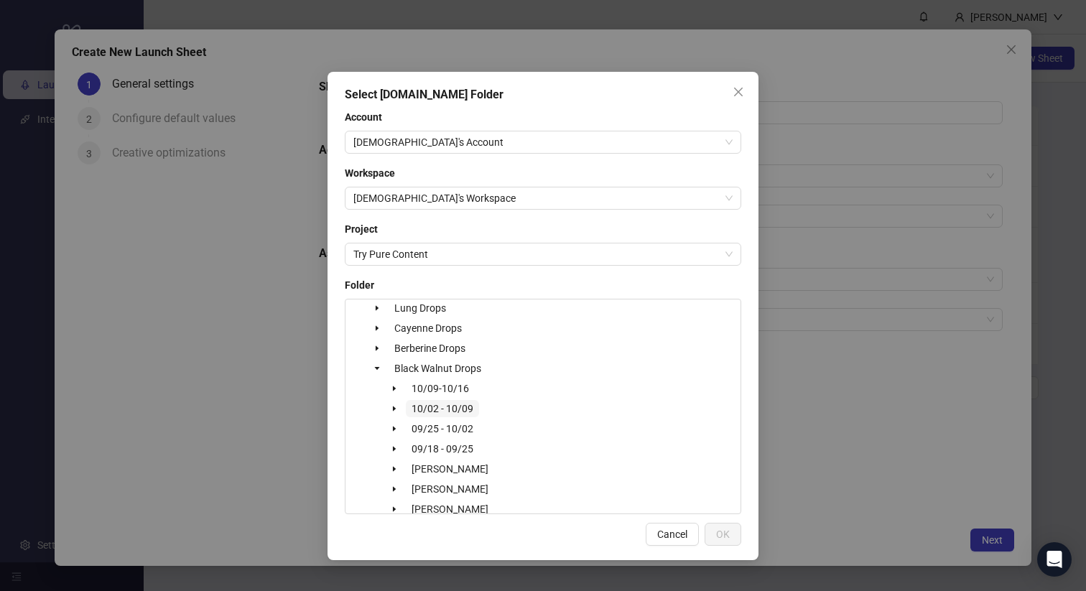
scroll to position [79, 0]
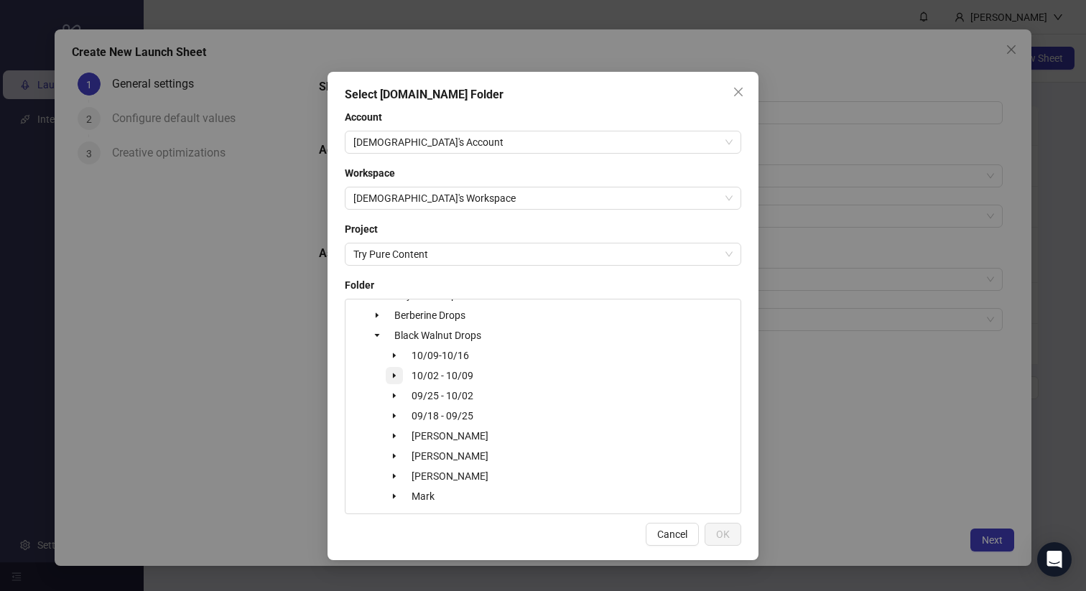
click at [394, 372] on icon "caret-down" at bounding box center [394, 375] width 7 height 7
click at [412, 432] on icon "caret-down" at bounding box center [411, 435] width 7 height 7
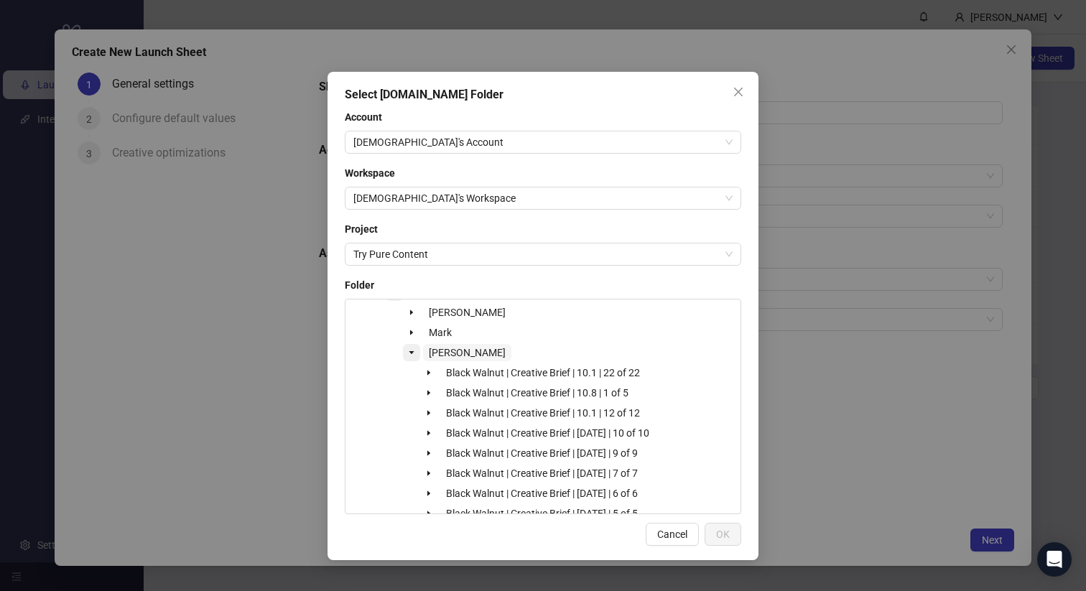
scroll to position [141, 0]
click at [457, 373] on span "[PERSON_NAME]" at bounding box center [467, 373] width 77 height 11
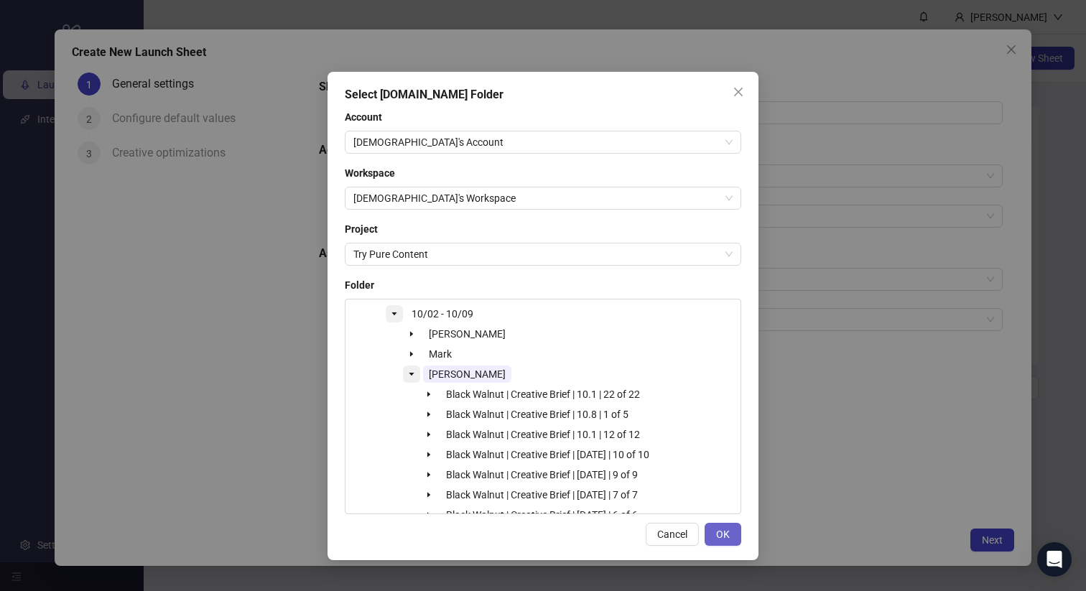
click at [733, 533] on button "OK" at bounding box center [723, 534] width 37 height 23
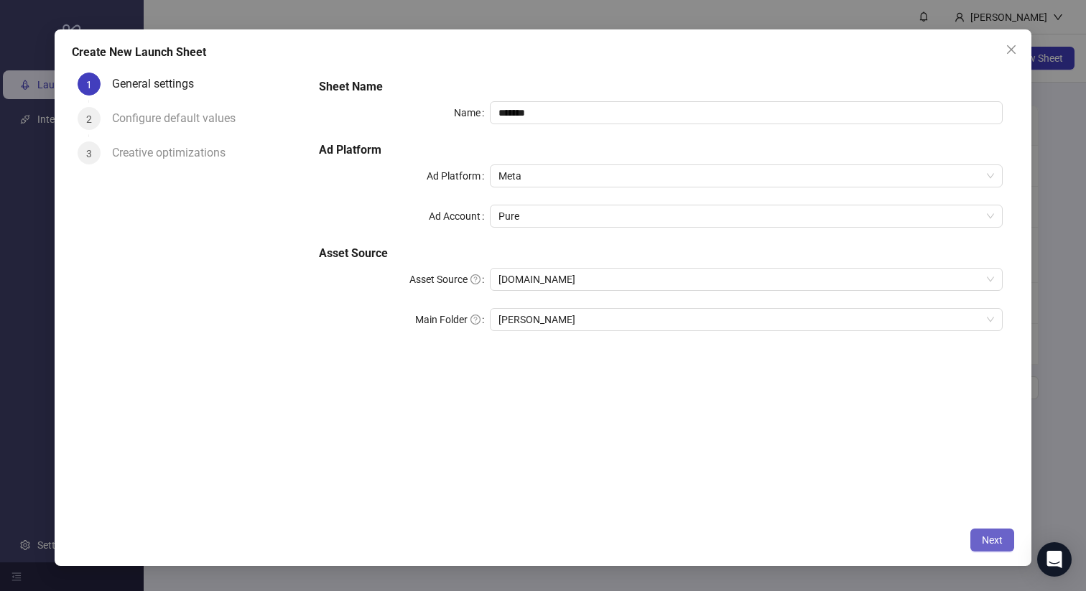
click at [1003, 535] on button "Next" at bounding box center [992, 540] width 44 height 23
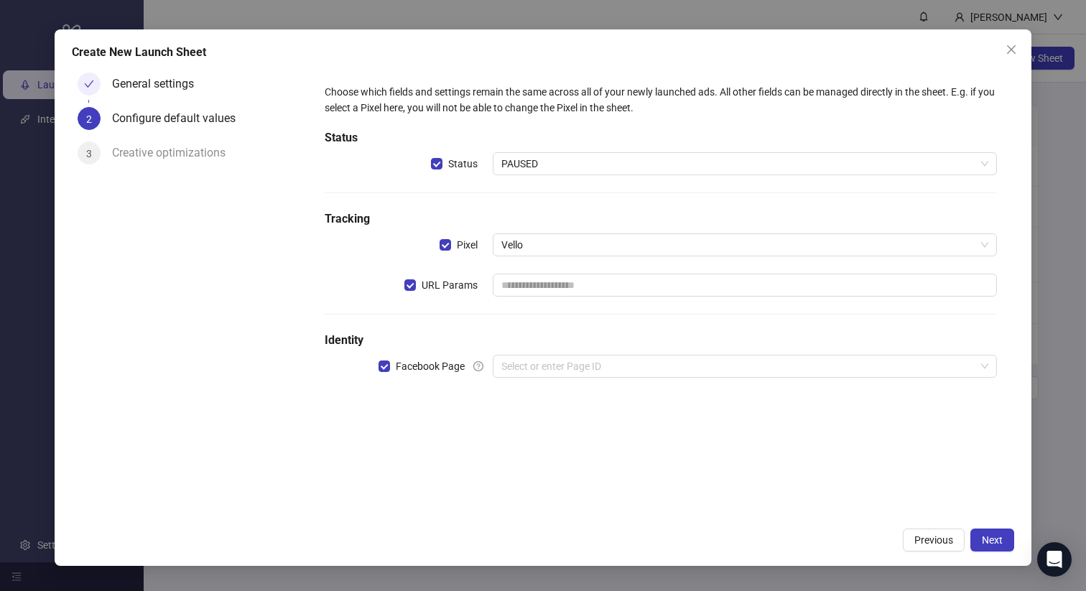
click at [819, 152] on div "Choose which fields and settings remain the same across all of your newly launc…" at bounding box center [661, 239] width 685 height 323
click at [816, 162] on span "PAUSED" at bounding box center [744, 164] width 487 height 22
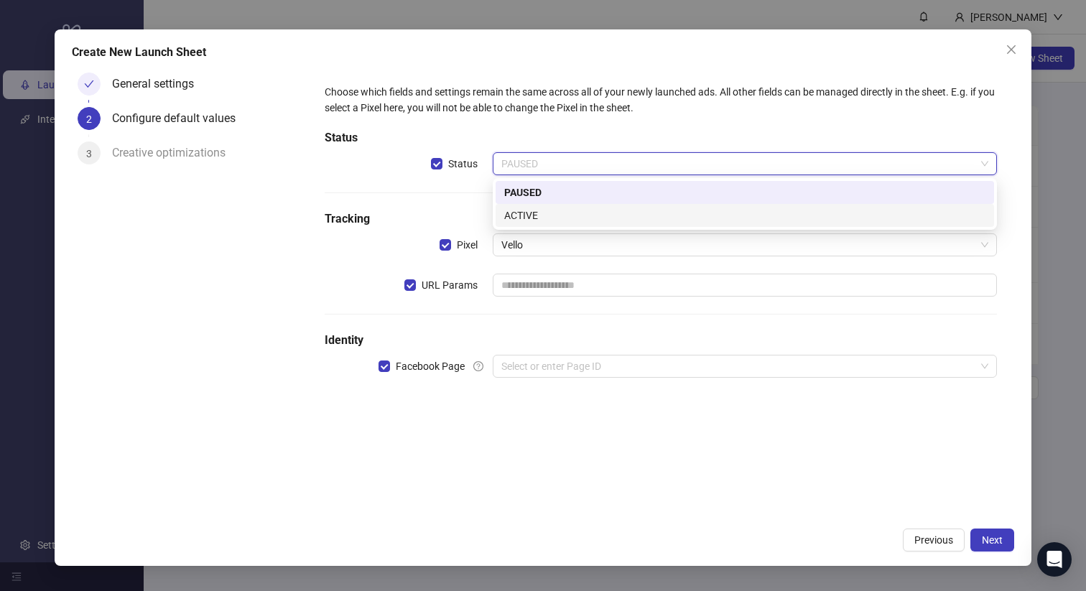
click at [706, 221] on div "ACTIVE" at bounding box center [744, 216] width 481 height 16
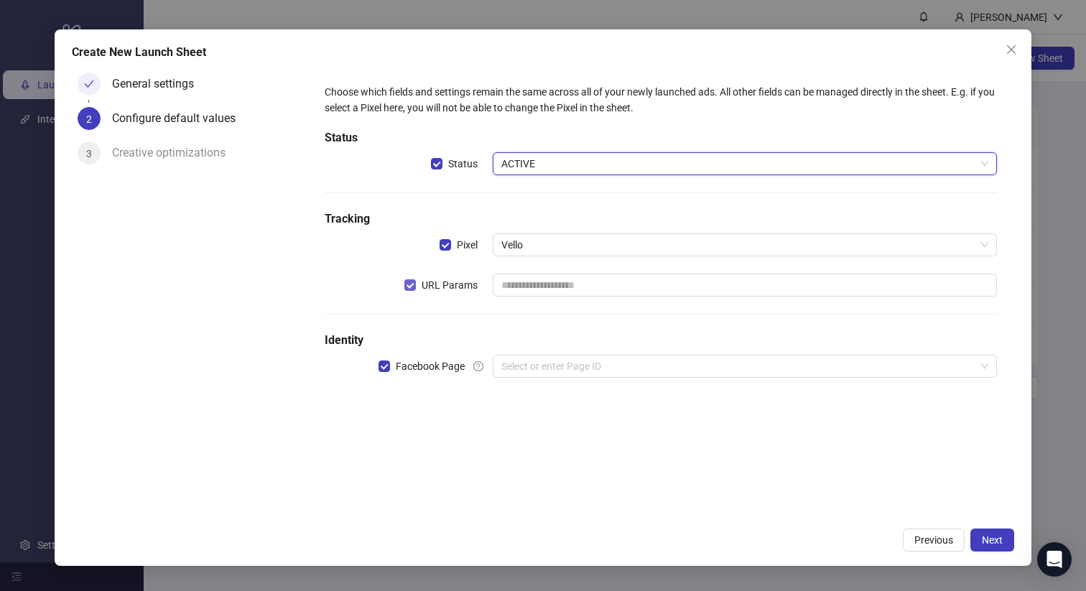
click at [405, 291] on label "URL Params" at bounding box center [443, 285] width 79 height 16
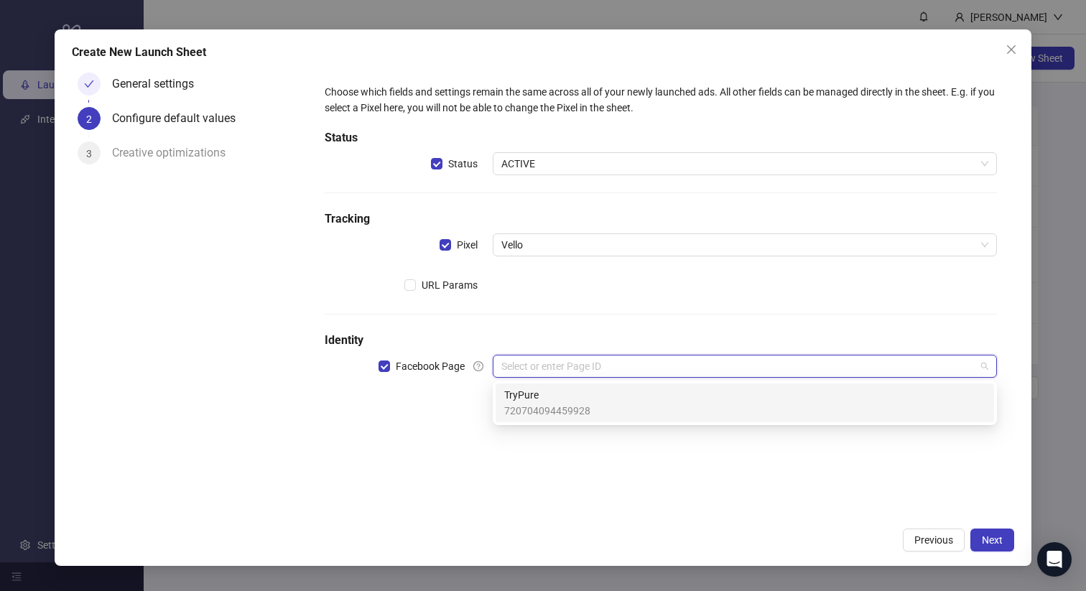
click at [636, 368] on input "search" at bounding box center [738, 367] width 474 height 22
click at [611, 396] on div "TryPure 720704094459928" at bounding box center [744, 403] width 481 height 32
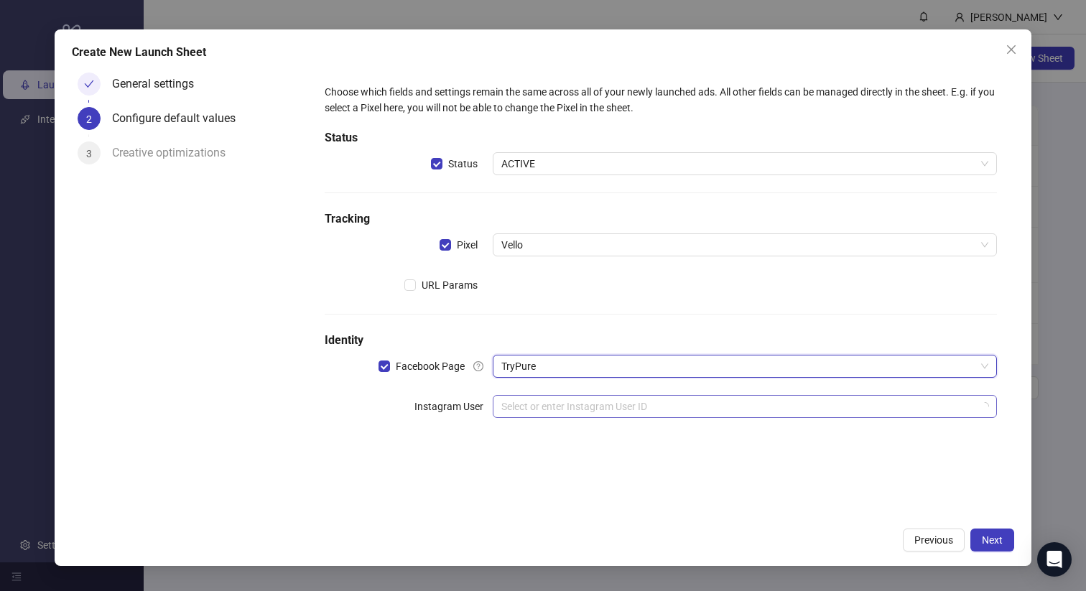
click at [599, 409] on input "search" at bounding box center [738, 407] width 474 height 22
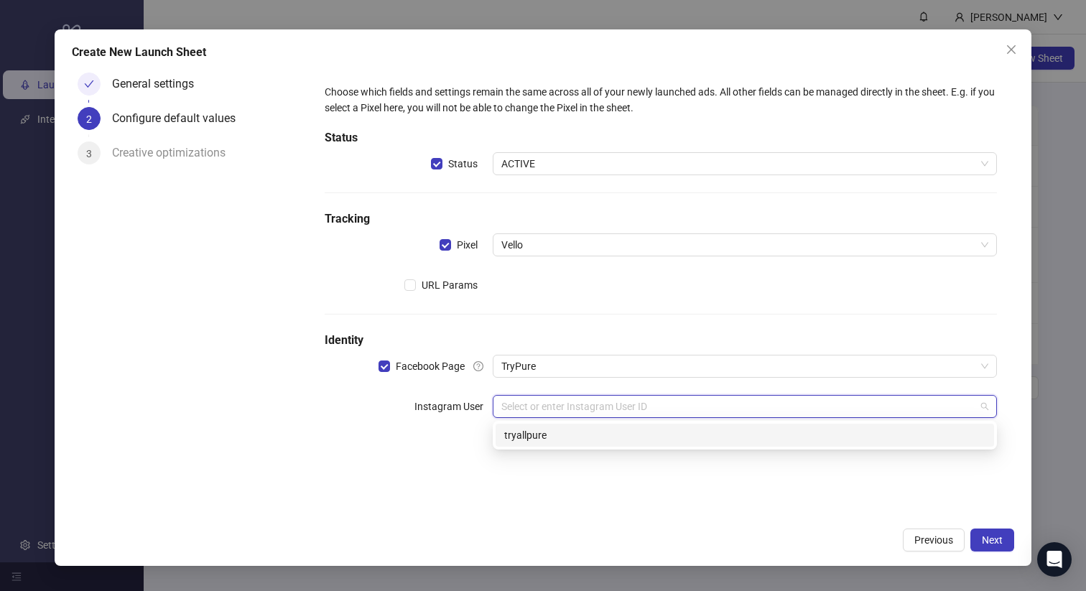
click at [583, 432] on div "tryallpure" at bounding box center [744, 435] width 481 height 16
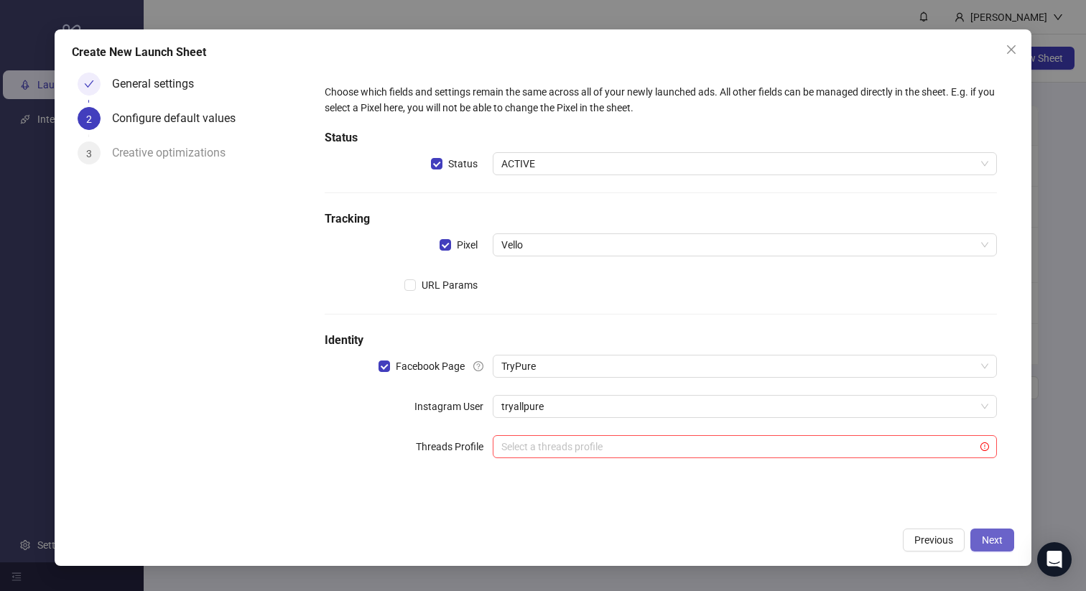
click at [999, 539] on span "Next" at bounding box center [992, 539] width 21 height 11
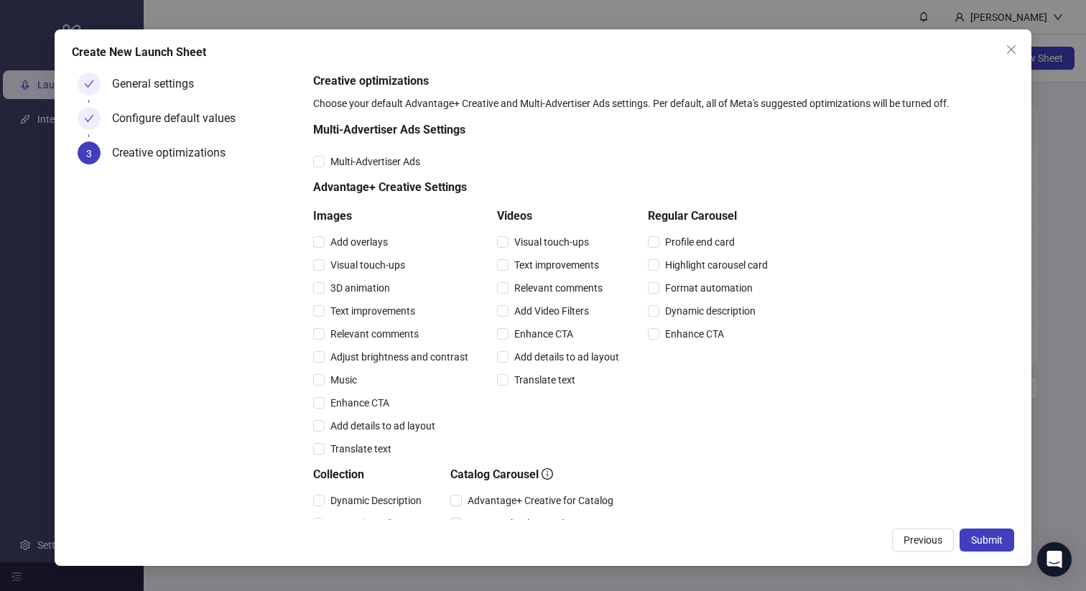
click at [999, 539] on span "Submit" at bounding box center [987, 539] width 32 height 11
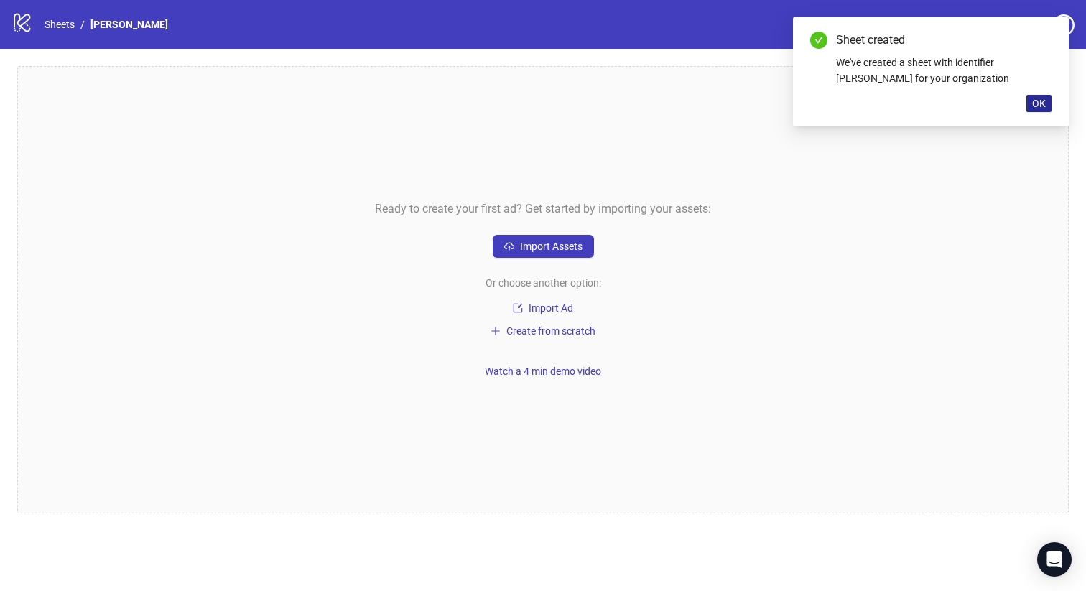
click at [1035, 103] on span "OK" at bounding box center [1039, 103] width 14 height 11
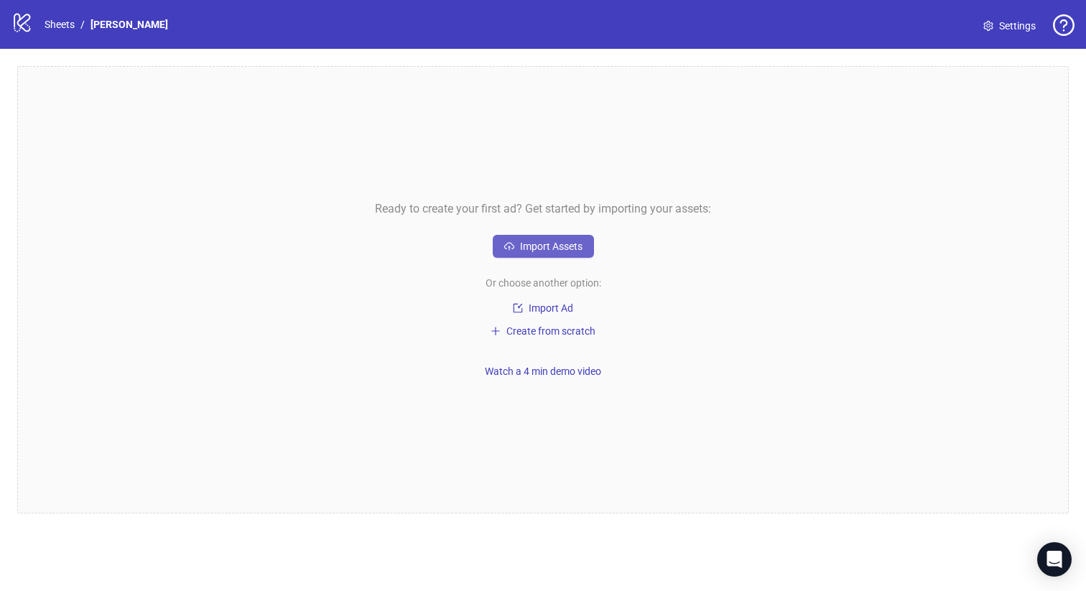
click at [541, 251] on span "Import Assets" at bounding box center [551, 246] width 62 height 11
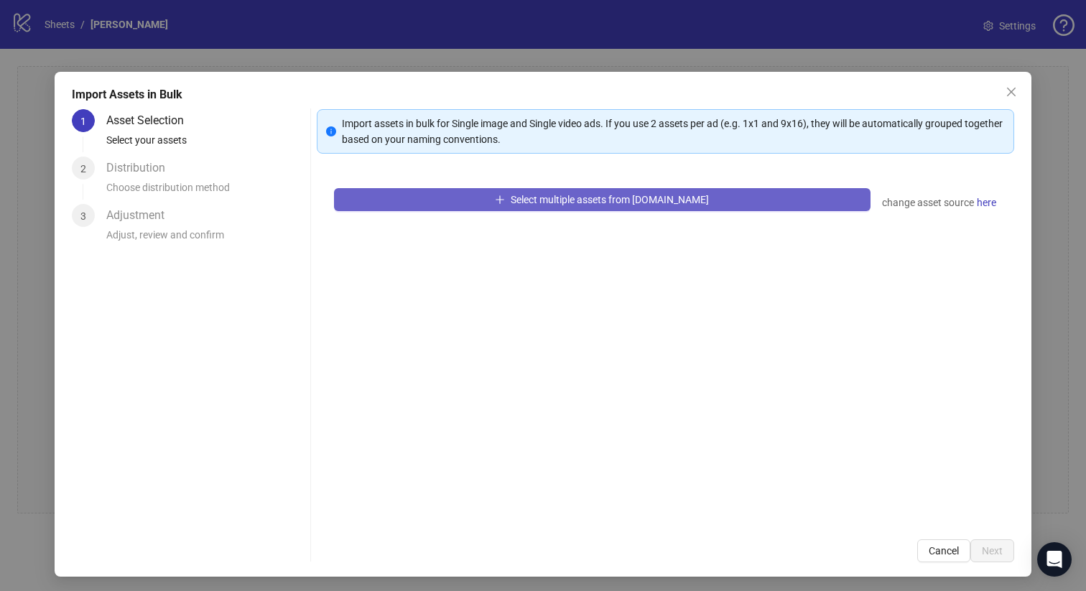
click at [570, 200] on span "Select multiple assets from Frame.io" at bounding box center [610, 199] width 198 height 11
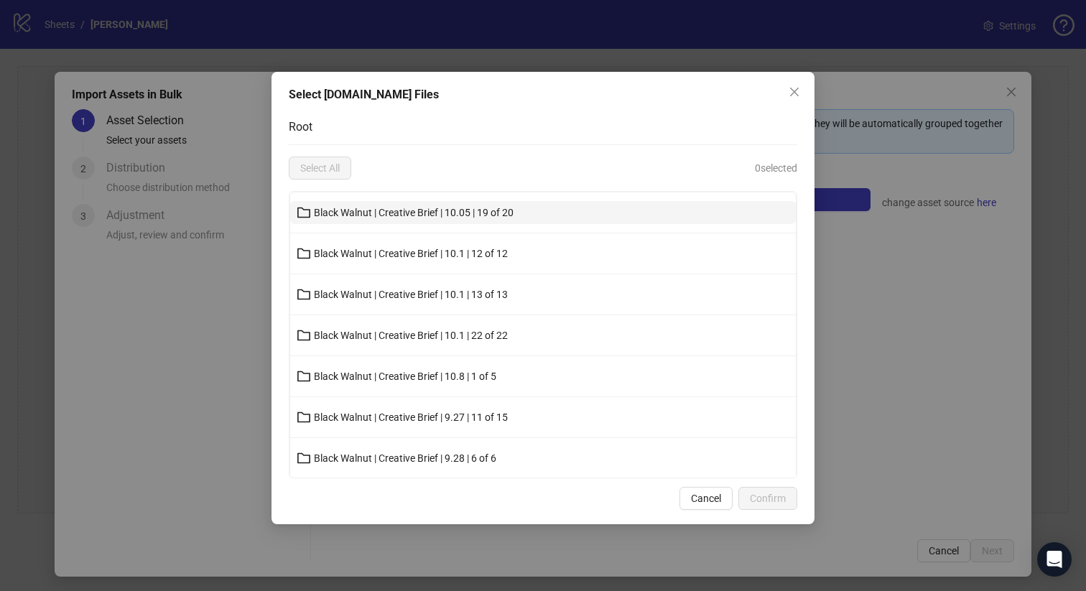
click at [448, 215] on span "Black Walnut | Creative Brief | 10.05 | 19 of 20" at bounding box center [414, 212] width 200 height 11
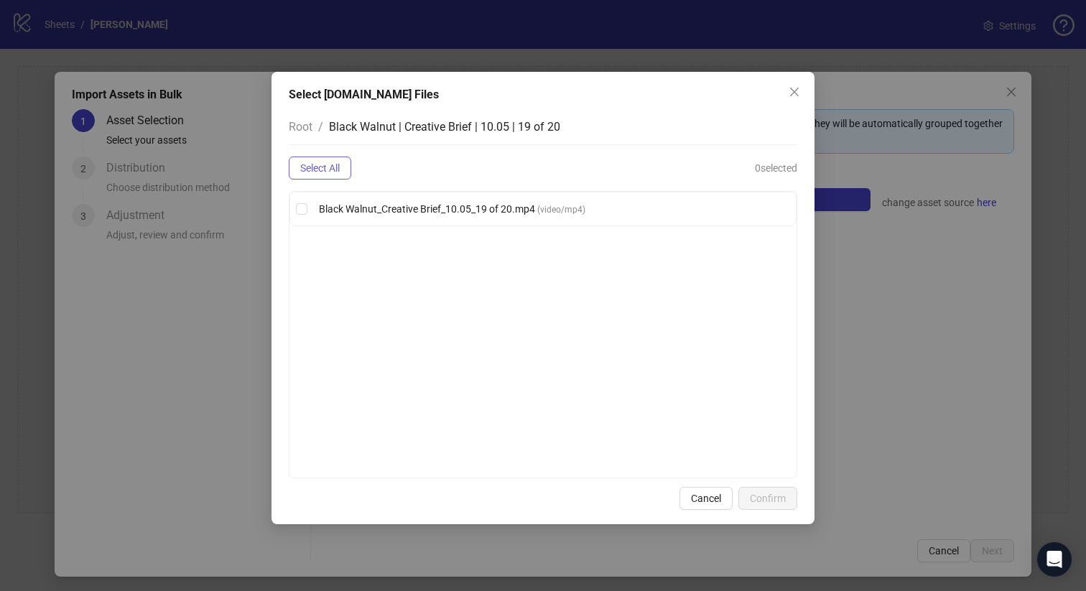
click at [325, 172] on span "Select All" at bounding box center [320, 167] width 40 height 11
click at [758, 500] on span "Confirm" at bounding box center [768, 498] width 36 height 11
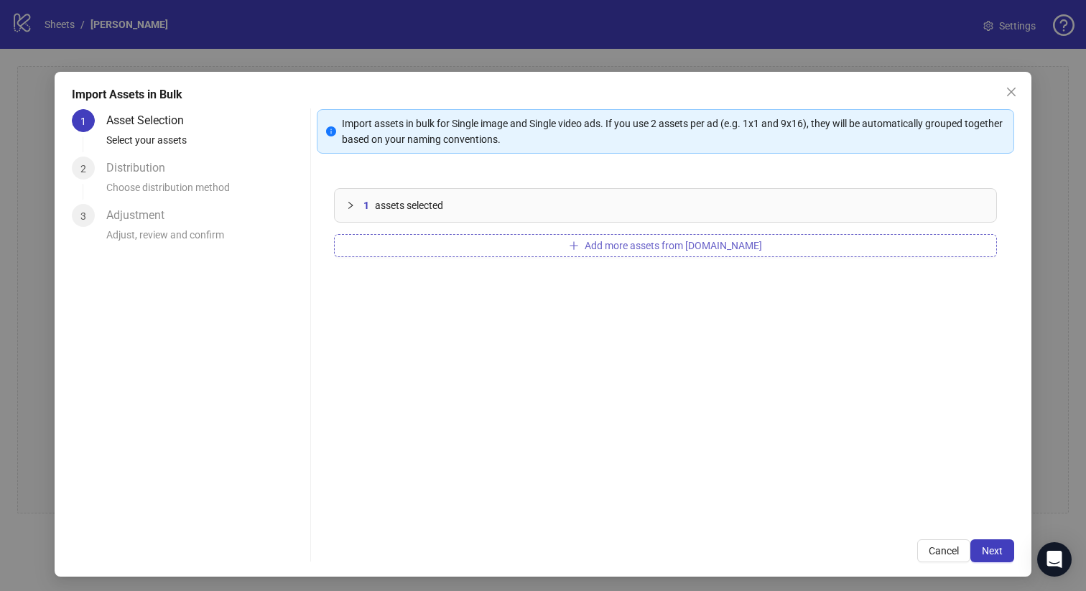
click at [414, 245] on button "Add more assets from Frame.io" at bounding box center [666, 245] width 664 height 23
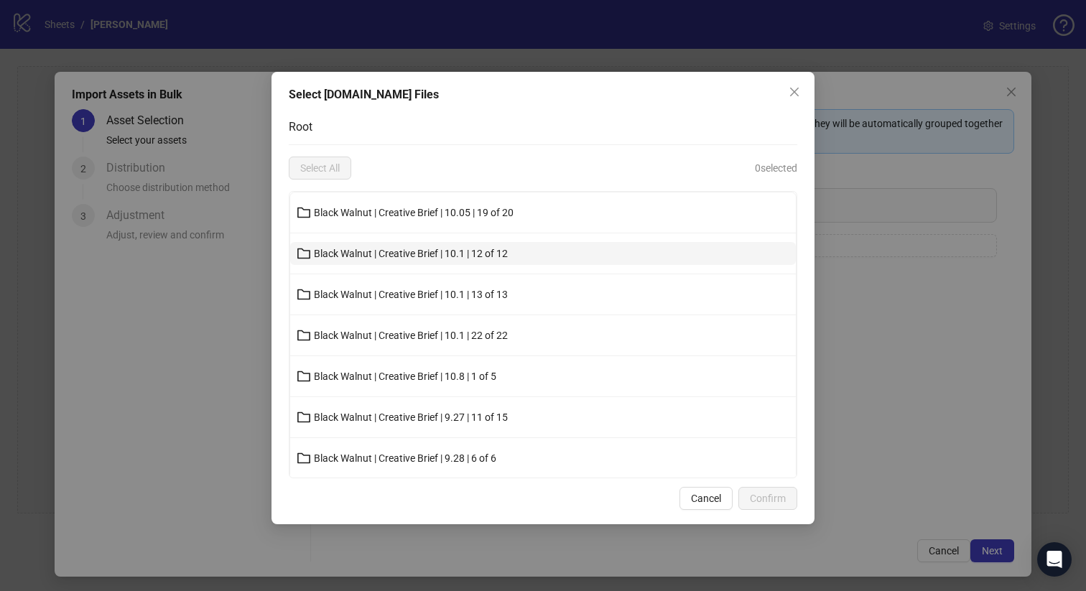
click at [424, 249] on span "Black Walnut | Creative Brief | 10.1 | 12 of 12" at bounding box center [411, 253] width 194 height 11
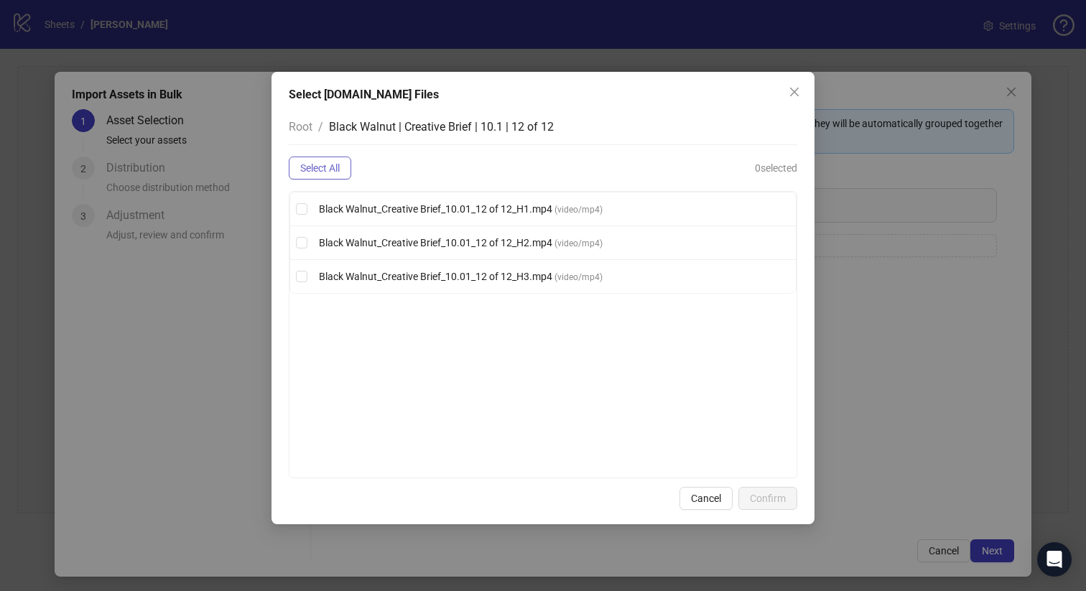
click at [331, 169] on span "Select All" at bounding box center [320, 167] width 40 height 11
click at [760, 511] on div "Select Frame.io Files Root / Black Walnut | Creative Brief | 10.1 | 12 of 12 De…" at bounding box center [543, 298] width 543 height 453
click at [760, 505] on button "Confirm" at bounding box center [767, 498] width 59 height 23
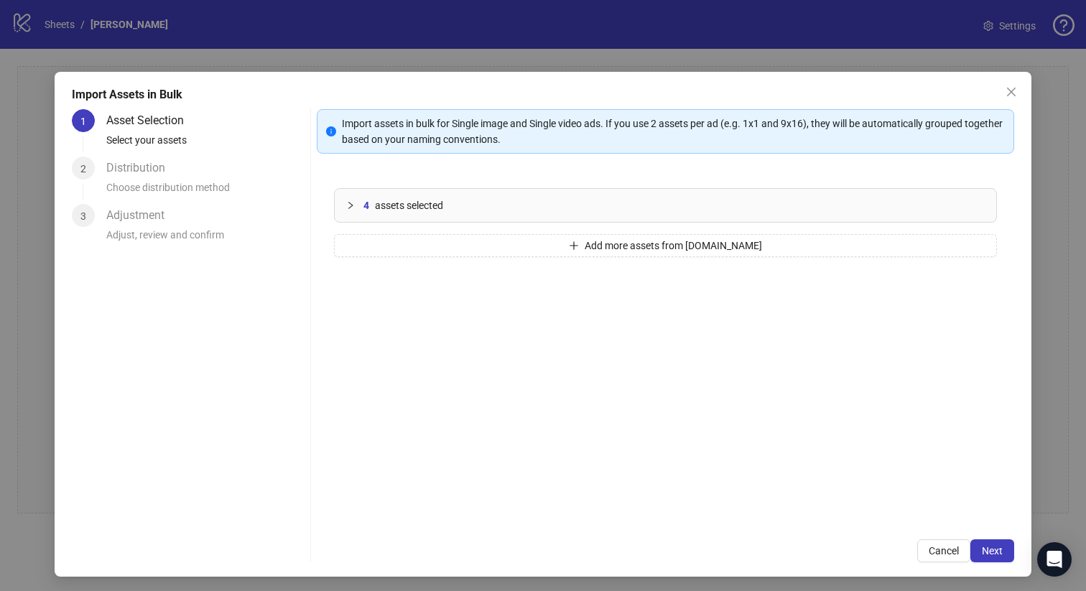
click at [411, 210] on span "assets selected" at bounding box center [409, 206] width 68 height 16
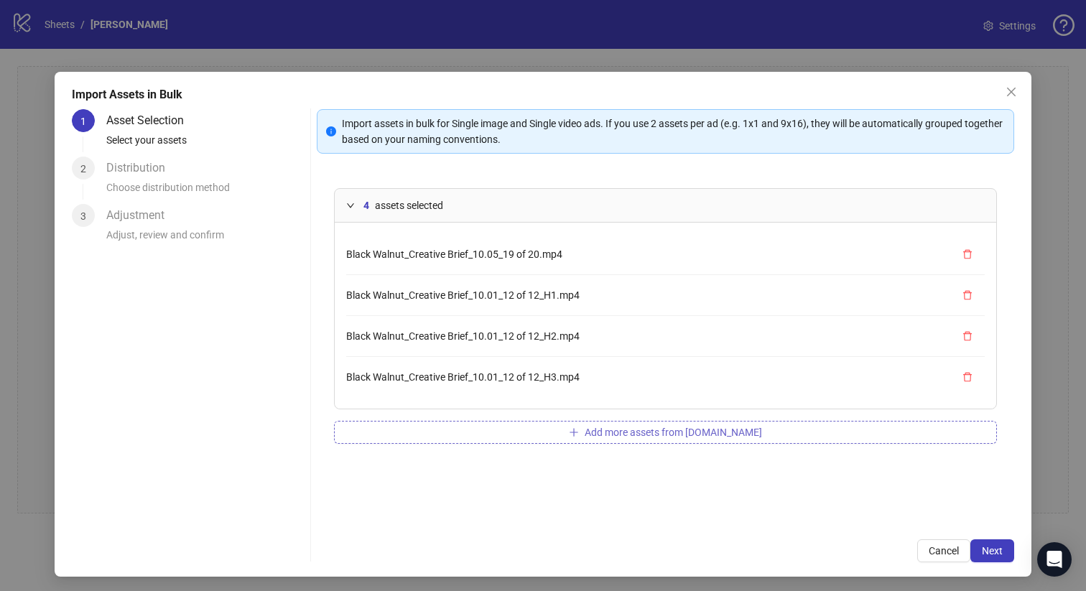
click at [442, 436] on button "Add more assets from Frame.io" at bounding box center [666, 432] width 664 height 23
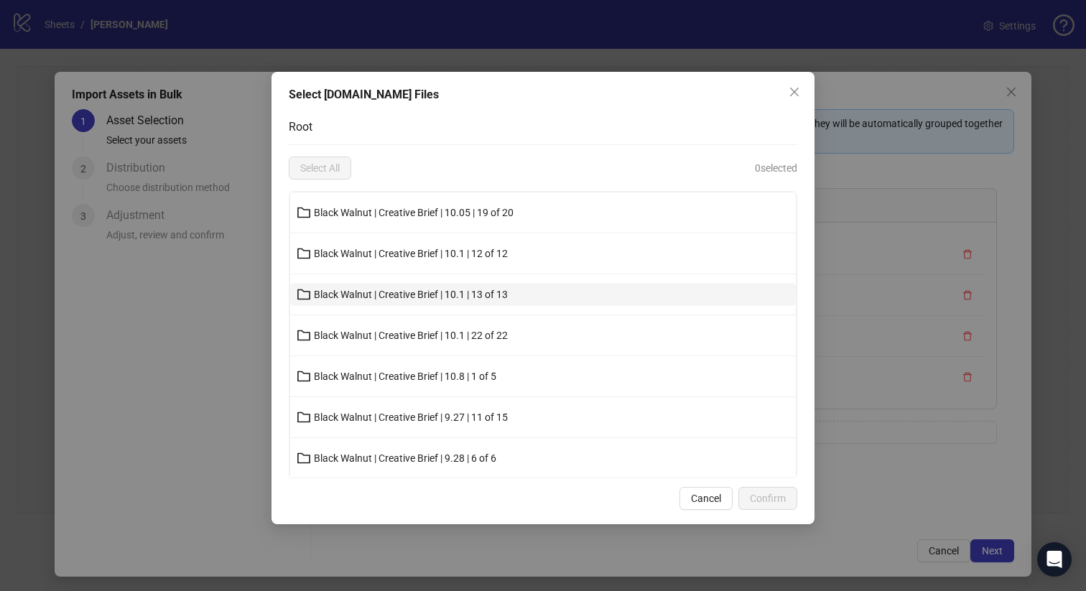
click at [374, 291] on span "Black Walnut | Creative Brief | 10.1 | 13 of 13" at bounding box center [411, 294] width 194 height 11
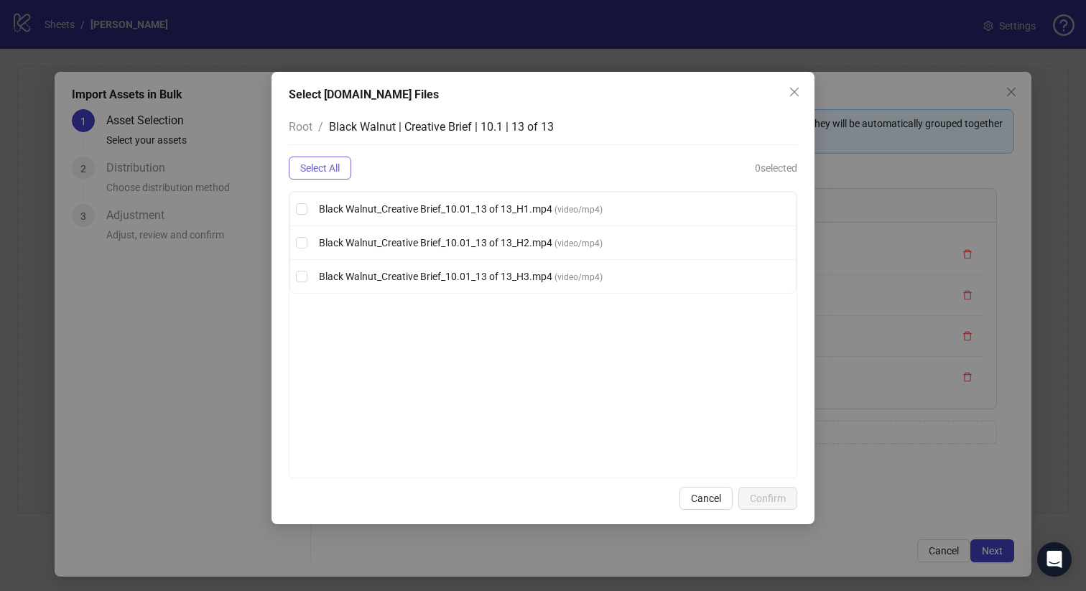
click at [328, 170] on span "Select All" at bounding box center [320, 167] width 40 height 11
click at [776, 494] on span "Confirm" at bounding box center [768, 498] width 36 height 11
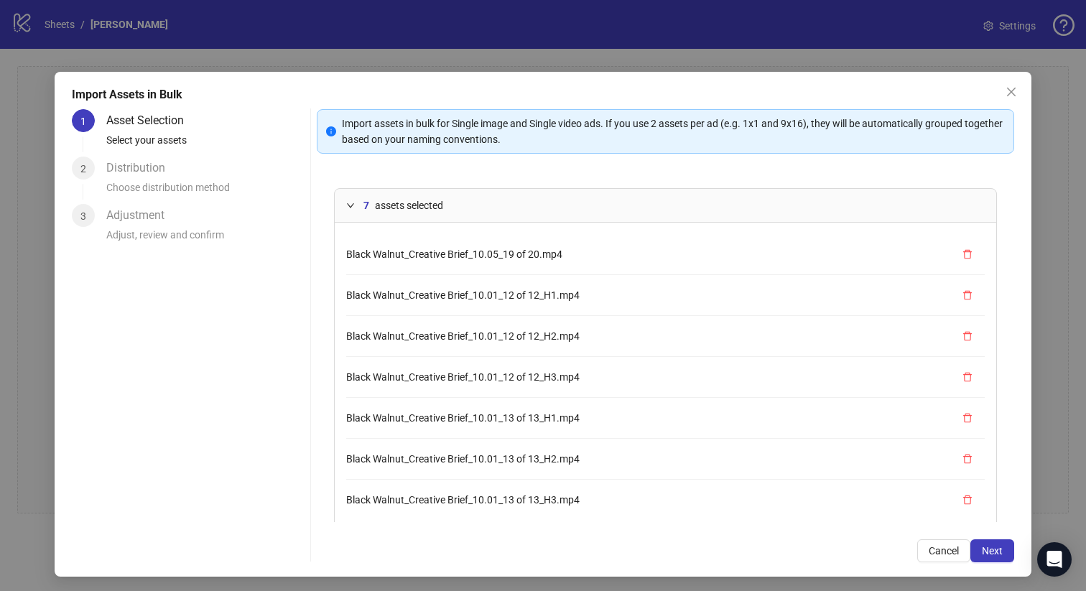
scroll to position [62, 0]
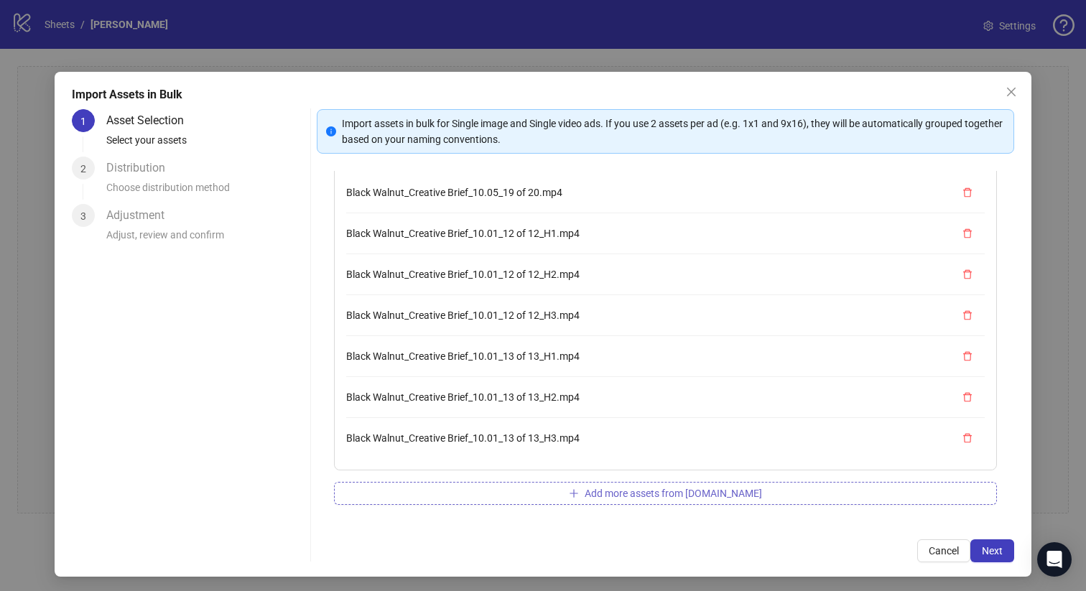
click at [544, 491] on button "Add more assets from Frame.io" at bounding box center [666, 493] width 664 height 23
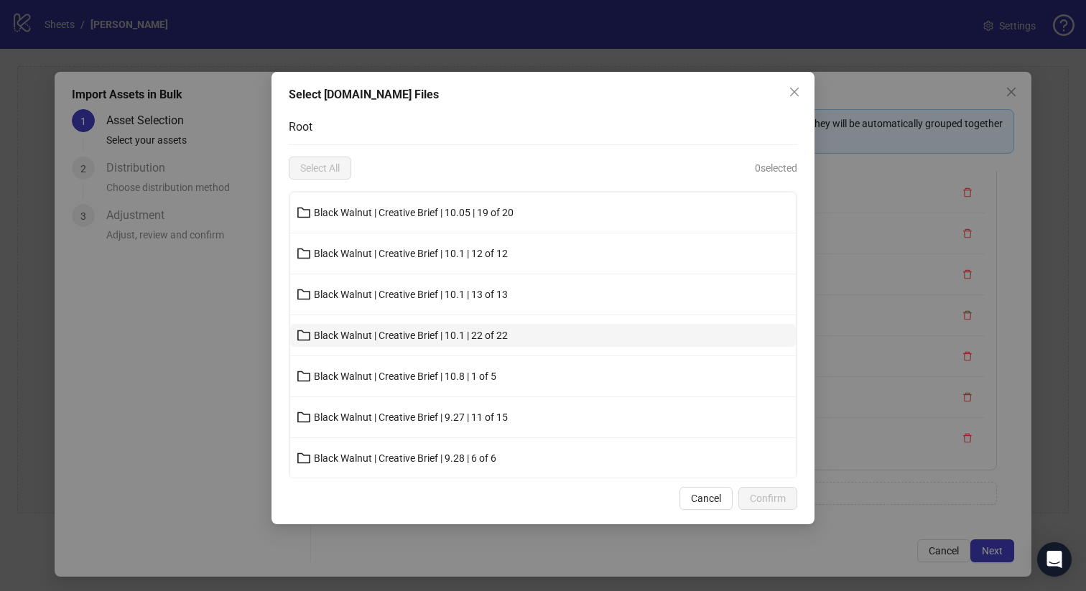
click at [467, 332] on span "Black Walnut | Creative Brief | 10.1 | 22 of 22" at bounding box center [411, 335] width 194 height 11
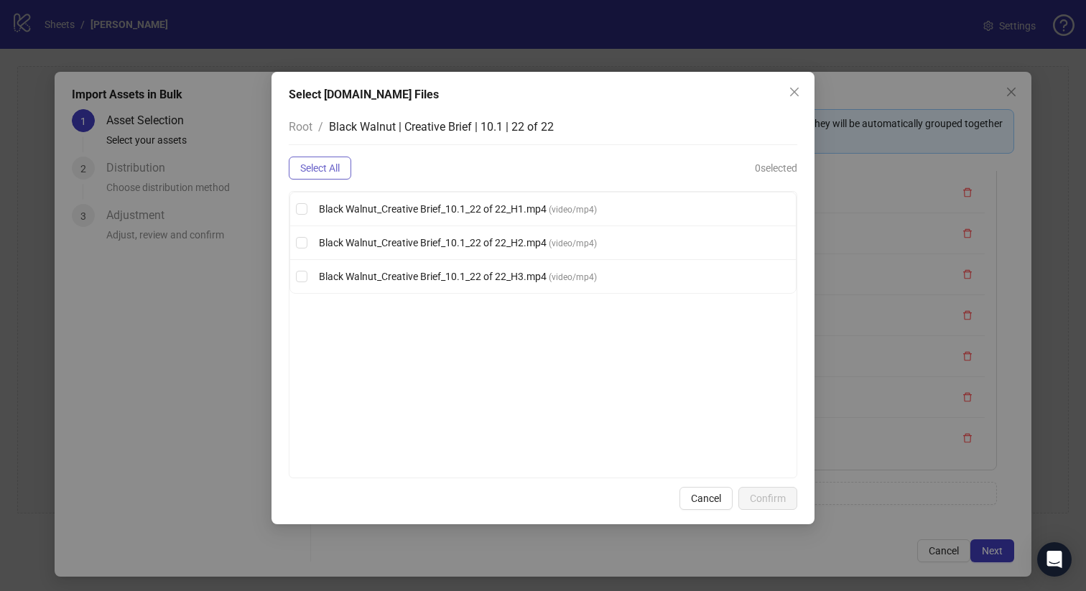
click at [345, 165] on button "Select All" at bounding box center [320, 168] width 62 height 23
click at [787, 500] on button "Confirm" at bounding box center [767, 498] width 59 height 23
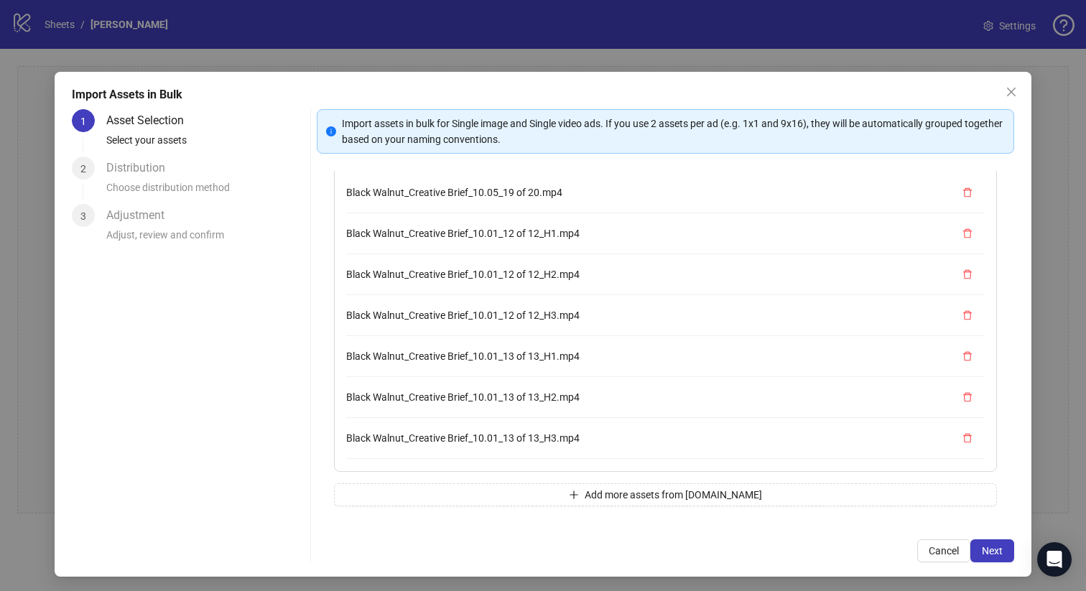
scroll to position [121, 0]
click at [707, 486] on button "Add more assets from Frame.io" at bounding box center [666, 494] width 664 height 23
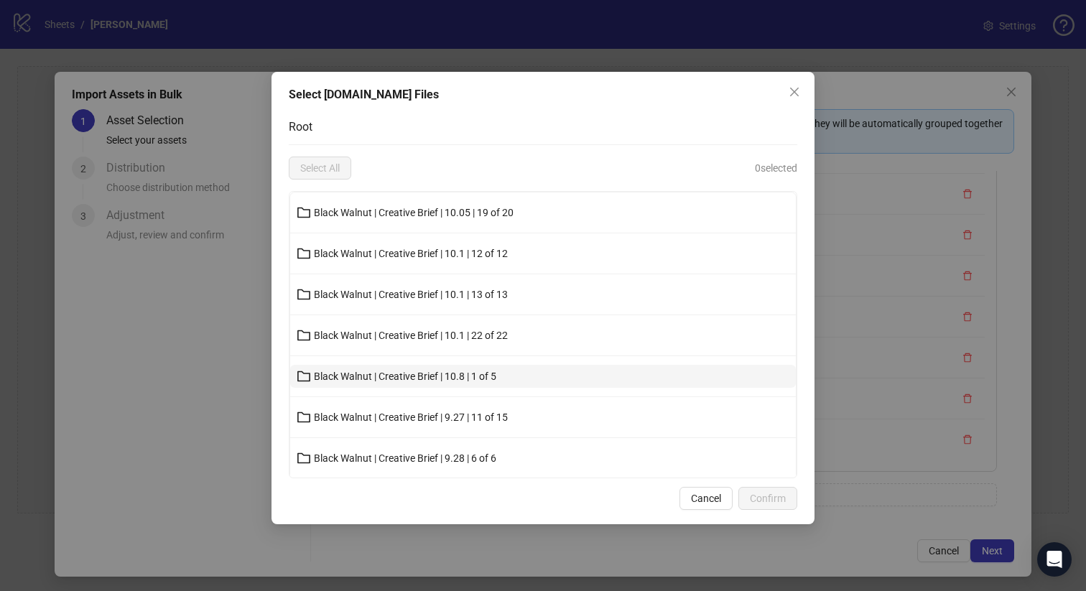
click at [551, 369] on button "Black Walnut | Creative Brief | 10.8 | 1 of 5" at bounding box center [543, 376] width 506 height 23
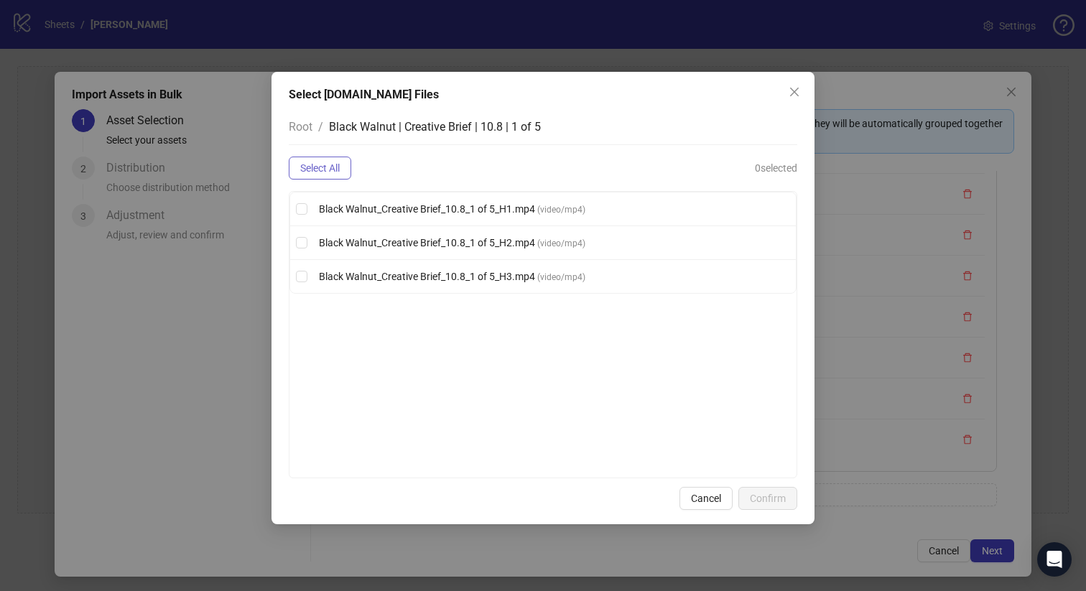
click at [342, 170] on button "Select All" at bounding box center [320, 168] width 62 height 23
click at [782, 496] on span "Confirm" at bounding box center [768, 498] width 36 height 11
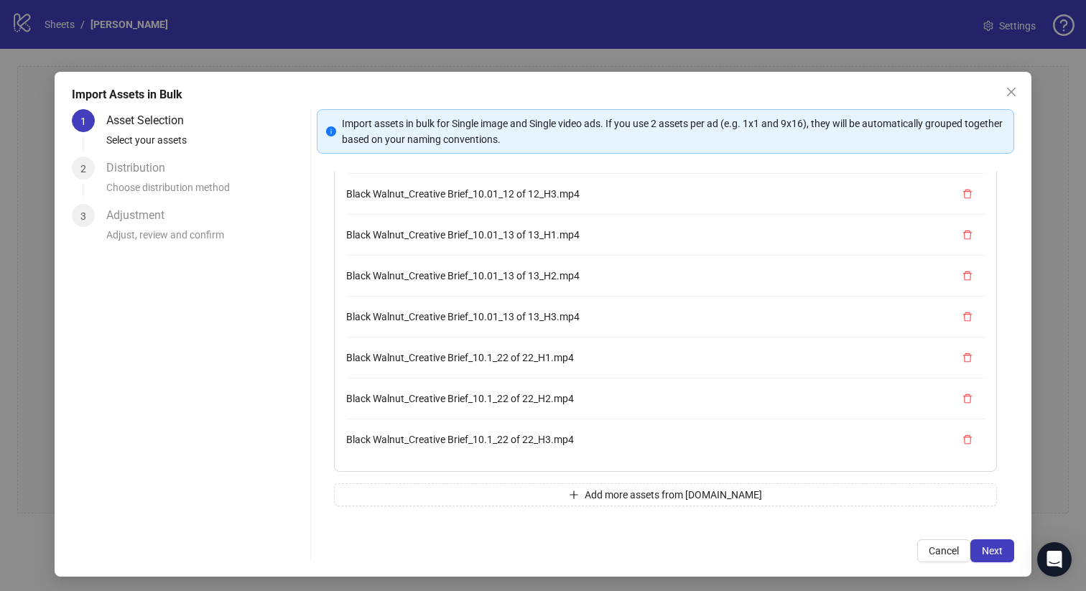
scroll to position [244, 0]
click at [542, 489] on button "Add more assets from Frame.io" at bounding box center [666, 494] width 664 height 23
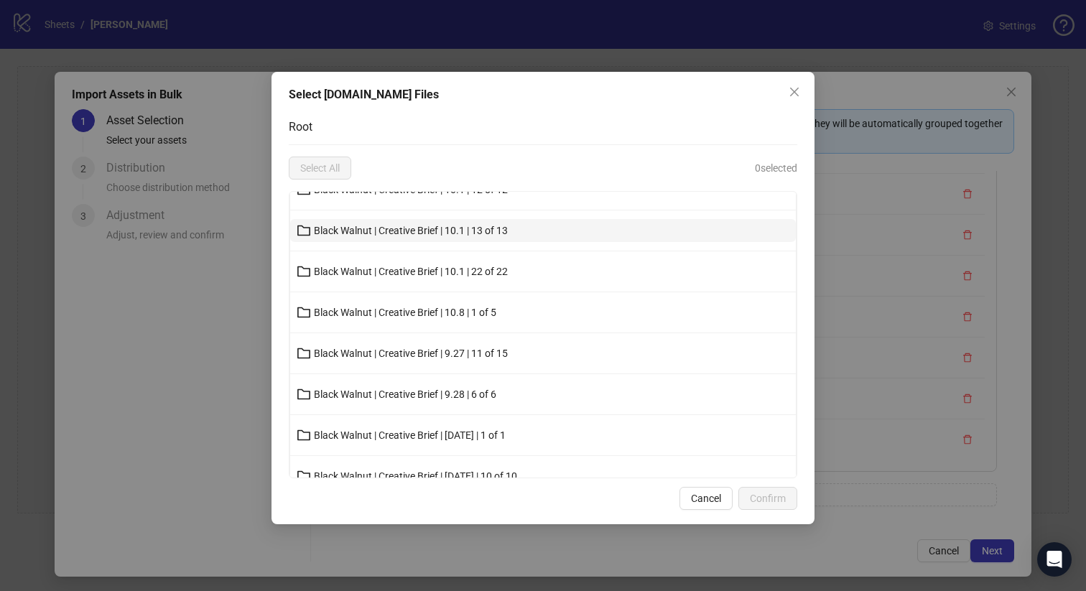
scroll to position [0, 0]
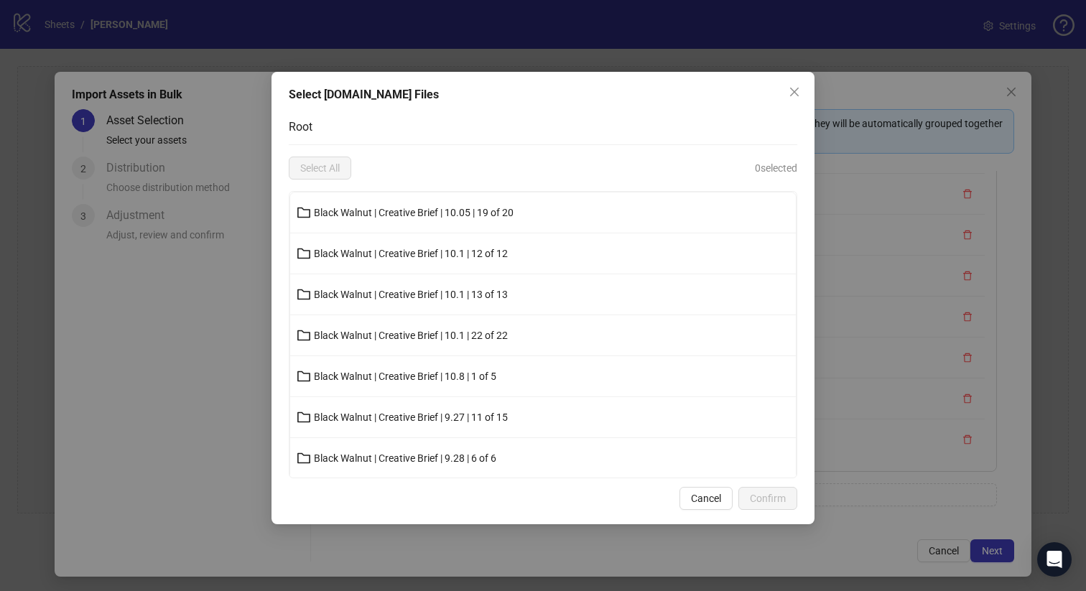
click at [797, 86] on icon "close" at bounding box center [794, 91] width 11 height 11
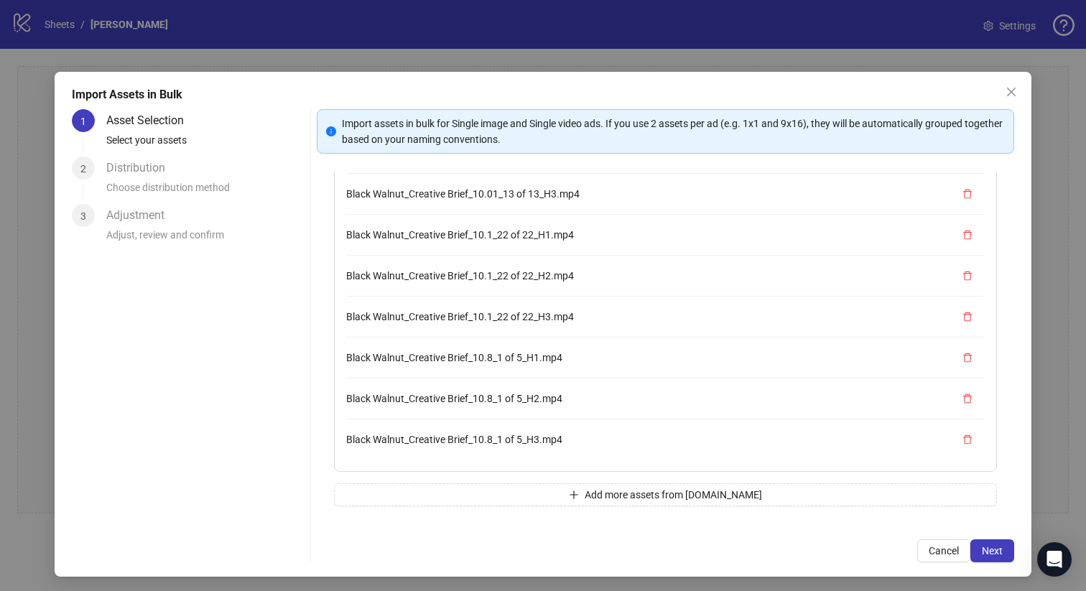
scroll to position [63, 0]
click at [533, 485] on button "Add more assets from Frame.io" at bounding box center [666, 493] width 664 height 23
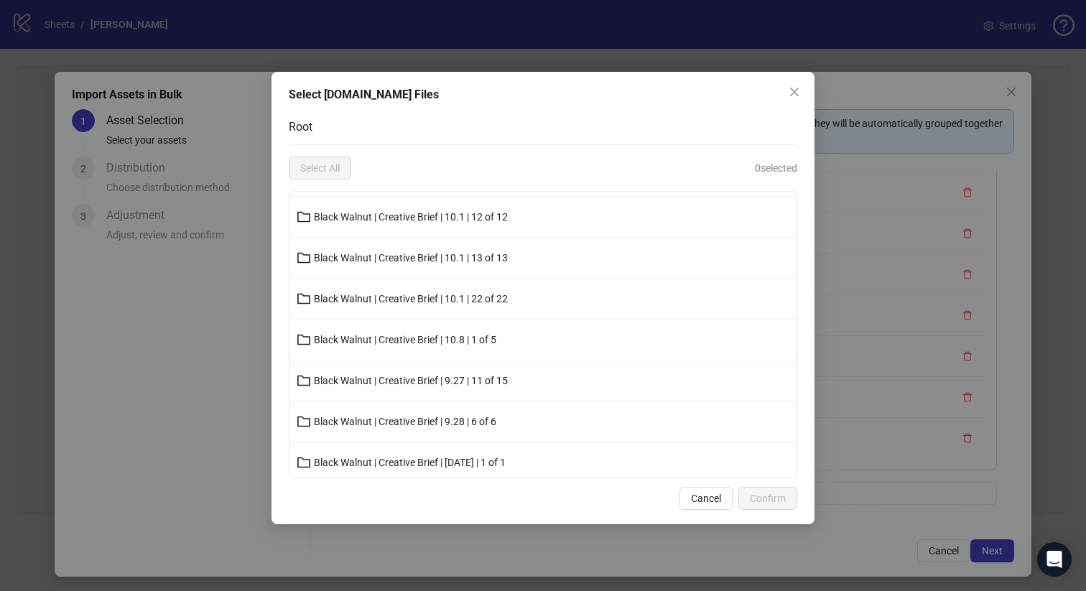
scroll to position [42, 0]
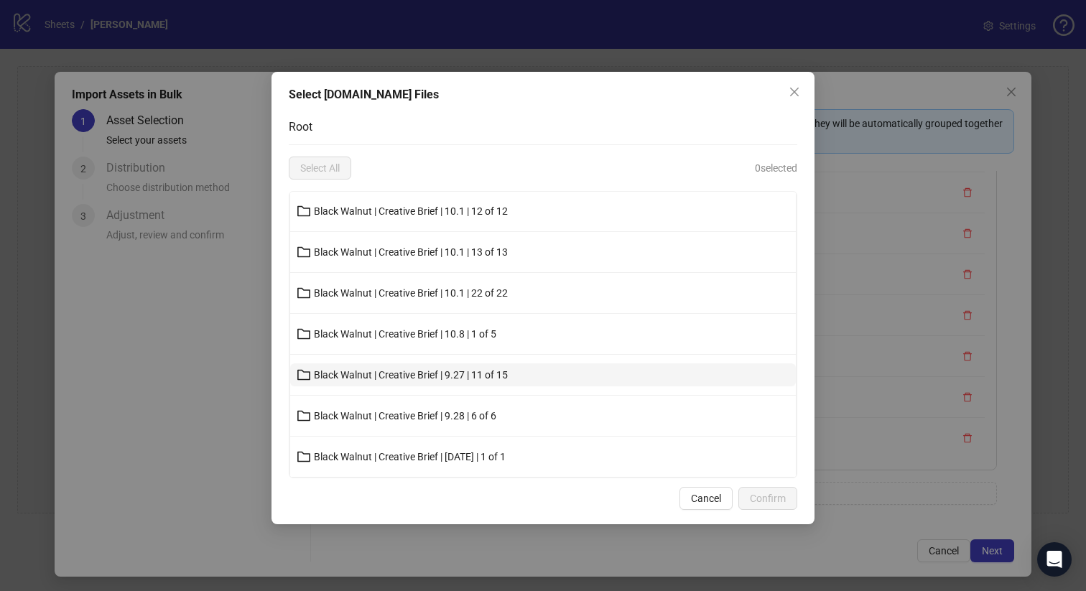
click at [494, 370] on span "Black Walnut | Creative Brief | 9.27 | 11 of 15" at bounding box center [411, 374] width 194 height 11
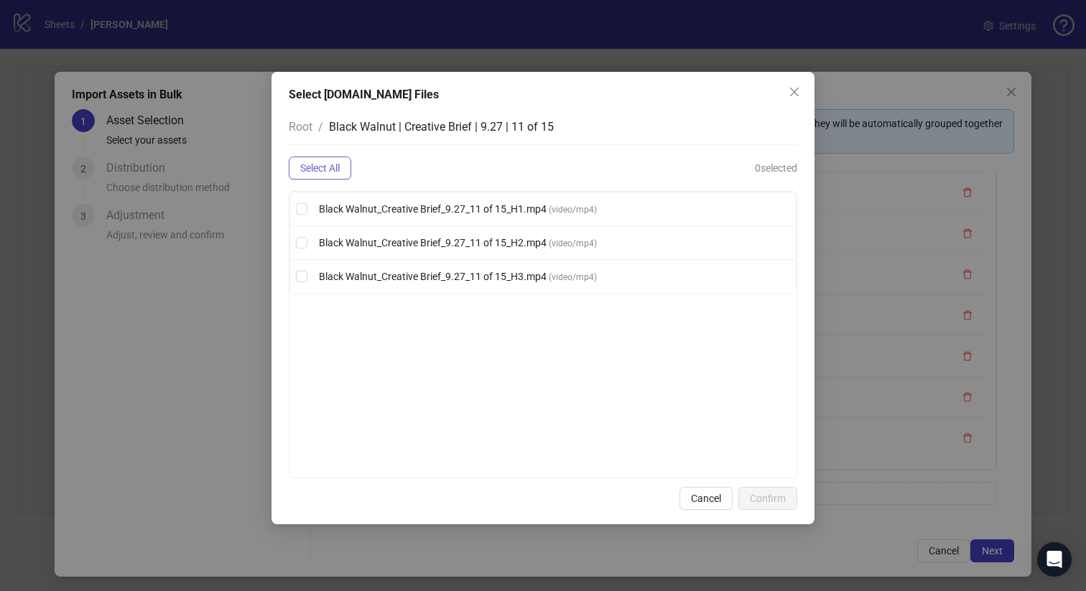
click at [338, 167] on span "Select All" at bounding box center [320, 167] width 40 height 11
click at [766, 485] on div "Select Frame.io Files Root / Black Walnut | Creative Brief | 9.27 | 11 of 15 De…" at bounding box center [543, 298] width 543 height 453
click at [767, 489] on button "Confirm" at bounding box center [767, 498] width 59 height 23
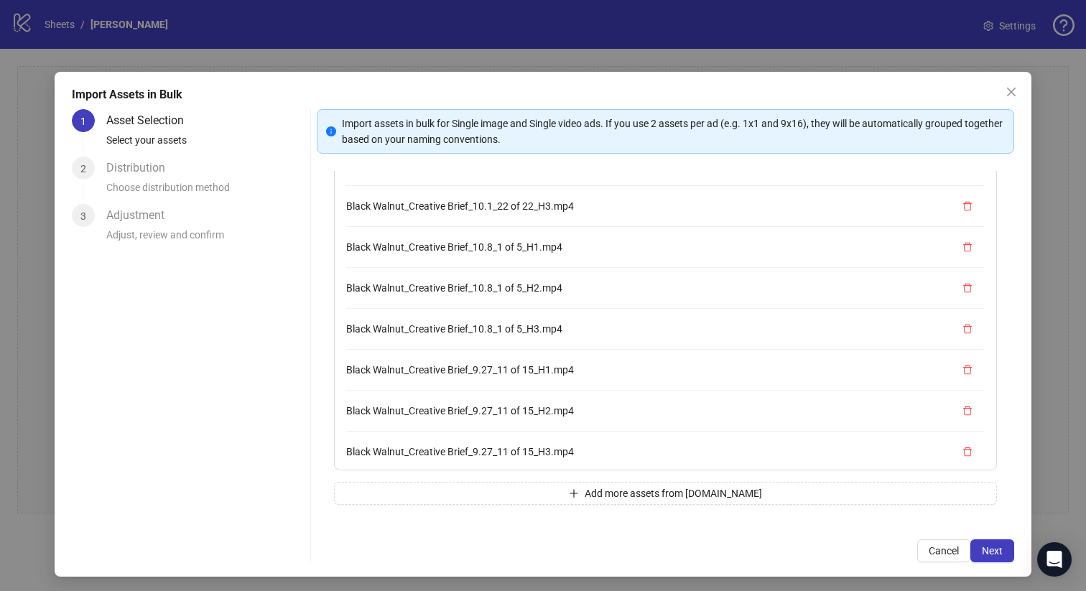
scroll to position [367, 0]
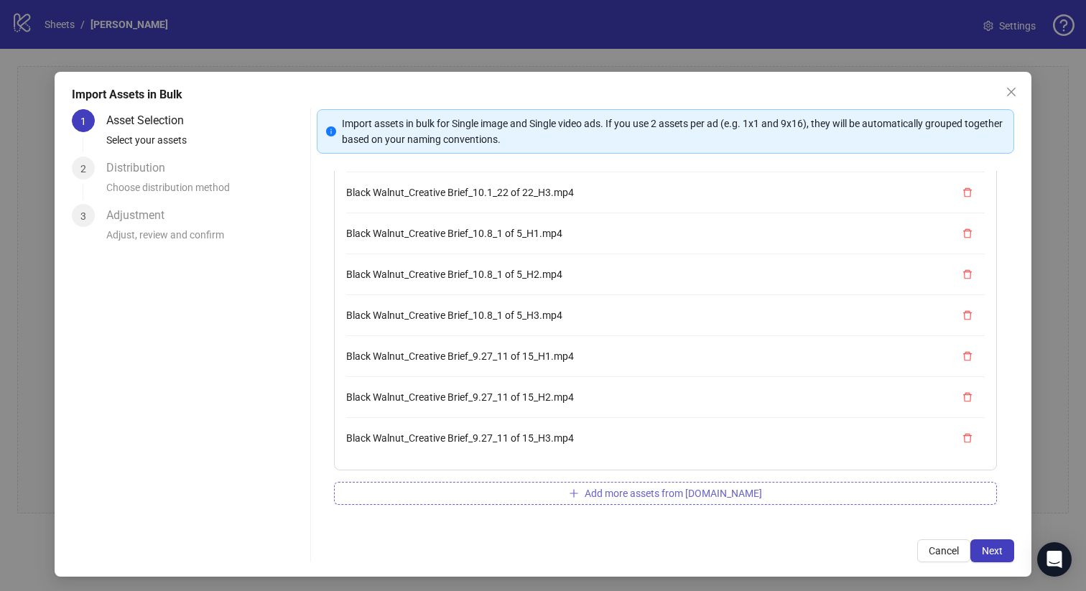
click at [483, 494] on button "Add more assets from Frame.io" at bounding box center [666, 493] width 664 height 23
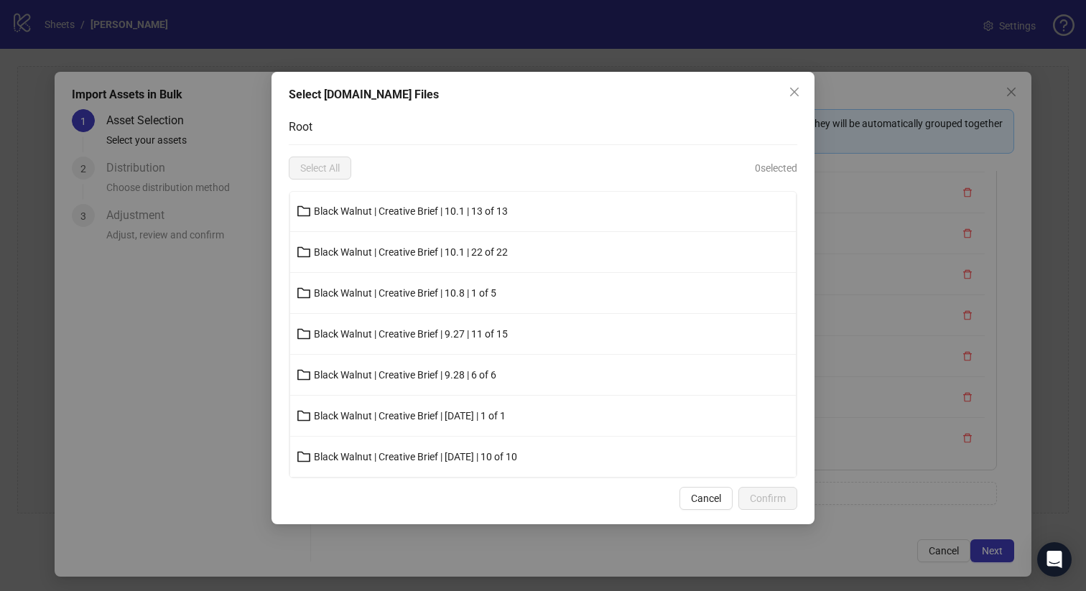
scroll to position [93, 0]
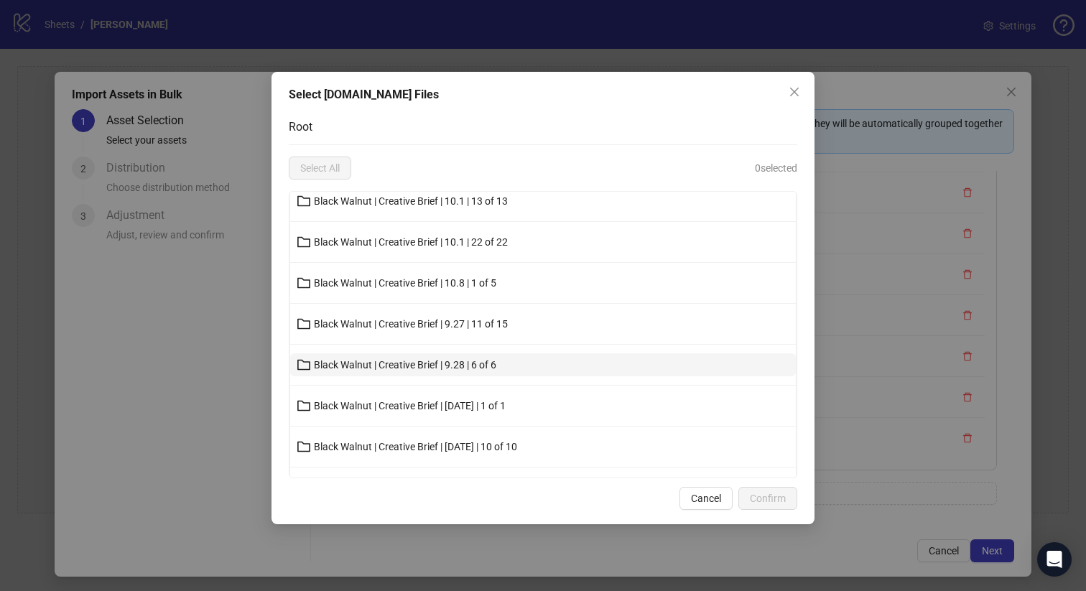
click at [454, 363] on span "Black Walnut | Creative Brief | 9.28 | 6 of 6" at bounding box center [405, 364] width 182 height 11
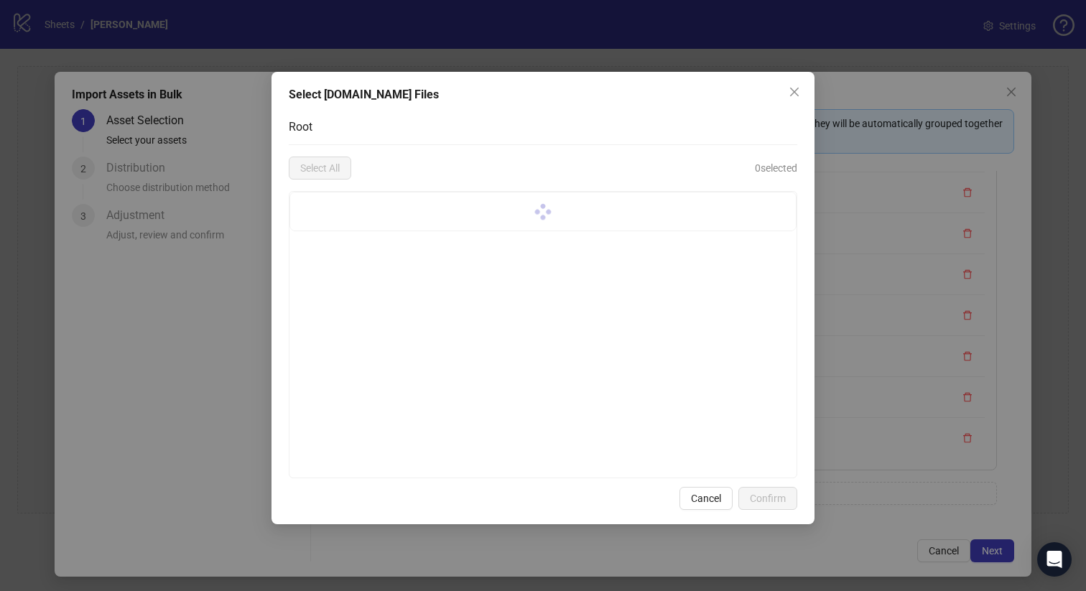
scroll to position [0, 0]
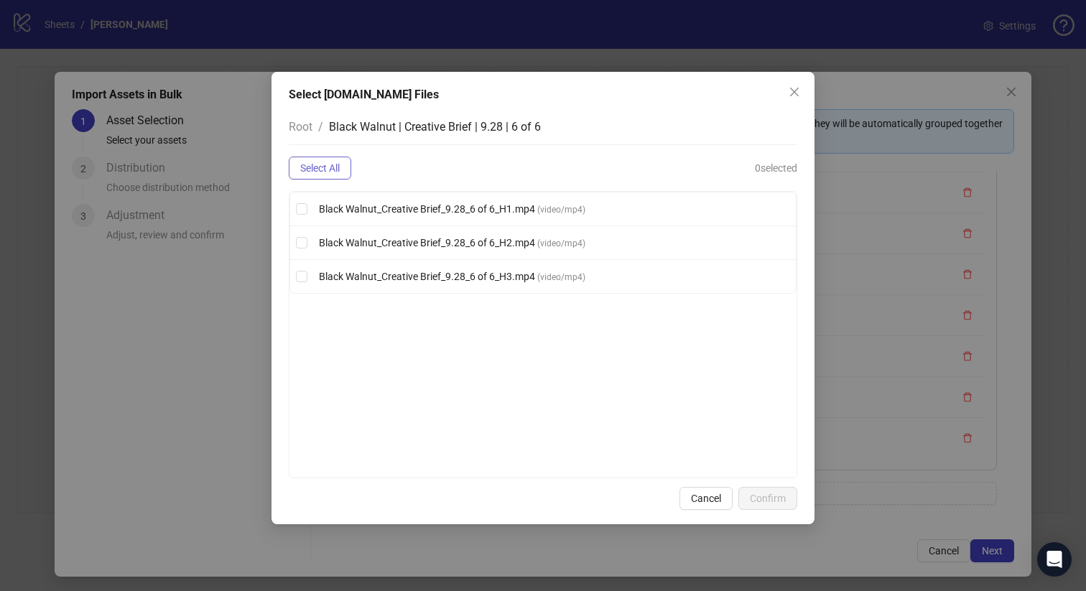
click at [339, 172] on span "Select All" at bounding box center [320, 167] width 40 height 11
click at [758, 496] on span "Confirm" at bounding box center [768, 498] width 36 height 11
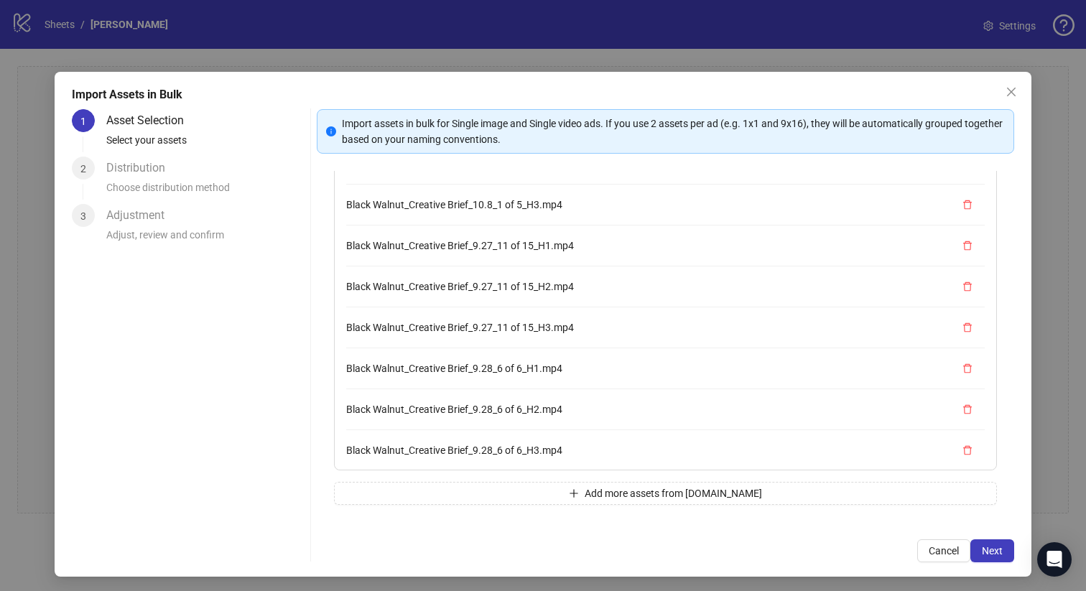
scroll to position [490, 0]
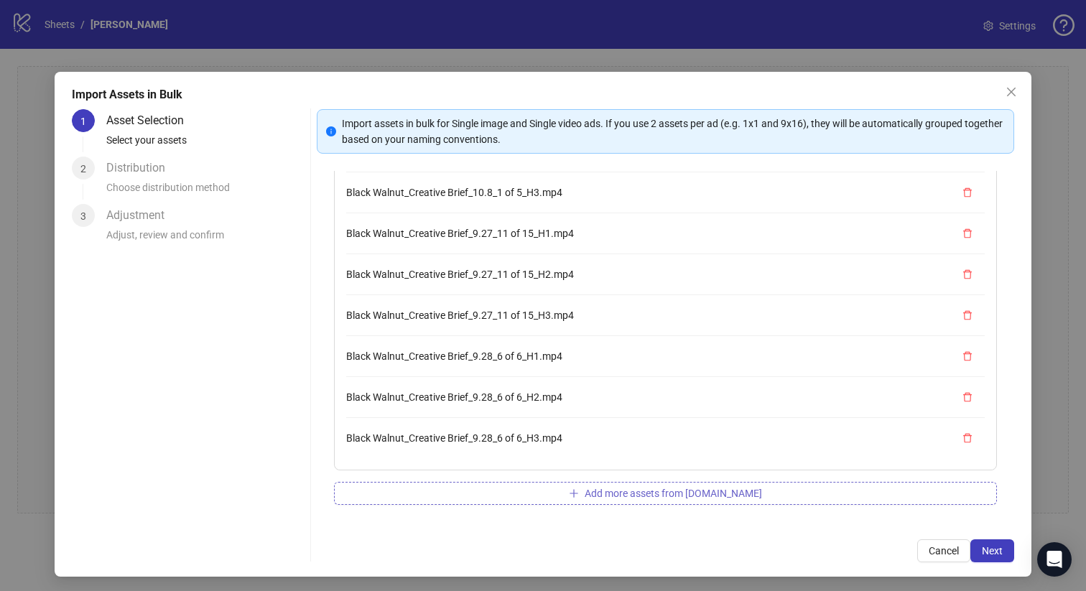
click at [475, 488] on button "Add more assets from Frame.io" at bounding box center [666, 493] width 664 height 23
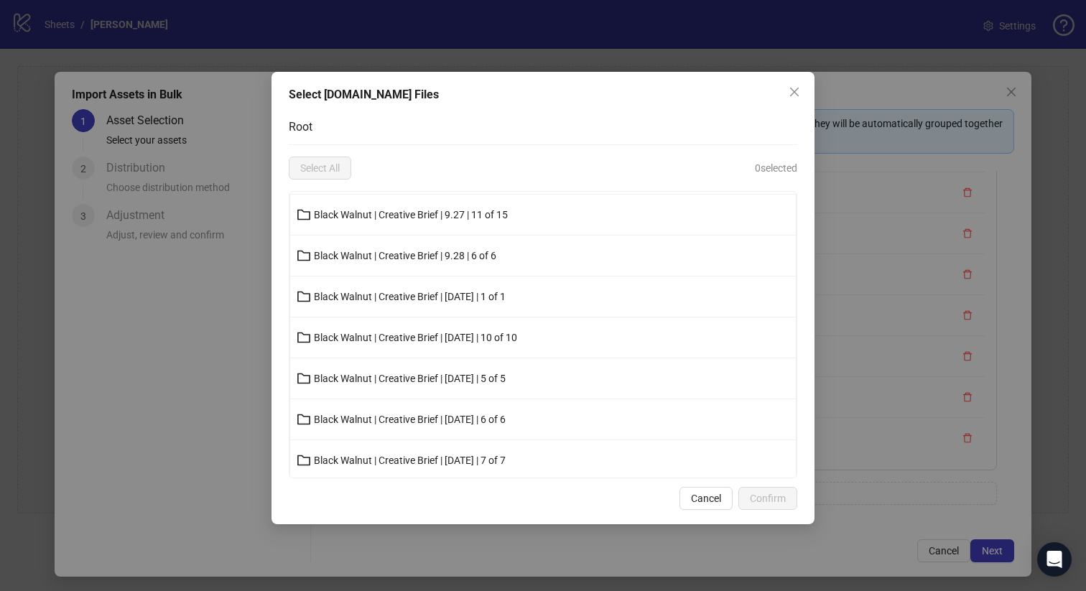
scroll to position [247, 0]
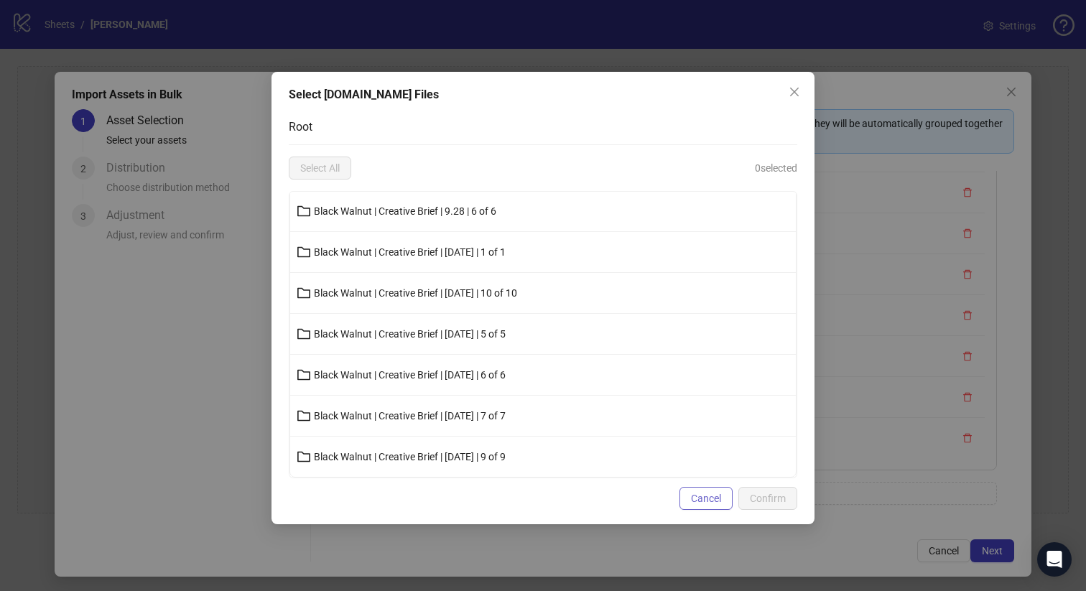
click at [704, 490] on button "Cancel" at bounding box center [705, 498] width 53 height 23
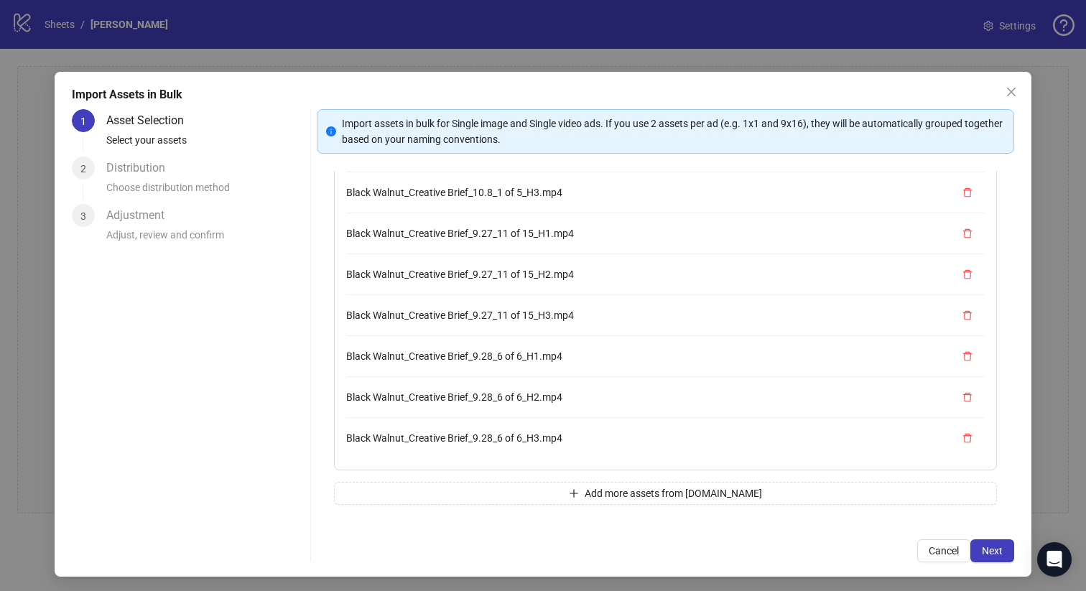
scroll to position [2, 0]
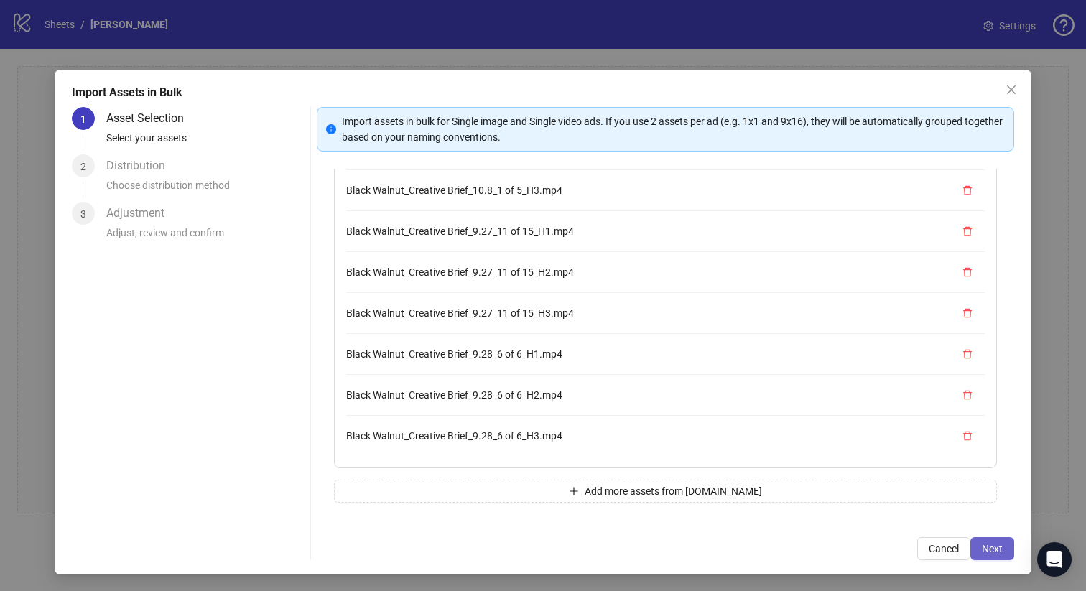
click at [990, 545] on span "Next" at bounding box center [992, 548] width 21 height 11
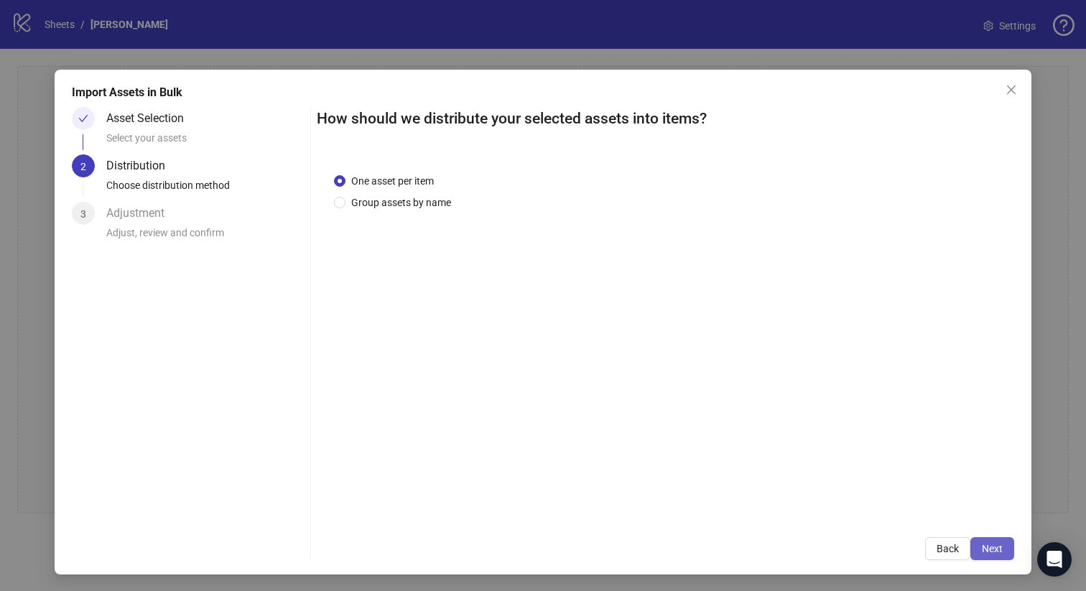
click at [983, 547] on span "Next" at bounding box center [992, 548] width 21 height 11
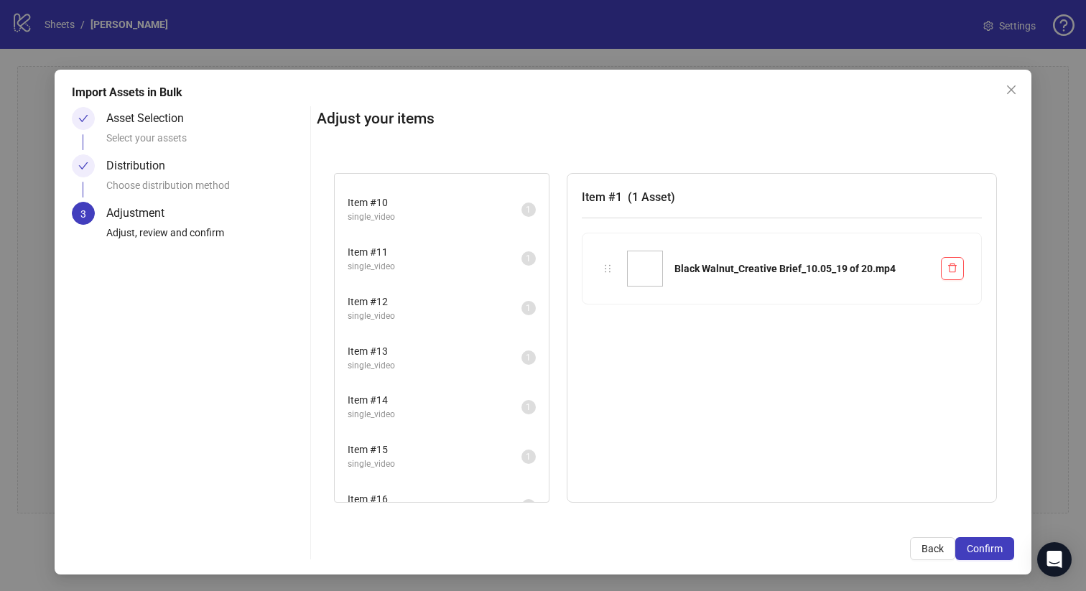
scroll to position [611, 0]
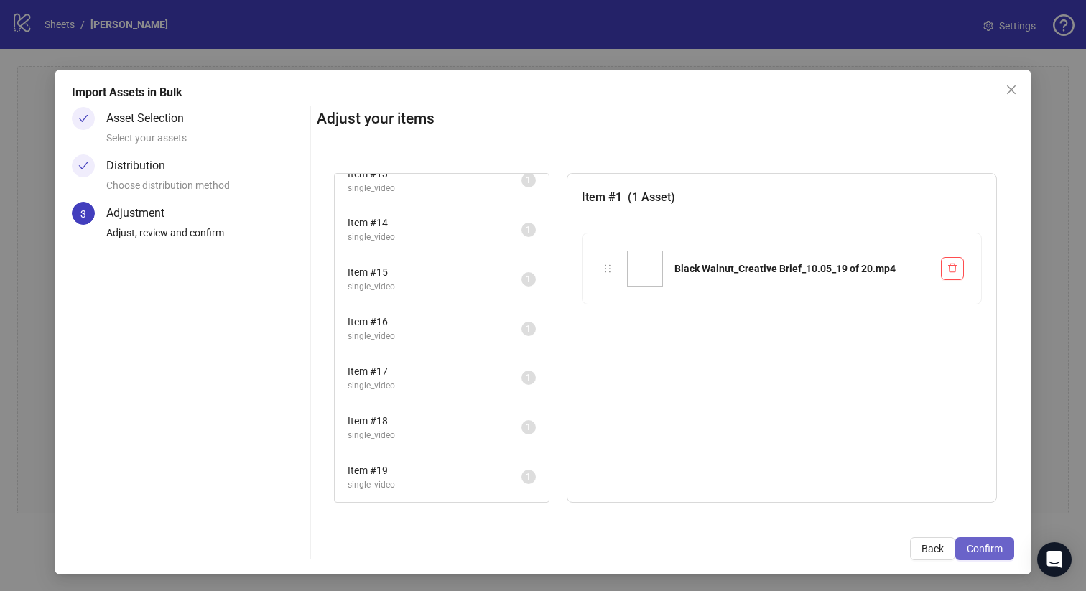
click at [986, 544] on span "Confirm" at bounding box center [985, 548] width 36 height 11
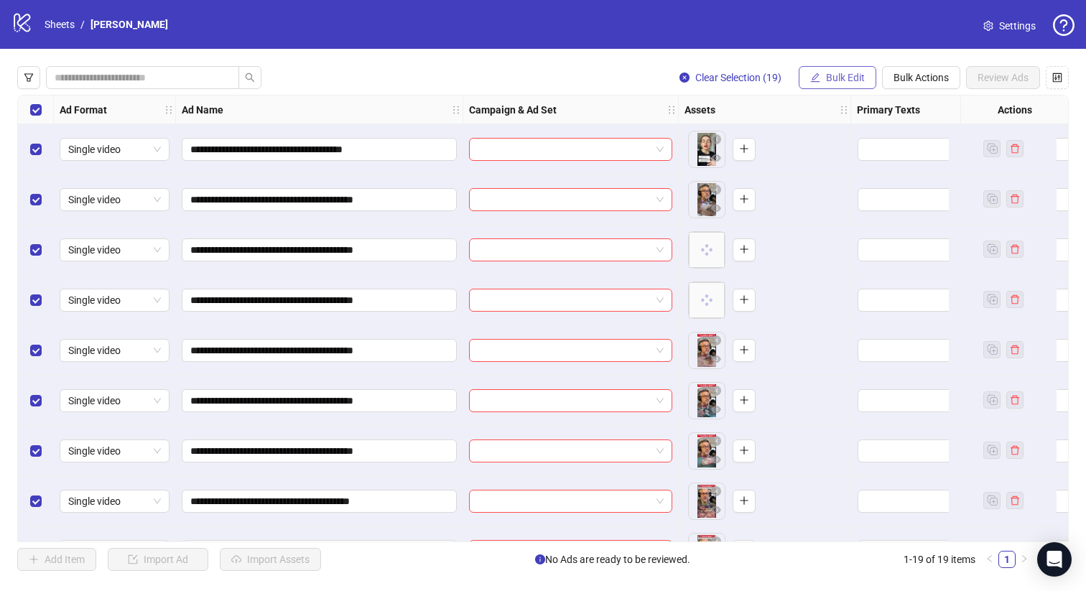
click at [831, 76] on span "Bulk Edit" at bounding box center [845, 77] width 39 height 11
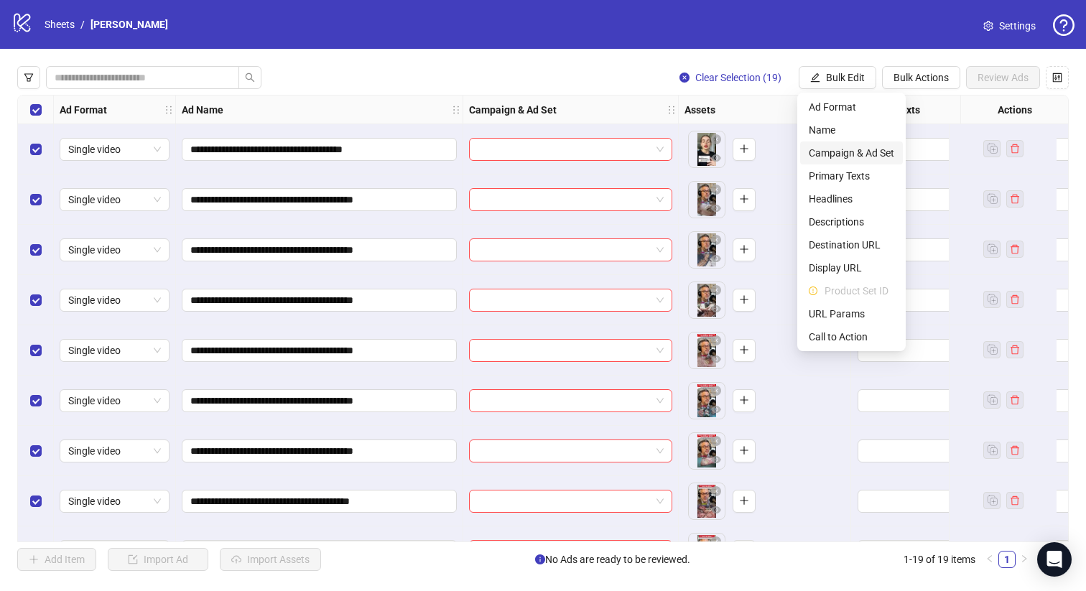
click at [837, 149] on span "Campaign & Ad Set" at bounding box center [851, 153] width 85 height 16
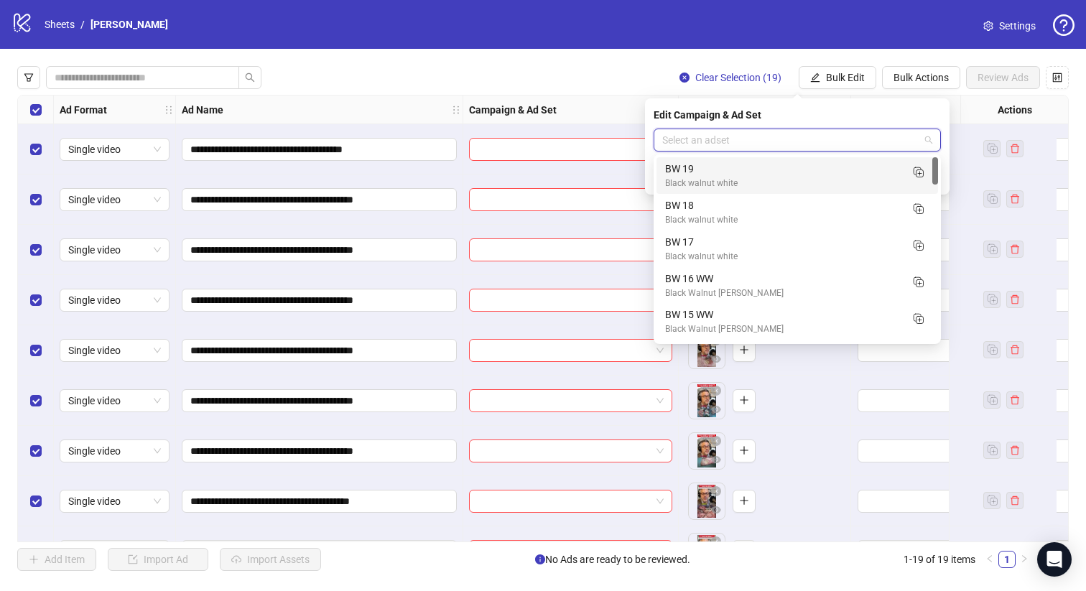
click at [824, 139] on input "search" at bounding box center [790, 140] width 257 height 22
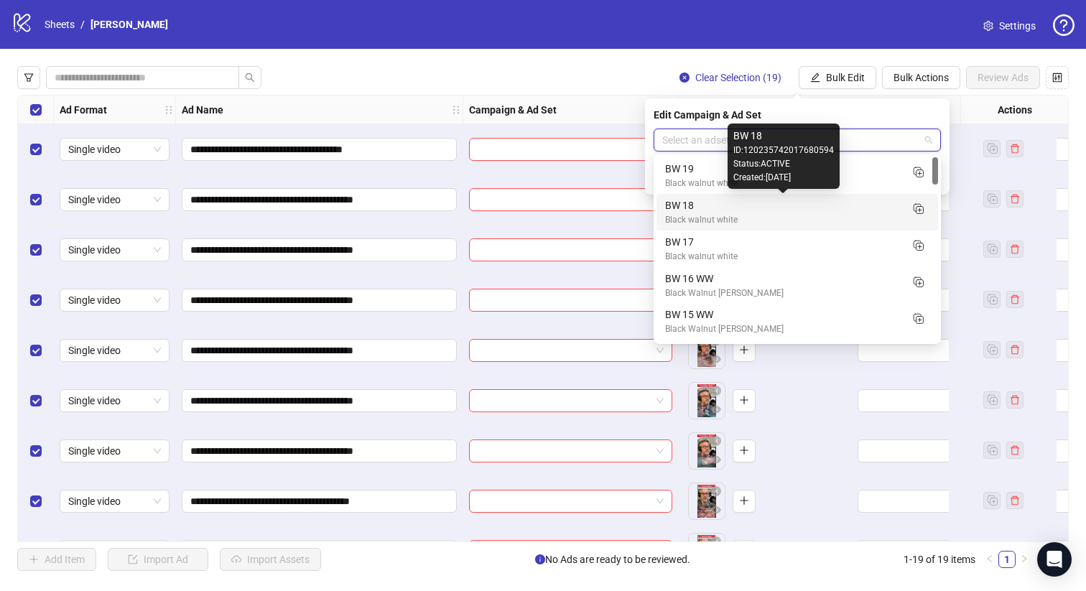
click at [751, 208] on div "BW 18" at bounding box center [783, 206] width 236 height 16
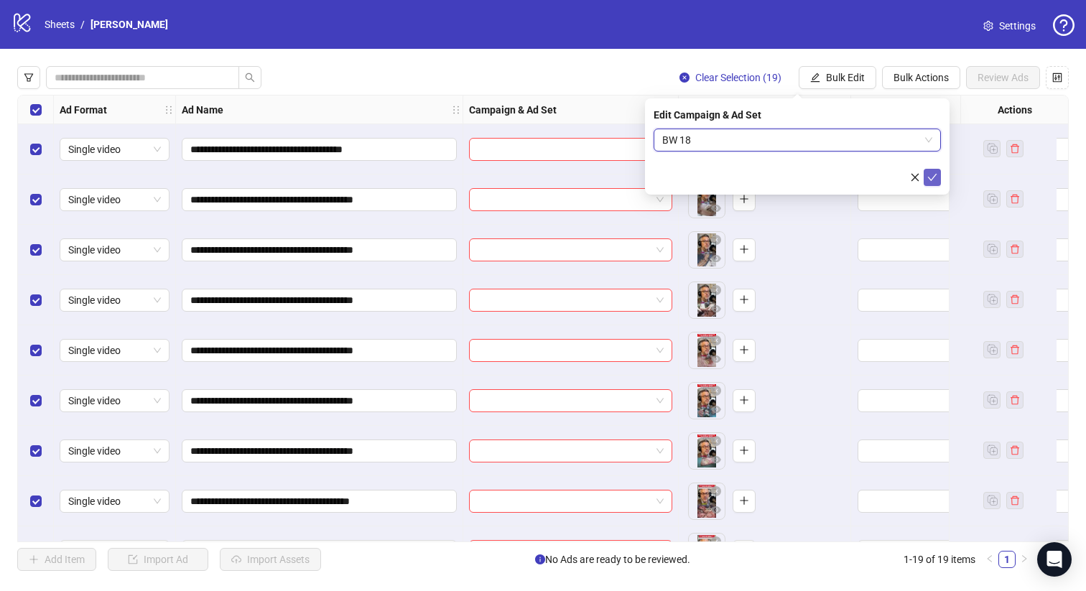
click at [937, 177] on button "submit" at bounding box center [932, 177] width 17 height 17
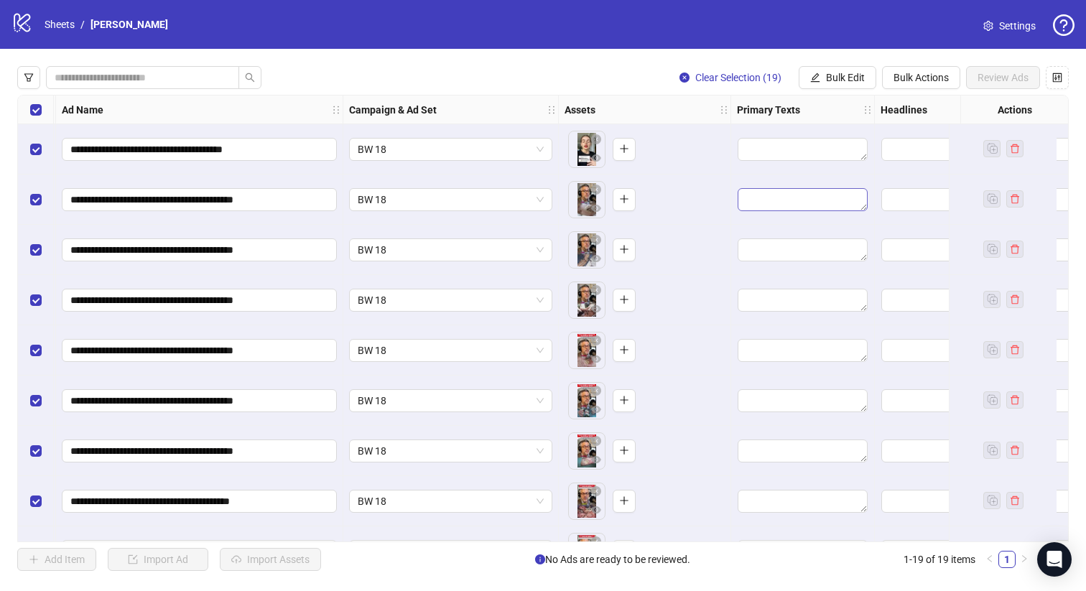
scroll to position [0, 158]
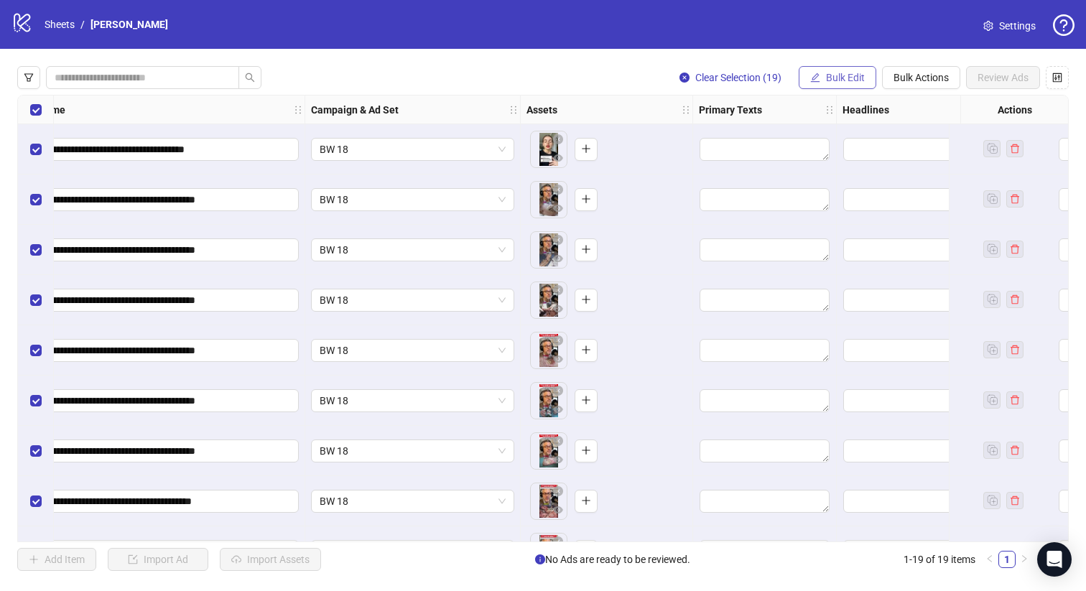
click at [826, 80] on span "Bulk Edit" at bounding box center [845, 77] width 39 height 11
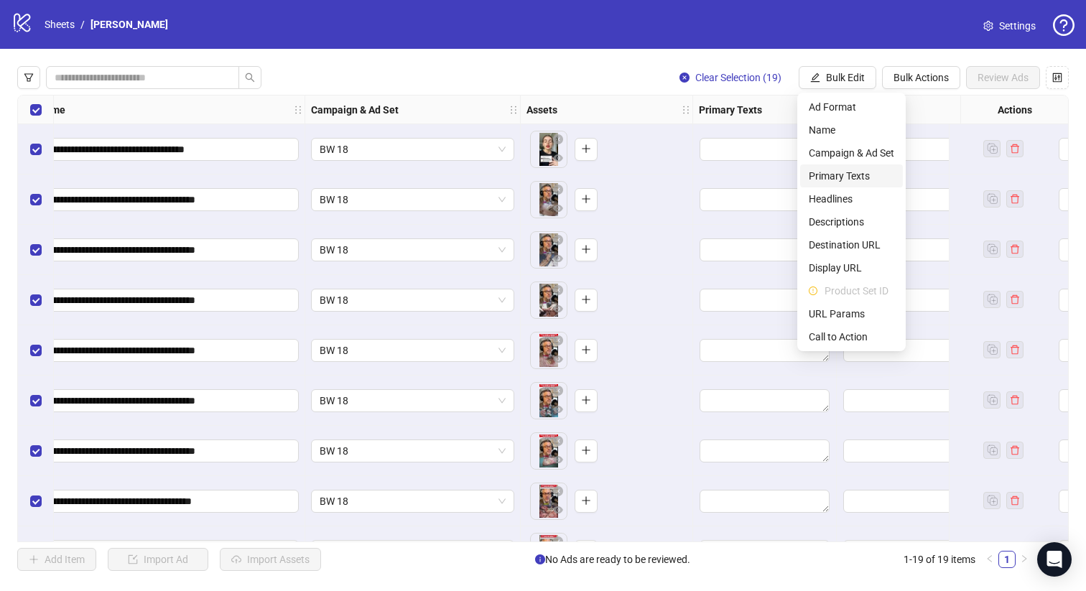
click at [835, 174] on span "Primary Texts" at bounding box center [851, 176] width 85 height 16
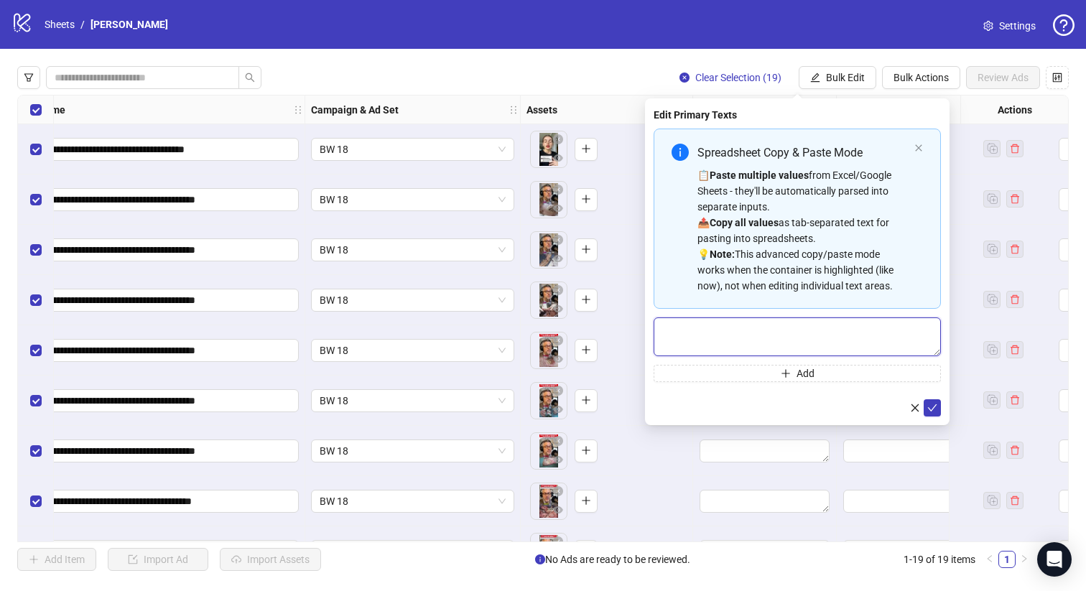
click at [825, 341] on textarea "Multi-text input container - paste or copy values" at bounding box center [797, 336] width 287 height 39
paste textarea "**********"
type textarea "**********"
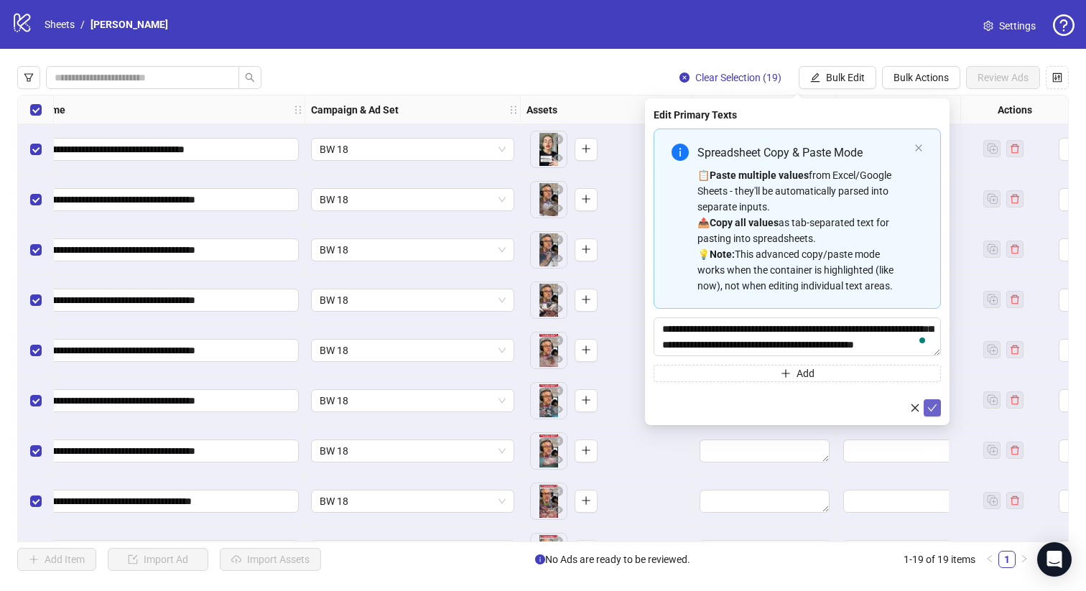
click at [936, 407] on icon "check" at bounding box center [932, 408] width 10 height 10
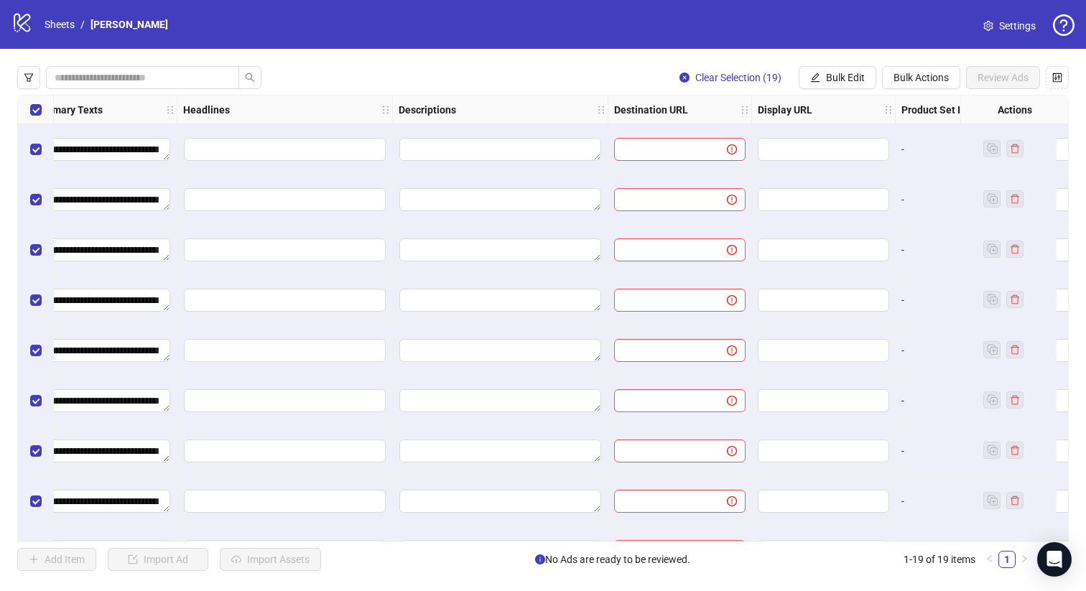
scroll to position [0, 946]
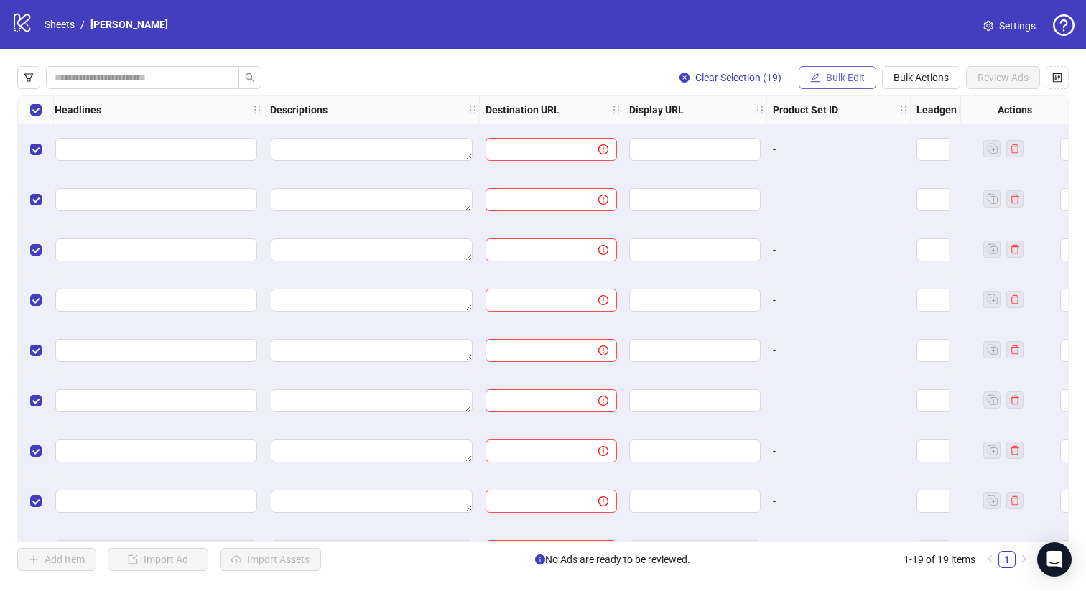
click at [836, 73] on span "Bulk Edit" at bounding box center [845, 77] width 39 height 11
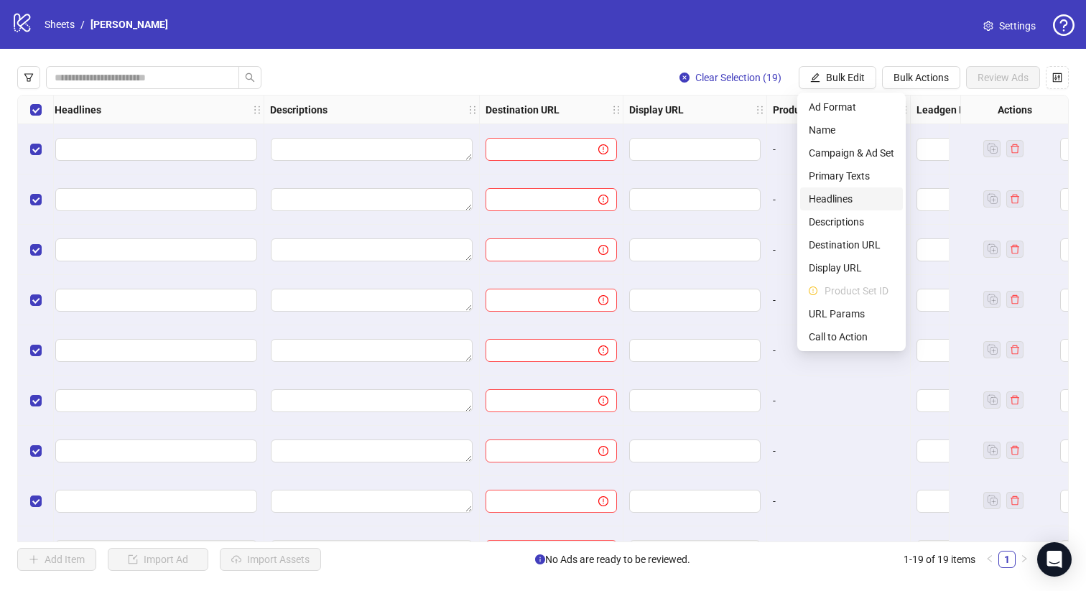
click at [820, 198] on span "Headlines" at bounding box center [851, 199] width 85 height 16
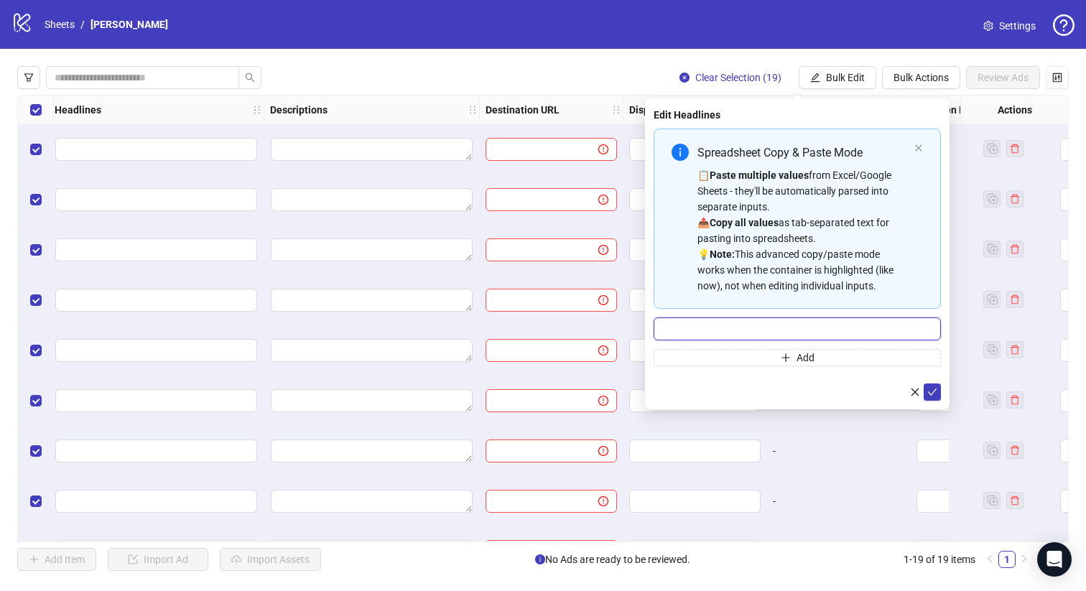
click at [740, 333] on input "Multi-input container - paste or copy values" at bounding box center [797, 328] width 287 height 23
type input "**********"
click at [937, 389] on icon "check" at bounding box center [932, 392] width 10 height 10
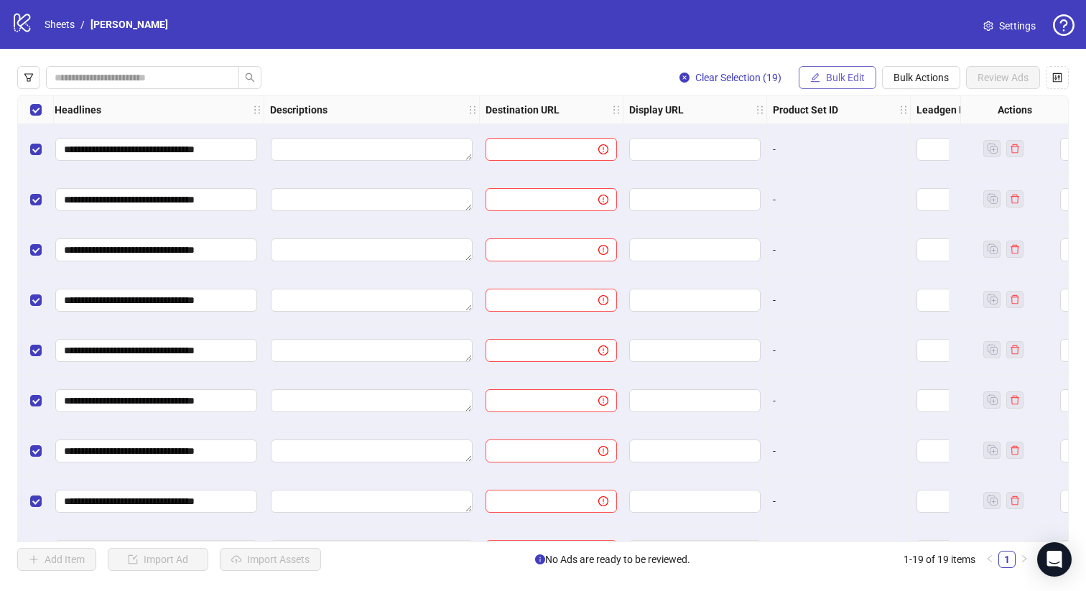
click at [845, 76] on span "Bulk Edit" at bounding box center [845, 77] width 39 height 11
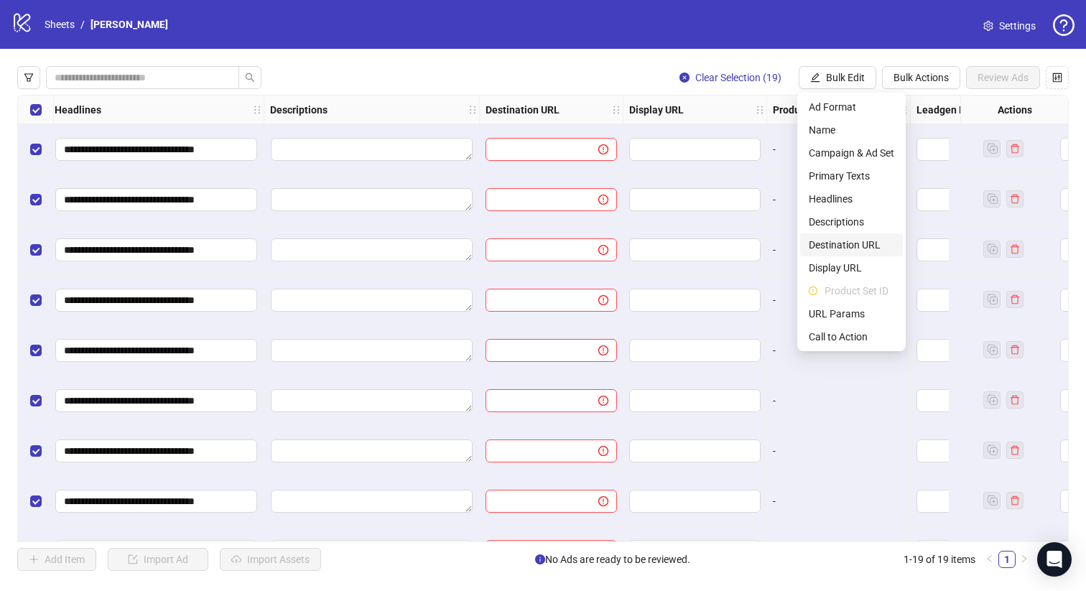
click at [841, 248] on span "Destination URL" at bounding box center [851, 245] width 85 height 16
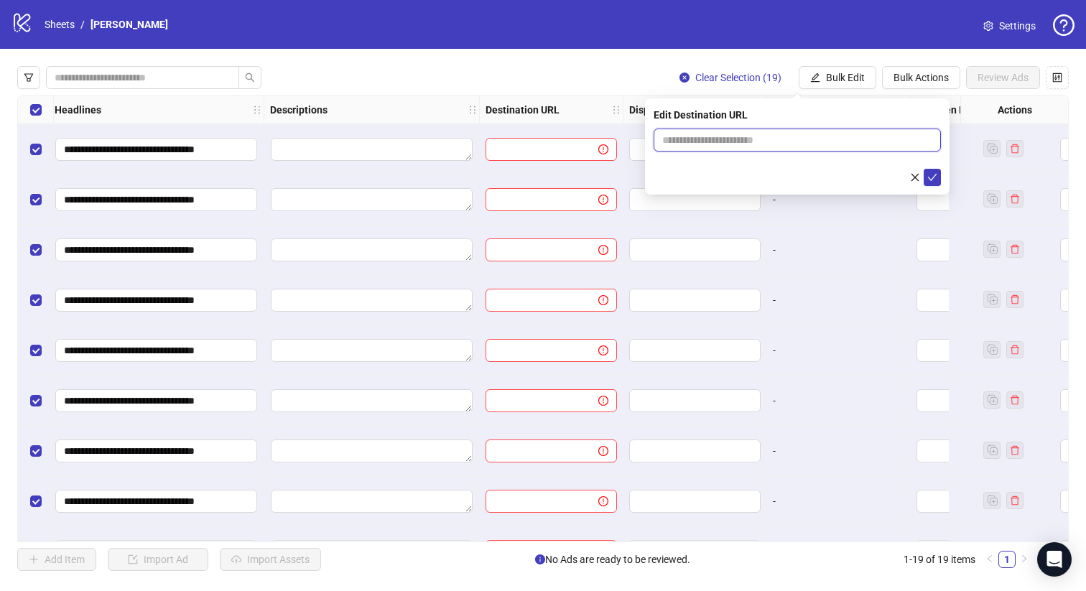
click at [845, 144] on input "text" at bounding box center [791, 140] width 259 height 16
paste input "**********"
type input "**********"
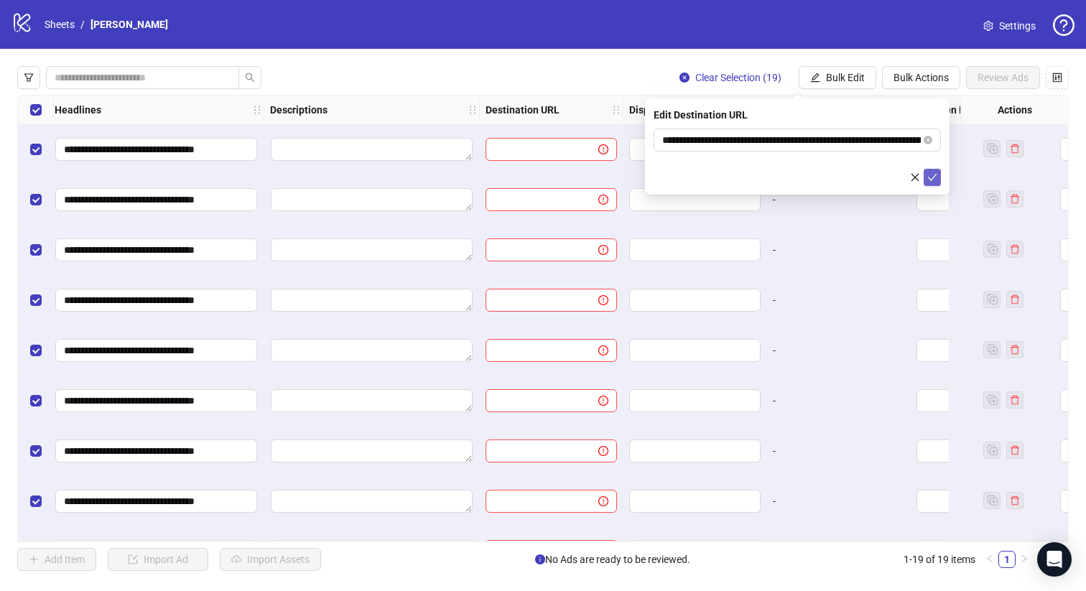
click at [931, 176] on icon "check" at bounding box center [932, 177] width 10 height 10
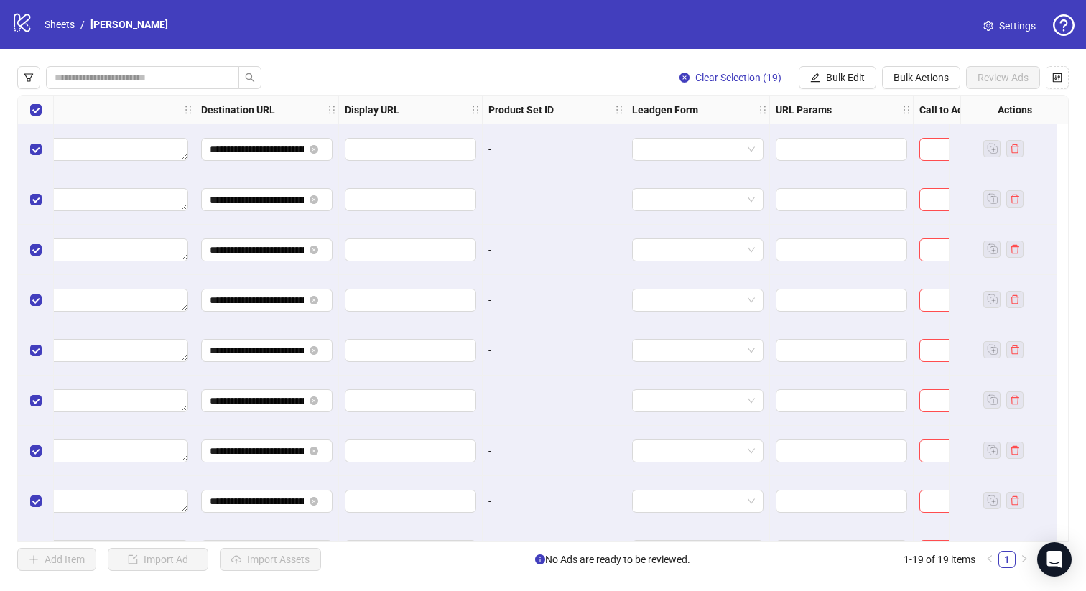
scroll to position [0, 1310]
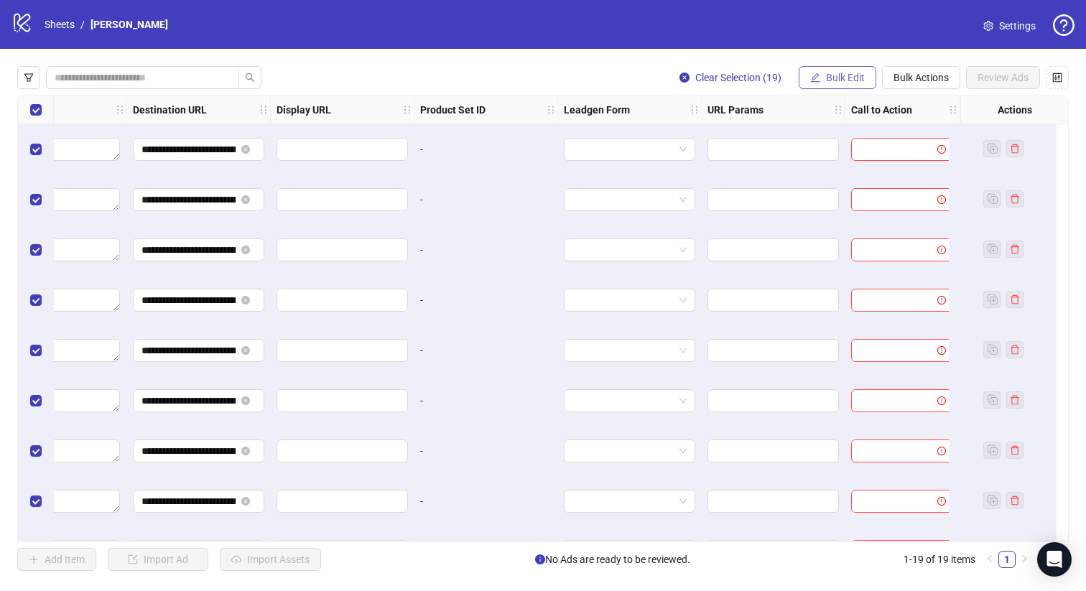
click at [853, 78] on span "Bulk Edit" at bounding box center [845, 77] width 39 height 11
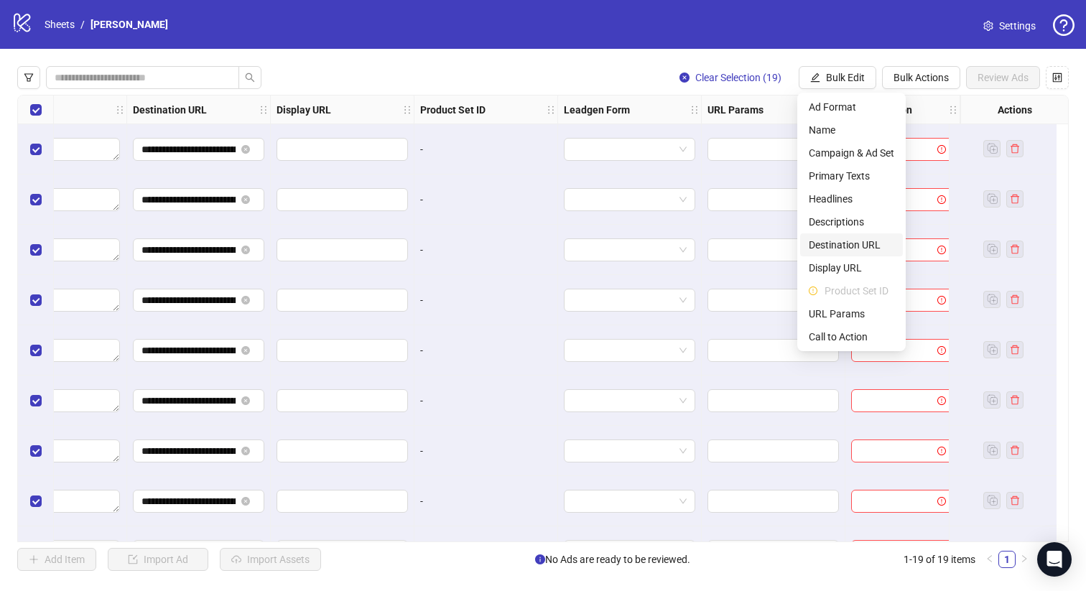
click at [832, 244] on span "Destination URL" at bounding box center [851, 245] width 85 height 16
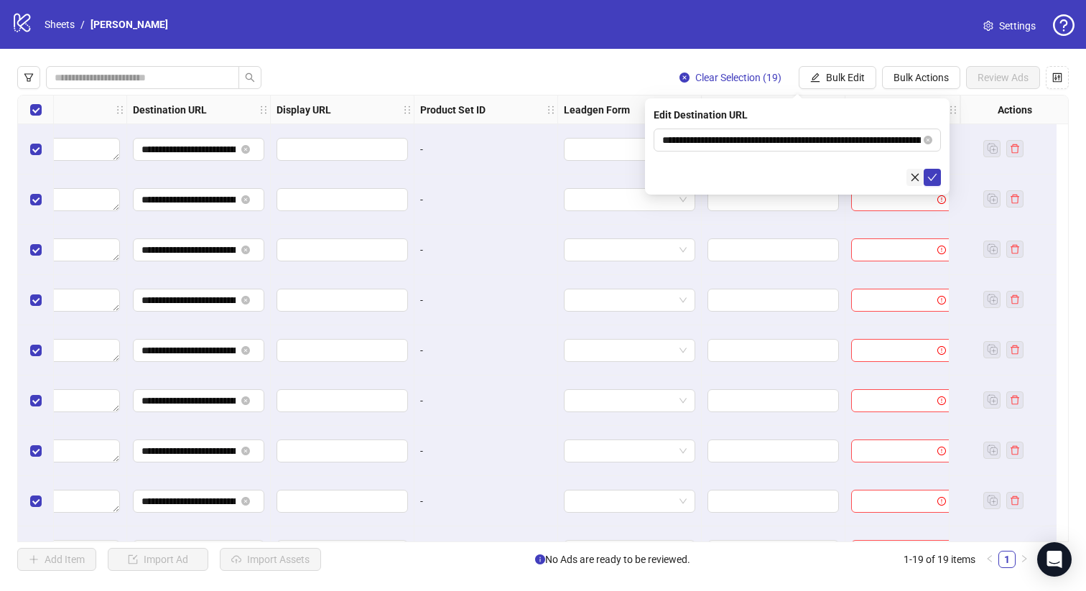
click at [912, 175] on icon "close" at bounding box center [915, 177] width 10 height 10
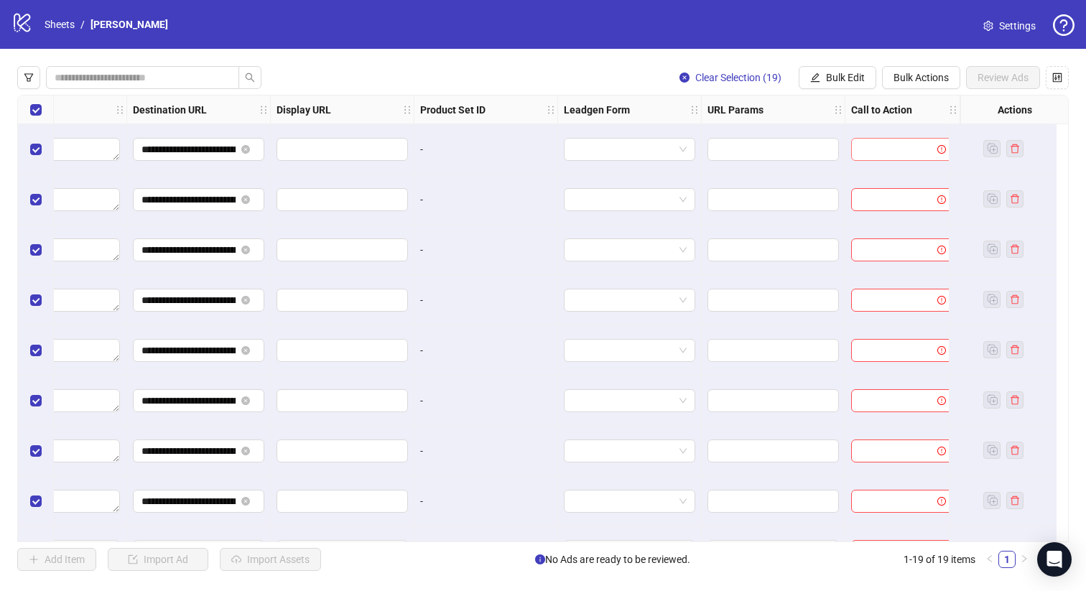
click at [897, 143] on input "search" at bounding box center [896, 150] width 73 height 22
click at [851, 83] on span "Bulk Edit" at bounding box center [845, 77] width 39 height 11
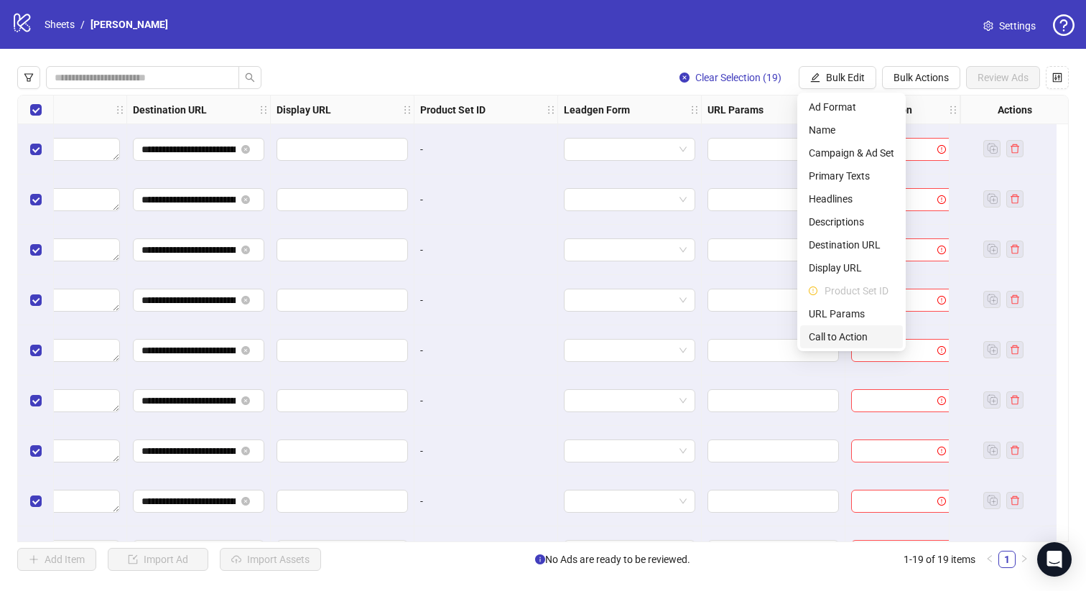
click at [837, 337] on span "Call to Action" at bounding box center [851, 337] width 85 height 16
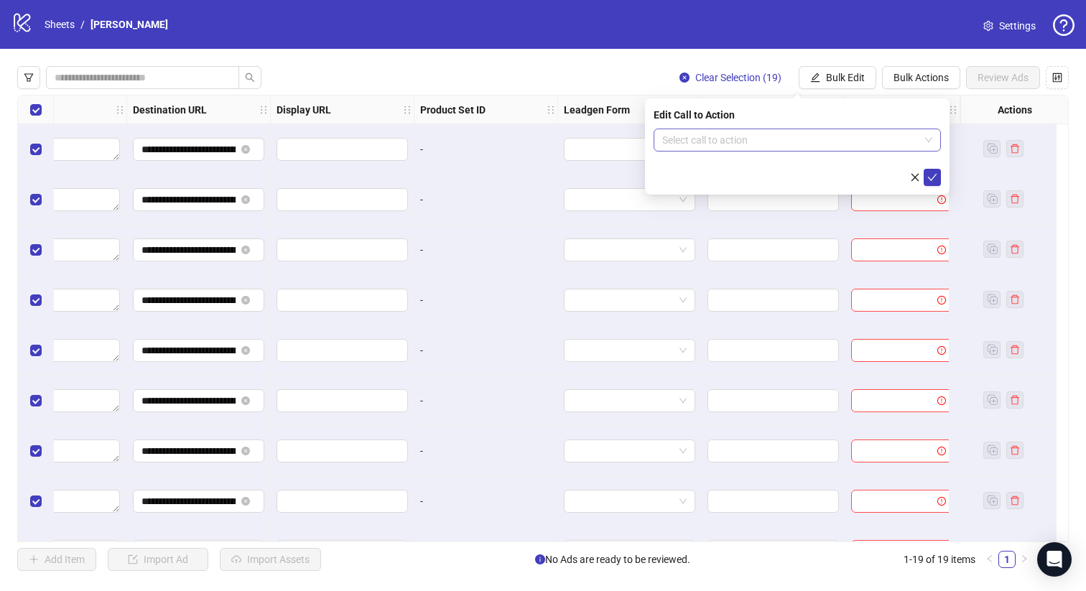
click at [918, 138] on input "search" at bounding box center [790, 140] width 257 height 22
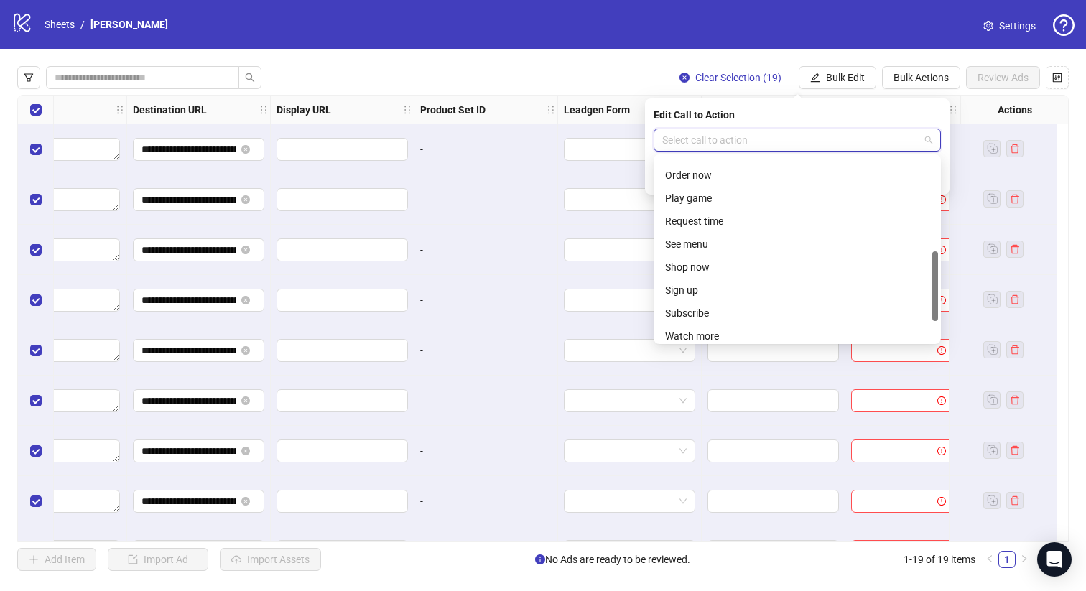
scroll to position [254, 0]
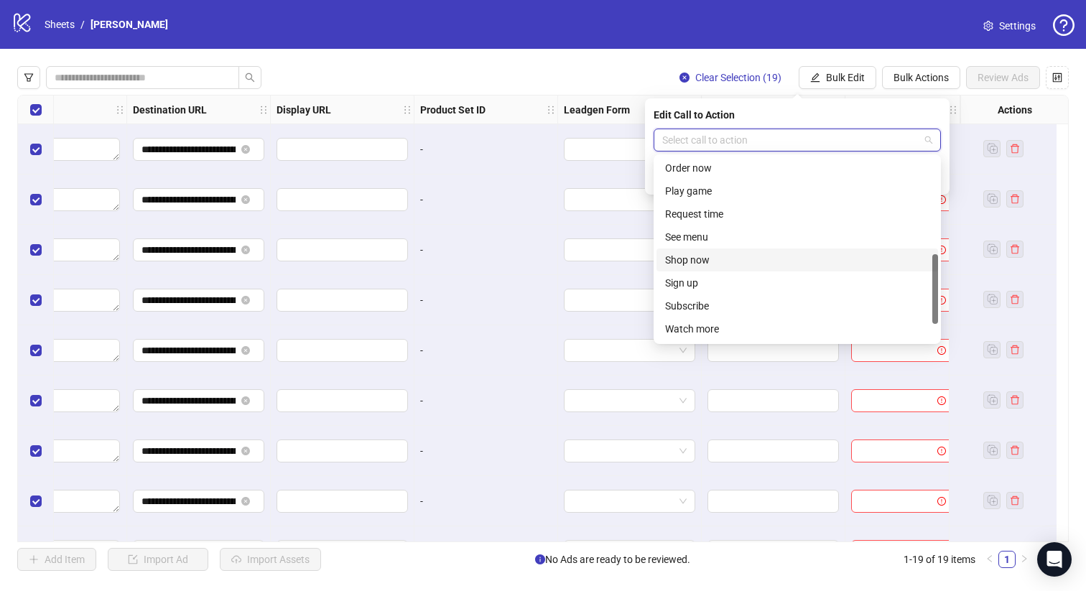
click at [774, 266] on div "Shop now" at bounding box center [797, 260] width 264 height 16
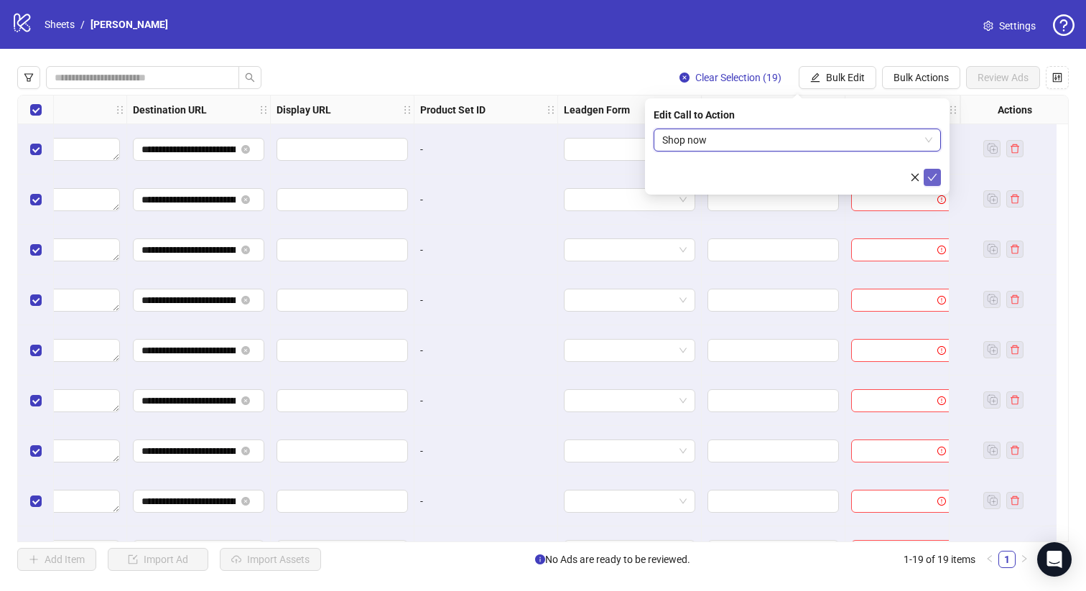
click at [935, 176] on icon "check" at bounding box center [932, 177] width 10 height 10
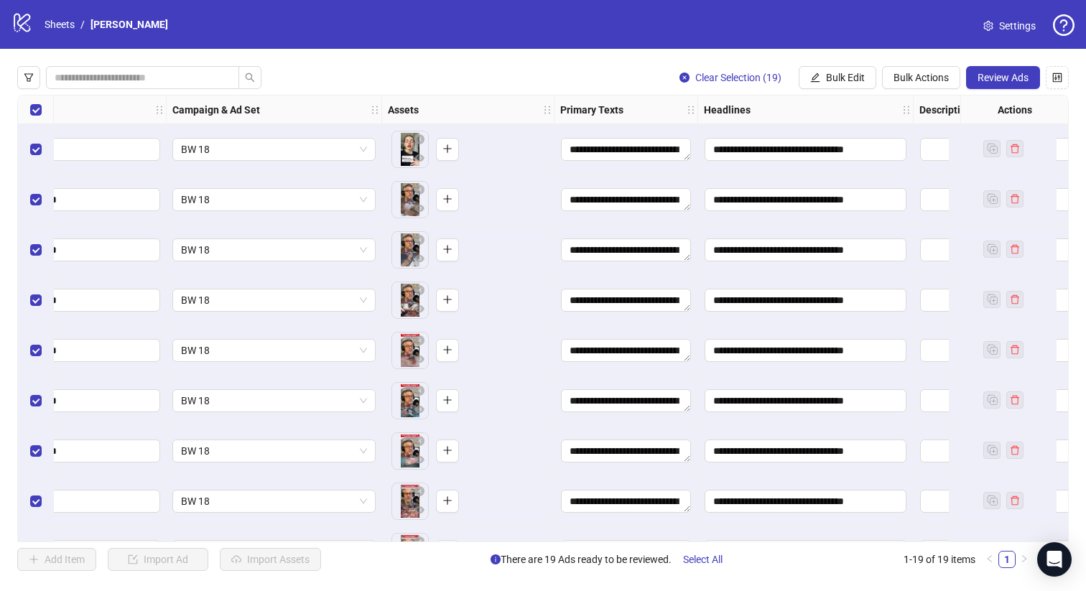
scroll to position [0, 0]
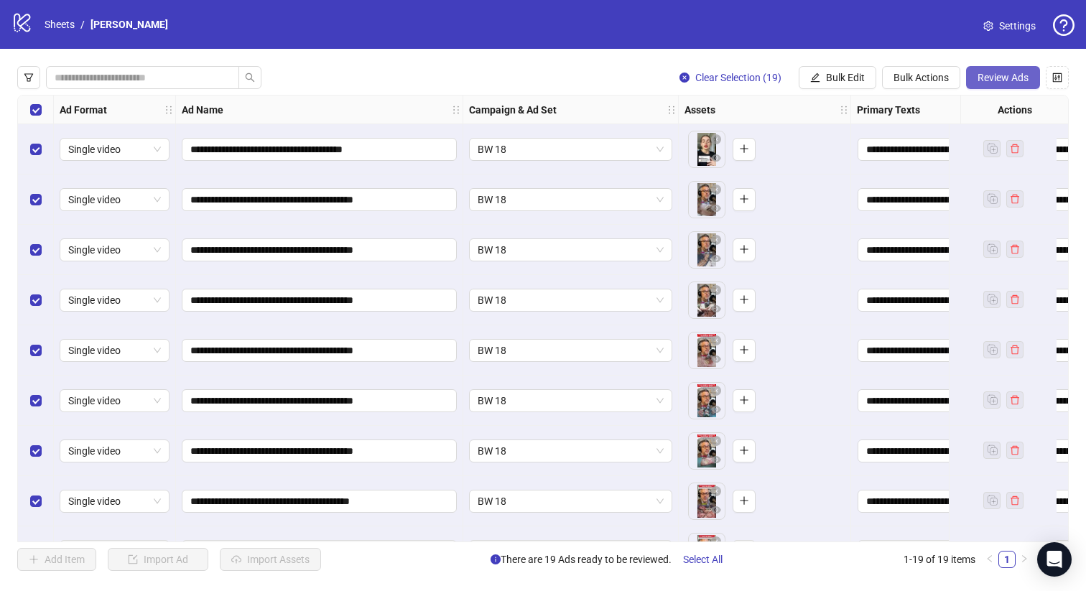
click at [997, 78] on span "Review Ads" at bounding box center [1003, 77] width 51 height 11
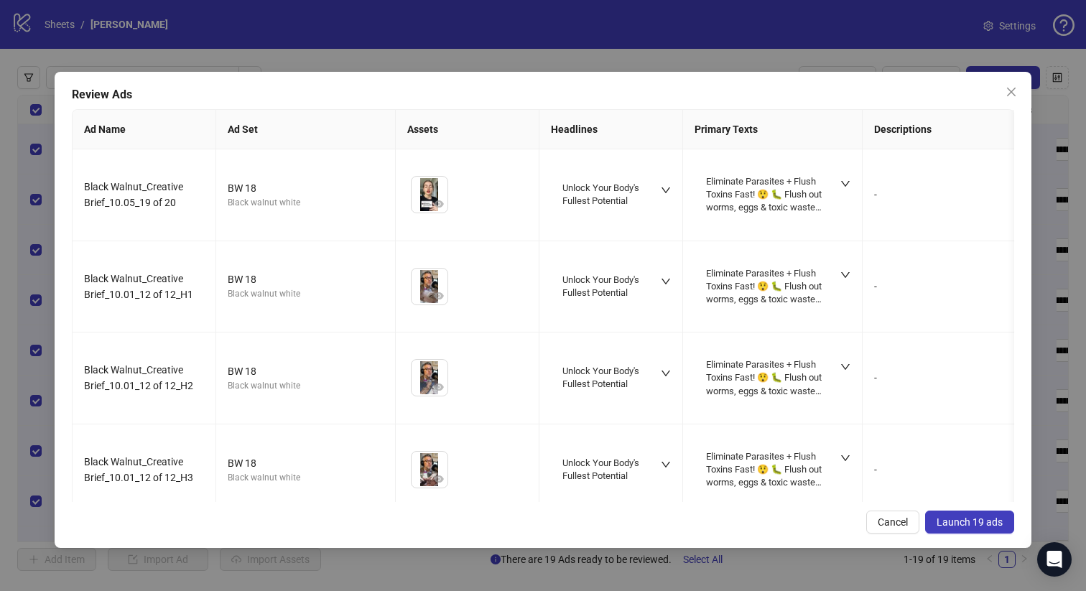
click at [973, 517] on span "Launch 19 ads" at bounding box center [970, 521] width 66 height 11
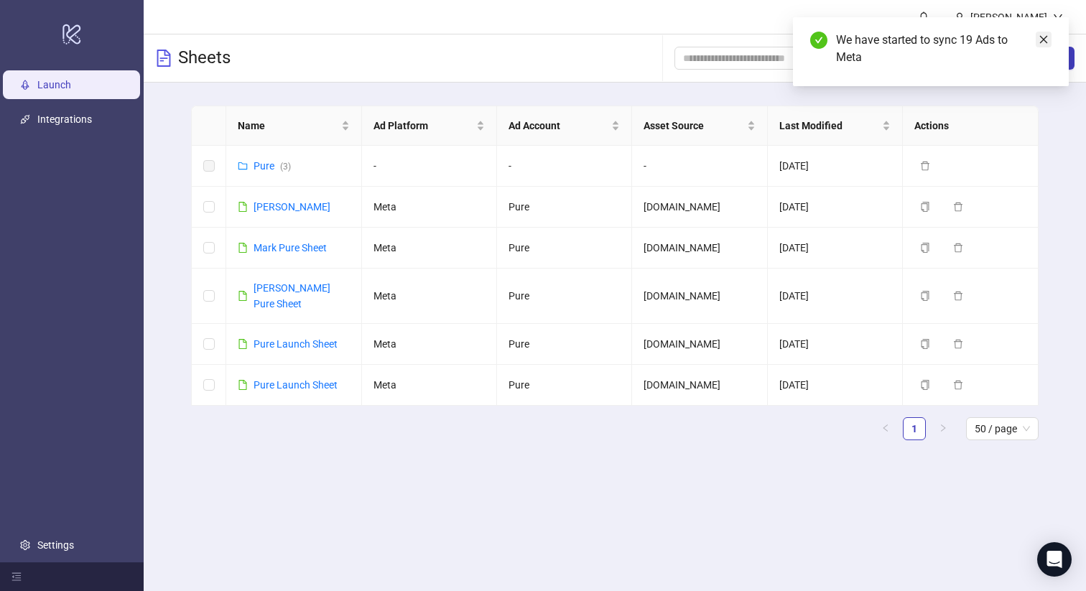
click at [1042, 37] on icon "close" at bounding box center [1044, 39] width 10 height 10
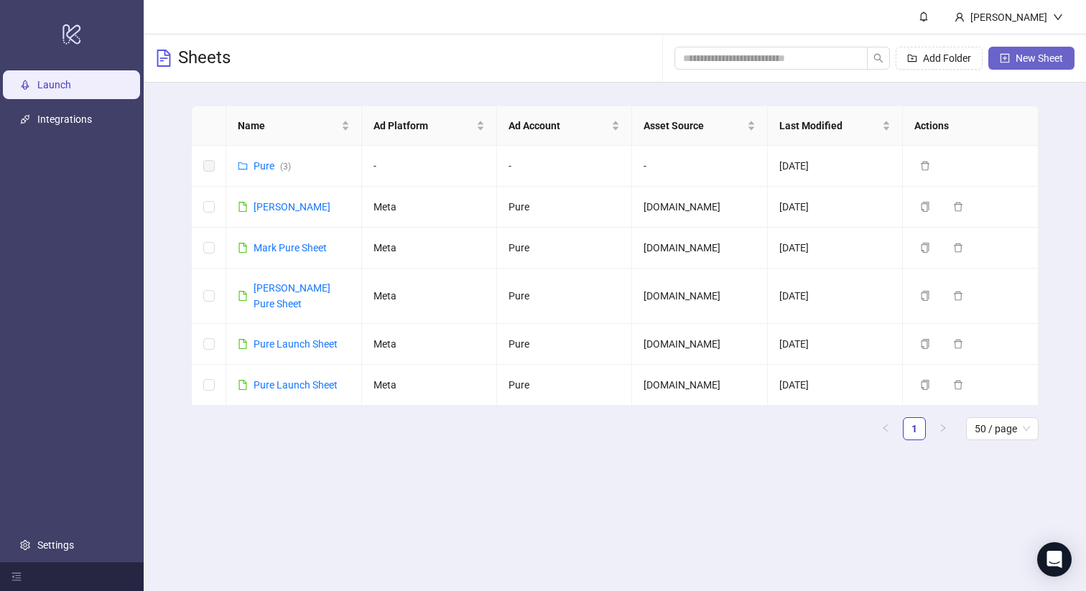
click at [1013, 59] on button "New Sheet" at bounding box center [1031, 58] width 86 height 23
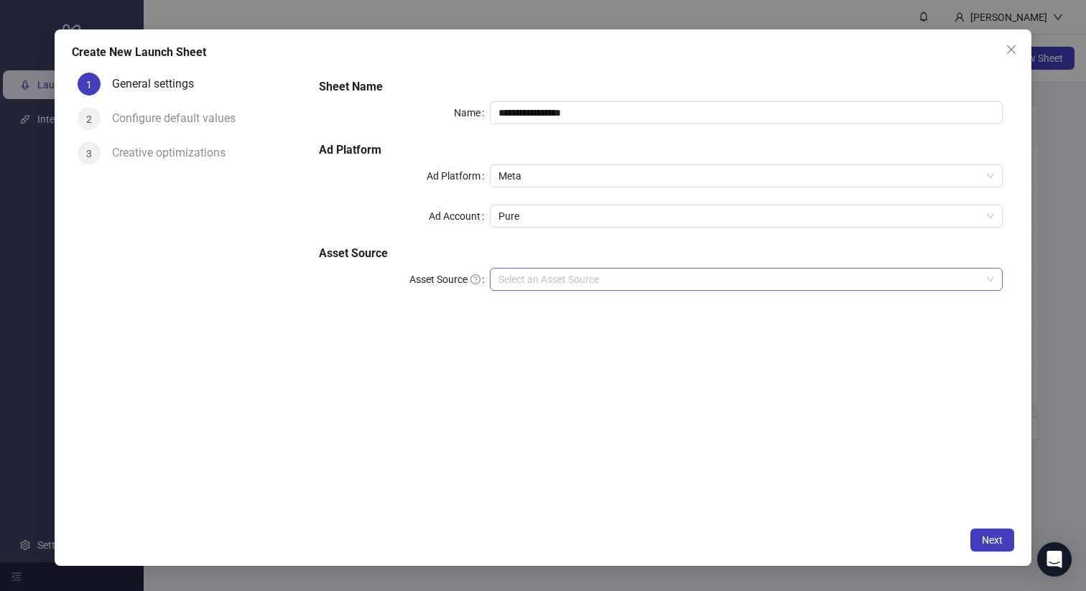
click at [535, 279] on input "Asset Source" at bounding box center [739, 280] width 483 height 22
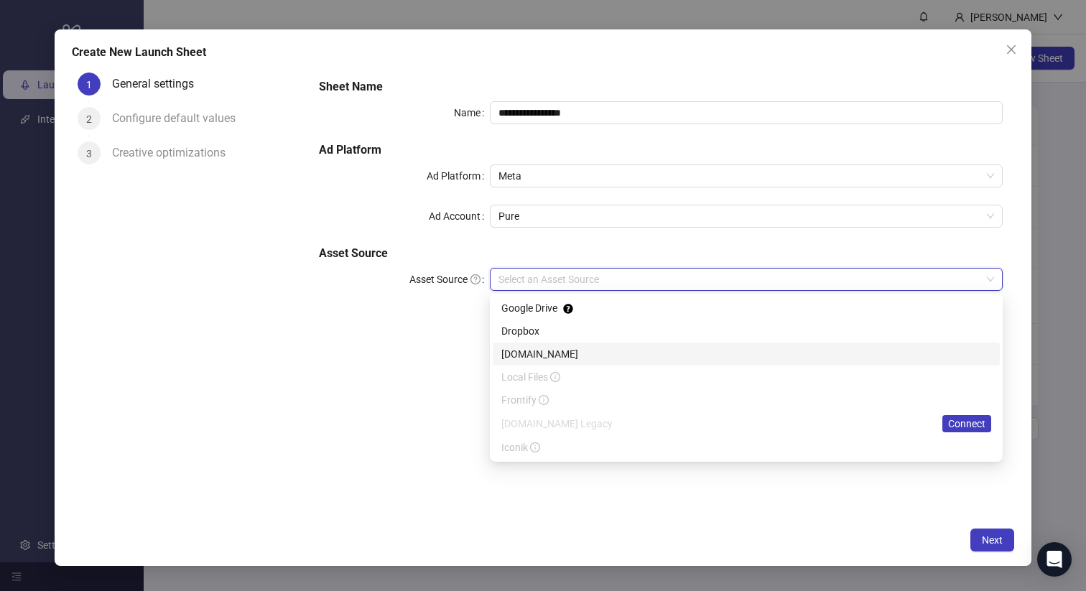
click at [509, 355] on div "[DOMAIN_NAME]" at bounding box center [746, 354] width 490 height 16
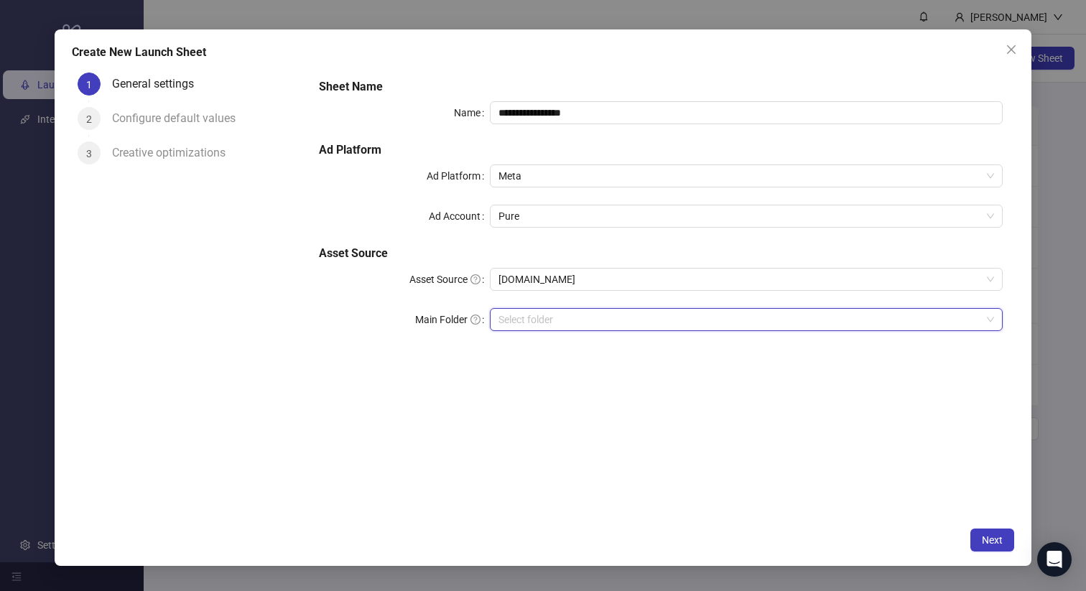
click at [544, 319] on input "search" at bounding box center [739, 320] width 483 height 22
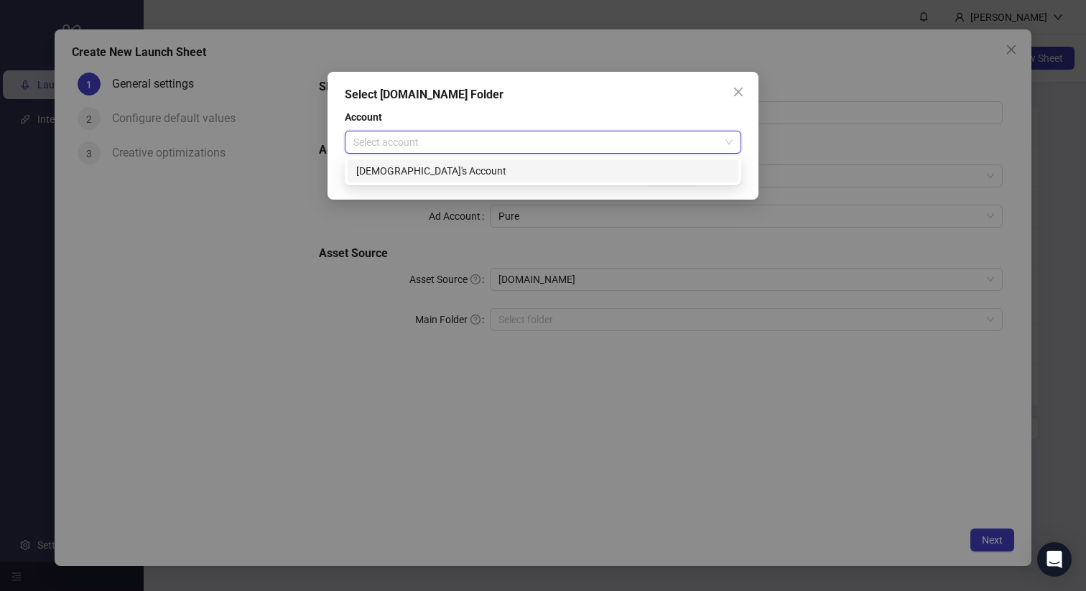
click at [634, 141] on input "search" at bounding box center [536, 142] width 366 height 22
click at [595, 163] on div "Christian's Account" at bounding box center [542, 171] width 373 height 16
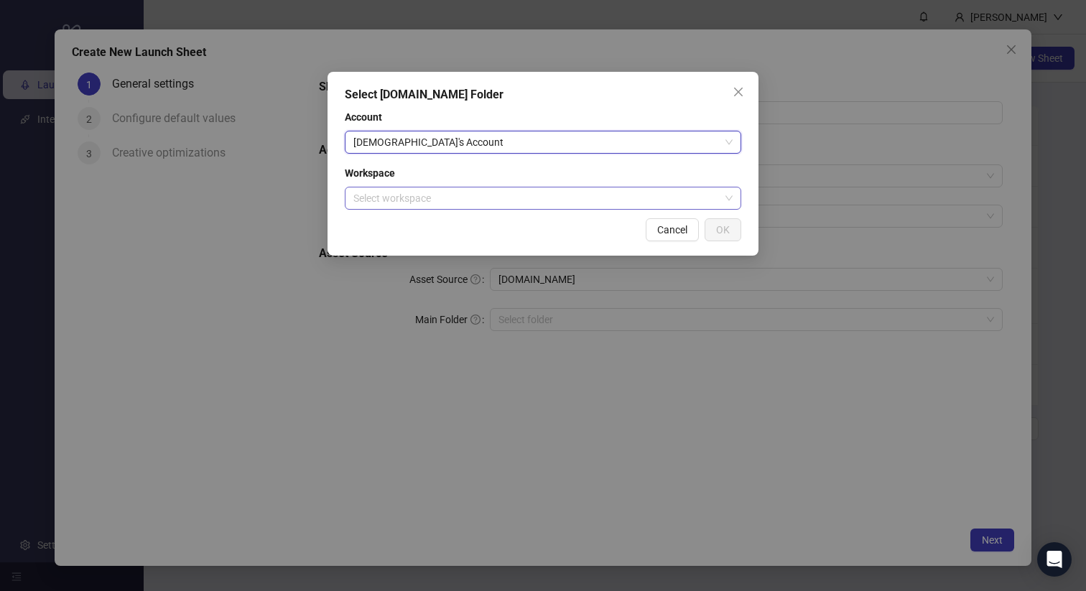
click at [529, 189] on input "search" at bounding box center [536, 198] width 366 height 22
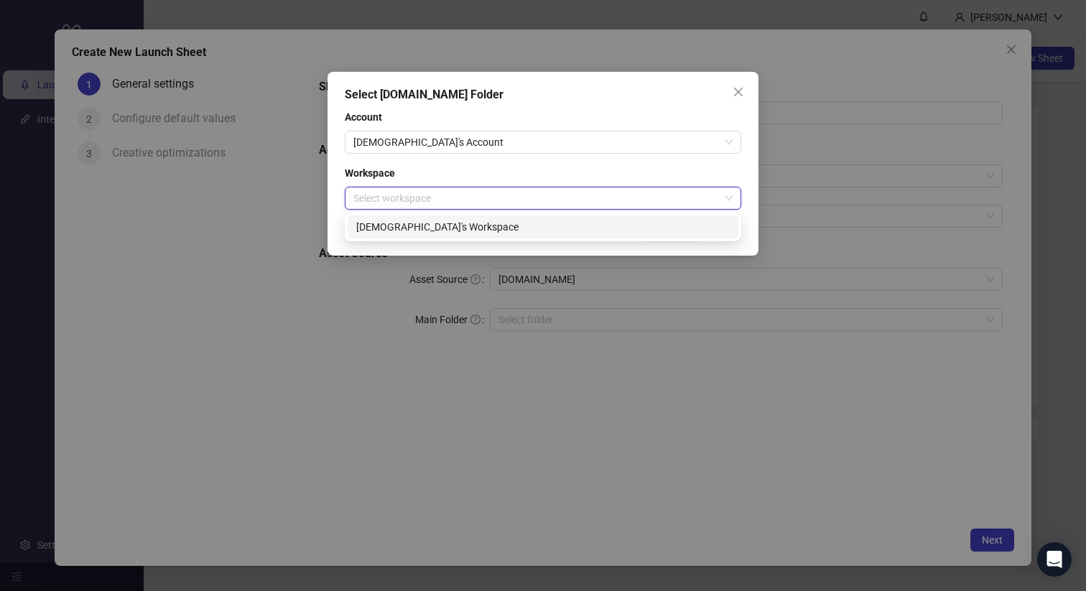
click at [470, 223] on div "Christian's Workspace" at bounding box center [542, 227] width 373 height 16
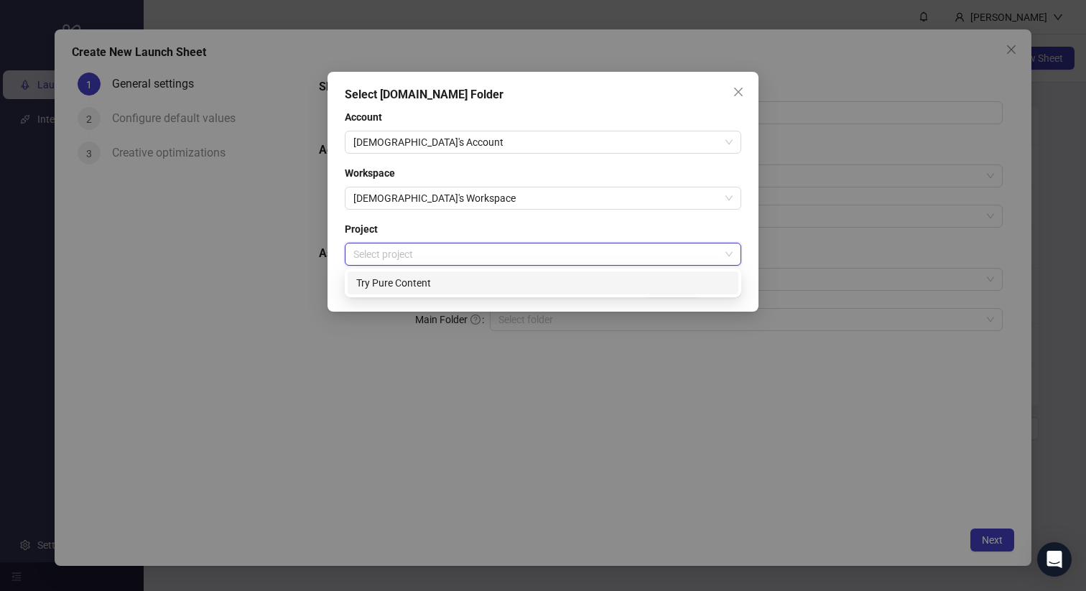
click at [448, 246] on input "search" at bounding box center [536, 254] width 366 height 22
click at [419, 277] on div "Try Pure Content" at bounding box center [542, 283] width 373 height 16
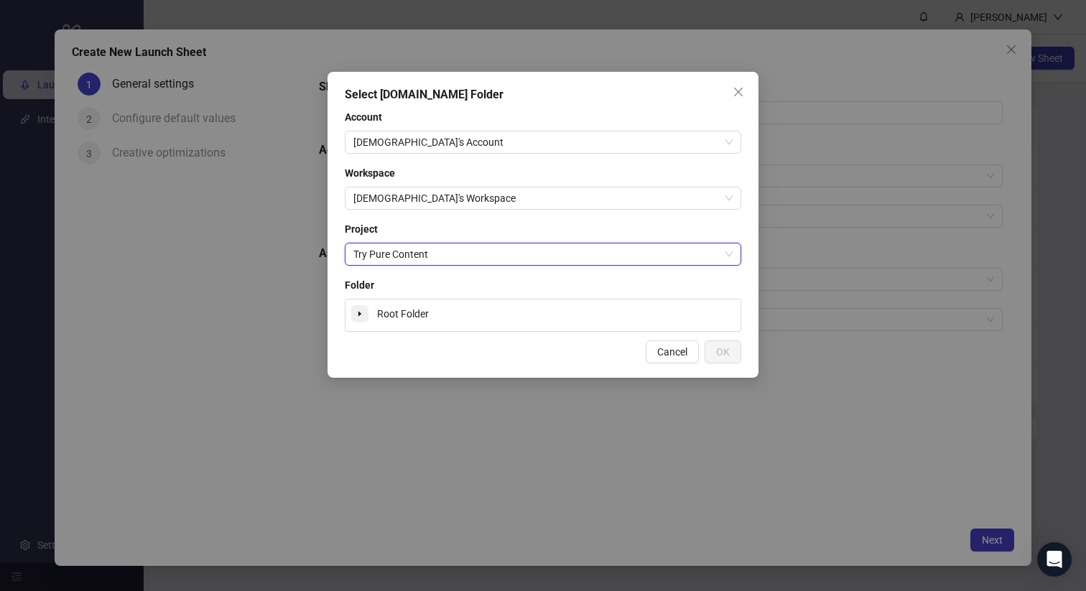
click at [359, 311] on icon "caret-down" at bounding box center [359, 313] width 7 height 7
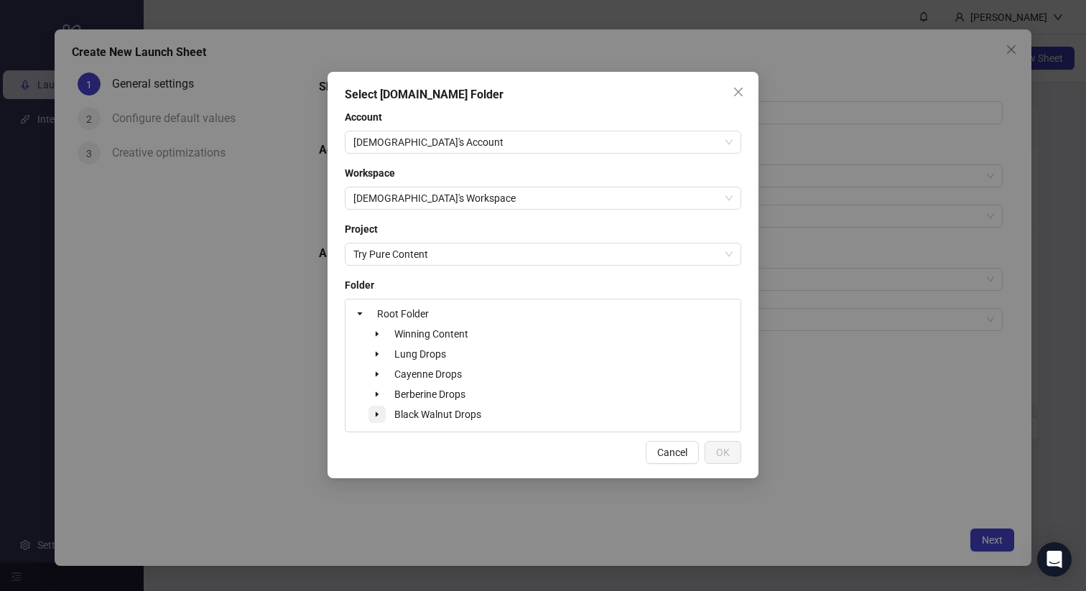
click at [371, 413] on span at bounding box center [376, 414] width 17 height 17
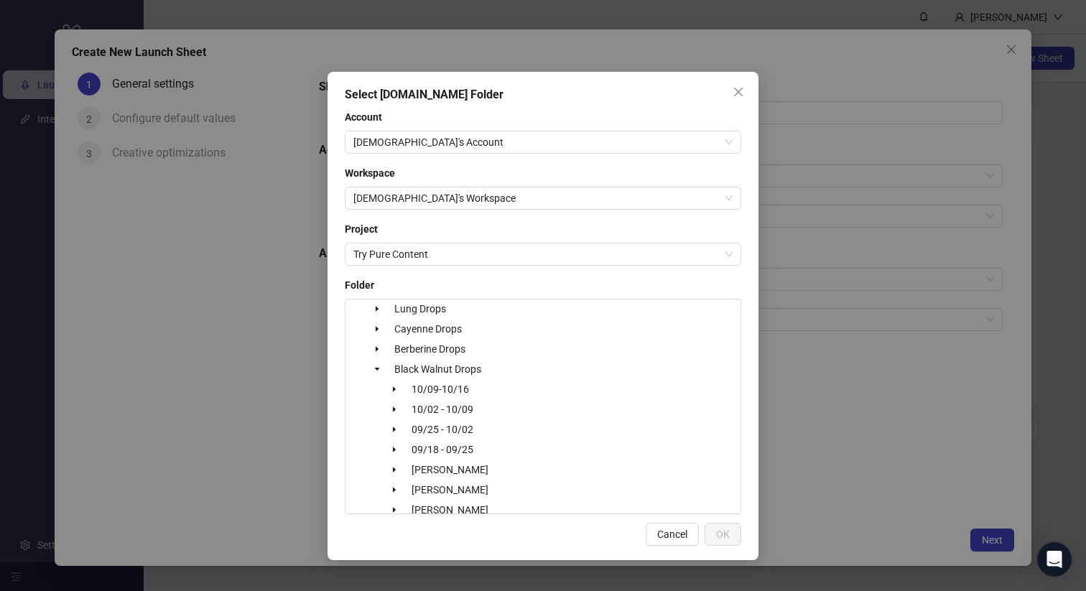
scroll to position [76, 0]
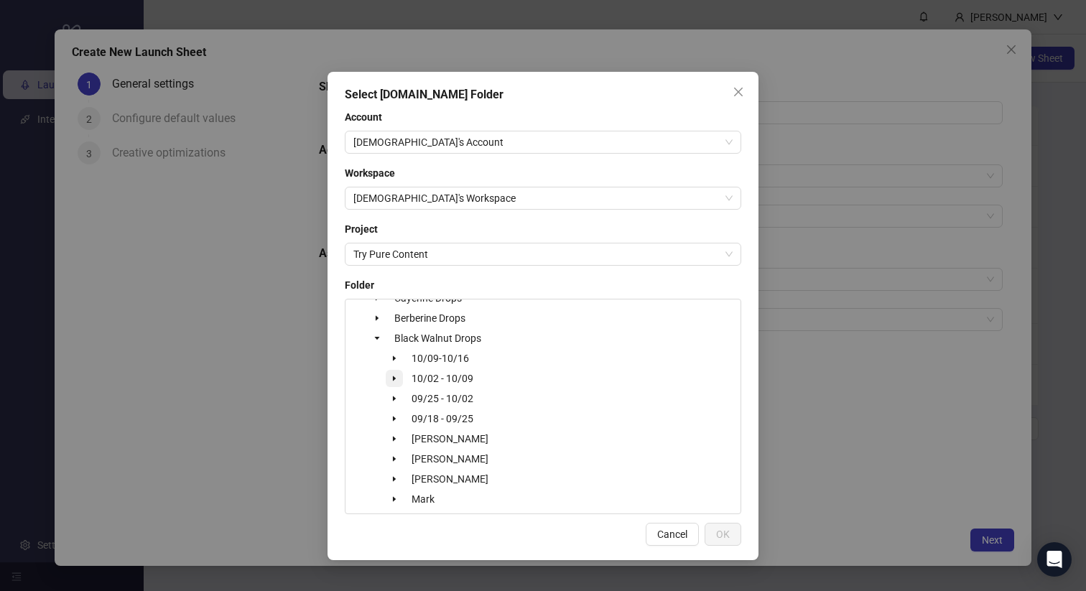
click at [394, 379] on icon "caret-down" at bounding box center [394, 378] width 3 height 5
click at [408, 399] on icon "caret-down" at bounding box center [411, 398] width 7 height 7
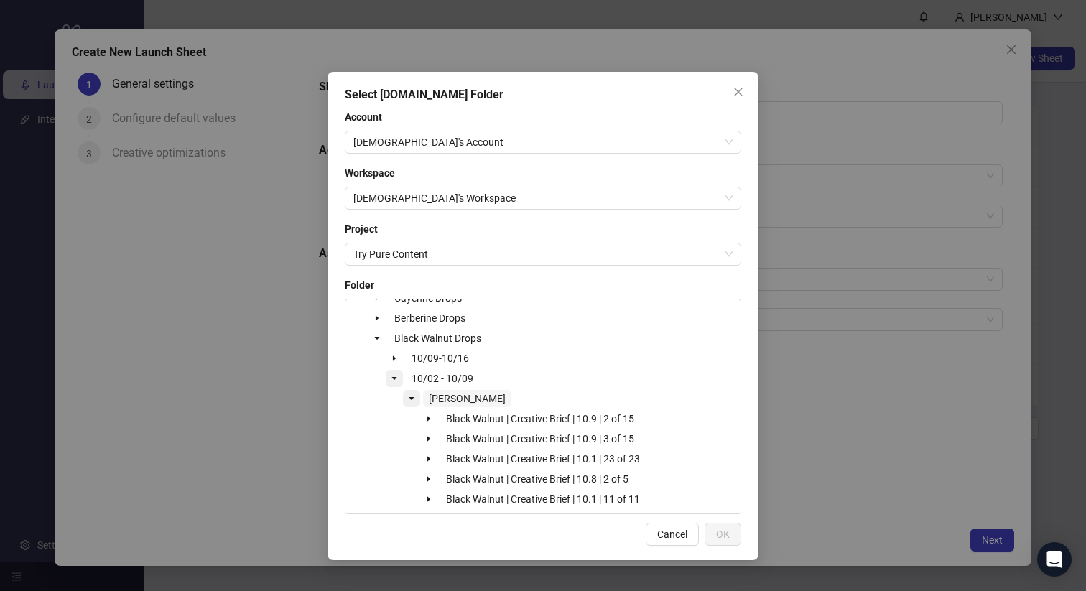
click at [433, 397] on span "Uriel" at bounding box center [467, 398] width 77 height 11
click at [725, 535] on span "OK" at bounding box center [723, 534] width 14 height 11
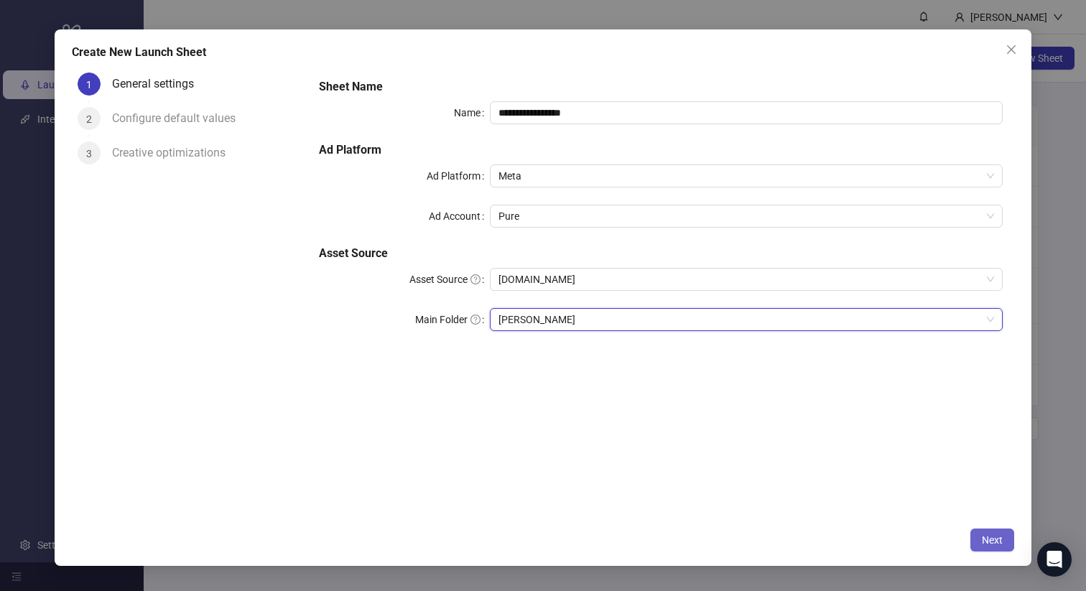
click at [985, 534] on span "Next" at bounding box center [992, 539] width 21 height 11
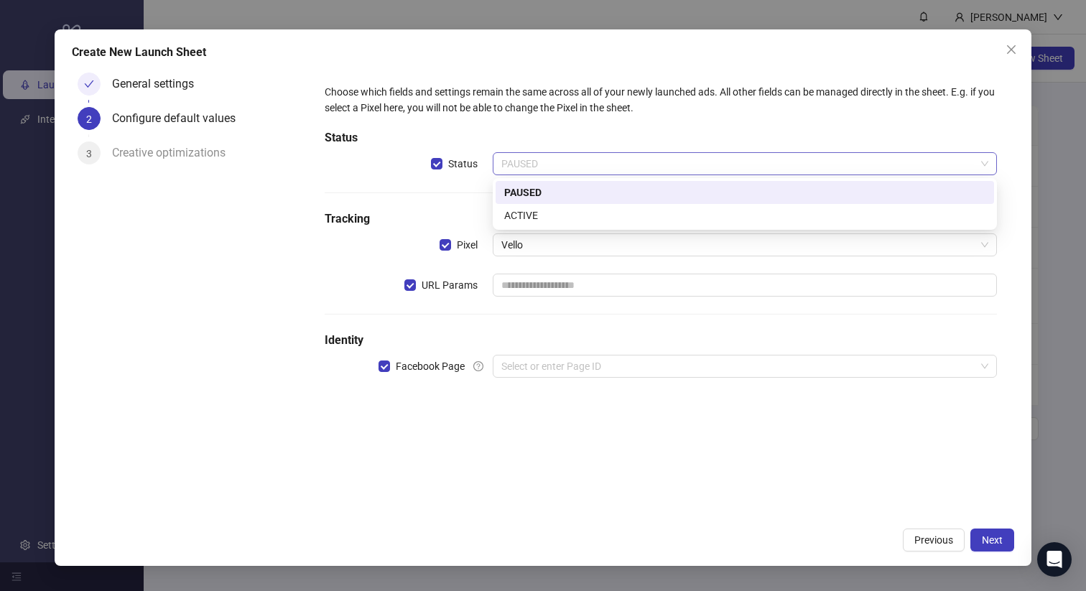
click at [537, 168] on span "PAUSED" at bounding box center [744, 164] width 487 height 22
click at [521, 213] on div "ACTIVE" at bounding box center [744, 216] width 481 height 16
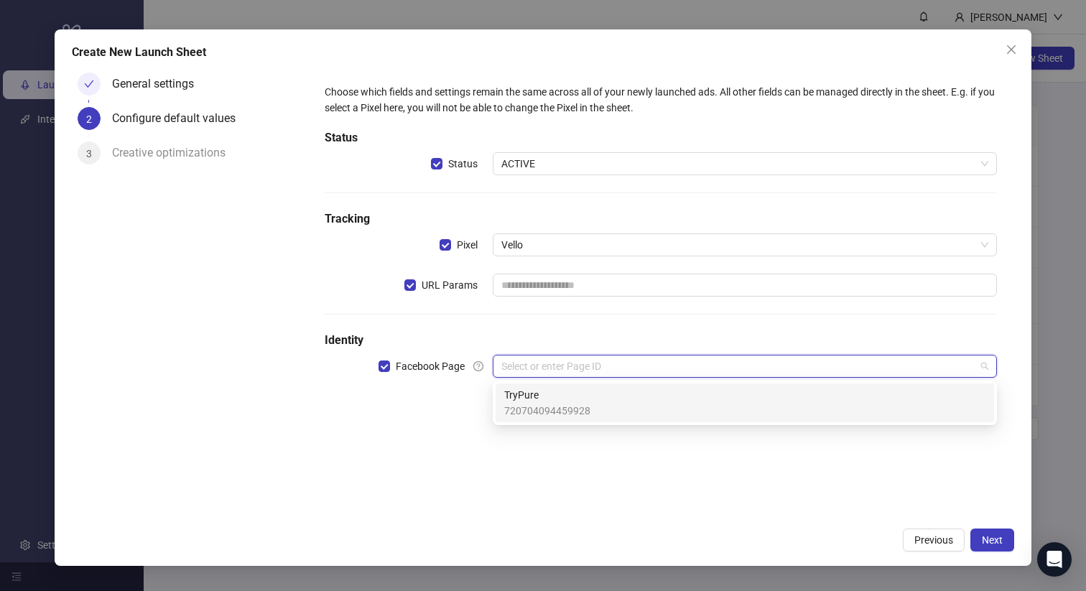
click at [537, 371] on input "search" at bounding box center [738, 367] width 474 height 22
click at [537, 396] on span "TryPure" at bounding box center [547, 395] width 86 height 16
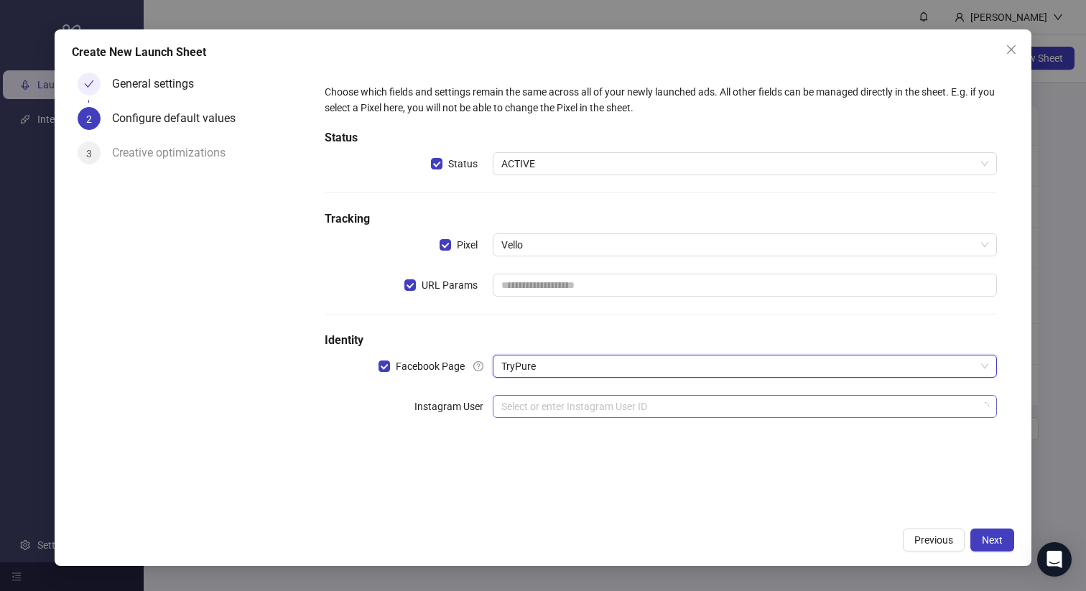
click at [537, 409] on input "search" at bounding box center [738, 407] width 474 height 22
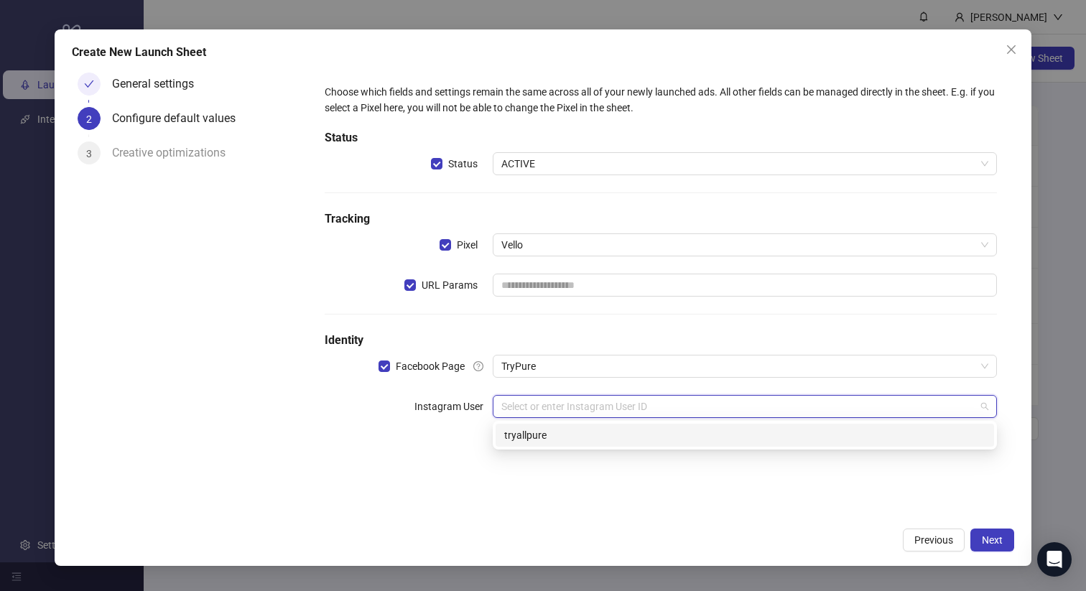
click at [533, 435] on div "tryallpure" at bounding box center [744, 435] width 481 height 16
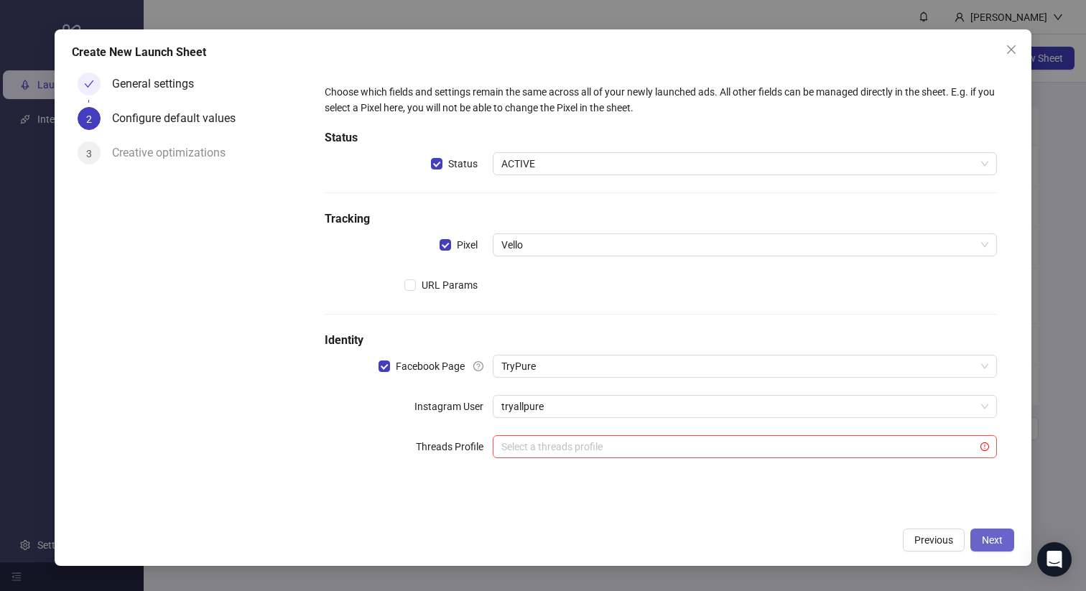
click at [993, 540] on span "Next" at bounding box center [992, 539] width 21 height 11
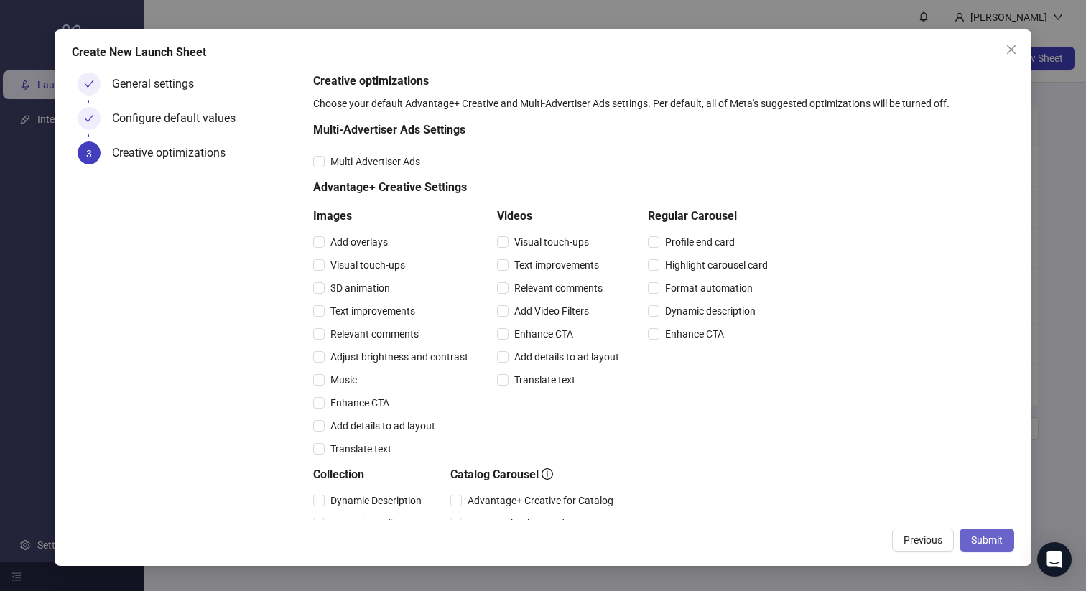
click at [995, 534] on span "Submit" at bounding box center [987, 539] width 32 height 11
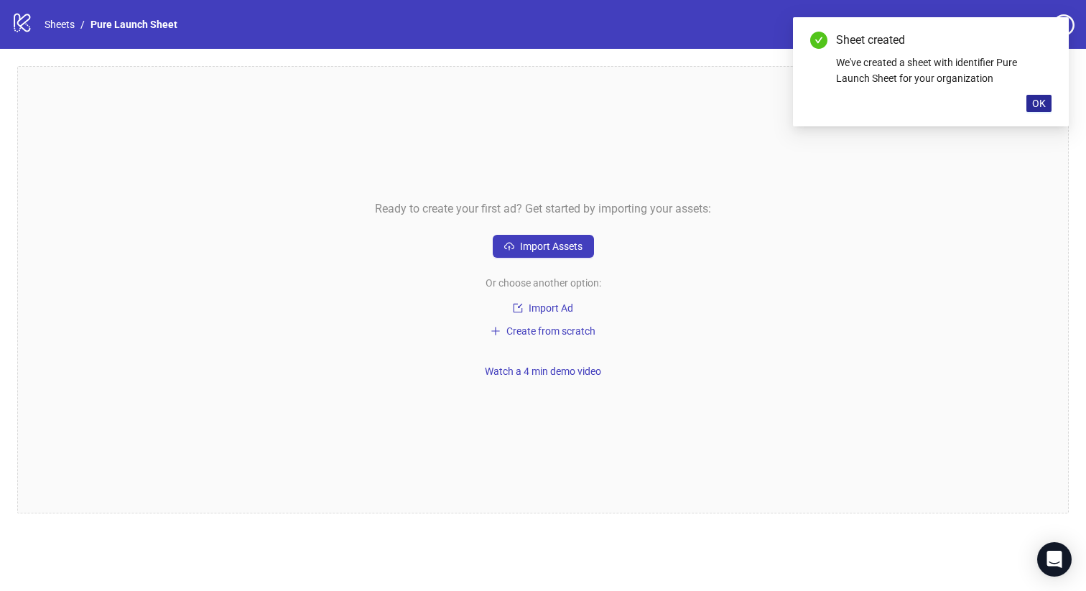
click at [1044, 100] on span "OK" at bounding box center [1039, 103] width 14 height 11
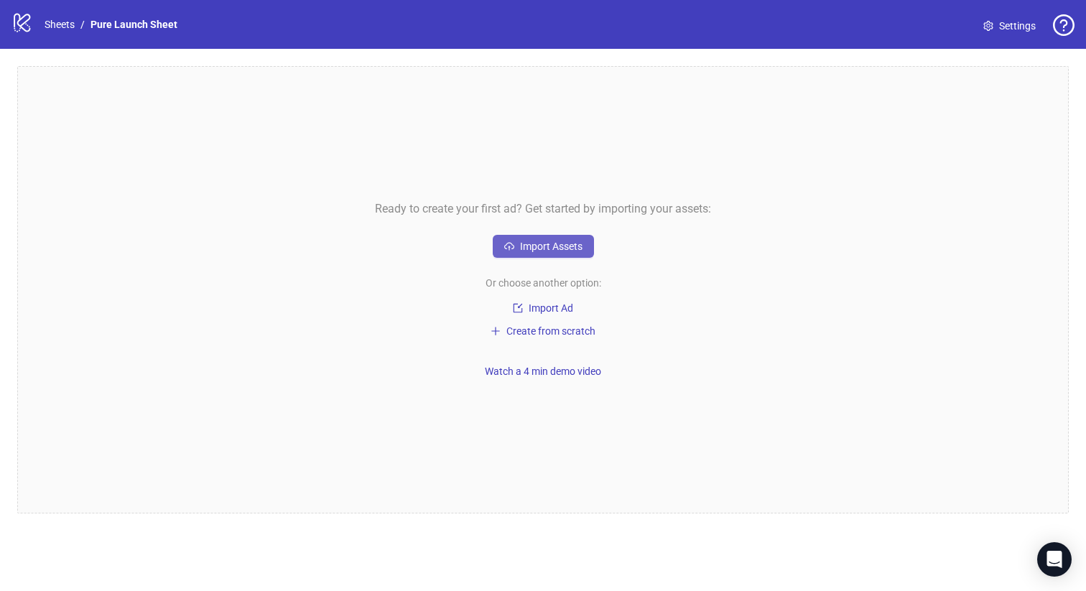
click at [551, 245] on span "Import Assets" at bounding box center [551, 246] width 62 height 11
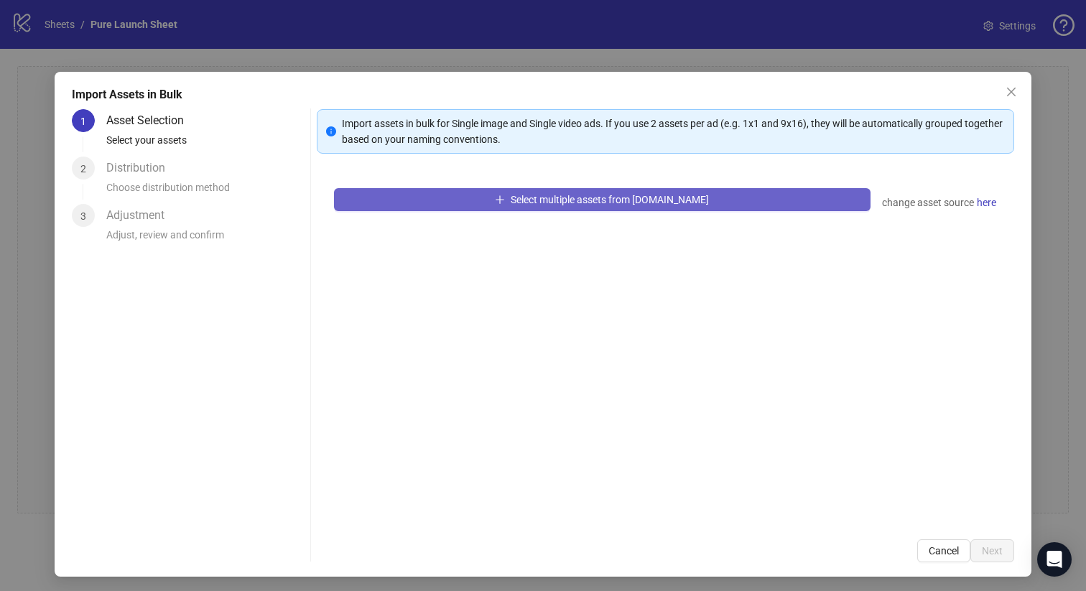
click at [554, 194] on span "Select multiple assets from Frame.io" at bounding box center [610, 199] width 198 height 11
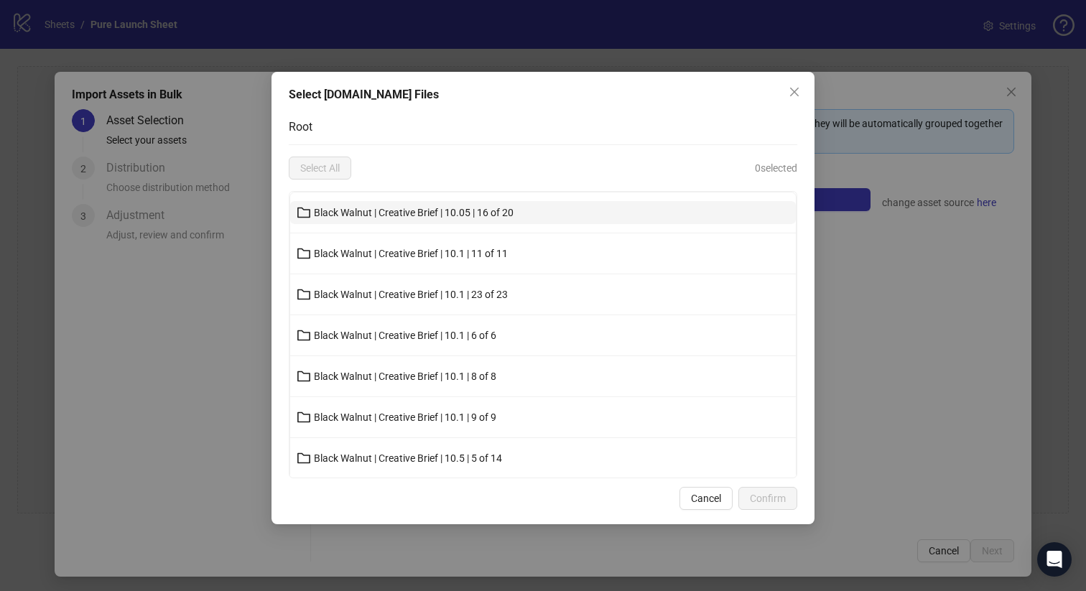
click at [497, 218] on button "Black Walnut | Creative Brief | 10.05 | 16 of 20" at bounding box center [543, 212] width 506 height 23
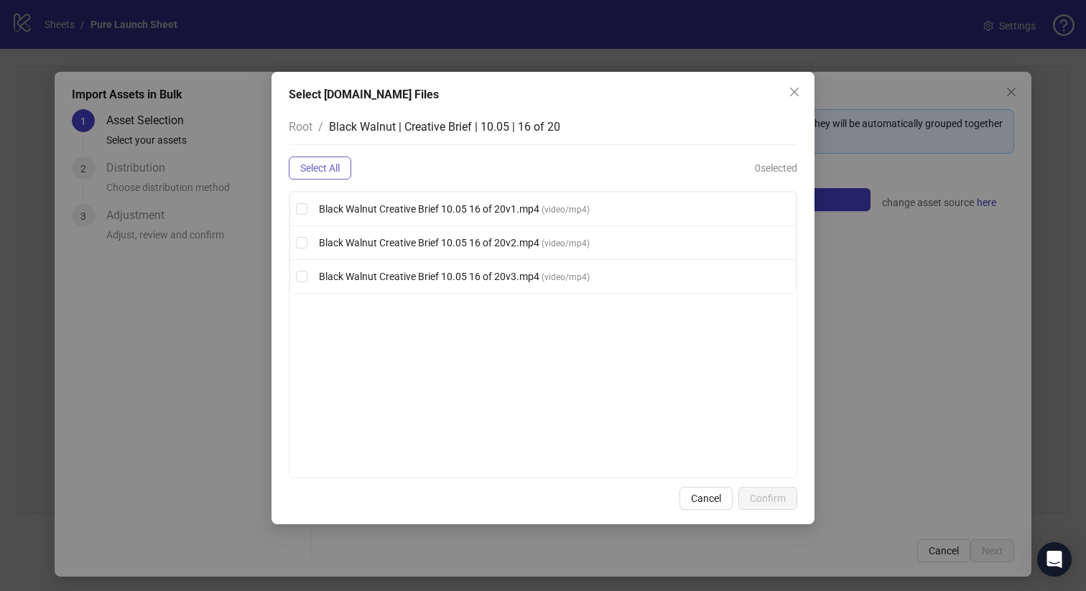
click at [339, 170] on span "Select All" at bounding box center [320, 167] width 40 height 11
click at [756, 496] on span "Confirm" at bounding box center [768, 498] width 36 height 11
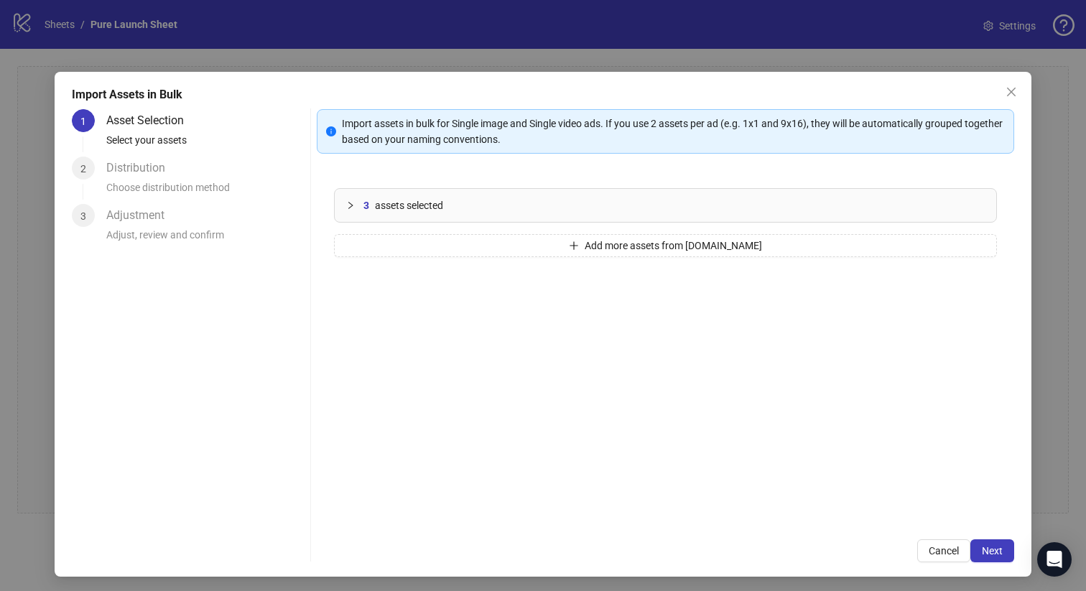
click at [555, 214] on div "3 assets selected" at bounding box center [666, 205] width 662 height 33
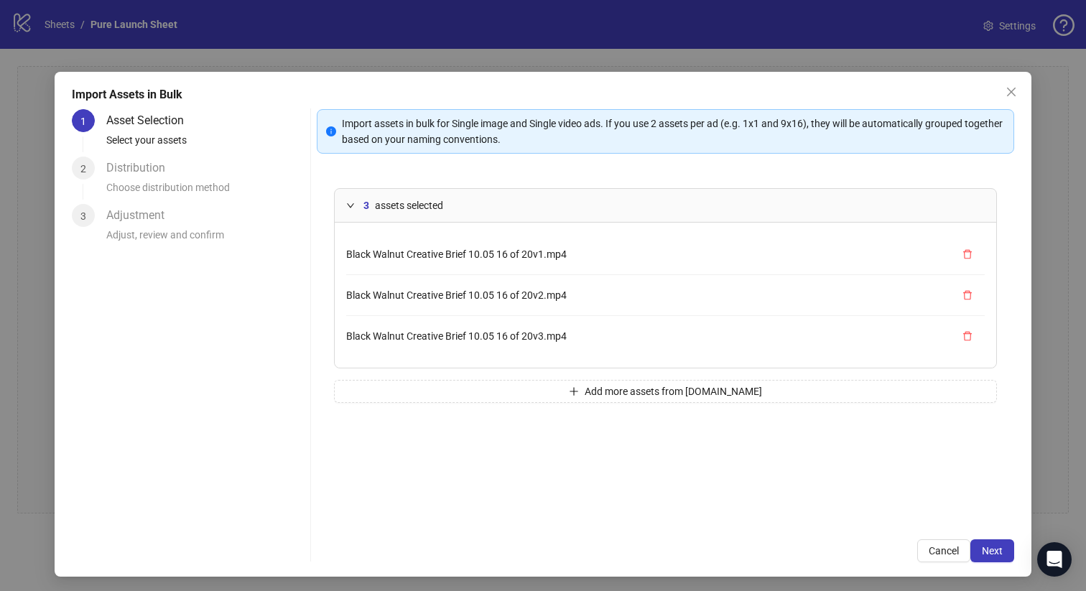
click at [498, 379] on div "3 assets selected Black Walnut Creative Brief 10.05 16 of 20v1.mp4 Black Walnut…" at bounding box center [666, 346] width 698 height 351
click at [496, 391] on button "Add more assets from Frame.io" at bounding box center [666, 391] width 664 height 23
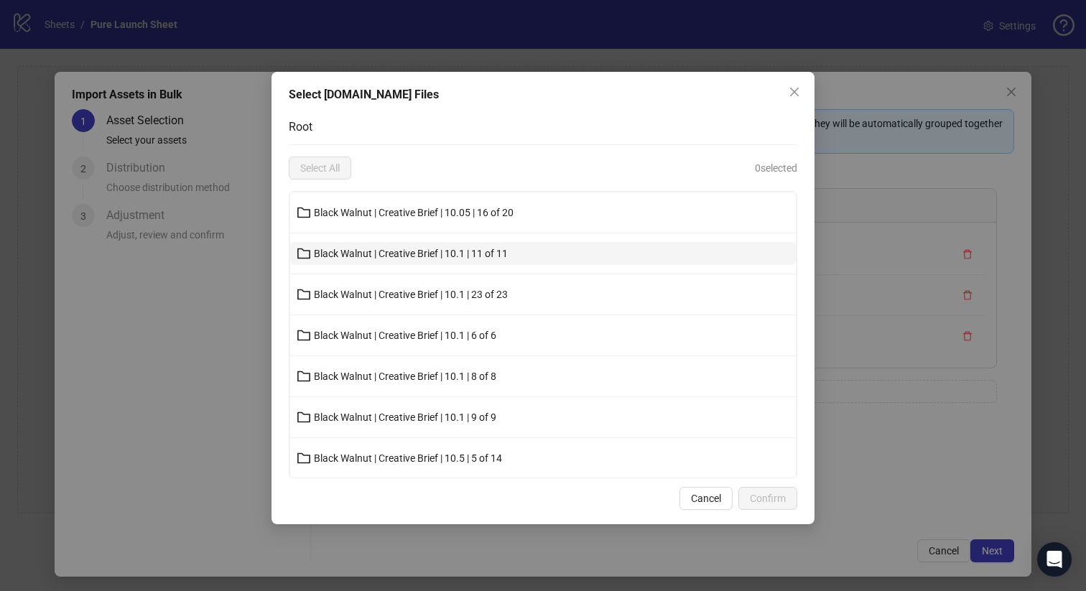
click at [422, 251] on span "Black Walnut | Creative Brief | 10.1 | 11 of 11" at bounding box center [411, 253] width 194 height 11
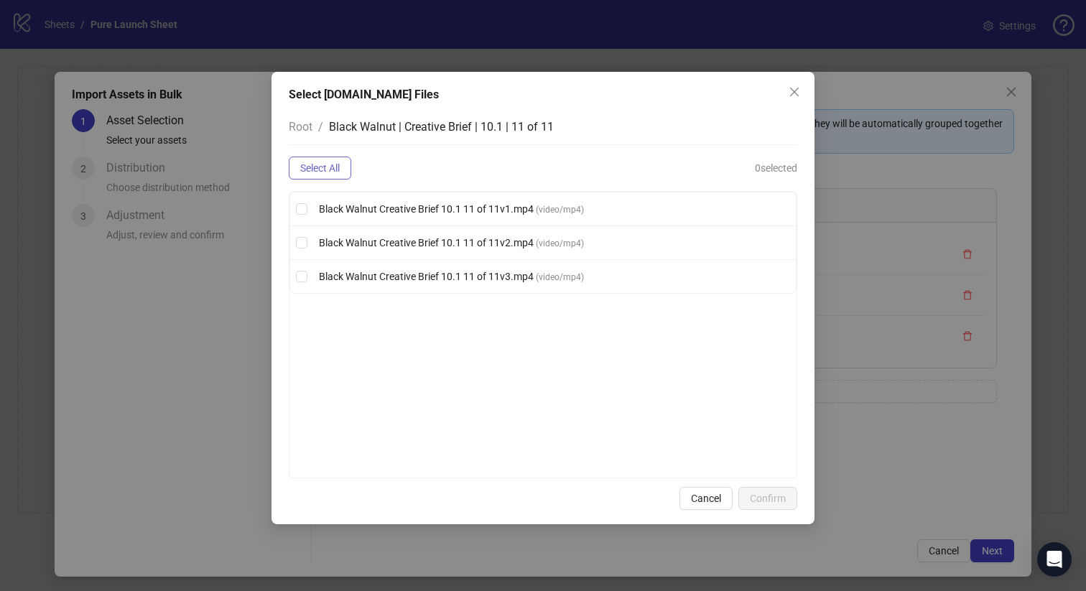
click at [330, 170] on span "Select All" at bounding box center [320, 167] width 40 height 11
click at [759, 500] on span "Confirm" at bounding box center [768, 498] width 36 height 11
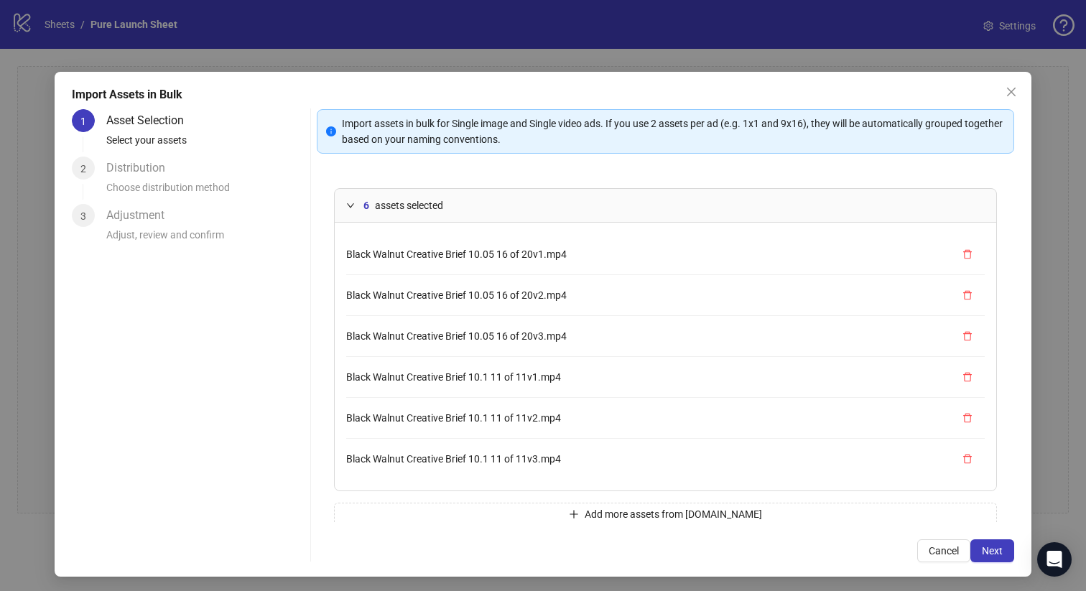
scroll to position [21, 0]
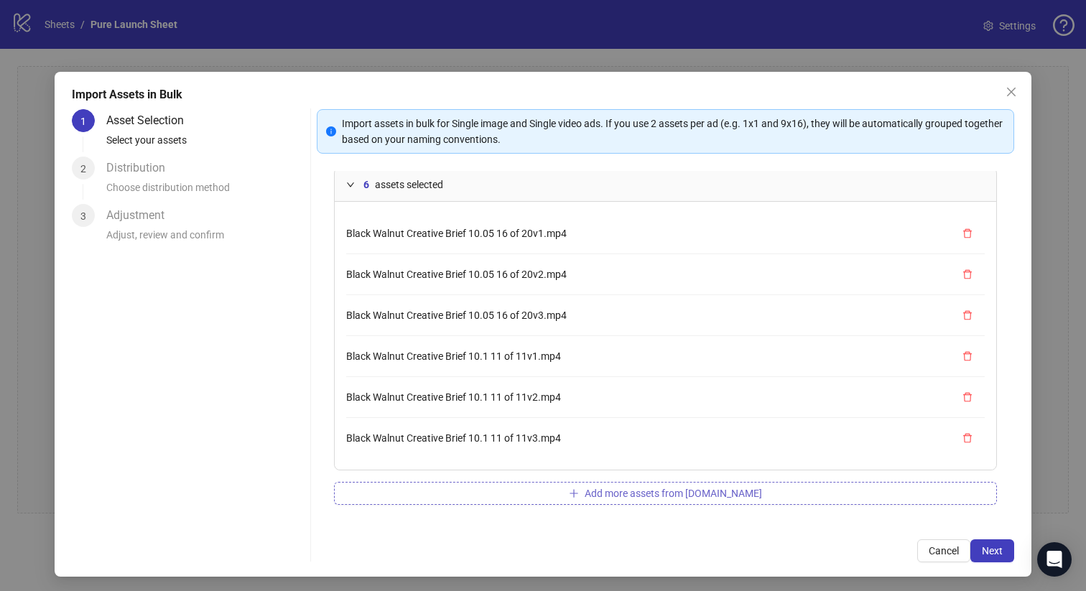
click at [513, 498] on button "Add more assets from Frame.io" at bounding box center [666, 493] width 664 height 23
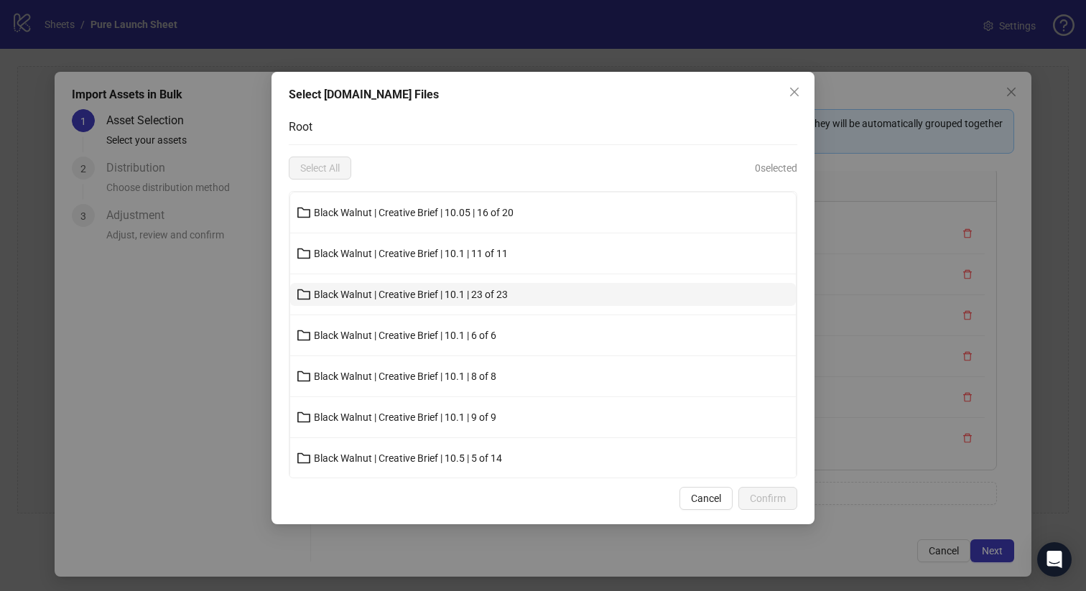
click at [470, 292] on span "Black Walnut | Creative Brief | 10.1 | 23 of 23" at bounding box center [411, 294] width 194 height 11
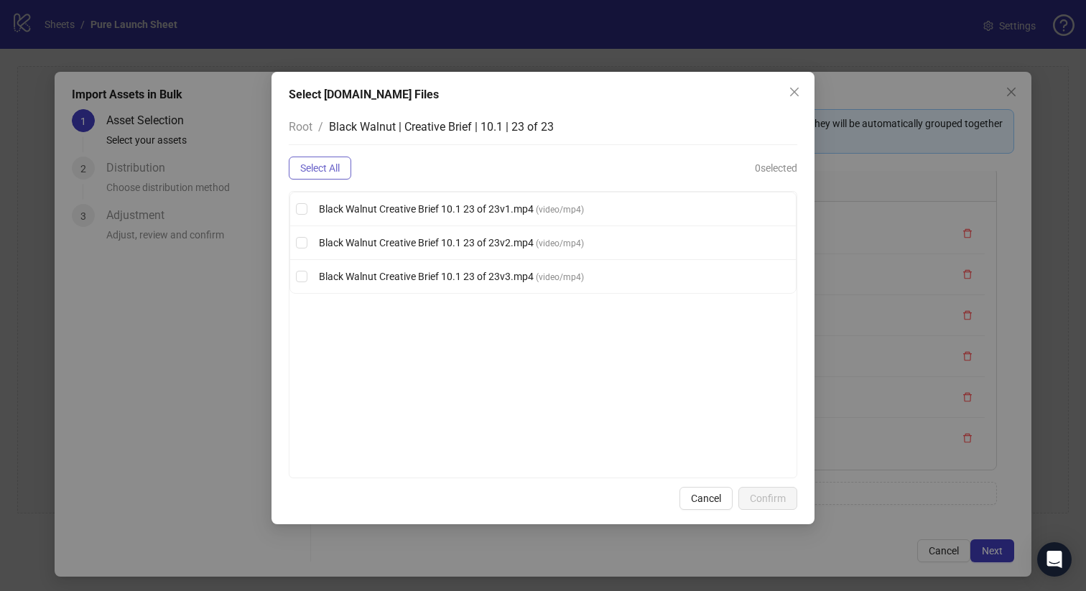
click at [334, 167] on span "Select All" at bounding box center [320, 167] width 40 height 11
click at [778, 503] on span "Confirm" at bounding box center [768, 498] width 36 height 11
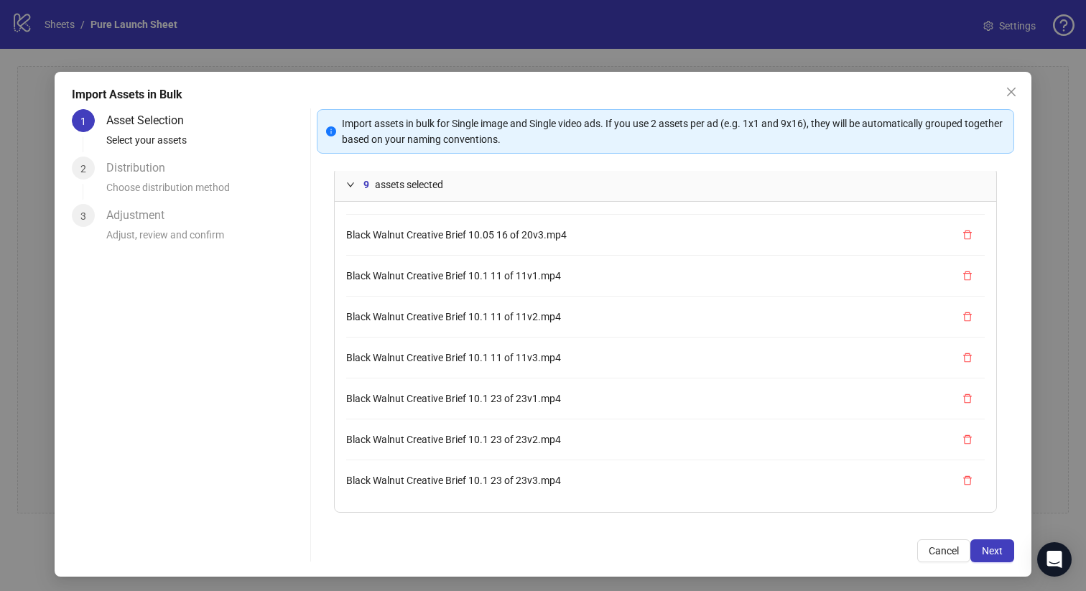
scroll to position [63, 0]
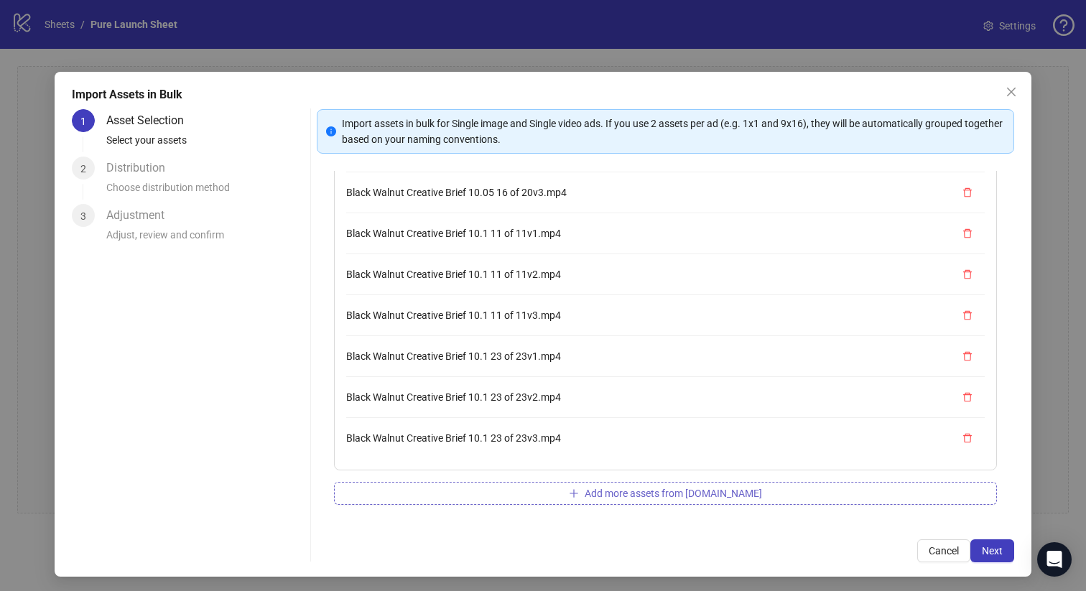
click at [511, 493] on button "Add more assets from Frame.io" at bounding box center [666, 493] width 664 height 23
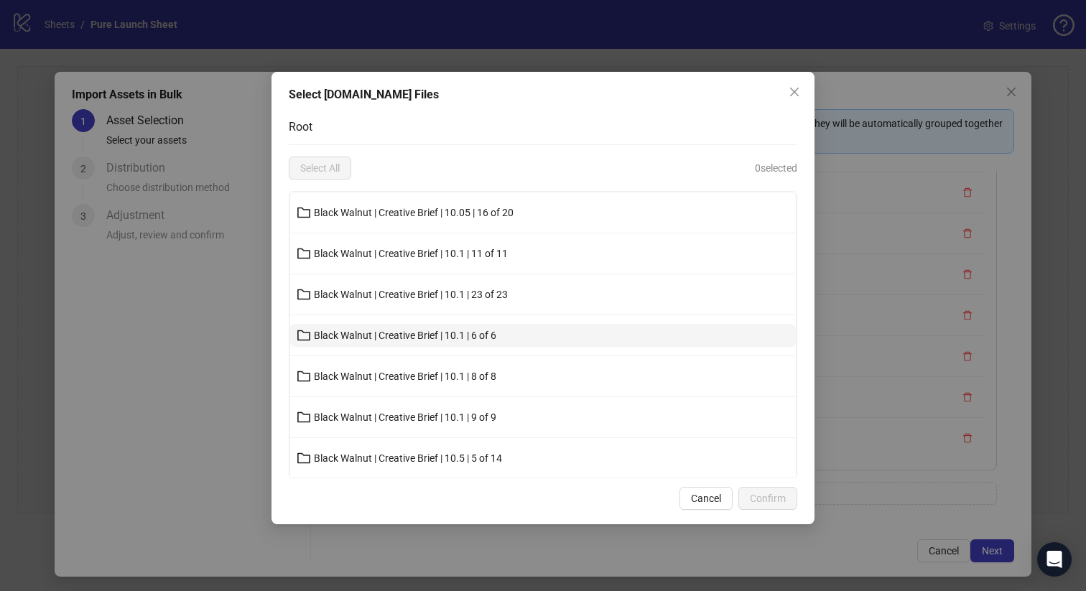
click at [473, 328] on button "Black Walnut | Creative Brief | 10.1 | 6 of 6" at bounding box center [543, 335] width 506 height 23
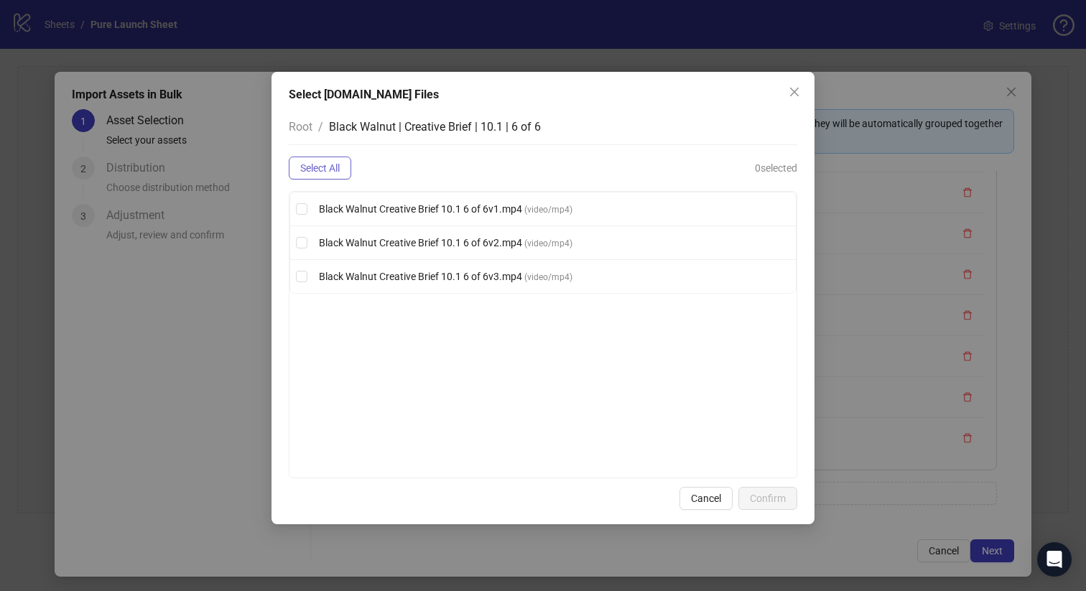
click at [335, 173] on span "Select All" at bounding box center [320, 167] width 40 height 11
click at [781, 510] on div "Cancel Confirm" at bounding box center [543, 498] width 509 height 23
click at [776, 500] on span "Confirm" at bounding box center [768, 498] width 36 height 11
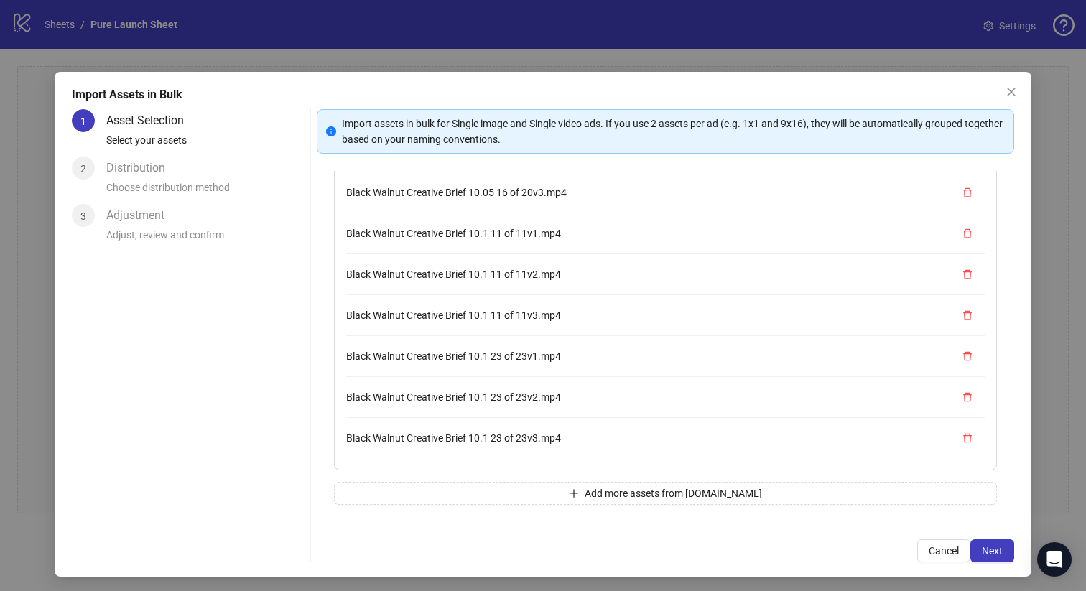
scroll to position [203, 0]
click at [659, 486] on button "Add more assets from Frame.io" at bounding box center [666, 493] width 664 height 23
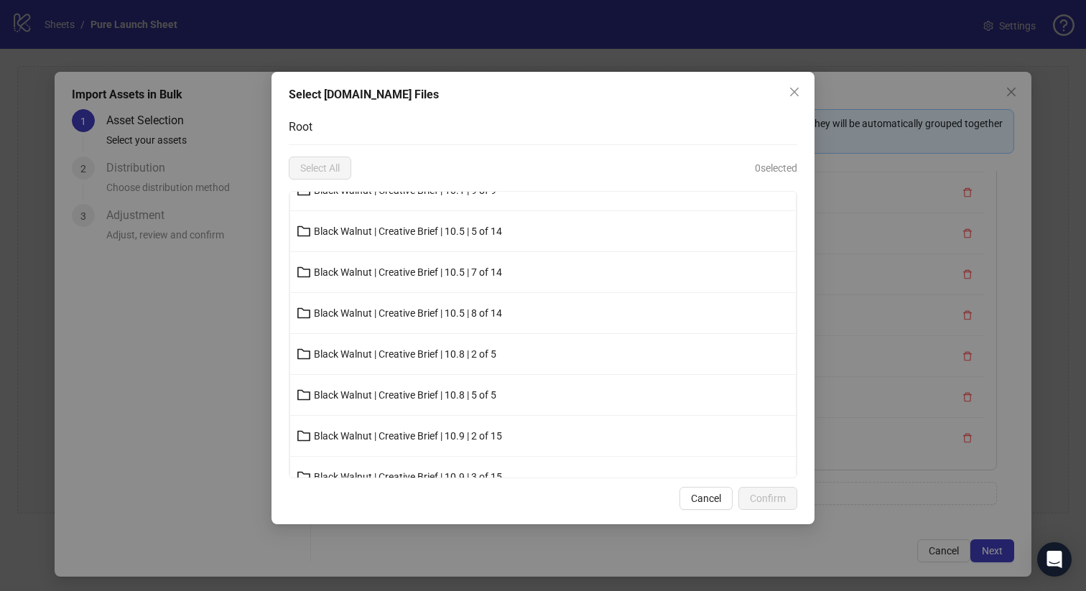
scroll to position [0, 0]
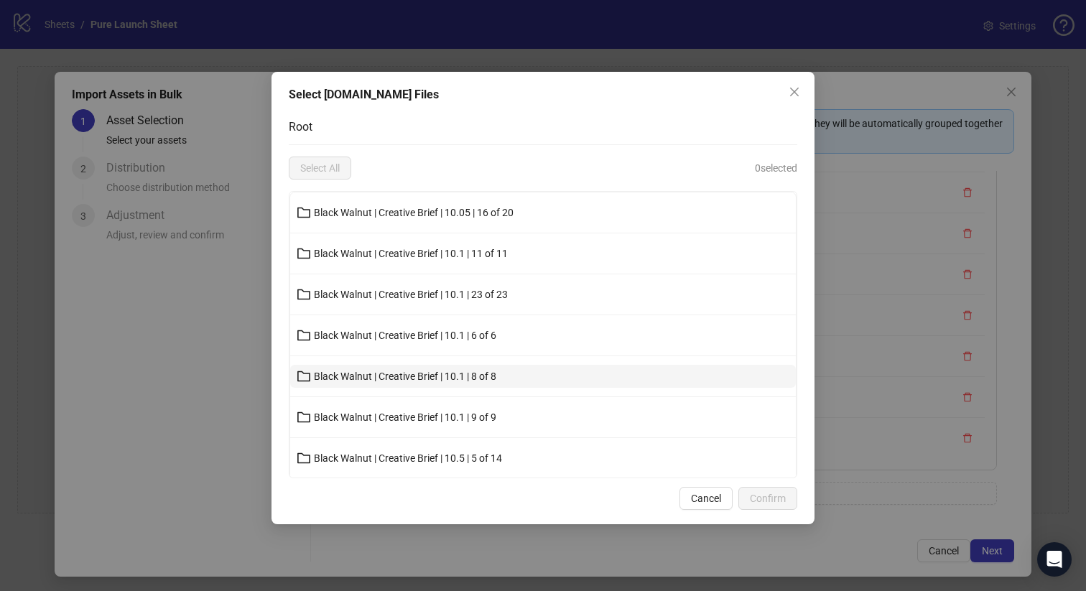
click at [496, 371] on span "Black Walnut | Creative Brief | 10.1 | 8 of 8" at bounding box center [405, 376] width 182 height 11
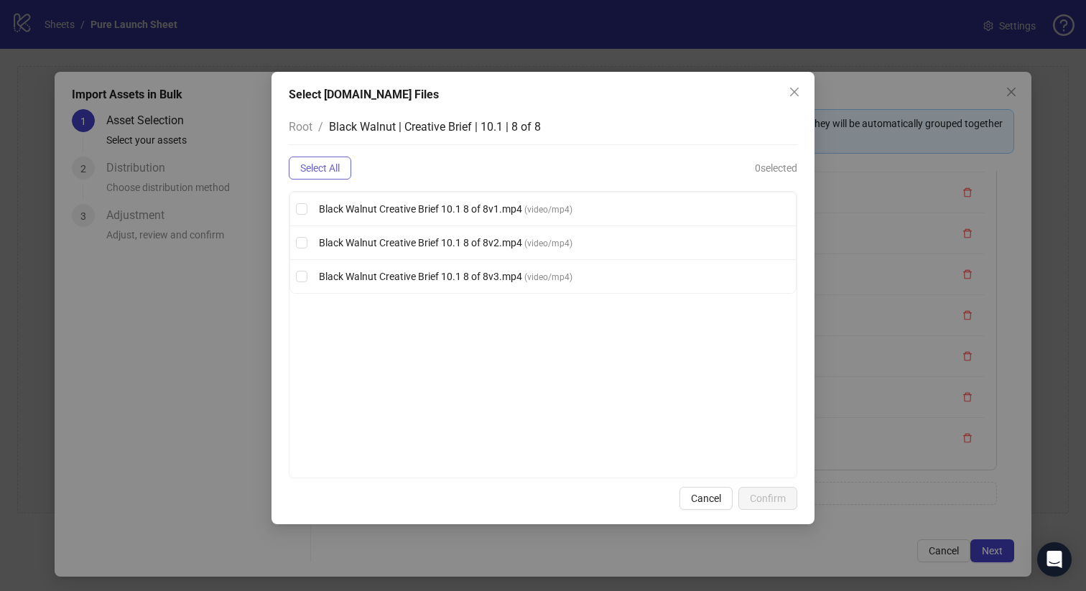
click at [309, 167] on span "Select All" at bounding box center [320, 167] width 40 height 11
click at [776, 496] on span "Confirm" at bounding box center [768, 498] width 36 height 11
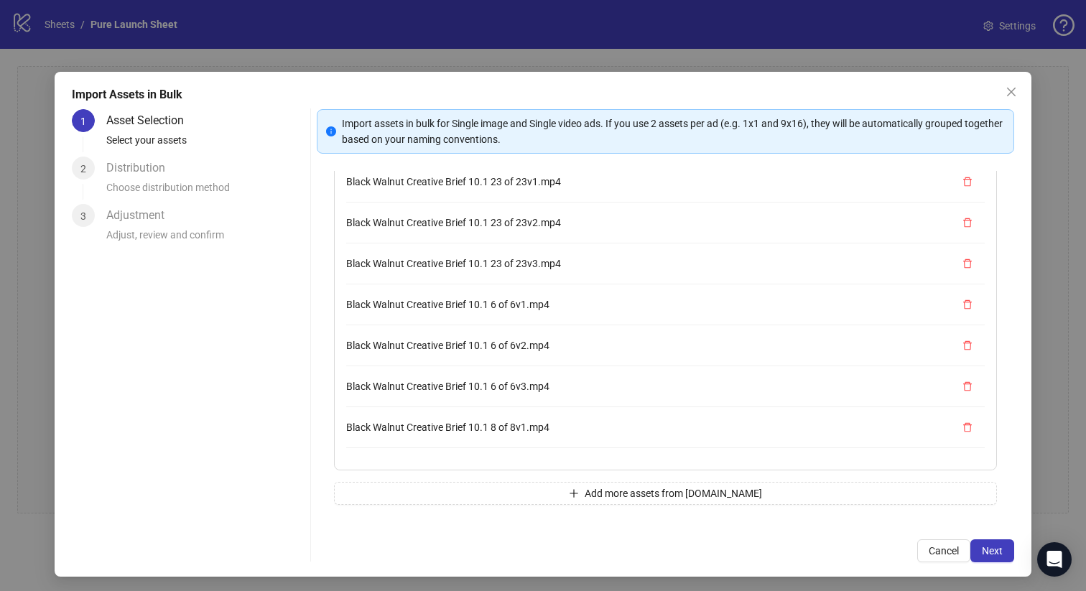
scroll to position [326, 0]
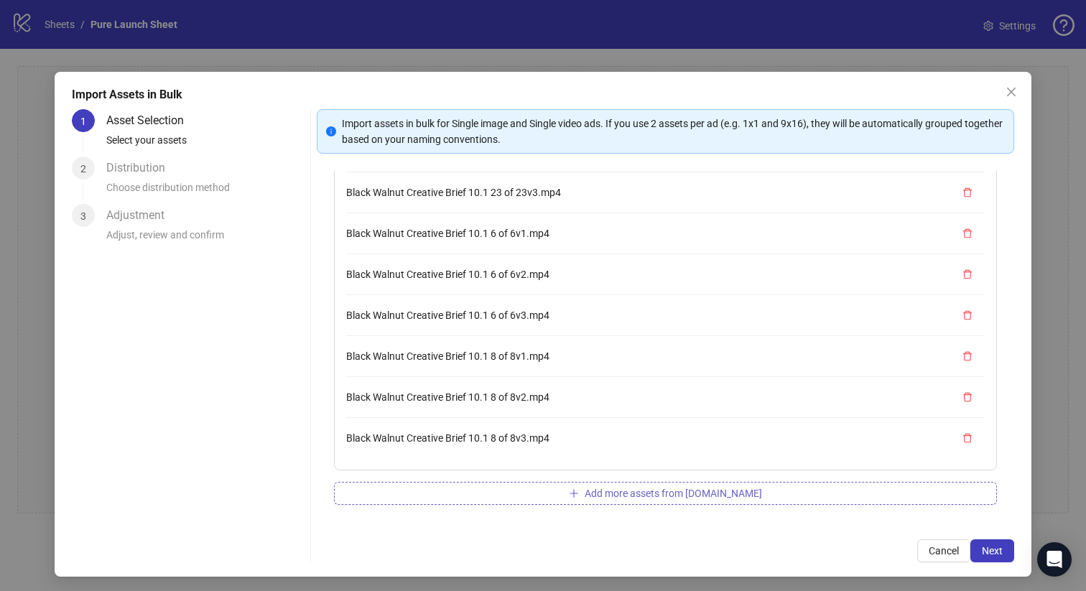
click at [599, 483] on button "Add more assets from Frame.io" at bounding box center [666, 493] width 664 height 23
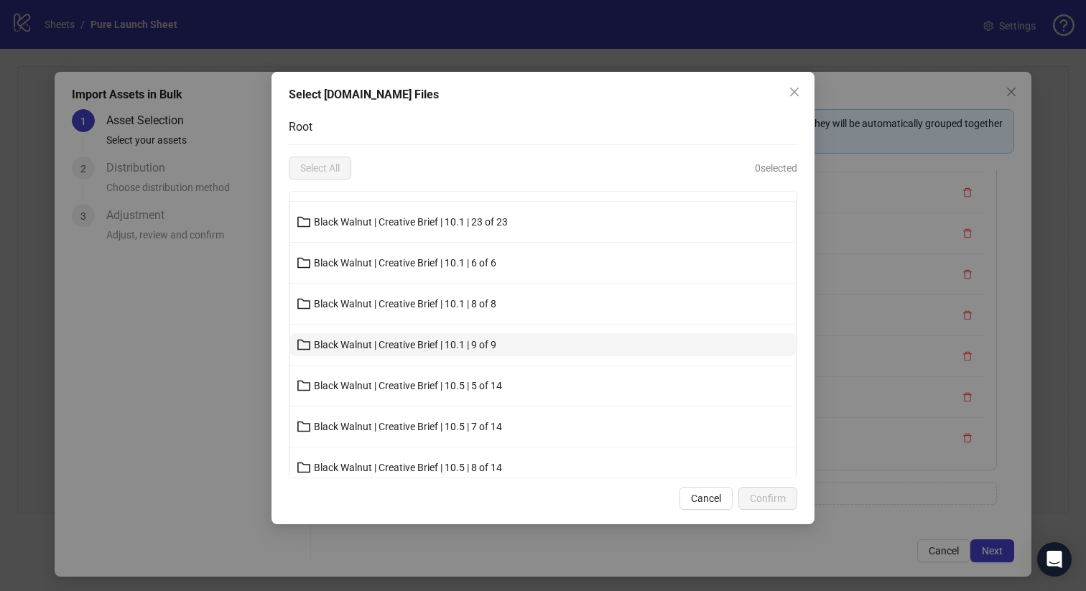
scroll to position [75, 0]
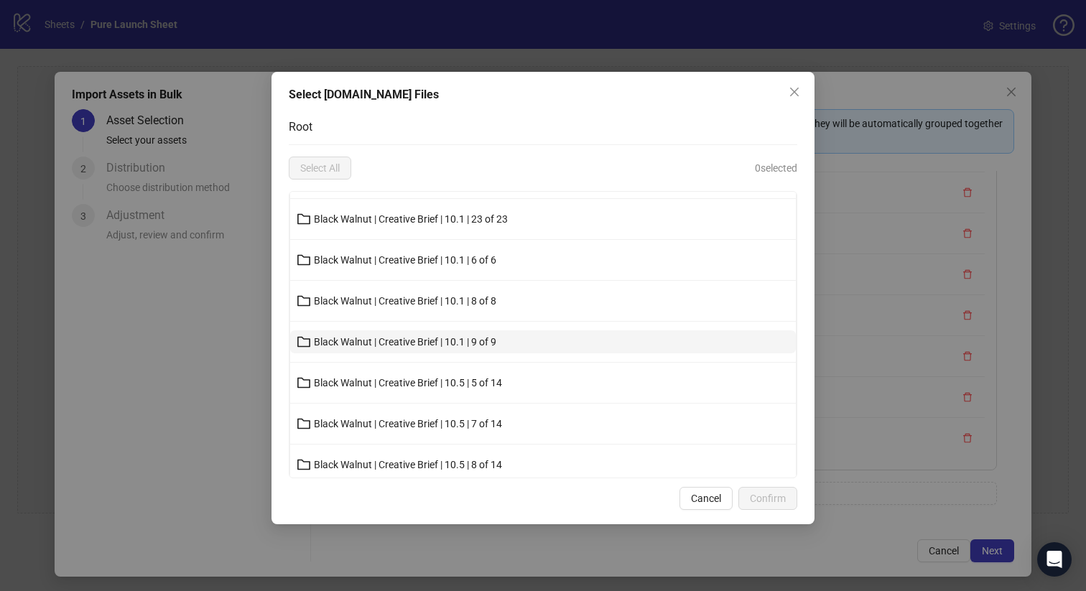
click at [514, 339] on button "Black Walnut | Creative Brief | 10.1 | 9 of 9" at bounding box center [543, 341] width 506 height 23
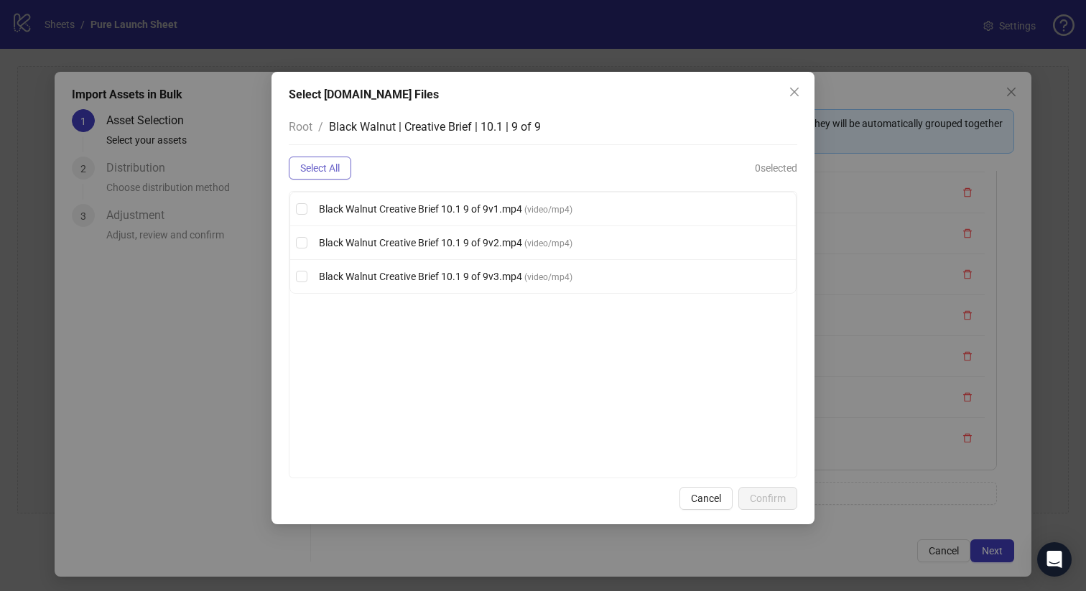
click at [324, 164] on span "Select All" at bounding box center [320, 167] width 40 height 11
click at [767, 506] on button "Confirm" at bounding box center [767, 498] width 59 height 23
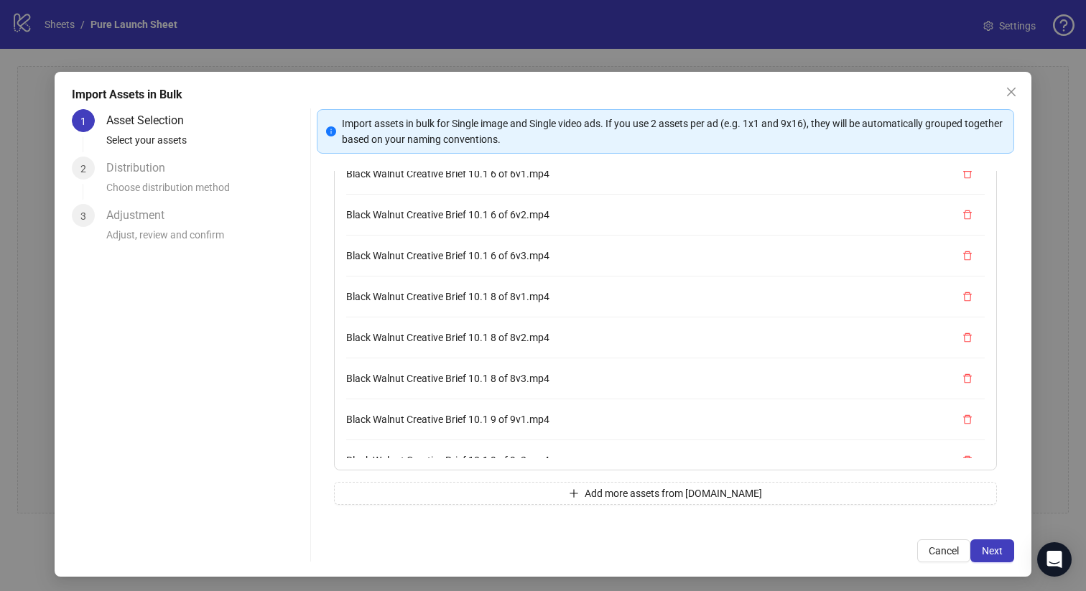
scroll to position [449, 0]
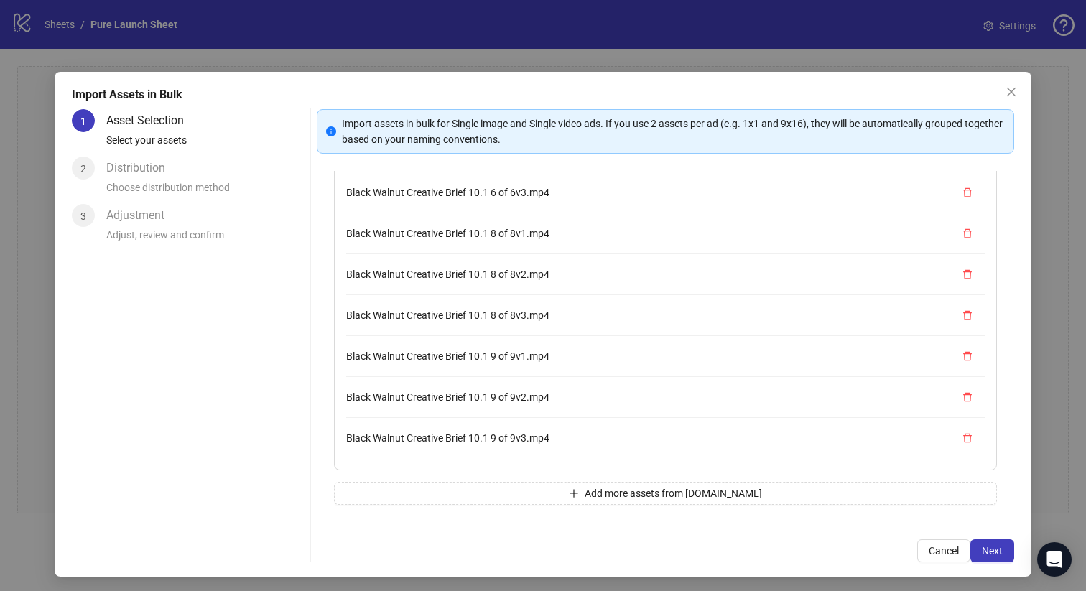
click at [550, 480] on div "18 assets selected Black Walnut Creative Brief 10.05 16 of 20v1.mp4 Black Walnu…" at bounding box center [666, 346] width 698 height 351
click at [544, 483] on button "Add more assets from Frame.io" at bounding box center [666, 493] width 664 height 23
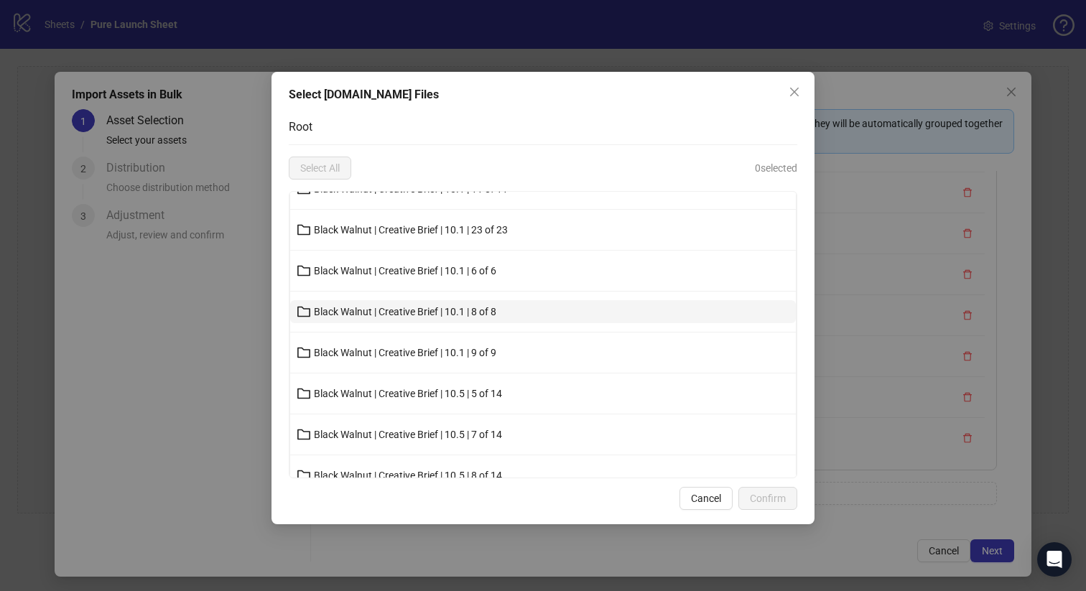
scroll to position [67, 0]
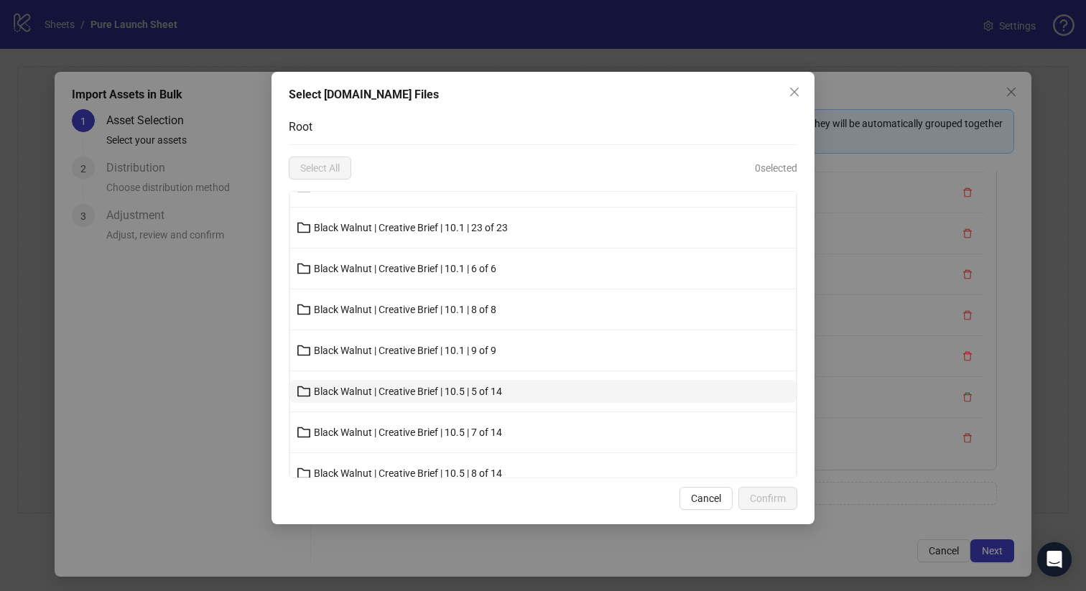
click at [495, 388] on span "Black Walnut | Creative Brief | 10.5 | 5 of 14" at bounding box center [408, 391] width 188 height 11
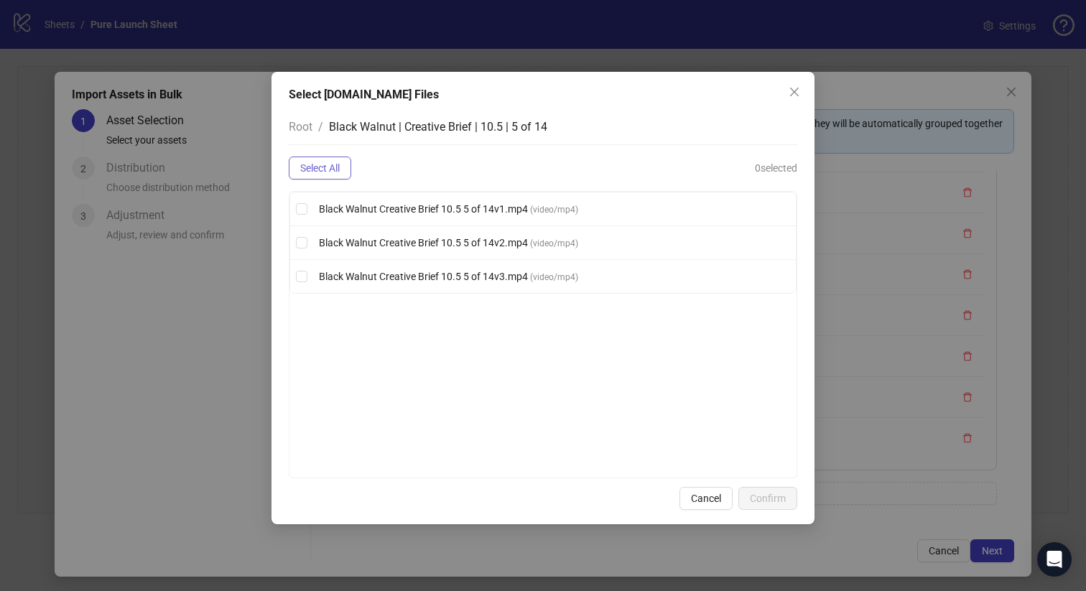
click at [345, 162] on button "Select All" at bounding box center [320, 168] width 62 height 23
click at [771, 496] on span "Confirm" at bounding box center [768, 498] width 36 height 11
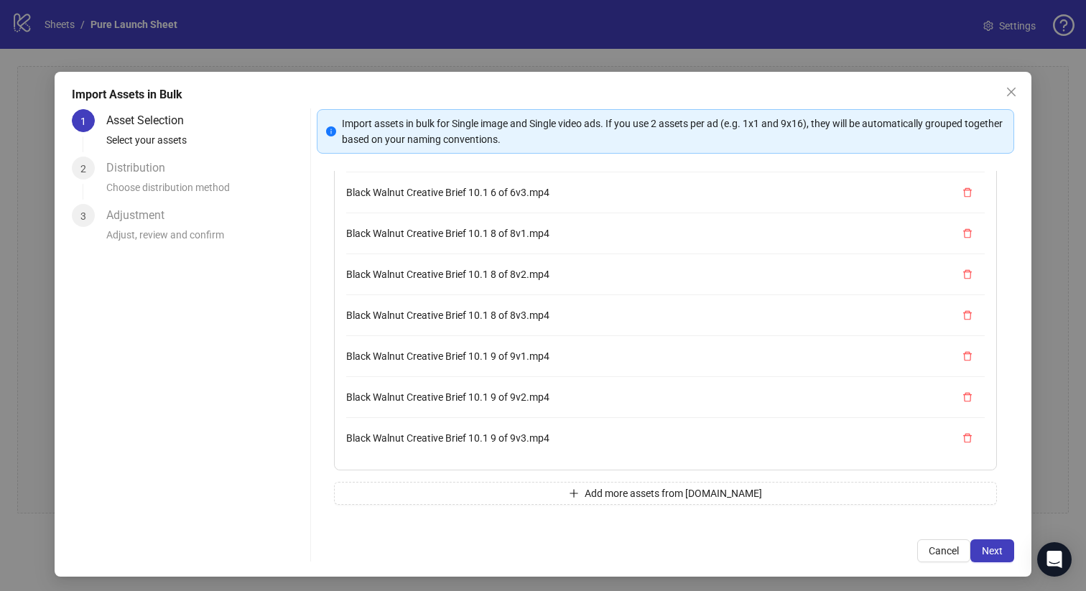
scroll to position [572, 0]
click at [548, 495] on button "Add more assets from Frame.io" at bounding box center [666, 493] width 664 height 23
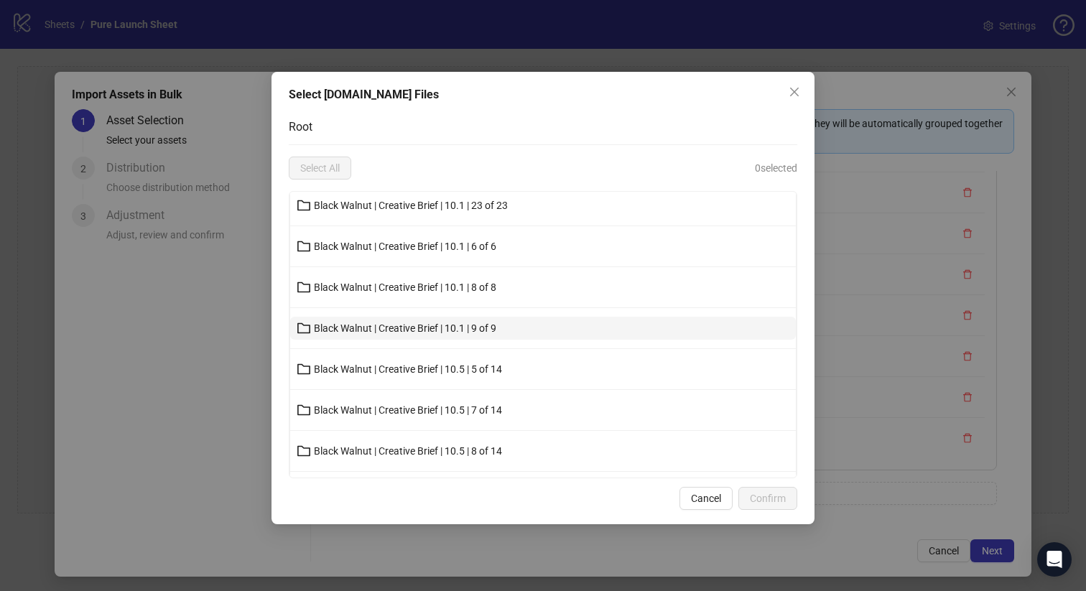
scroll to position [148, 0]
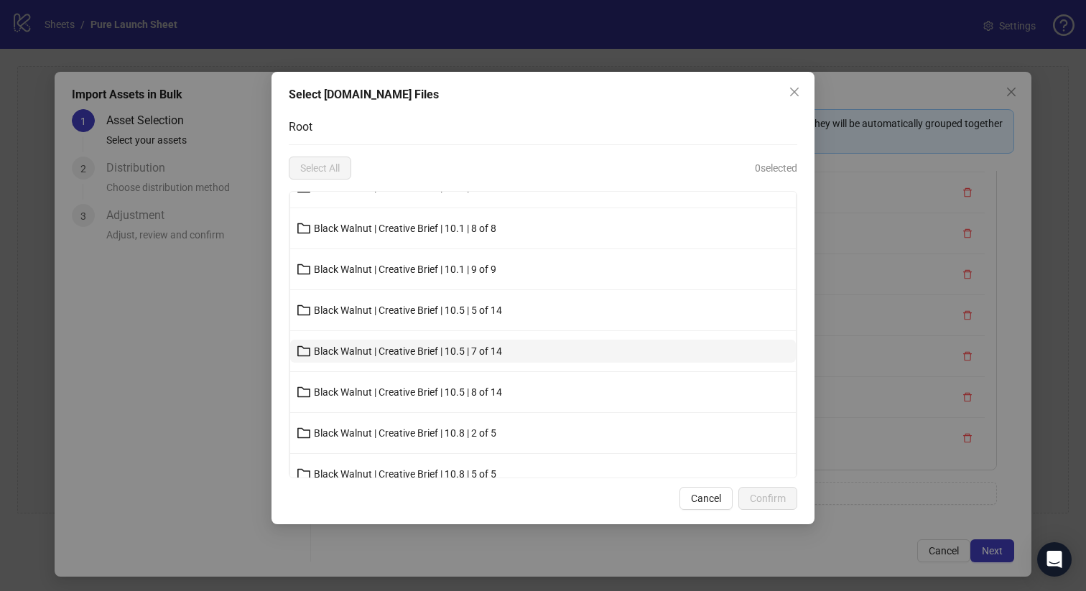
click at [512, 356] on button "Black Walnut | Creative Brief | 10.5 | 7 of 14" at bounding box center [543, 351] width 506 height 23
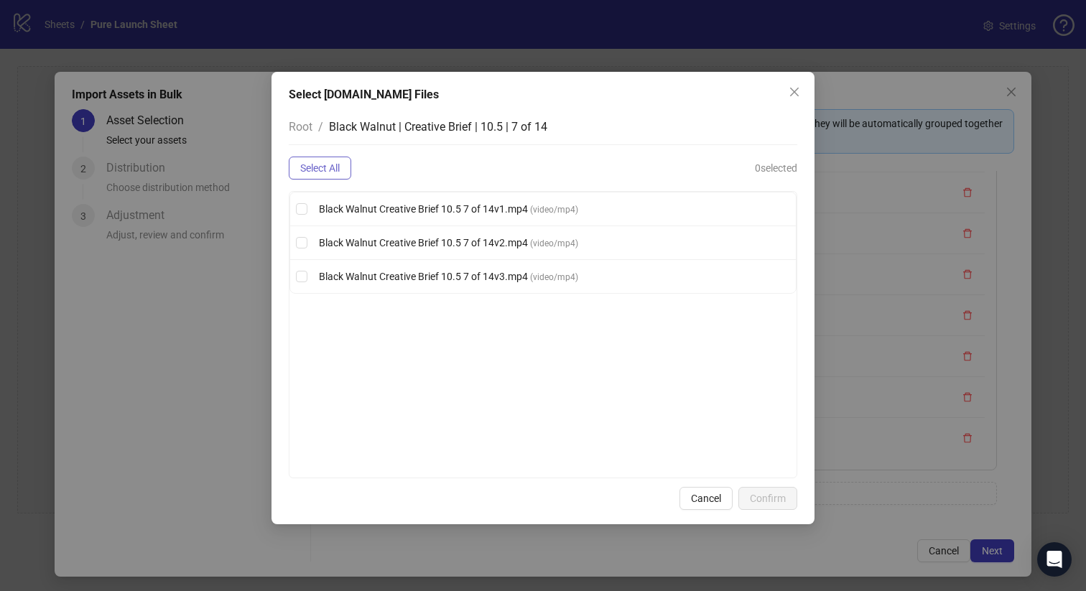
click at [337, 165] on span "Select All" at bounding box center [320, 167] width 40 height 11
click at [778, 493] on span "Confirm" at bounding box center [768, 498] width 36 height 11
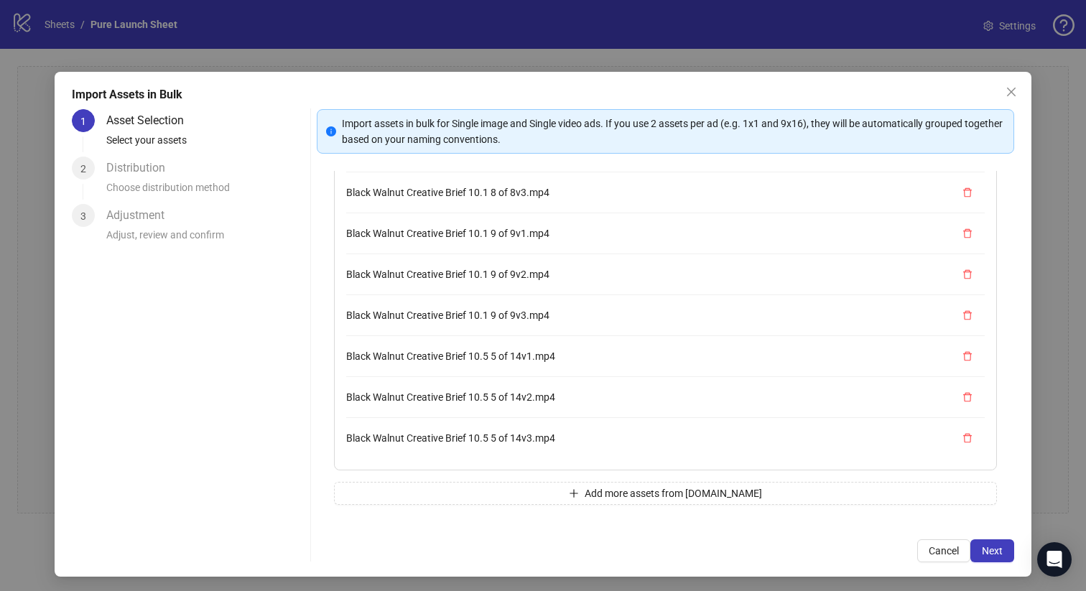
scroll to position [695, 0]
click at [536, 484] on button "Add more assets from Frame.io" at bounding box center [666, 493] width 664 height 23
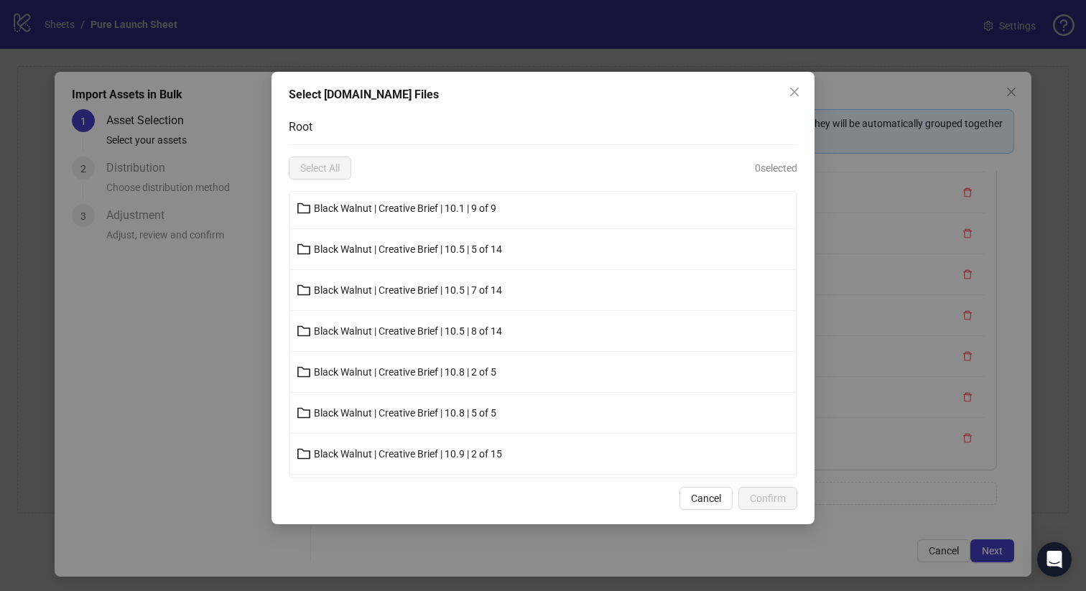
scroll to position [226, 0]
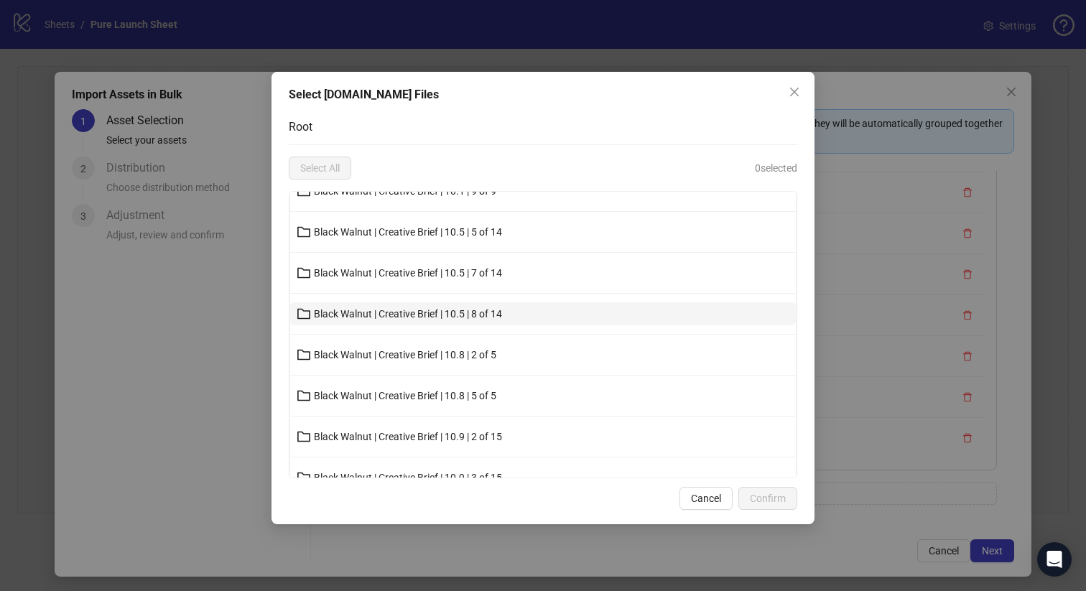
click at [497, 323] on button "Black Walnut | Creative Brief | 10.5 | 8 of 14" at bounding box center [543, 313] width 506 height 23
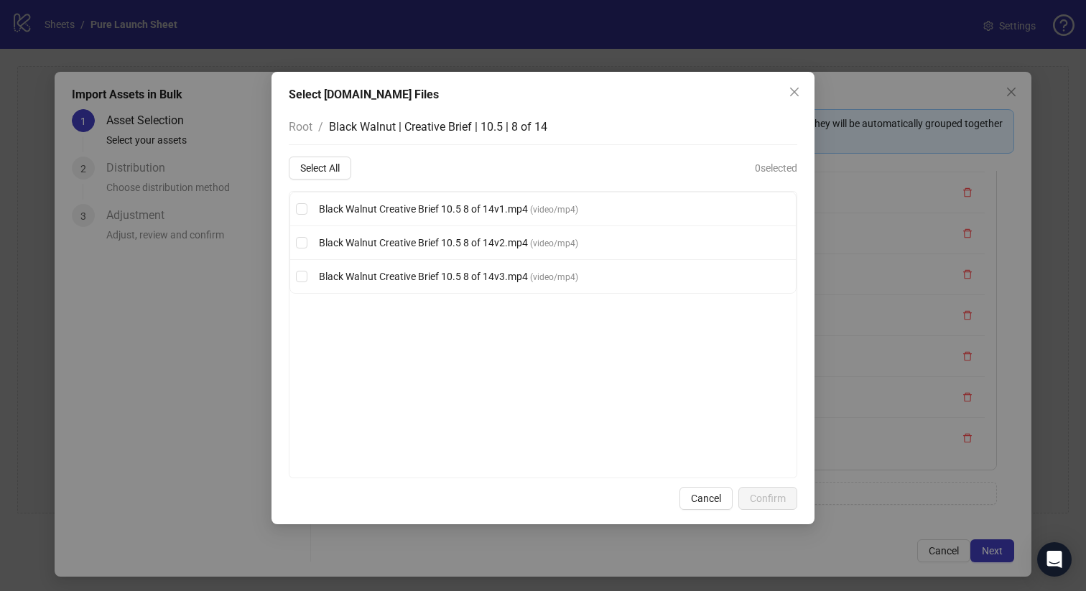
click at [337, 154] on div "Root / Black Walnut | Creative Brief | 10.5 | 8 of 14 Select All 0 selected Bla…" at bounding box center [543, 293] width 509 height 369
click at [337, 159] on button "Select All" at bounding box center [320, 168] width 62 height 23
click at [770, 491] on button "Confirm" at bounding box center [767, 498] width 59 height 23
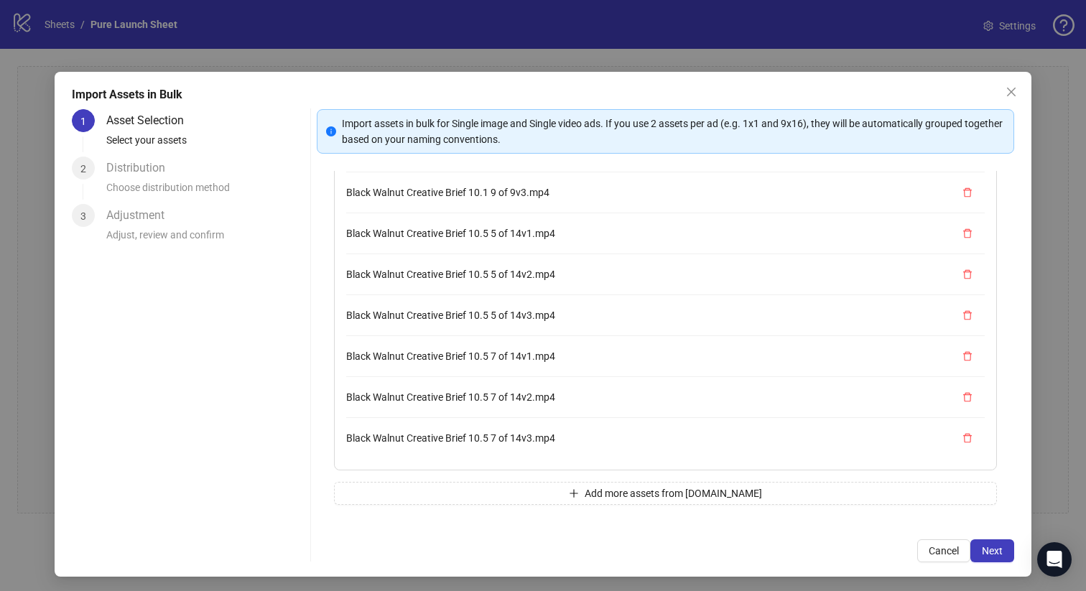
scroll to position [817, 0]
click at [515, 492] on button "Add more assets from Frame.io" at bounding box center [666, 493] width 664 height 23
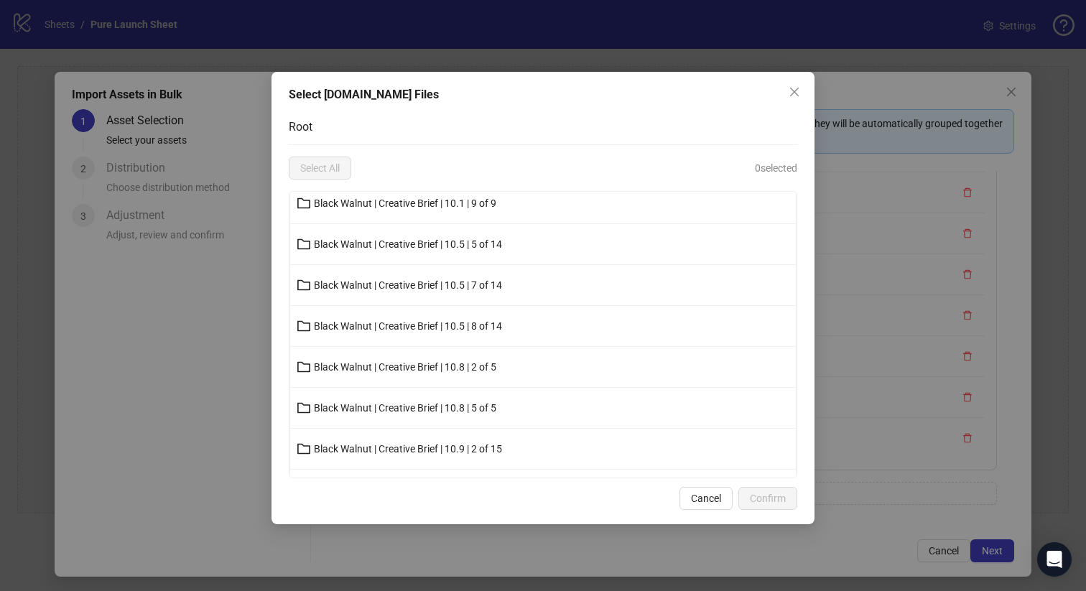
scroll to position [237, 0]
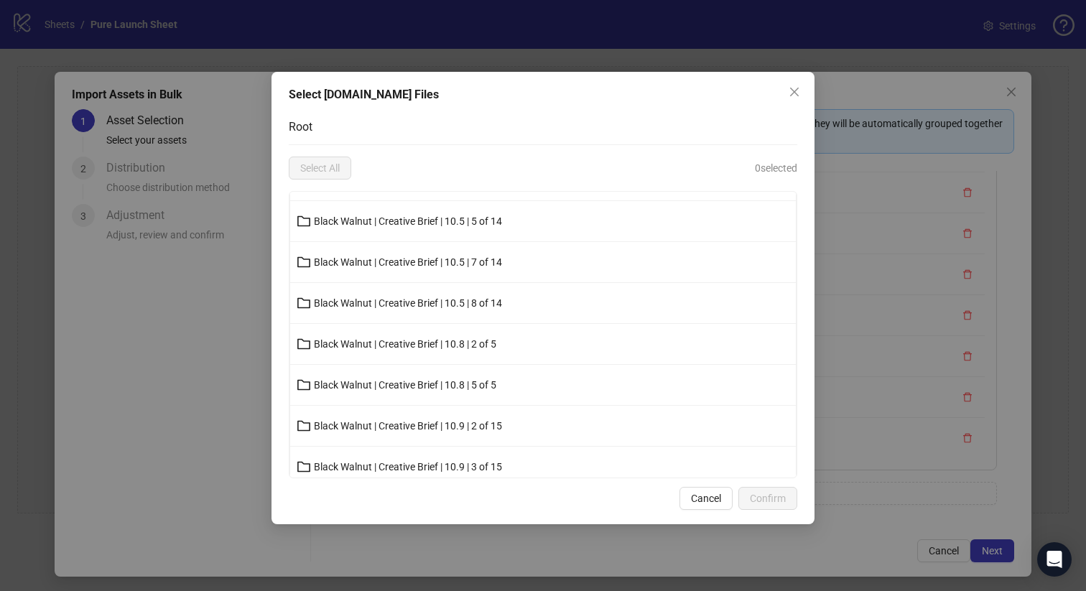
click at [482, 345] on span "Black Walnut | Creative Brief | 10.8 | 2 of 5" at bounding box center [405, 343] width 182 height 11
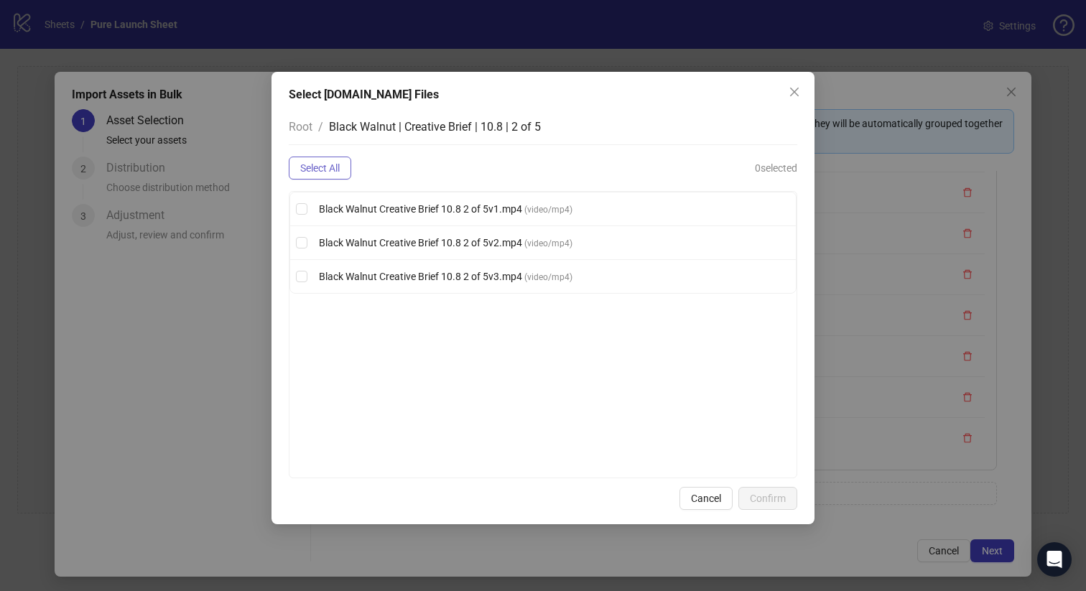
click at [336, 162] on span "Select All" at bounding box center [320, 167] width 40 height 11
click at [771, 495] on span "Confirm" at bounding box center [768, 498] width 36 height 11
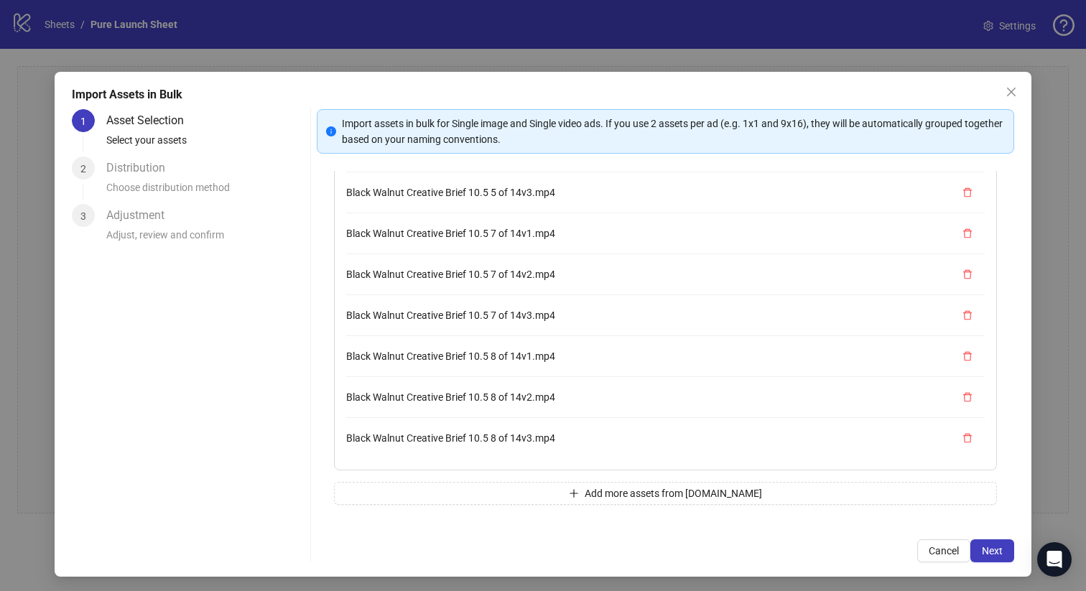
scroll to position [940, 0]
click at [520, 486] on button "Add more assets from Frame.io" at bounding box center [666, 493] width 664 height 23
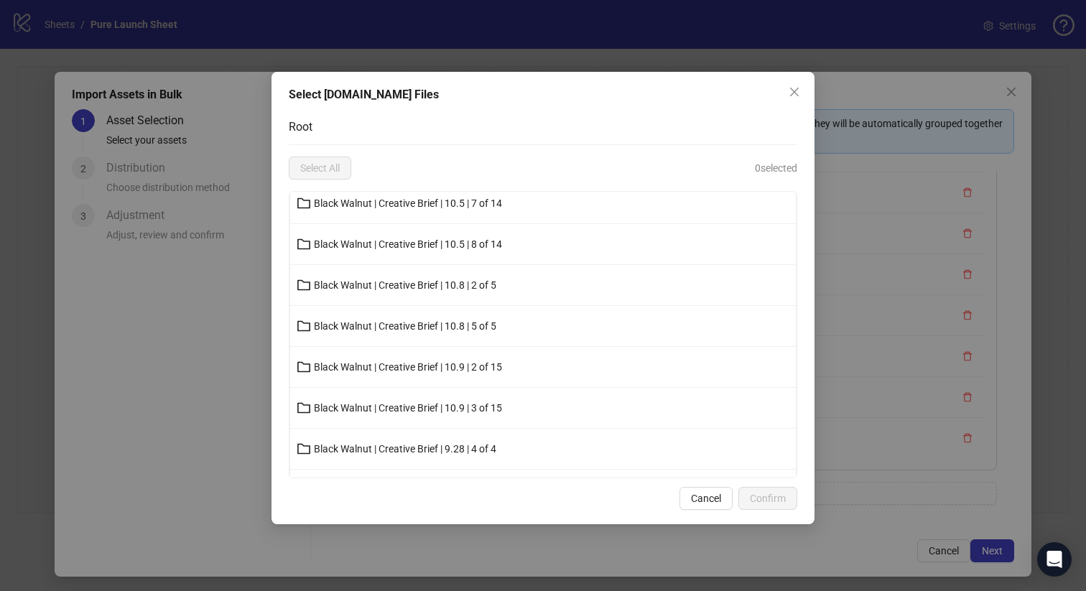
scroll to position [305, 0]
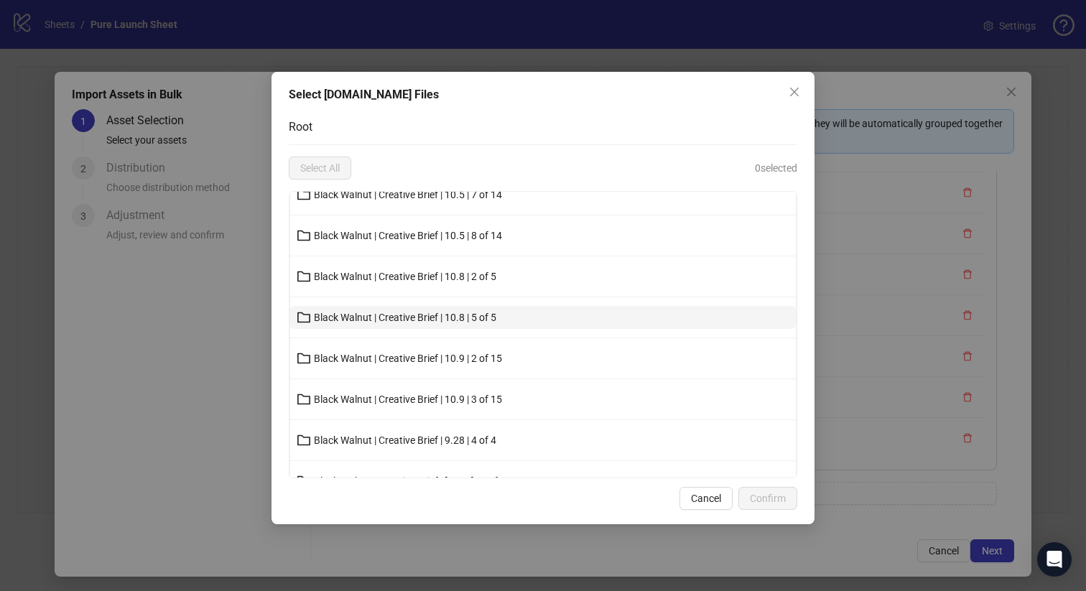
click at [447, 307] on button "Black Walnut | Creative Brief | 10.8 | 5 of 5" at bounding box center [543, 317] width 506 height 23
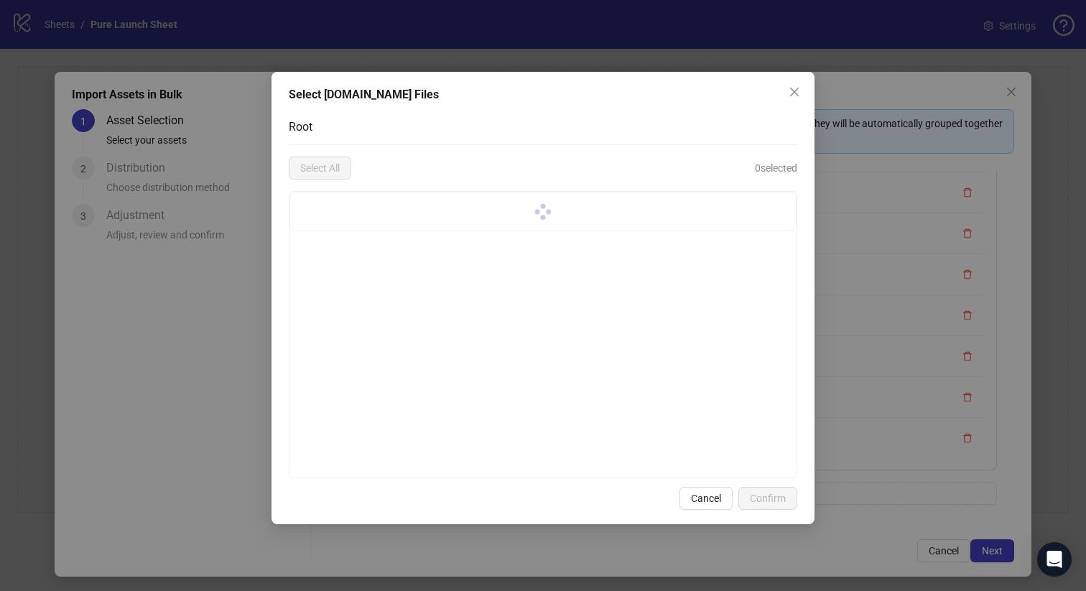
scroll to position [0, 0]
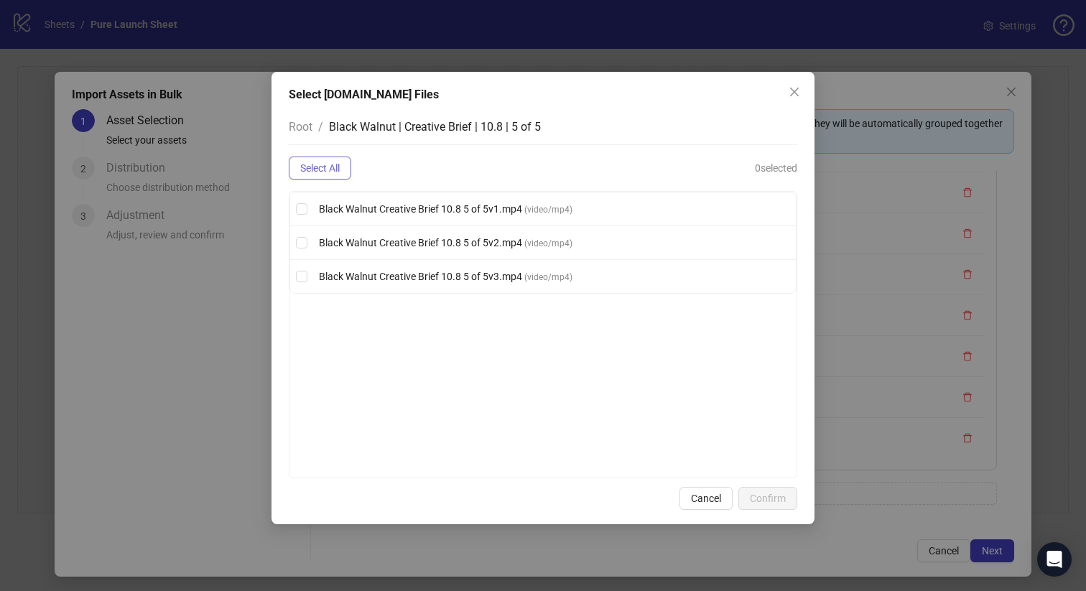
click at [335, 175] on button "Select All" at bounding box center [320, 168] width 62 height 23
click at [756, 490] on button "Confirm" at bounding box center [767, 498] width 59 height 23
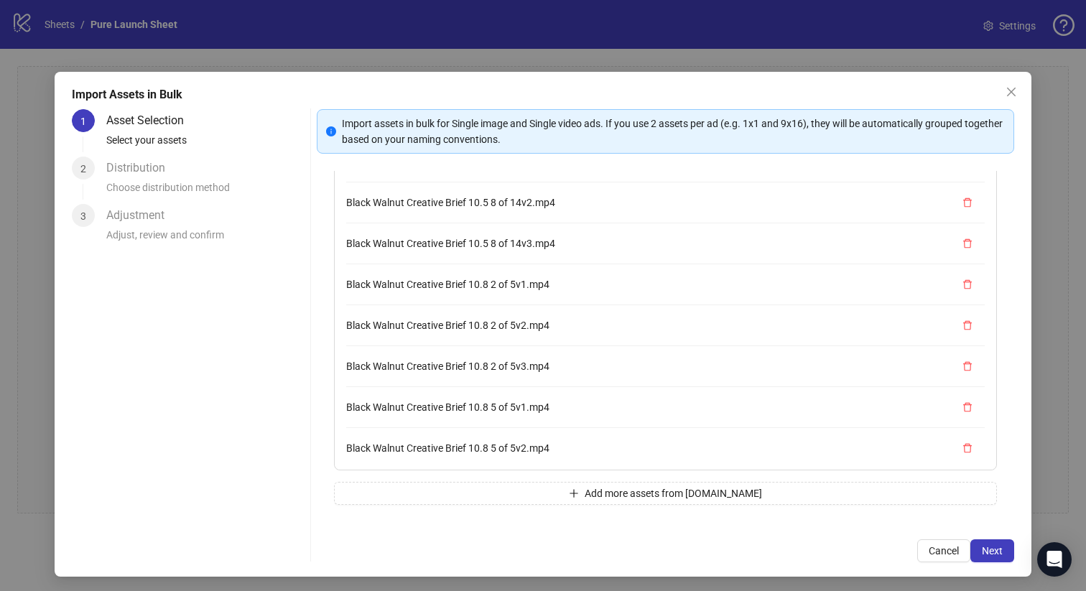
scroll to position [1063, 0]
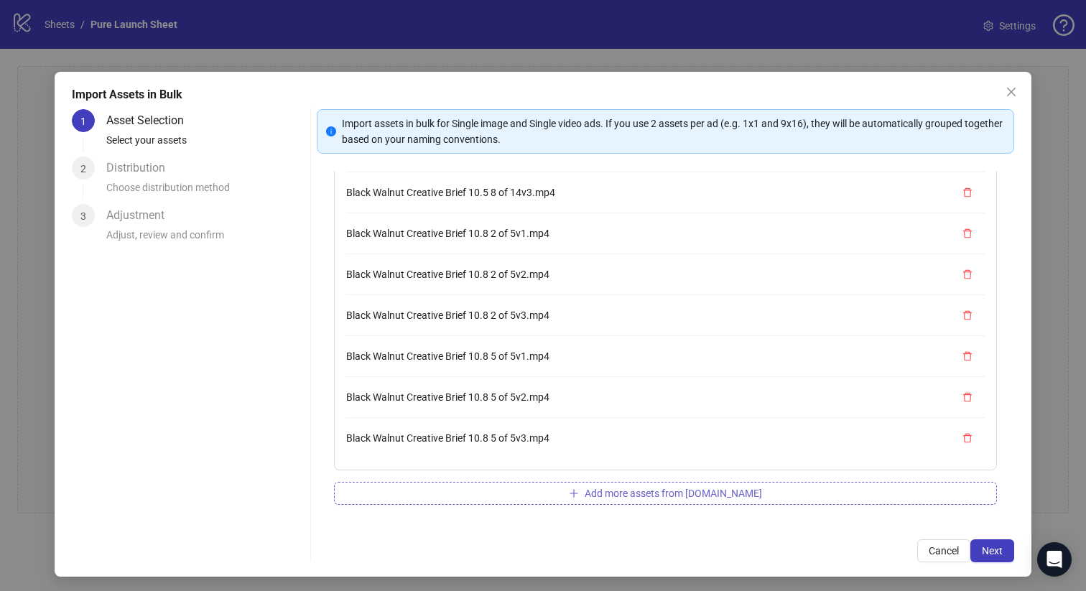
click at [494, 494] on button "Add more assets from Frame.io" at bounding box center [666, 493] width 664 height 23
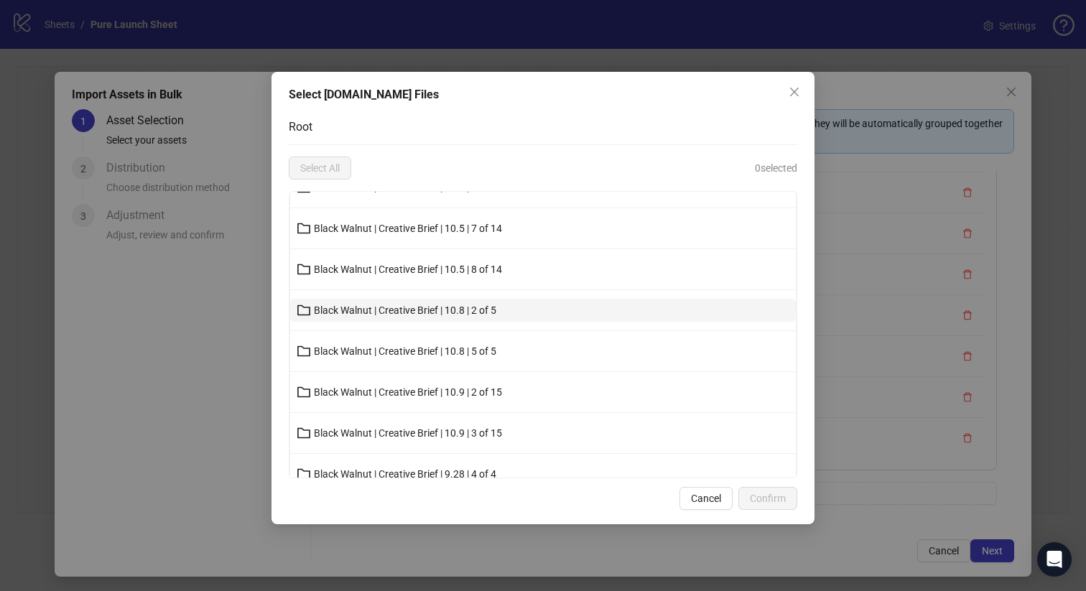
scroll to position [329, 0]
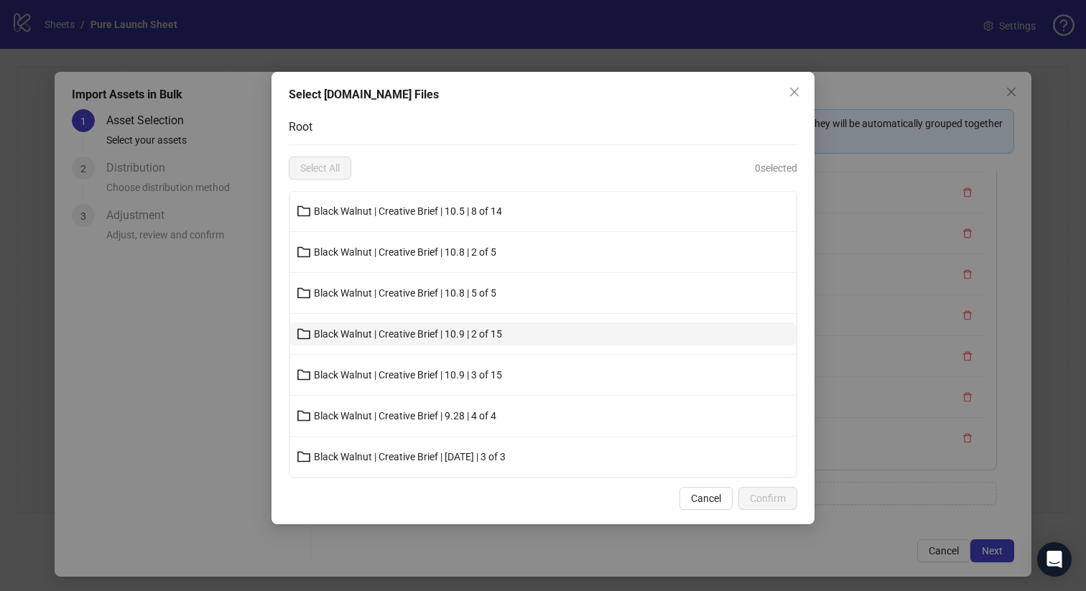
click at [460, 328] on span "Black Walnut | Creative Brief | 10.9 | 2 of 15" at bounding box center [408, 333] width 188 height 11
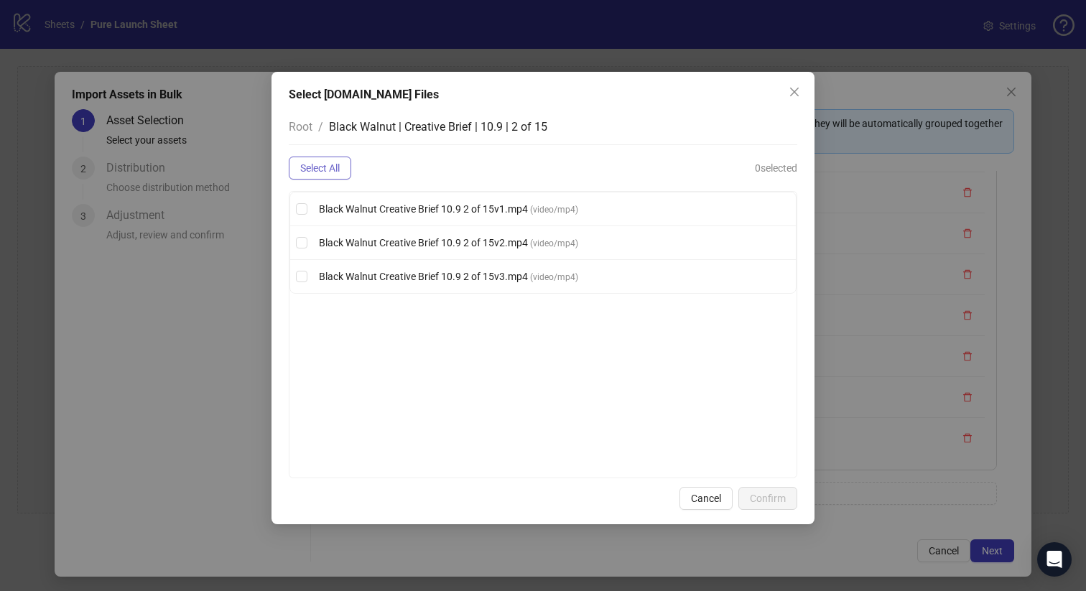
click at [330, 159] on button "Select All" at bounding box center [320, 168] width 62 height 23
click at [777, 496] on span "Confirm" at bounding box center [768, 498] width 36 height 11
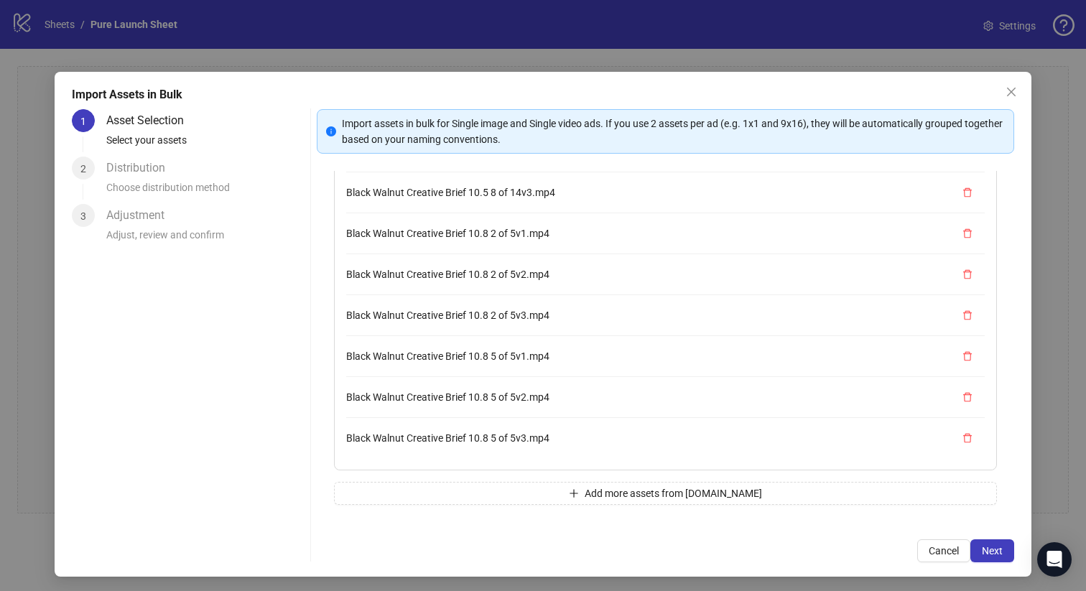
scroll to position [1186, 0]
click at [542, 493] on button "Add more assets from Frame.io" at bounding box center [666, 493] width 664 height 23
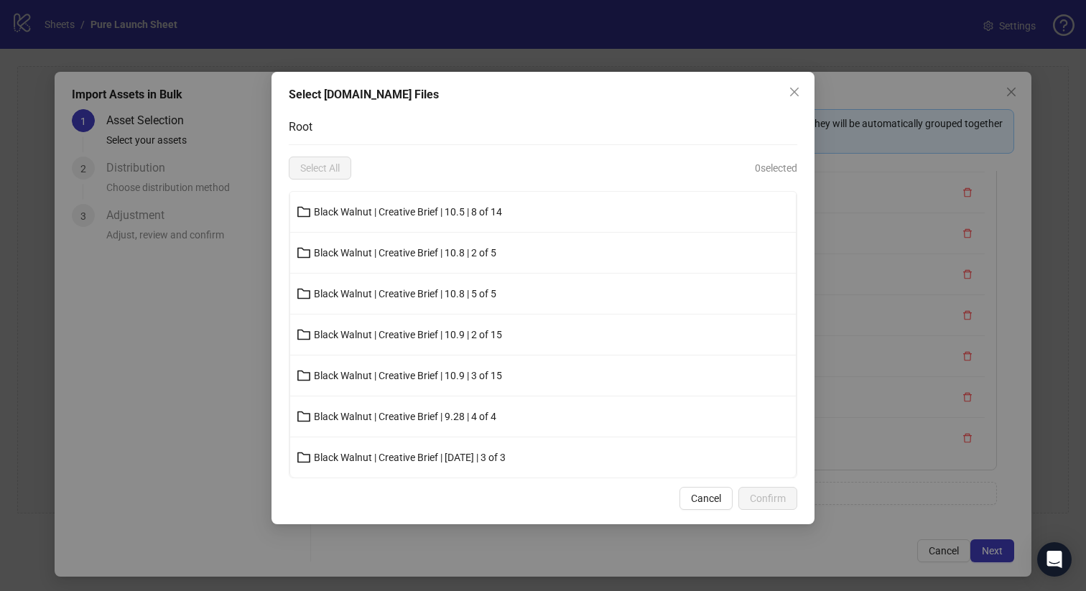
scroll to position [329, 0]
click at [481, 373] on span "Black Walnut | Creative Brief | 10.9 | 3 of 15" at bounding box center [408, 374] width 188 height 11
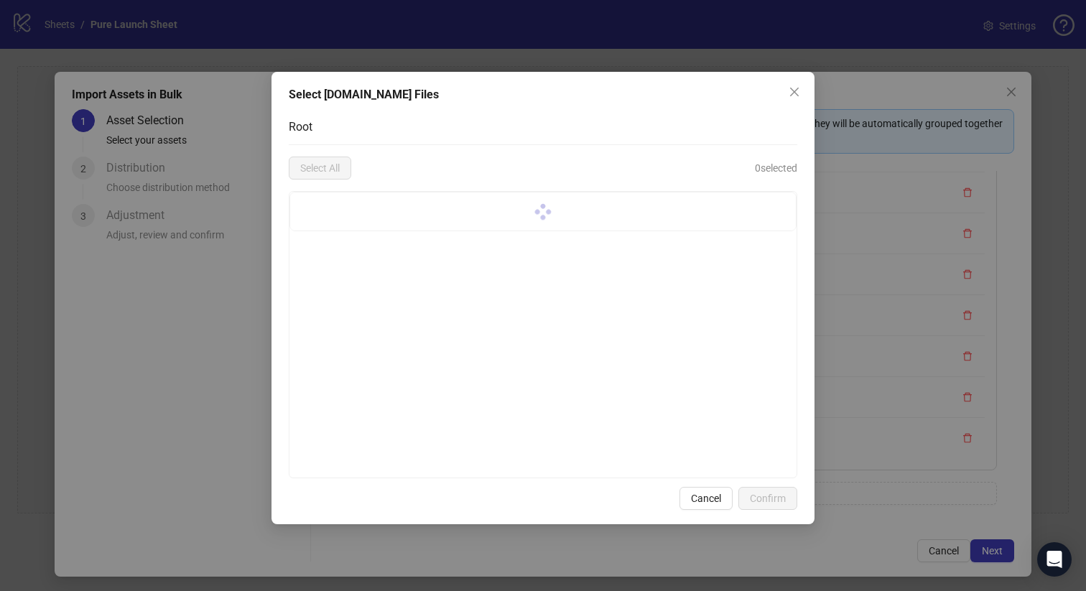
scroll to position [0, 0]
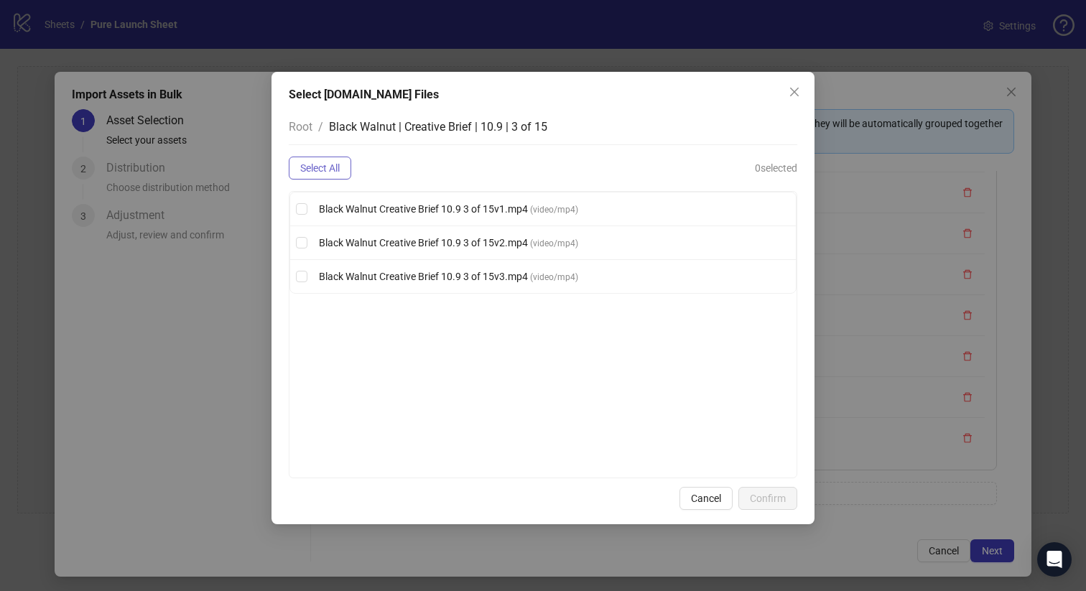
click at [339, 161] on button "Select All" at bounding box center [320, 168] width 62 height 23
click at [765, 498] on span "Confirm" at bounding box center [768, 498] width 36 height 11
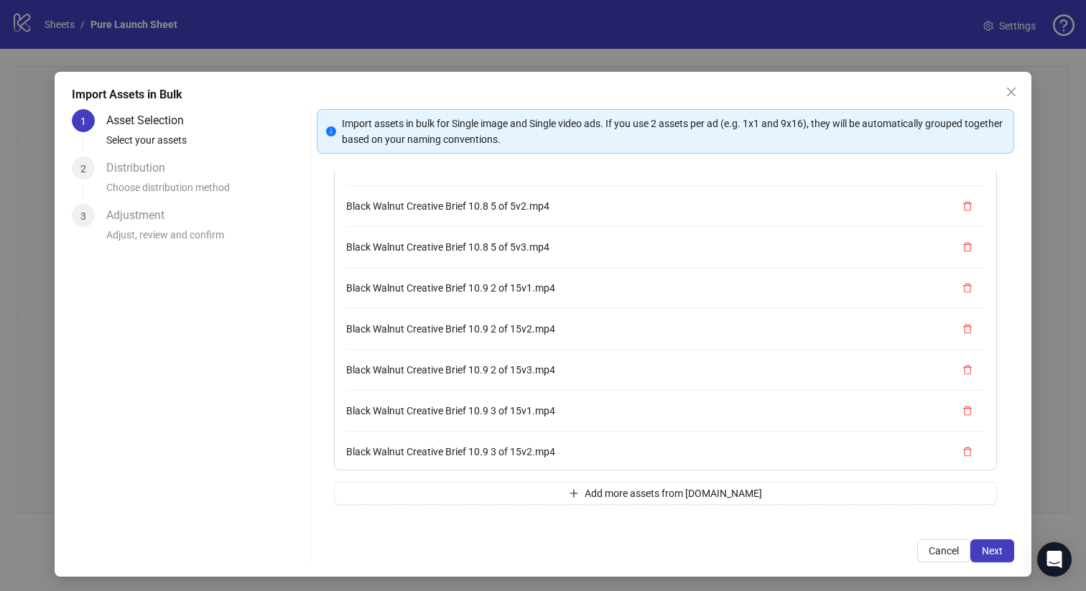
scroll to position [1309, 0]
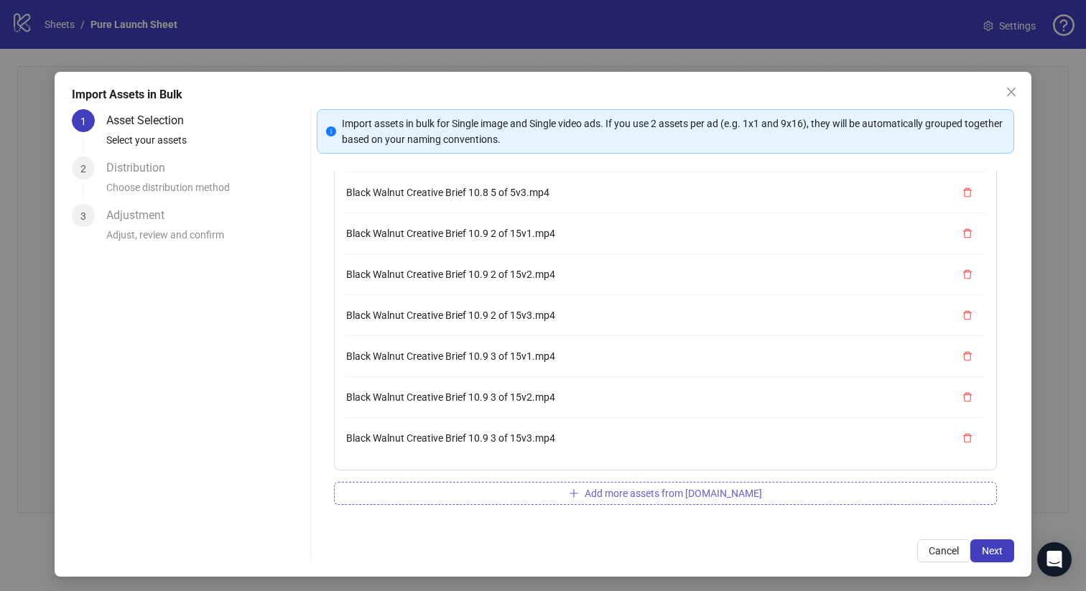
click at [541, 490] on button "Add more assets from Frame.io" at bounding box center [666, 493] width 664 height 23
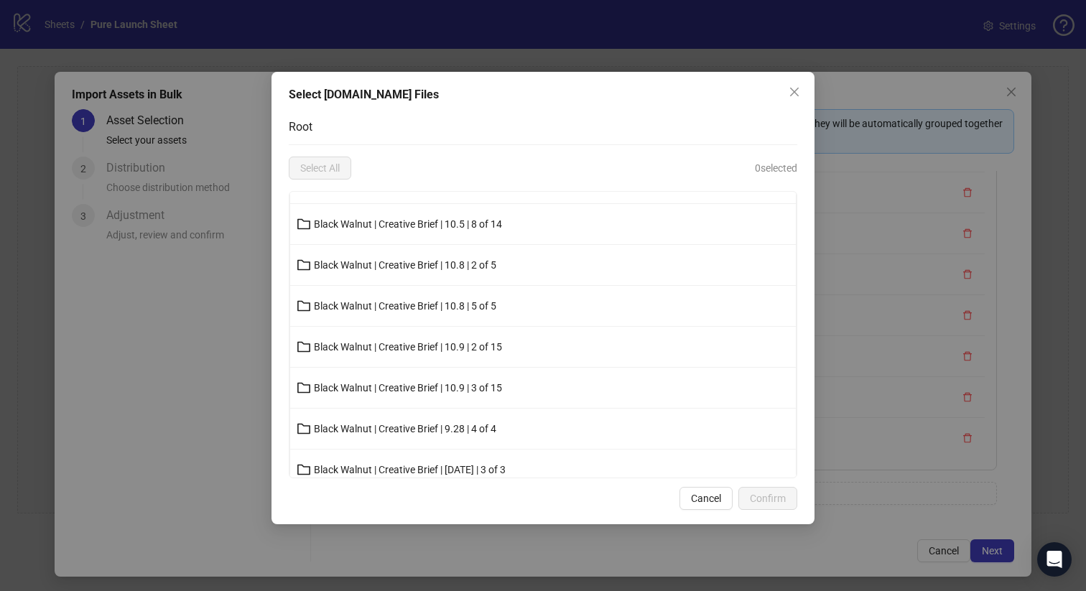
scroll to position [329, 0]
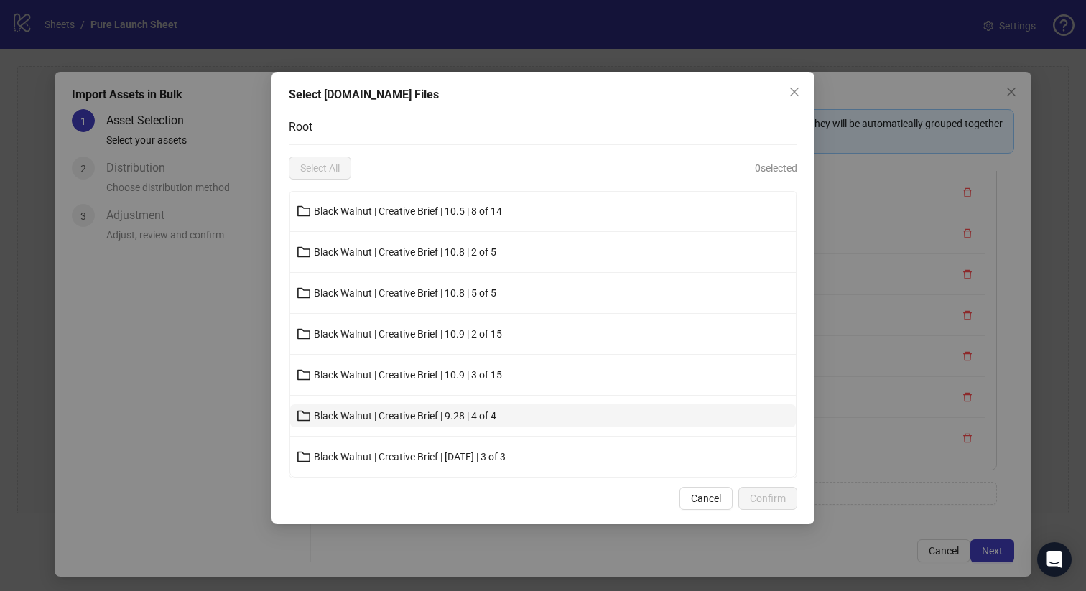
click at [493, 412] on span "Black Walnut | Creative Brief | 9.28 | 4 of 4" at bounding box center [405, 415] width 182 height 11
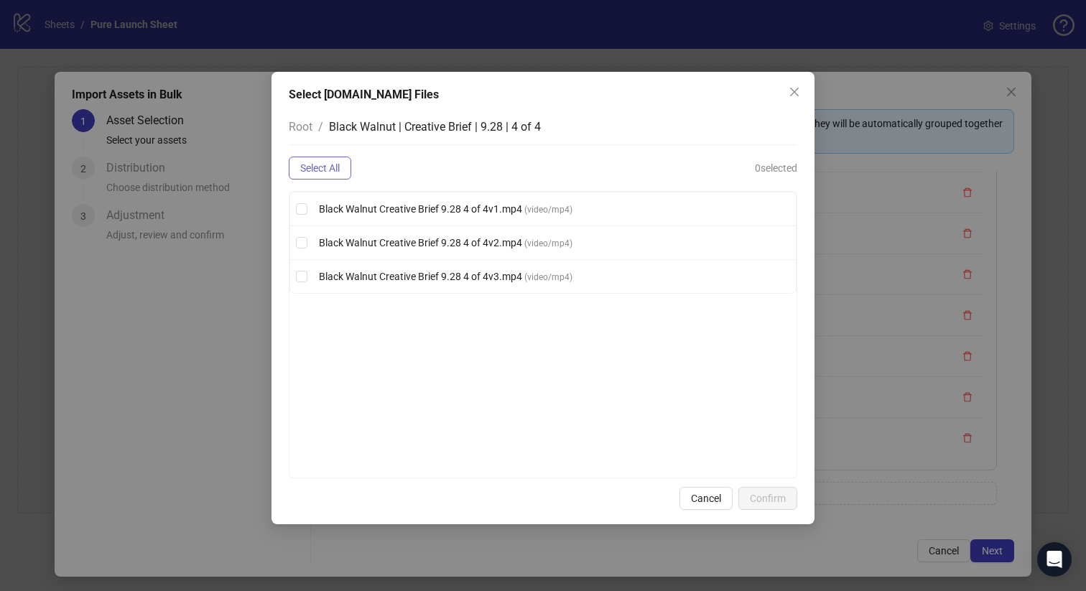
click at [338, 170] on span "Select All" at bounding box center [320, 167] width 40 height 11
click at [753, 493] on span "Confirm" at bounding box center [768, 498] width 36 height 11
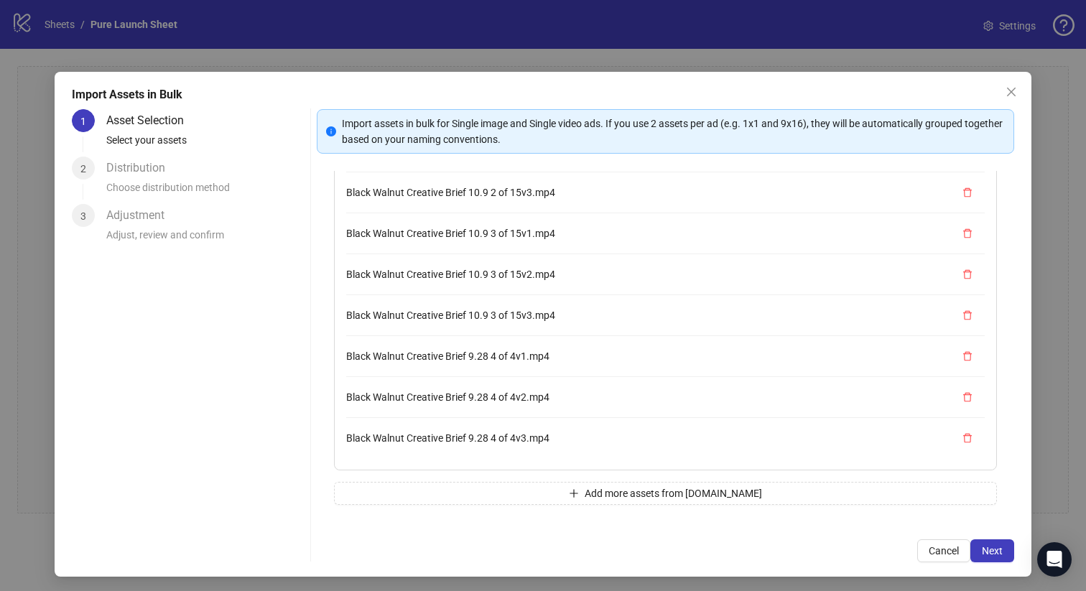
scroll to position [2, 0]
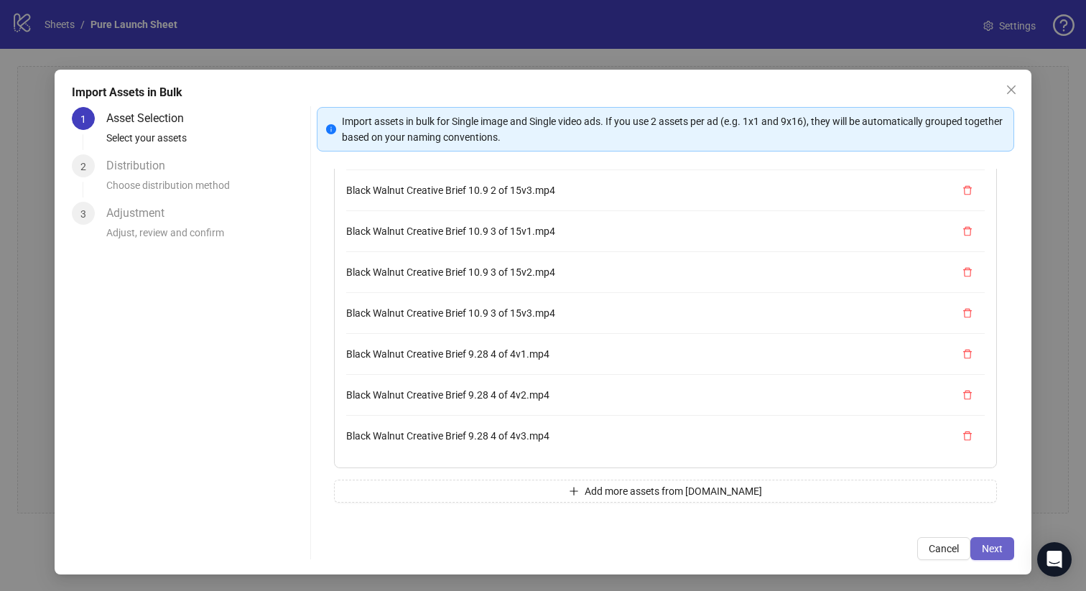
click at [1003, 542] on button "Next" at bounding box center [992, 548] width 44 height 23
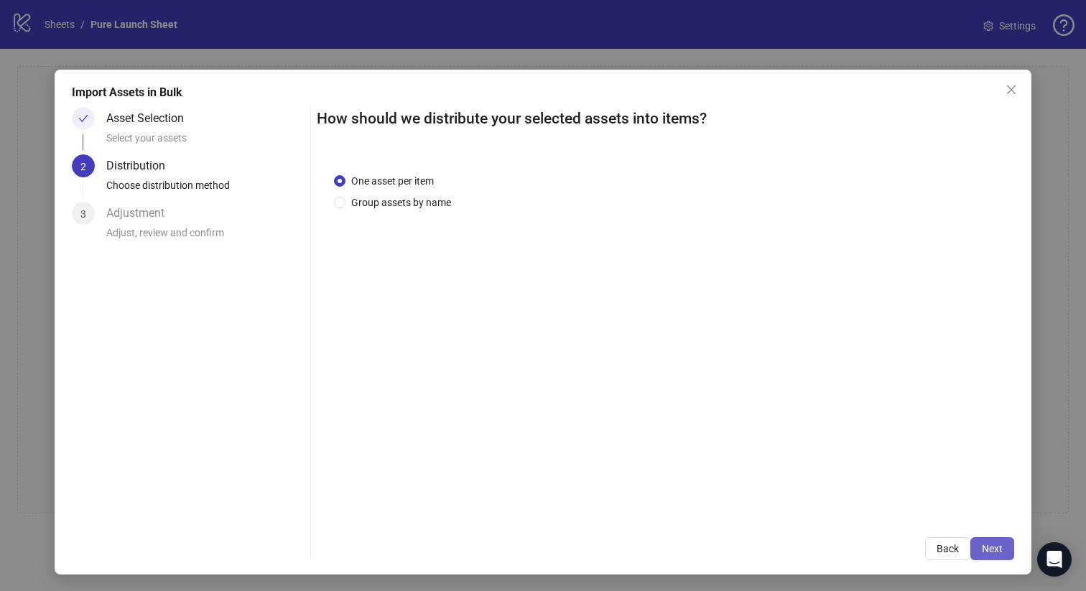
click at [1003, 542] on button "Next" at bounding box center [992, 548] width 44 height 23
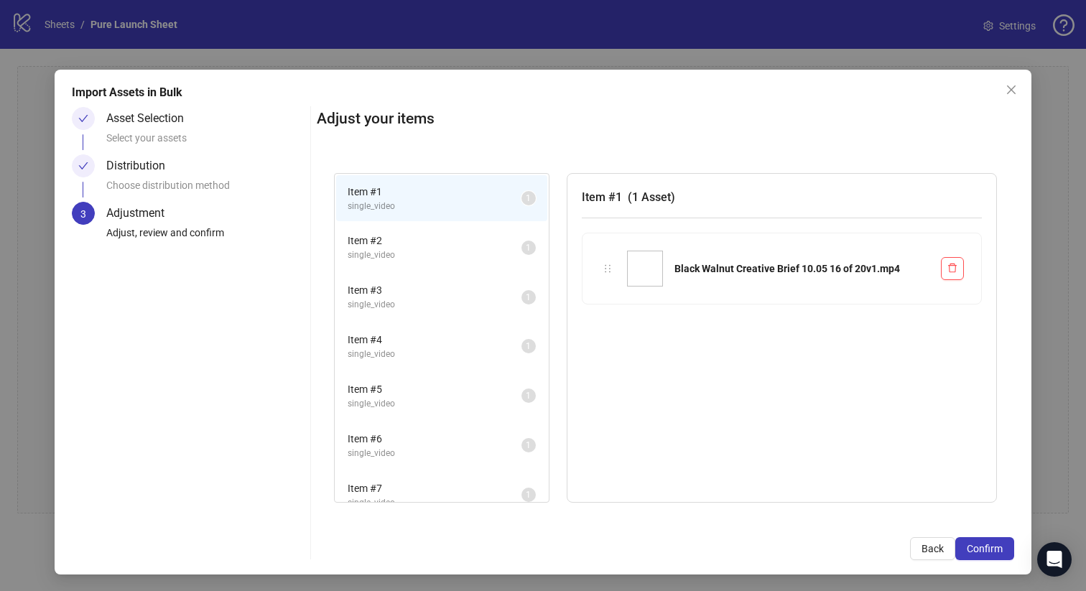
scroll to position [0, 0]
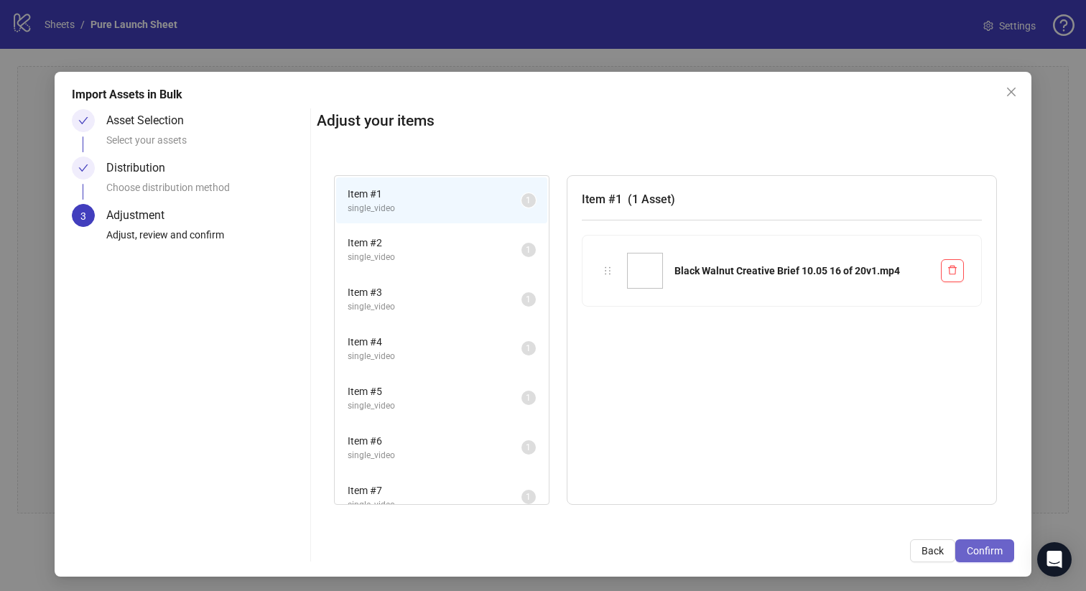
click at [988, 549] on span "Confirm" at bounding box center [985, 550] width 36 height 11
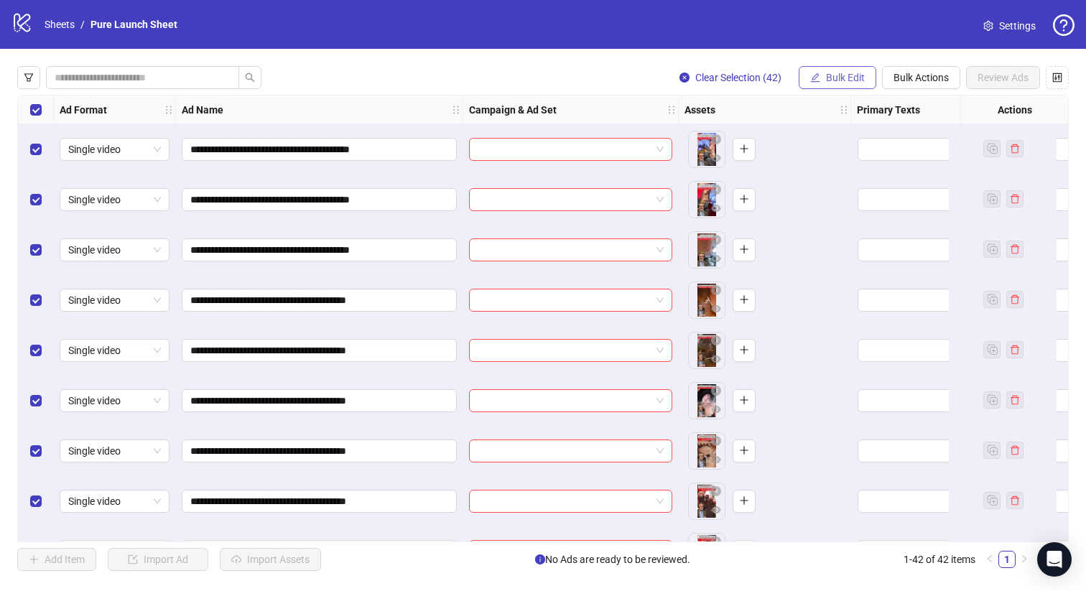
click at [817, 73] on icon "edit" at bounding box center [815, 78] width 10 height 10
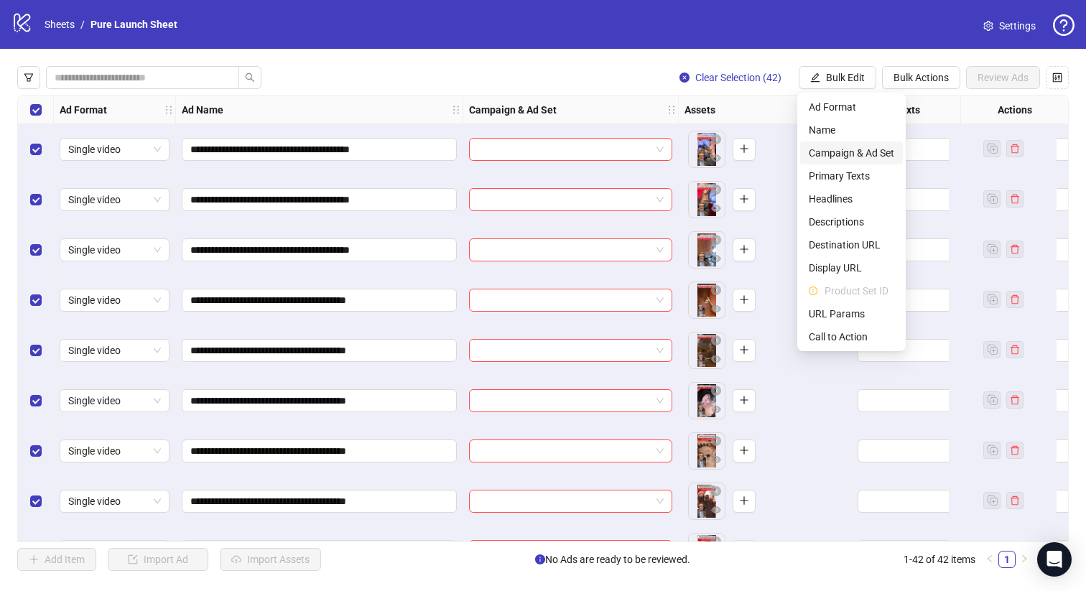
click at [844, 152] on span "Campaign & Ad Set" at bounding box center [851, 153] width 85 height 16
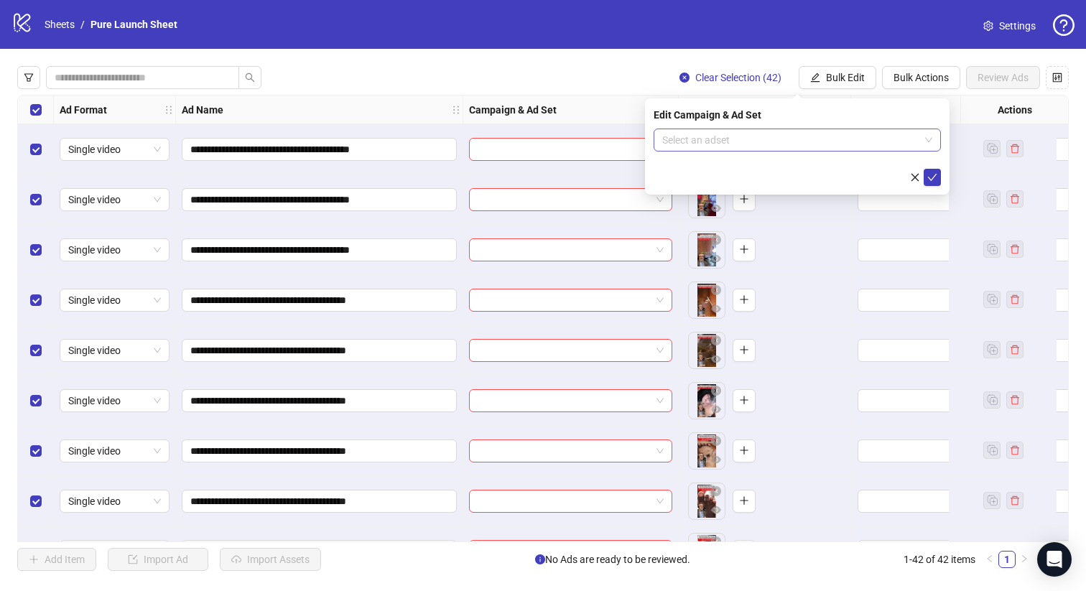
click at [798, 144] on input "search" at bounding box center [790, 140] width 257 height 22
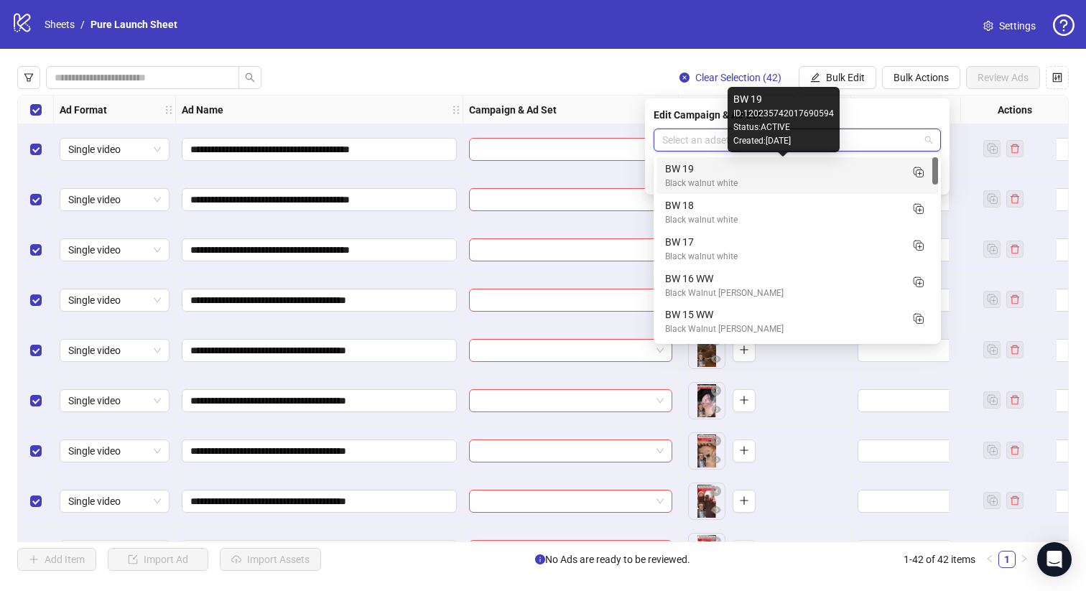
click at [868, 170] on div "BW 19" at bounding box center [783, 169] width 236 height 16
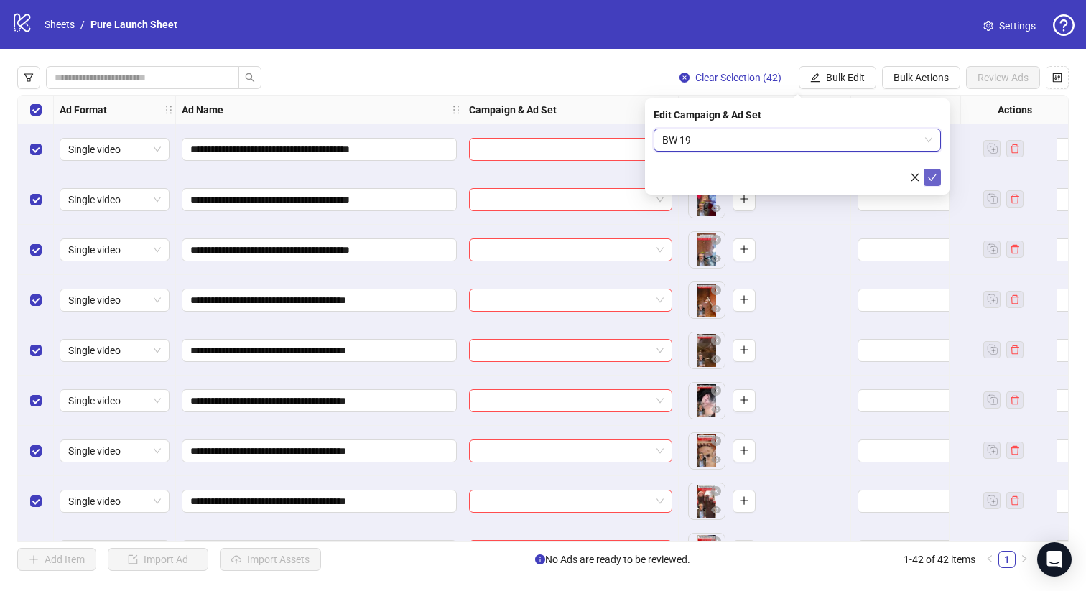
click at [937, 179] on button "submit" at bounding box center [932, 177] width 17 height 17
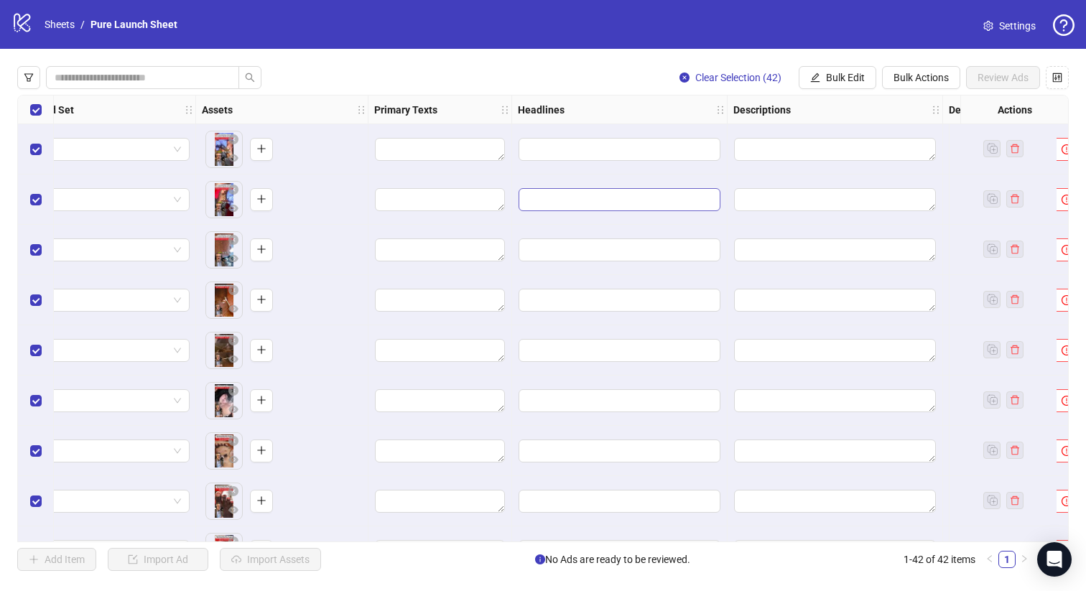
scroll to position [0, 442]
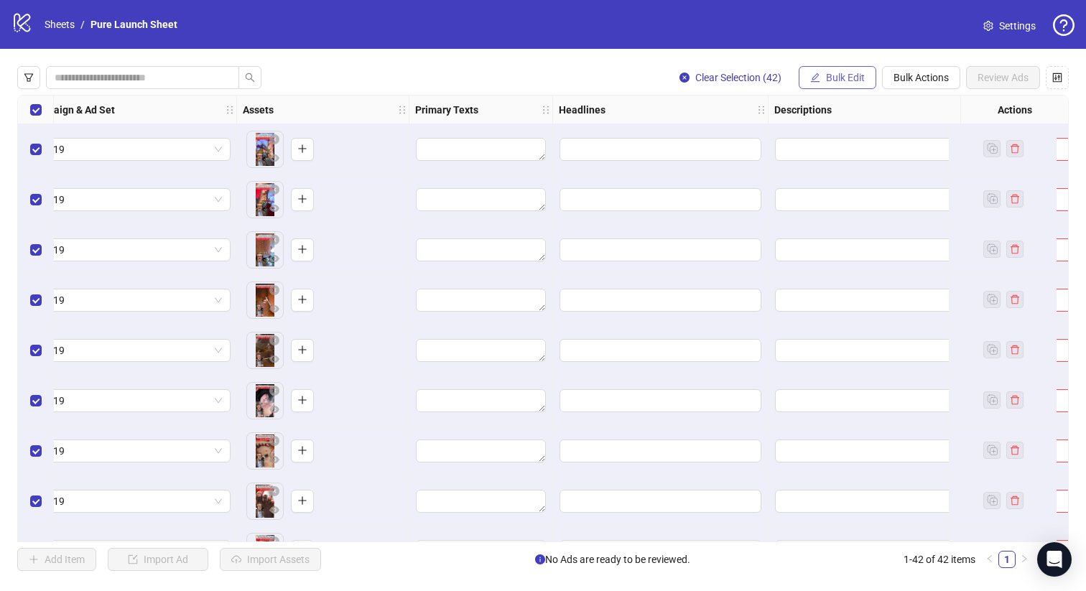
click at [837, 83] on span "Bulk Edit" at bounding box center [845, 77] width 39 height 11
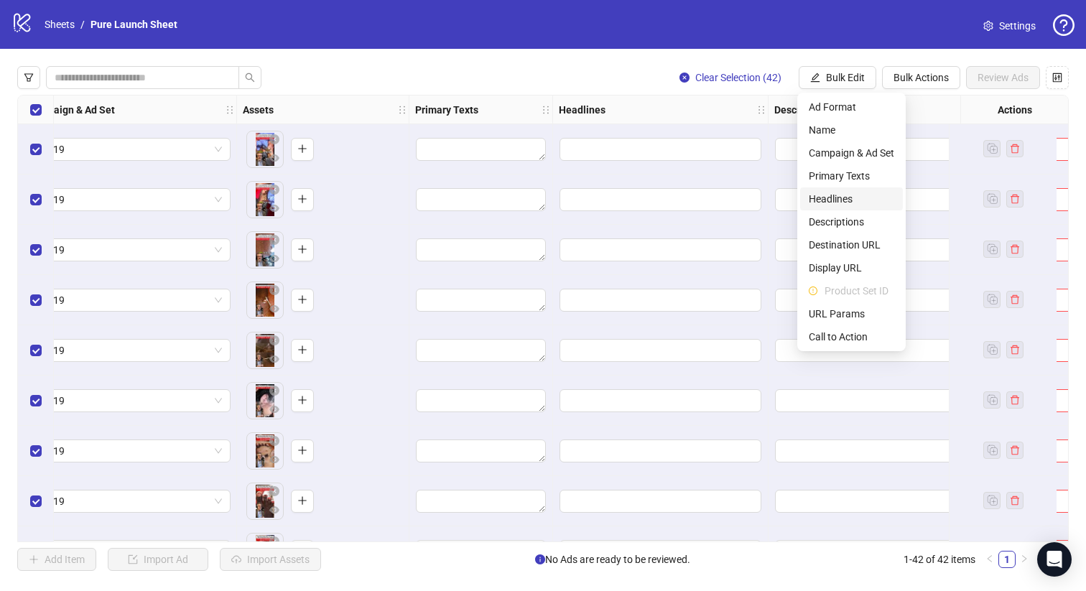
click at [832, 202] on span "Headlines" at bounding box center [851, 199] width 85 height 16
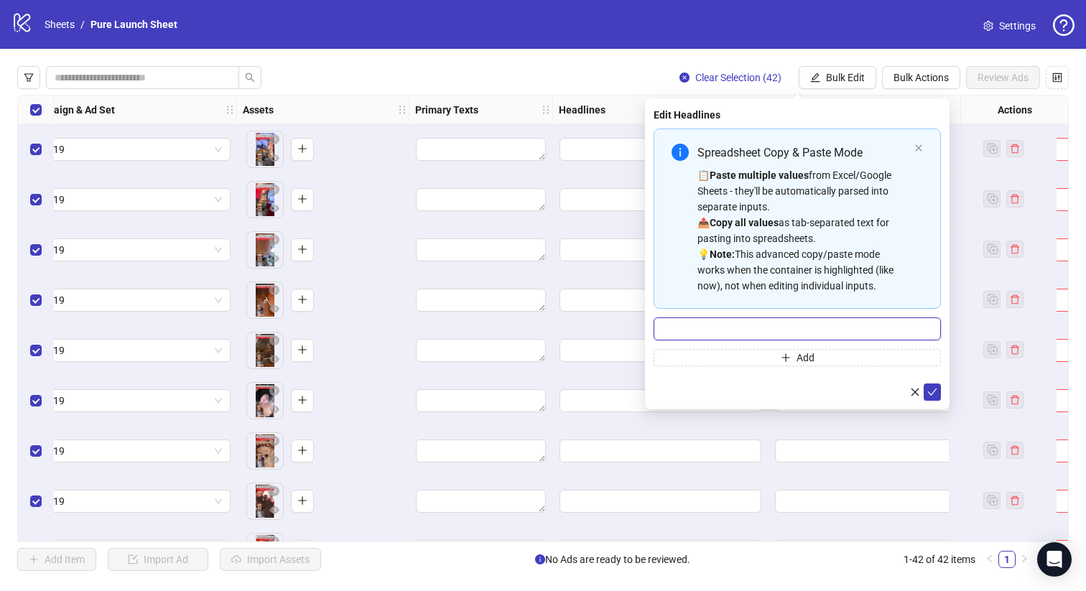
click at [758, 335] on input "Multi-input container - paste or copy values" at bounding box center [797, 328] width 287 height 23
click at [755, 326] on input "**********" at bounding box center [797, 328] width 287 height 23
type input "**********"
click at [934, 389] on icon "check" at bounding box center [932, 392] width 9 height 7
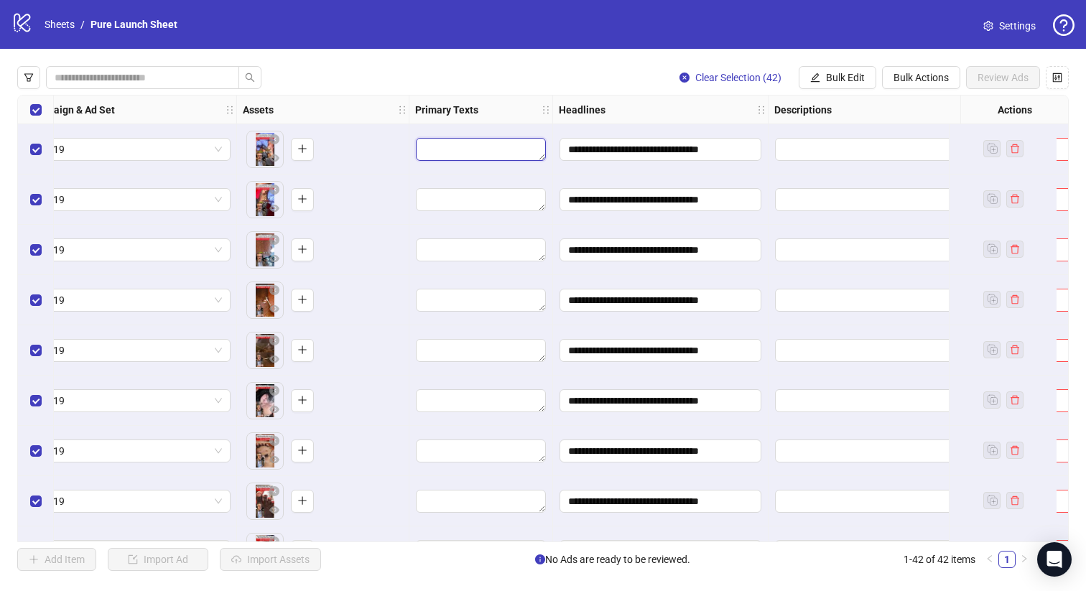
click at [509, 148] on textarea "Edit values" at bounding box center [481, 149] width 130 height 23
click at [840, 80] on span "Bulk Edit" at bounding box center [845, 77] width 39 height 11
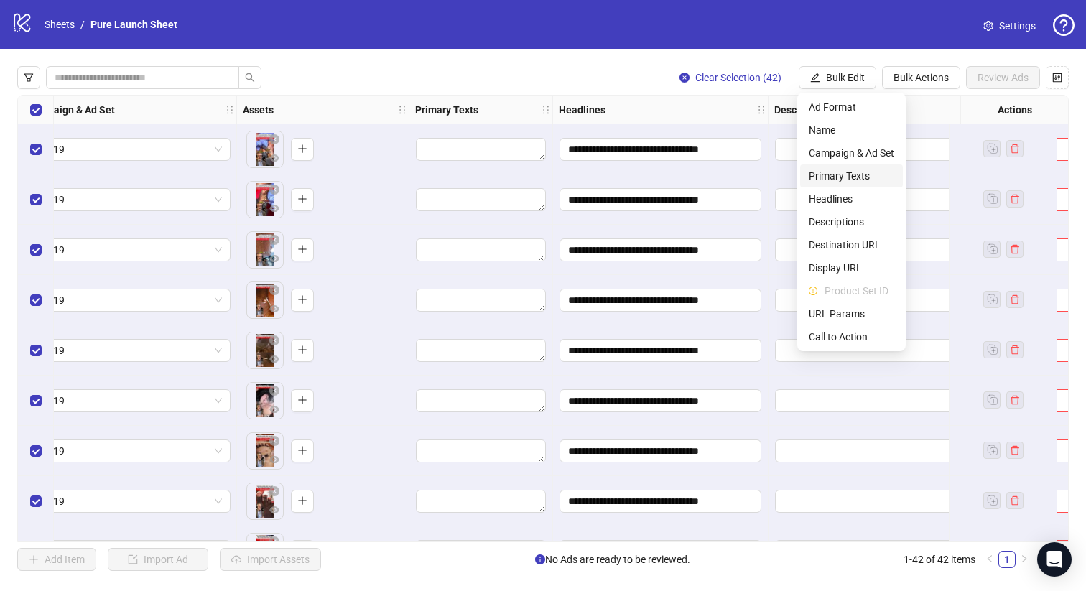
click at [831, 175] on span "Primary Texts" at bounding box center [851, 176] width 85 height 16
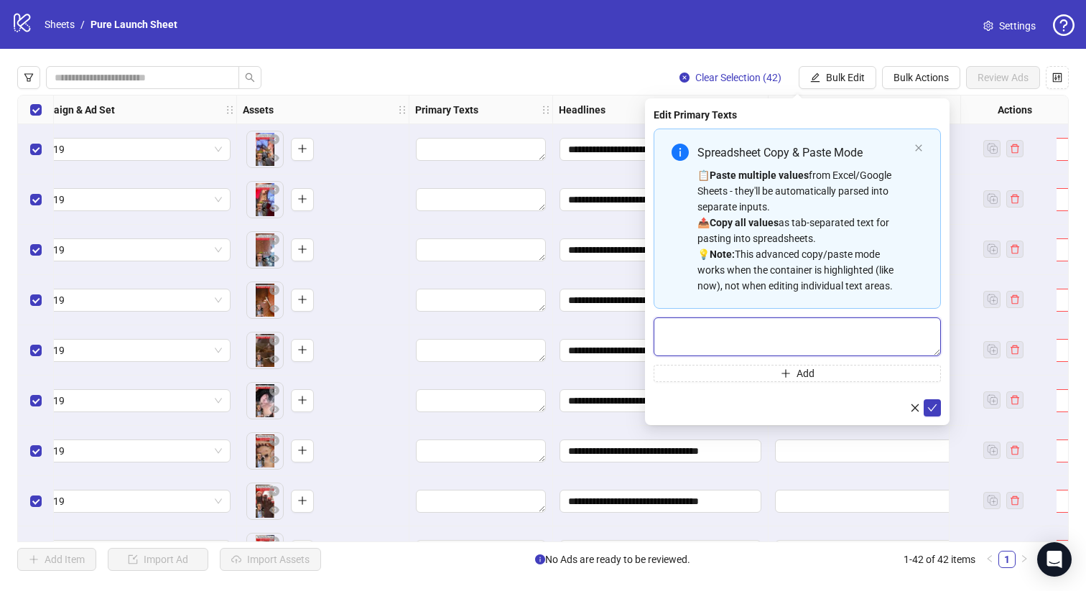
click at [697, 333] on textarea "Multi-text input container - paste or copy values" at bounding box center [797, 336] width 287 height 39
paste textarea "**********"
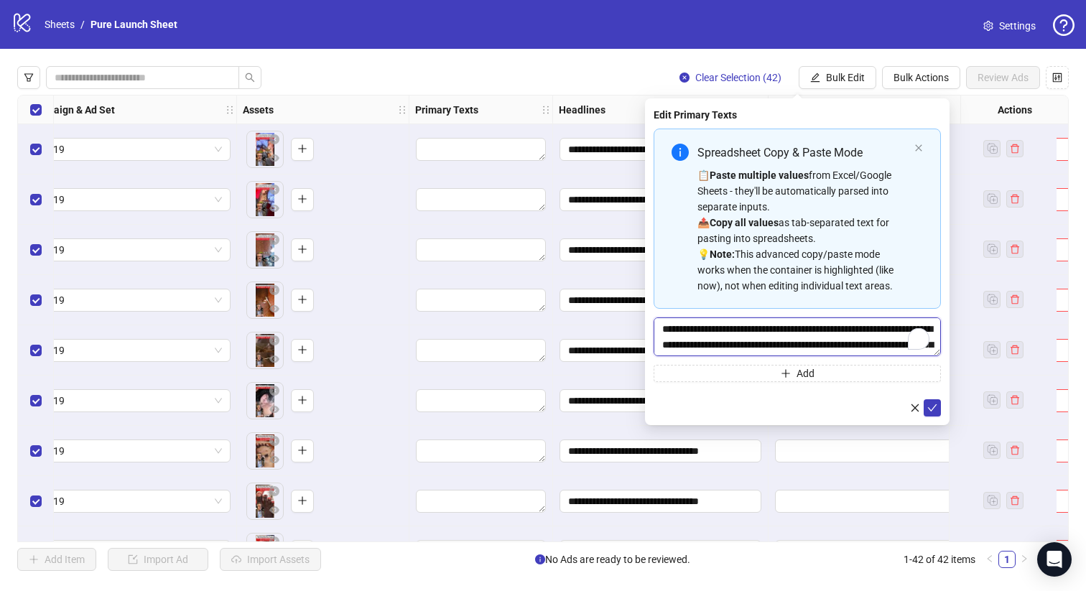
scroll to position [27, 0]
type textarea "**********"
click at [940, 404] on button "submit" at bounding box center [932, 407] width 17 height 17
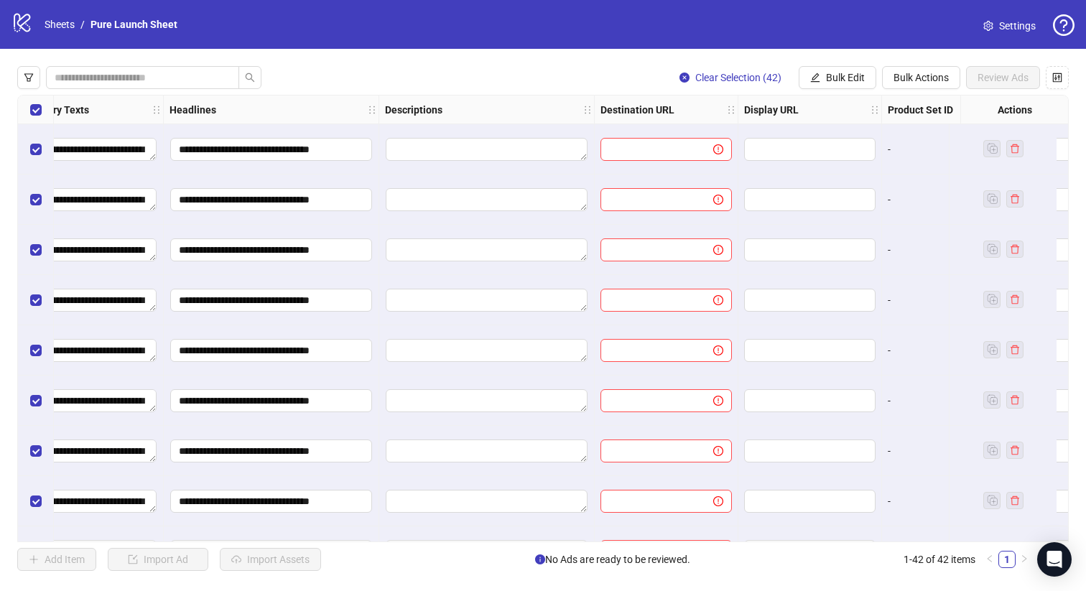
scroll to position [0, 833]
click at [854, 69] on button "Bulk Edit" at bounding box center [838, 77] width 78 height 23
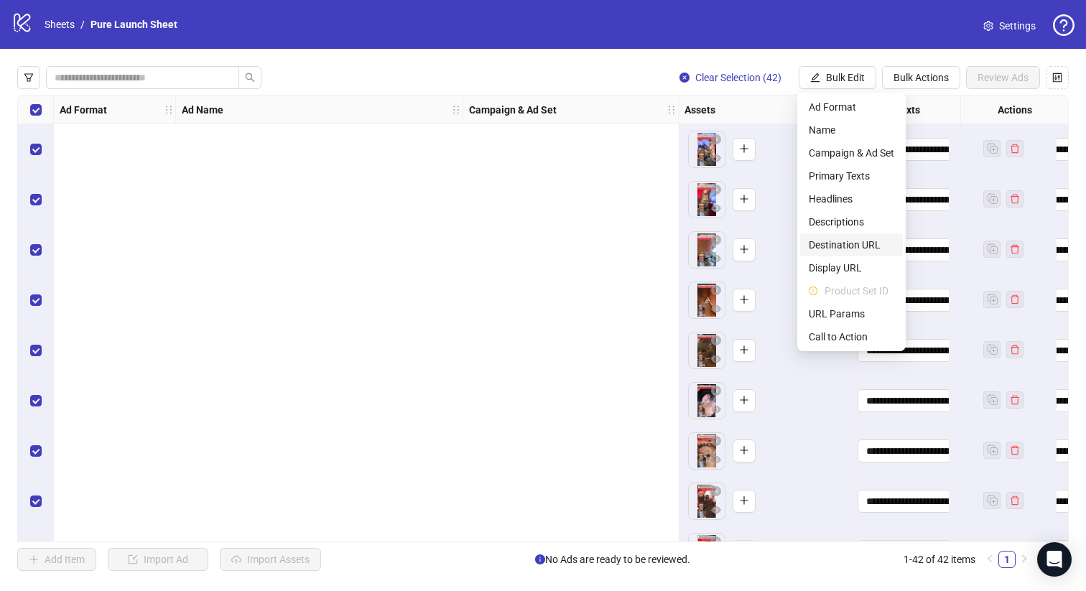
click at [830, 242] on span "Destination URL" at bounding box center [851, 245] width 85 height 16
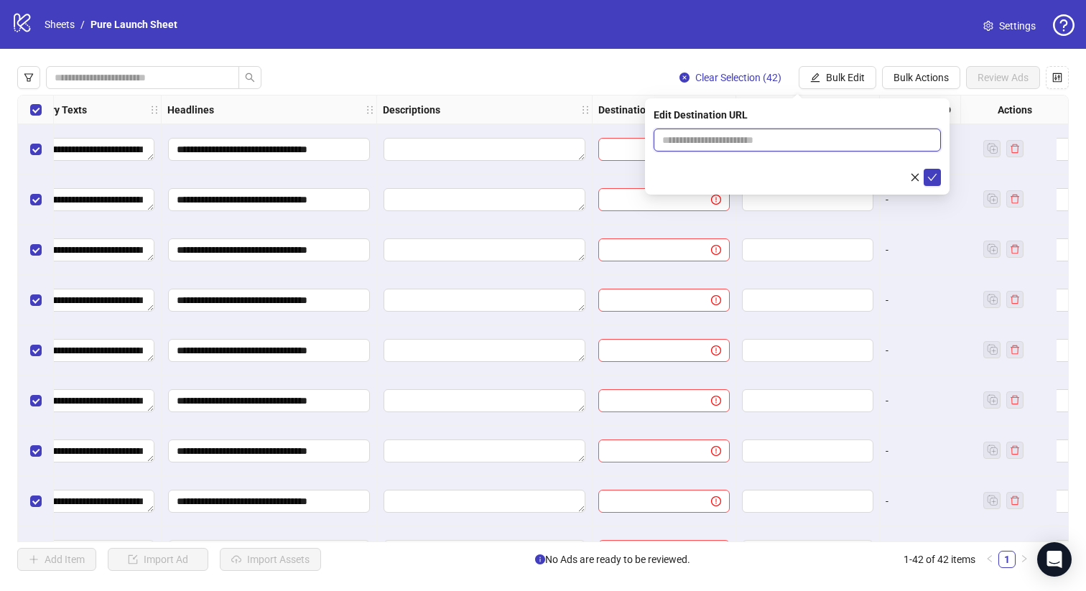
click at [775, 135] on input "text" at bounding box center [791, 140] width 259 height 16
paste input "**********"
type input "**********"
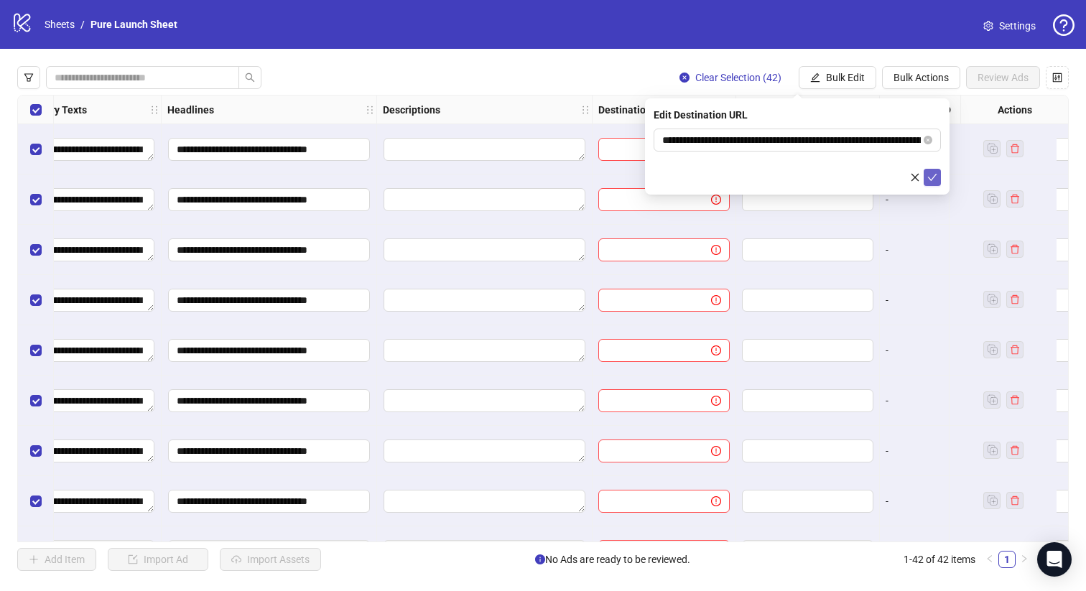
click at [935, 177] on icon "check" at bounding box center [932, 177] width 10 height 10
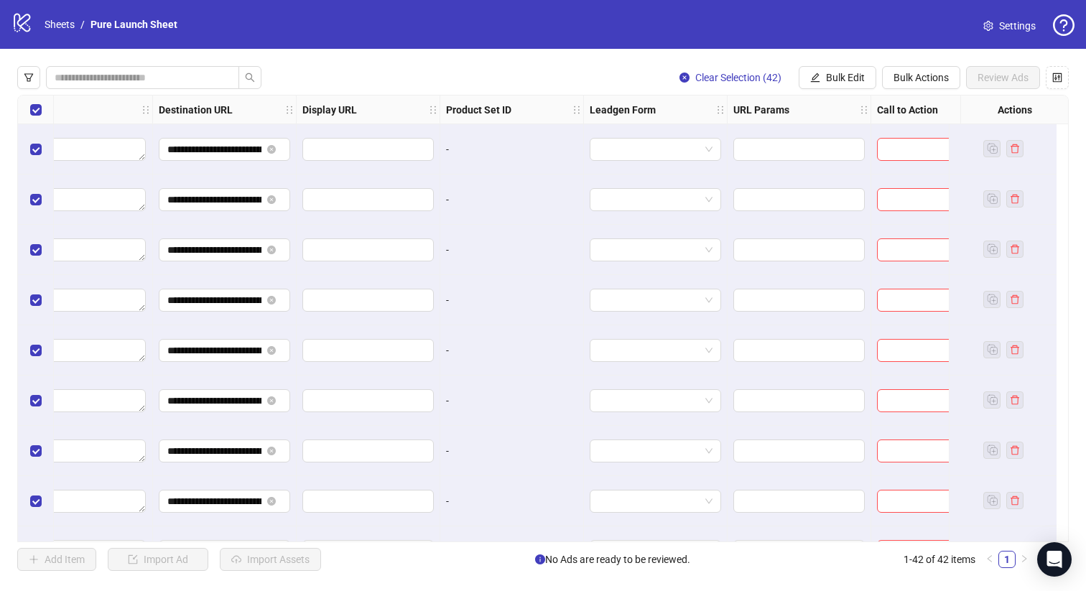
scroll to position [0, 1310]
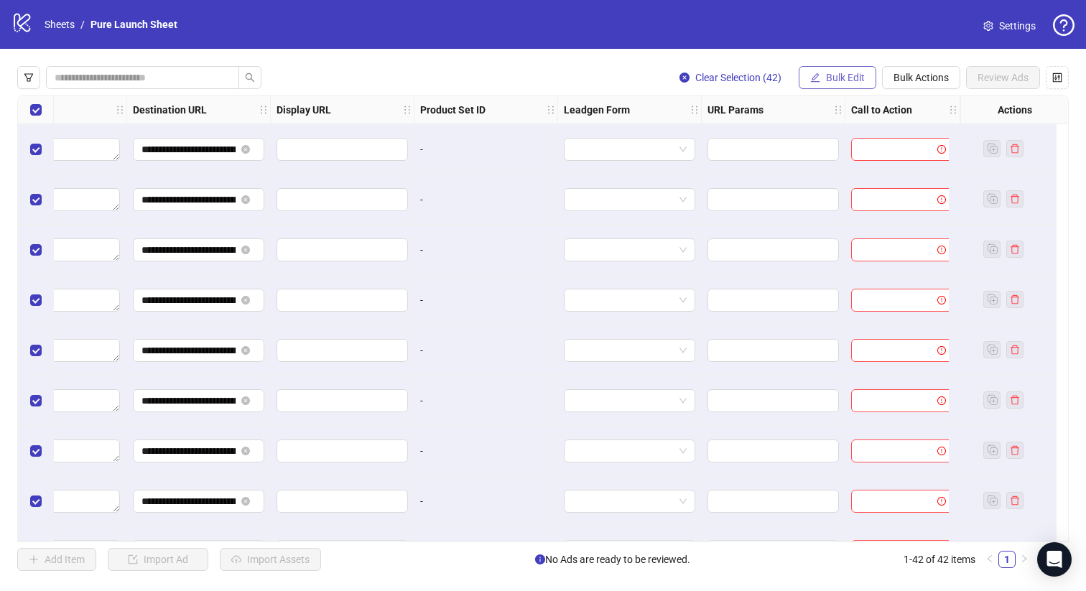
click at [848, 82] on span "Bulk Edit" at bounding box center [845, 77] width 39 height 11
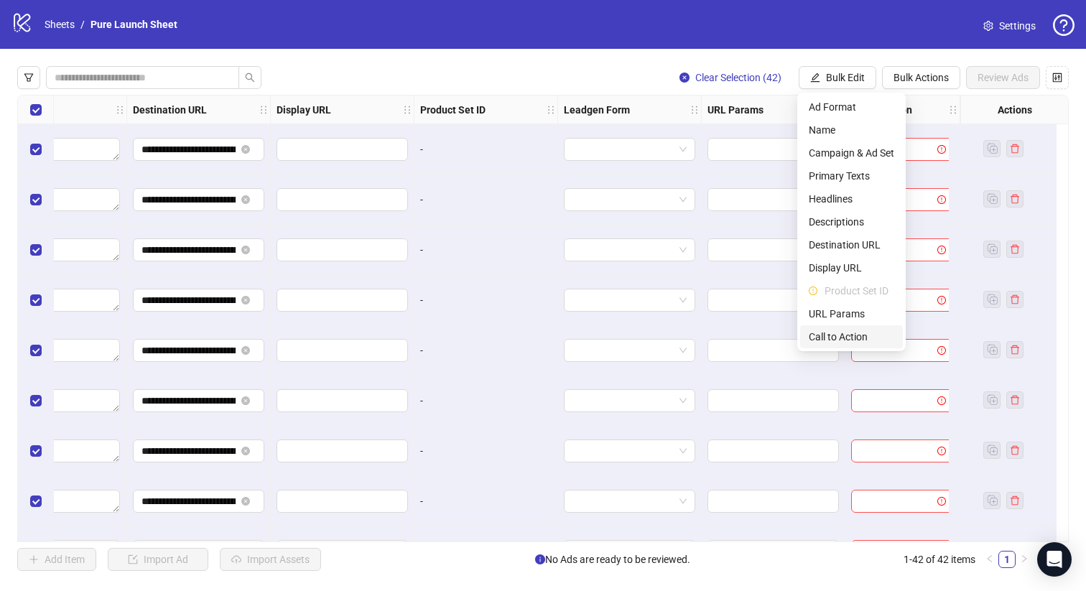
click at [841, 335] on span "Call to Action" at bounding box center [851, 337] width 85 height 16
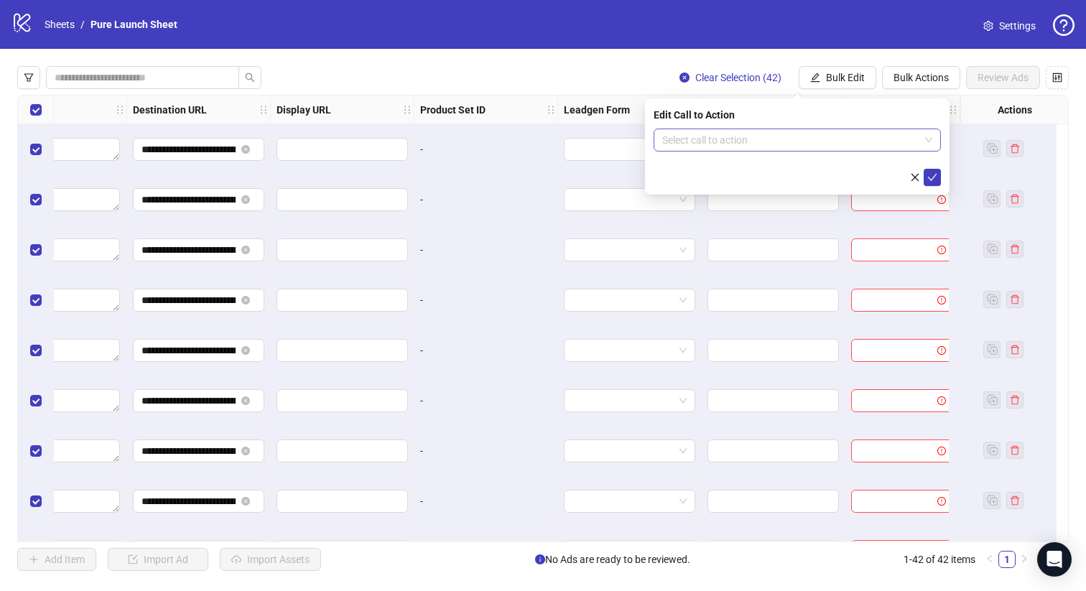
click at [847, 144] on input "search" at bounding box center [790, 140] width 257 height 22
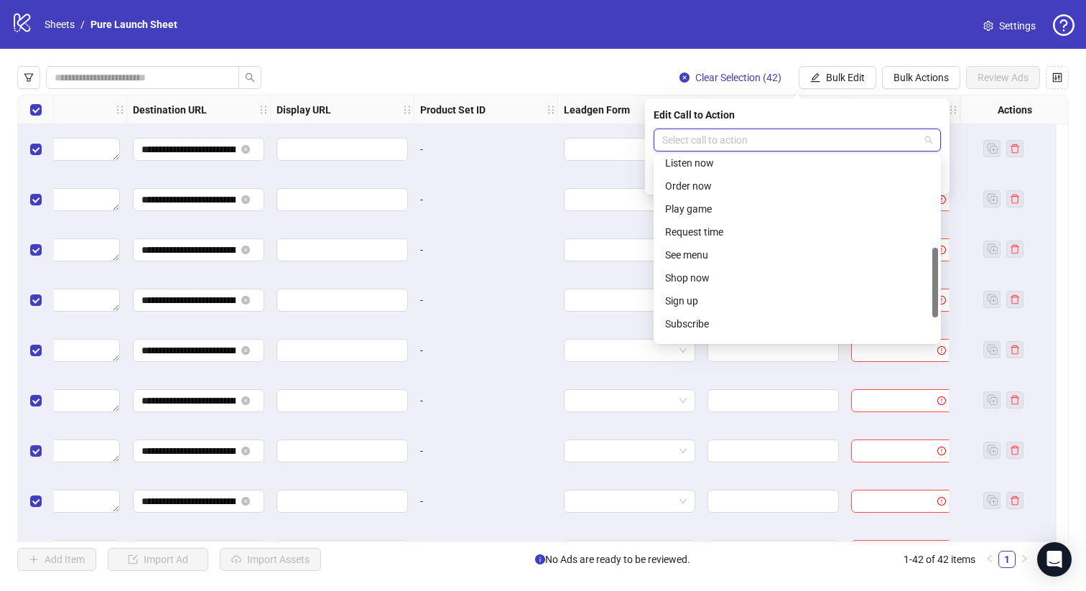
scroll to position [237, 0]
click at [754, 274] on div "Shop now" at bounding box center [797, 277] width 264 height 16
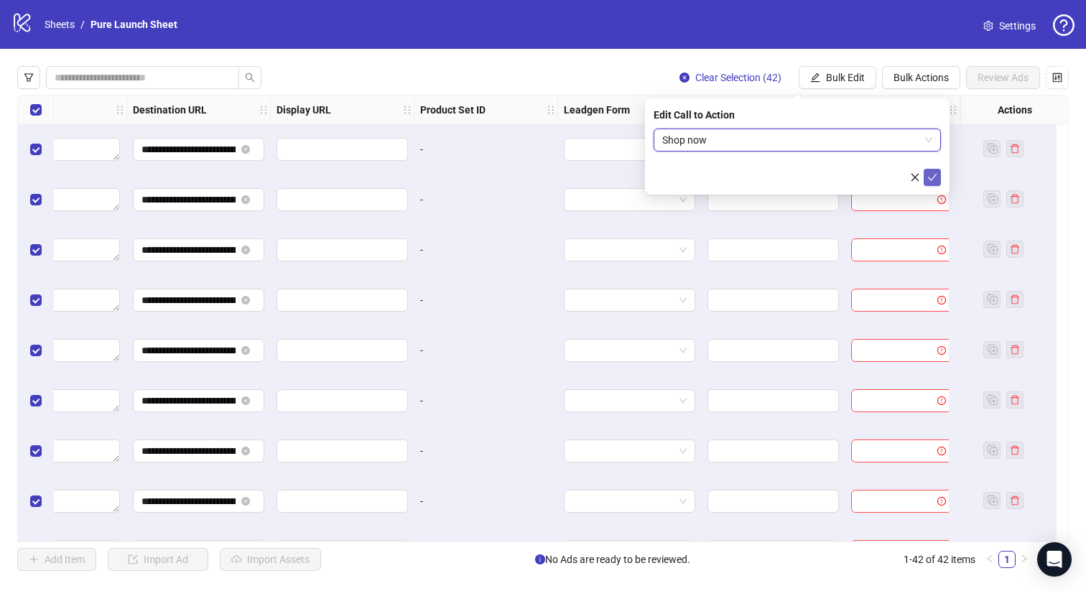
click at [934, 177] on icon "check" at bounding box center [932, 177] width 10 height 10
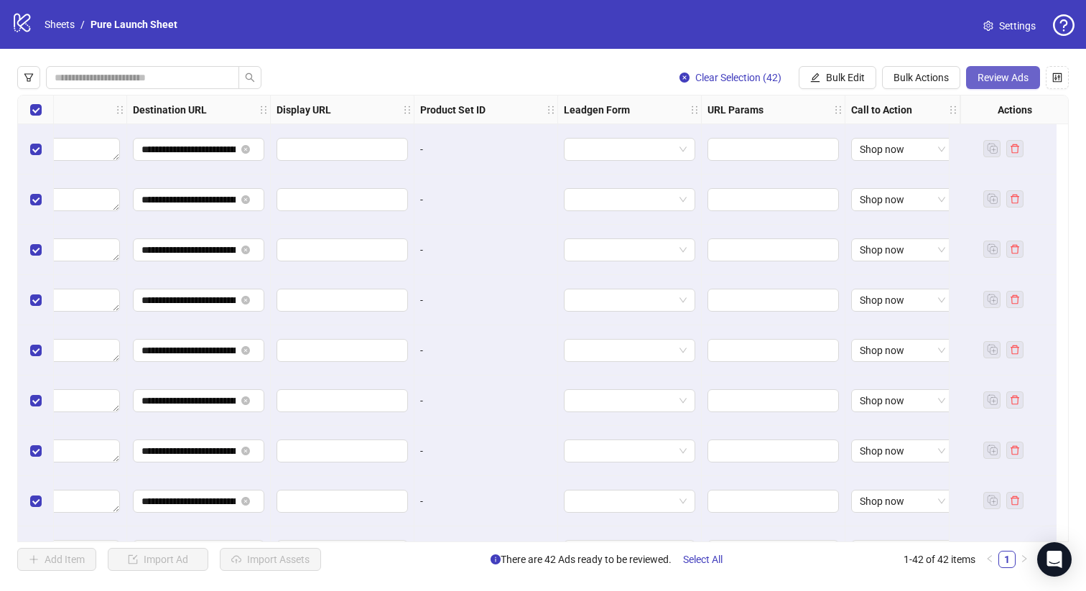
click at [985, 78] on span "Review Ads" at bounding box center [1003, 77] width 51 height 11
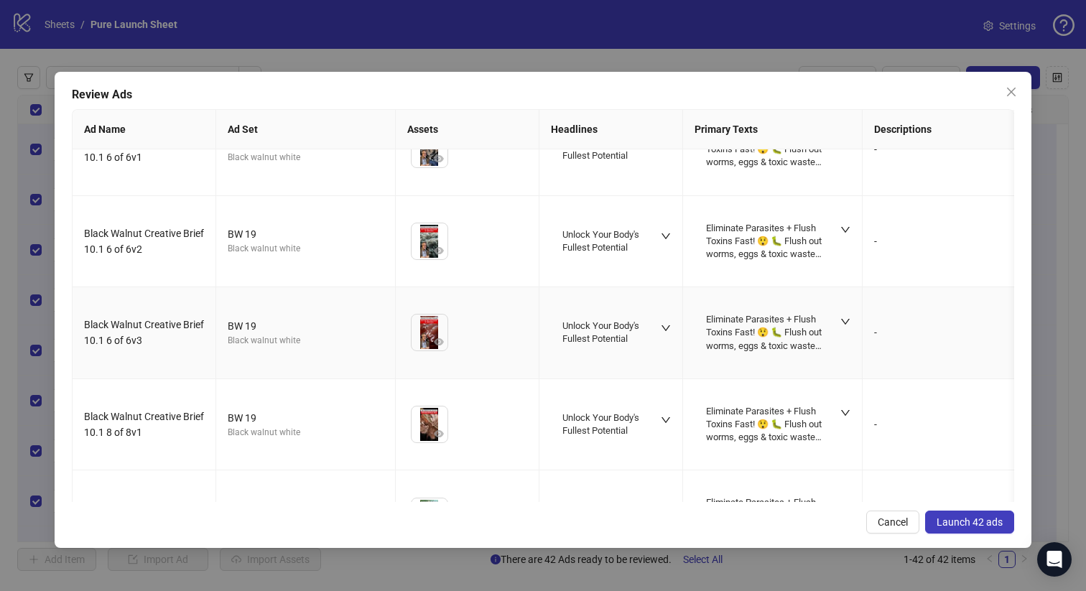
scroll to position [775, 0]
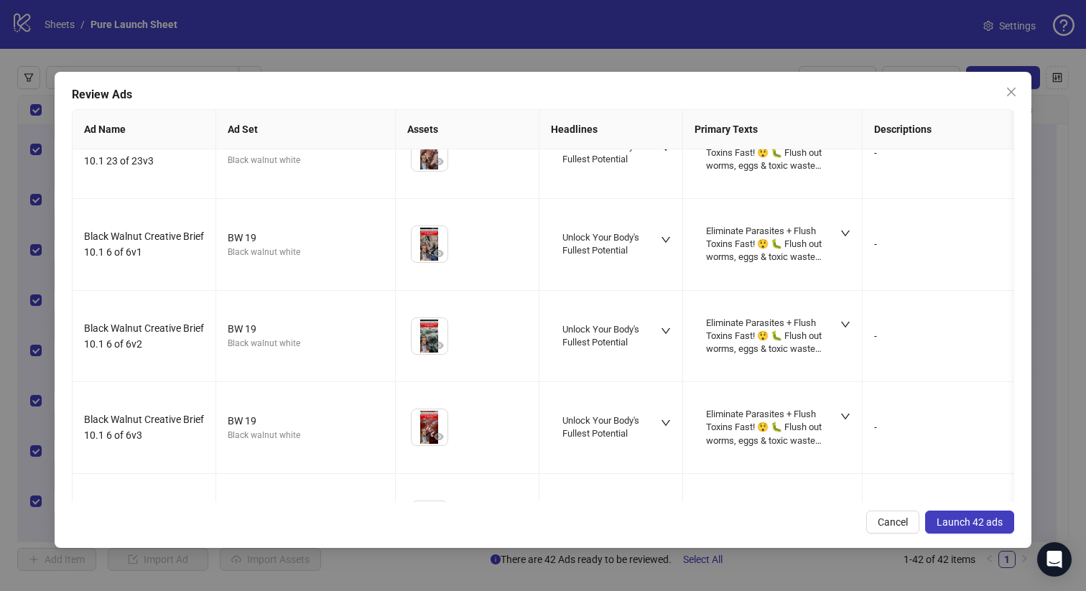
click at [976, 519] on span "Launch 42 ads" at bounding box center [970, 521] width 66 height 11
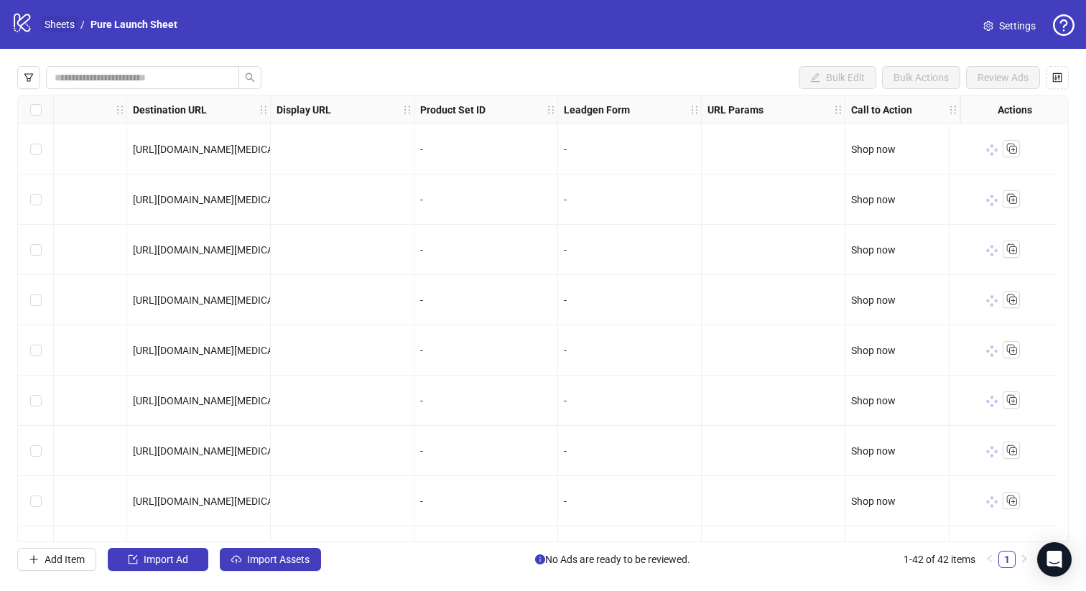
click at [61, 23] on link "Sheets" at bounding box center [60, 25] width 36 height 16
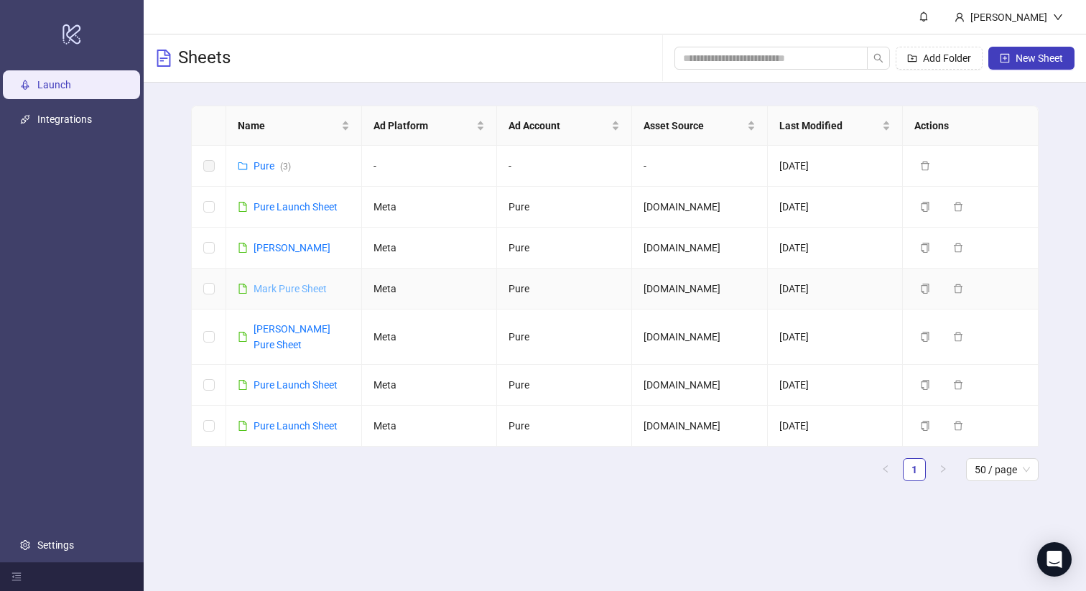
click at [267, 286] on link "Mark Pure Sheet" at bounding box center [290, 288] width 73 height 11
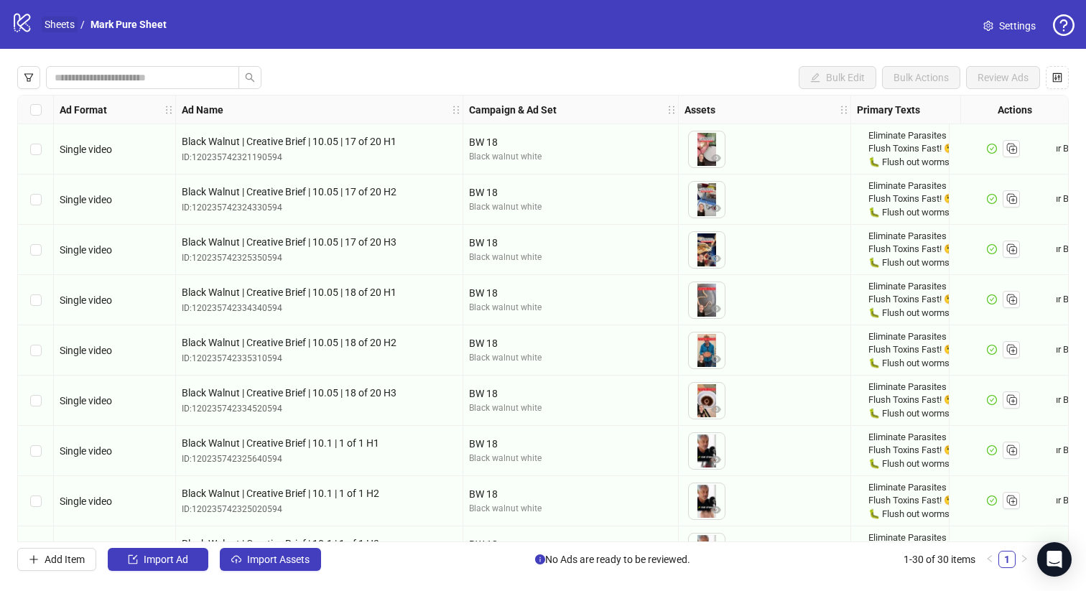
click at [67, 27] on link "Sheets" at bounding box center [60, 25] width 36 height 16
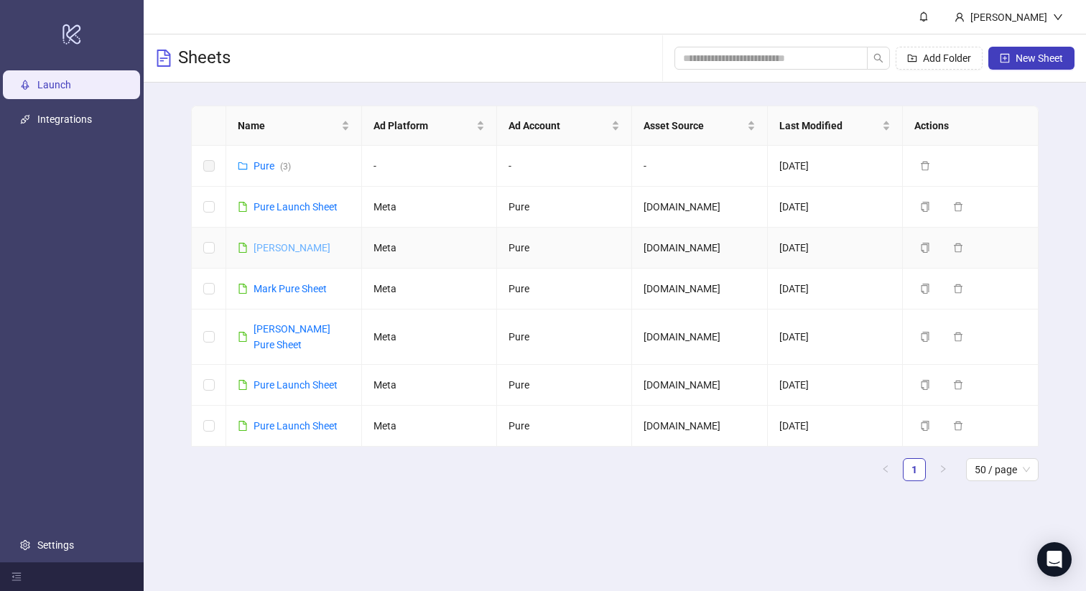
click at [279, 249] on link "[PERSON_NAME]" at bounding box center [292, 247] width 77 height 11
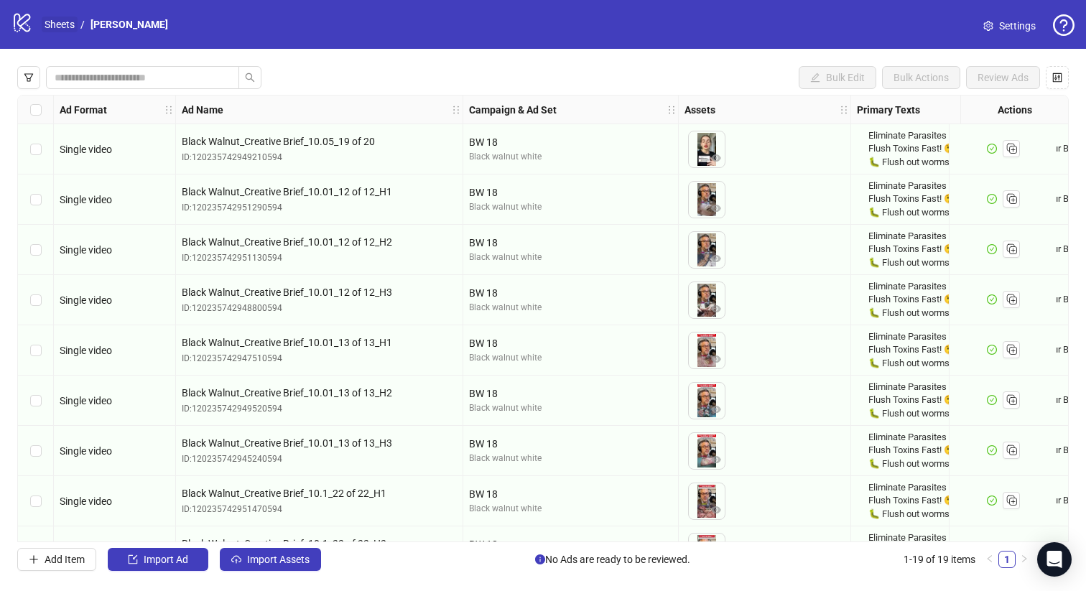
click at [68, 22] on link "Sheets" at bounding box center [60, 25] width 36 height 16
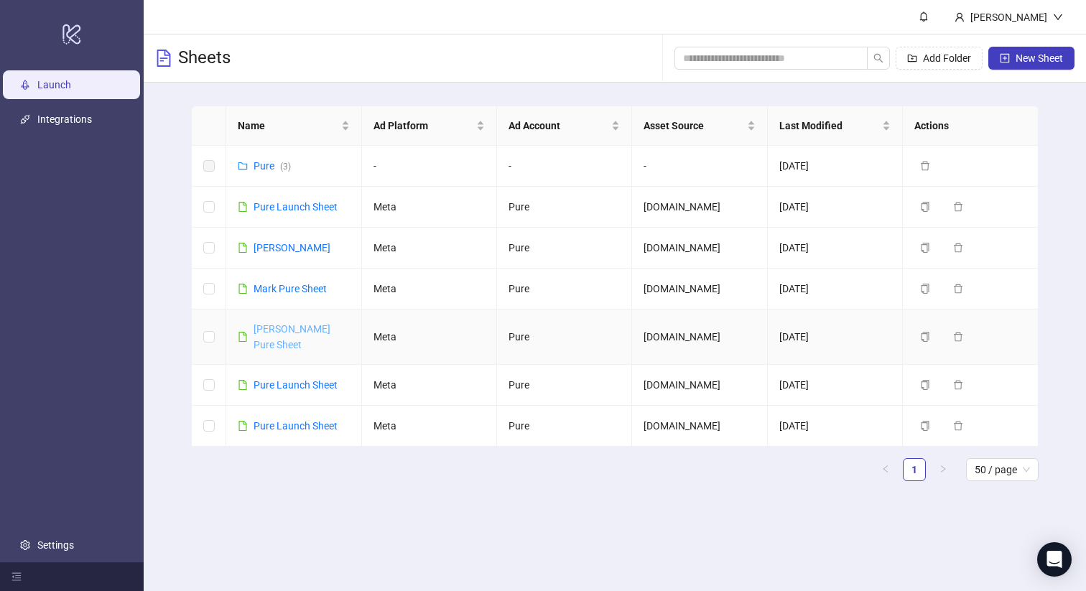
click at [275, 331] on link "[PERSON_NAME] Pure Sheet" at bounding box center [292, 336] width 77 height 27
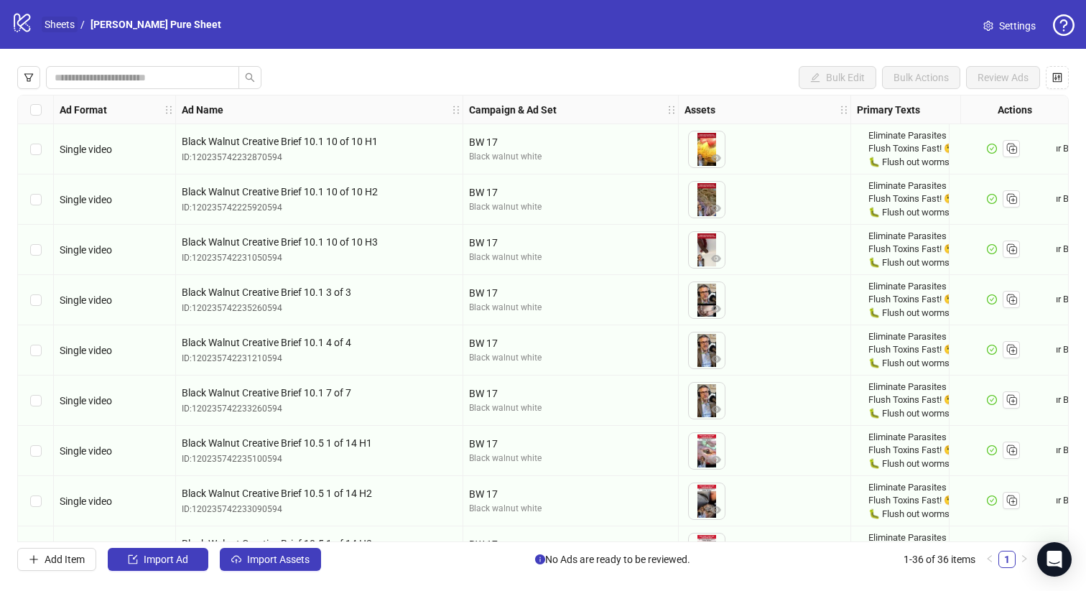
click at [62, 22] on link "Sheets" at bounding box center [60, 25] width 36 height 16
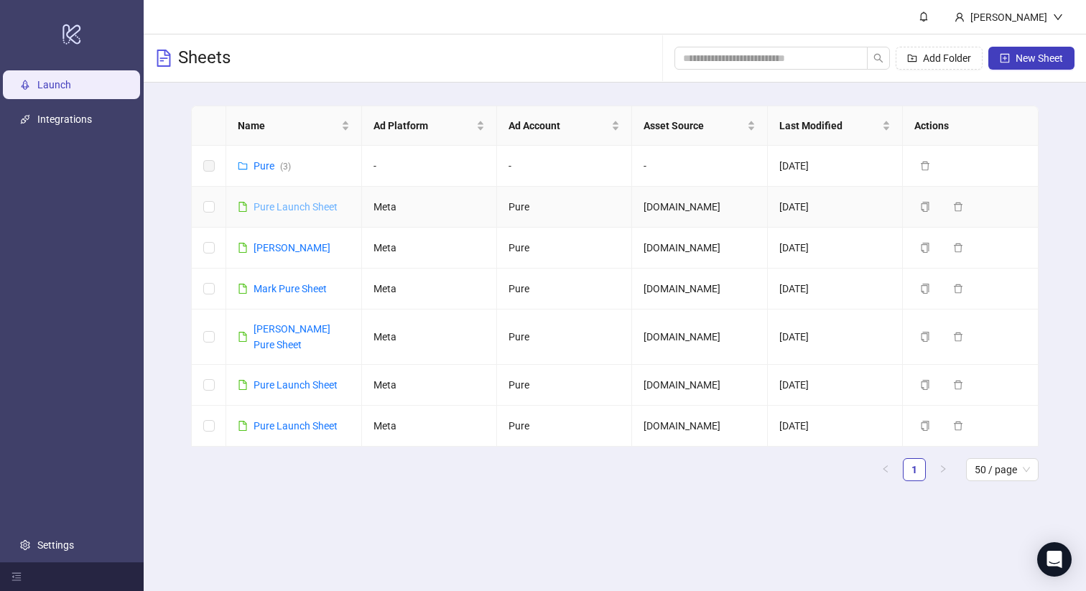
click at [286, 206] on link "Pure Launch Sheet" at bounding box center [296, 206] width 84 height 11
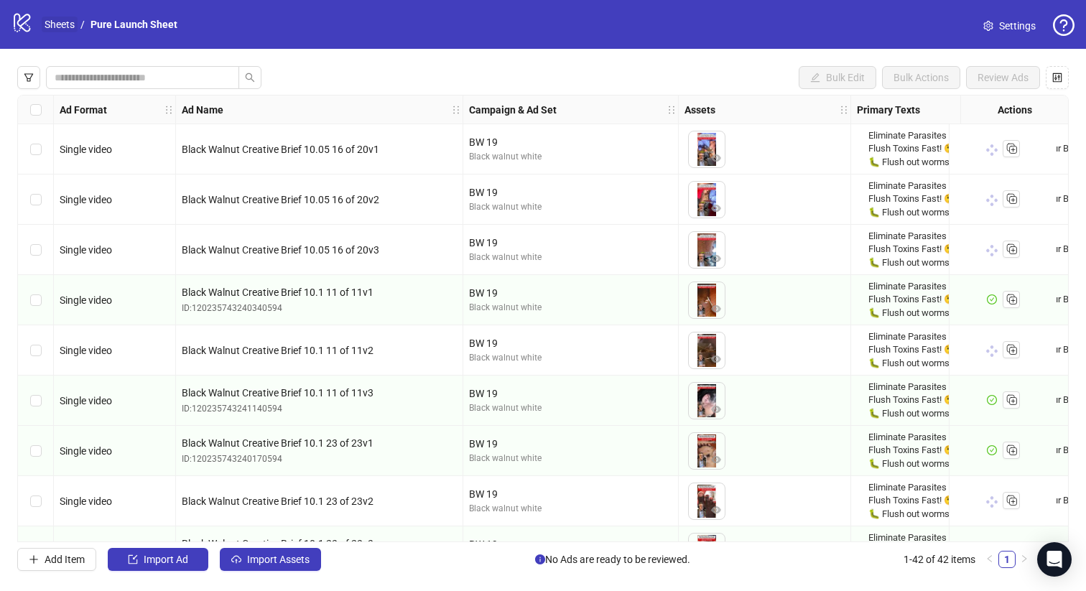
click at [60, 24] on link "Sheets" at bounding box center [60, 25] width 36 height 16
